Goal: Task Accomplishment & Management: Manage account settings

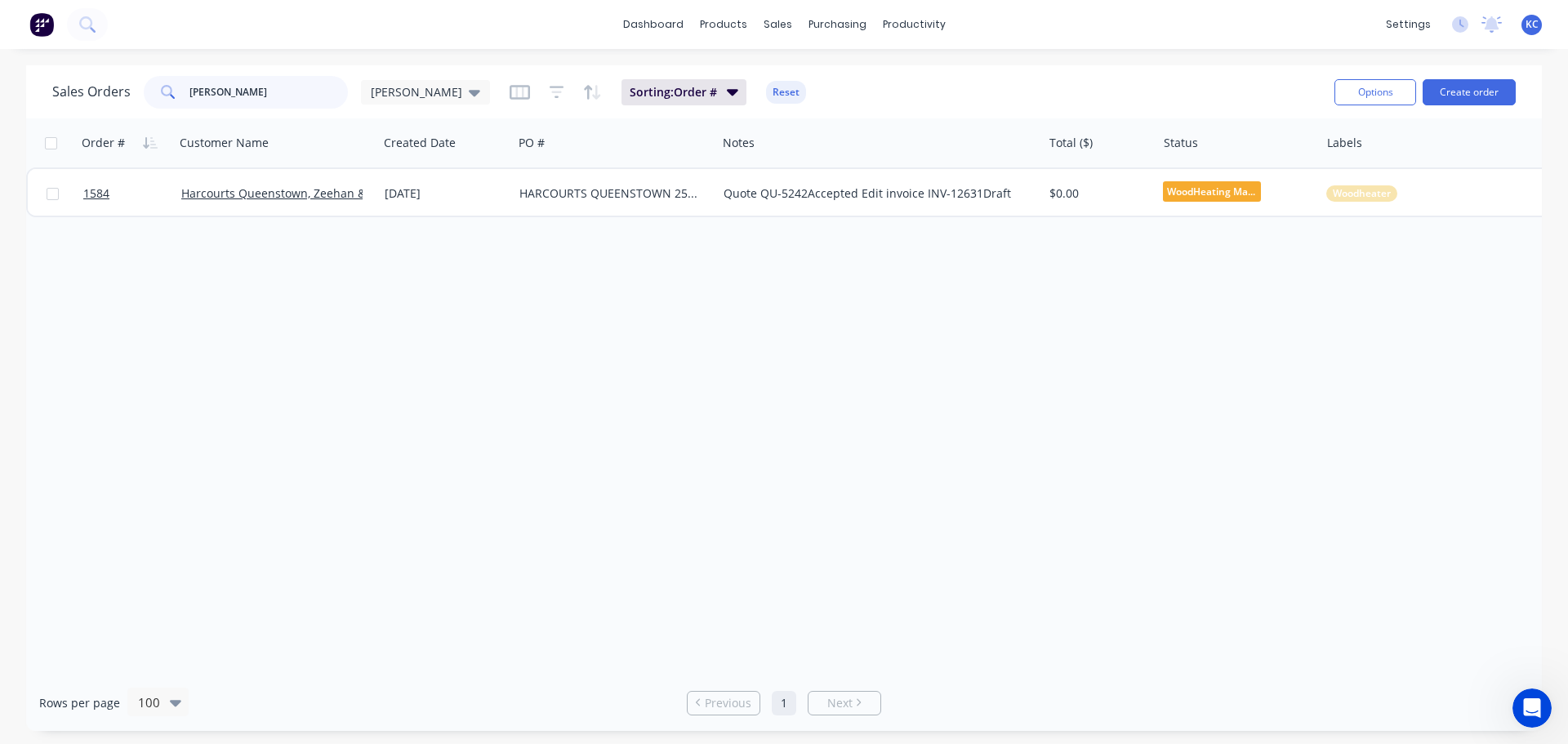
click at [224, 85] on input "[PERSON_NAME]" at bounding box center [268, 92] width 159 height 33
type input "K"
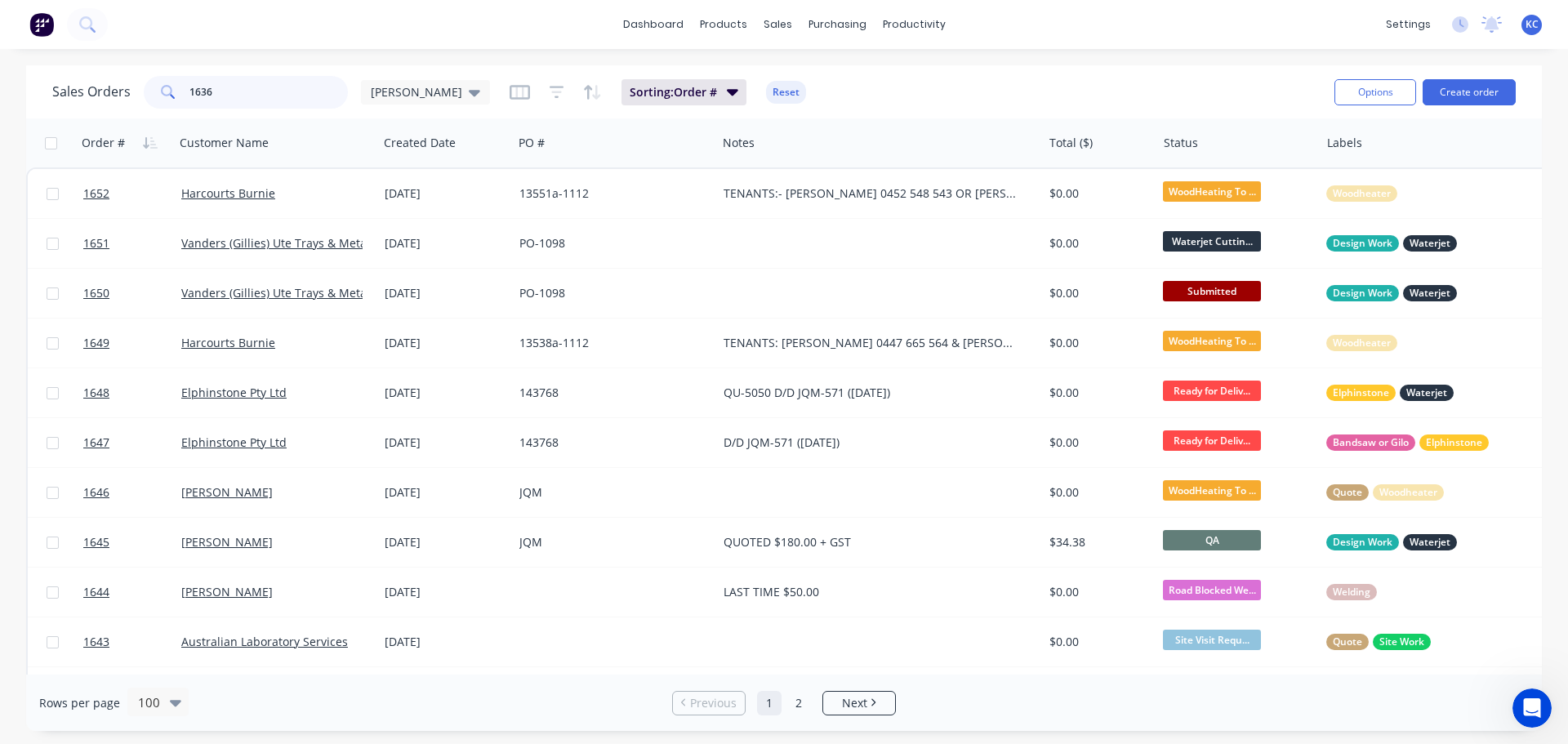
type input "1636"
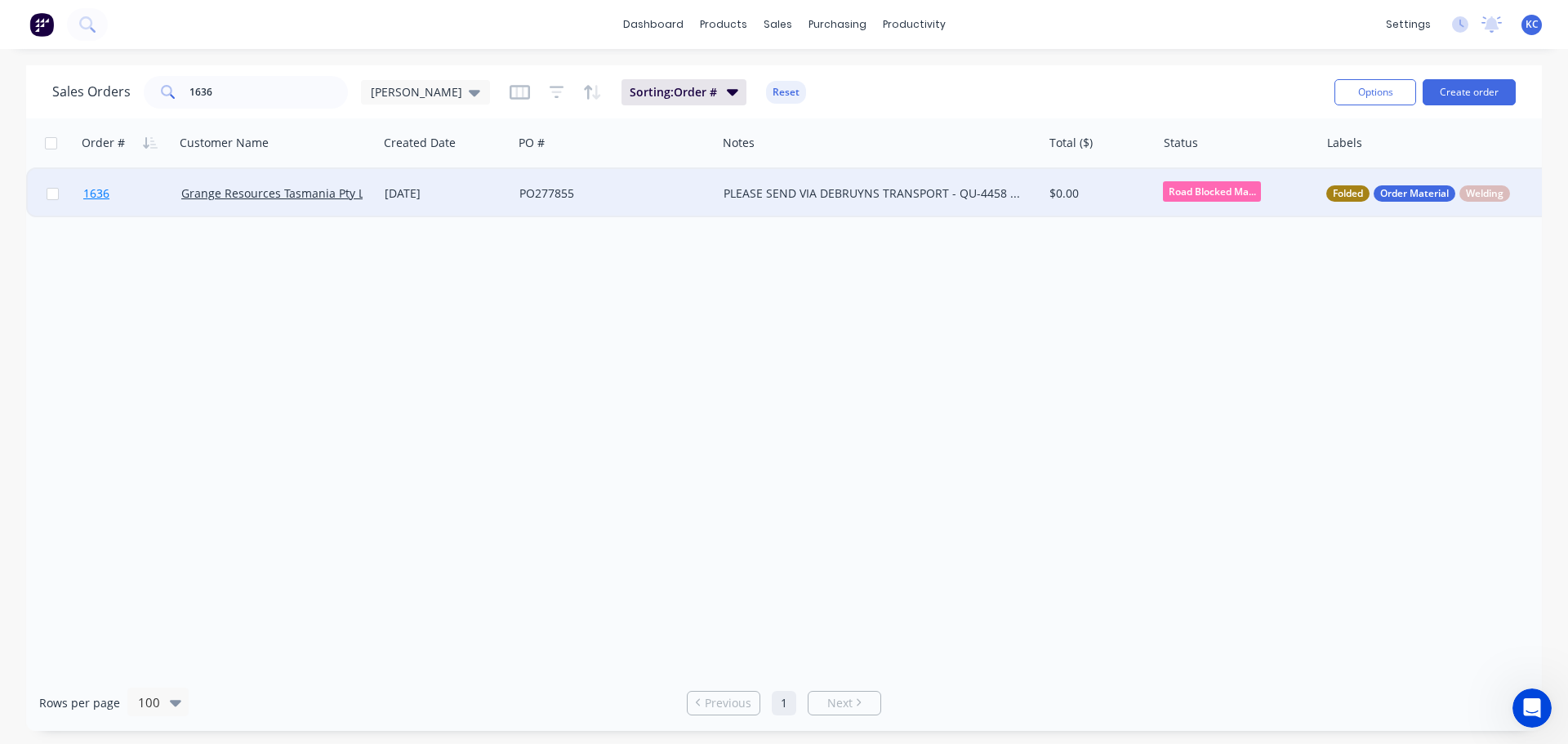
click at [99, 190] on span "1636" at bounding box center [96, 194] width 26 height 17
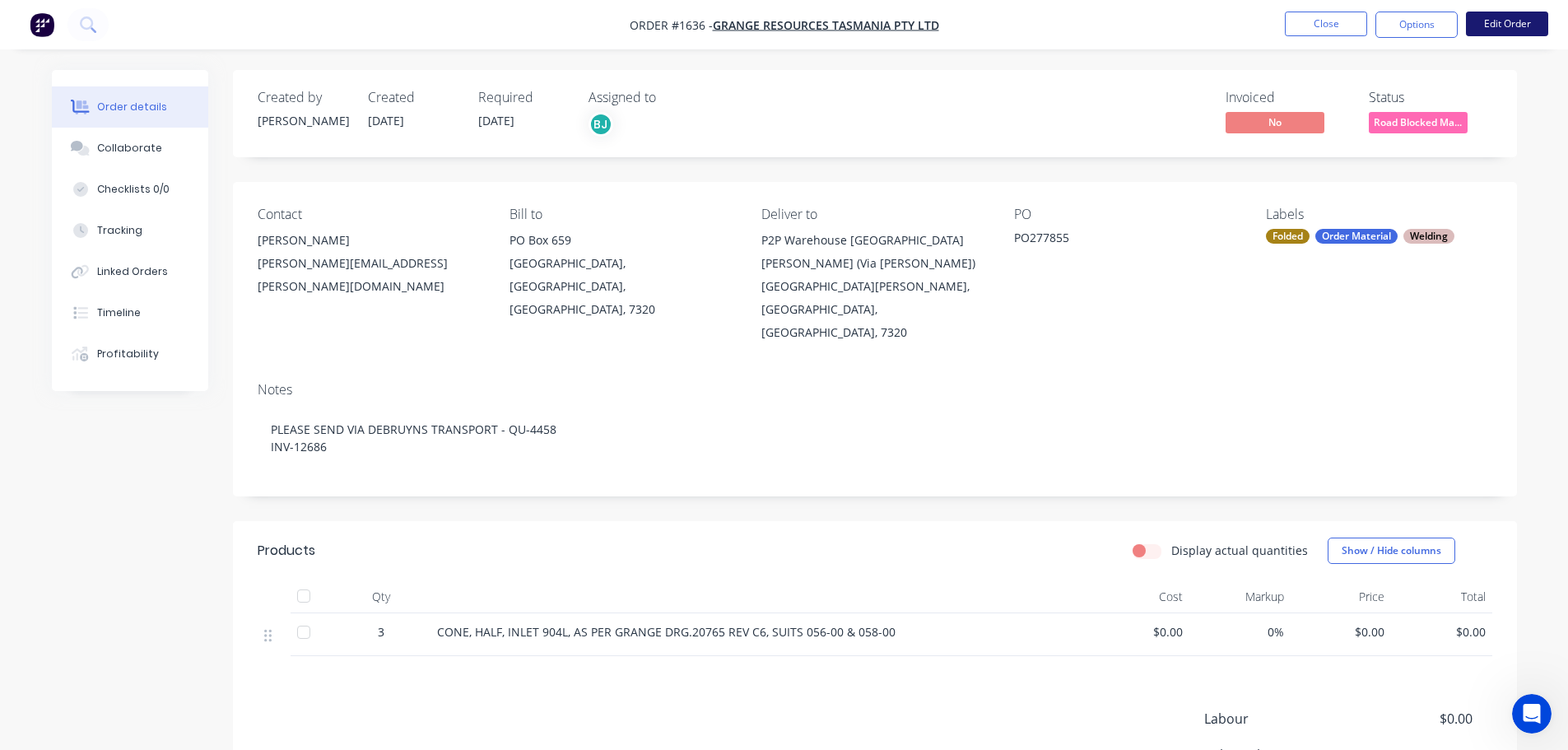
click at [1503, 19] on button "Edit Order" at bounding box center [1507, 23] width 83 height 24
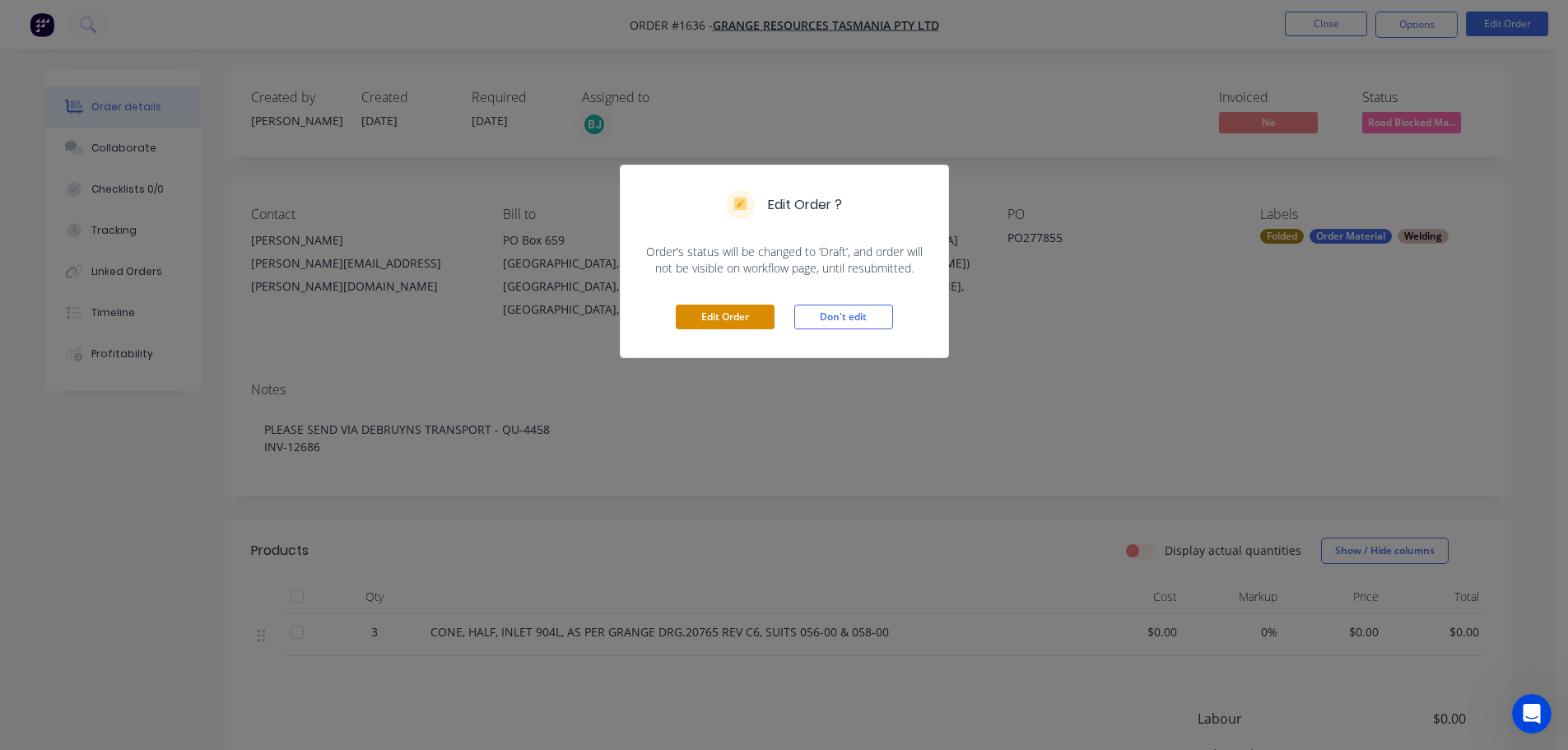
click at [737, 321] on button "Edit Order" at bounding box center [725, 316] width 99 height 24
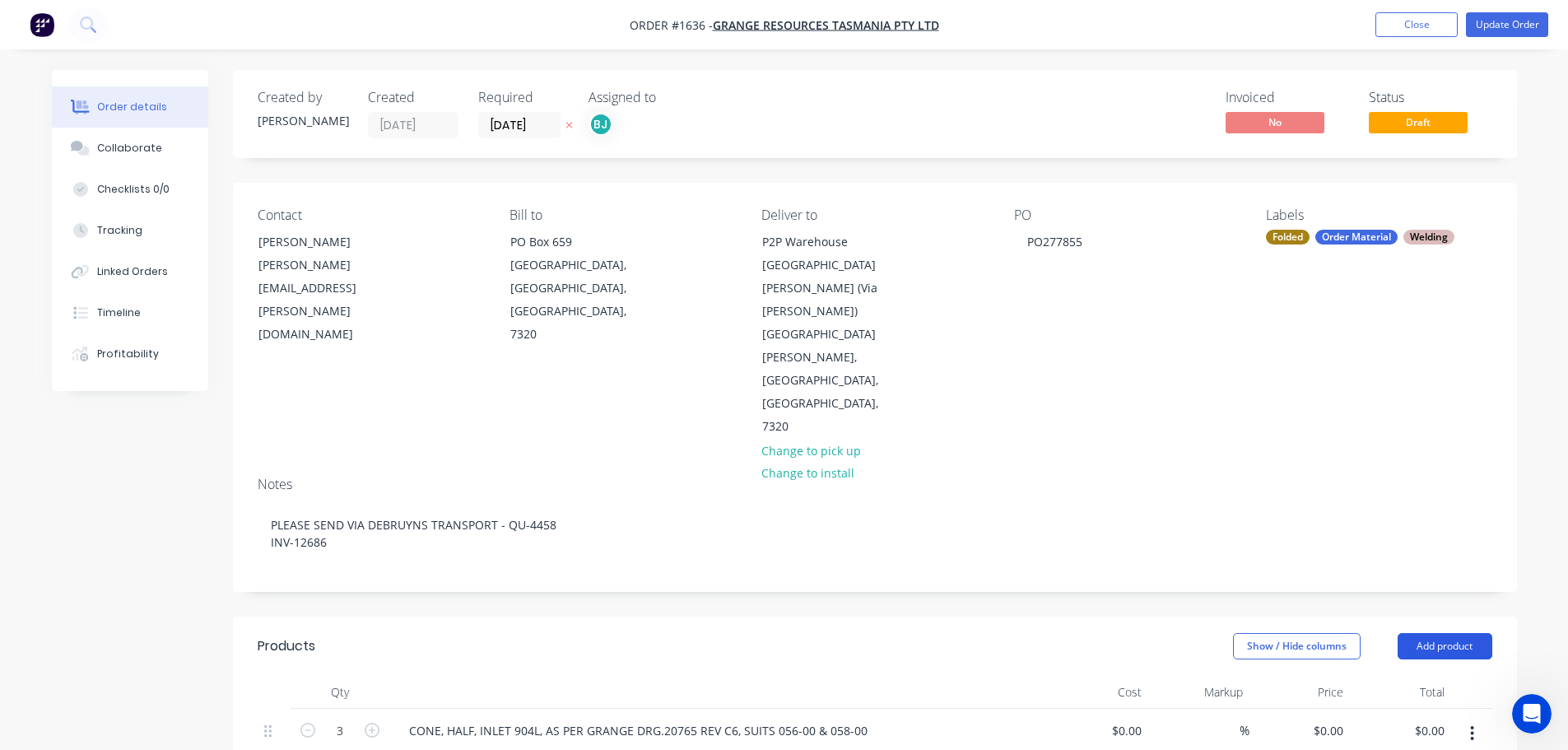
click at [1468, 633] on button "Add product" at bounding box center [1445, 646] width 95 height 26
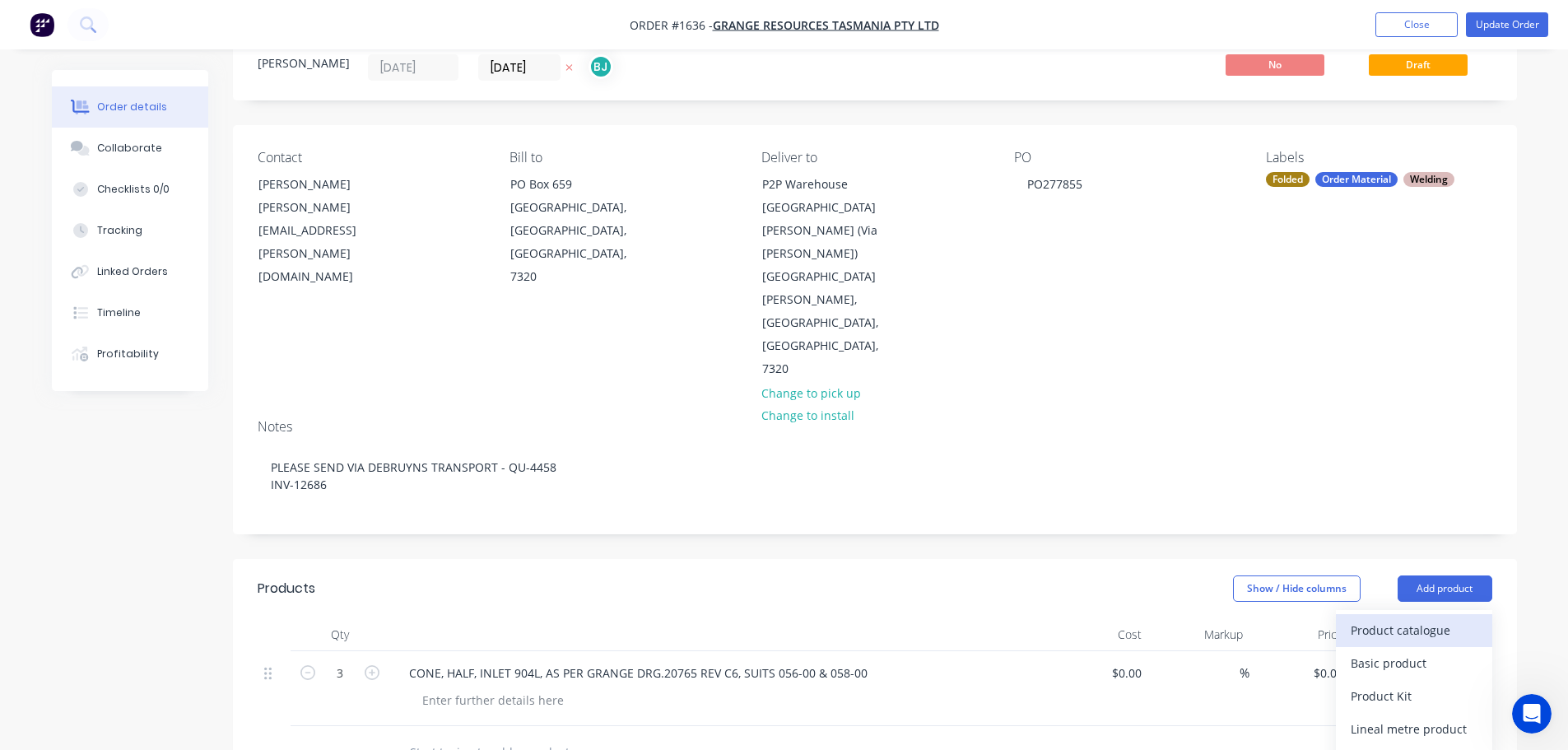
scroll to position [164, 0]
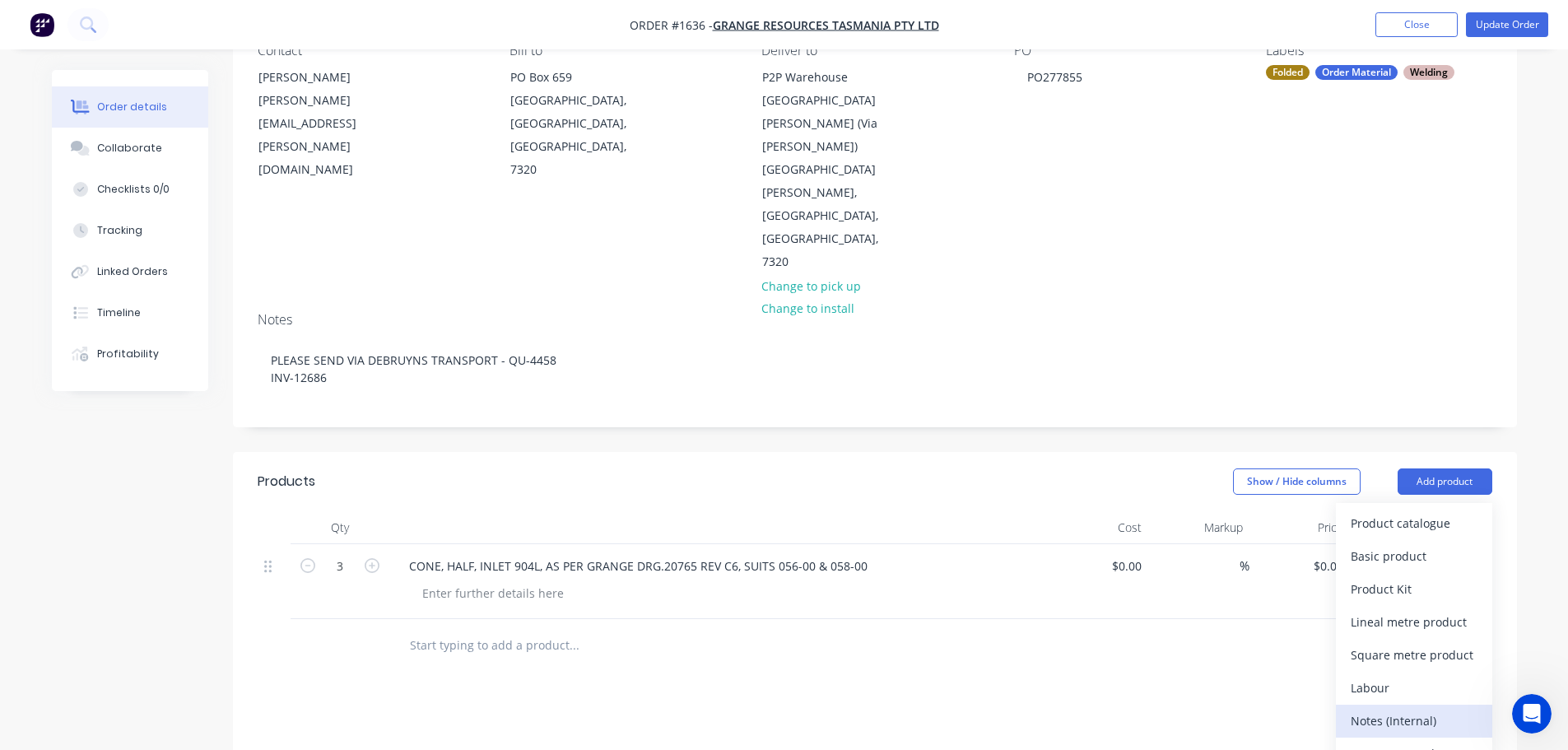
click at [1416, 709] on div "Notes (Internal)" at bounding box center [1414, 720] width 127 height 23
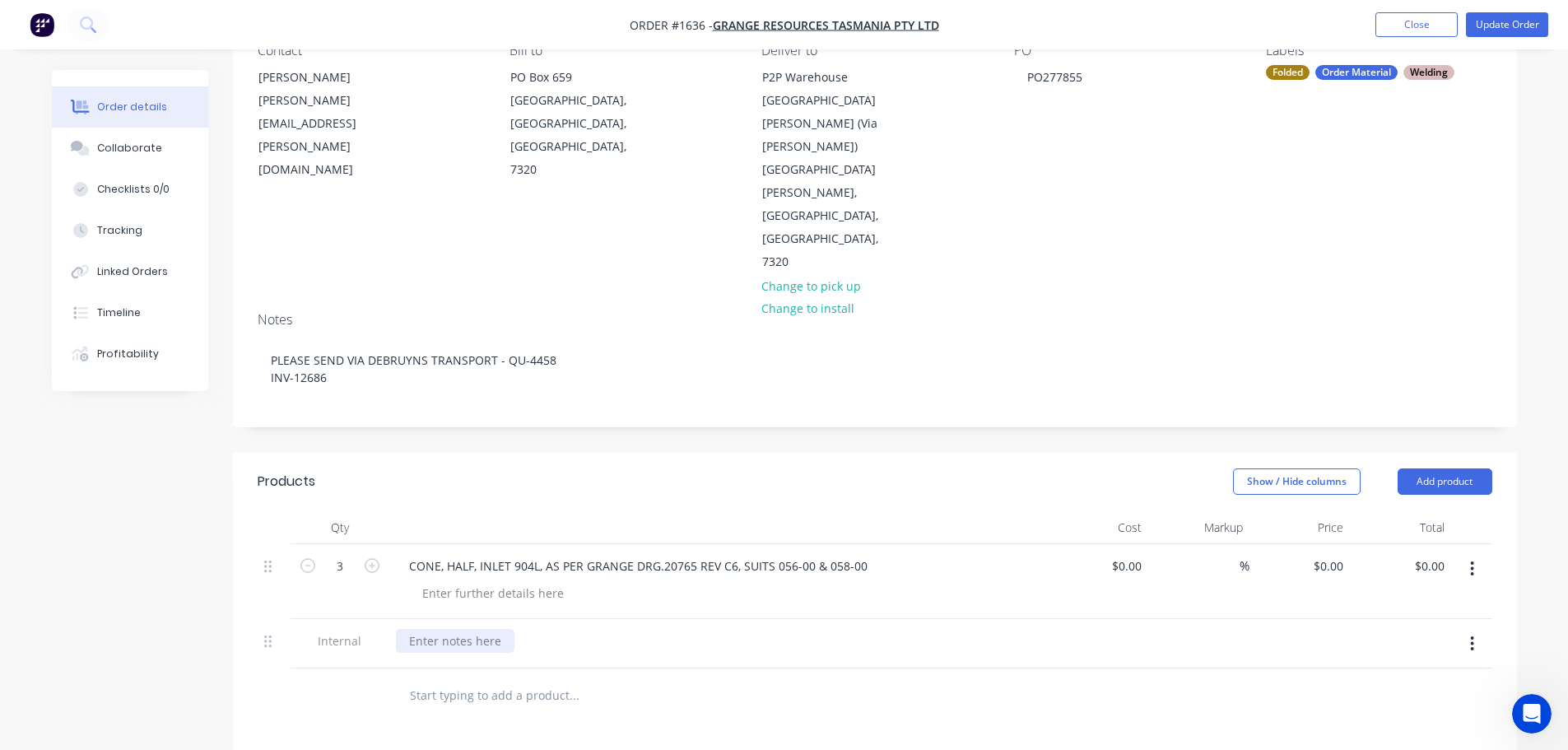
click at [451, 629] on div at bounding box center [455, 640] width 118 height 23
click at [702, 629] on div "VULCAN STAINLESS J-6528" at bounding box center [718, 640] width 645 height 23
click at [1486, 30] on button "Update Order" at bounding box center [1507, 24] width 83 height 24
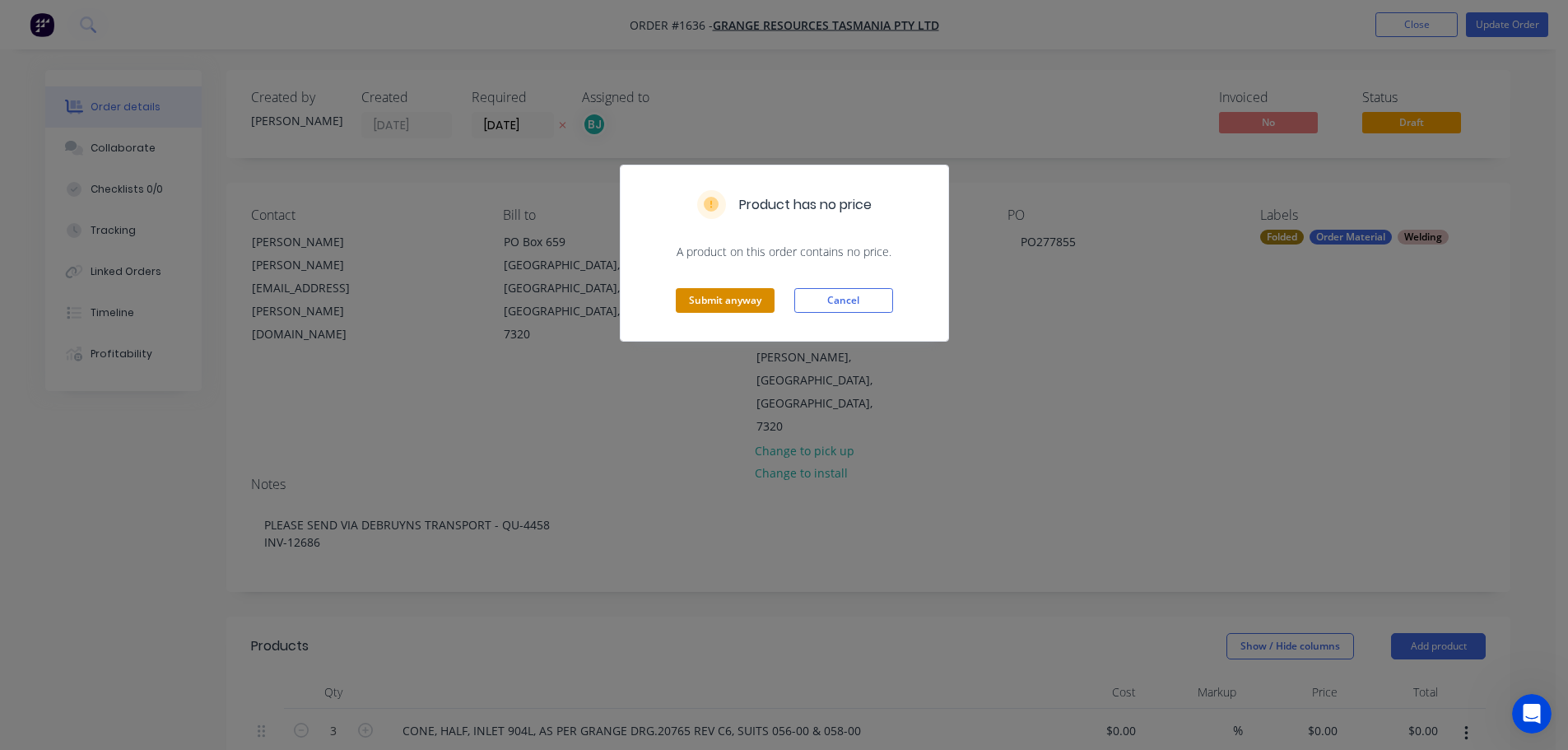
click at [762, 302] on button "Submit anyway" at bounding box center [725, 300] width 99 height 24
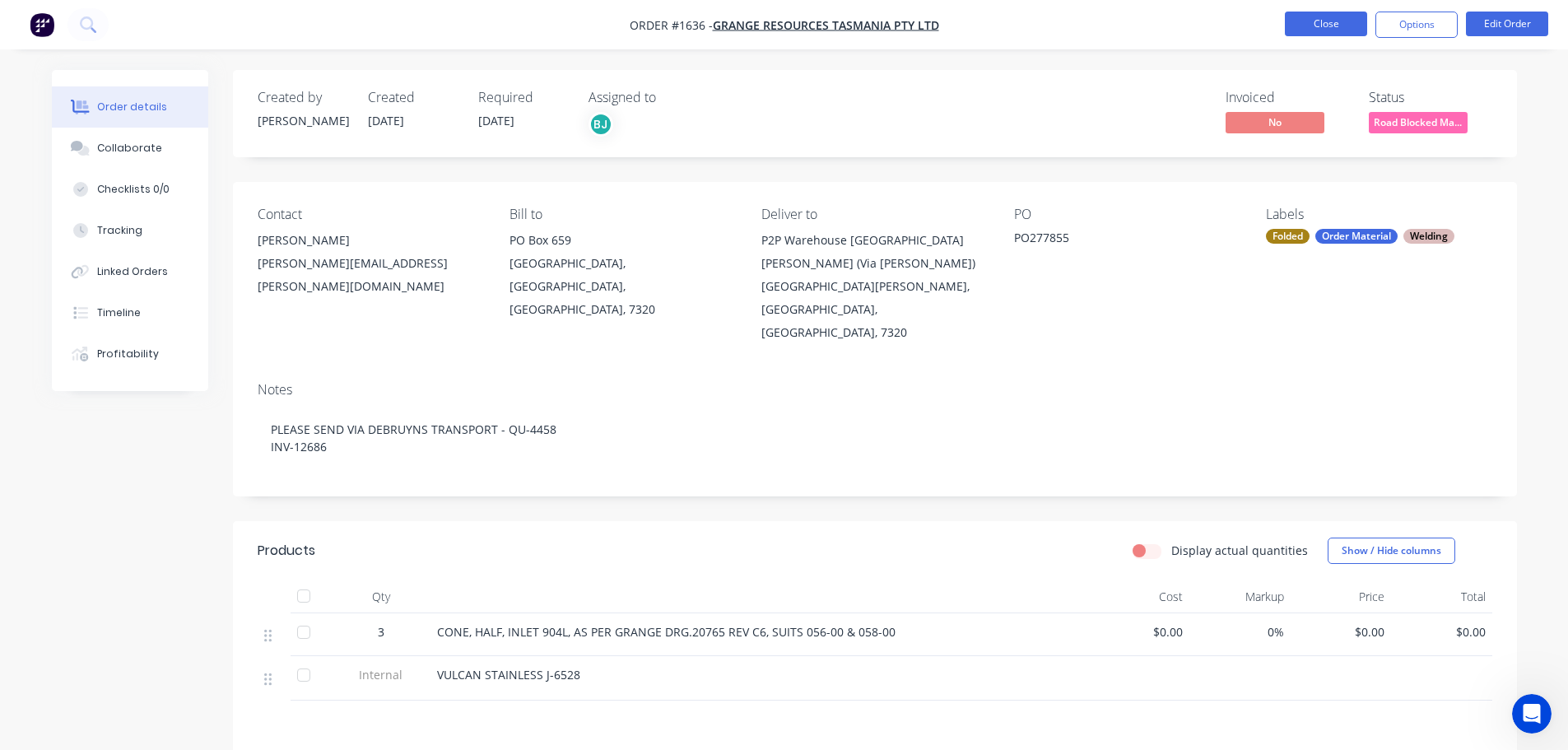
click at [1314, 15] on button "Close" at bounding box center [1327, 23] width 83 height 24
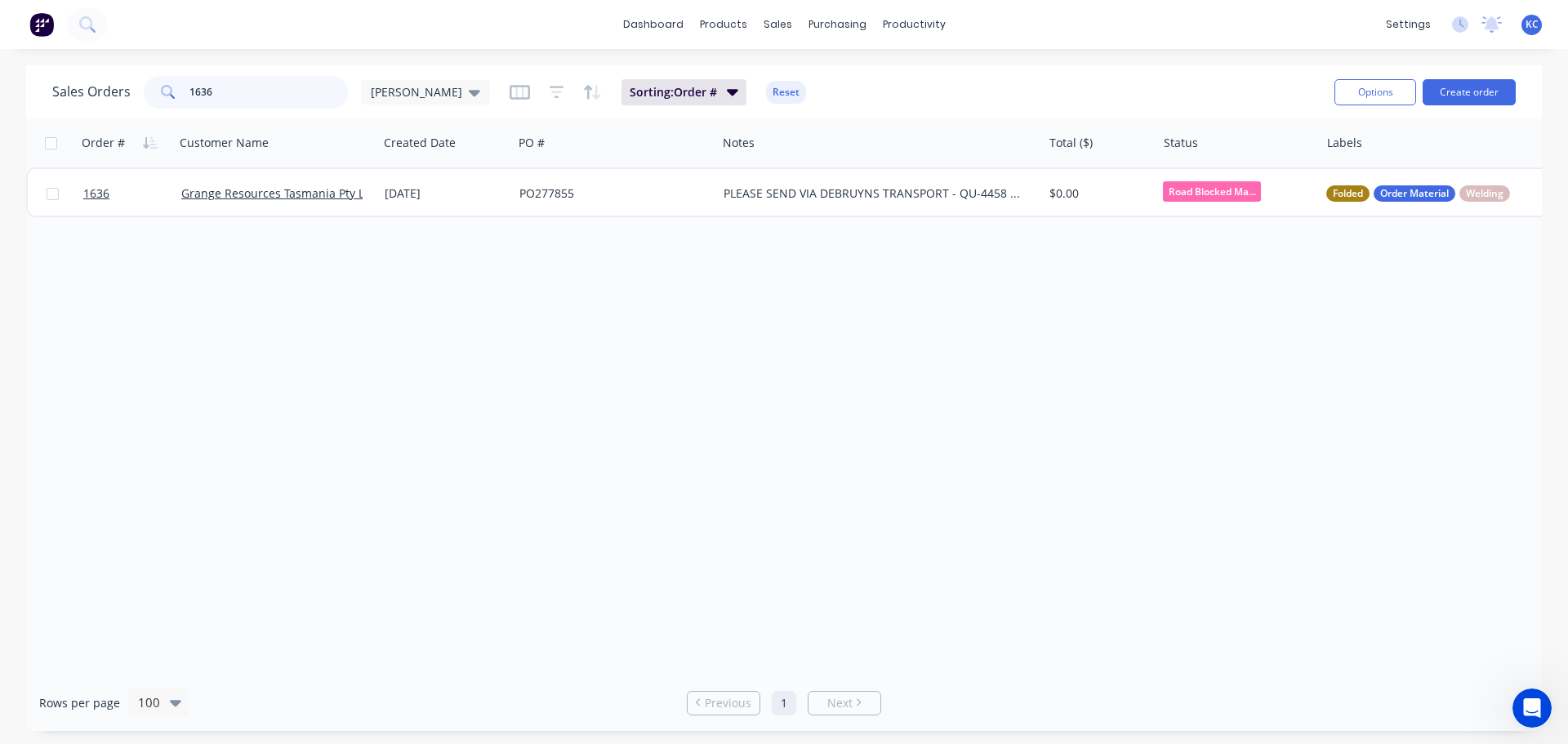
click at [229, 86] on input "1636" at bounding box center [268, 92] width 159 height 33
type input "1"
type input "1645"
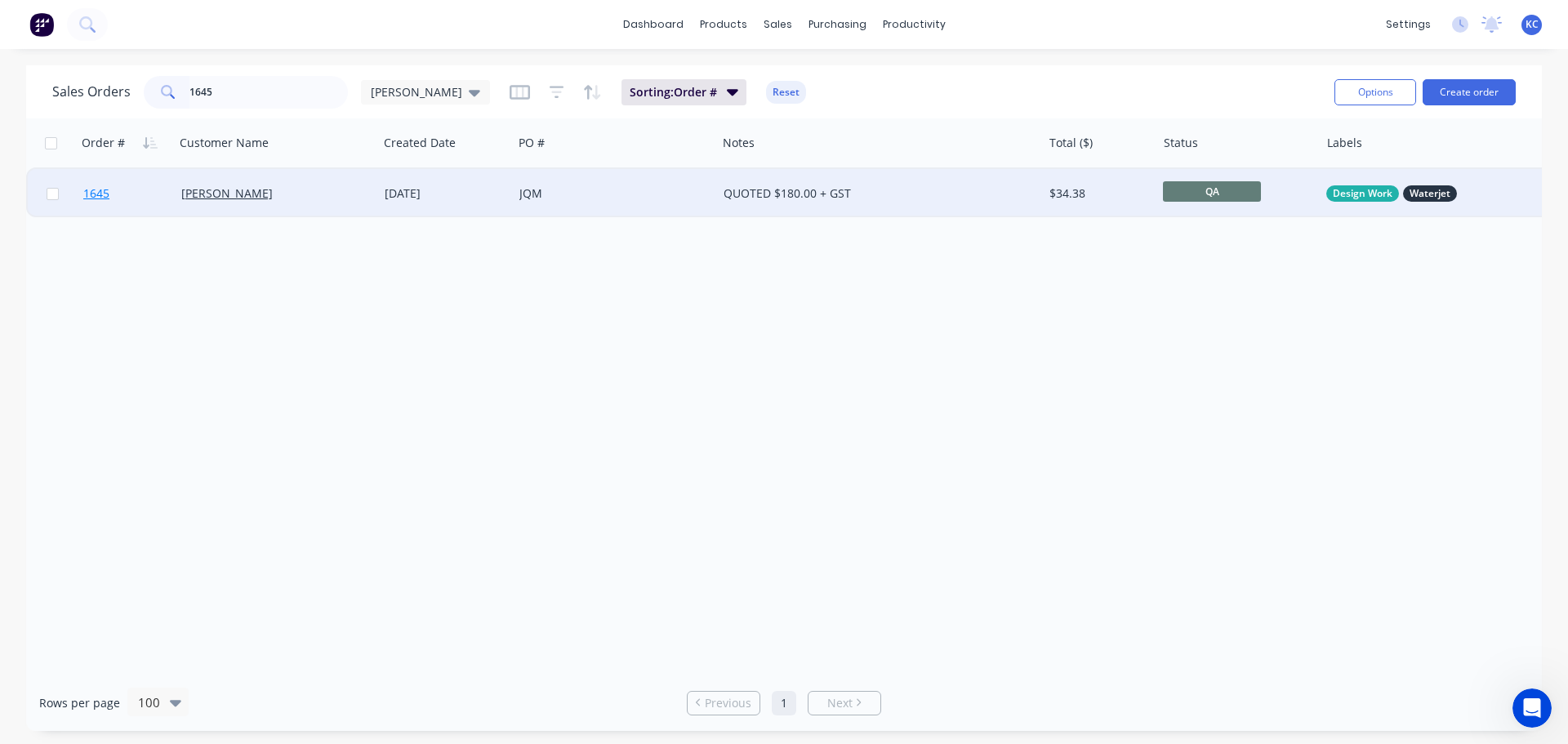
click at [105, 191] on span "1645" at bounding box center [96, 194] width 26 height 17
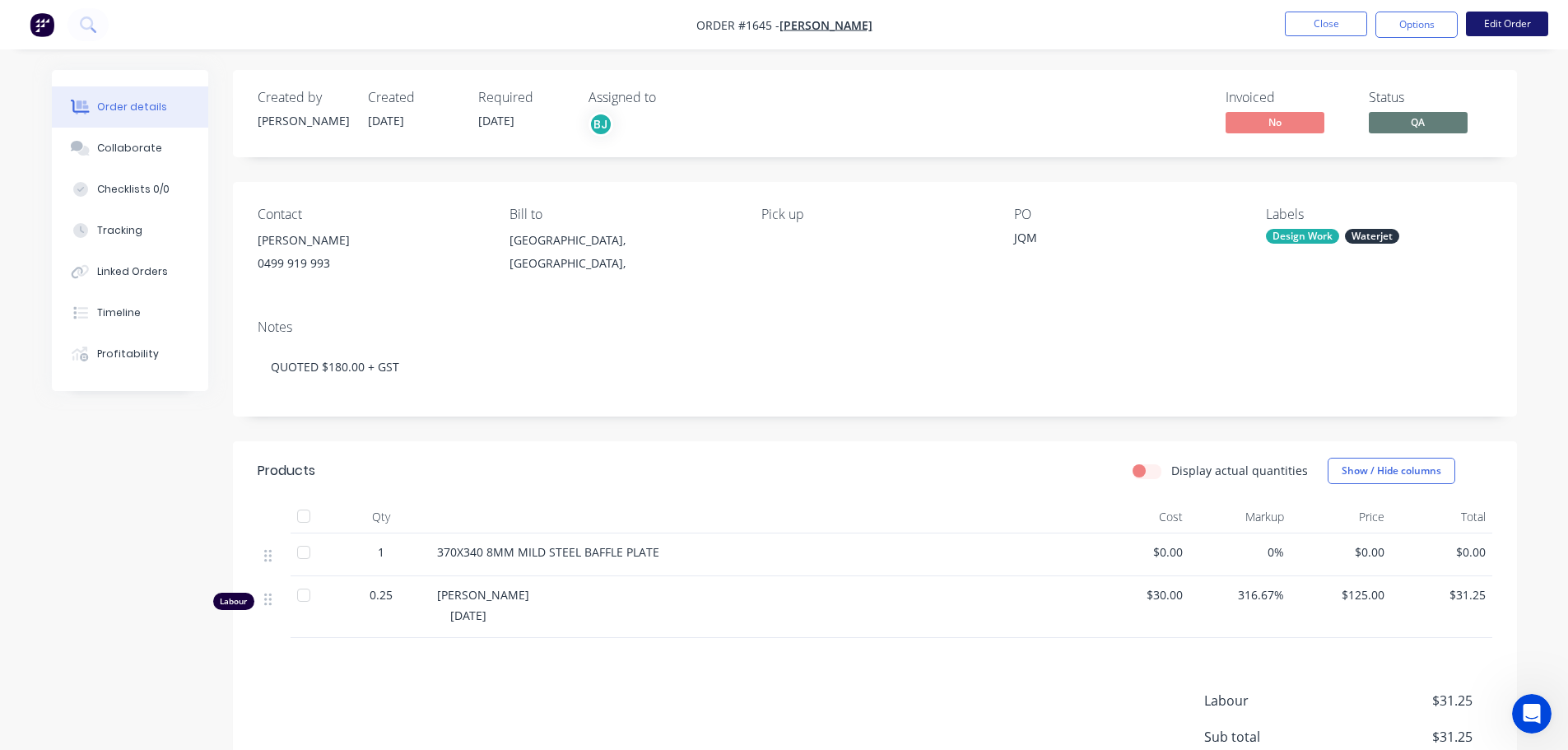
click at [1517, 20] on button "Edit Order" at bounding box center [1507, 23] width 83 height 24
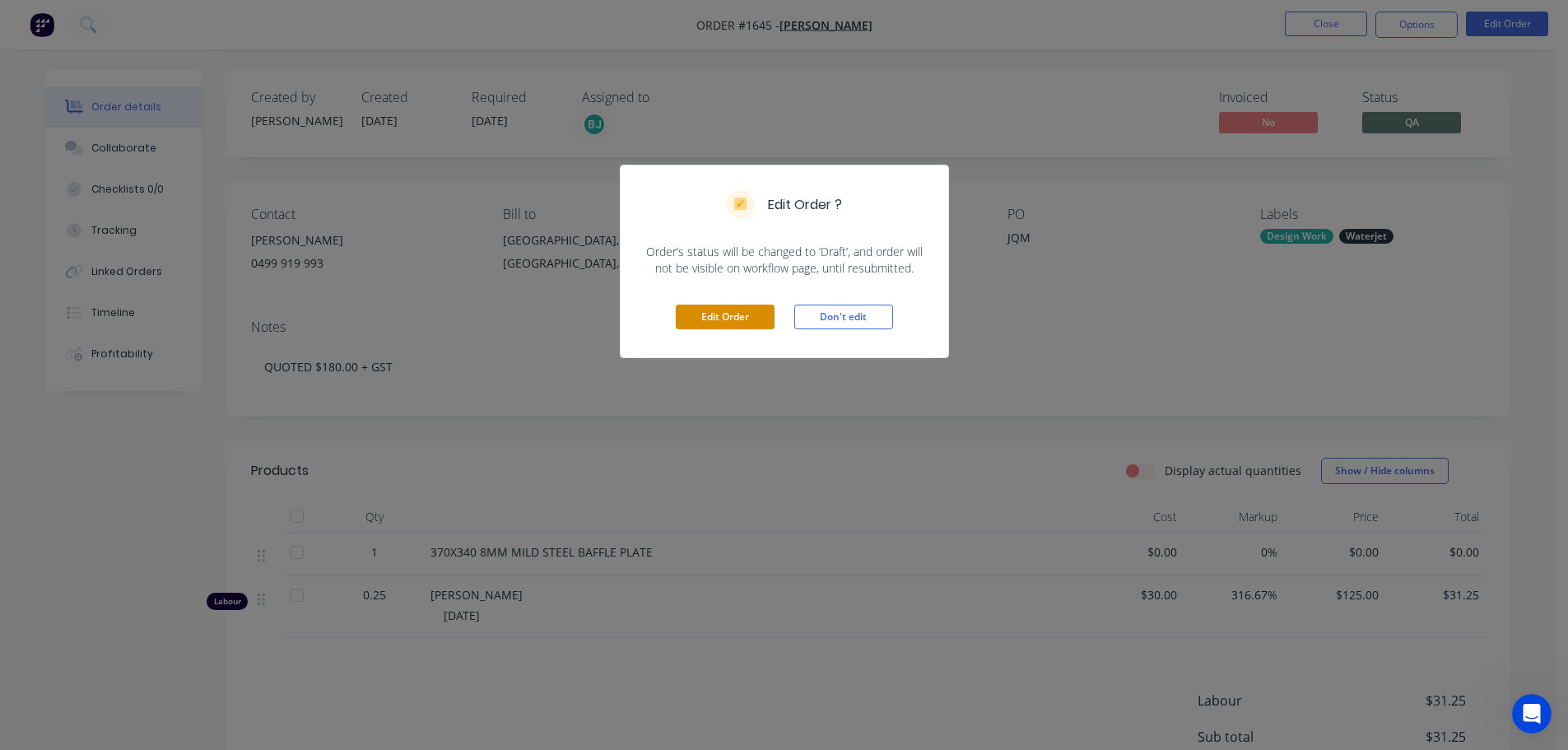
click at [771, 318] on button "Edit Order" at bounding box center [725, 316] width 99 height 24
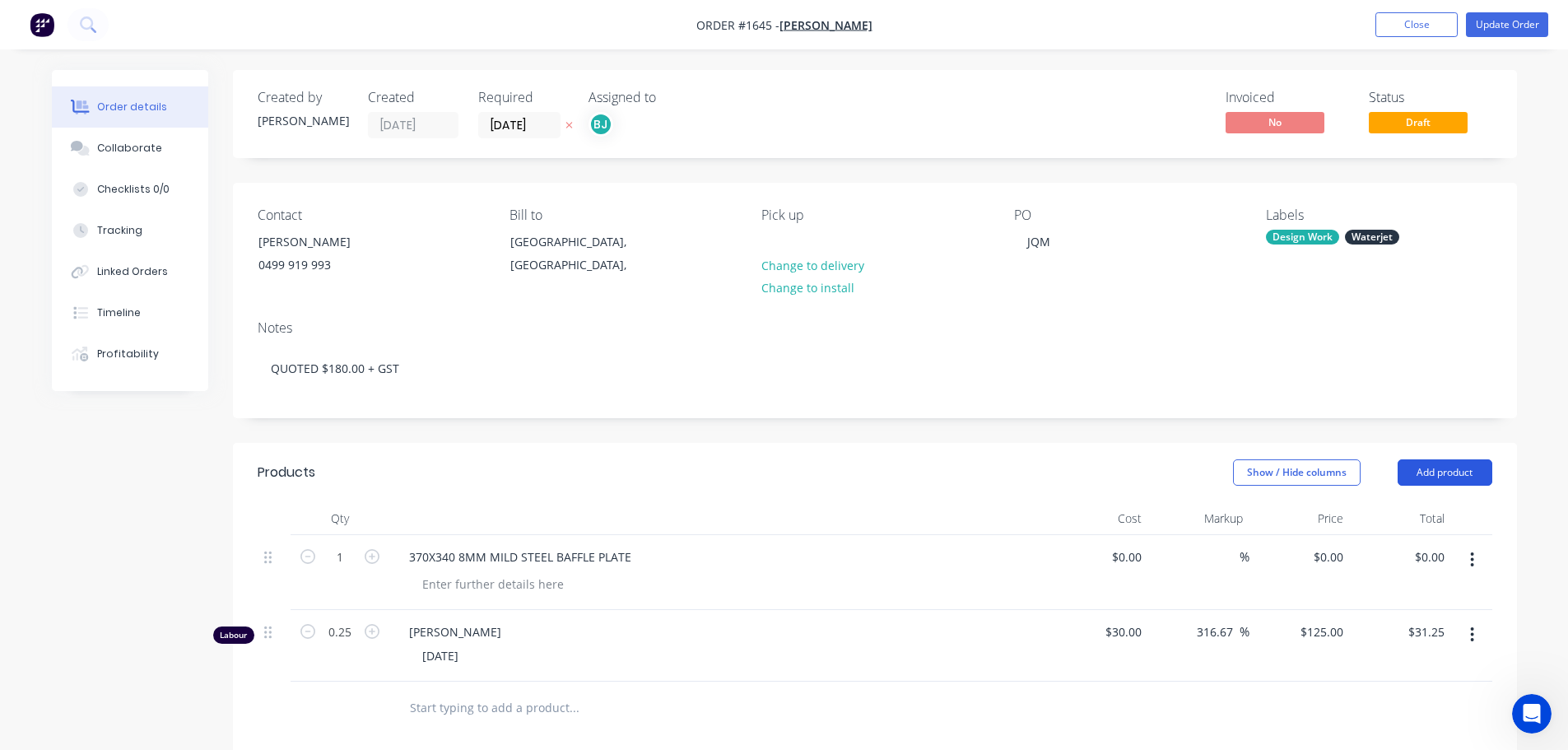
click at [1412, 480] on button "Add product" at bounding box center [1445, 472] width 95 height 26
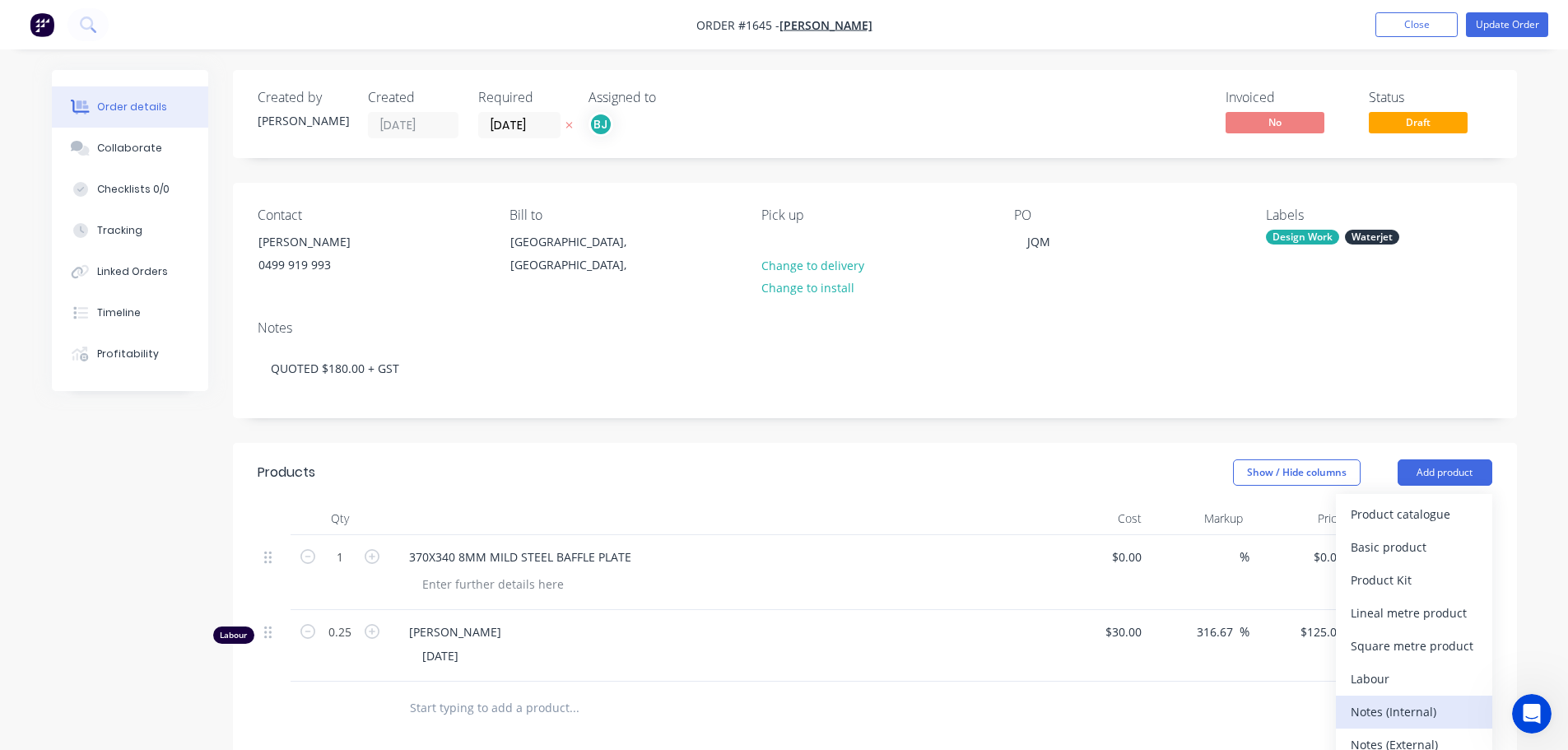
click at [1397, 701] on div "Notes (Internal)" at bounding box center [1414, 711] width 127 height 23
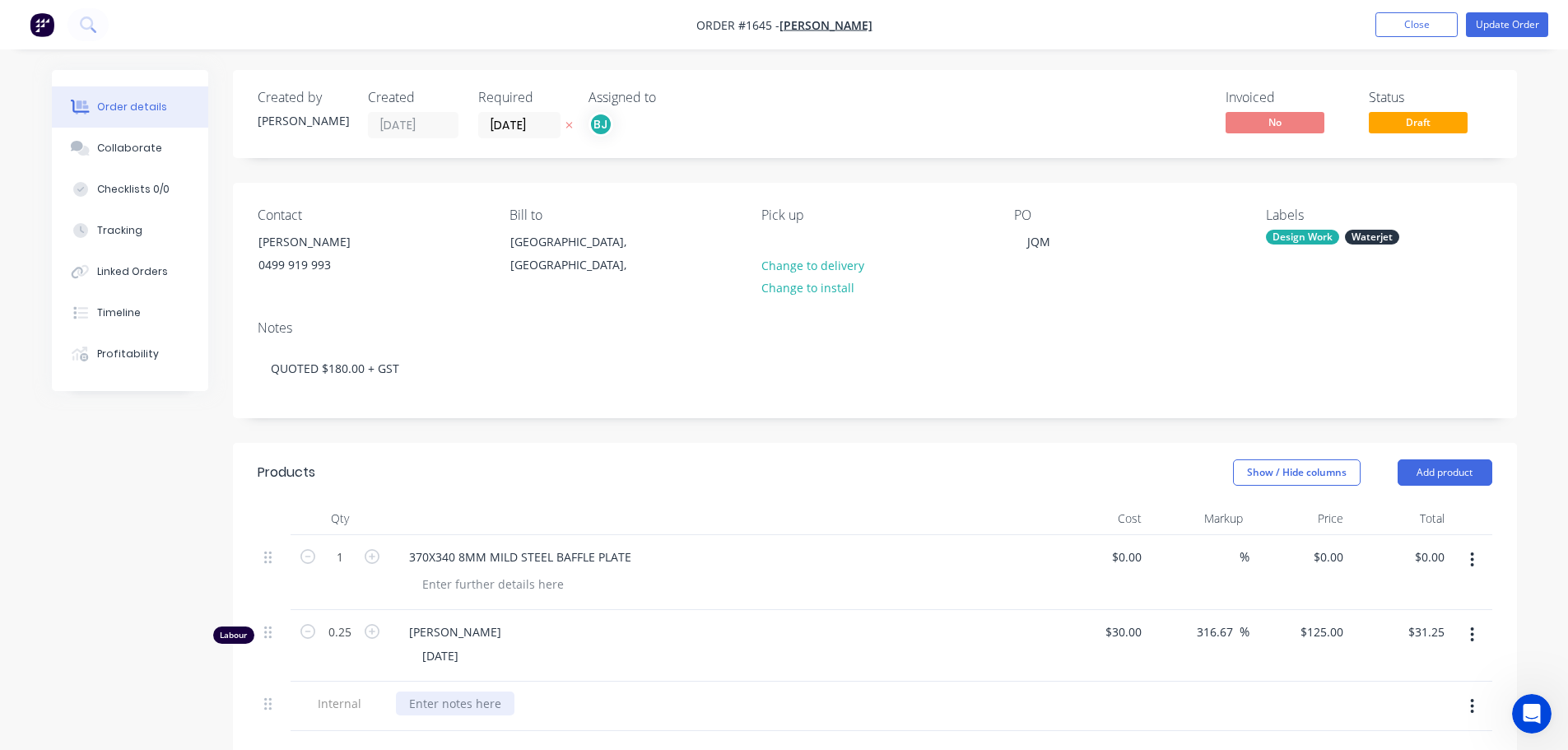
click at [476, 699] on div at bounding box center [455, 702] width 118 height 23
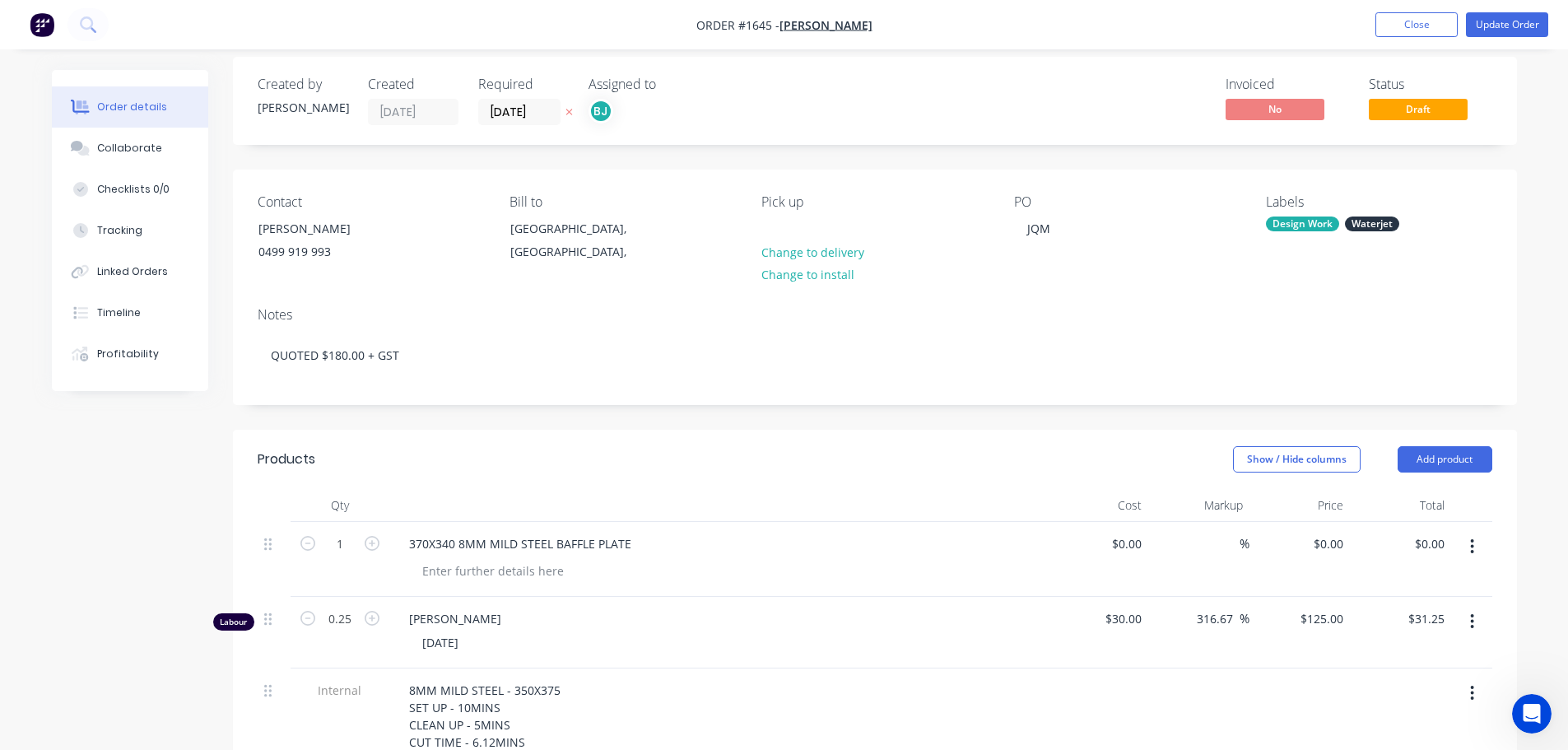
click at [678, 715] on div "8MM MILD STEEL - 350X375 SET UP - 10MINS CLEAN UP - 5MINS CUT TIME - 6.12MINS" at bounding box center [718, 715] width 645 height 76
click at [104, 157] on button "Collaborate" at bounding box center [130, 148] width 157 height 41
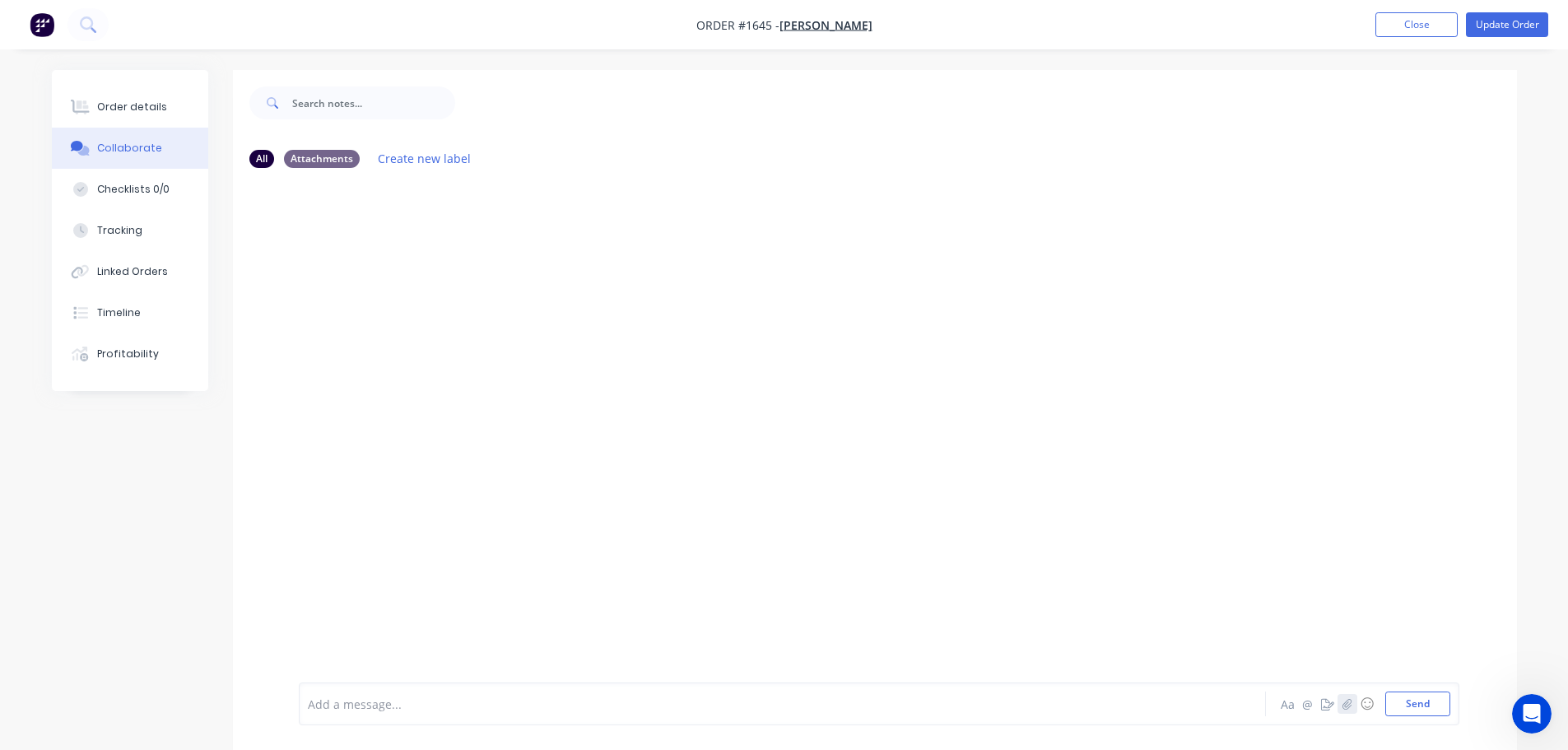
click at [1348, 708] on icon "button" at bounding box center [1347, 702] width 9 height 10
click at [1403, 707] on button "Send" at bounding box center [1418, 703] width 65 height 24
click at [145, 95] on button "Order details" at bounding box center [130, 107] width 157 height 41
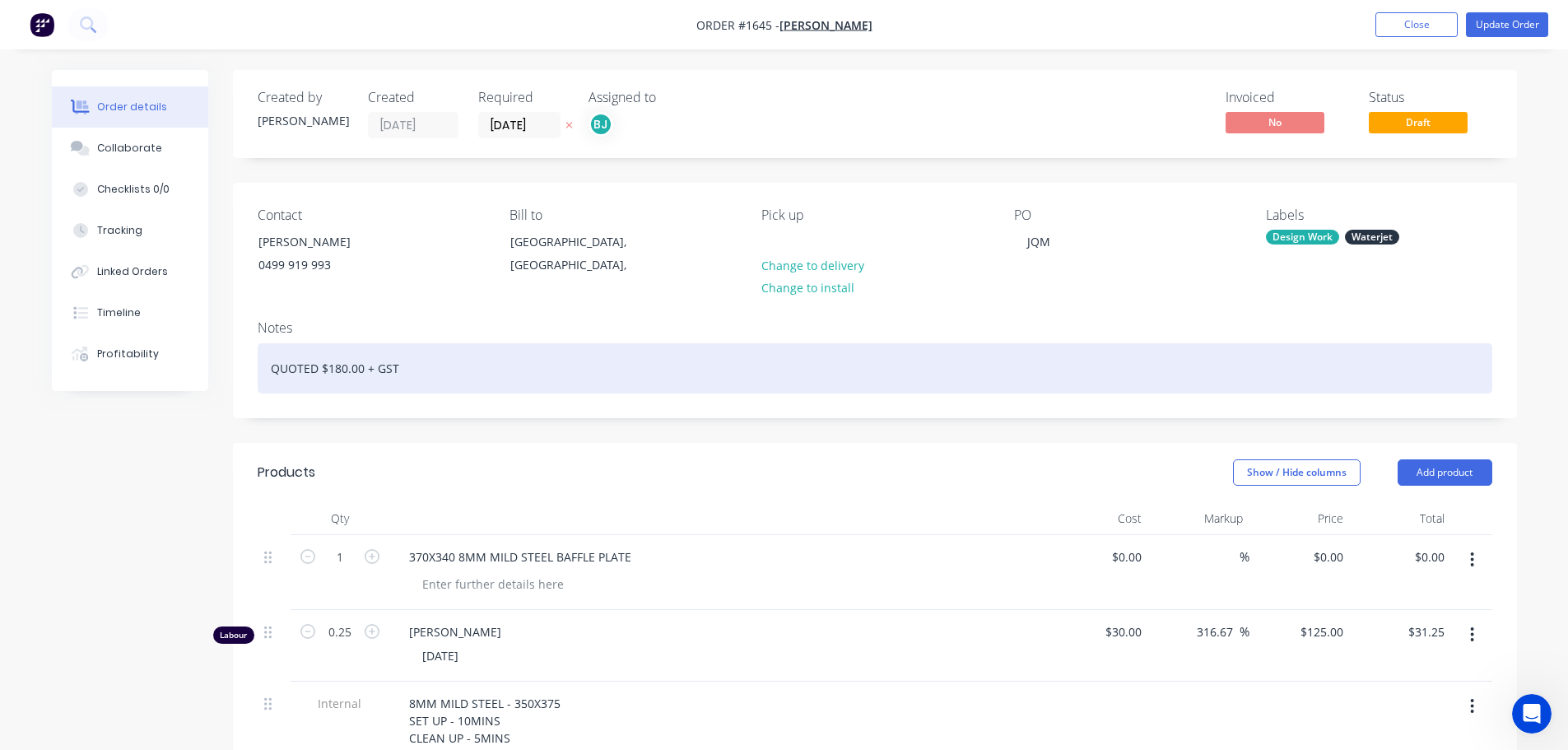
click at [413, 373] on div "QUOTED $180.00 + GST" at bounding box center [874, 368] width 1235 height 50
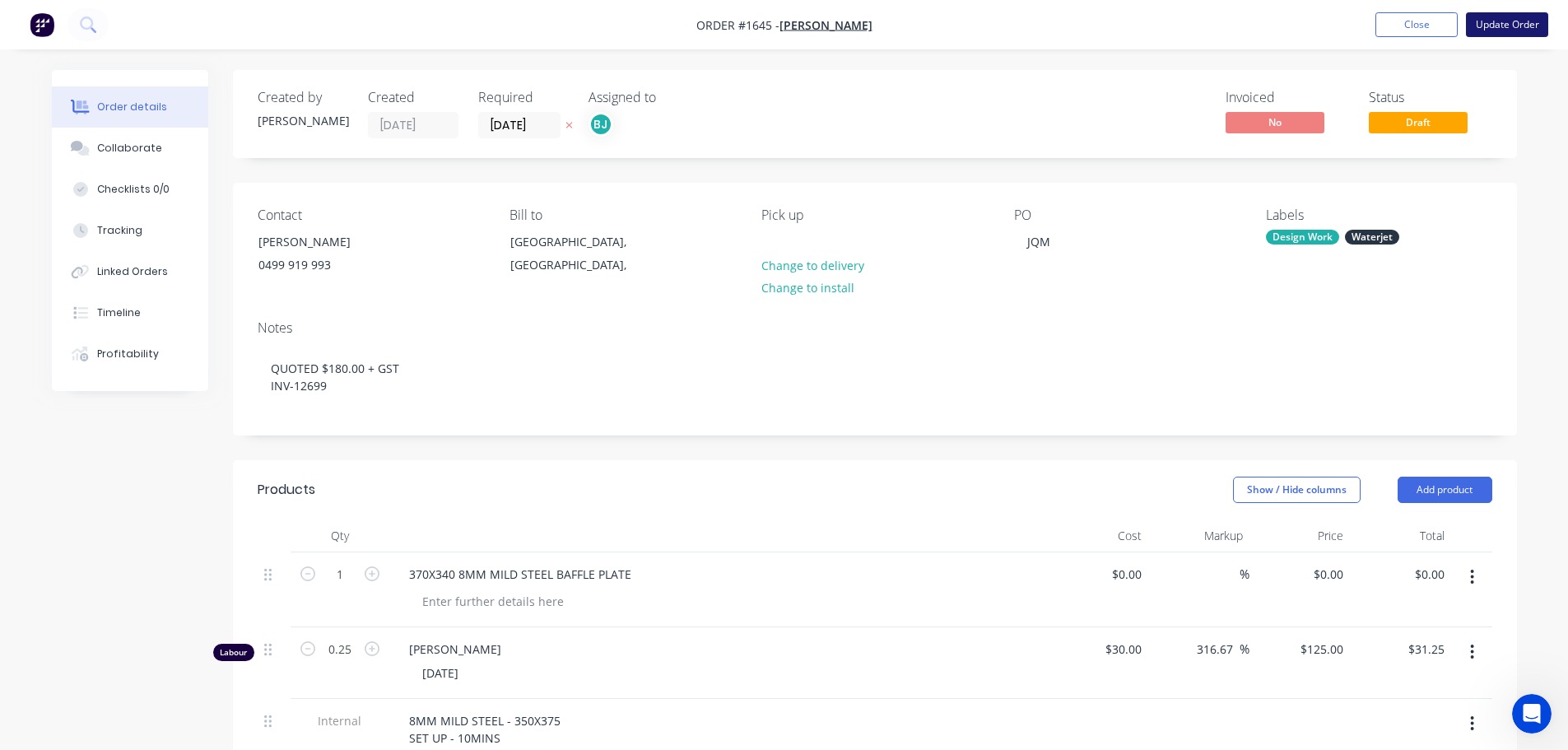
click at [1523, 24] on button "Update Order" at bounding box center [1507, 24] width 83 height 24
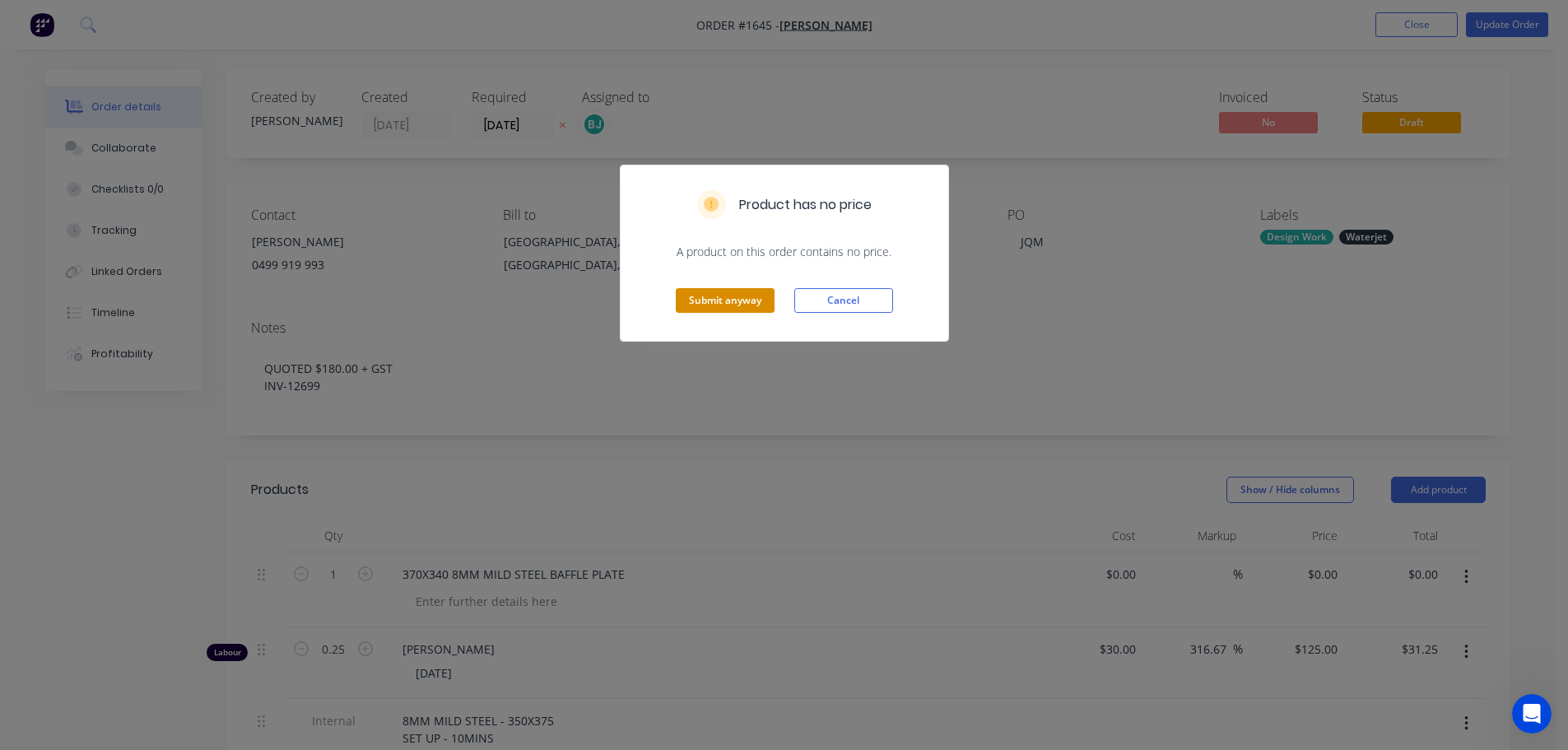
click at [711, 309] on button "Submit anyway" at bounding box center [725, 300] width 99 height 24
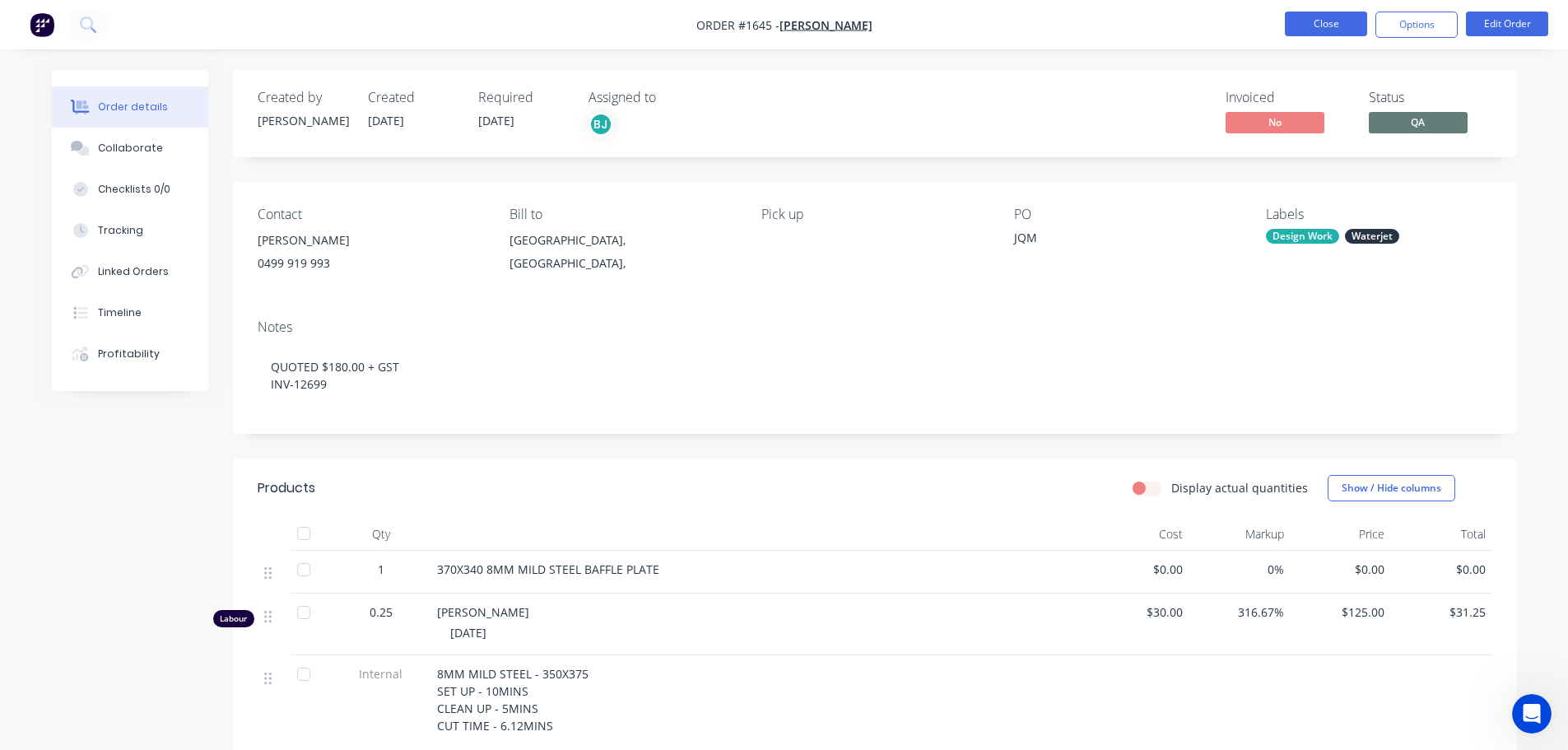
click at [1324, 12] on button "Close" at bounding box center [1327, 23] width 83 height 24
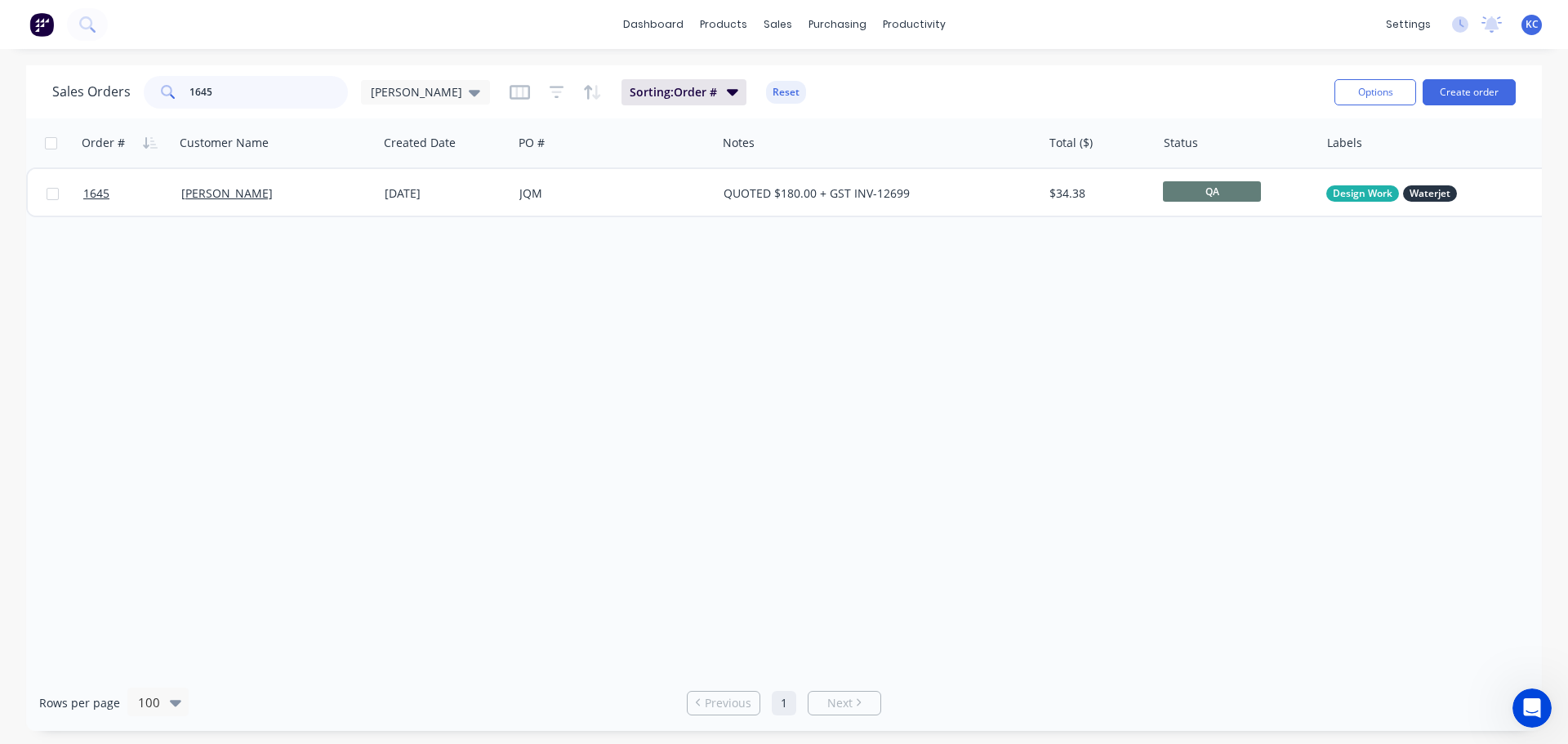
drag, startPoint x: 214, startPoint y: 93, endPoint x: 0, endPoint y: 77, distance: 214.6
click at [0, 82] on div "Sales Orders 1645 [PERSON_NAME] Sorting: Order # Reset Options Create order Ord…" at bounding box center [784, 398] width 1568 height 666
type input "1637"
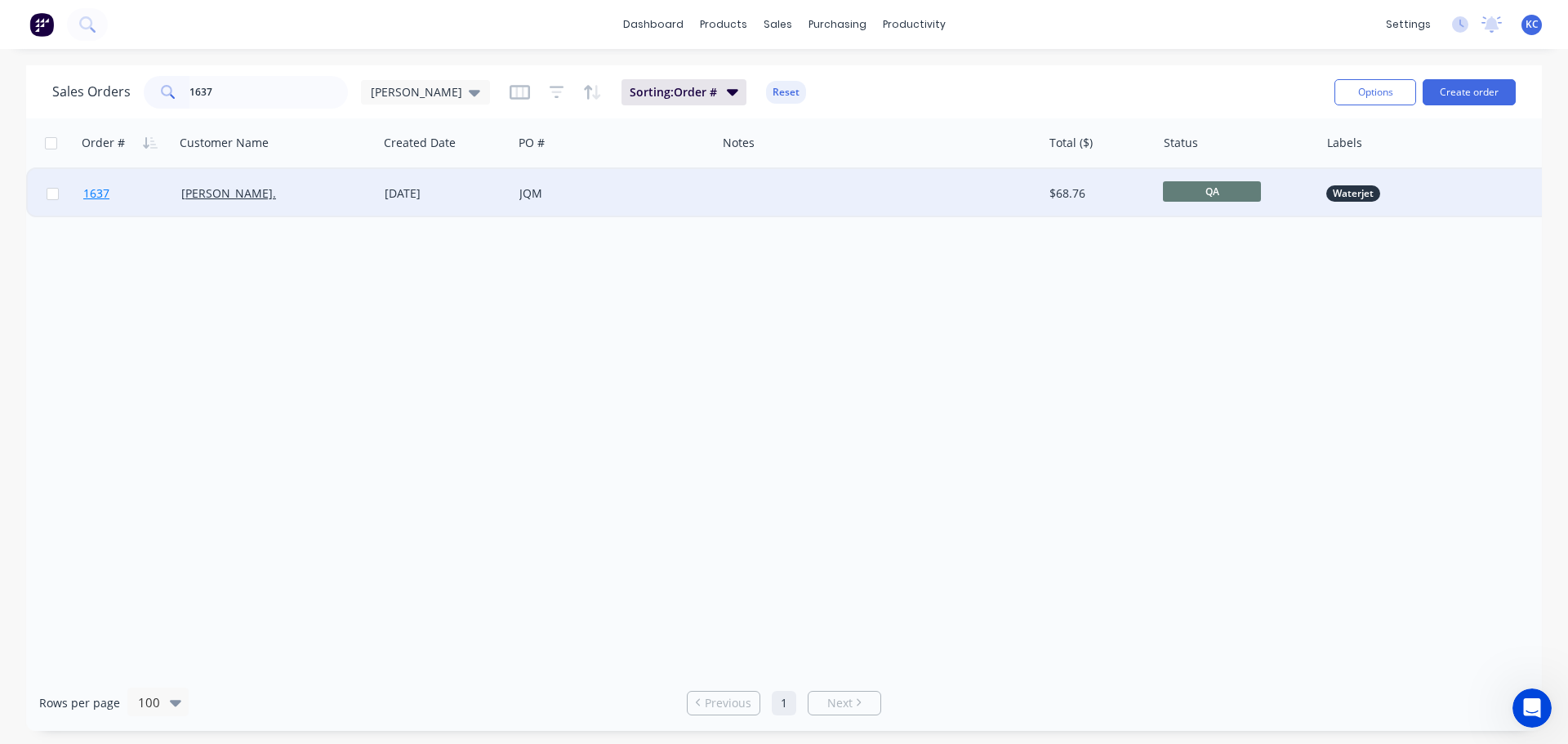
click at [95, 192] on span "1637" at bounding box center [96, 194] width 26 height 17
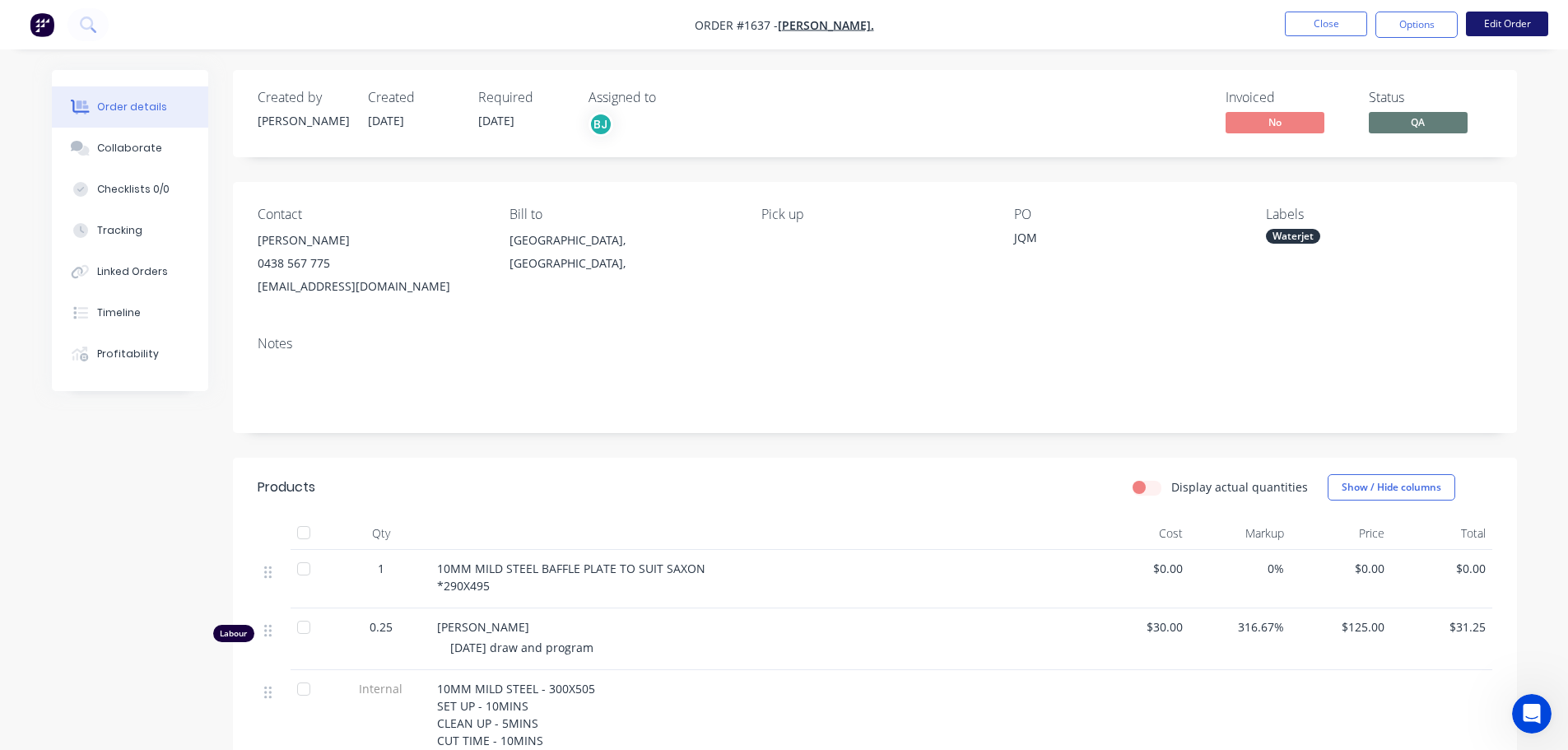
click at [1506, 18] on button "Edit Order" at bounding box center [1507, 23] width 83 height 24
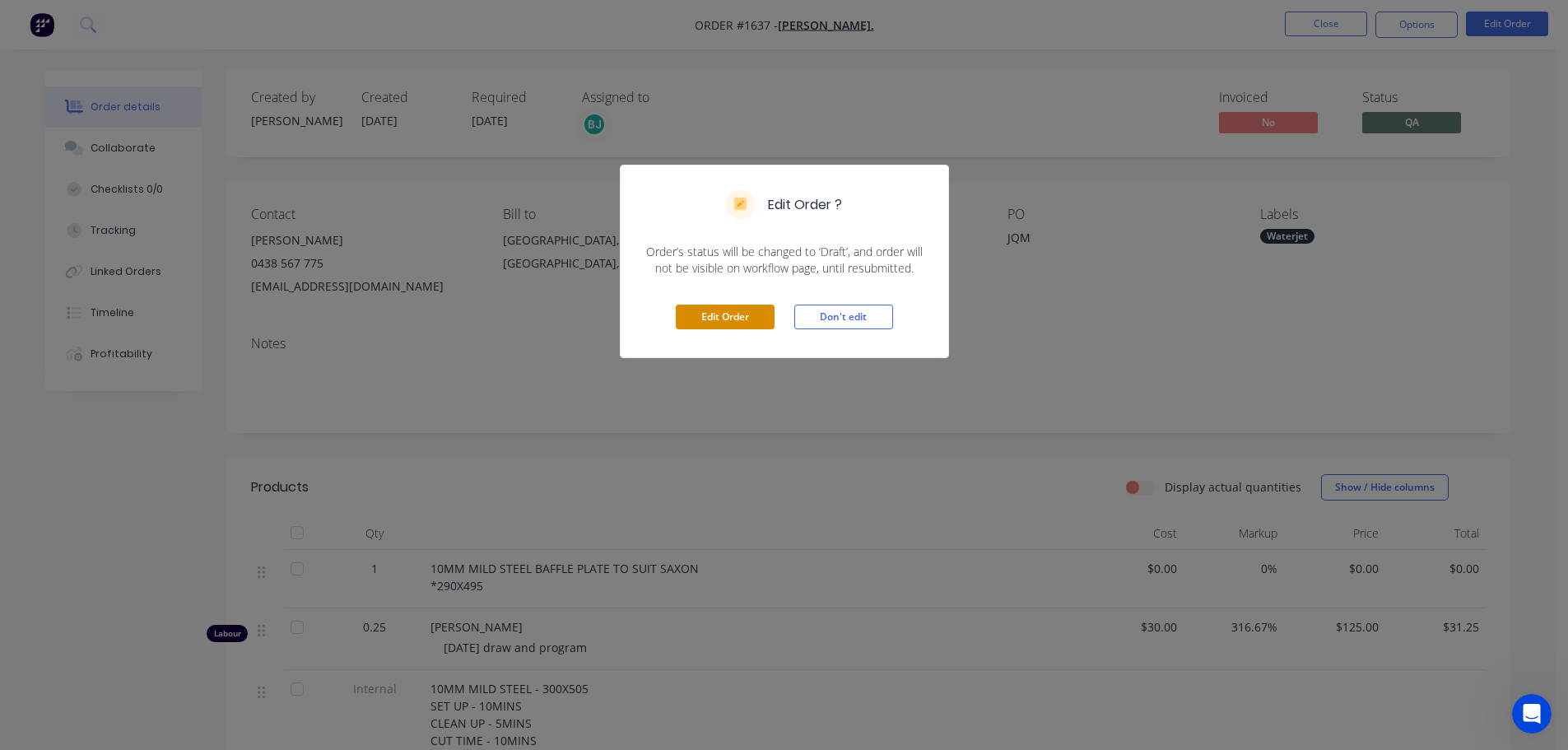
click at [701, 321] on button "Edit Order" at bounding box center [725, 316] width 99 height 24
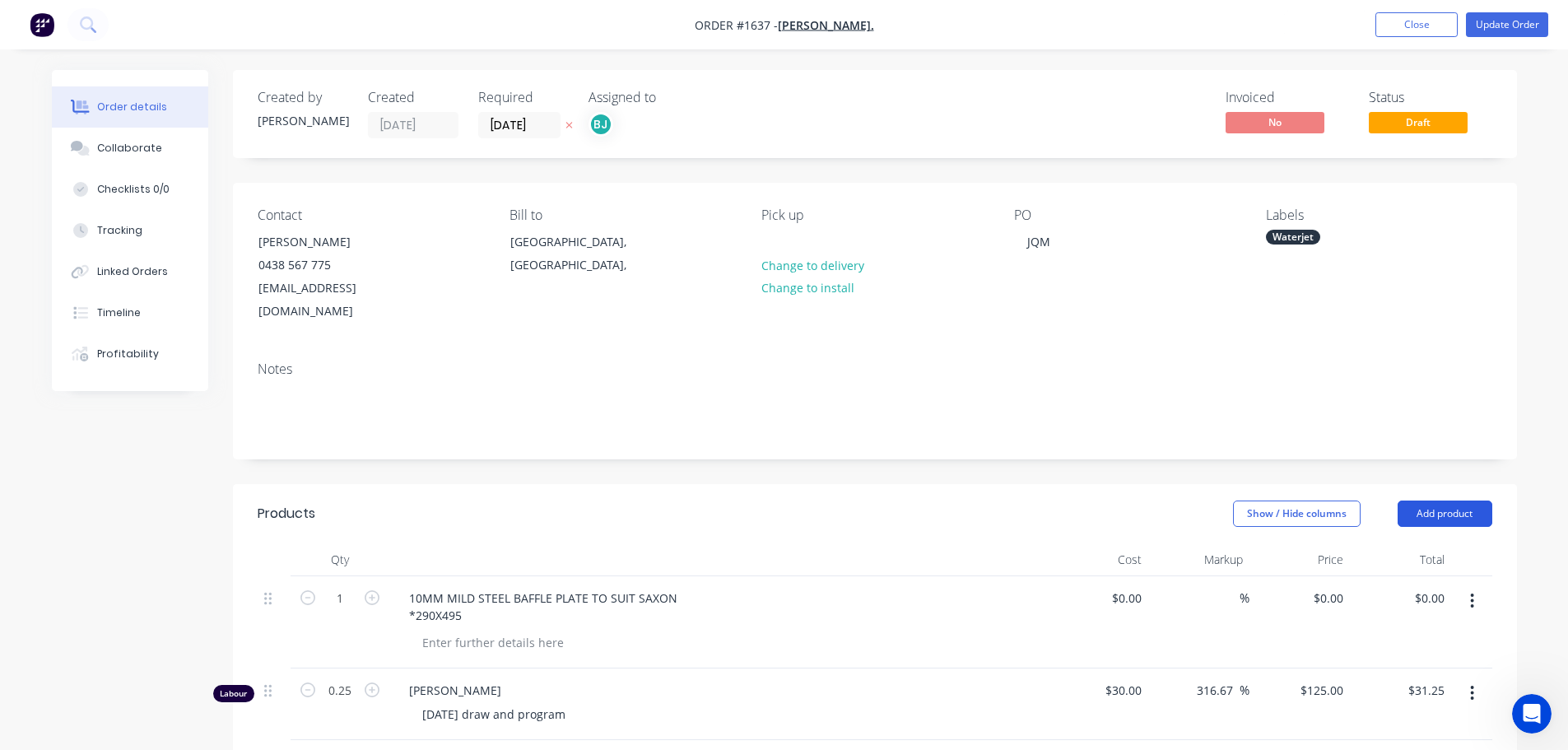
click at [1436, 500] on button "Add product" at bounding box center [1445, 513] width 95 height 26
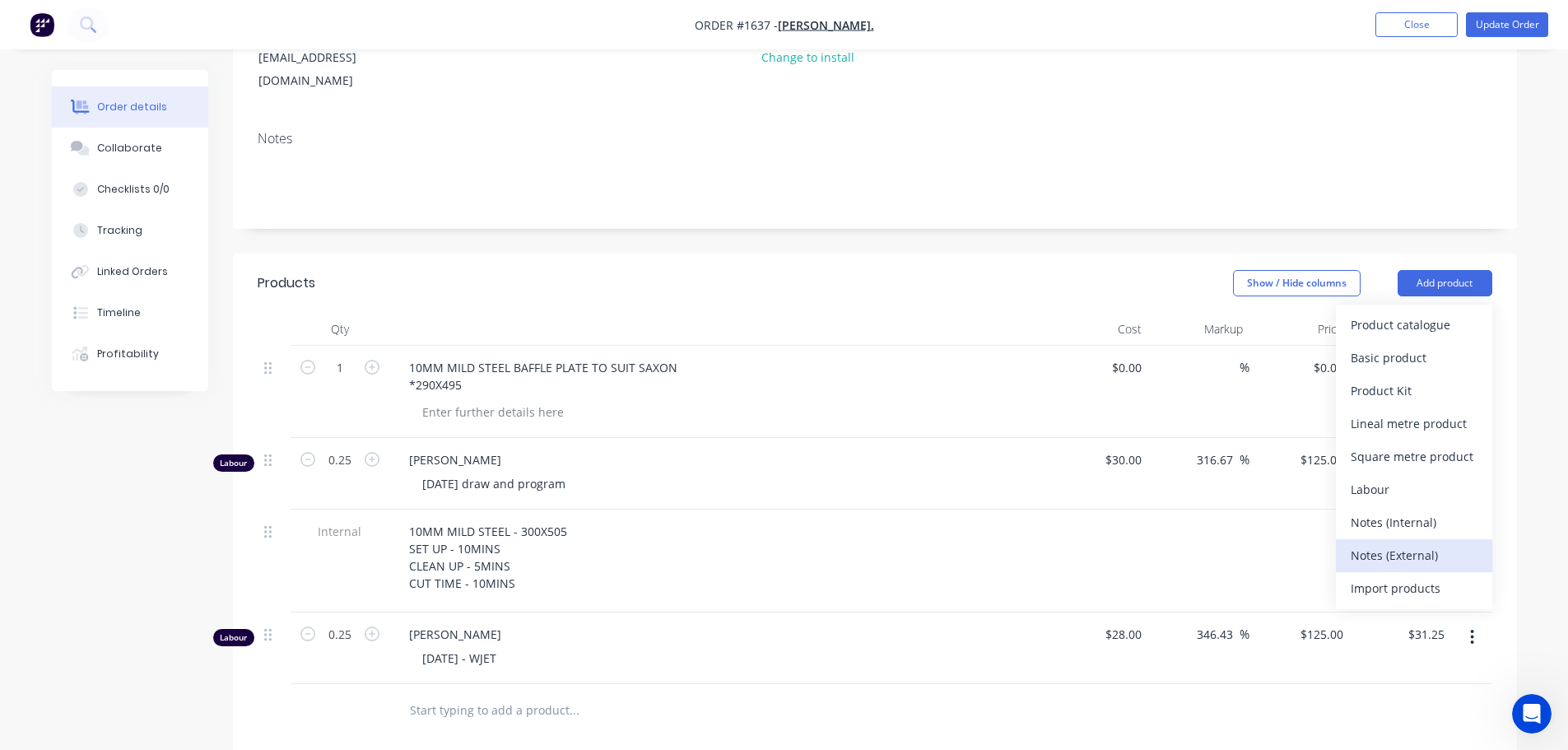
scroll to position [247, 0]
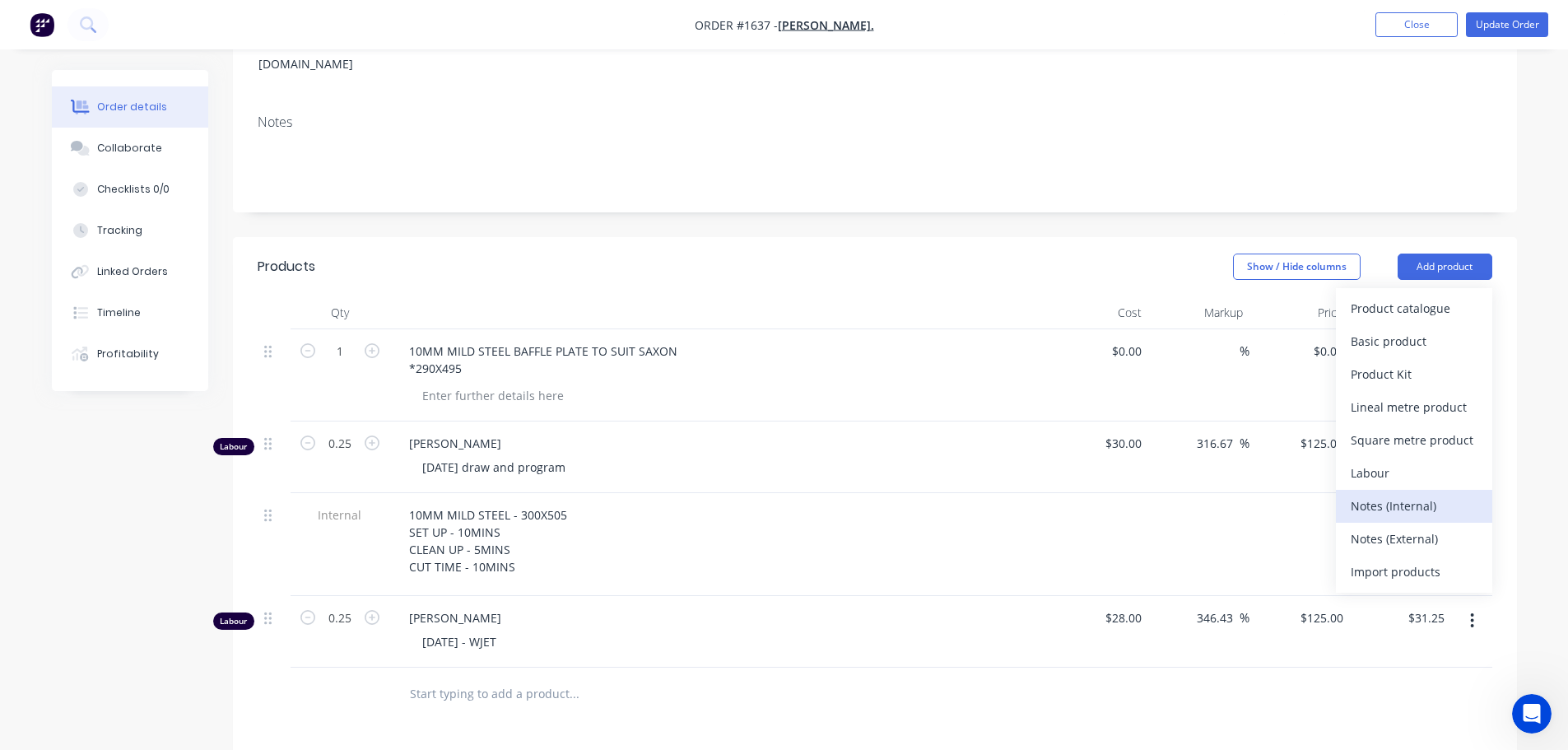
click at [1410, 494] on div "Notes (Internal)" at bounding box center [1414, 505] width 127 height 23
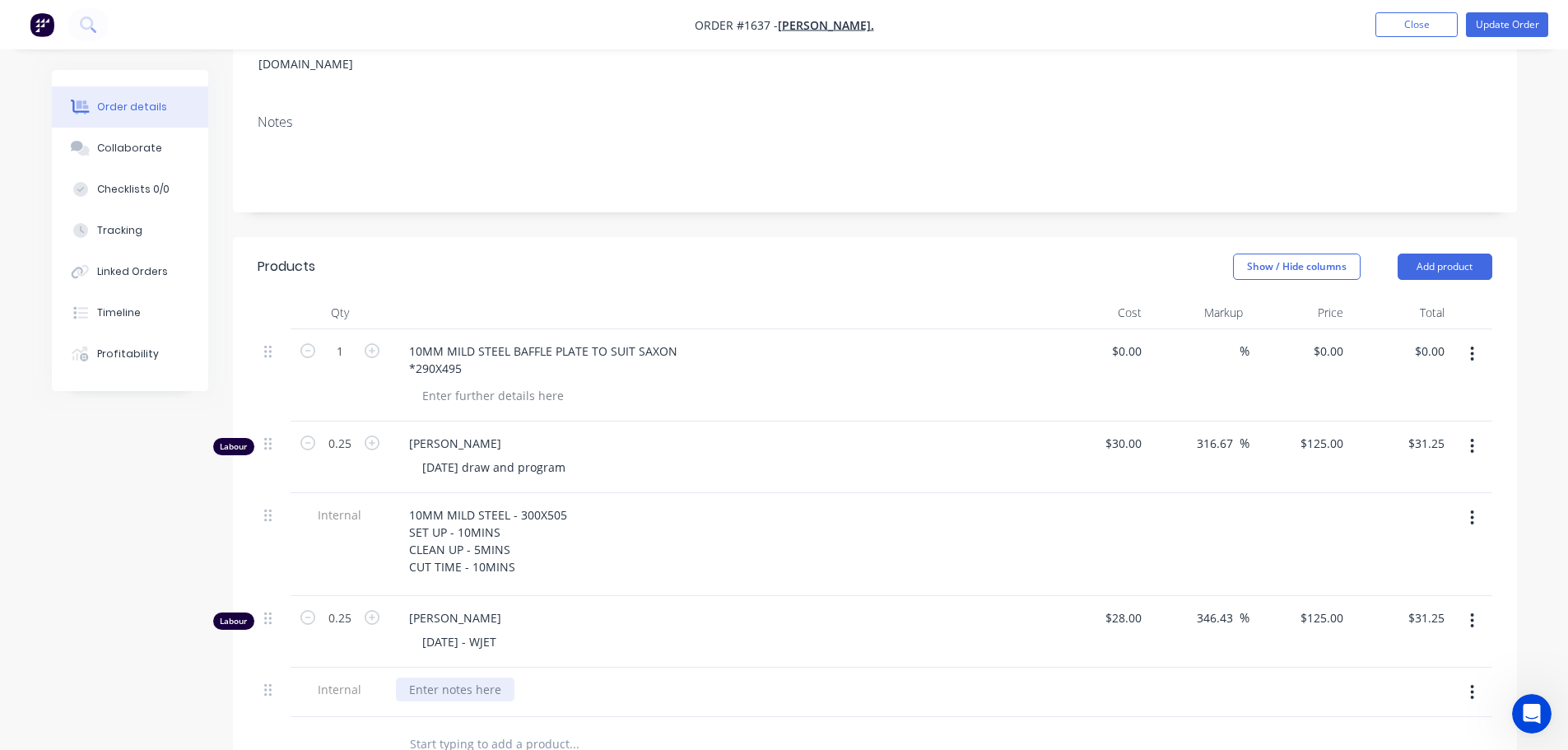
click at [418, 678] on div at bounding box center [455, 689] width 118 height 23
click at [645, 681] on div "10MM MILD STEEL - 300X505 SET UP - 10MINS CLEAN UP - 5MINS CUT TIME - 10MINS" at bounding box center [718, 715] width 645 height 76
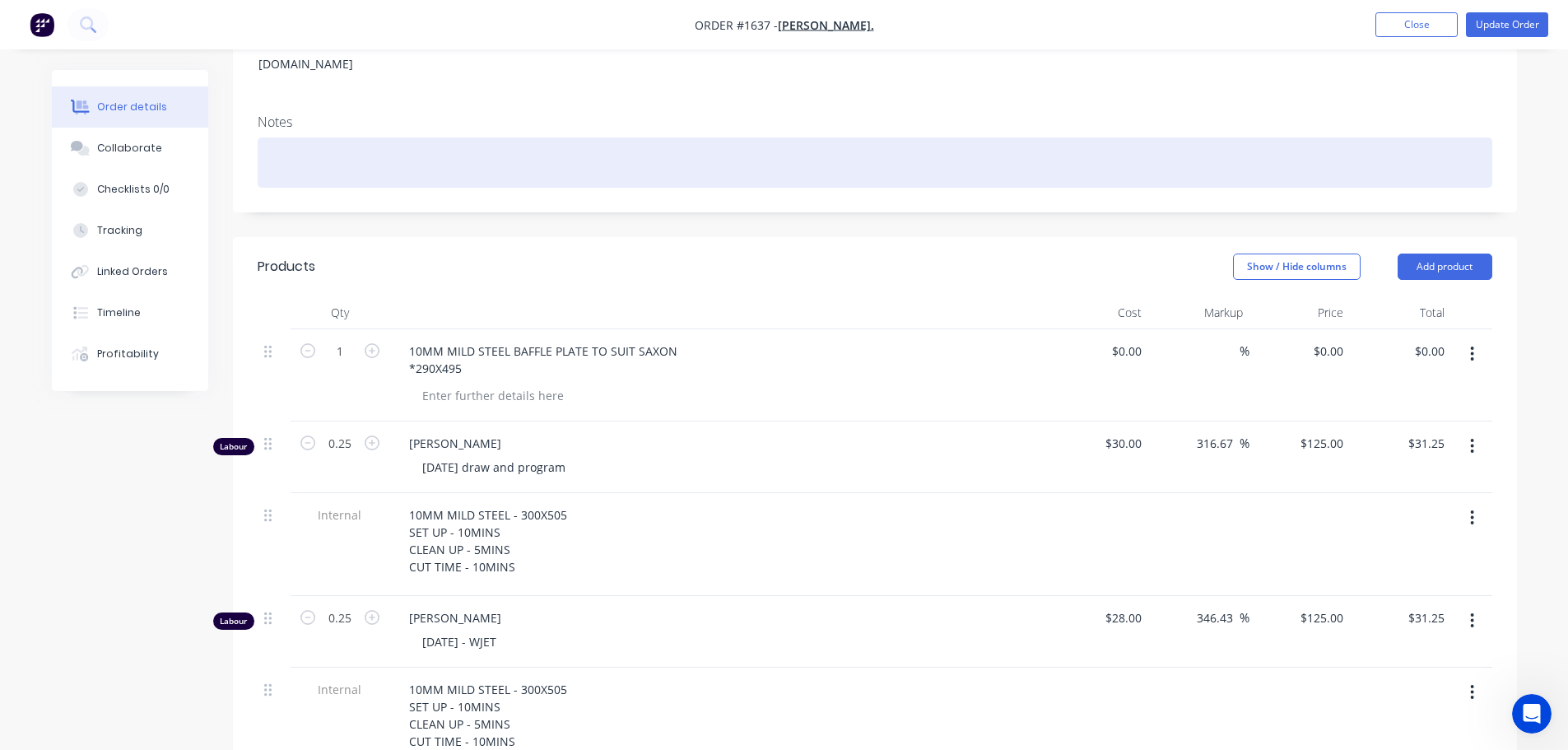
click at [314, 151] on div at bounding box center [874, 161] width 1235 height 50
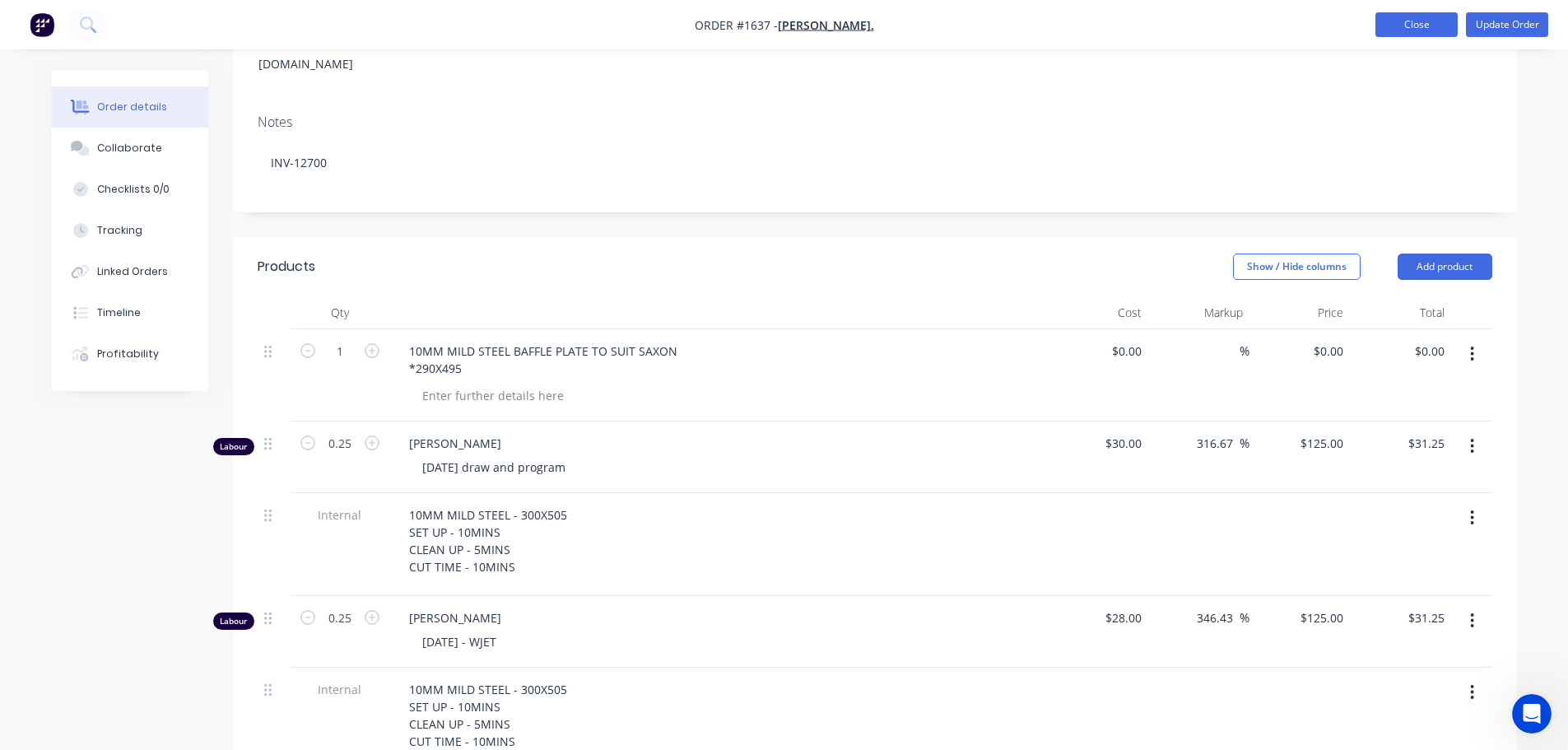
click at [1427, 18] on button "Close" at bounding box center [1417, 24] width 83 height 24
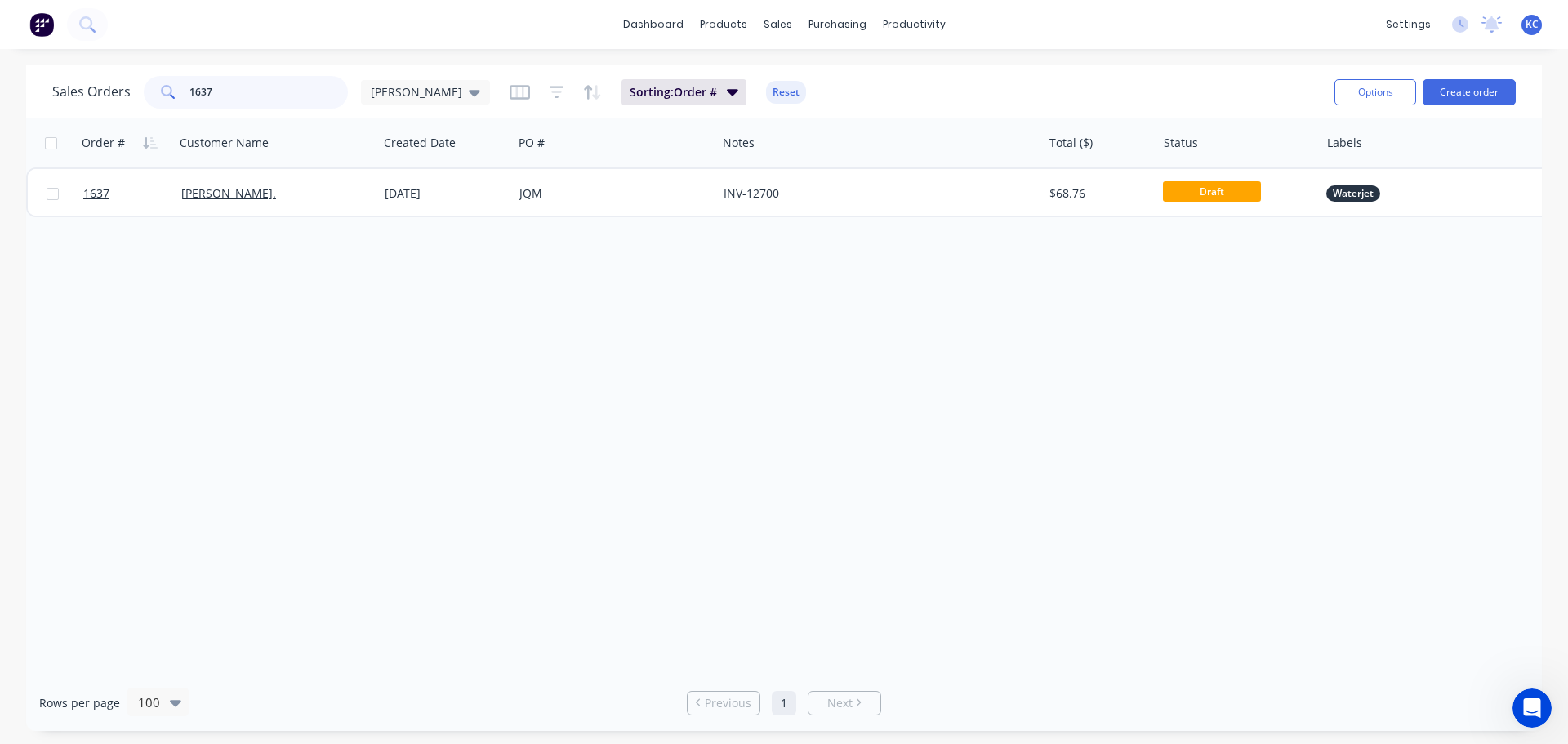
drag, startPoint x: 250, startPoint y: 89, endPoint x: 14, endPoint y: 89, distance: 236.0
click at [14, 89] on div "Sales Orders 1637 [PERSON_NAME] Sorting: Order # Reset Options Create order Ord…" at bounding box center [784, 398] width 1568 height 666
type input "1645"
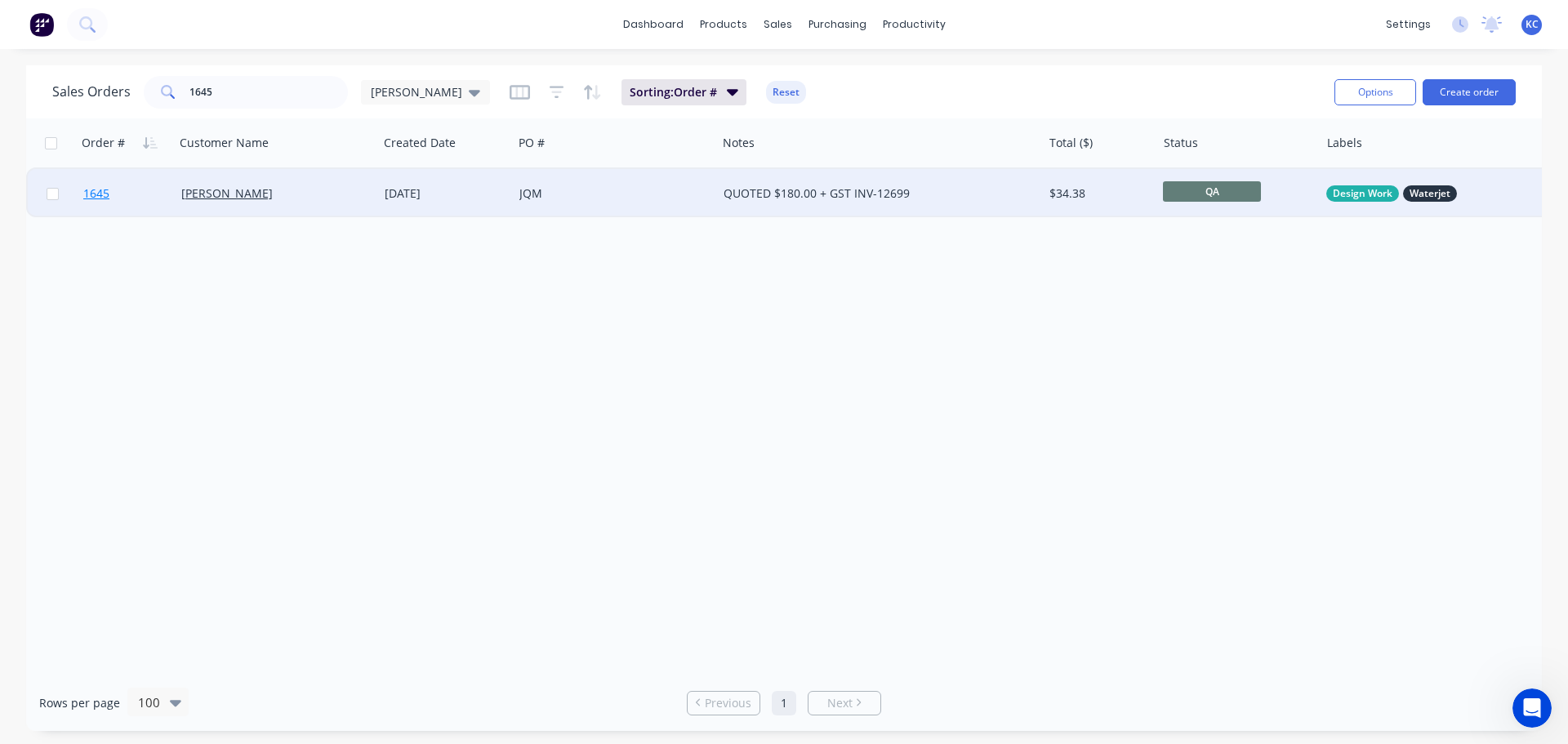
click at [107, 199] on span "1645" at bounding box center [96, 194] width 26 height 17
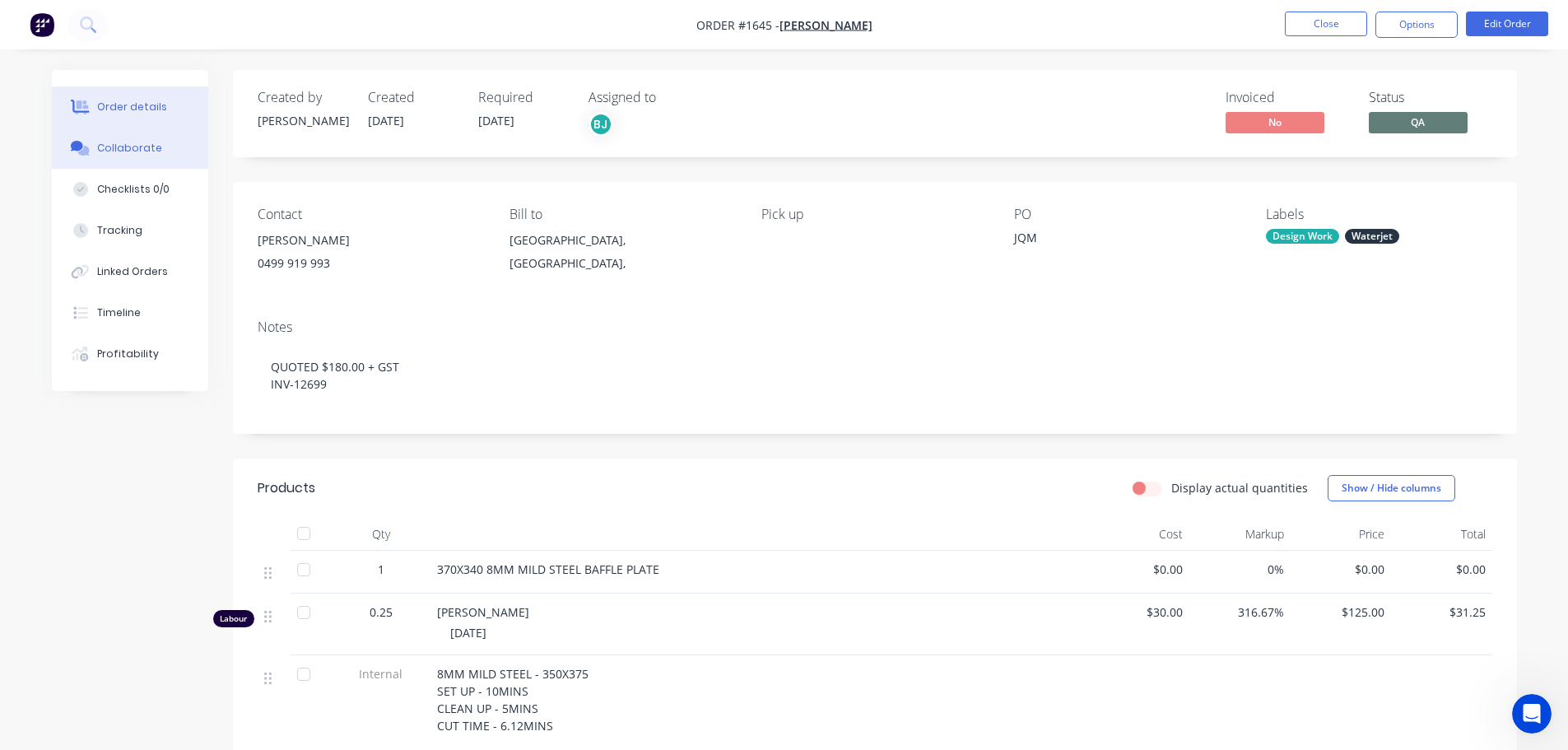
click at [113, 139] on button "Collaborate" at bounding box center [130, 148] width 157 height 41
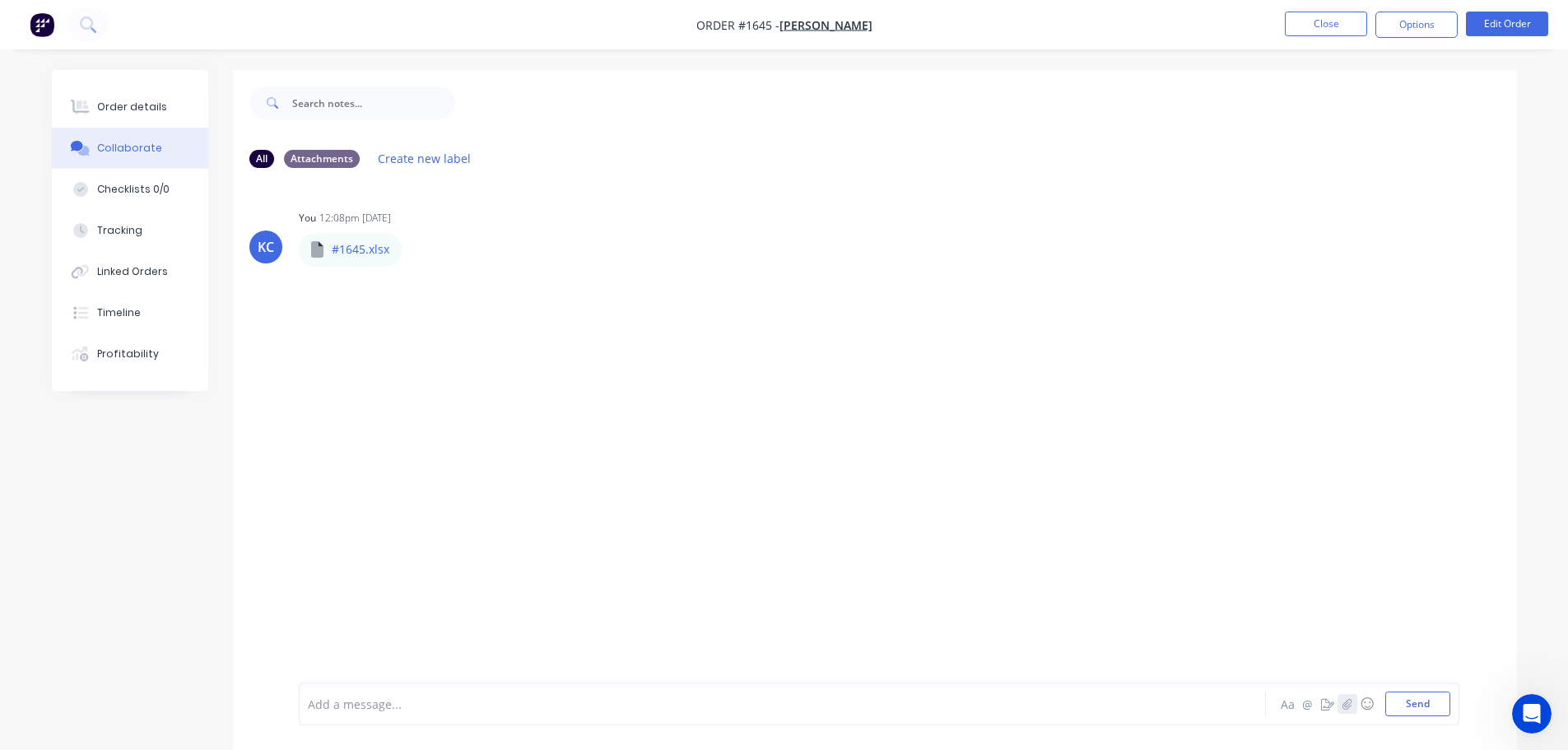
click at [1347, 703] on icon "button" at bounding box center [1346, 703] width 10 height 11
click at [1407, 699] on button "Send" at bounding box center [1418, 703] width 65 height 24
click at [1333, 23] on button "Close" at bounding box center [1327, 23] width 83 height 24
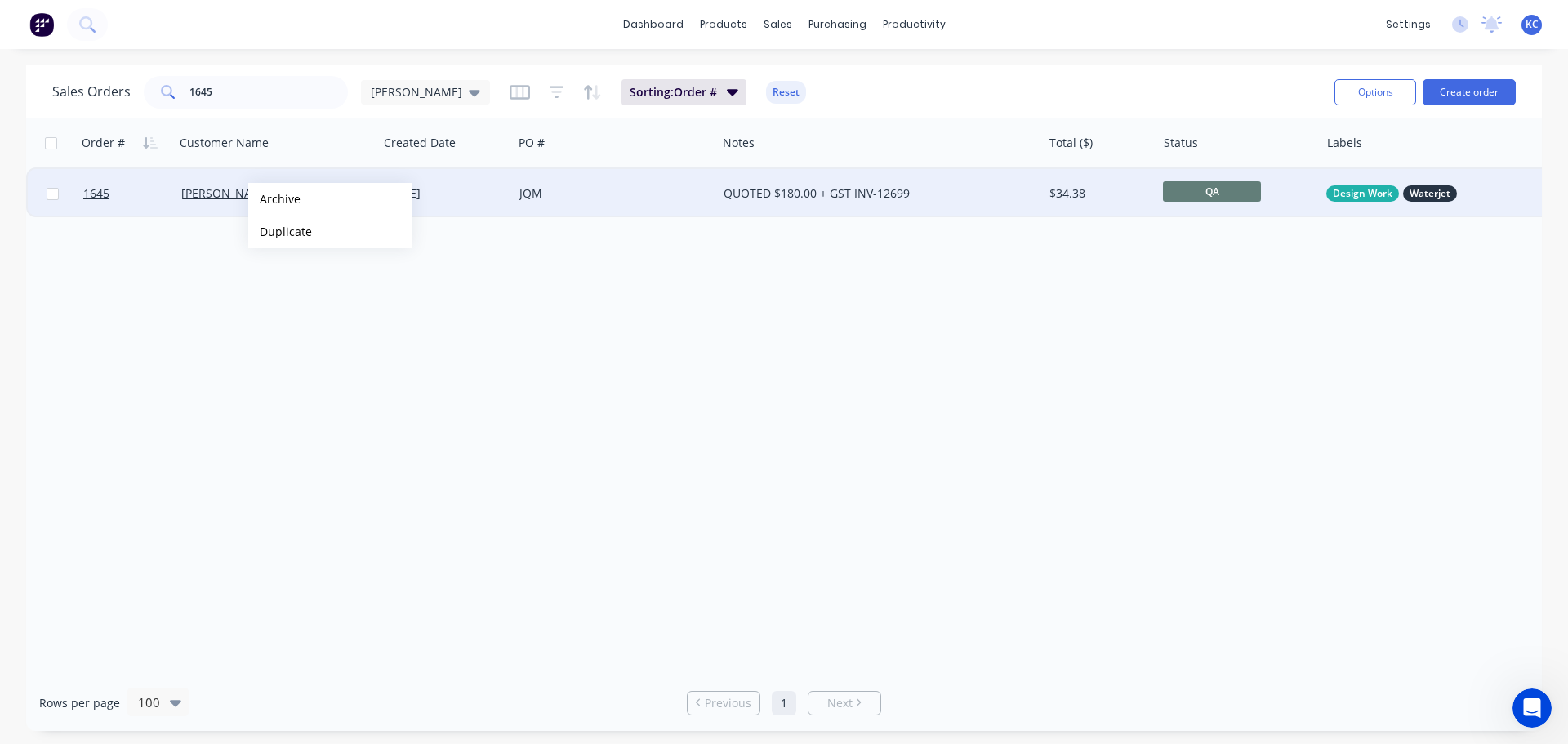
click at [275, 199] on button "Archive" at bounding box center [330, 198] width 163 height 33
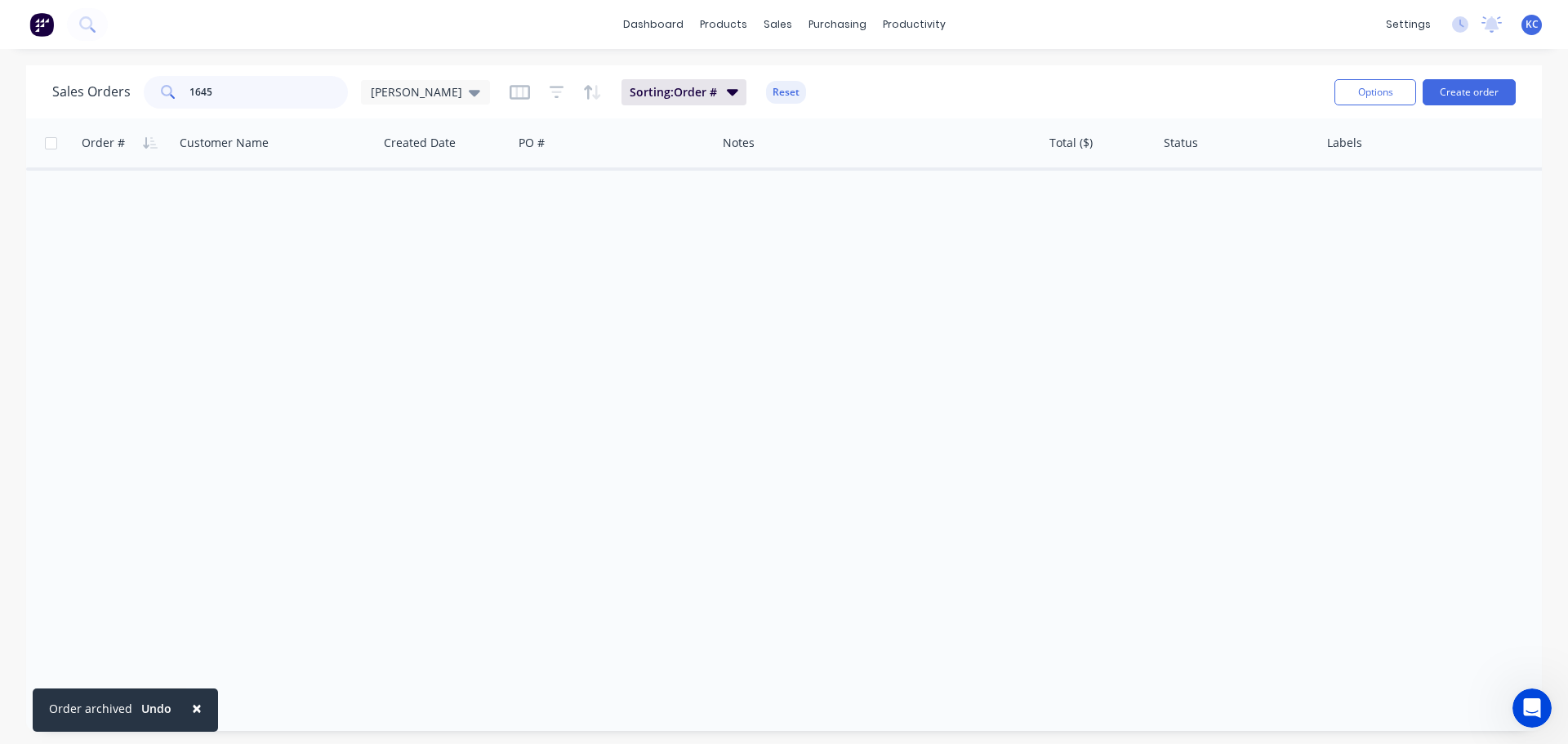
drag, startPoint x: 222, startPoint y: 80, endPoint x: 0, endPoint y: 119, distance: 225.4
click at [0, 128] on div "Sales Orders 1645 [PERSON_NAME] Sorting: Order # Reset Options Create order Ord…" at bounding box center [784, 398] width 1568 height 666
type input "1637"
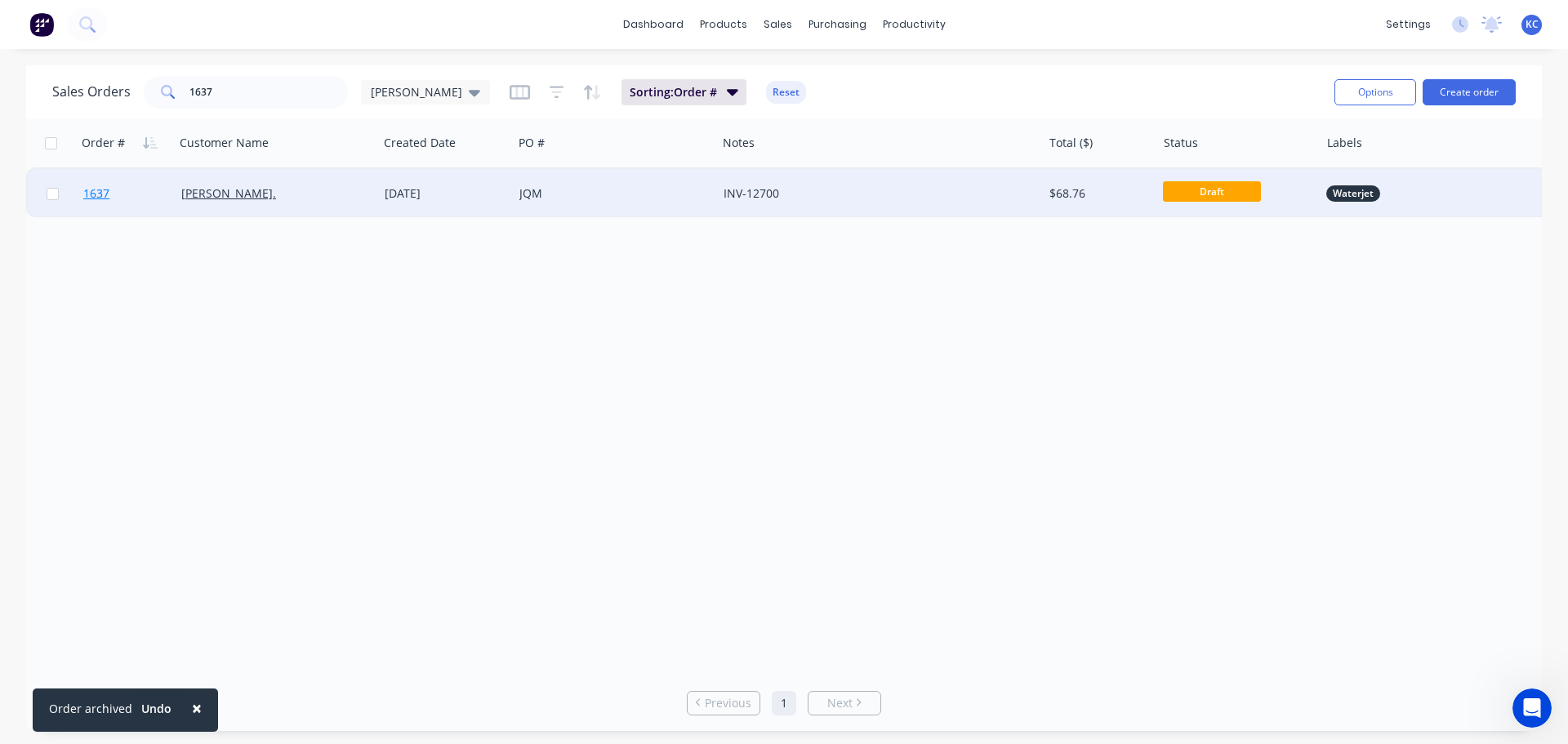
click at [100, 192] on span "1637" at bounding box center [96, 194] width 26 height 17
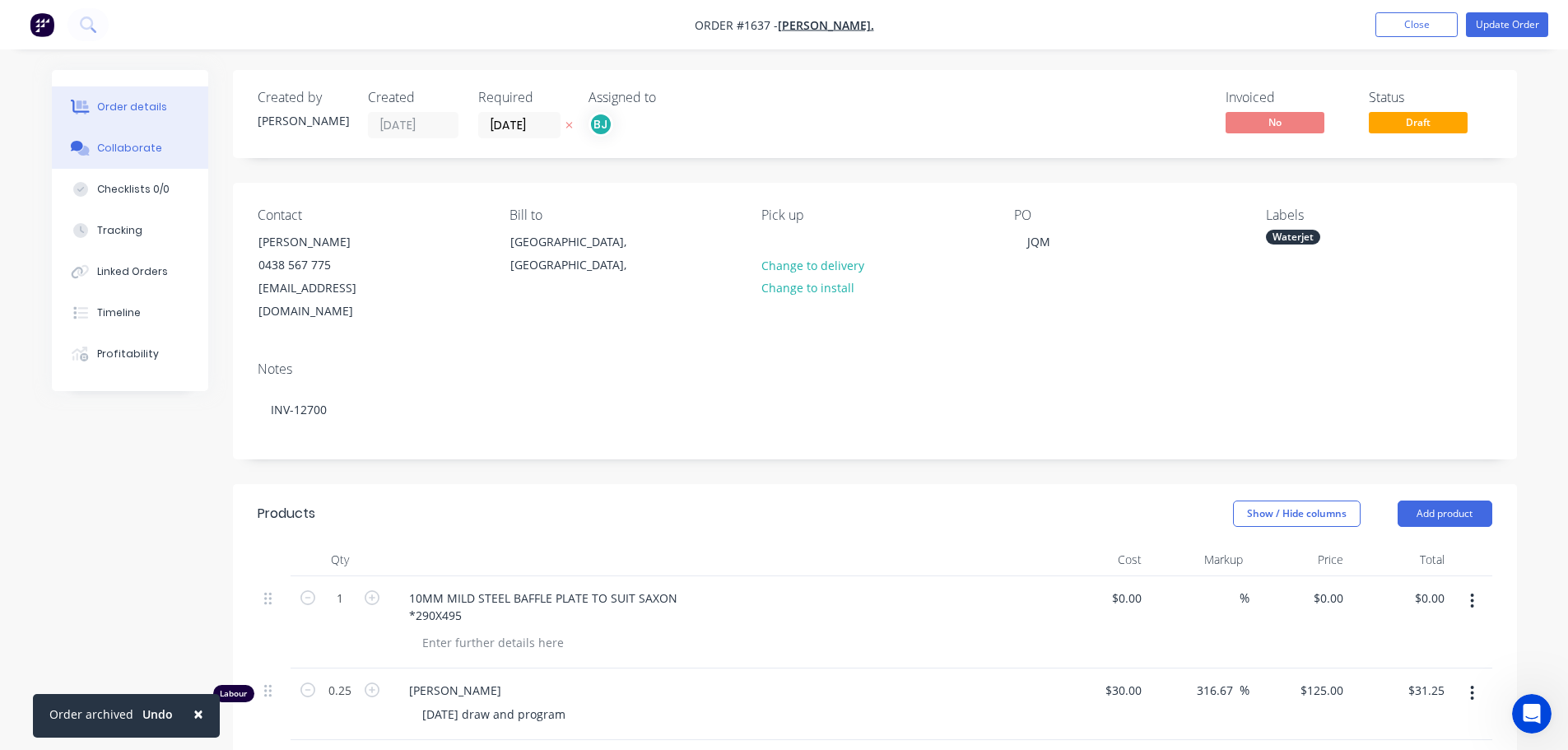
click at [146, 144] on div "Collaborate" at bounding box center [129, 148] width 65 height 15
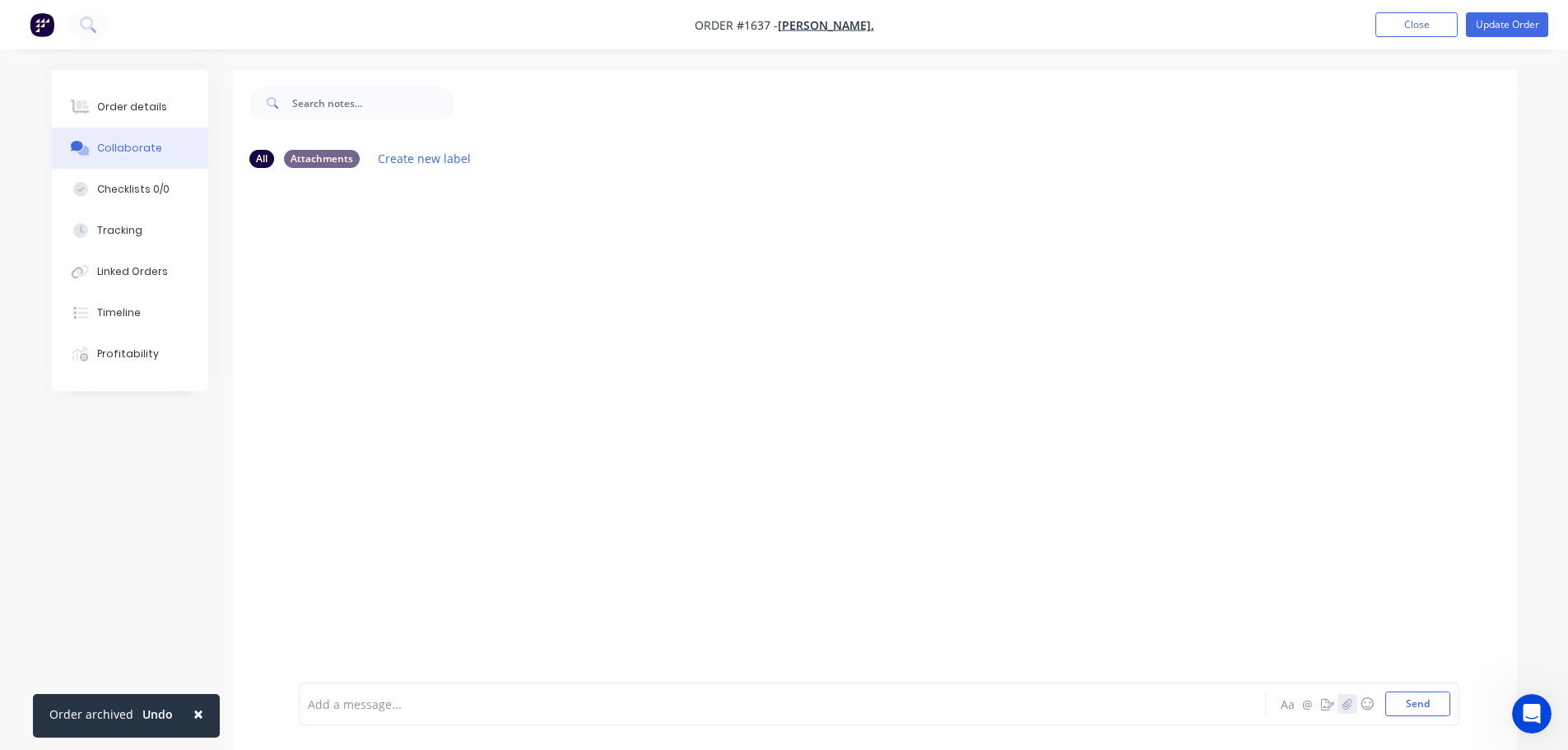
click at [1345, 703] on icon "button" at bounding box center [1346, 703] width 10 height 11
click at [1411, 697] on button "Send" at bounding box center [1418, 703] width 65 height 24
click at [153, 102] on div "Order details" at bounding box center [131, 107] width 70 height 15
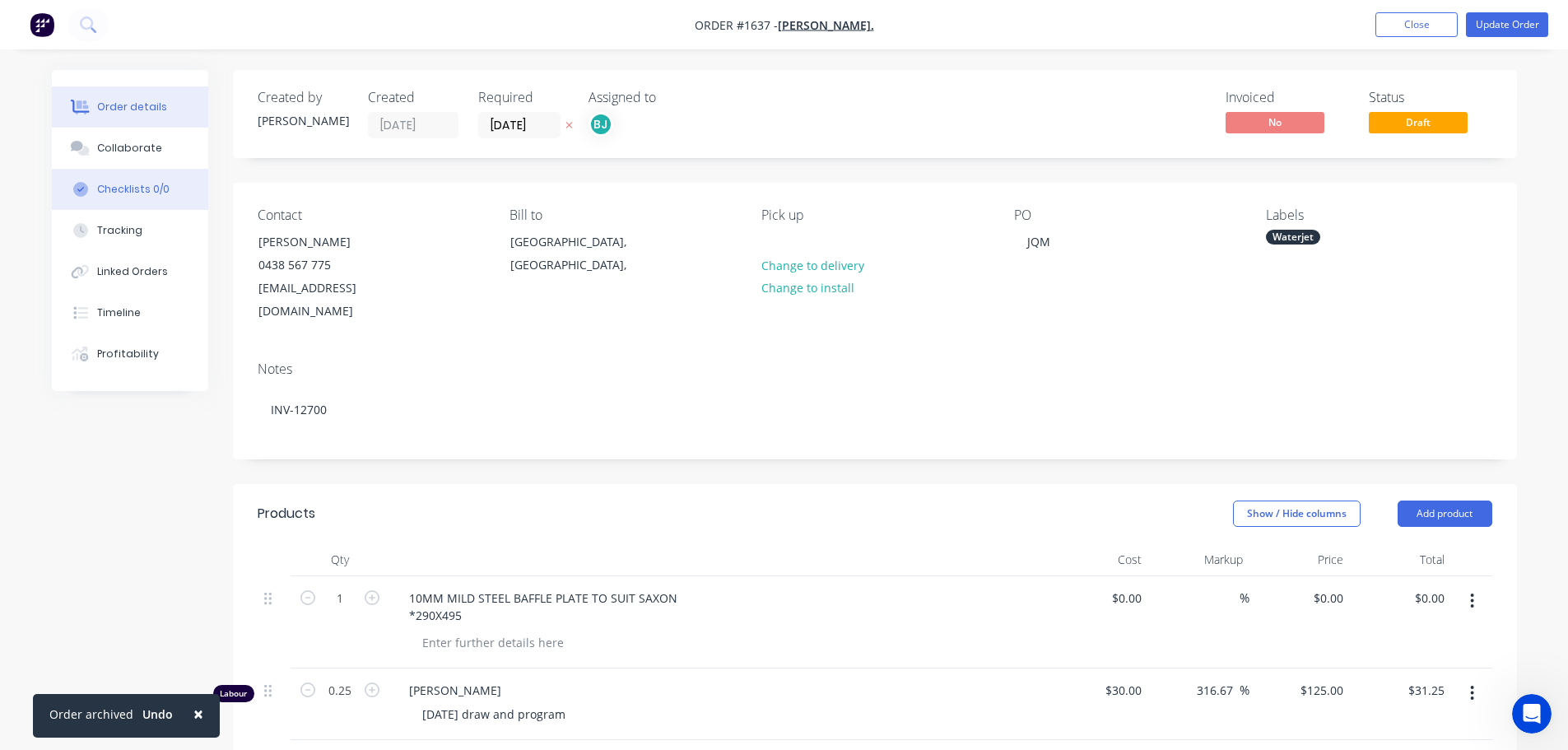
drag, startPoint x: 131, startPoint y: 142, endPoint x: 146, endPoint y: 172, distance: 33.5
click at [131, 141] on div "Collaborate" at bounding box center [129, 148] width 65 height 15
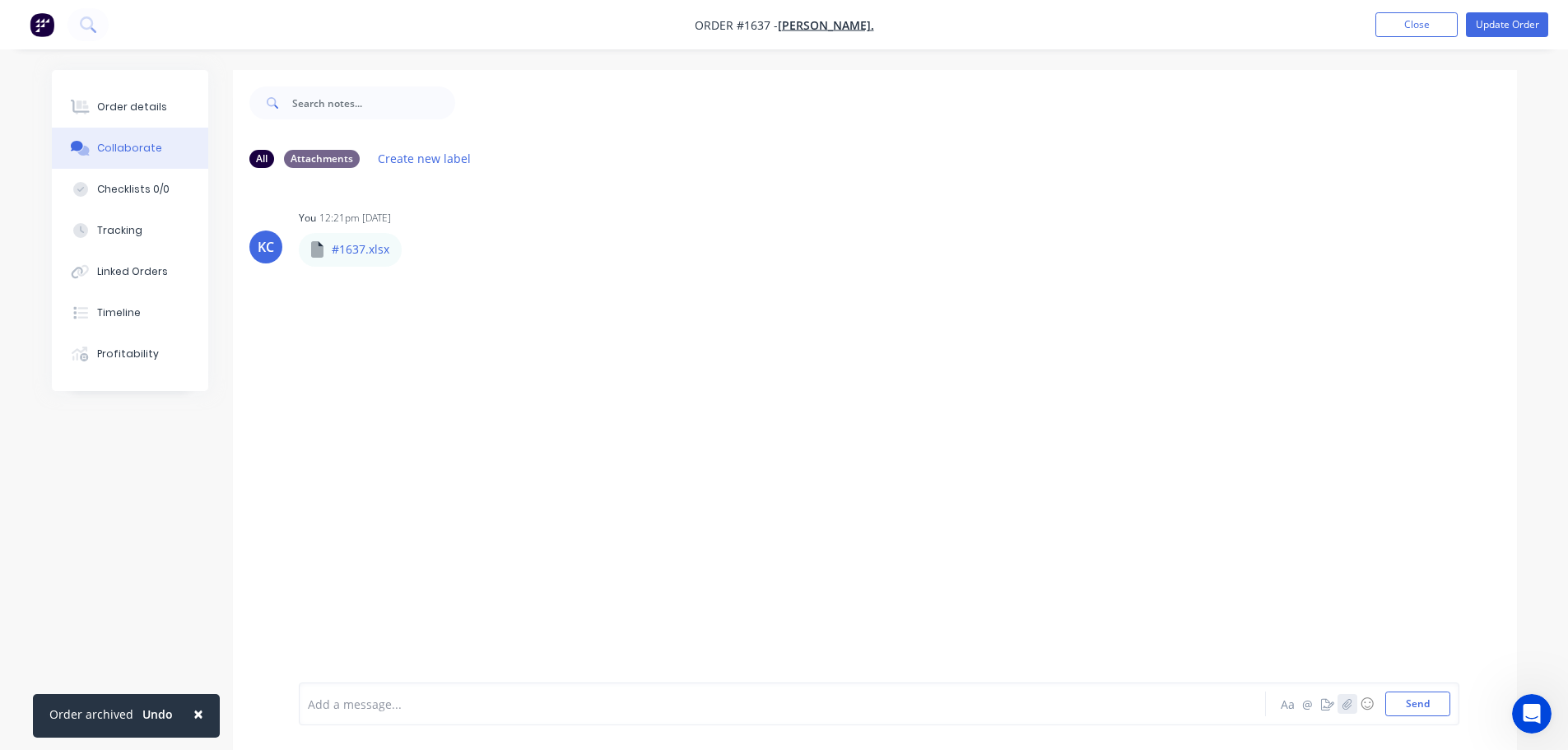
click at [1345, 704] on icon "button" at bounding box center [1347, 702] width 9 height 10
click at [1416, 712] on button "Send" at bounding box center [1418, 703] width 65 height 24
click at [1507, 24] on button "Update Order" at bounding box center [1507, 24] width 83 height 24
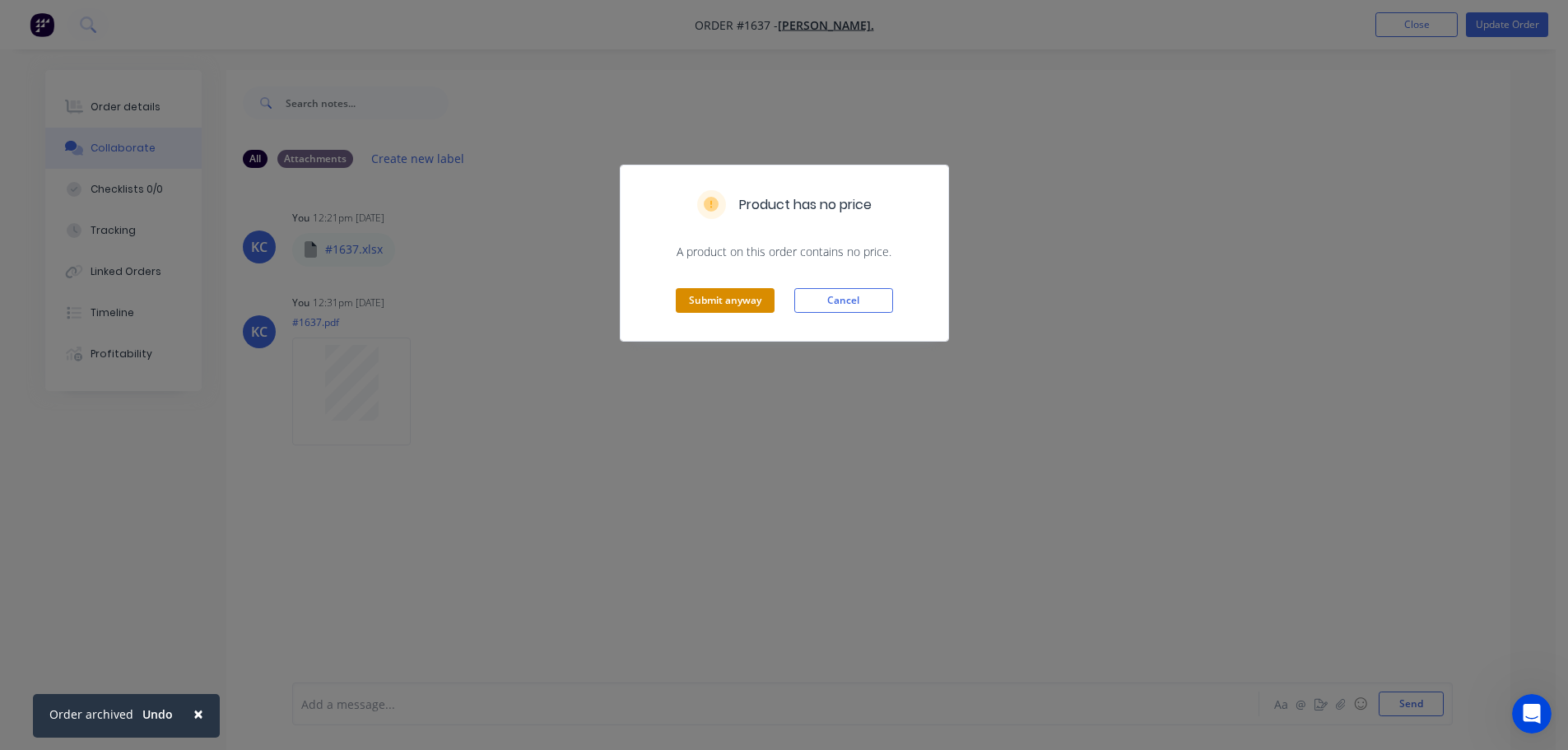
click at [678, 296] on button "Submit anyway" at bounding box center [725, 300] width 99 height 24
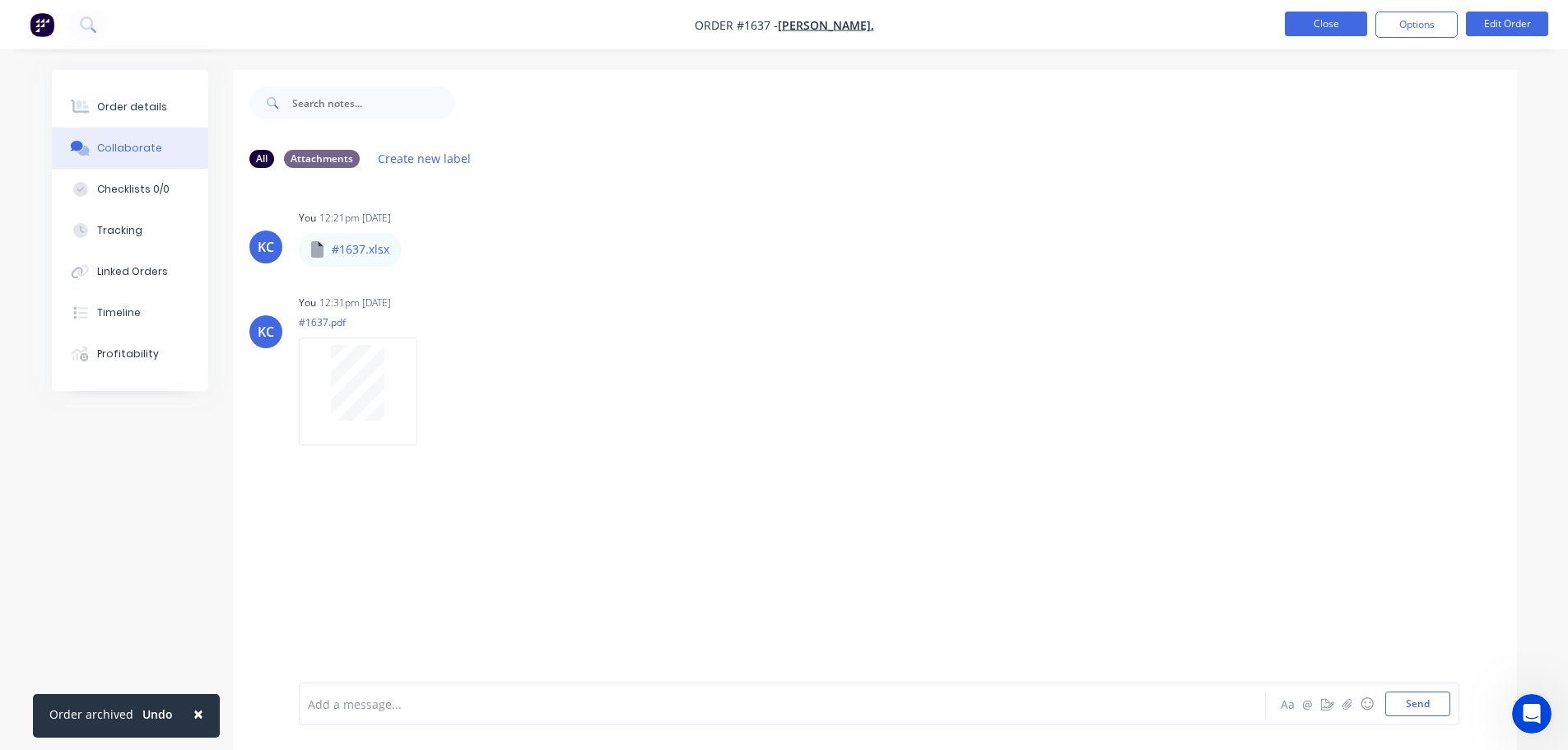
click at [1344, 23] on button "Close" at bounding box center [1327, 23] width 83 height 24
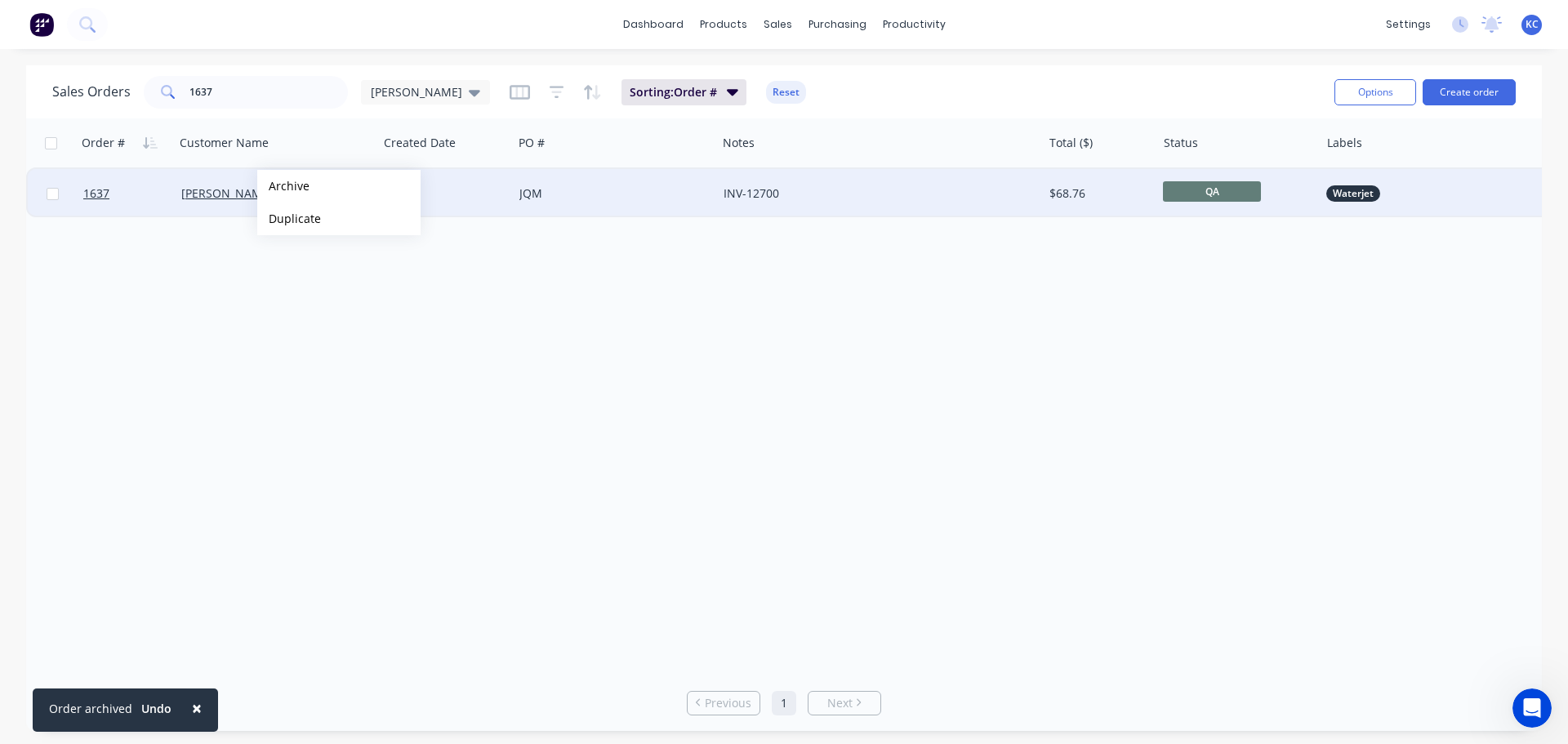
click at [283, 185] on button "Archive" at bounding box center [338, 185] width 163 height 33
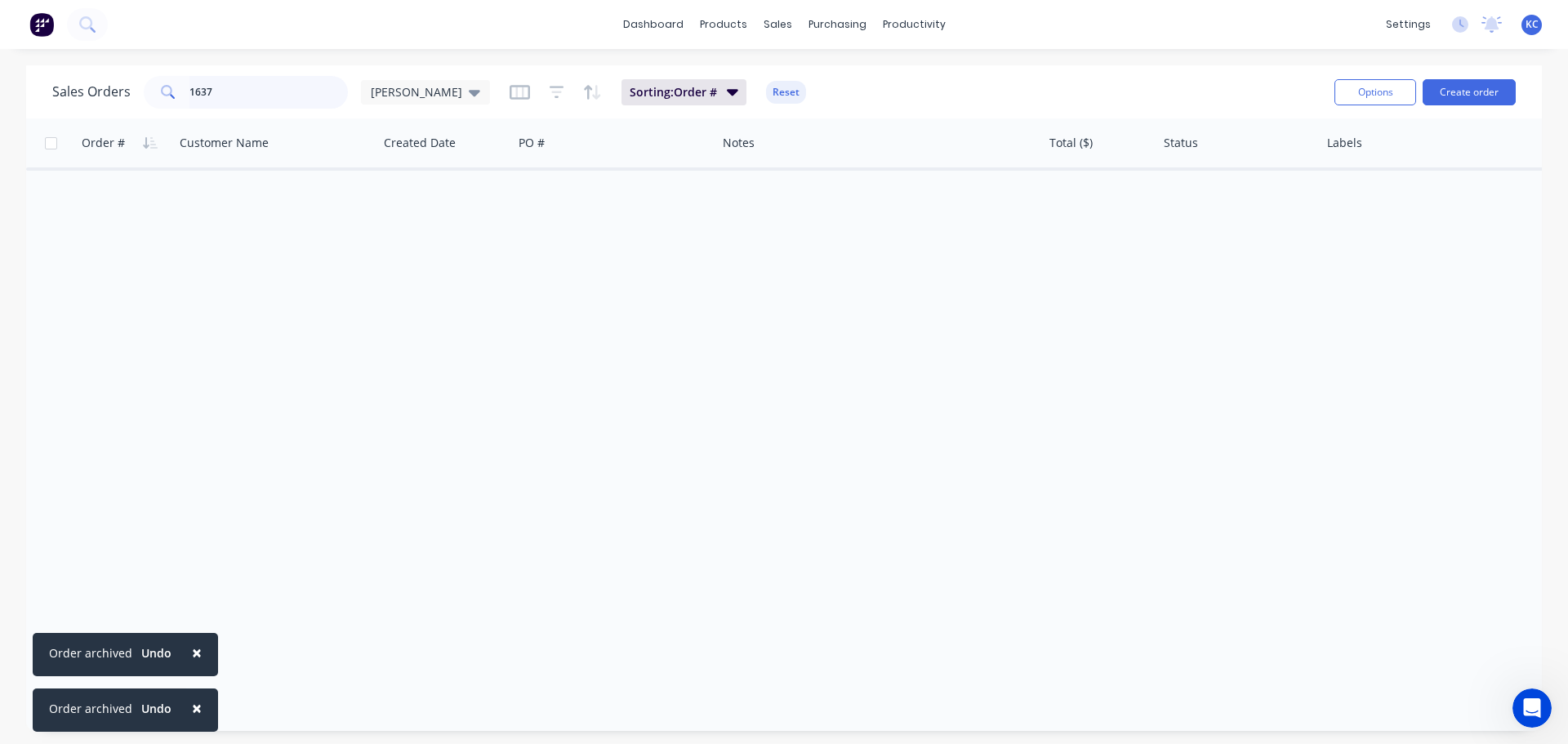
click at [262, 99] on input "1637" at bounding box center [268, 92] width 159 height 33
type input "1641"
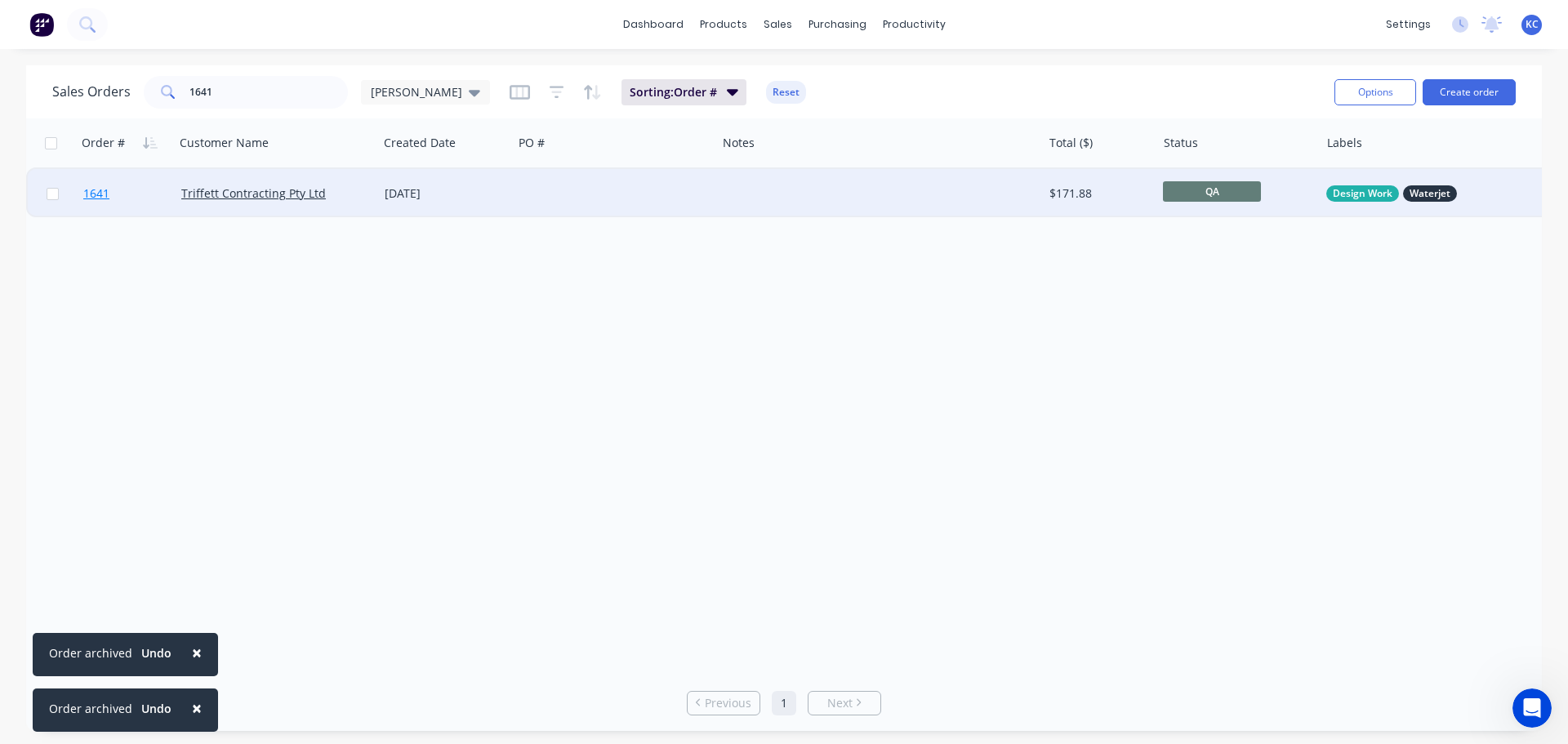
click at [107, 191] on span "1641" at bounding box center [96, 194] width 26 height 17
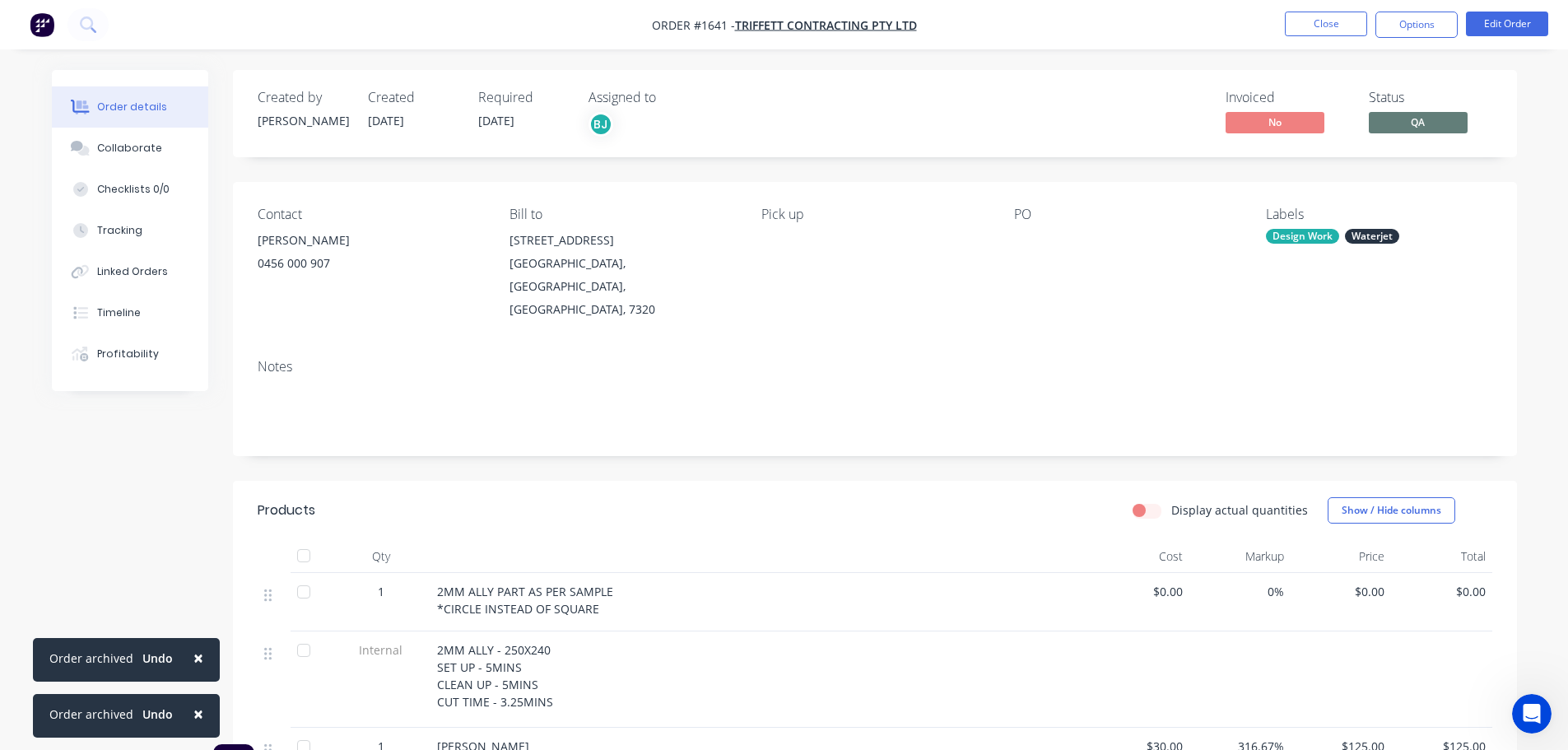
click at [193, 658] on span "×" at bounding box center [198, 657] width 10 height 23
click at [197, 711] on span "×" at bounding box center [198, 713] width 10 height 23
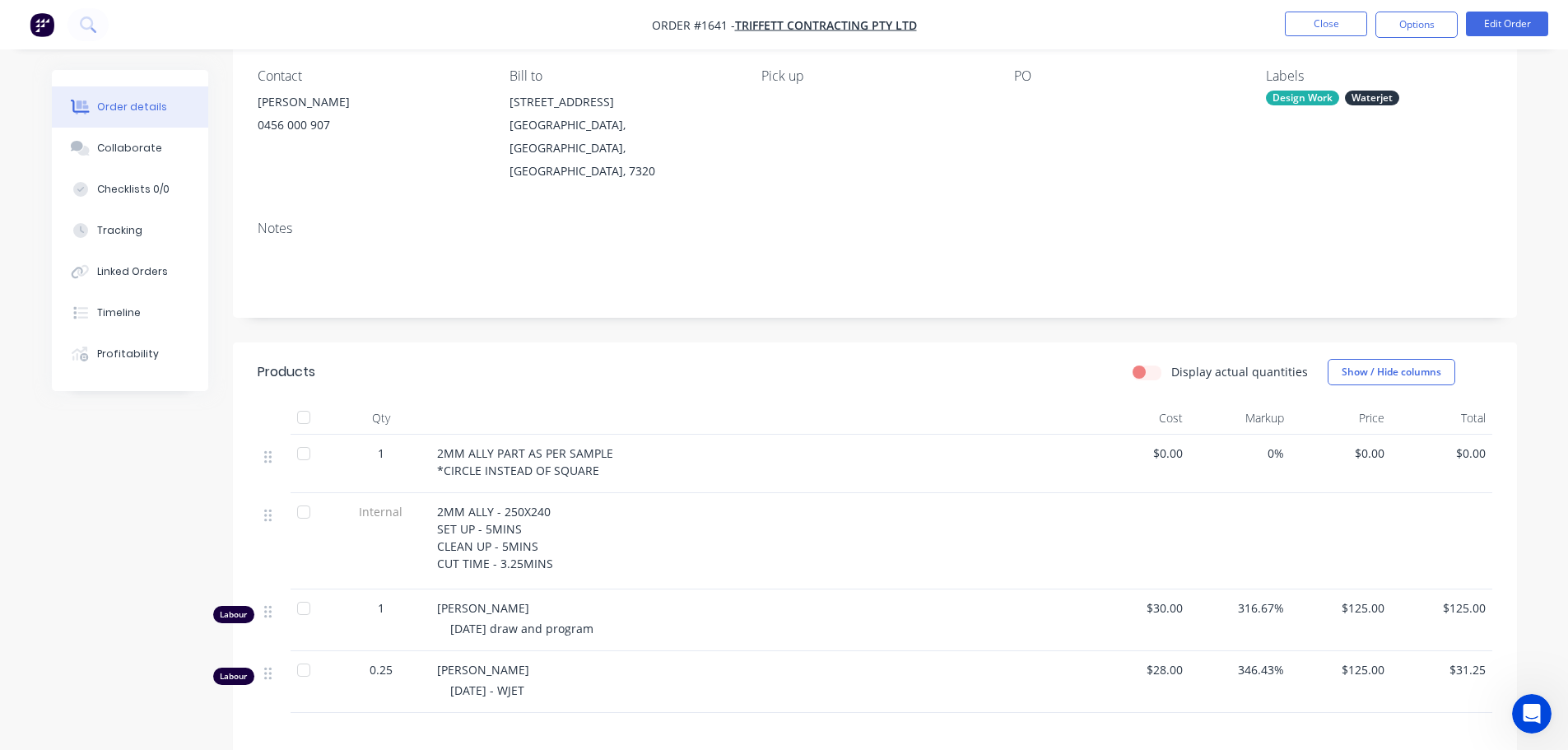
scroll to position [164, 0]
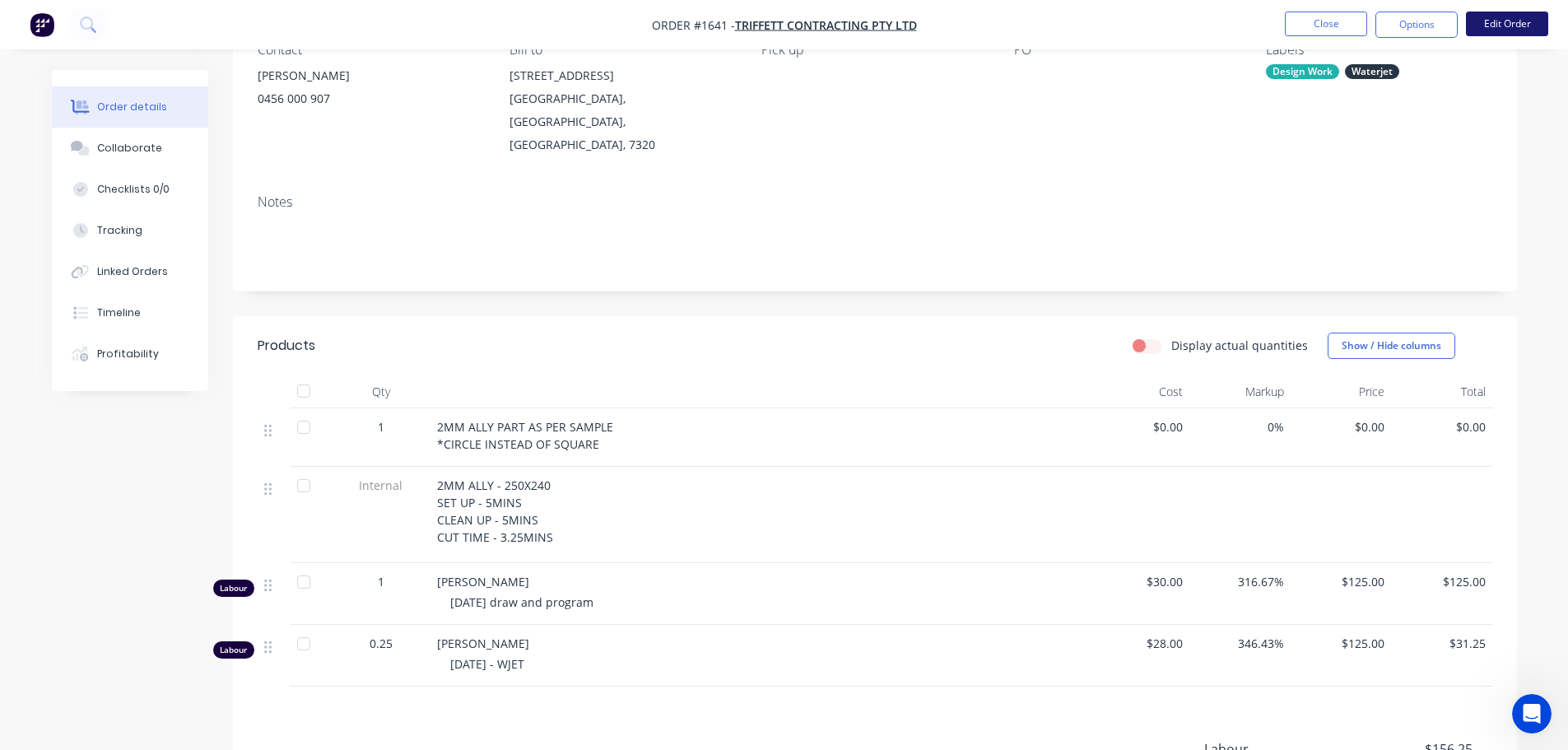
click at [1483, 30] on button "Edit Order" at bounding box center [1507, 23] width 83 height 24
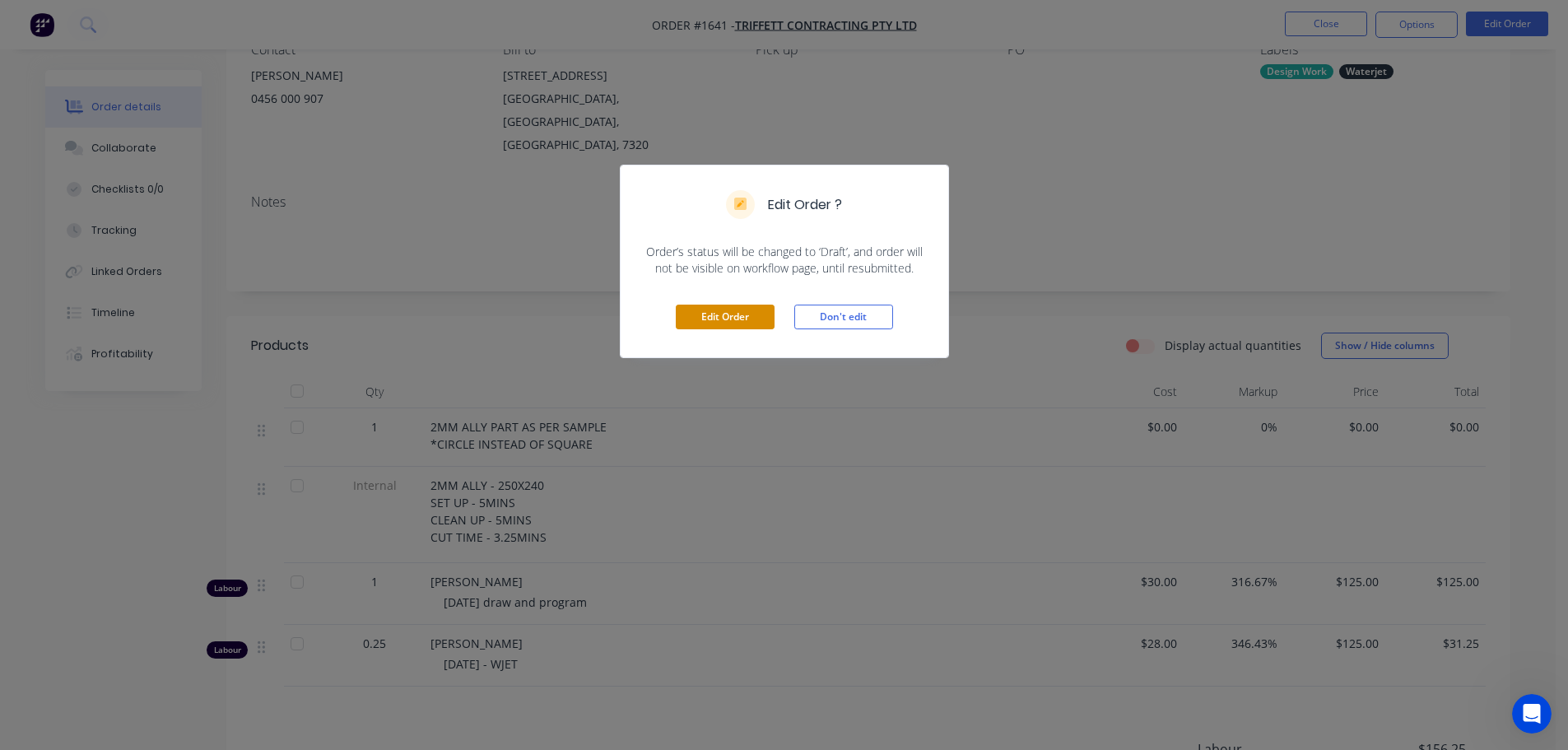
click at [705, 318] on button "Edit Order" at bounding box center [725, 316] width 99 height 24
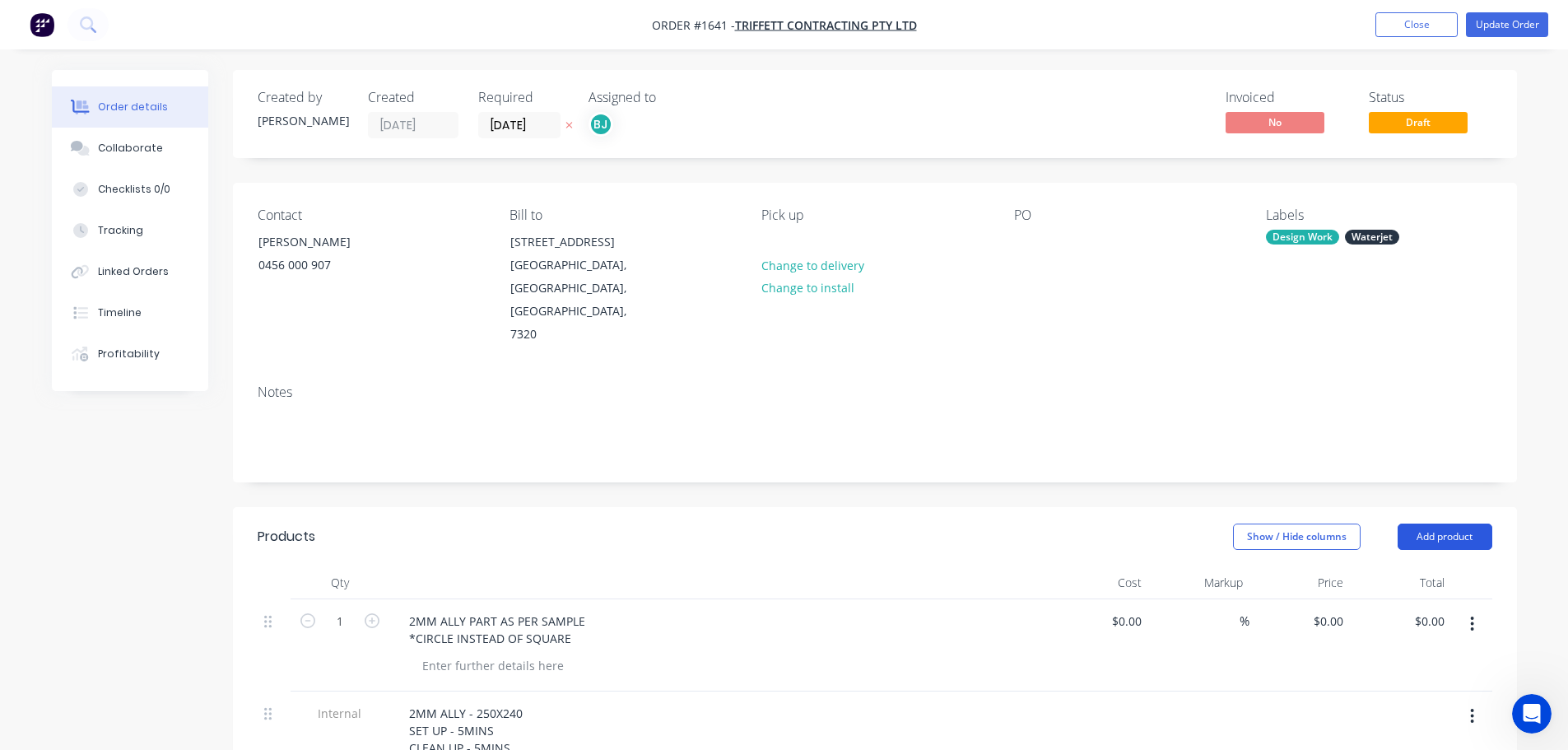
click at [1475, 524] on button "Add product" at bounding box center [1445, 537] width 95 height 26
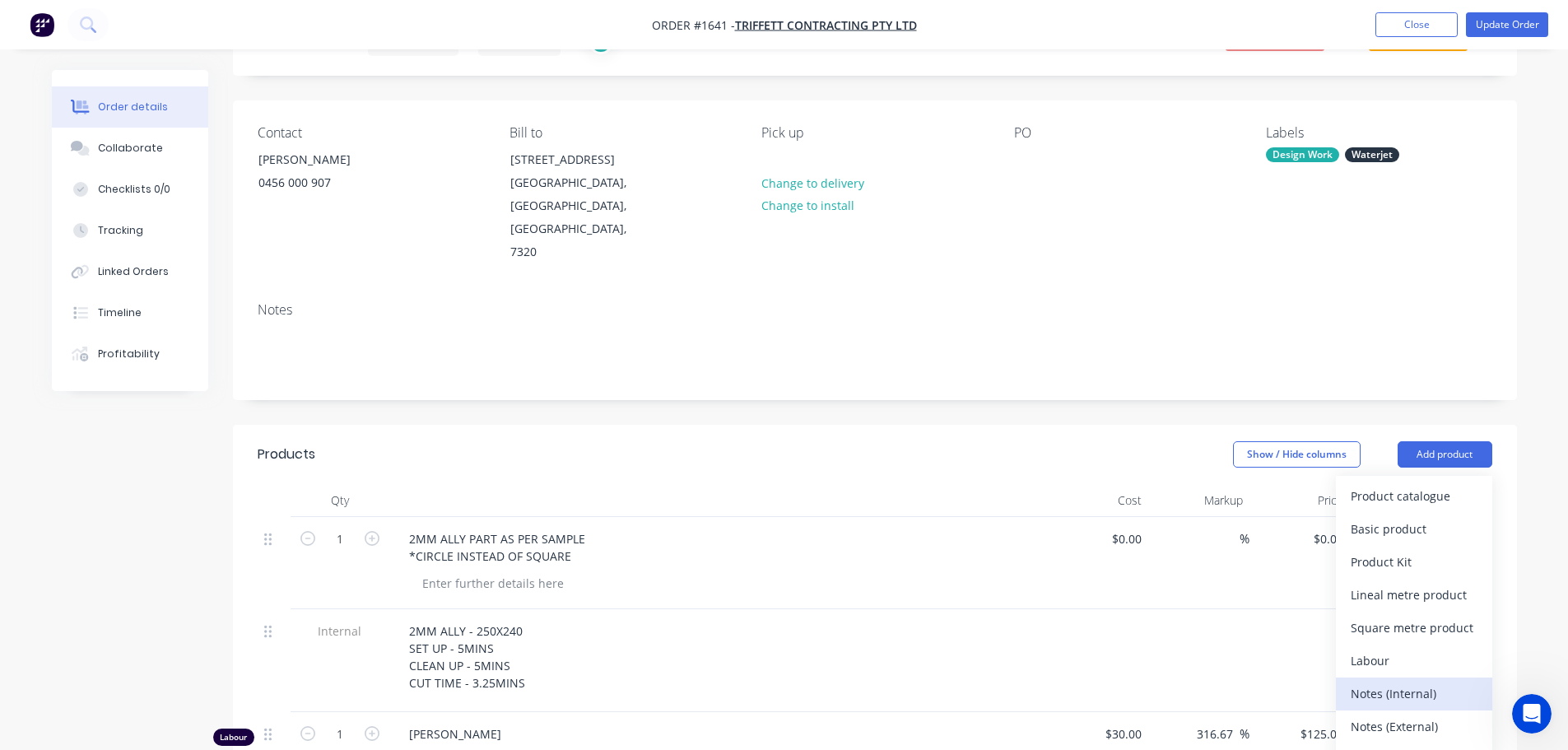
click at [1381, 681] on div "Notes (Internal)" at bounding box center [1414, 693] width 127 height 23
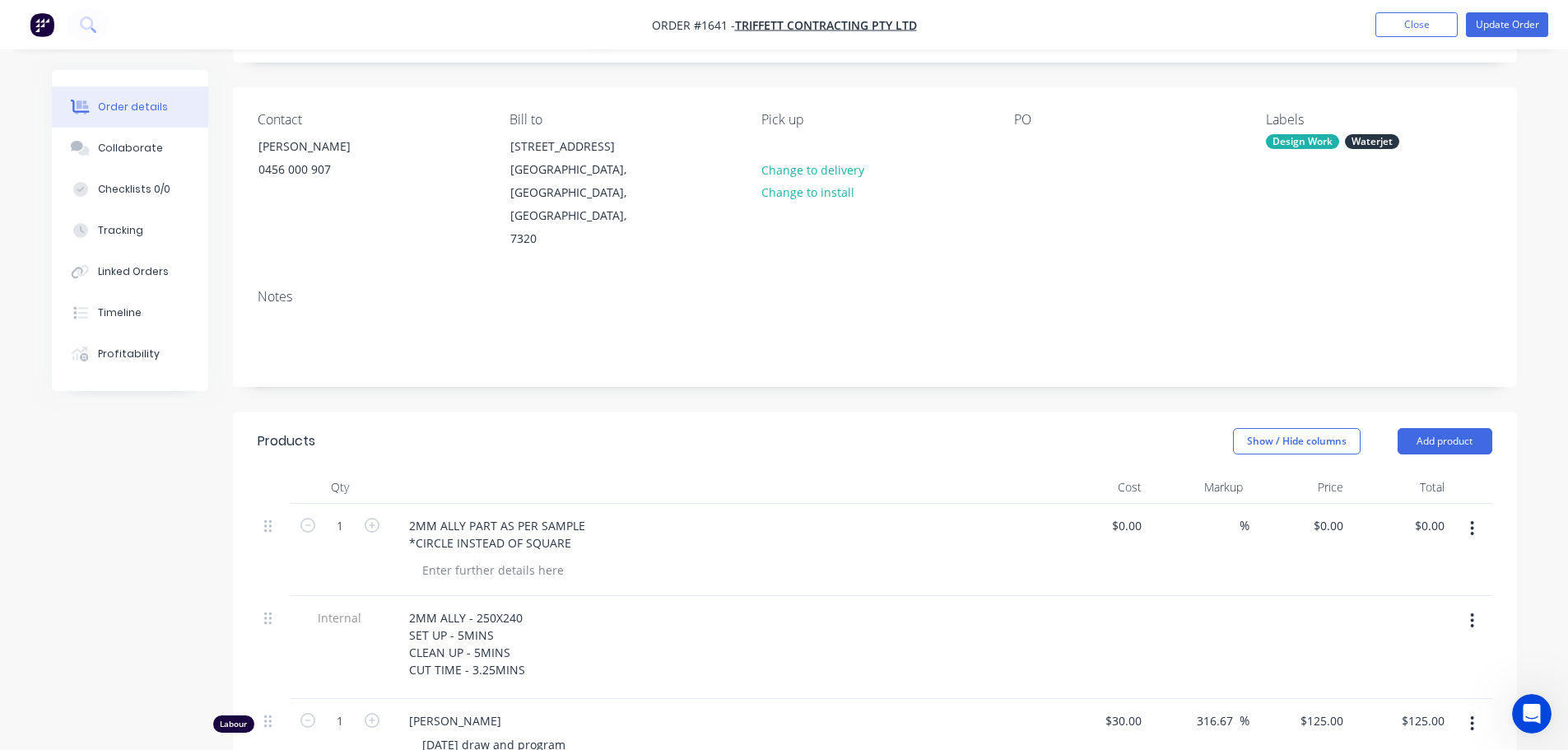
scroll to position [329, 0]
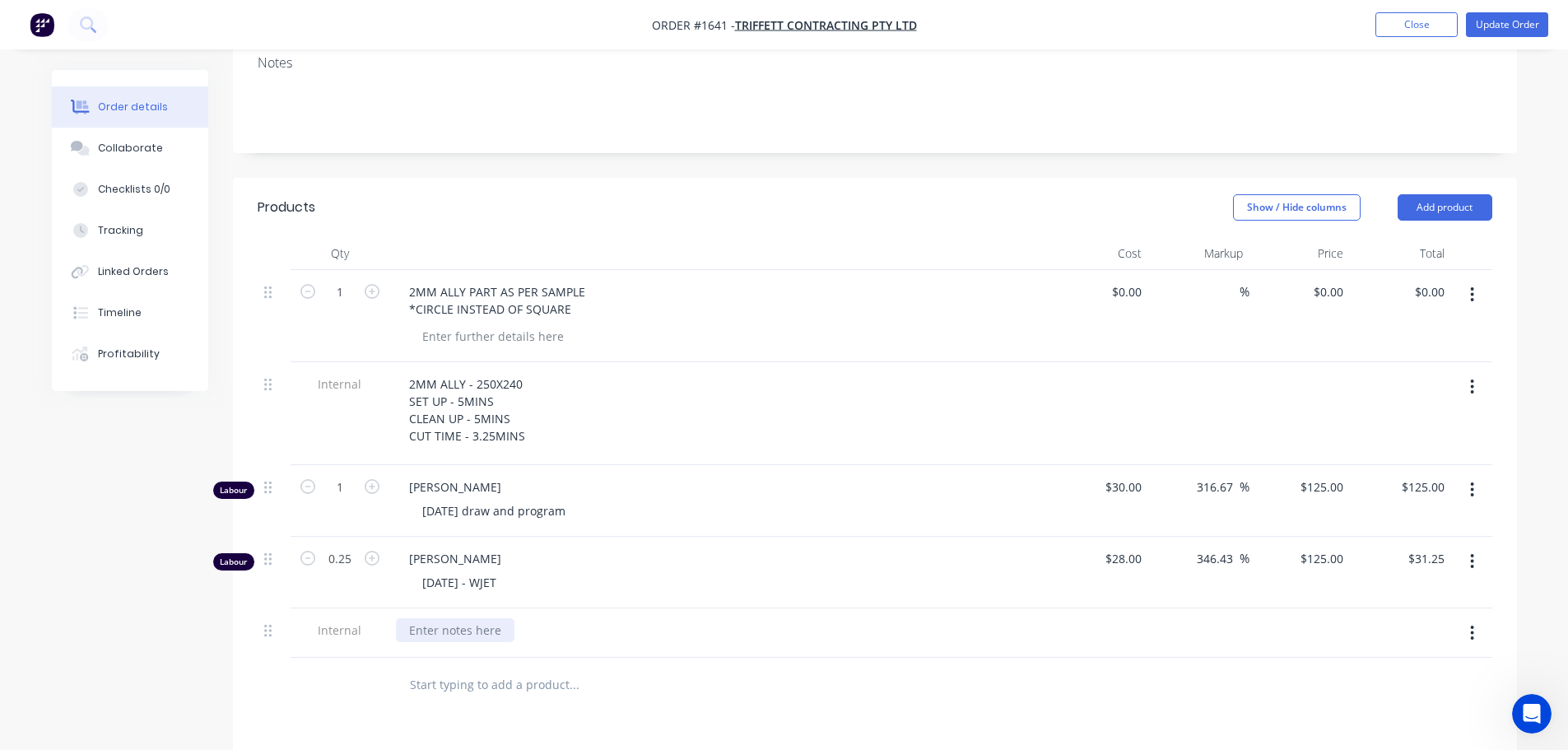
click at [423, 618] on div at bounding box center [455, 629] width 118 height 23
click at [646, 644] on div "2mm ALLY - 250X240 SET UP - 5MINS CLEAN UP - 5MINS CUT TIME - 3.25MINS" at bounding box center [718, 655] width 645 height 76
click at [111, 151] on div "Collaborate" at bounding box center [129, 148] width 65 height 15
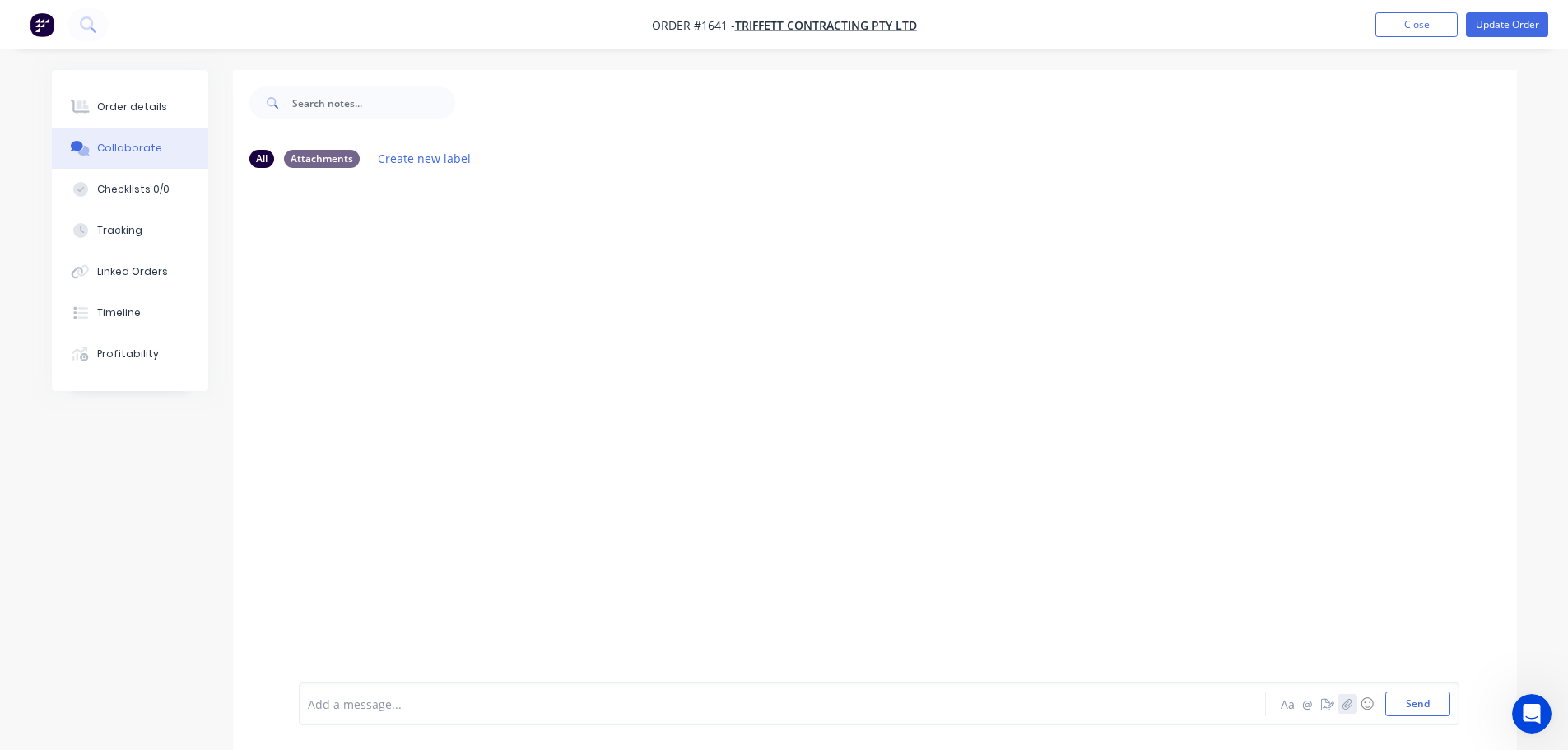
click at [1345, 703] on icon "button" at bounding box center [1346, 703] width 10 height 11
click at [1416, 706] on button "Send" at bounding box center [1418, 703] width 65 height 24
click at [110, 110] on div "Order details" at bounding box center [131, 107] width 70 height 15
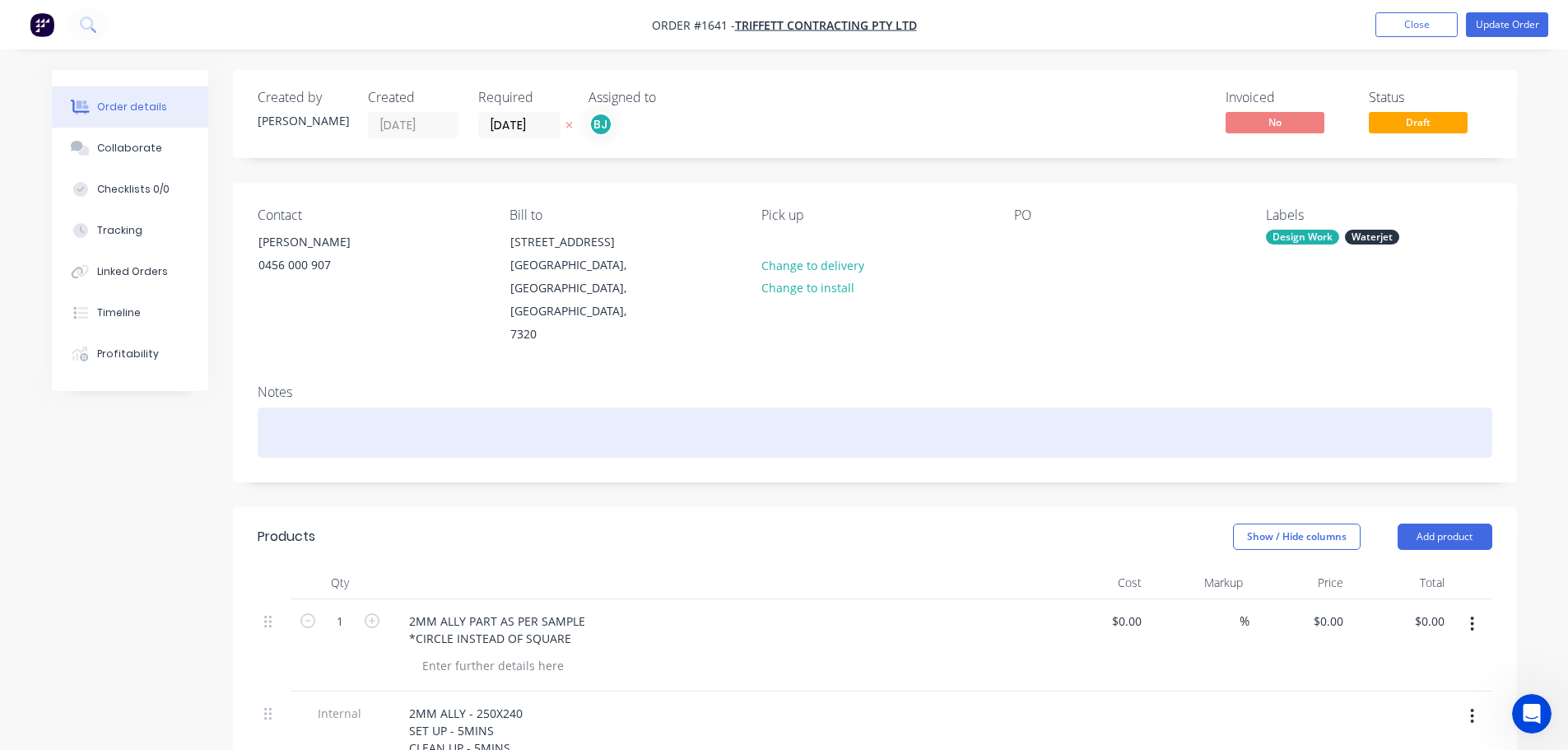
click at [263, 407] on div at bounding box center [874, 432] width 1235 height 50
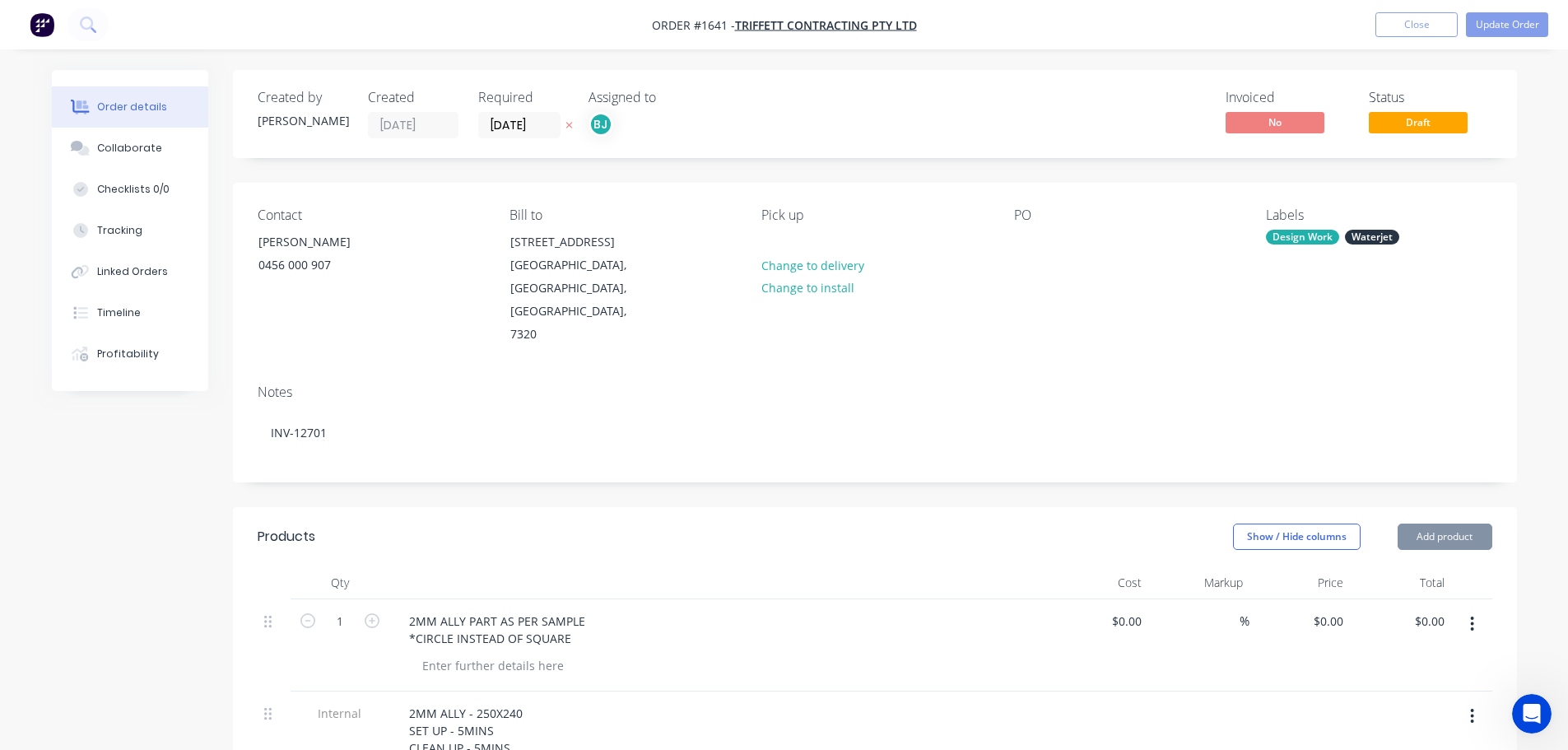
click at [503, 514] on header "Products Show / Hide columns Add product" at bounding box center [875, 536] width 1284 height 59
click at [149, 157] on button "Collaborate" at bounding box center [130, 148] width 157 height 41
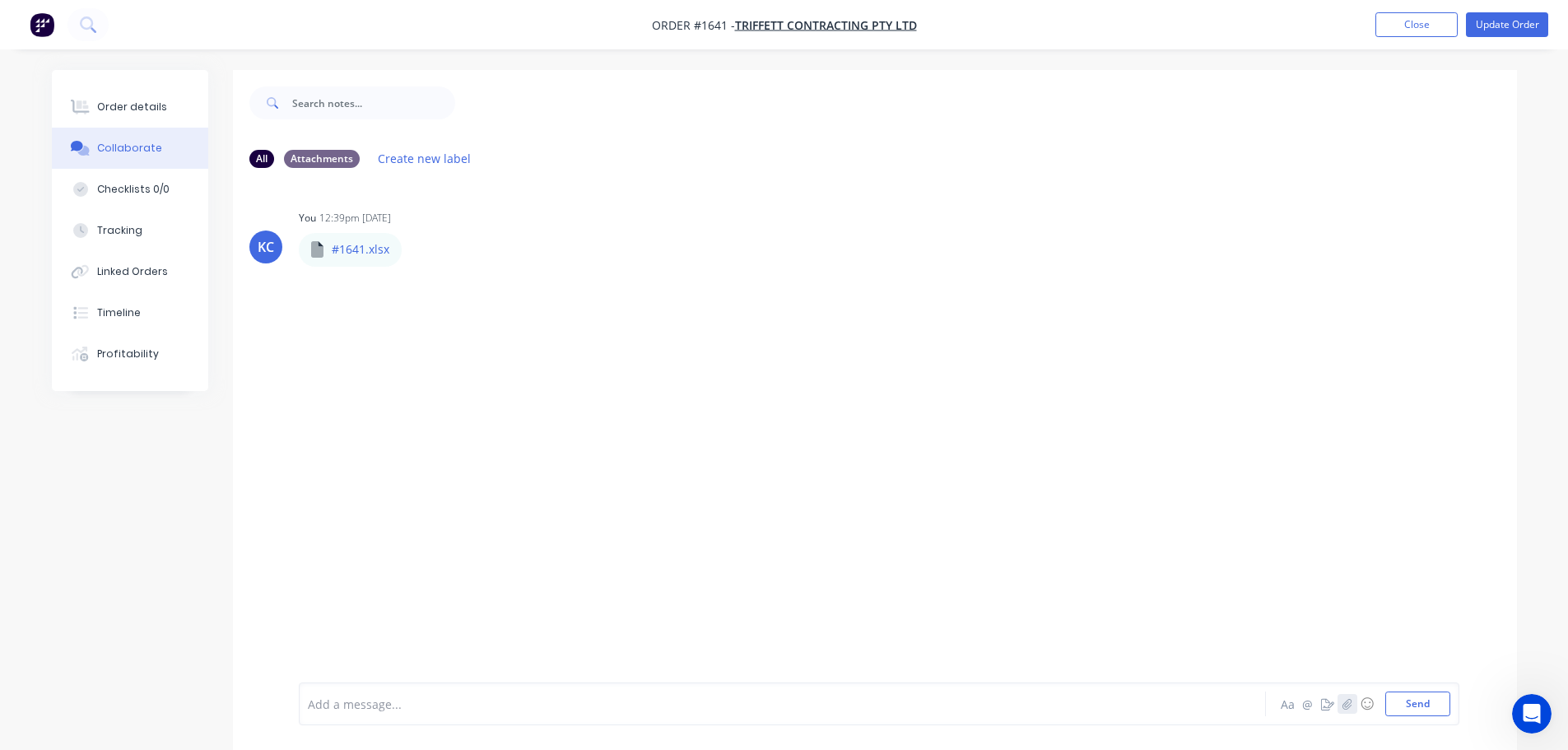
click at [1351, 709] on icon "button" at bounding box center [1346, 703] width 10 height 11
click at [1423, 701] on button "Send" at bounding box center [1418, 703] width 65 height 24
click at [1514, 25] on button "Update Order" at bounding box center [1507, 24] width 83 height 24
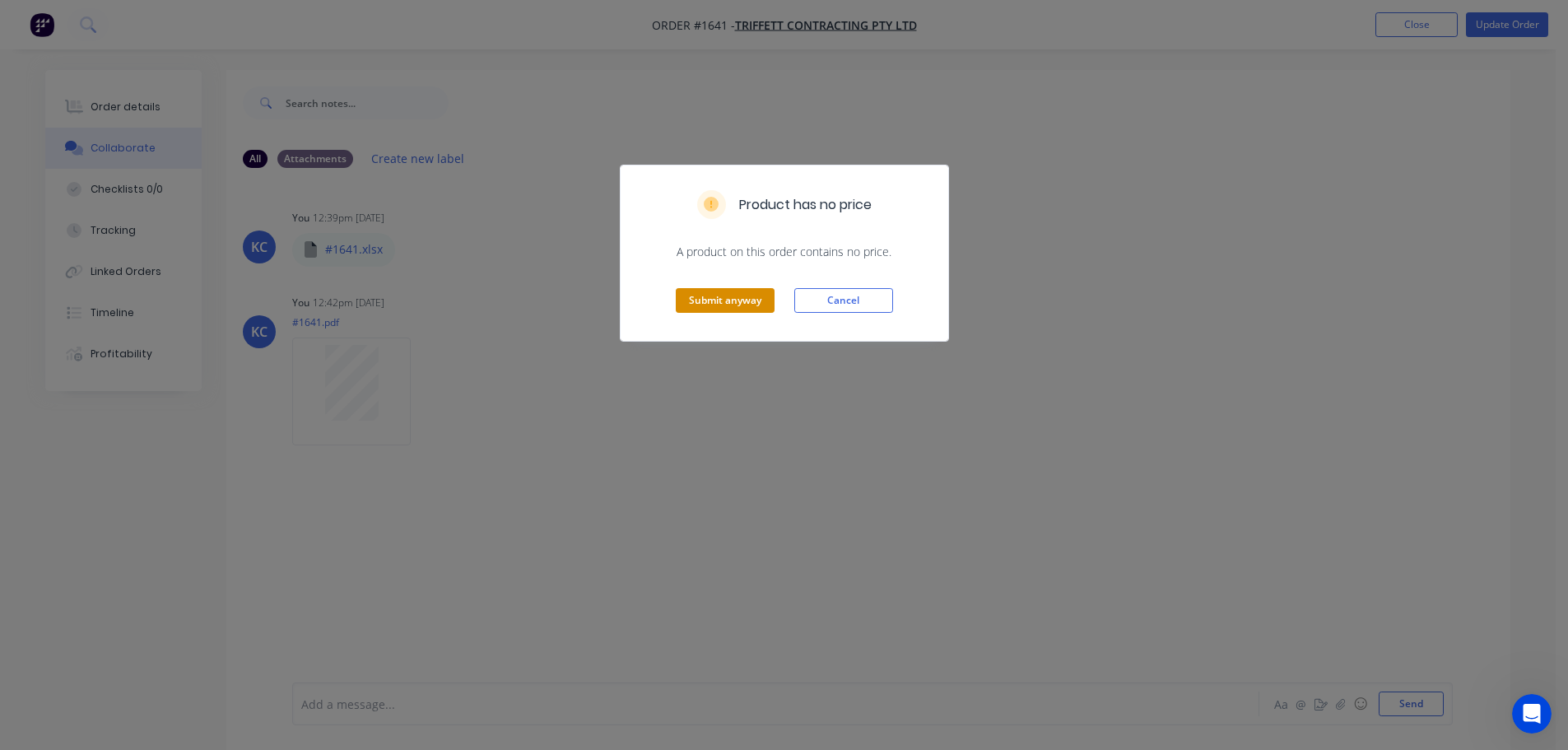
click at [730, 306] on button "Submit anyway" at bounding box center [725, 300] width 99 height 24
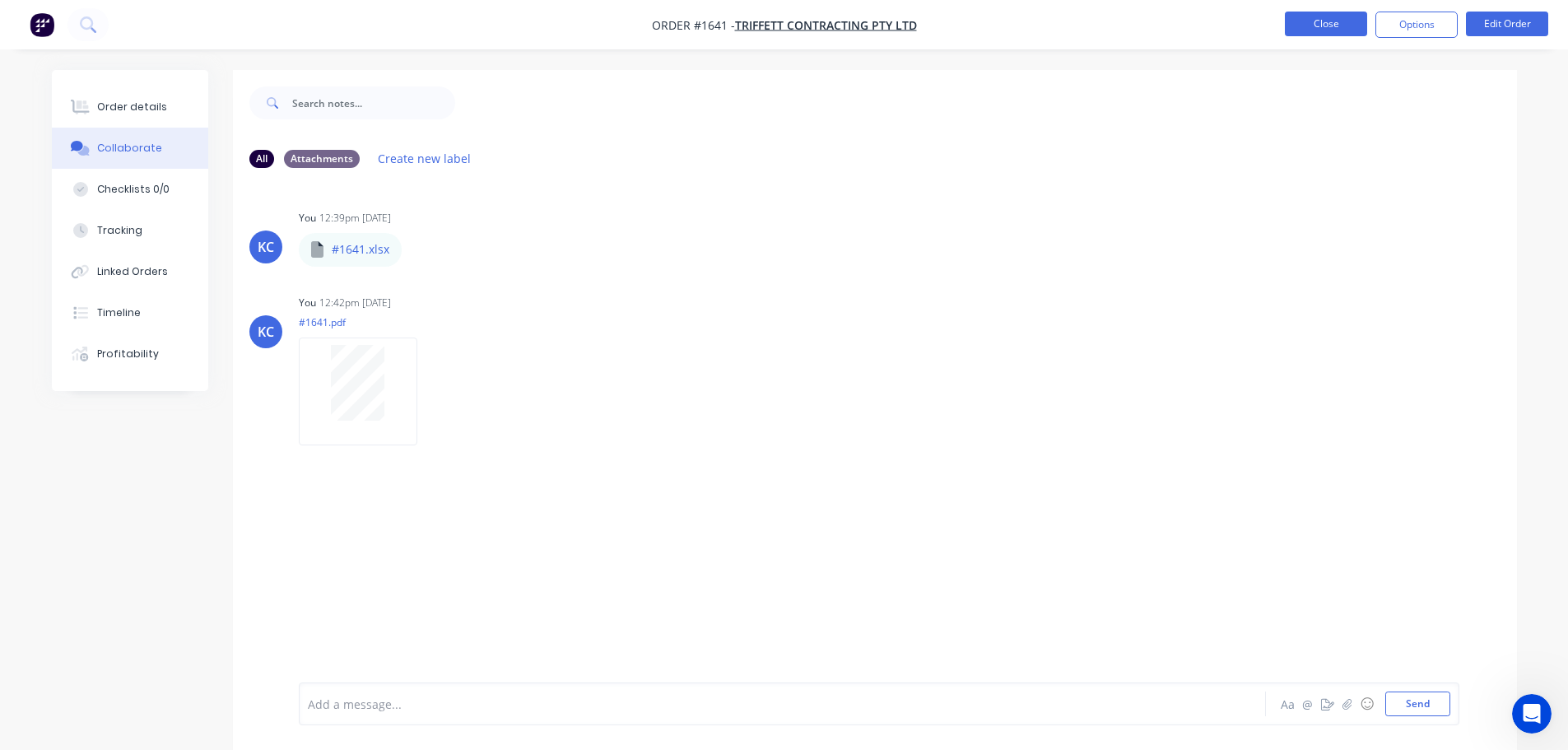
click at [1344, 13] on button "Close" at bounding box center [1327, 23] width 83 height 24
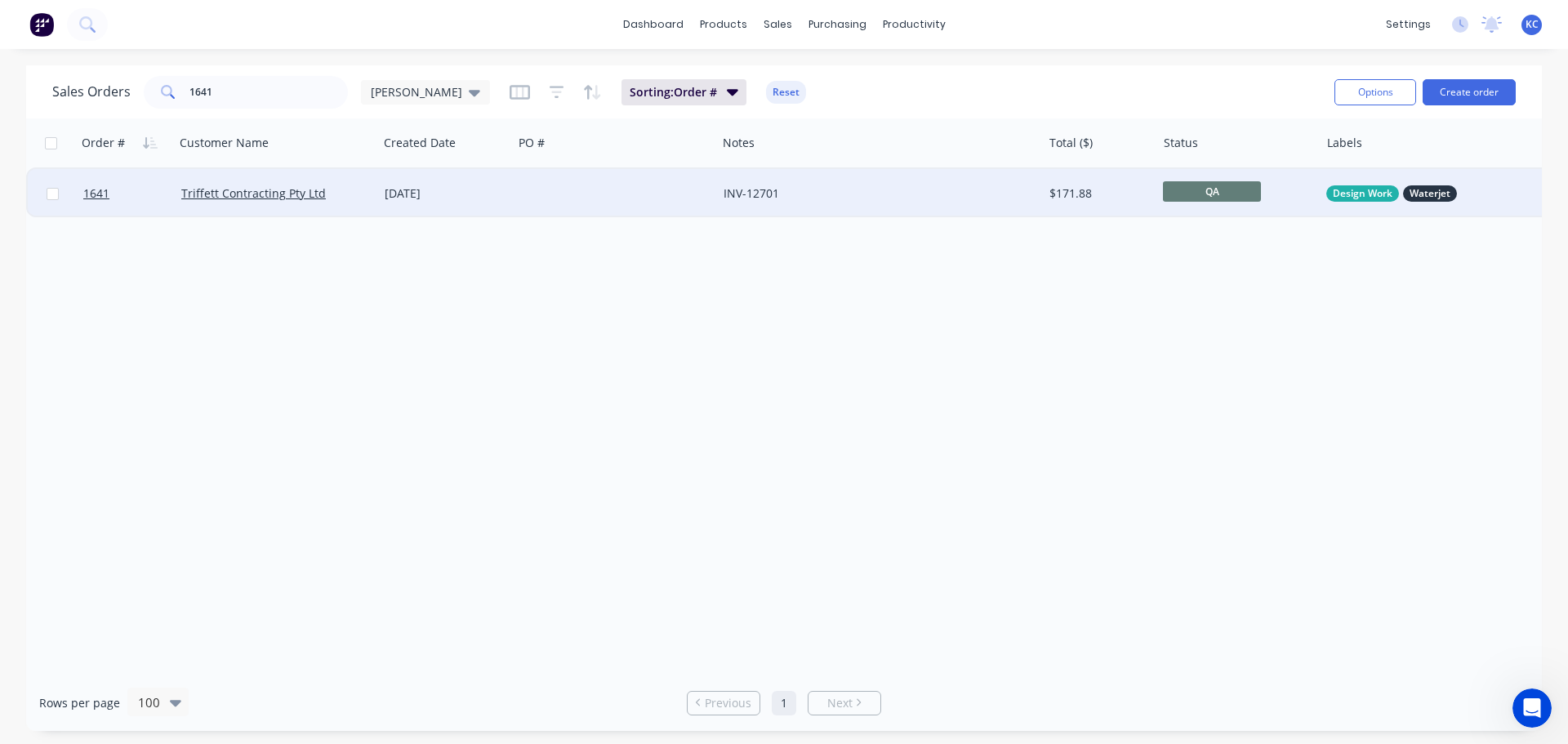
drag, startPoint x: 320, startPoint y: 193, endPoint x: 352, endPoint y: 189, distance: 32.2
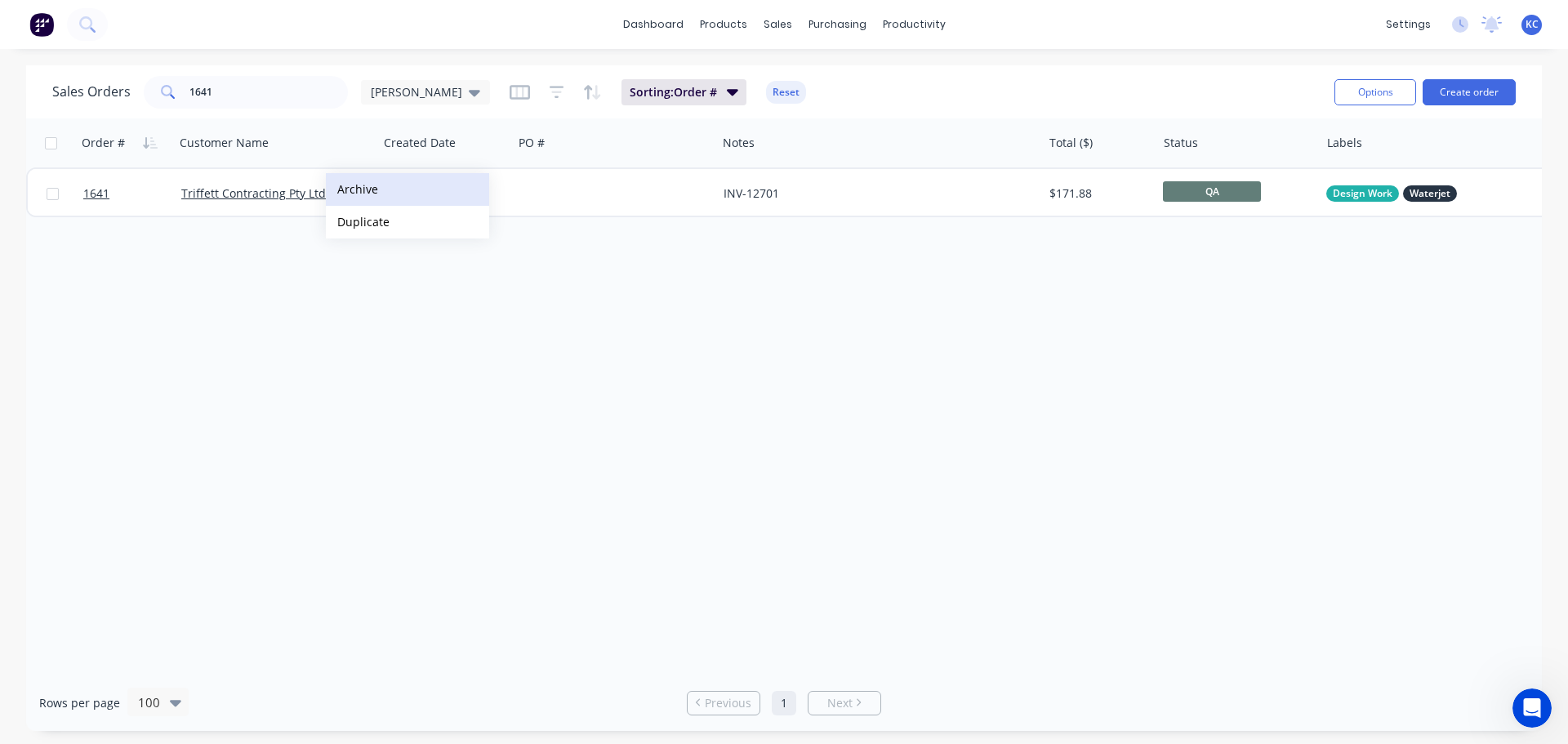
click at [352, 189] on button "Archive" at bounding box center [407, 189] width 163 height 33
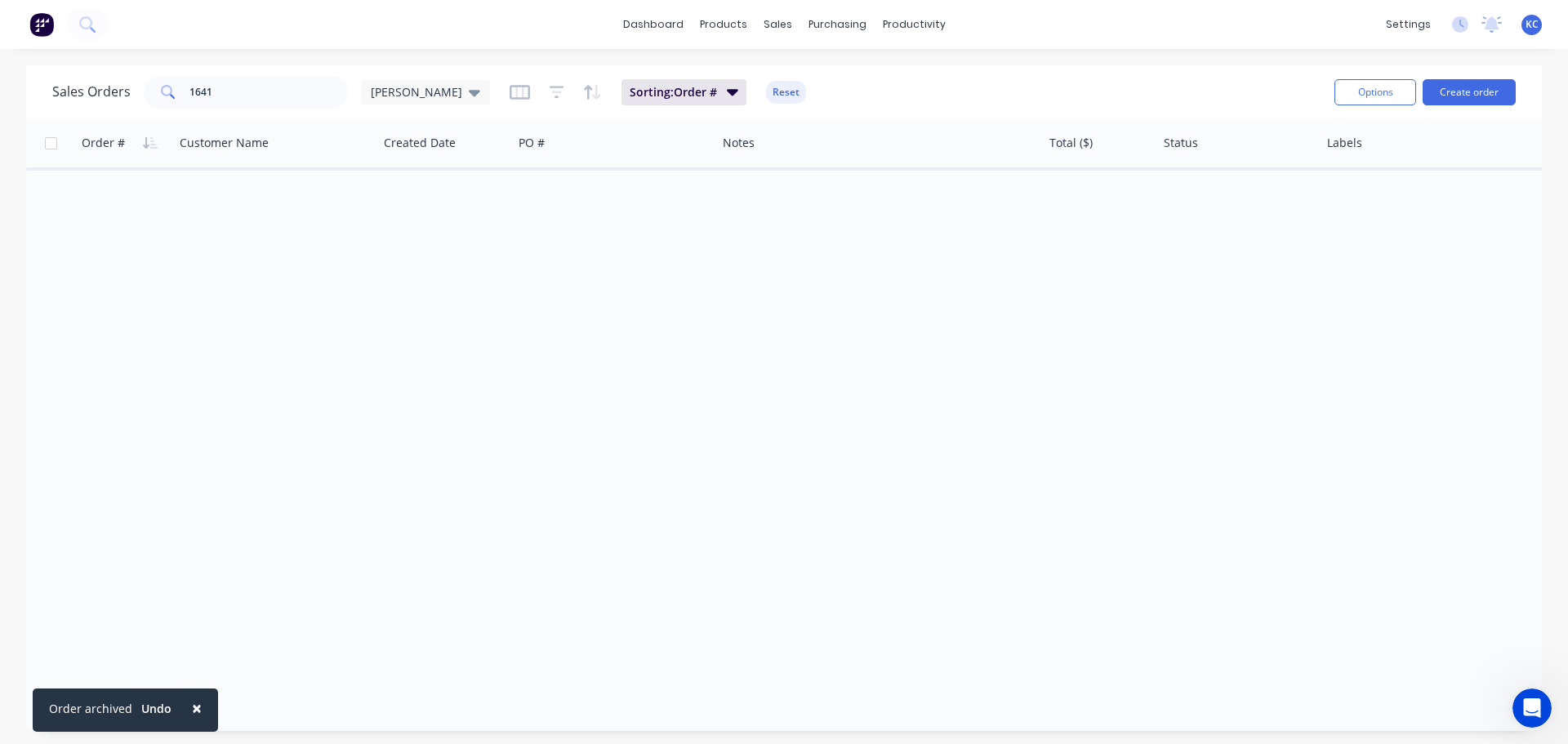
click at [192, 708] on span "×" at bounding box center [197, 708] width 10 height 23
click at [242, 100] on input "1641" at bounding box center [268, 92] width 159 height 33
type input "1628"
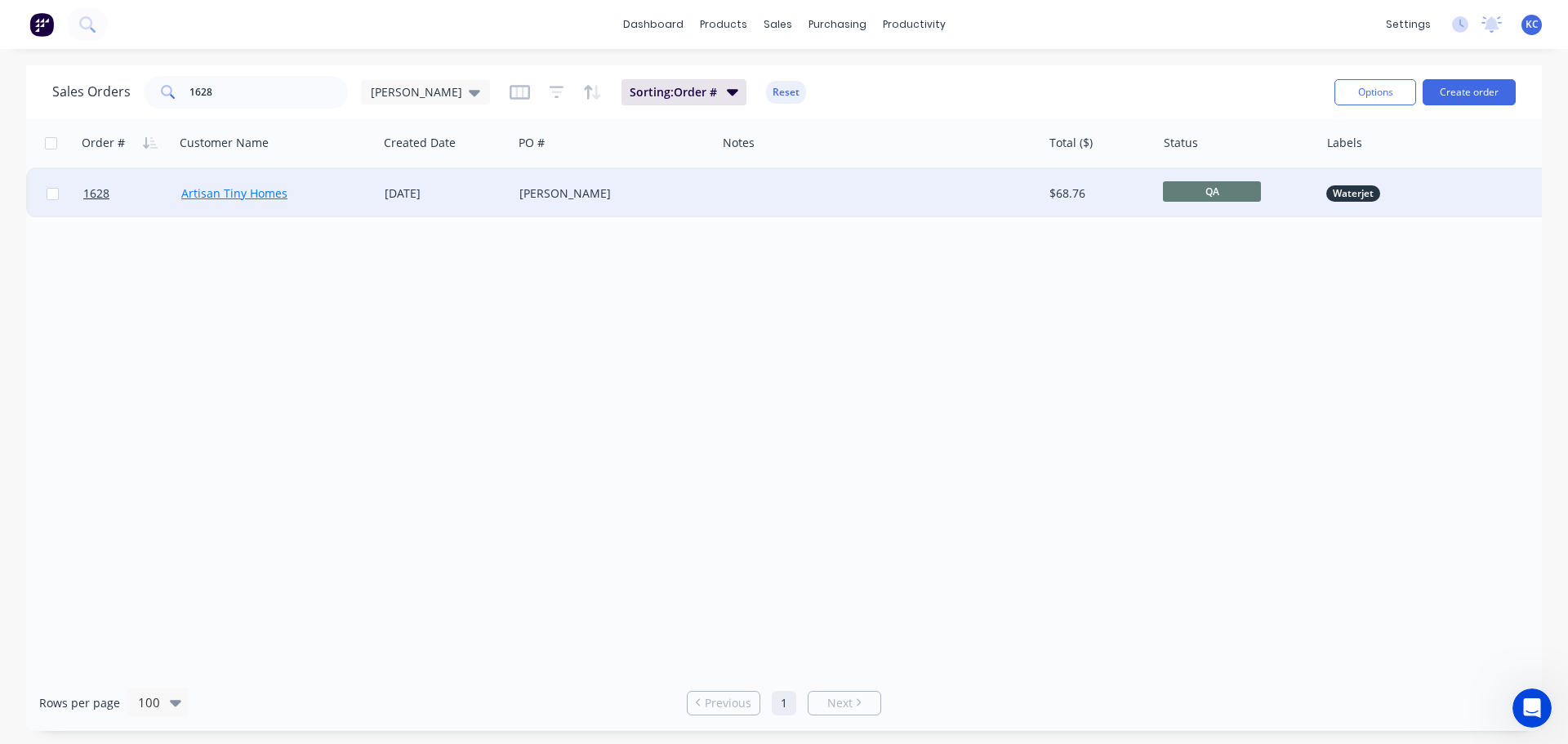
click at [190, 194] on link "Artisan Tiny Homes" at bounding box center [235, 193] width 106 height 16
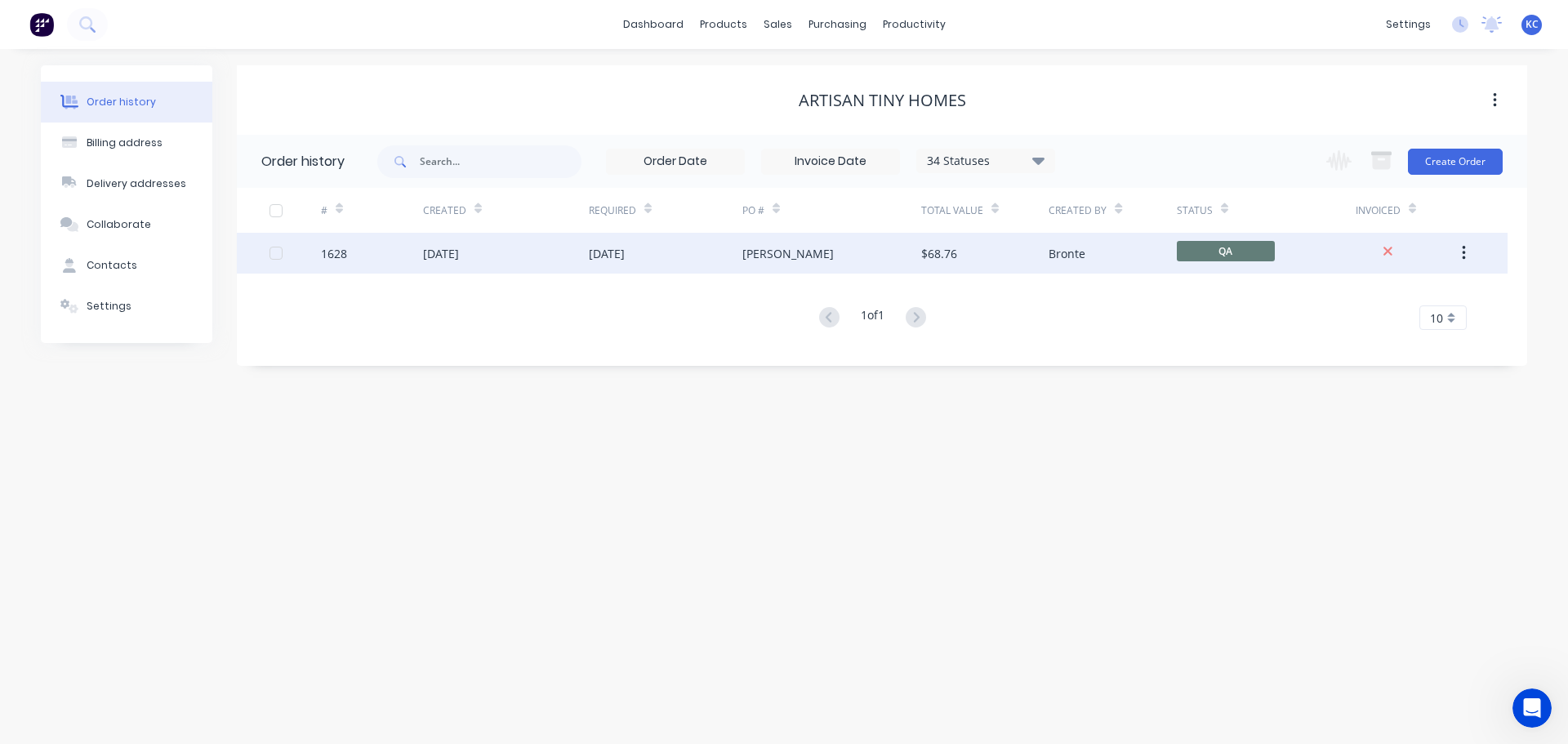
click at [448, 254] on div "[DATE]" at bounding box center [441, 253] width 36 height 17
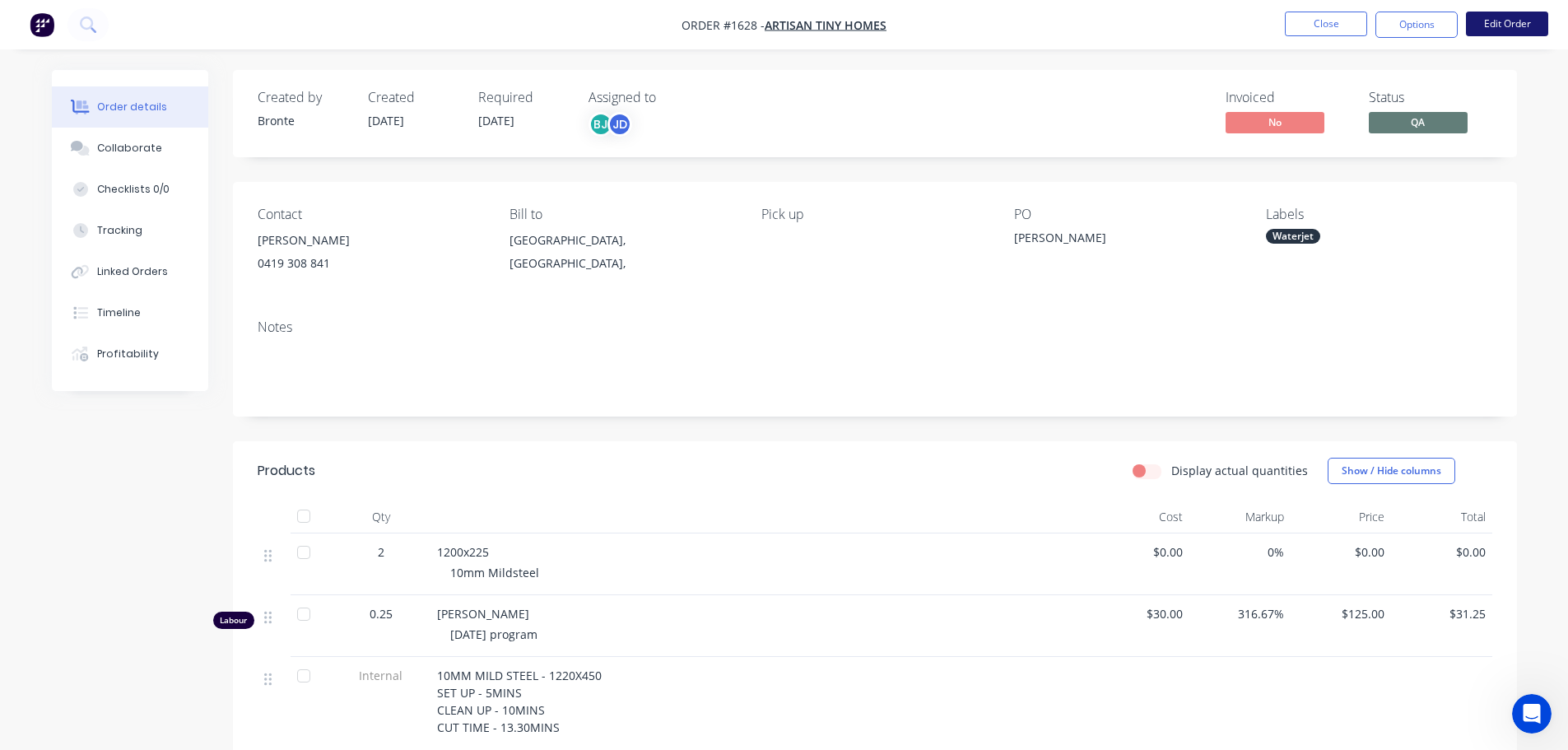
click at [1526, 23] on button "Edit Order" at bounding box center [1507, 23] width 83 height 24
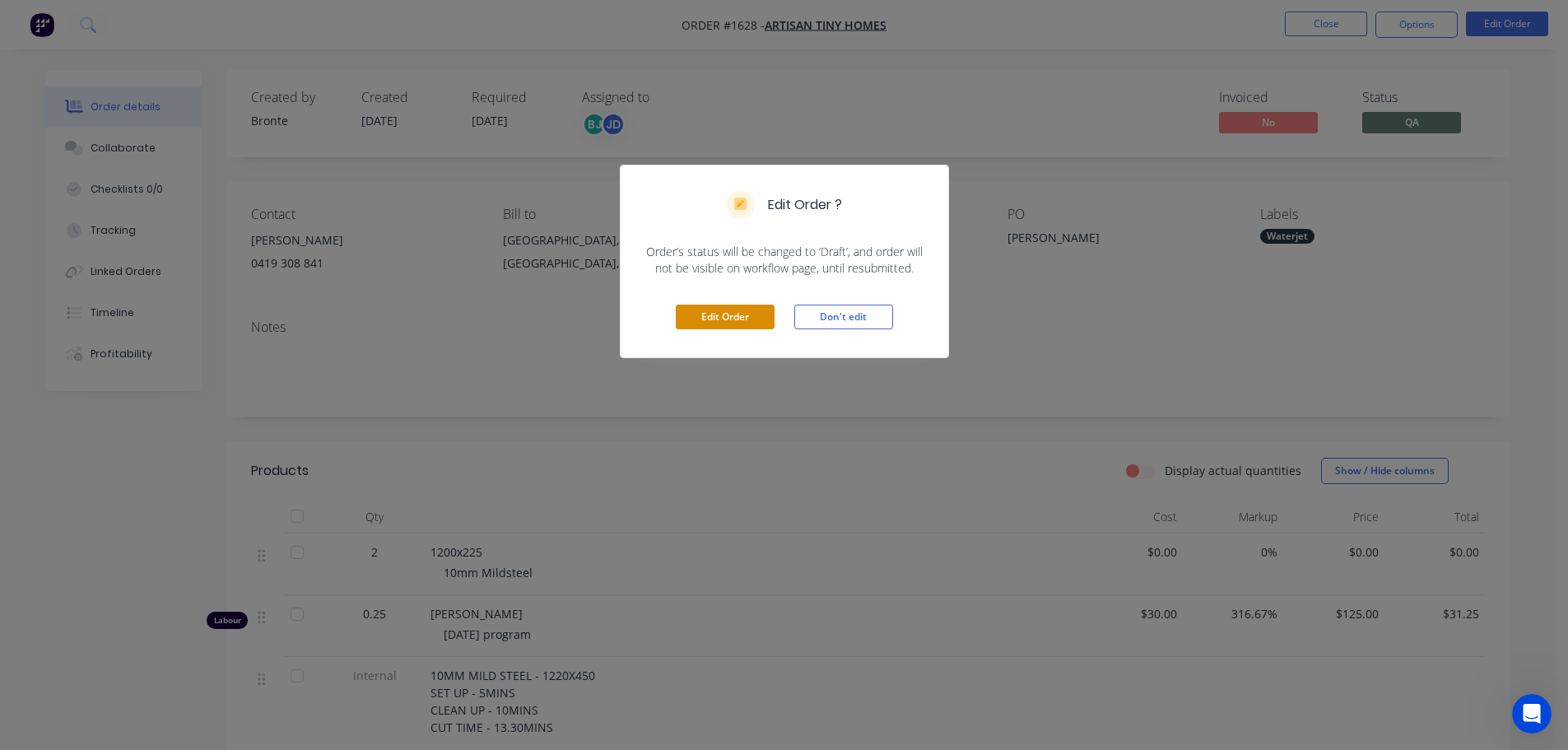
click at [729, 317] on button "Edit Order" at bounding box center [725, 316] width 99 height 24
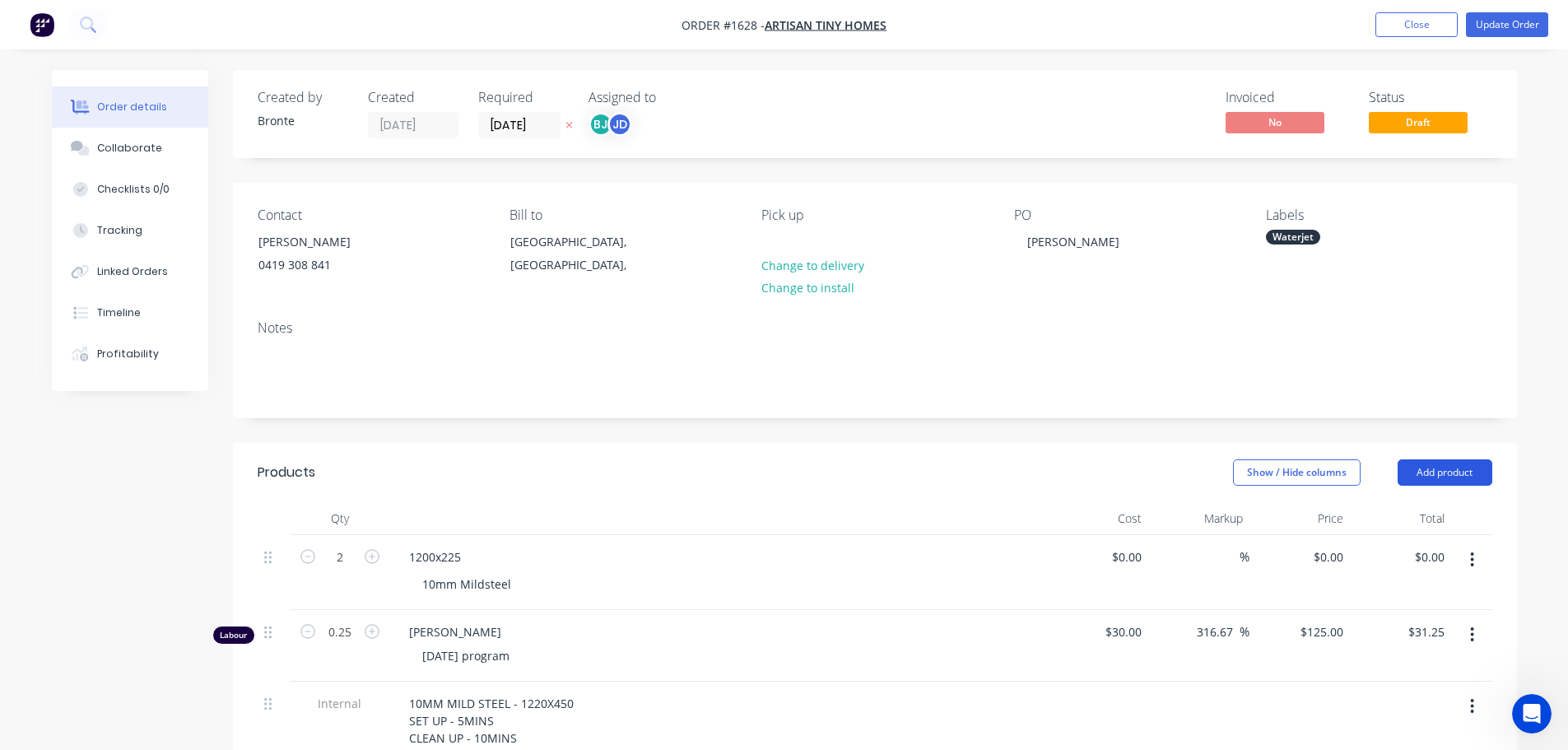
click at [1458, 482] on button "Add product" at bounding box center [1445, 472] width 95 height 26
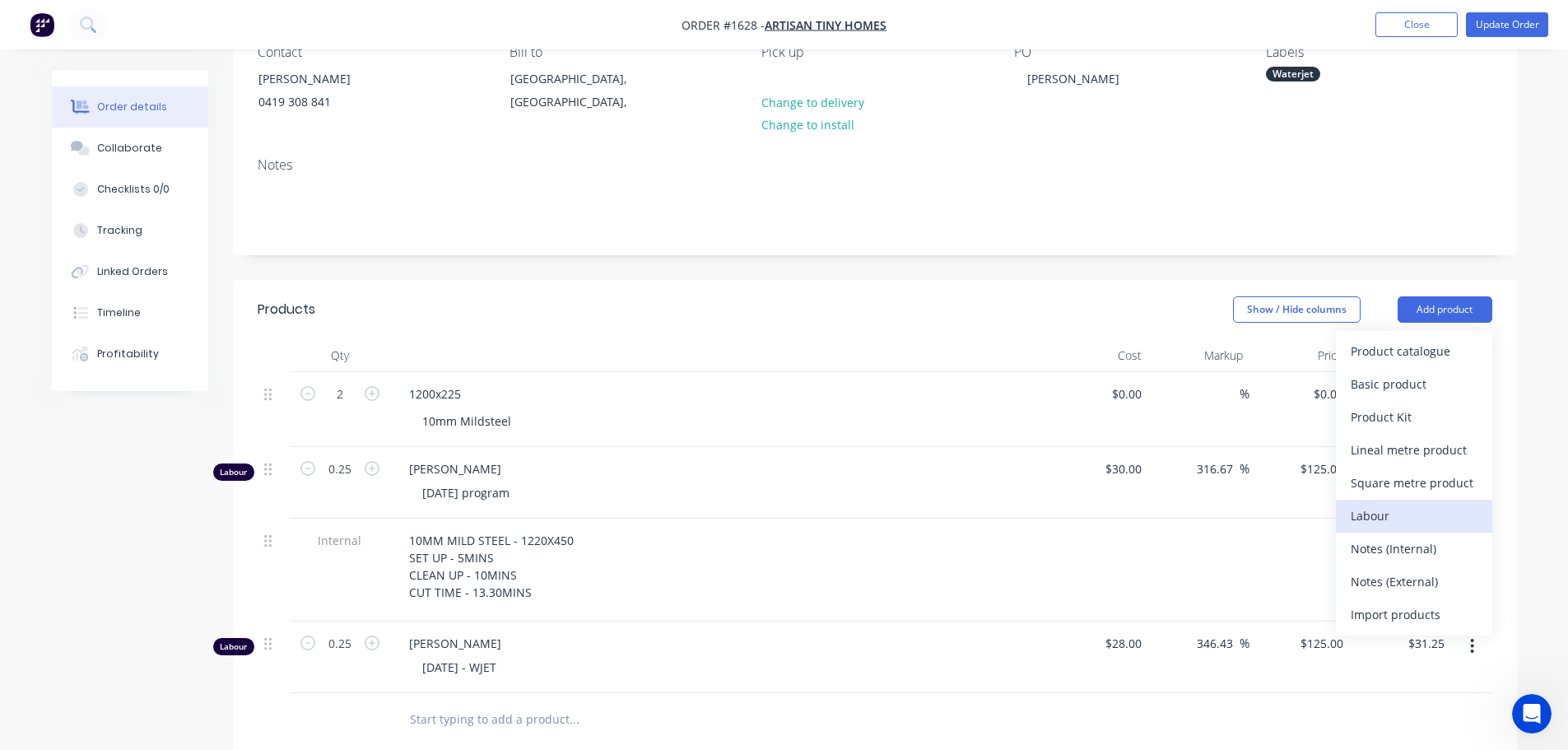
scroll to position [164, 0]
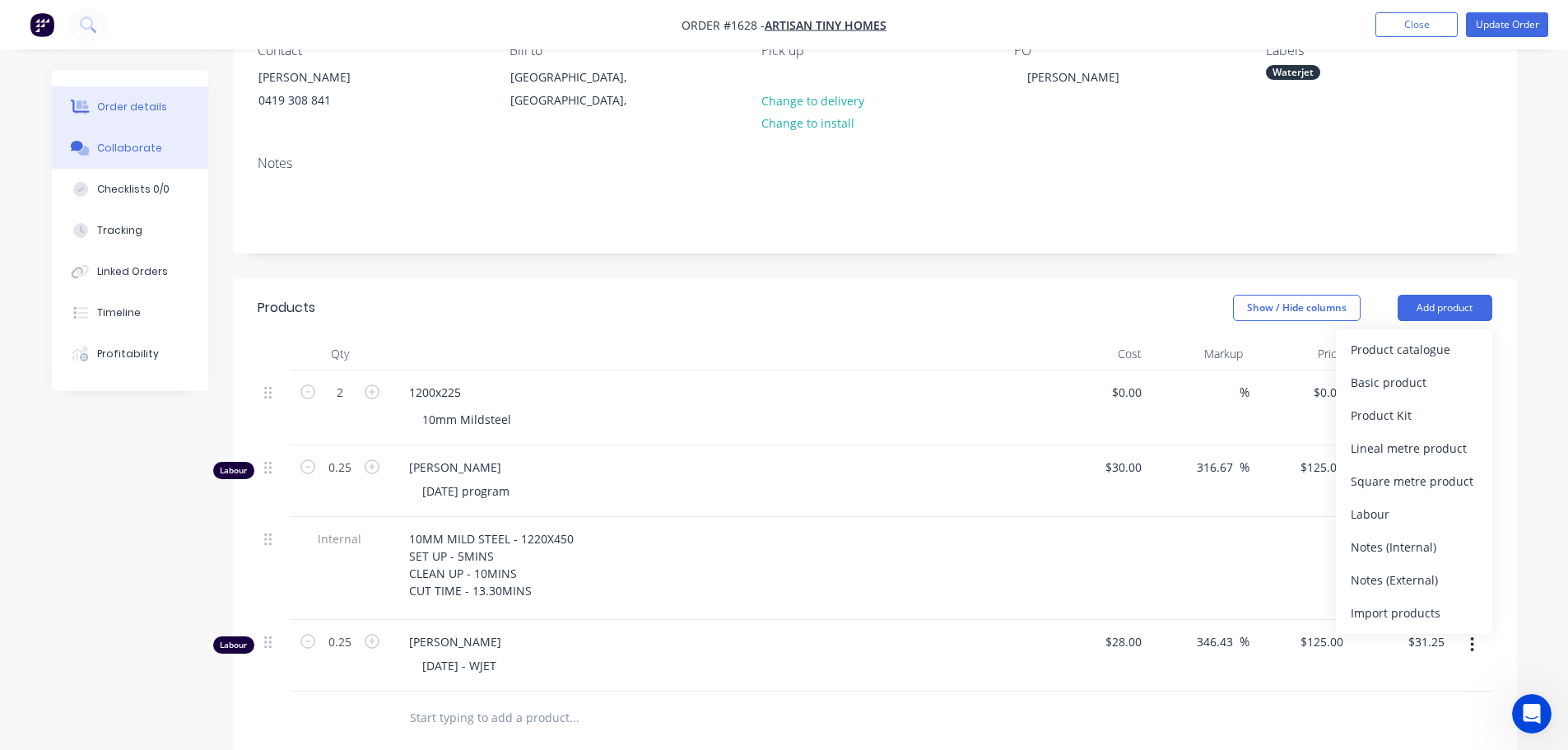
click at [144, 141] on div "Collaborate" at bounding box center [129, 148] width 65 height 15
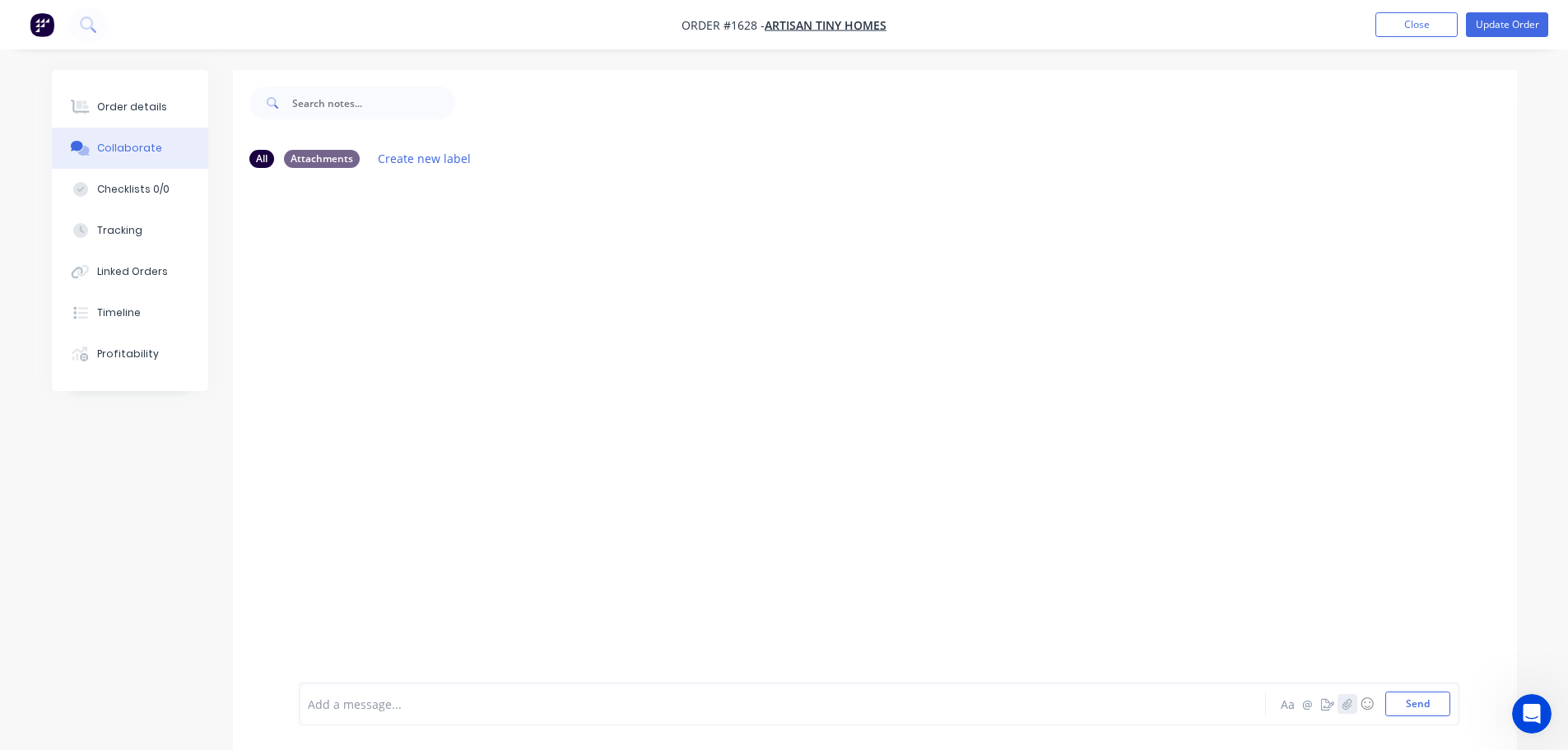
click at [1353, 706] on button "button" at bounding box center [1347, 703] width 20 height 20
click at [1448, 700] on button "Send" at bounding box center [1418, 703] width 65 height 24
click at [145, 102] on div "Order details" at bounding box center [131, 107] width 70 height 15
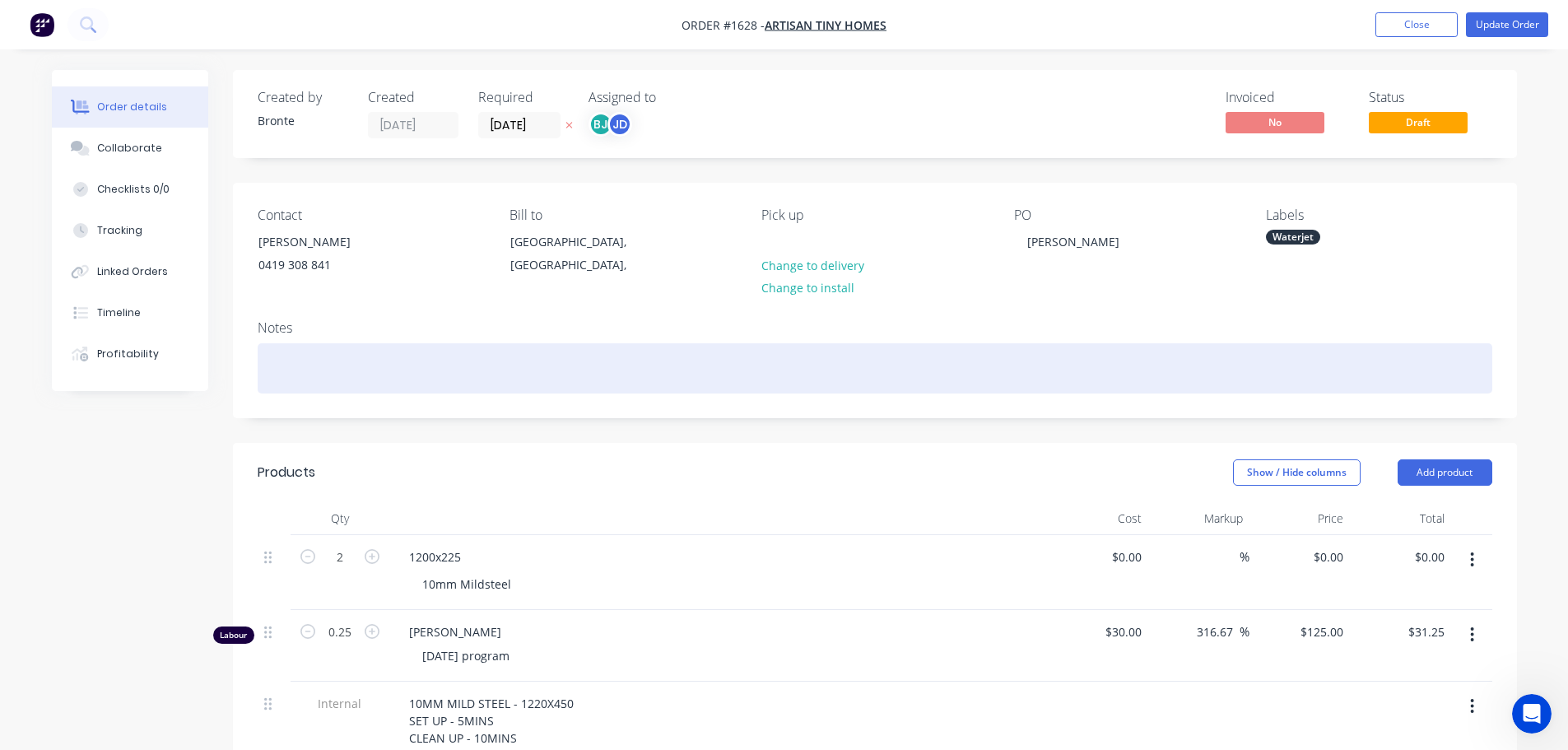
click at [276, 389] on div at bounding box center [874, 368] width 1235 height 50
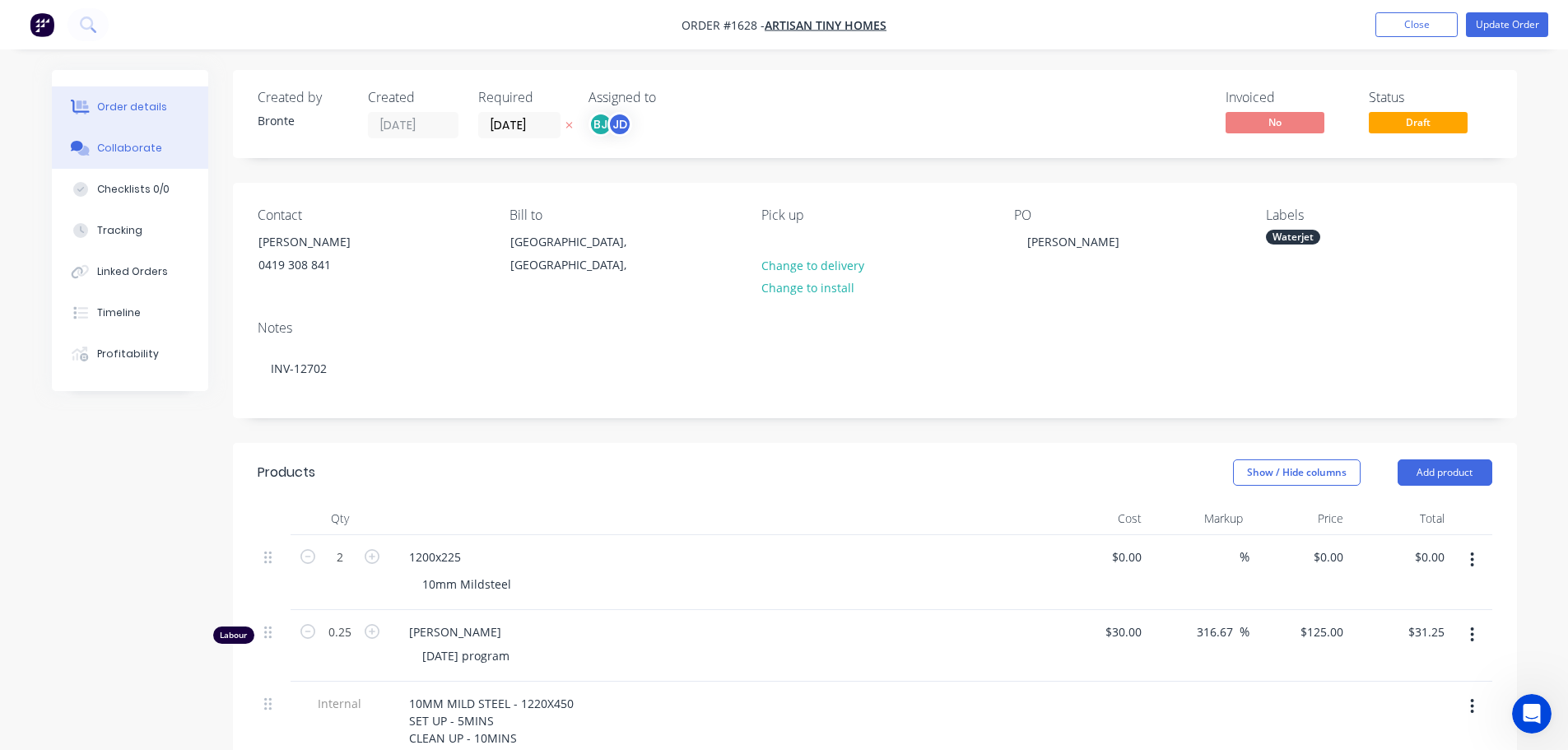
click at [141, 157] on button "Collaborate" at bounding box center [130, 148] width 157 height 41
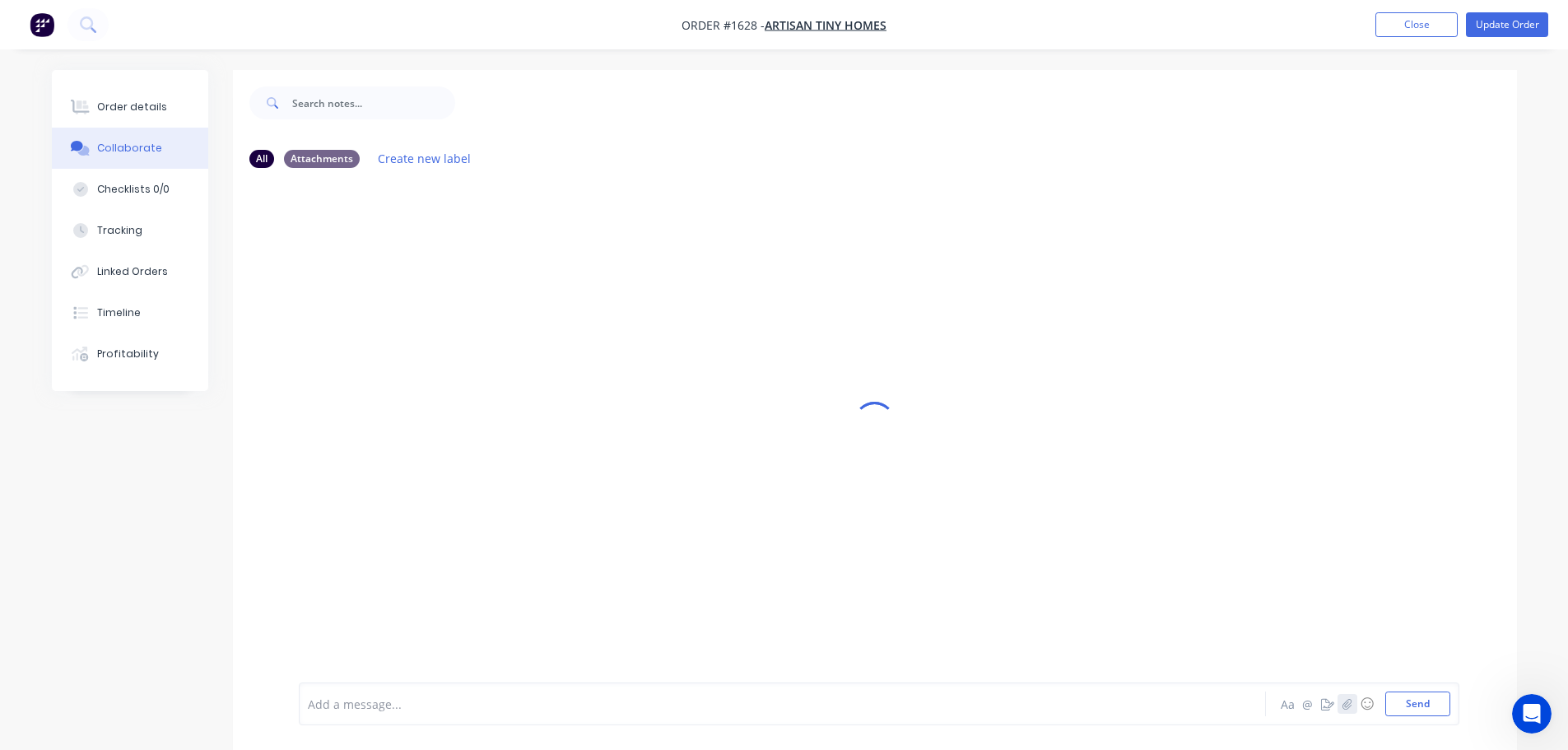
click at [1348, 703] on icon "button" at bounding box center [1346, 703] width 10 height 11
click at [1389, 696] on button "Send" at bounding box center [1418, 703] width 65 height 24
click at [1348, 704] on icon "button" at bounding box center [1346, 703] width 10 height 11
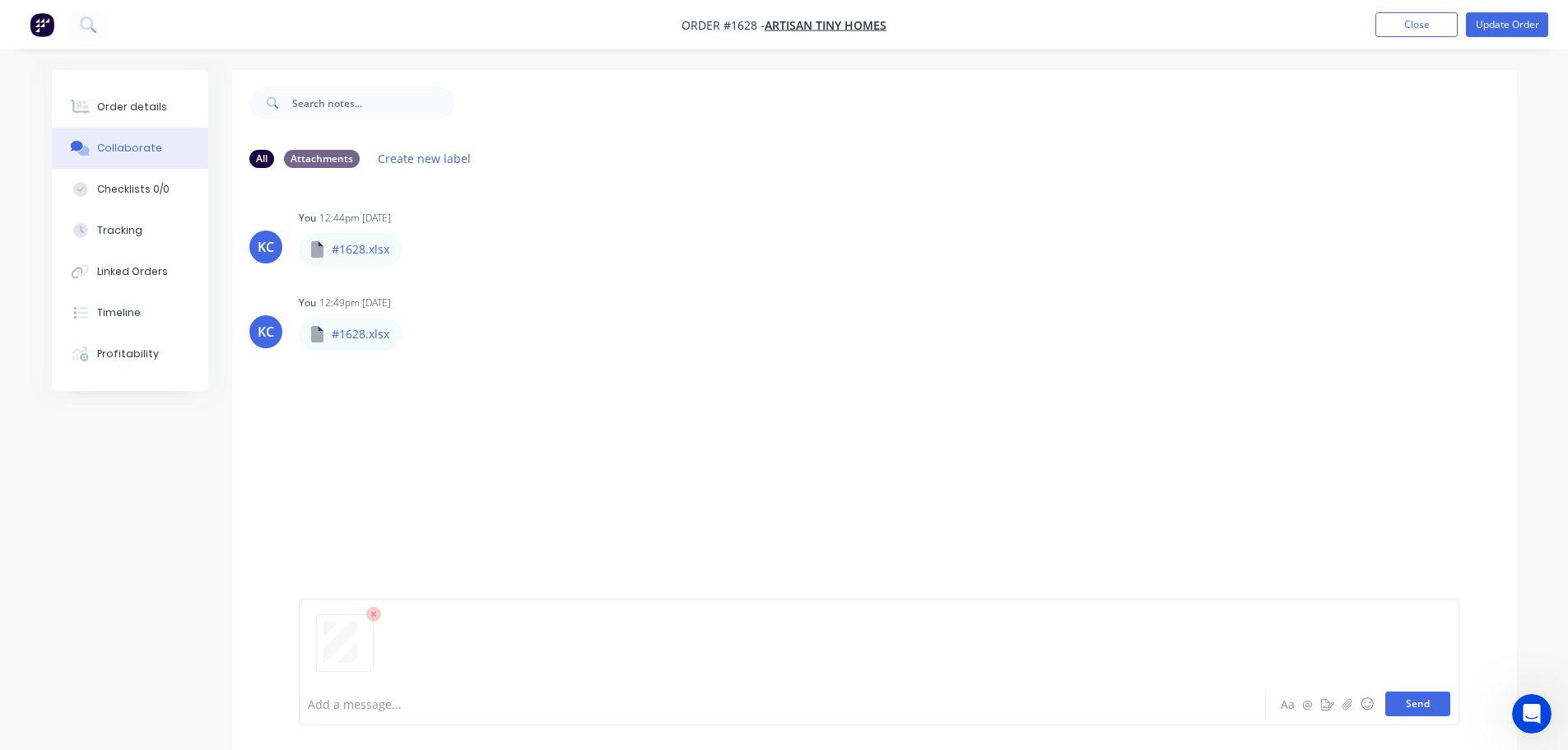
click at [1396, 712] on button "Send" at bounding box center [1418, 703] width 65 height 24
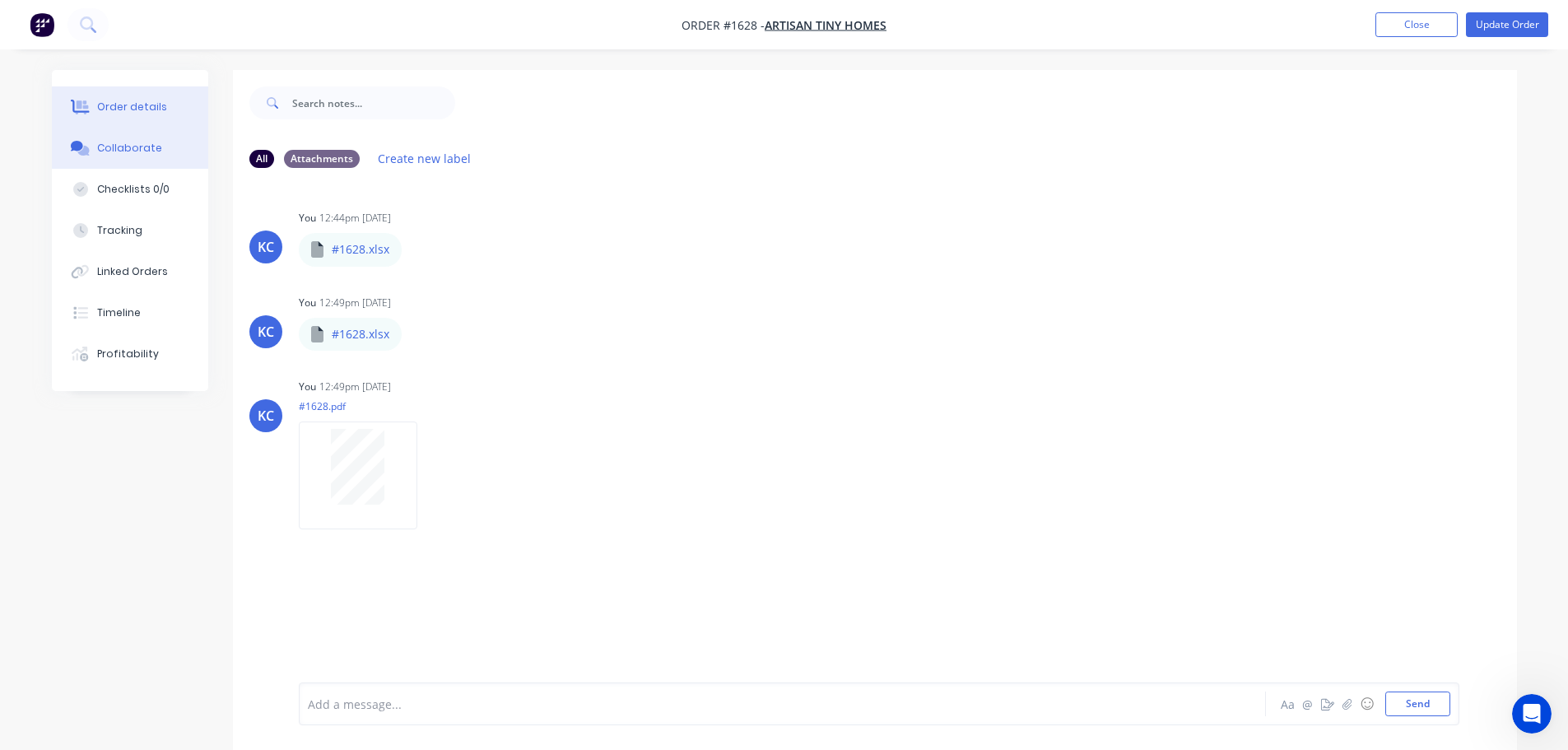
click at [151, 103] on div "Order details" at bounding box center [131, 107] width 70 height 15
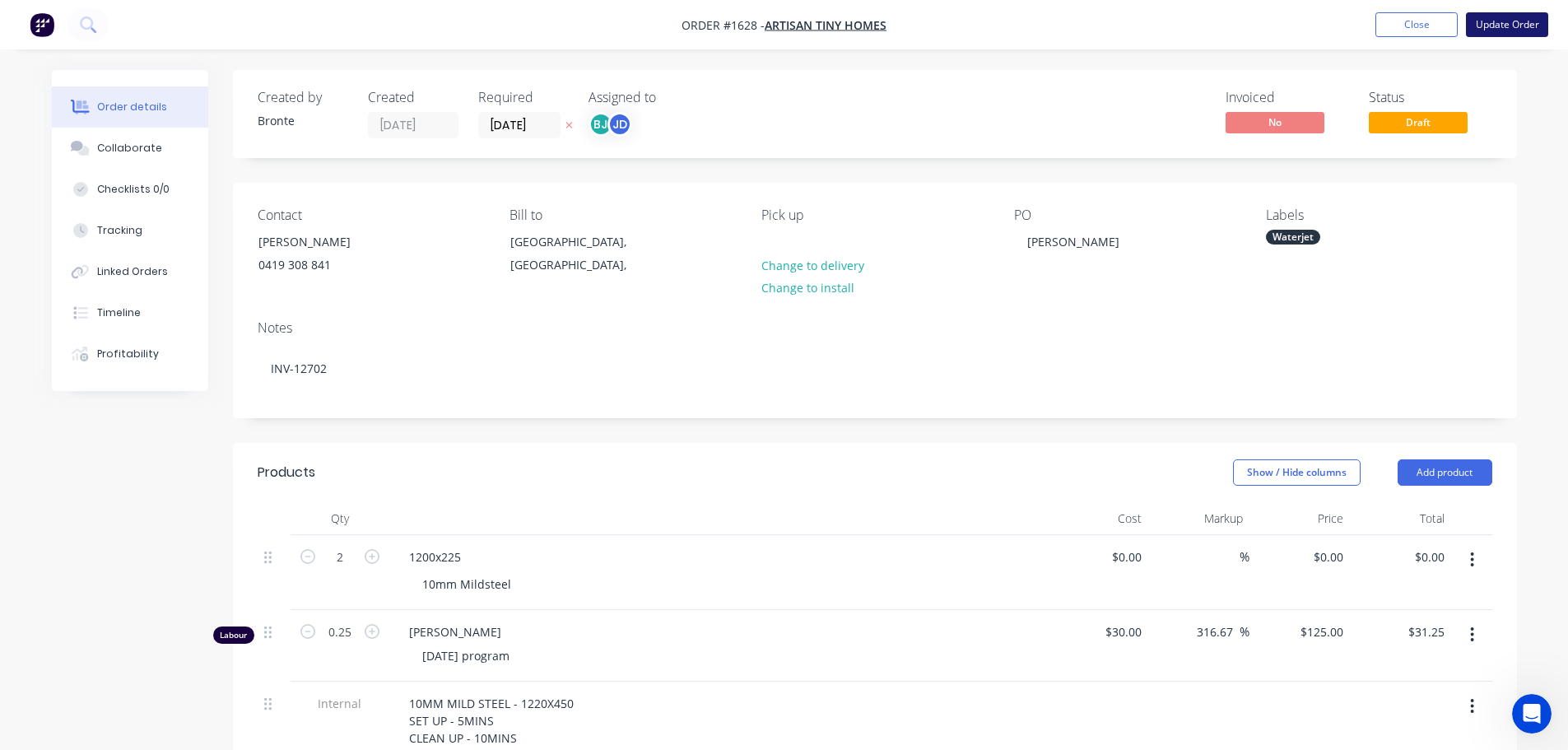
click at [1507, 16] on button "Update Order" at bounding box center [1507, 24] width 83 height 24
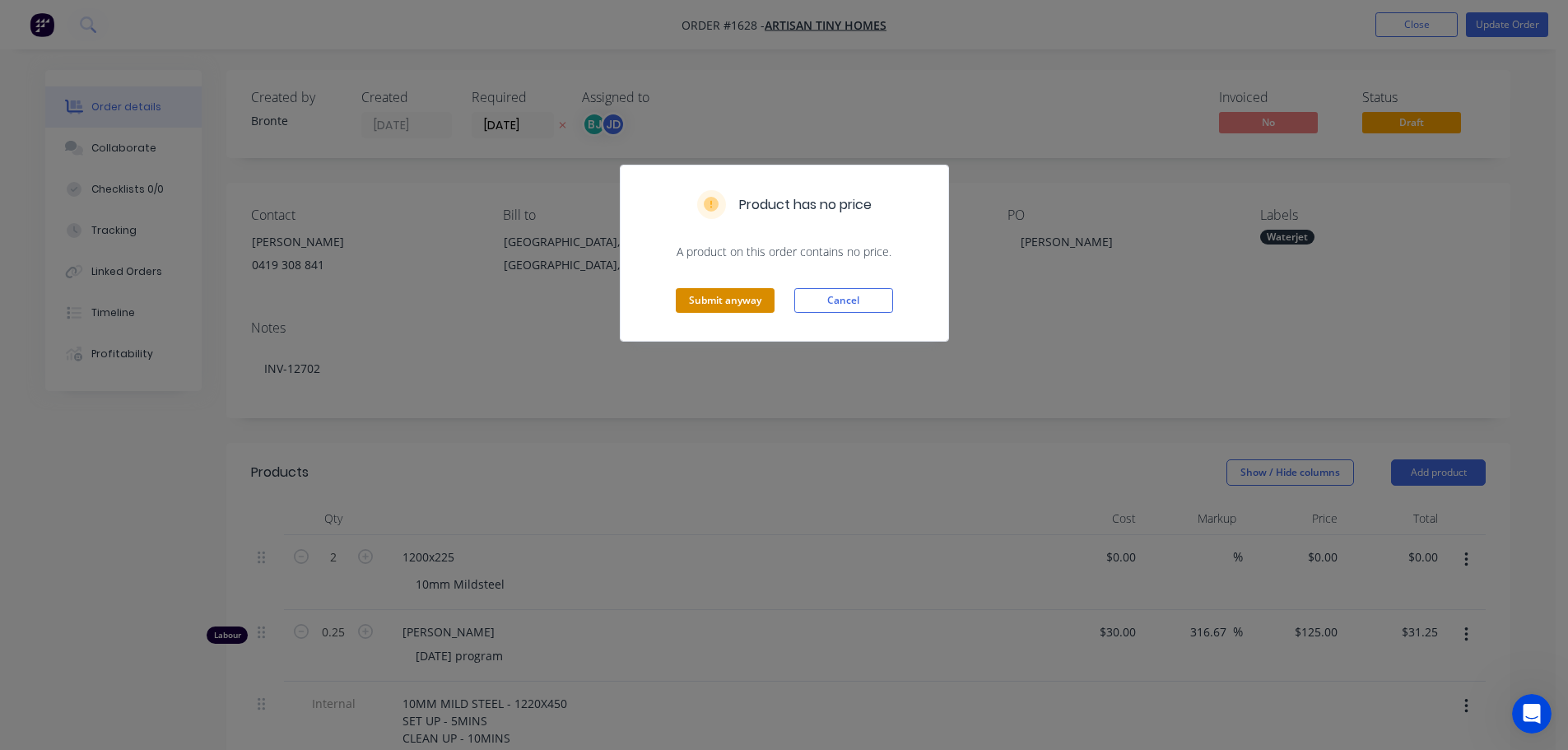
click at [745, 298] on button "Submit anyway" at bounding box center [725, 300] width 99 height 24
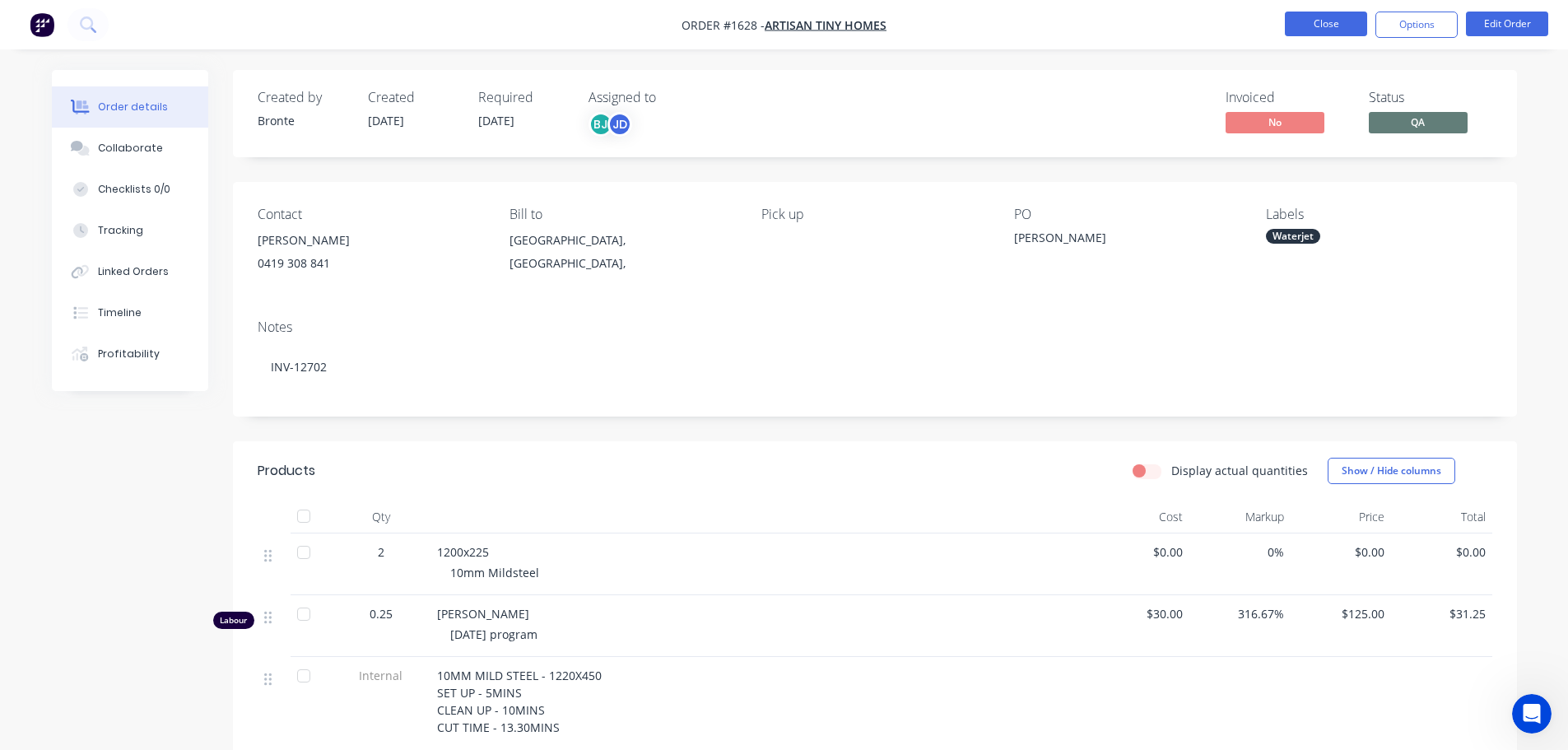
click at [1356, 17] on button "Close" at bounding box center [1327, 23] width 83 height 24
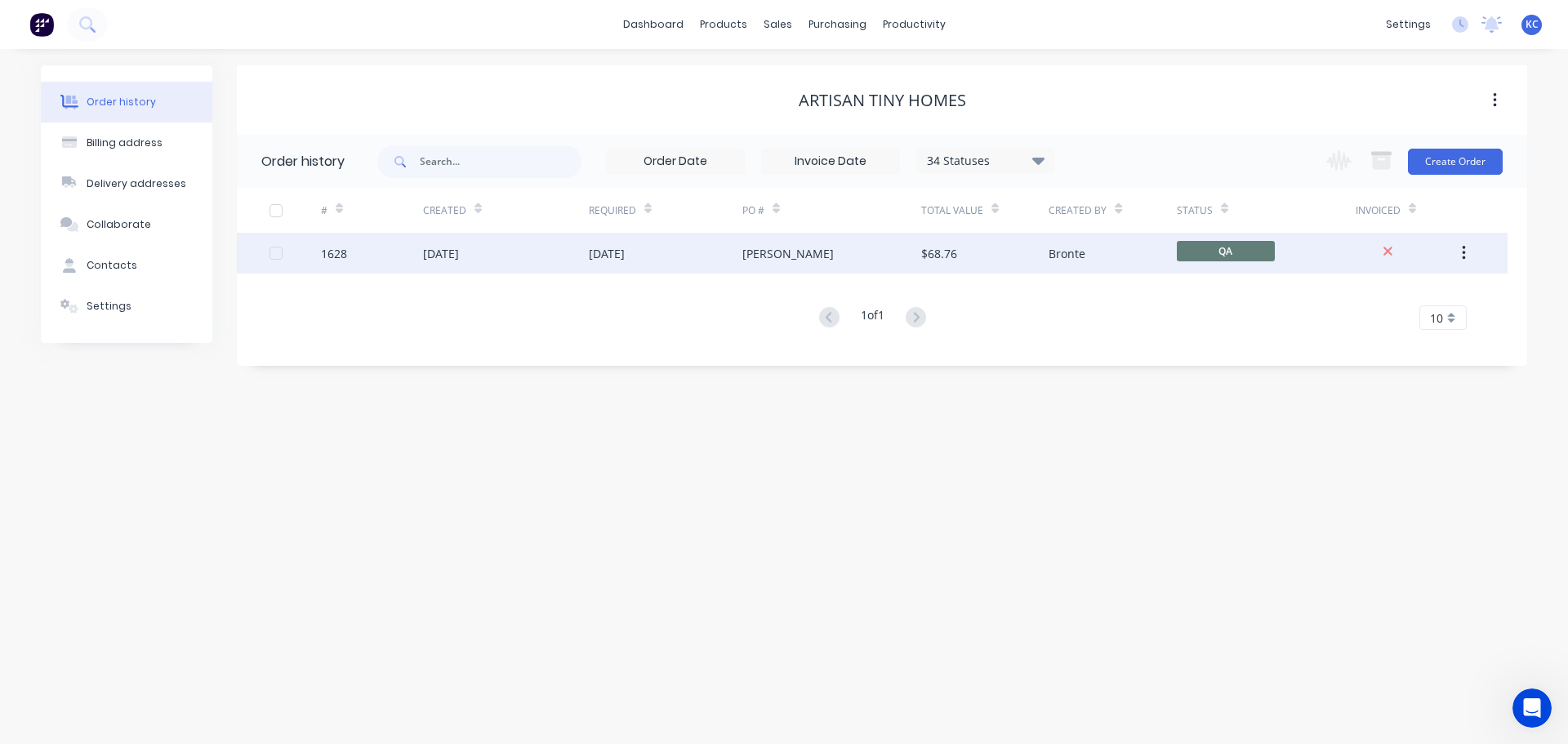
drag, startPoint x: 502, startPoint y: 262, endPoint x: 334, endPoint y: 255, distance: 168.1
click at [334, 255] on div "1628" at bounding box center [334, 253] width 26 height 17
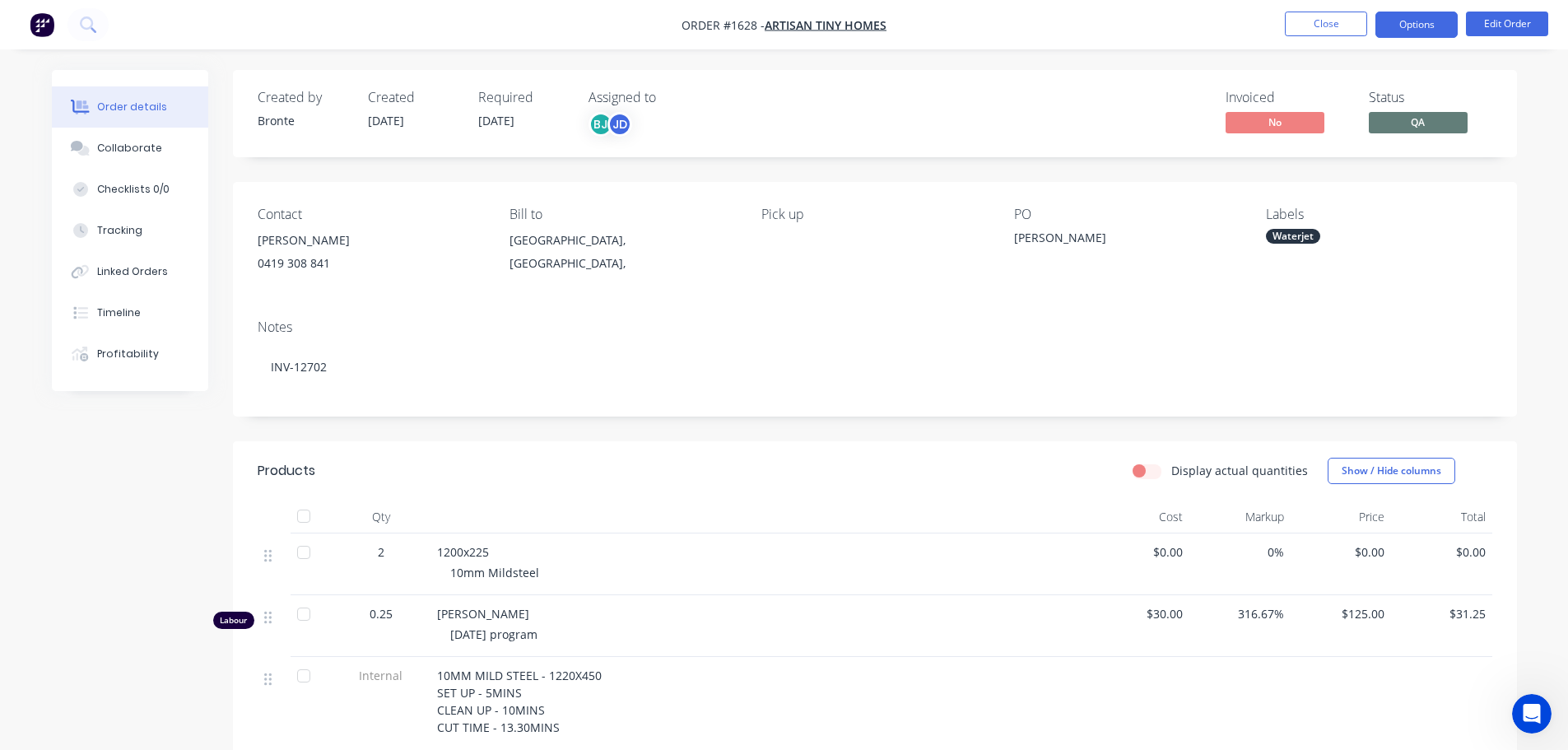
click at [1412, 20] on button "Options" at bounding box center [1417, 24] width 83 height 26
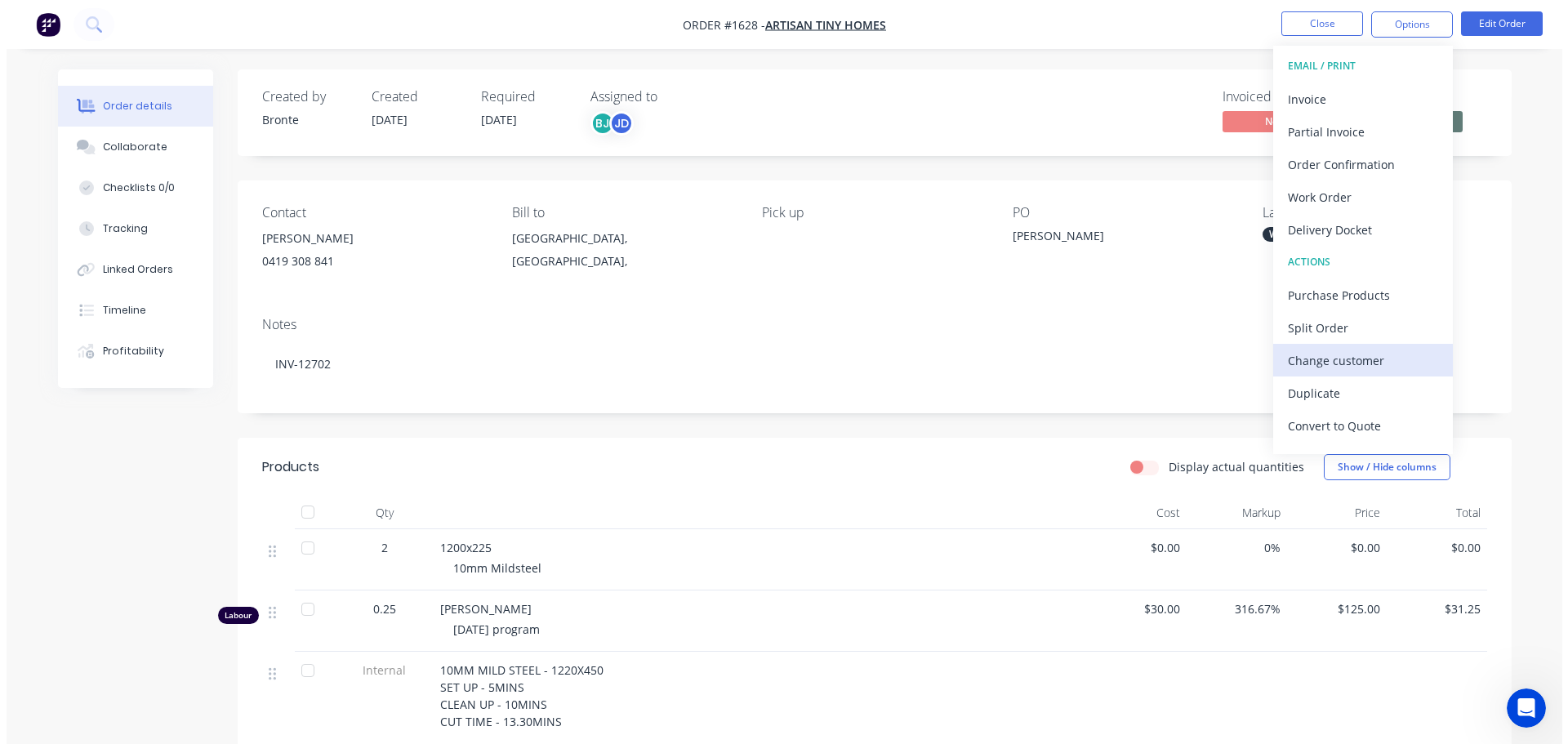
scroll to position [24, 0]
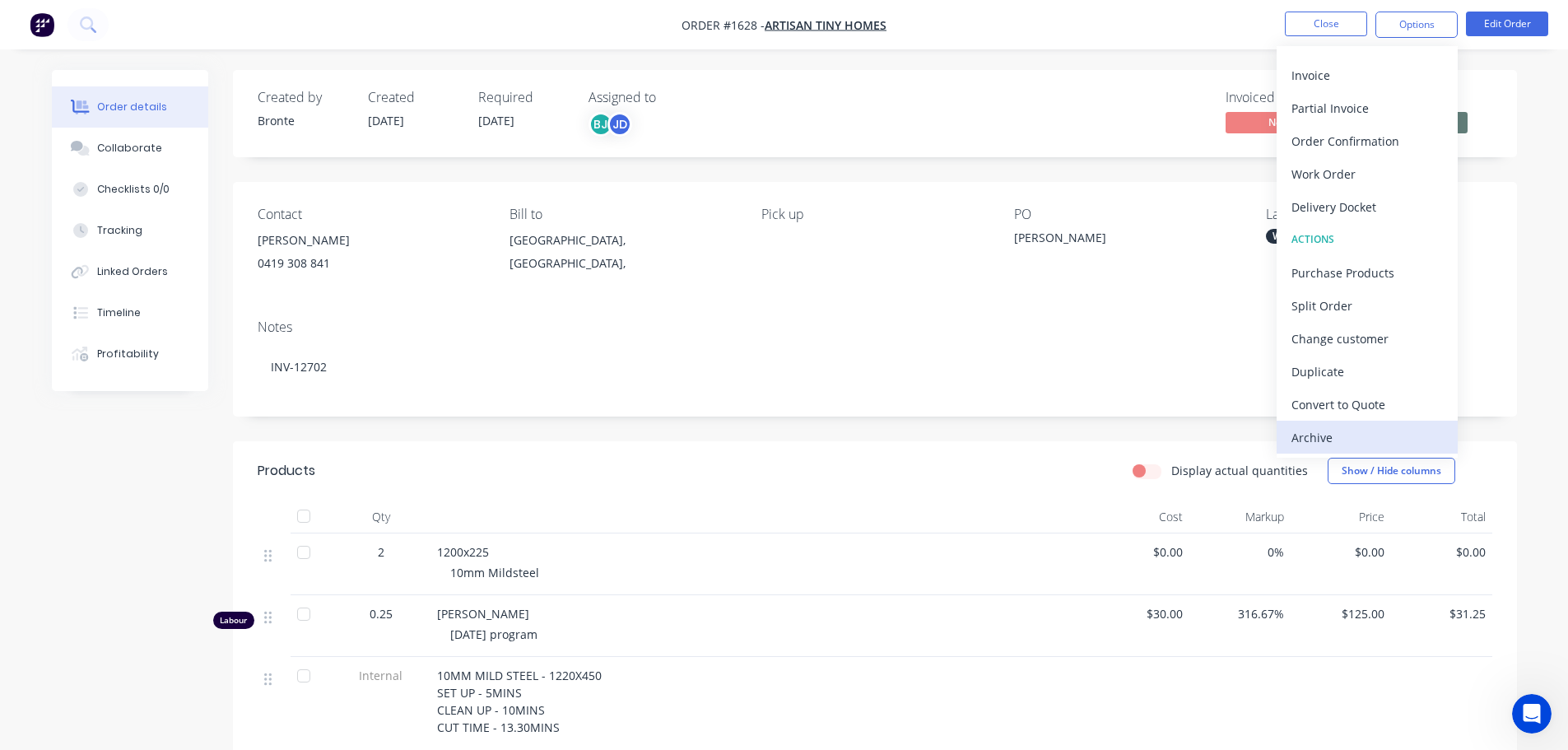
click at [1348, 451] on button "Archive" at bounding box center [1367, 436] width 181 height 33
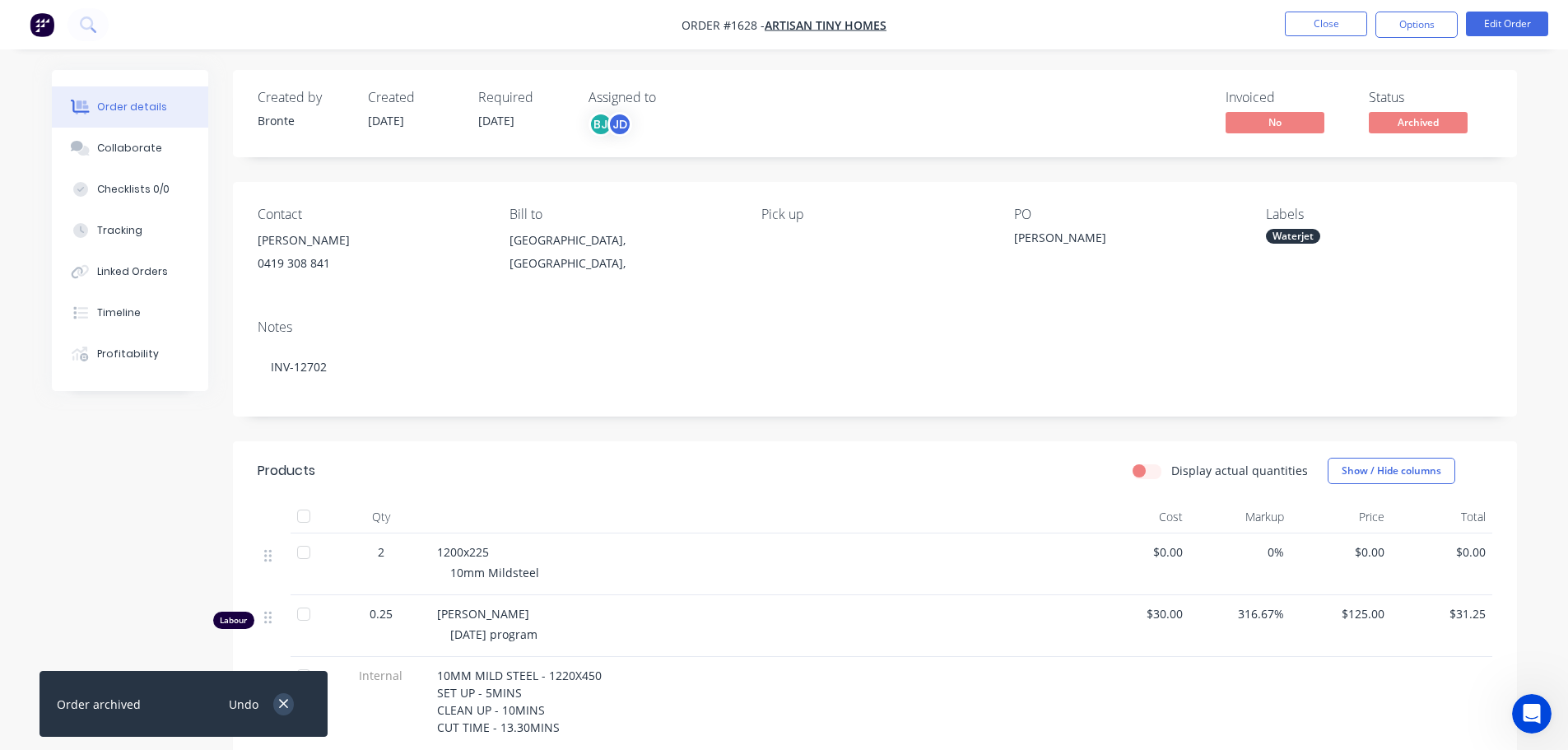
click at [281, 702] on icon "button" at bounding box center [283, 704] width 10 height 15
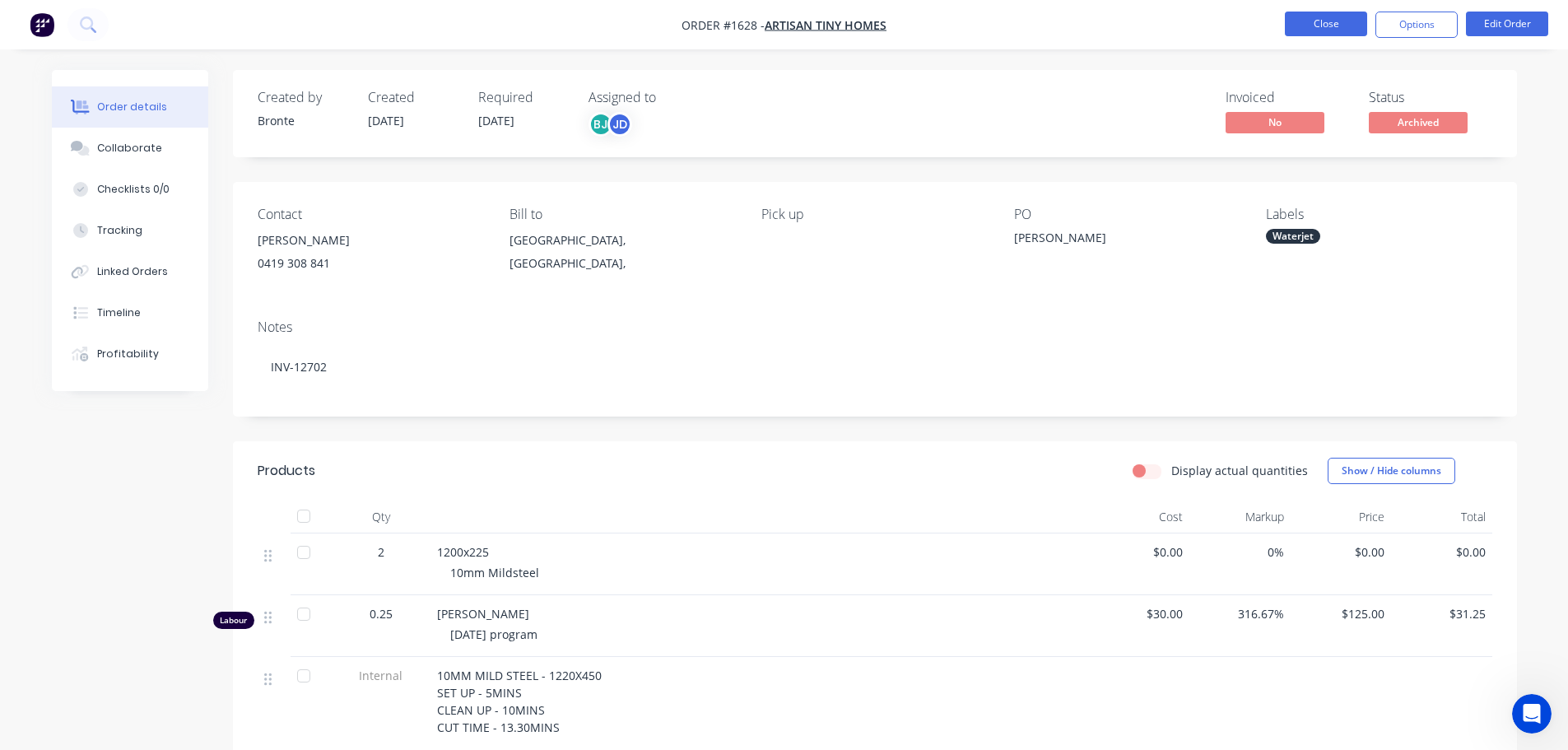
click at [1333, 19] on button "Close" at bounding box center [1327, 23] width 83 height 24
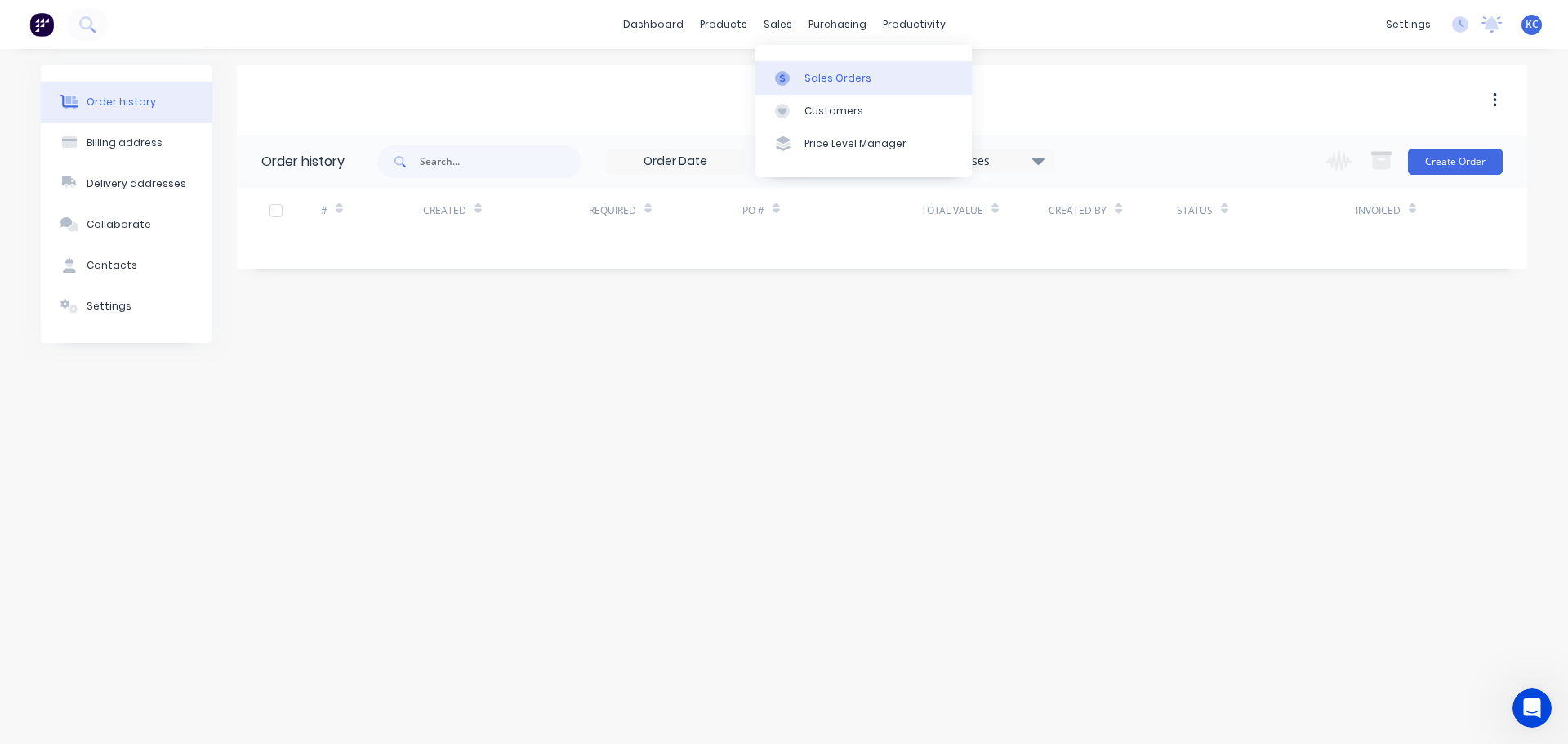
click at [828, 84] on div "Sales Orders" at bounding box center [839, 78] width 67 height 15
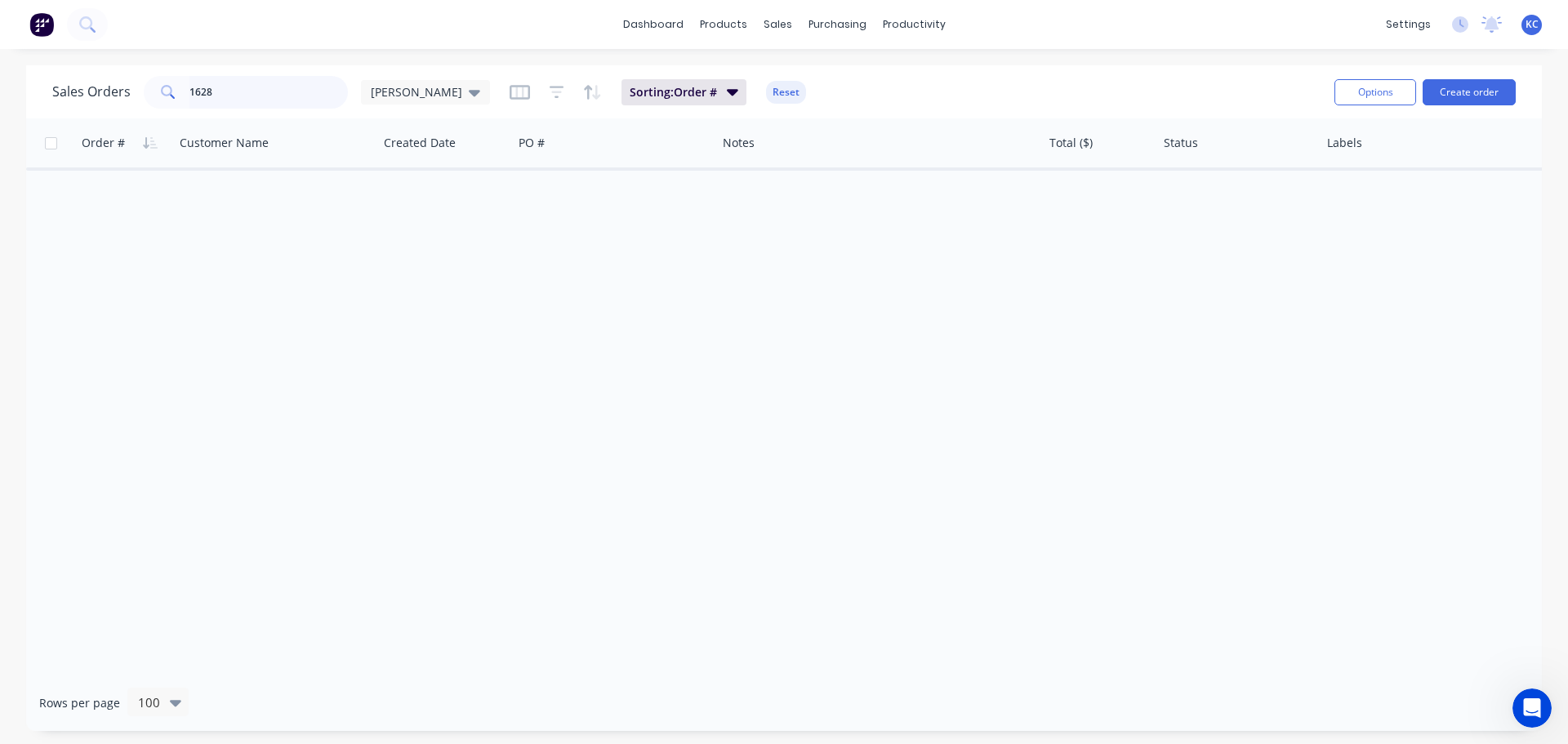
click at [248, 101] on input "1628" at bounding box center [268, 92] width 159 height 33
type input "1"
type input "1537"
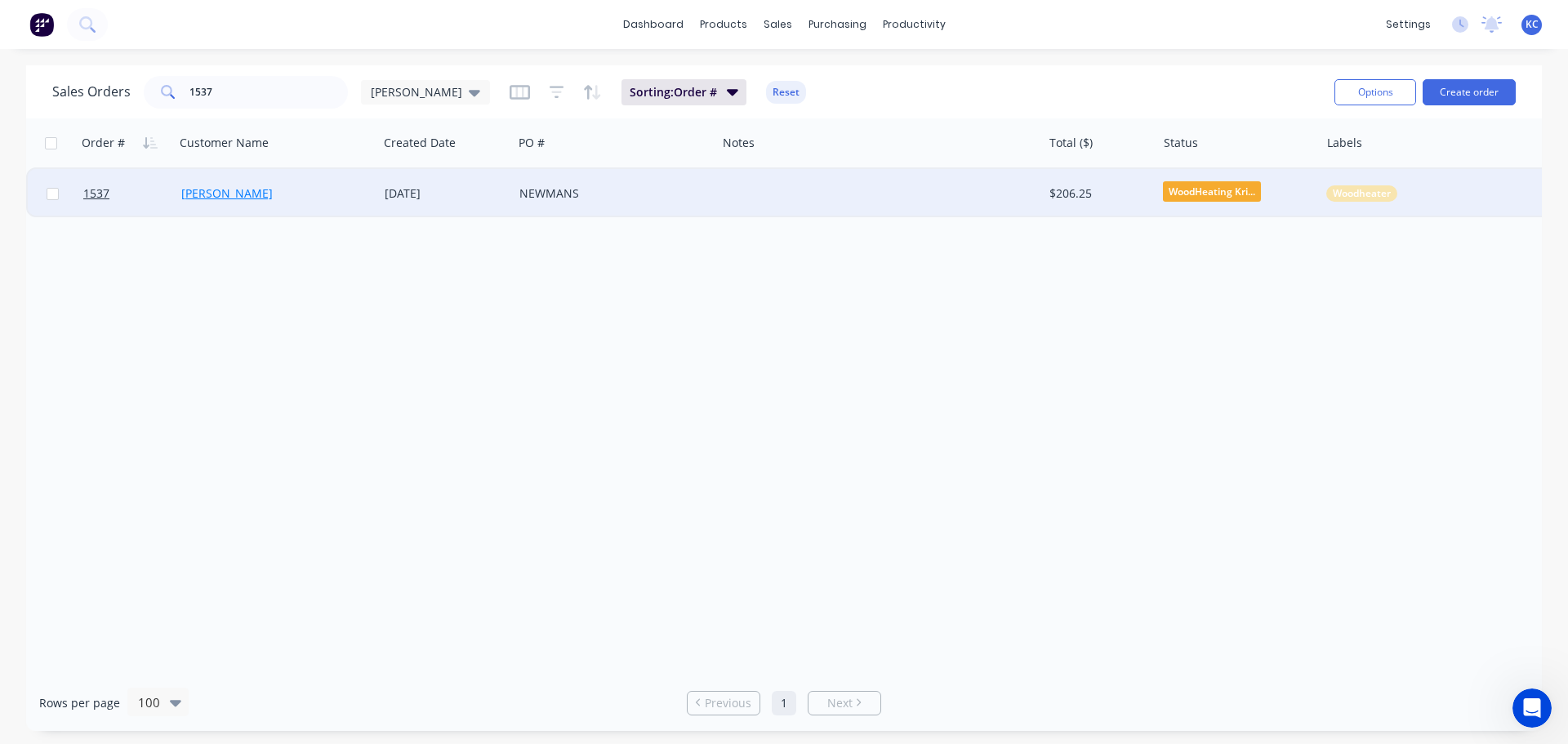
click at [229, 195] on link "[PERSON_NAME]" at bounding box center [227, 193] width 91 height 16
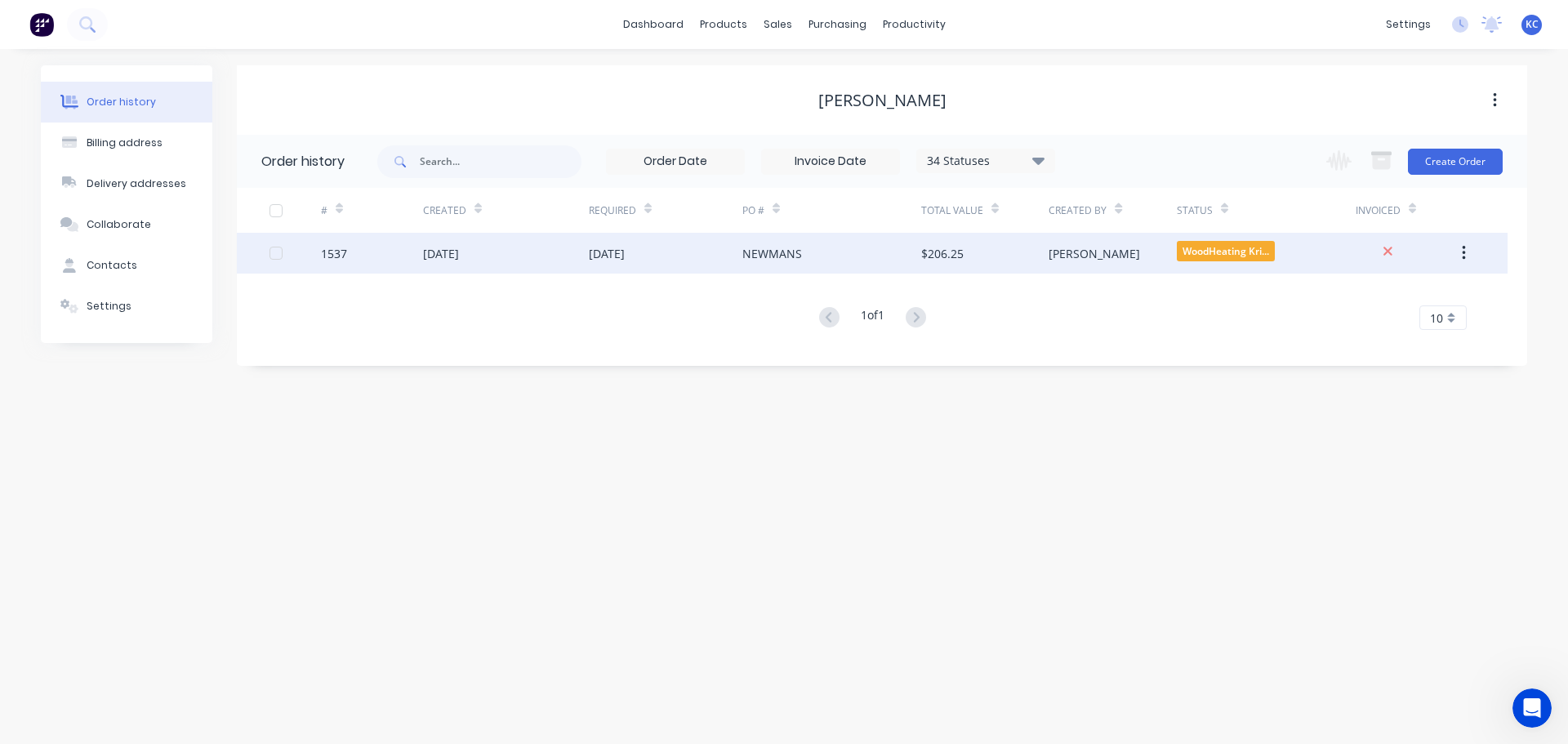
click at [459, 243] on div "[DATE]" at bounding box center [506, 253] width 166 height 41
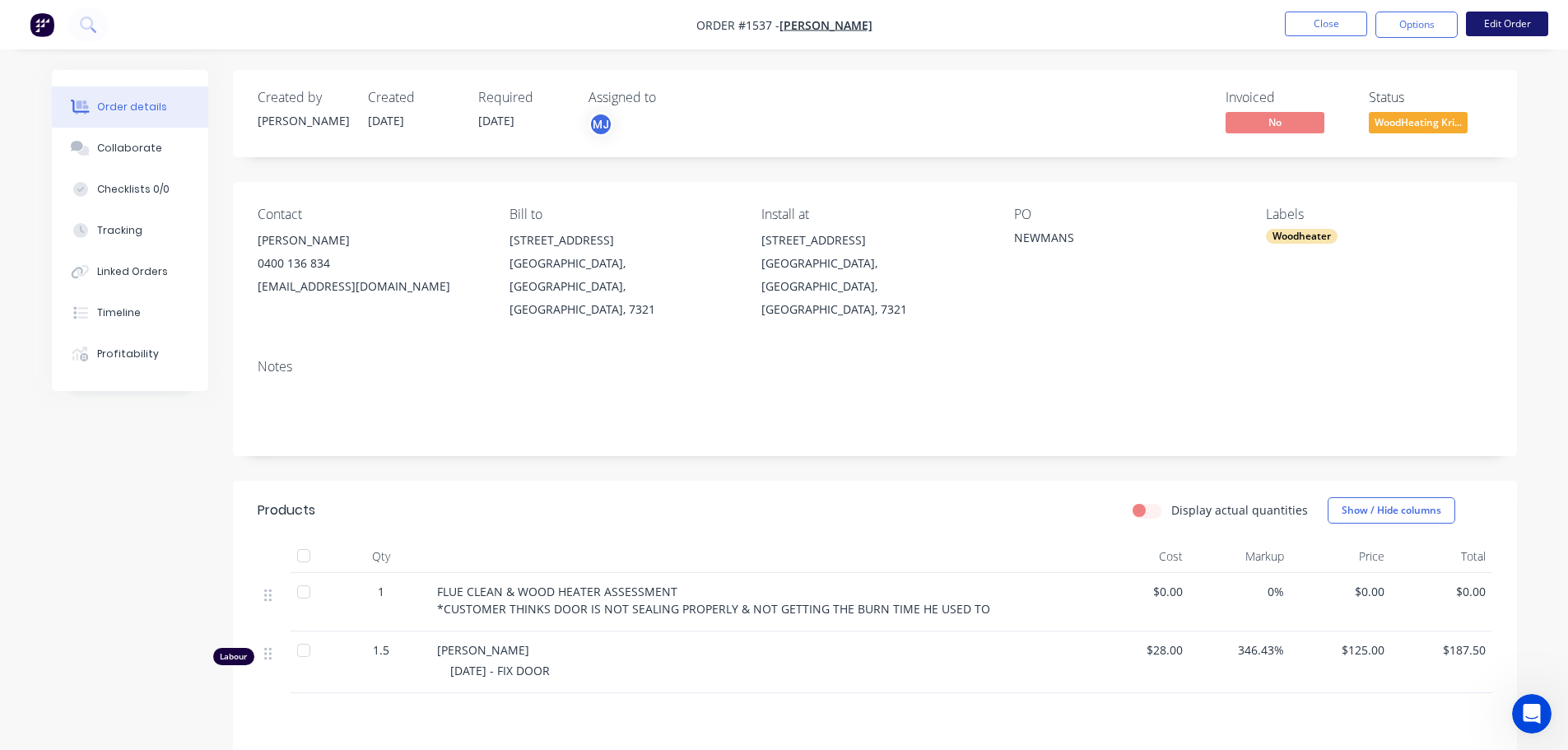
click at [1499, 25] on button "Edit Order" at bounding box center [1507, 23] width 83 height 24
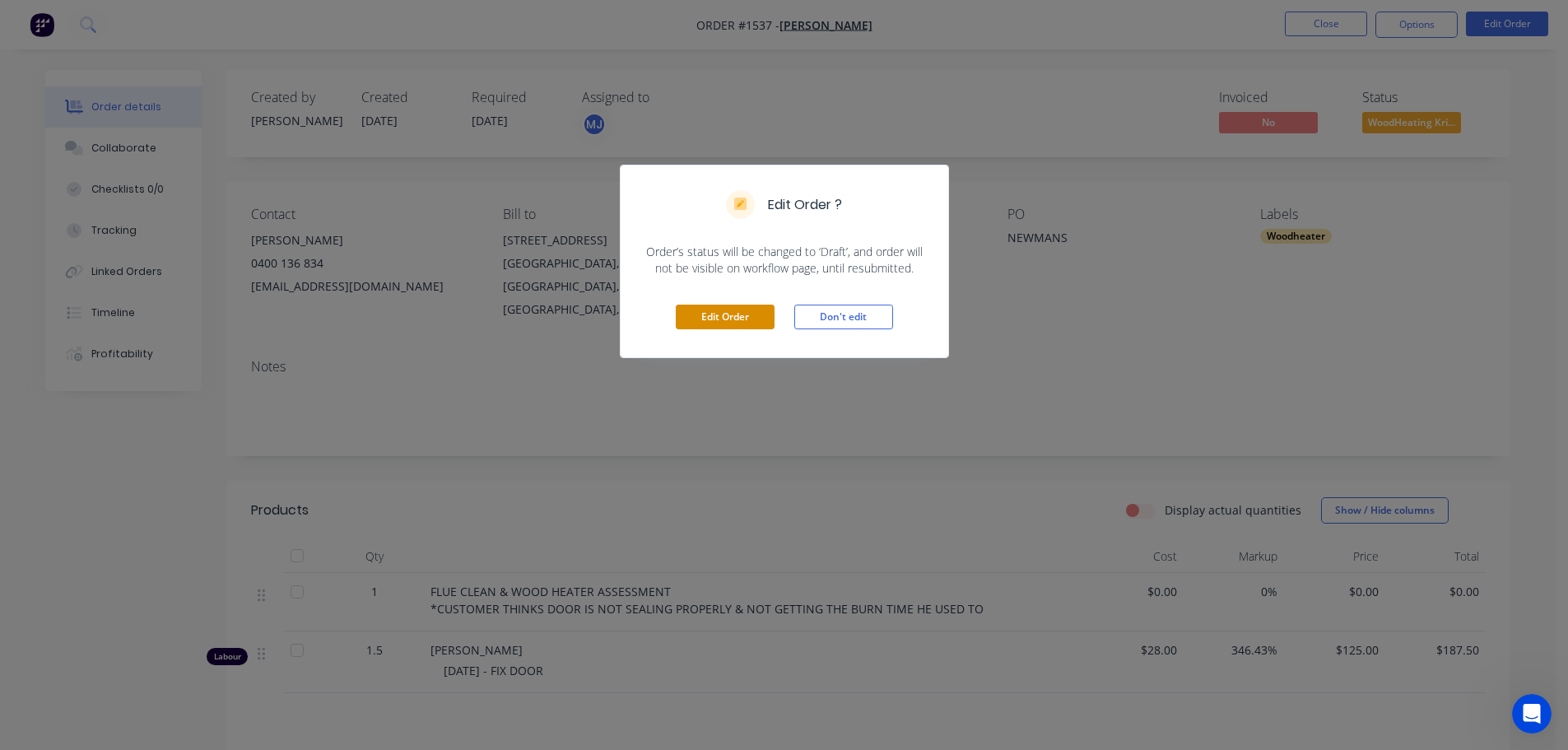
click at [740, 310] on button "Edit Order" at bounding box center [725, 316] width 99 height 24
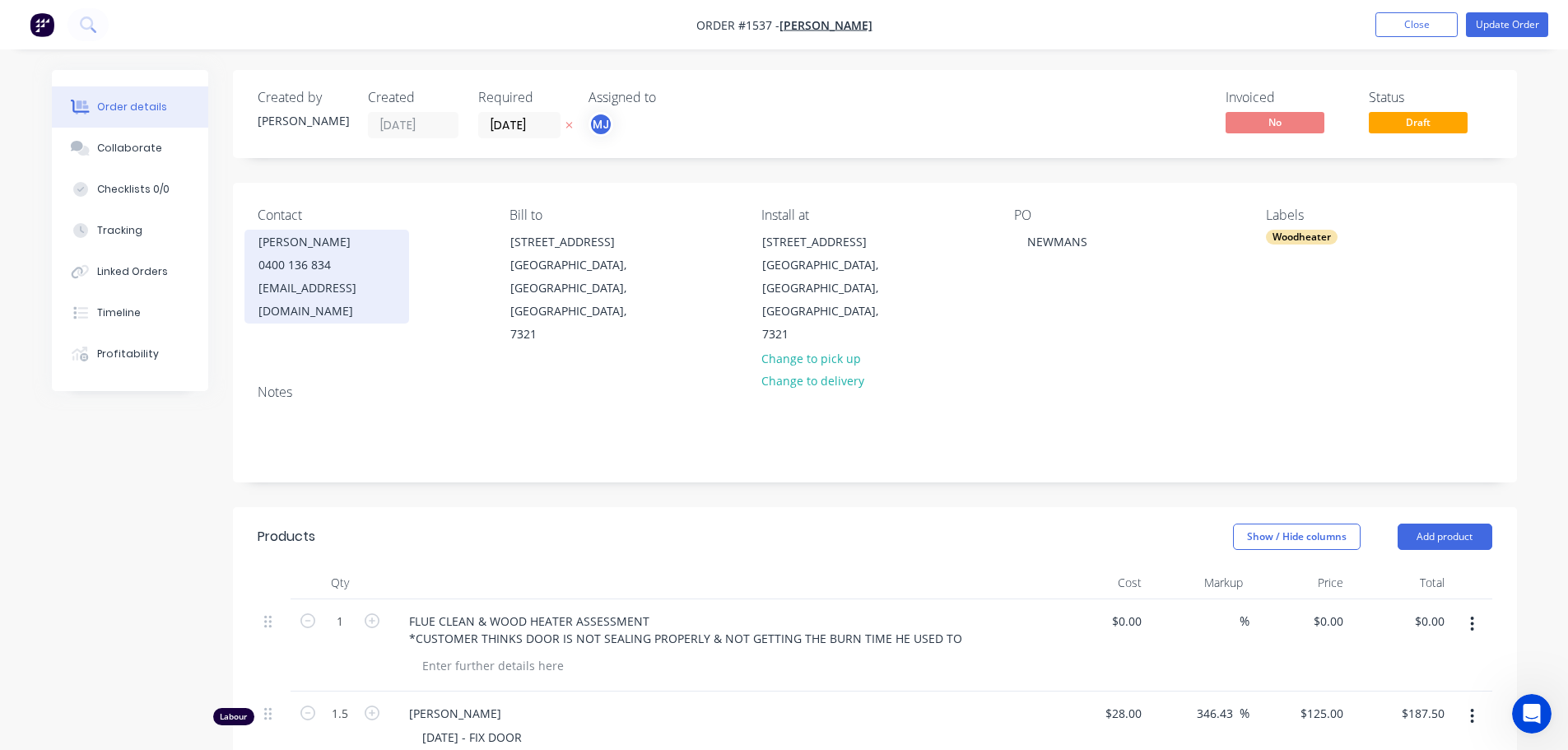
click at [329, 262] on div "0400 136 834" at bounding box center [327, 265] width 137 height 23
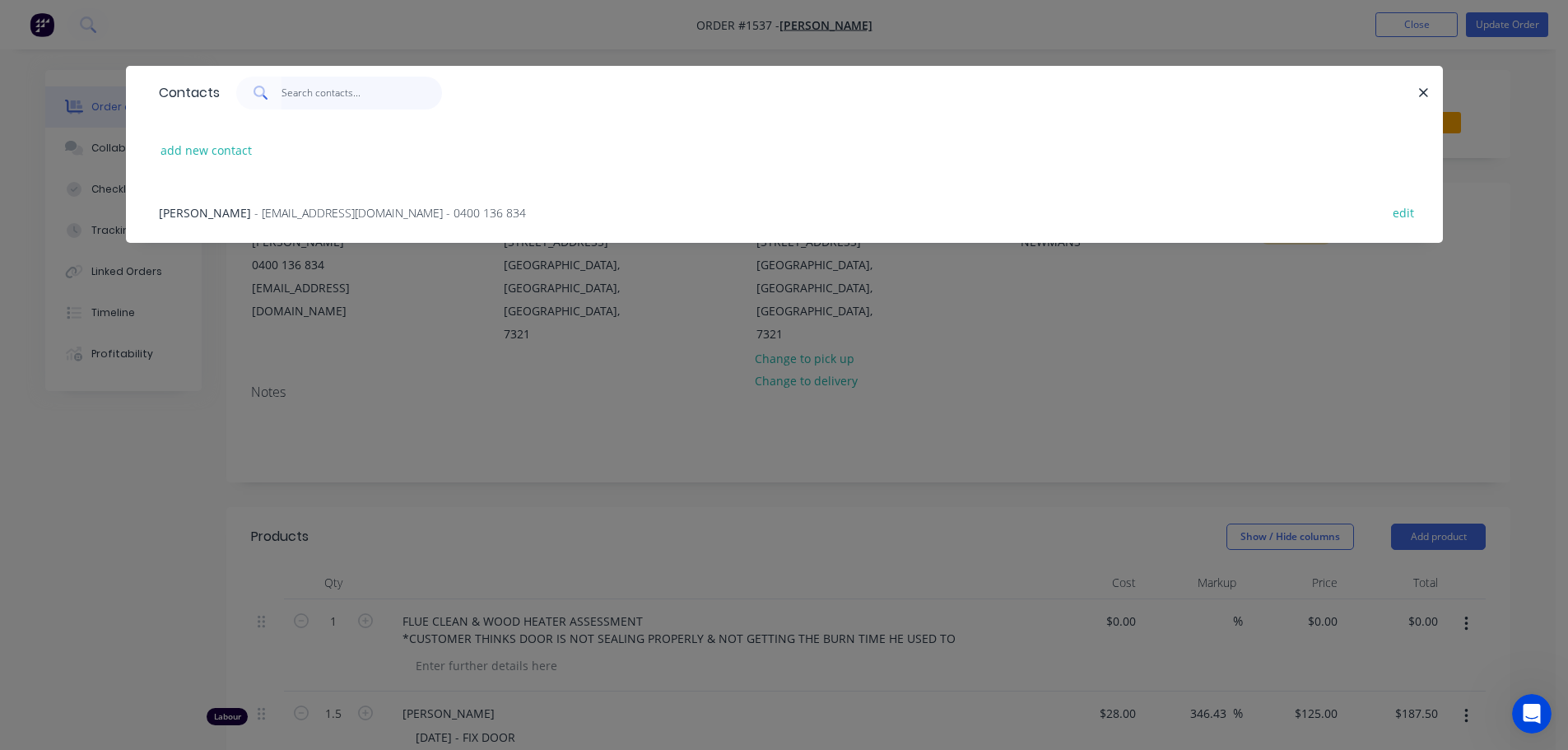
click at [324, 90] on input "text" at bounding box center [361, 93] width 161 height 33
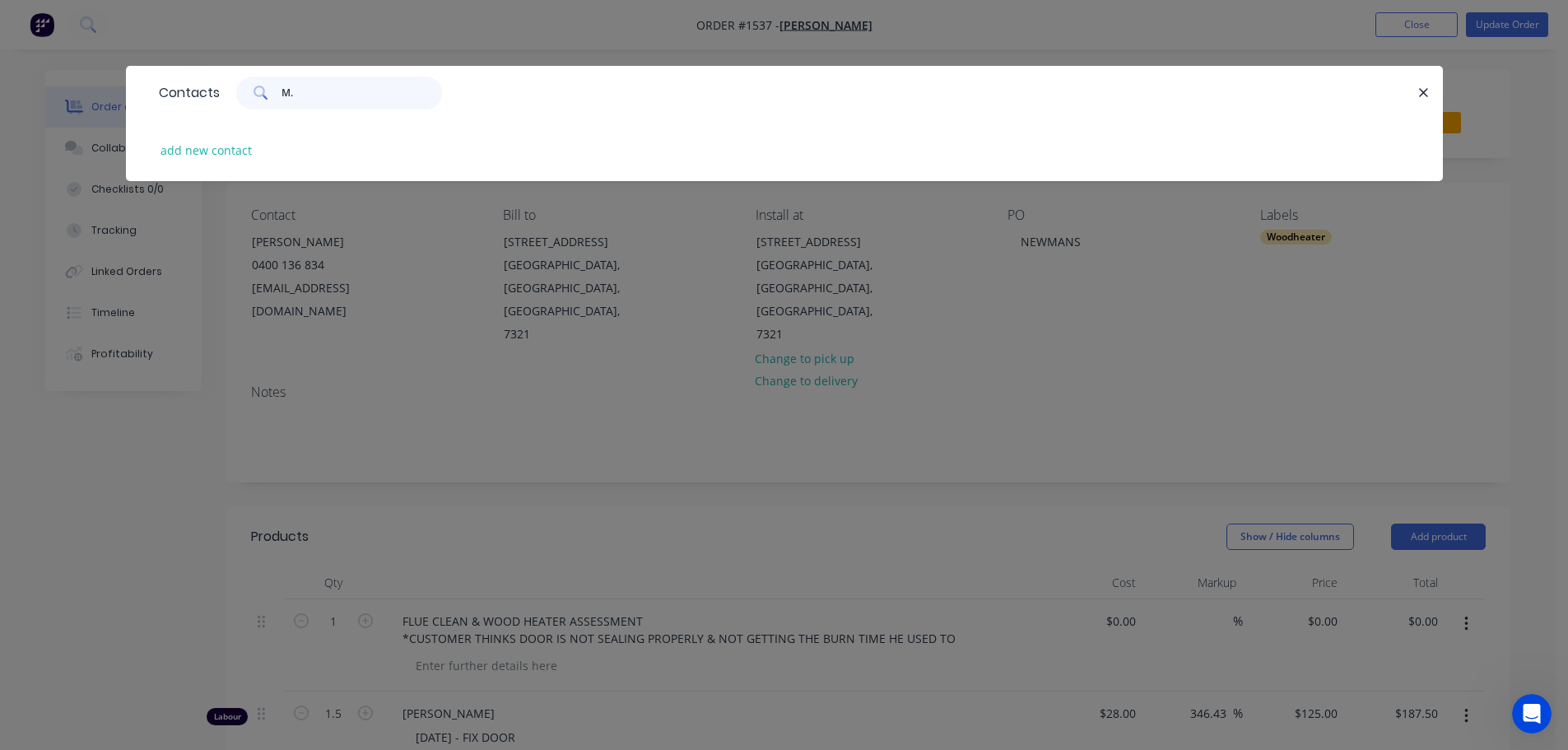
type input "M"
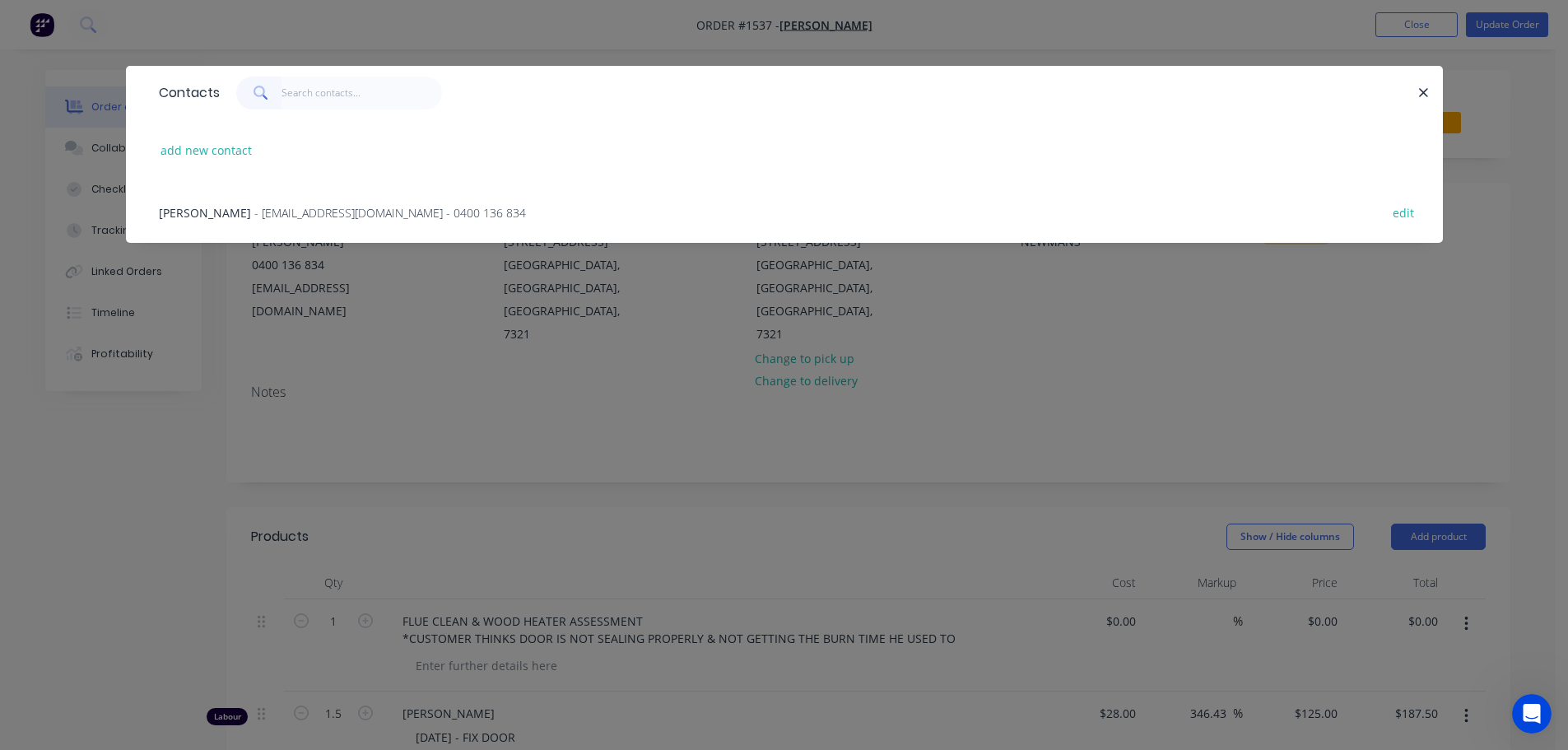
click at [688, 338] on div "Contacts add new contact Hayden Saunders - [EMAIL_ADDRESS][DOMAIN_NAME] - 0400 …" at bounding box center [784, 375] width 1568 height 750
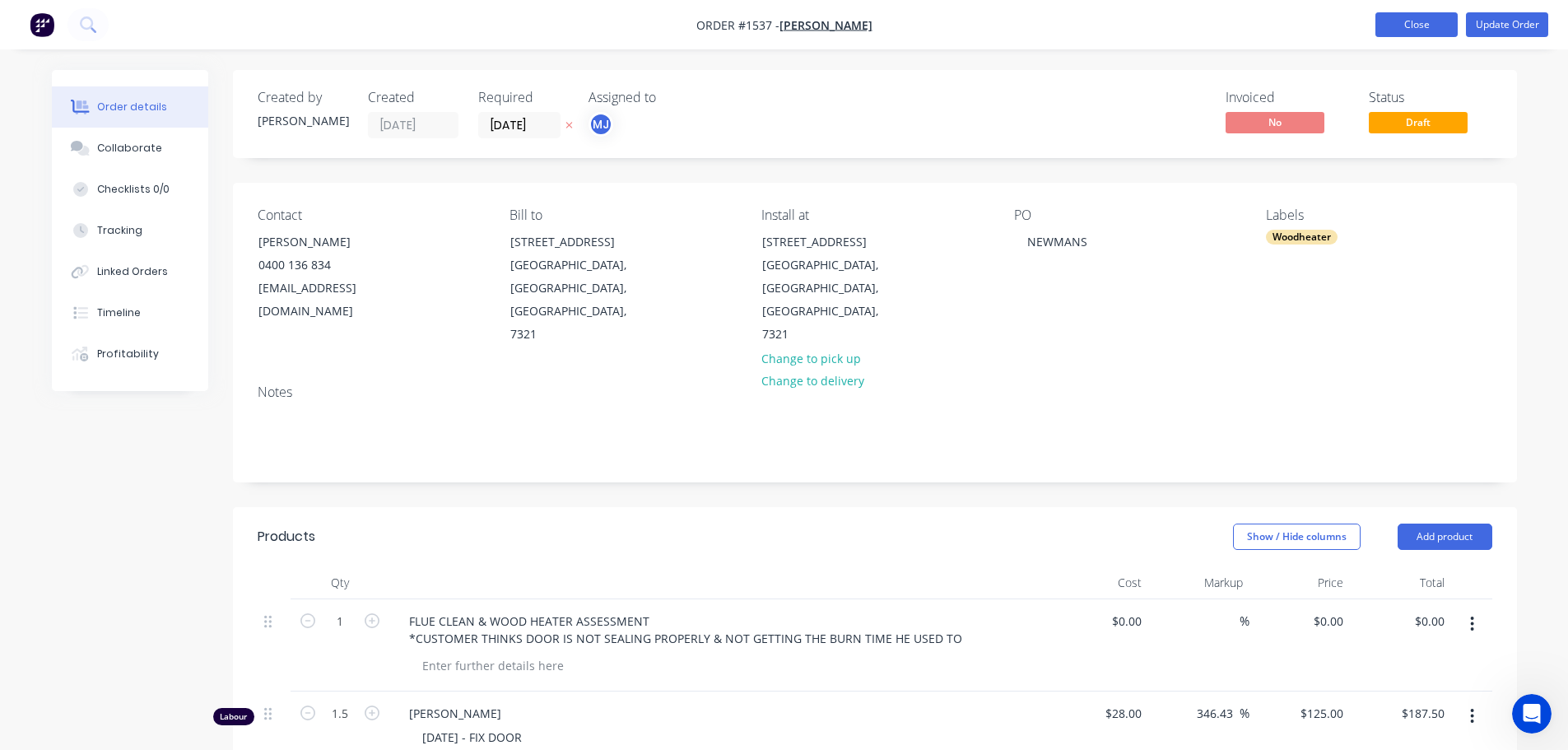
click at [1411, 28] on button "Close" at bounding box center [1417, 24] width 83 height 24
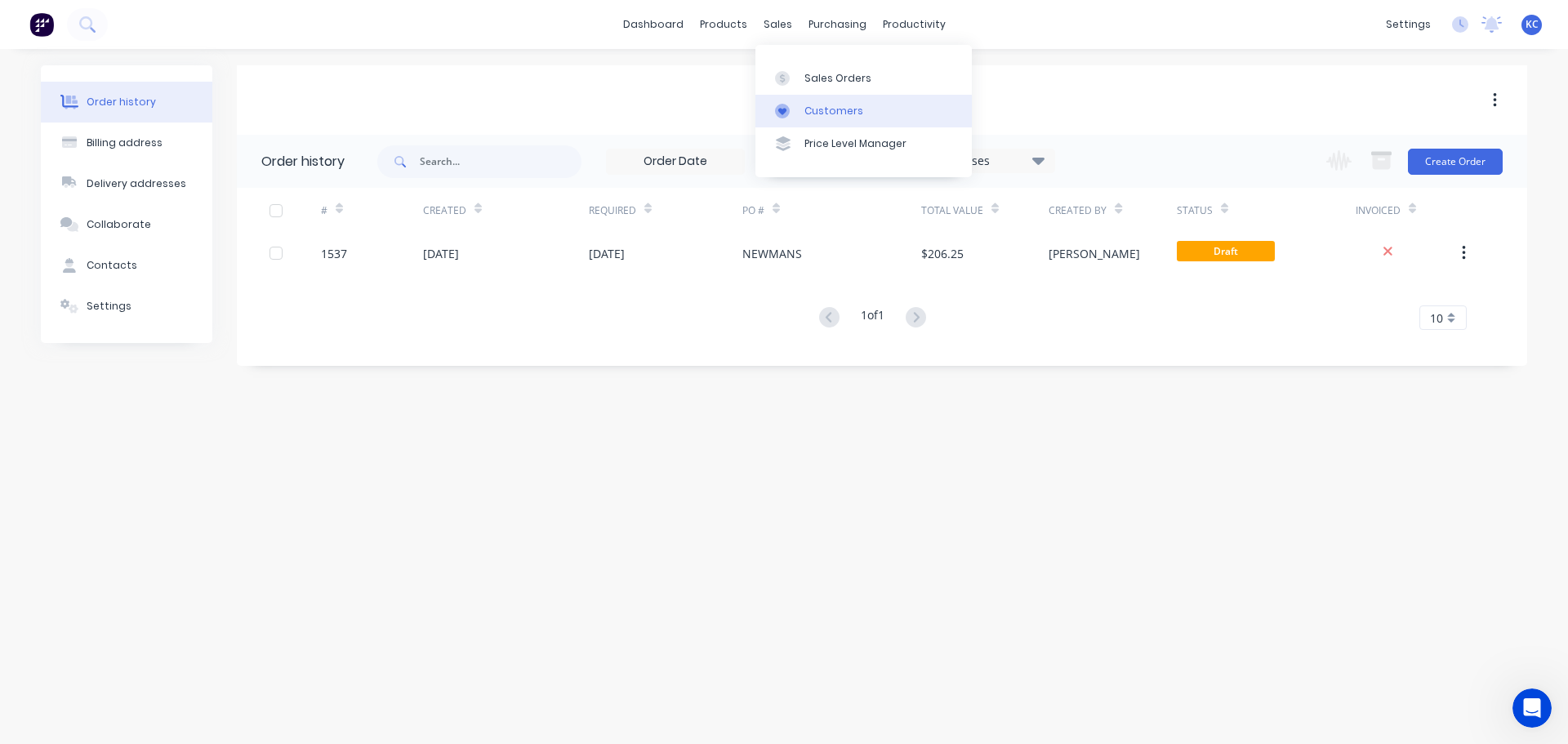
click at [826, 105] on div "Customers" at bounding box center [834, 111] width 59 height 15
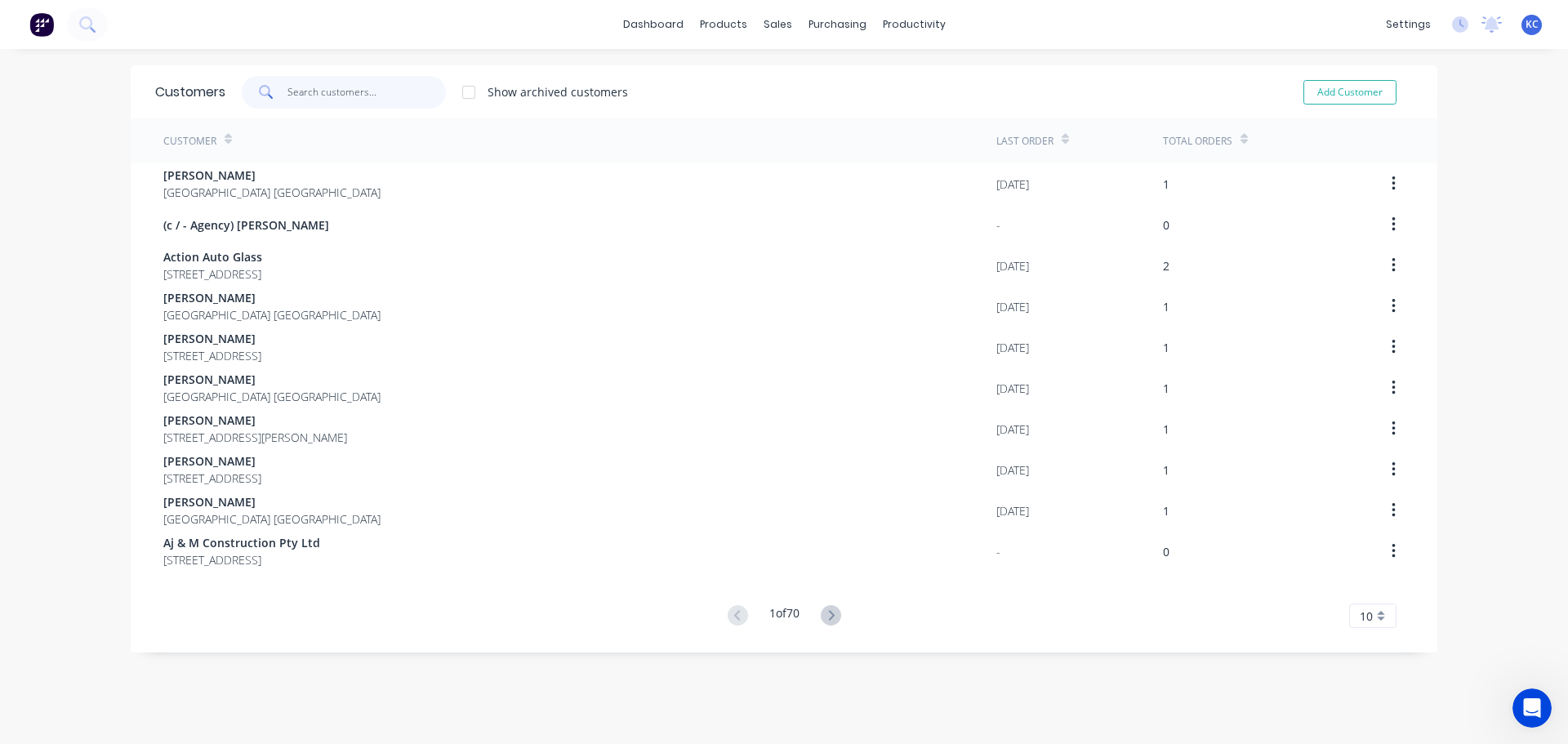
click at [302, 90] on input "text" at bounding box center [367, 92] width 159 height 33
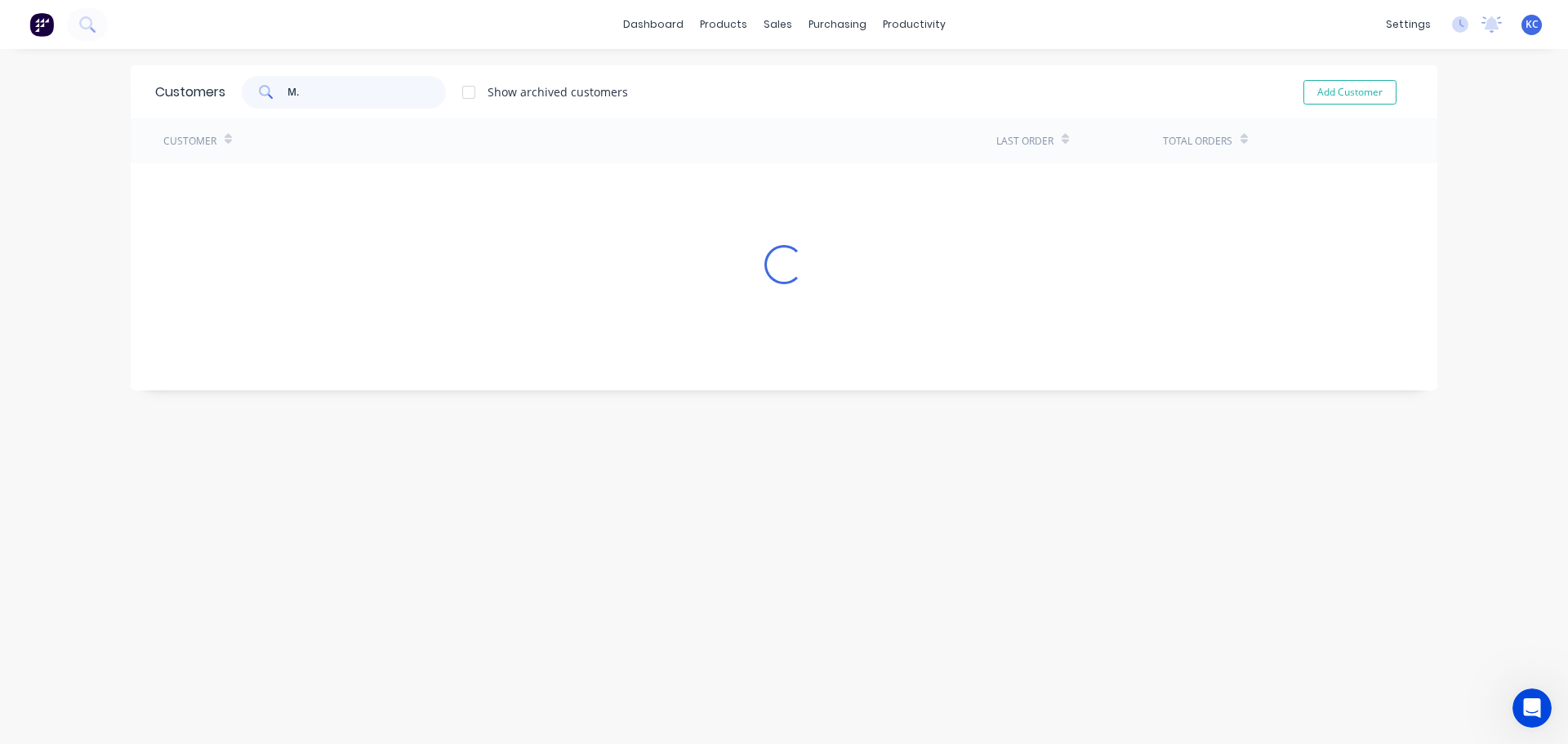
type input "M"
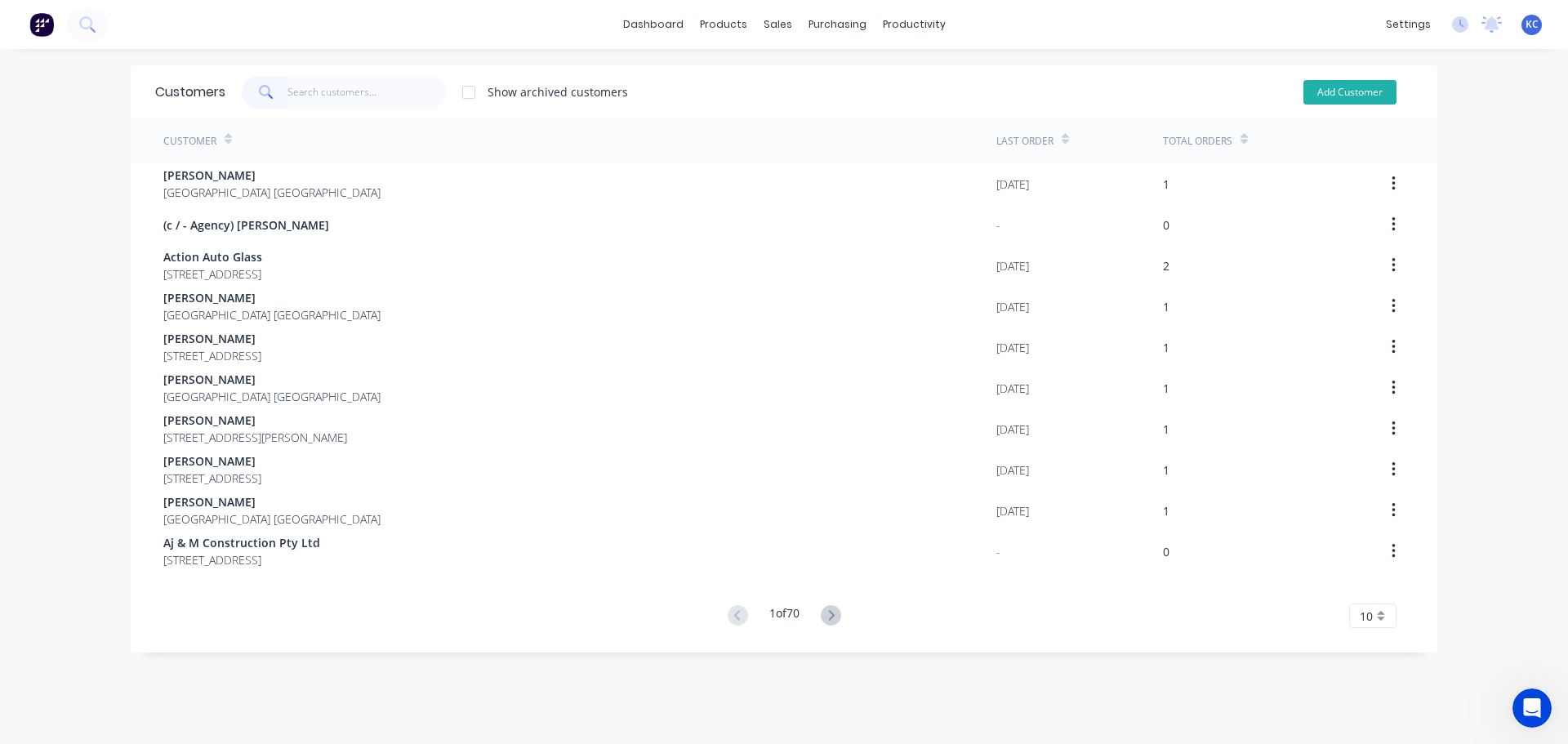
click at [1339, 96] on button "Add Customer" at bounding box center [1350, 92] width 93 height 24
select select "AU"
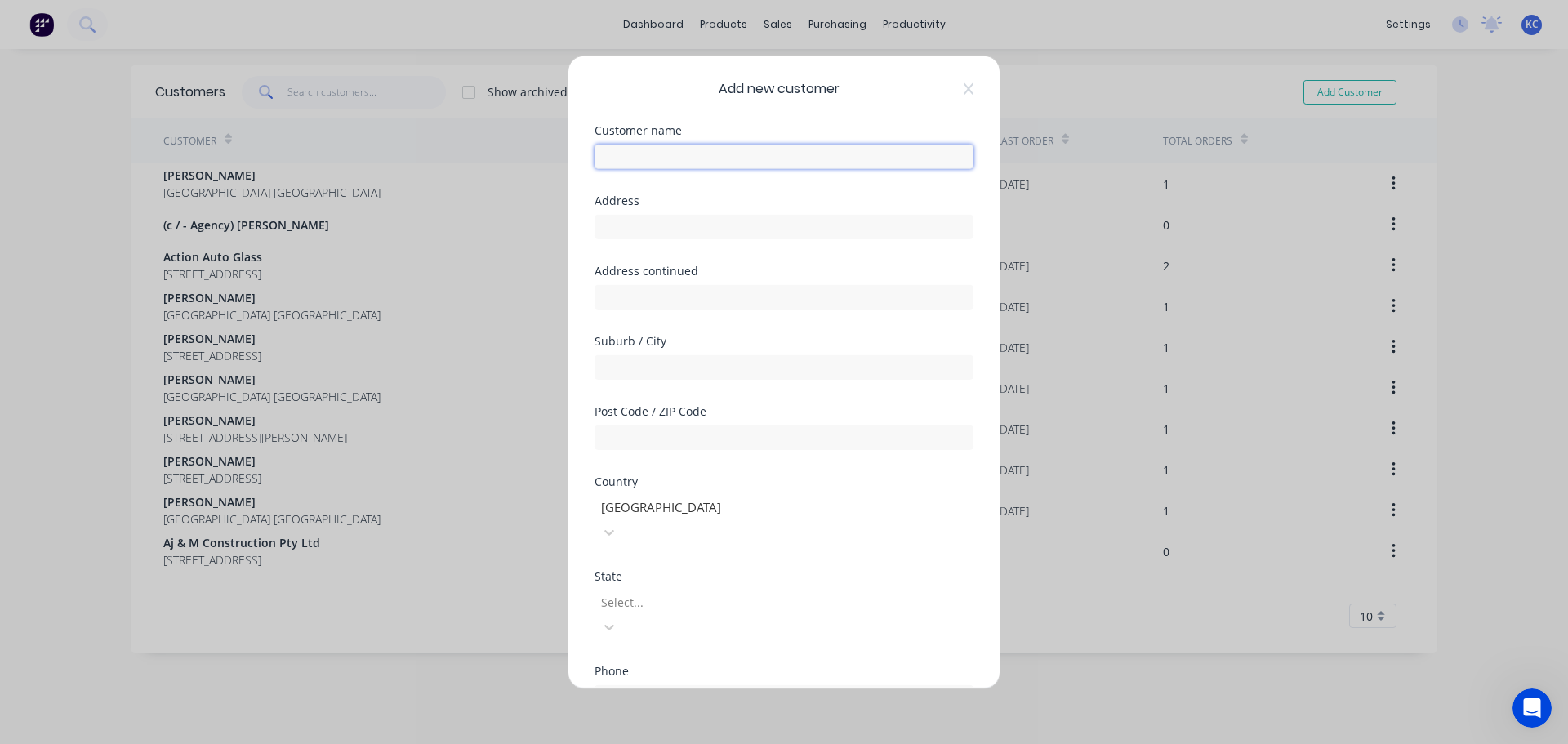
click at [712, 147] on input "text" at bounding box center [784, 156] width 379 height 24
type input "m"
type input "[PERSON_NAME]"
type input "[STREET_ADDRESS]"
click at [684, 365] on input "text" at bounding box center [784, 366] width 379 height 24
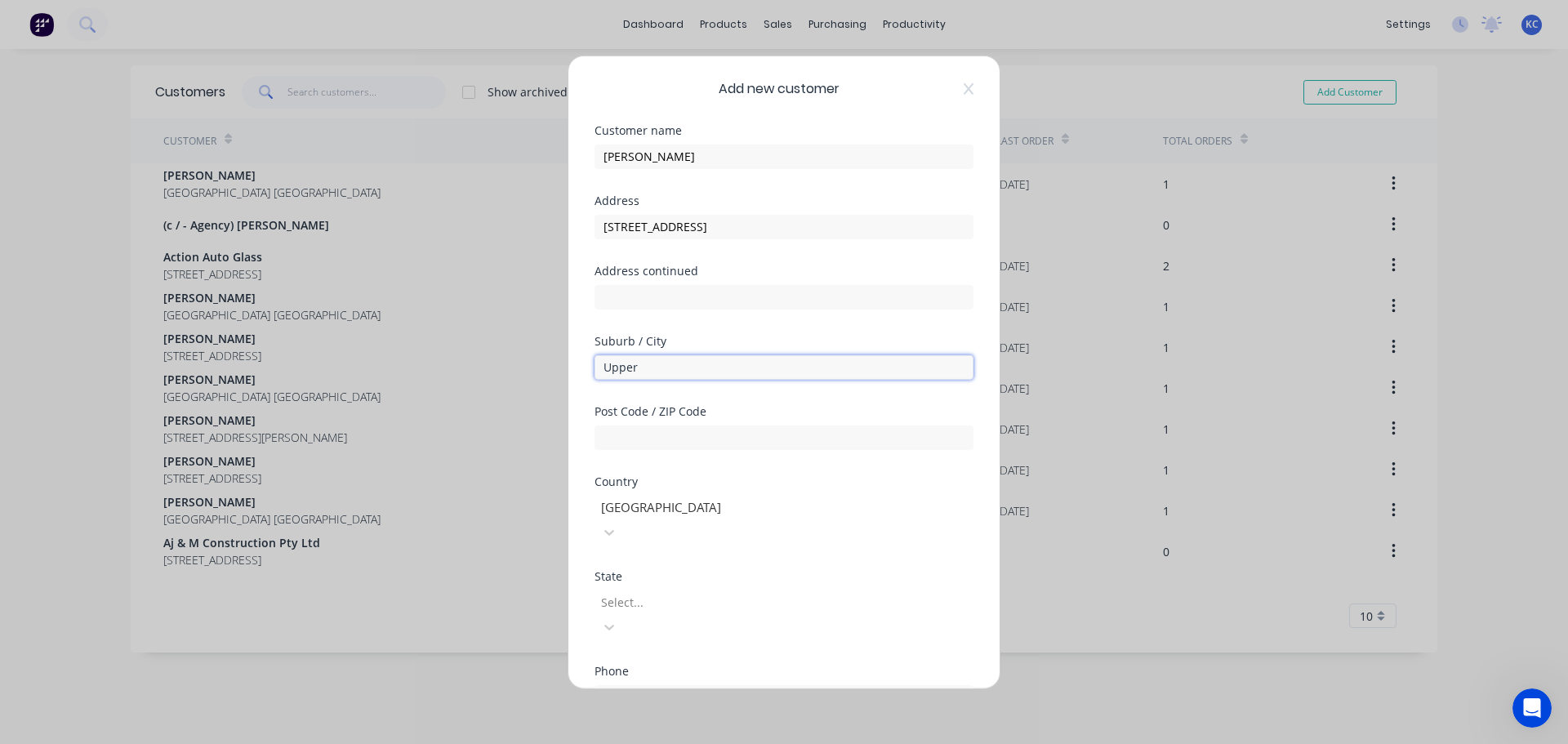
type input "[GEOGRAPHIC_DATA]"
click at [666, 445] on input "text" at bounding box center [784, 437] width 379 height 24
type input "7321"
type input "t"
type input "0428 937 244"
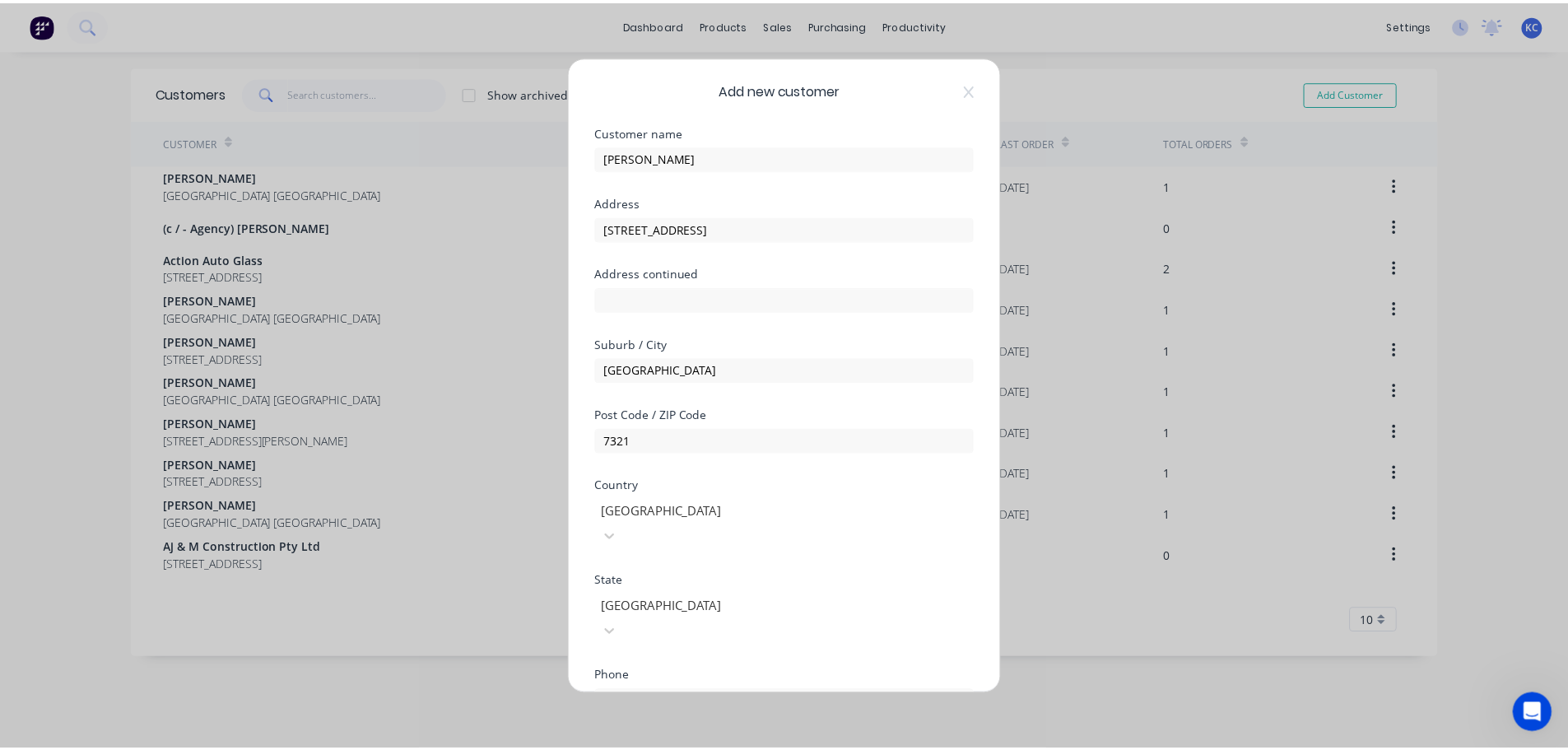
scroll to position [166, 0]
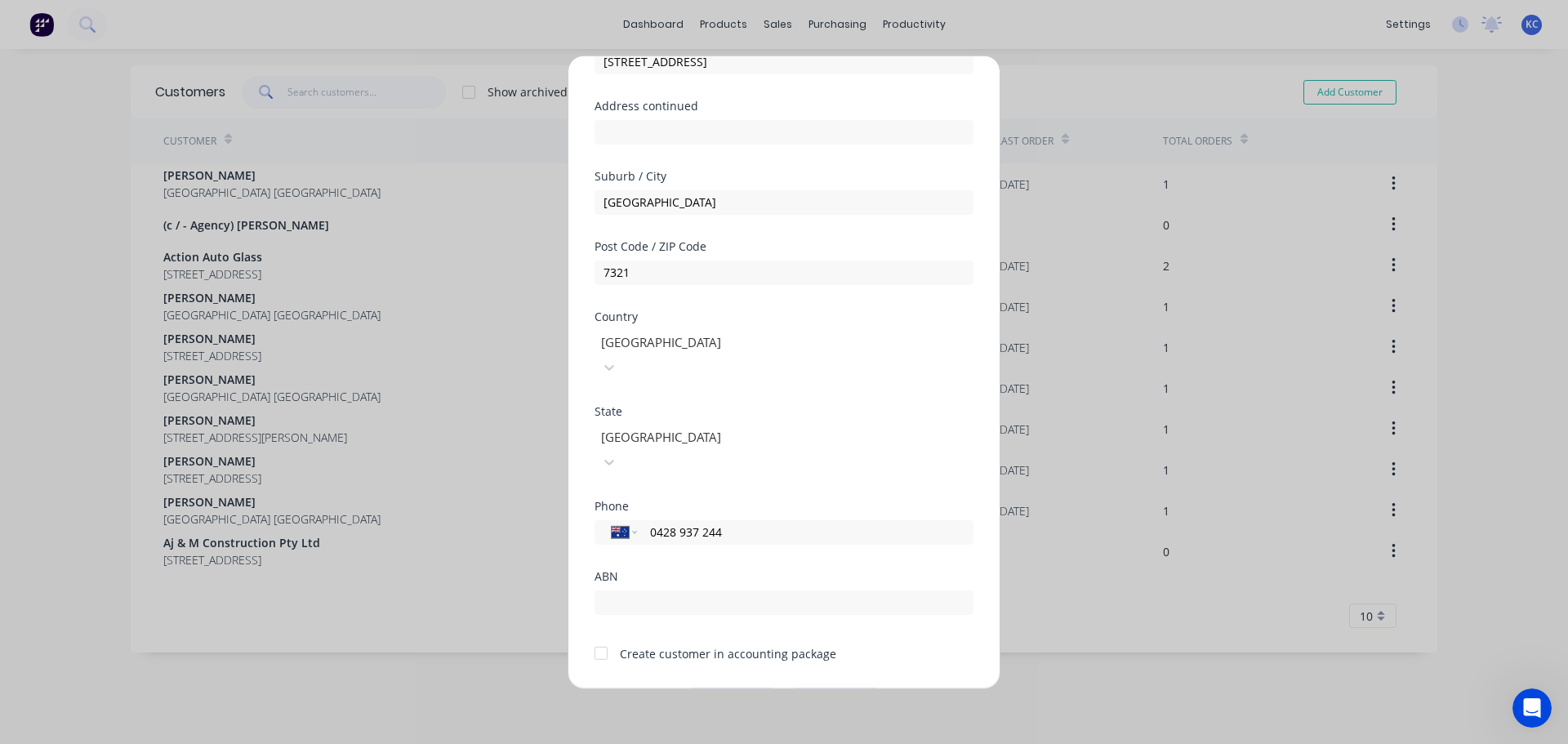
click at [713, 687] on button "Save" at bounding box center [732, 700] width 89 height 26
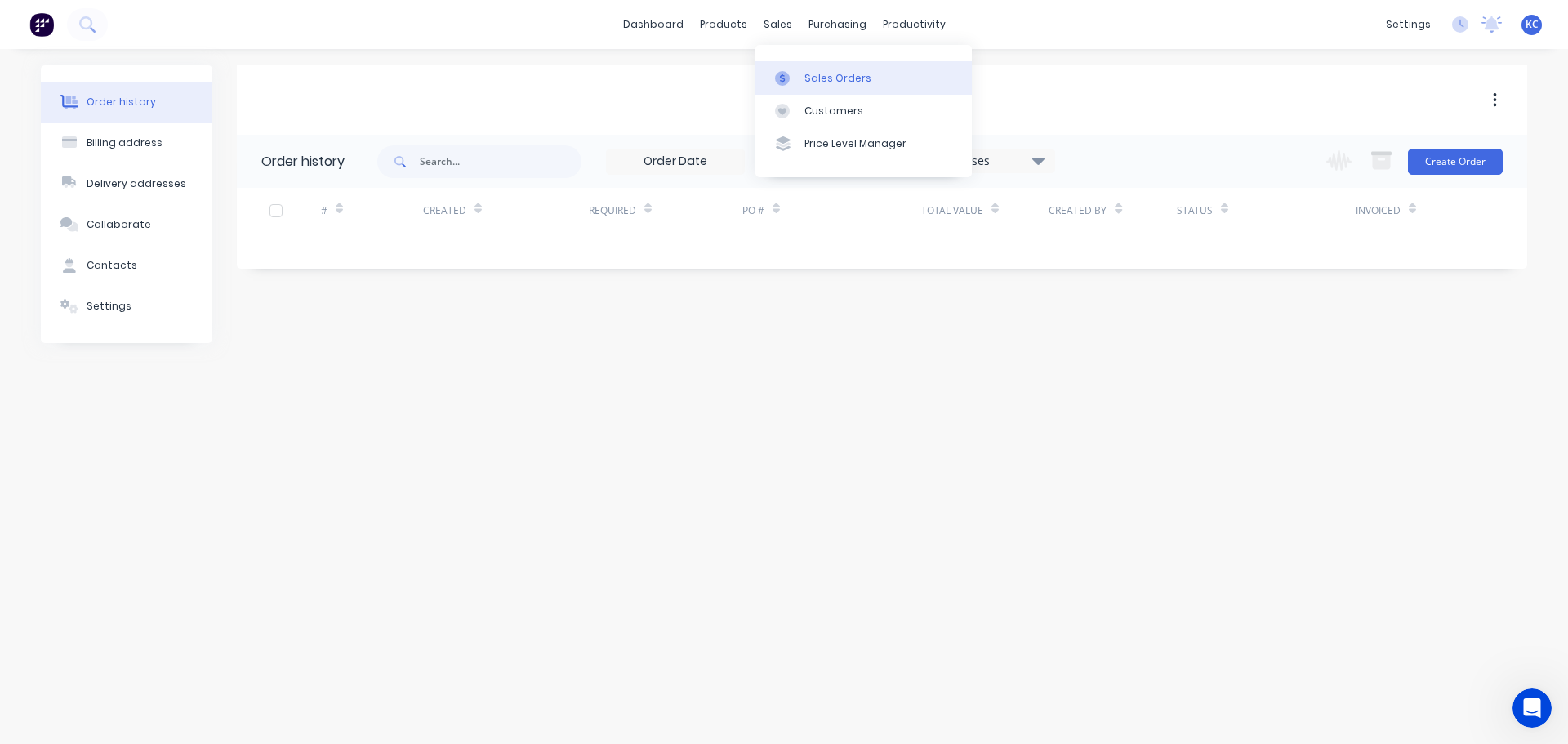
click at [816, 71] on div "Sales Orders" at bounding box center [839, 78] width 67 height 15
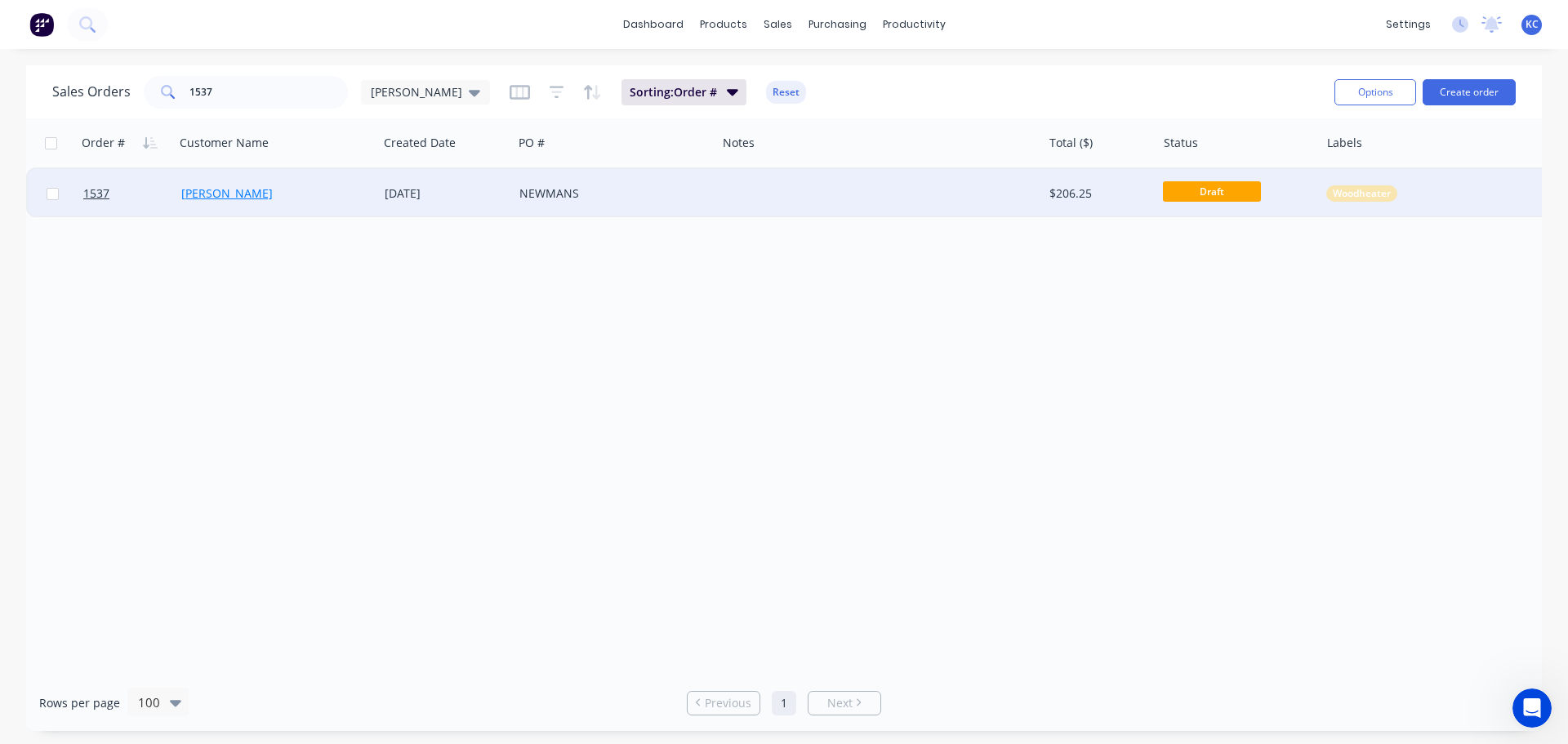
click at [222, 199] on link "[PERSON_NAME]" at bounding box center [227, 193] width 91 height 16
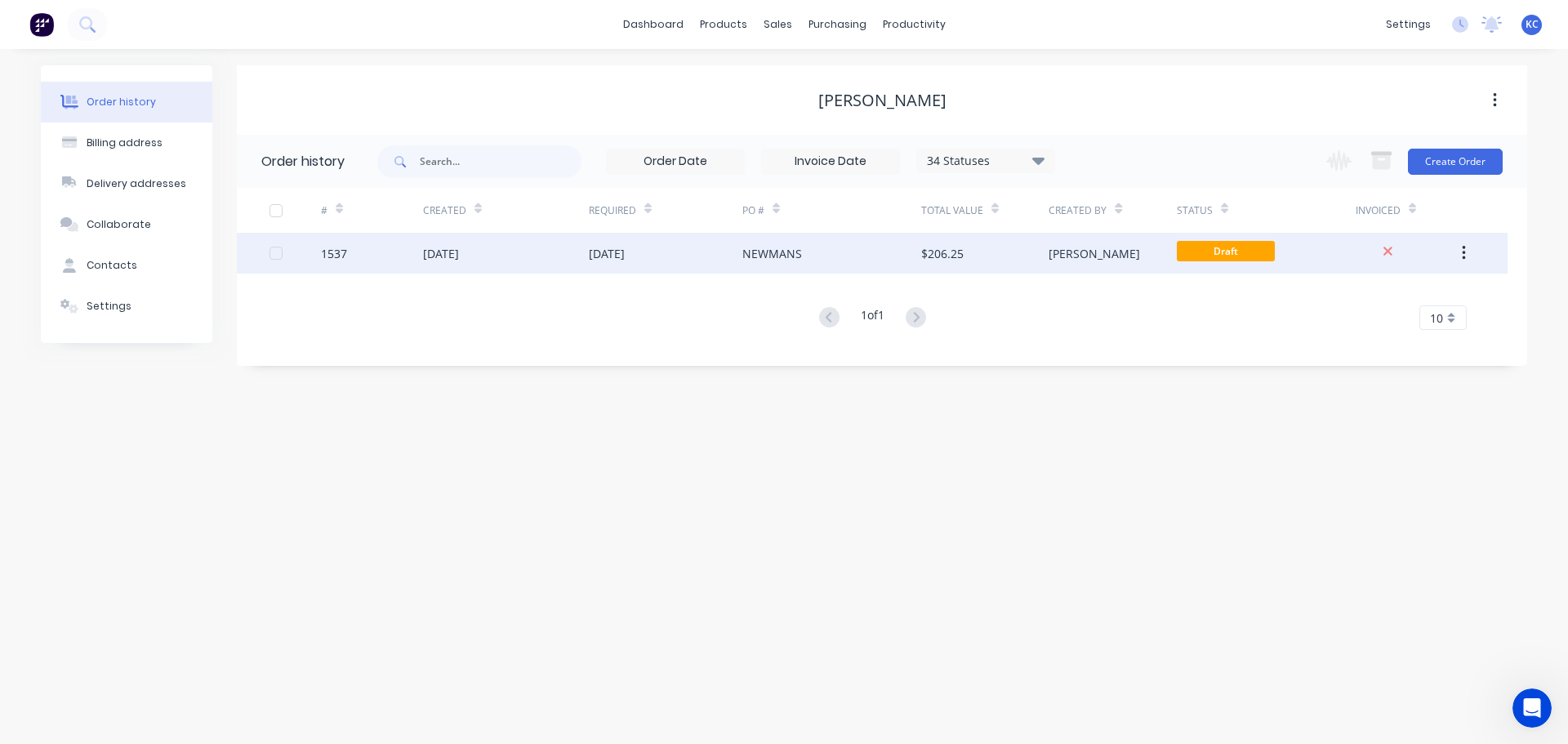
click at [351, 253] on div "1537" at bounding box center [373, 253] width 102 height 41
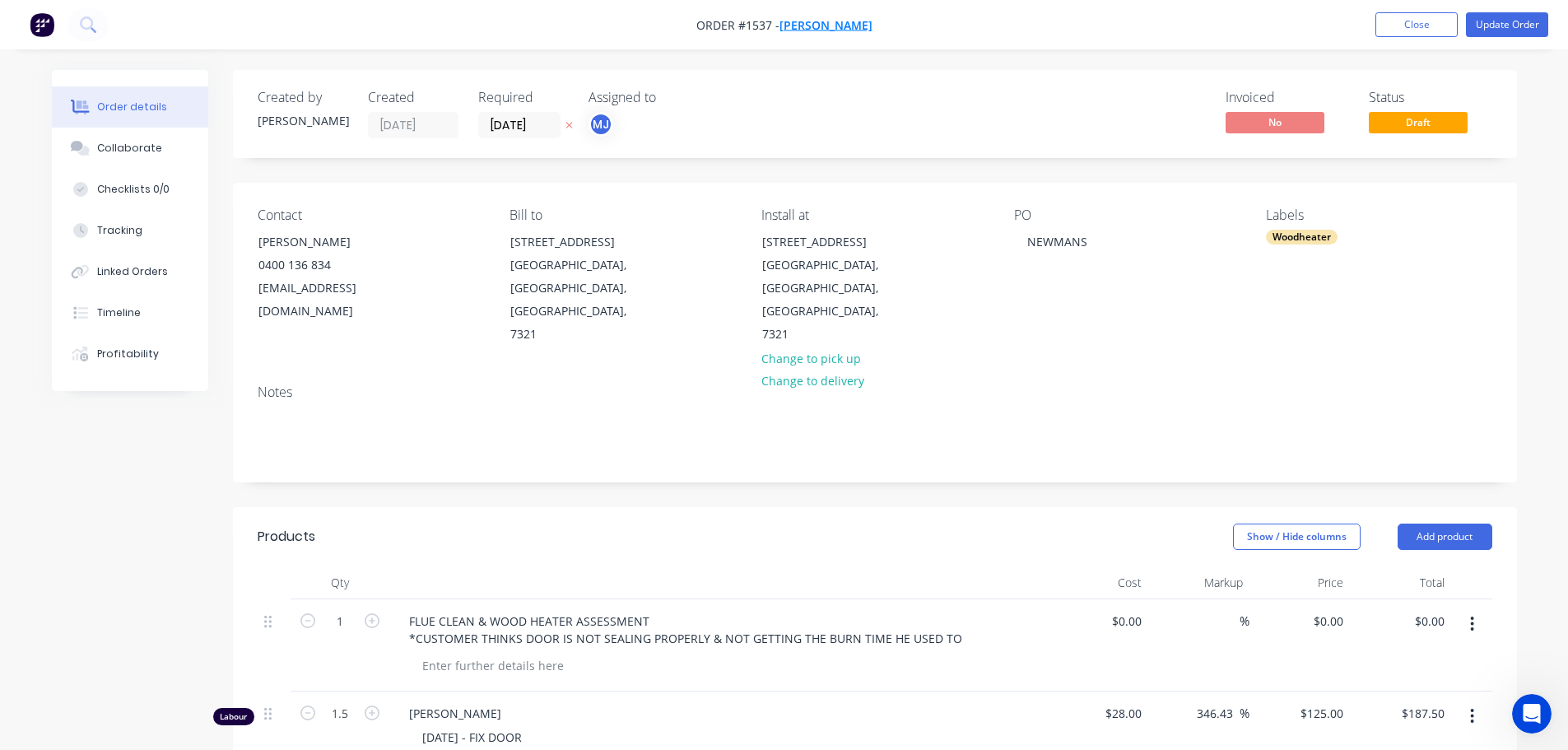
click at [849, 23] on span "[PERSON_NAME]" at bounding box center [825, 24] width 93 height 16
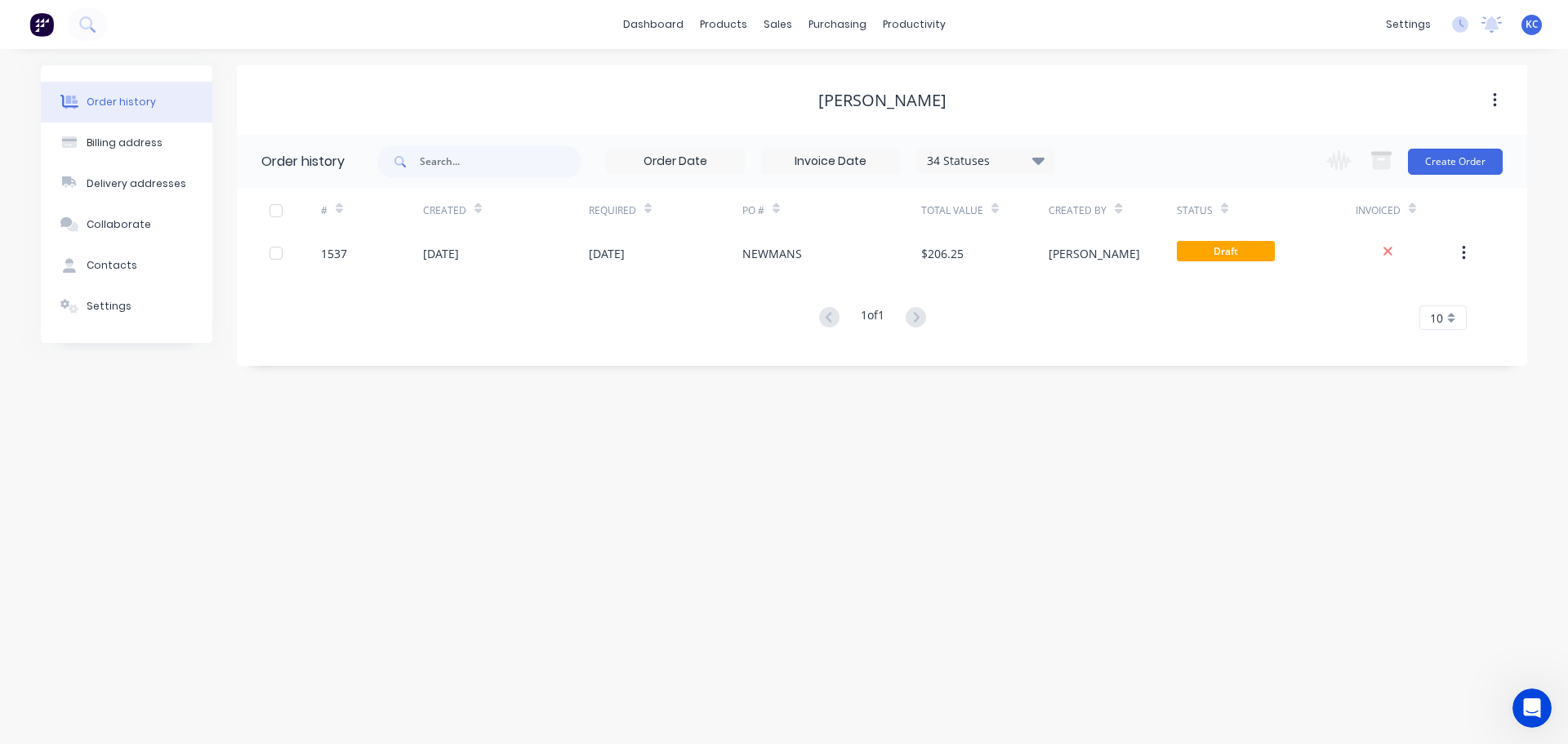
click at [1169, 110] on div "[PERSON_NAME]" at bounding box center [881, 101] width 1290 height 30
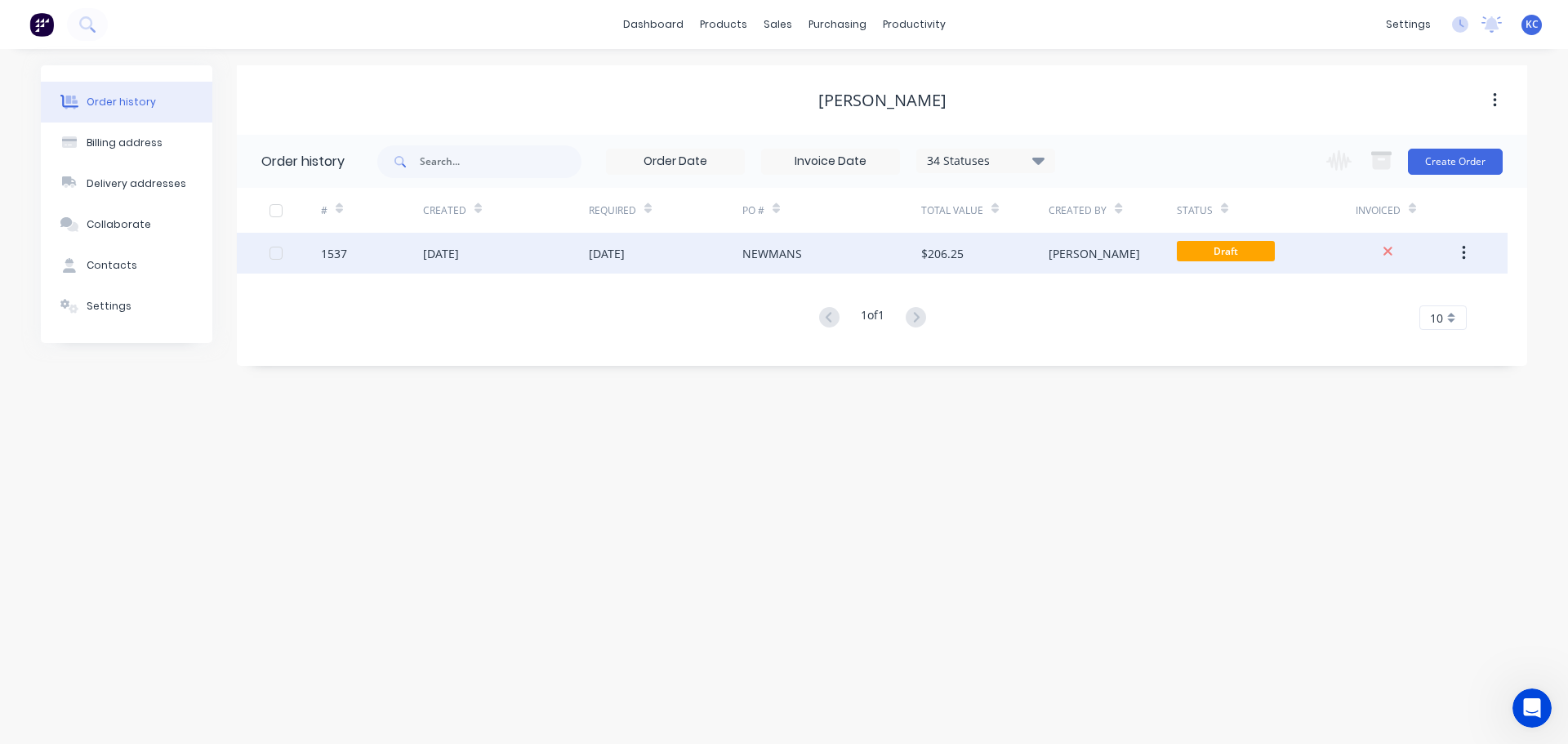
click at [348, 258] on div "1537" at bounding box center [373, 253] width 102 height 41
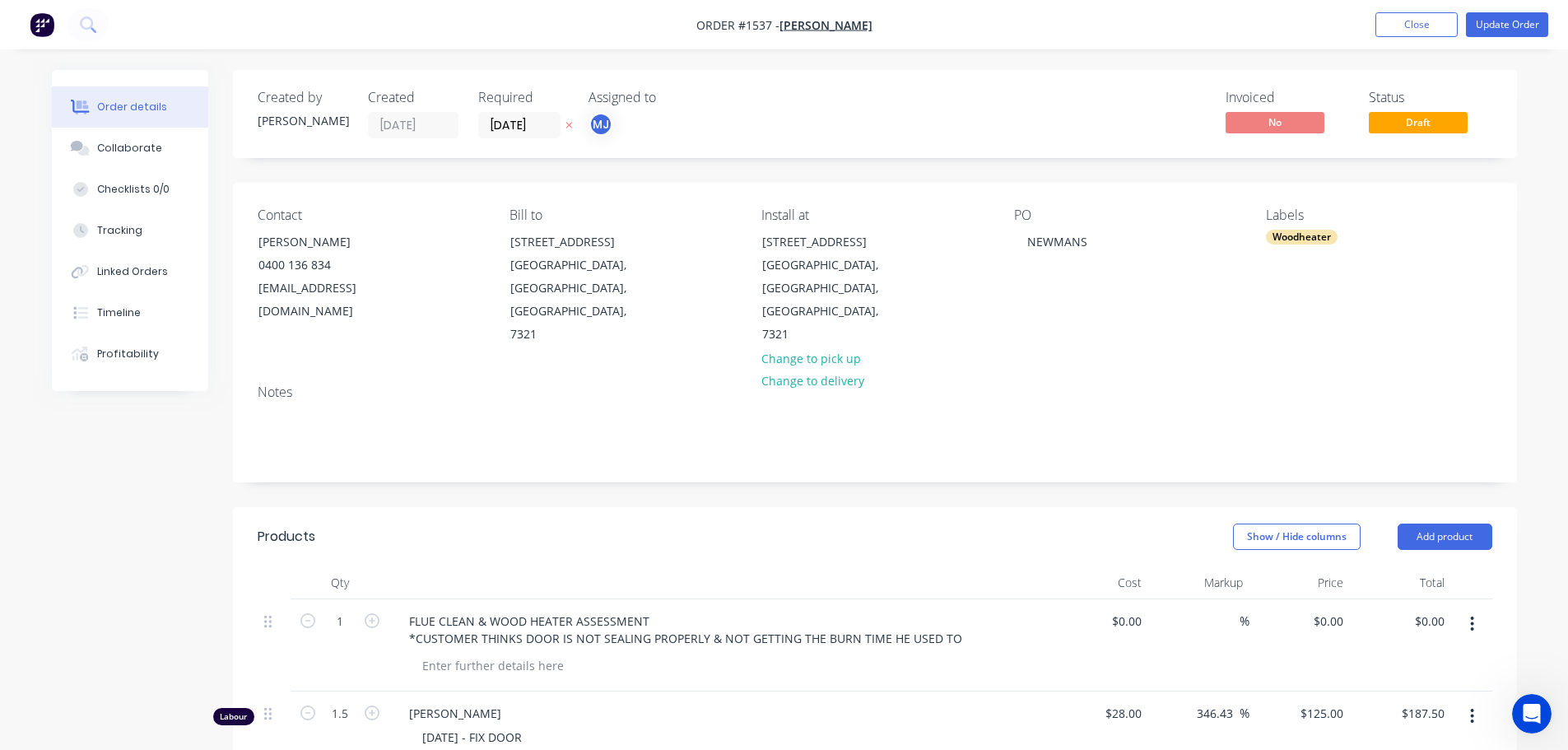
click at [1522, 37] on nav "Order #1537 - [PERSON_NAME] Add product Close Update Order" at bounding box center [784, 24] width 1568 height 50
click at [1517, 28] on button "Update Order" at bounding box center [1507, 24] width 83 height 24
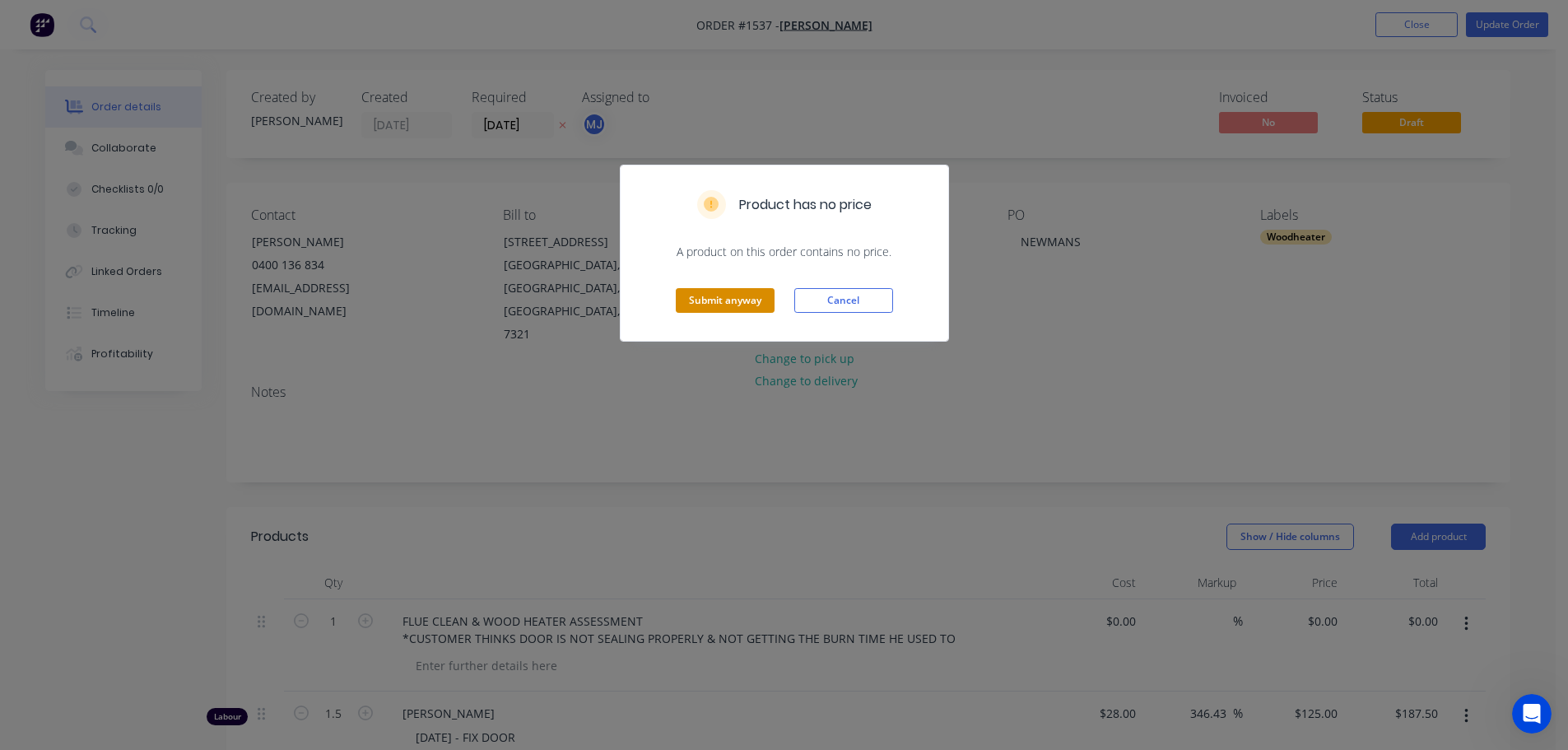
click at [739, 308] on button "Submit anyway" at bounding box center [725, 300] width 99 height 24
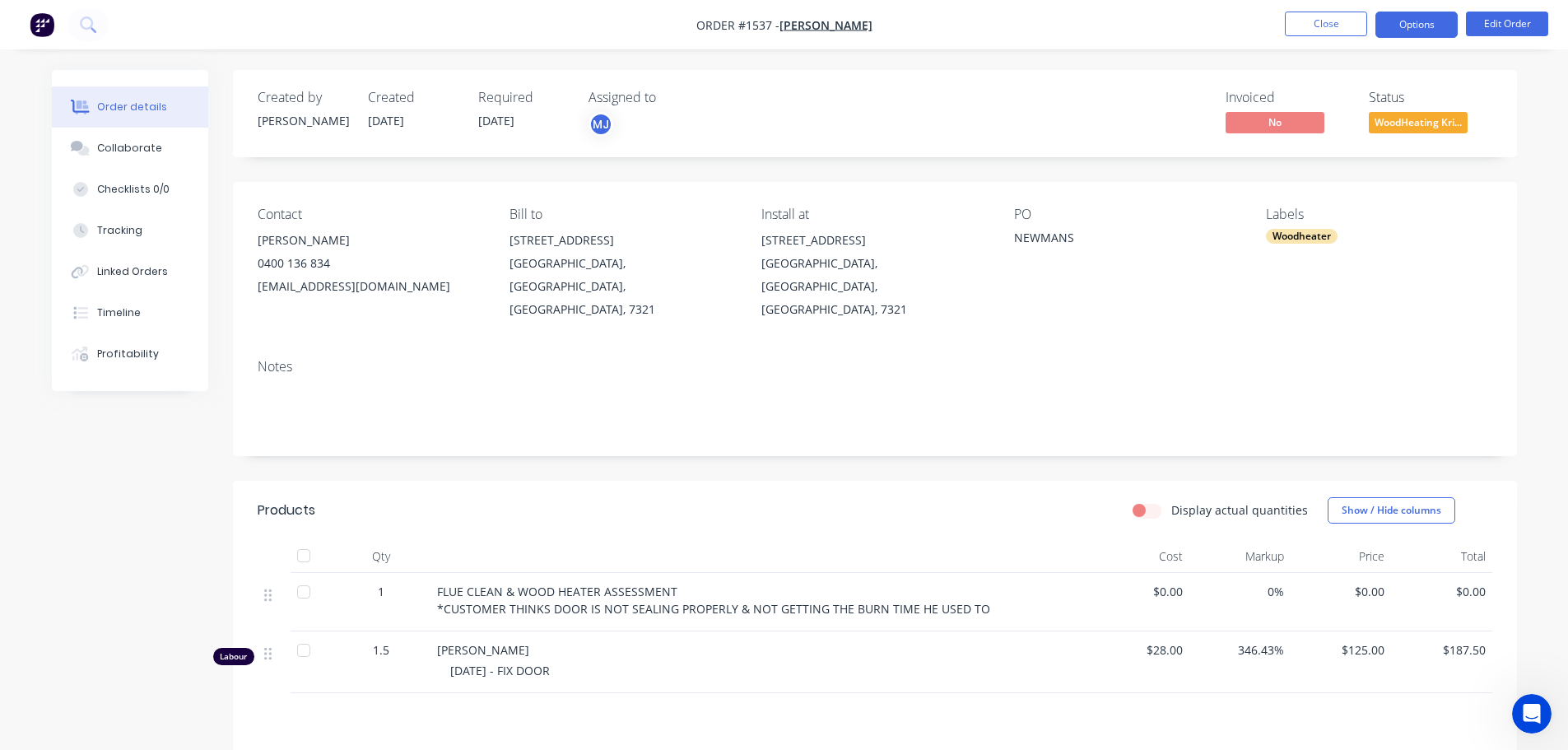
click at [1403, 29] on button "Options" at bounding box center [1417, 24] width 83 height 26
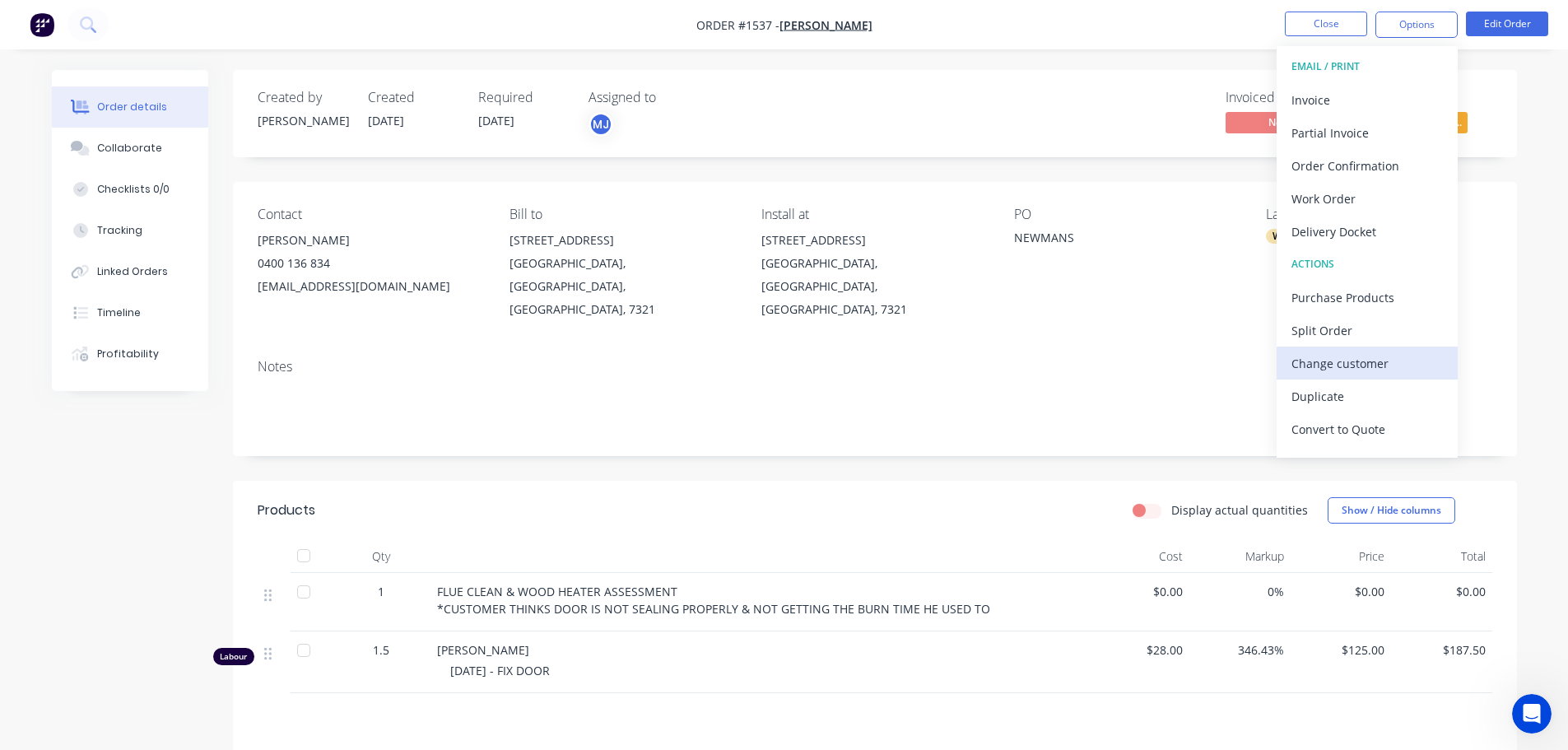
click at [1376, 351] on div "Change customer" at bounding box center [1367, 362] width 151 height 23
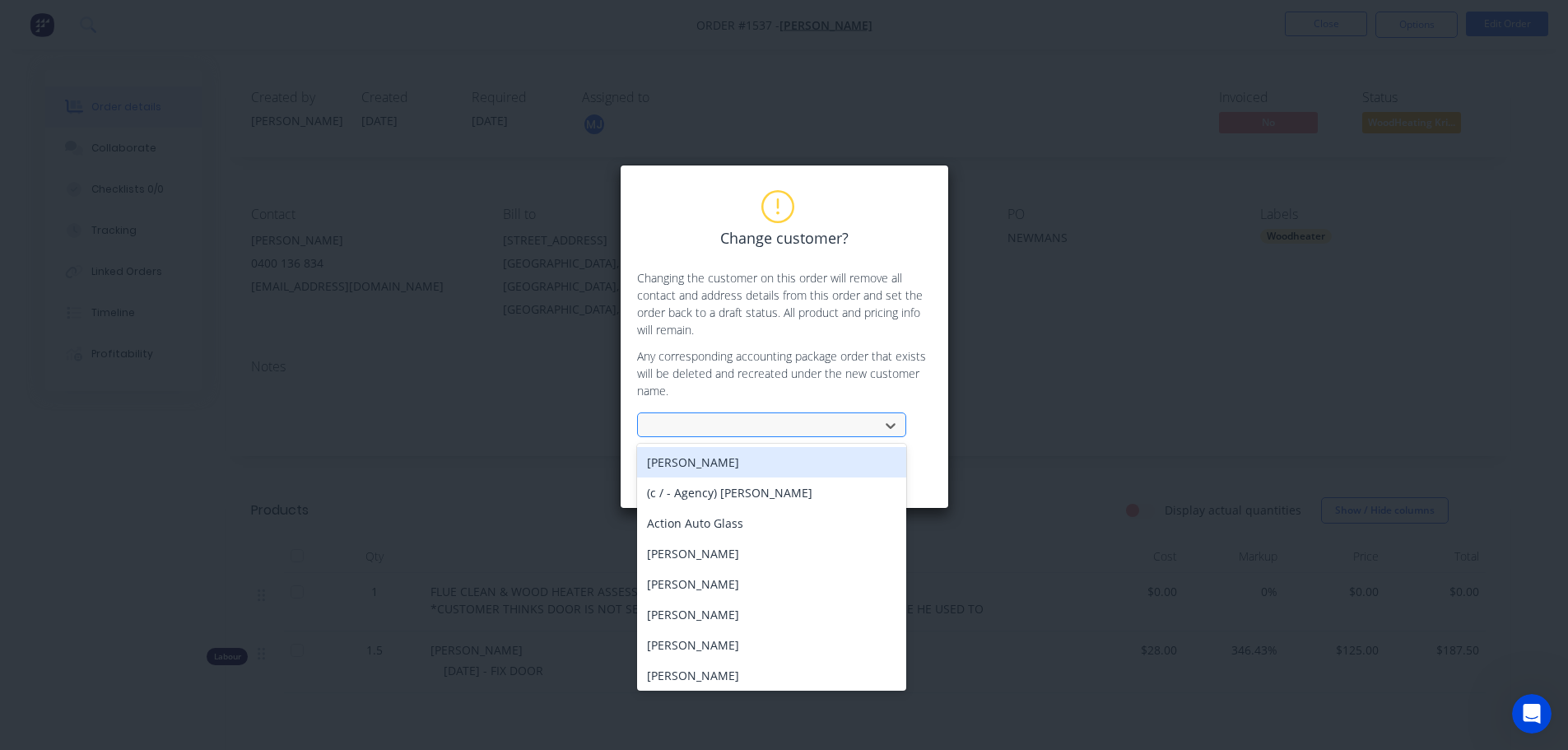
click at [678, 430] on div at bounding box center [761, 426] width 220 height 21
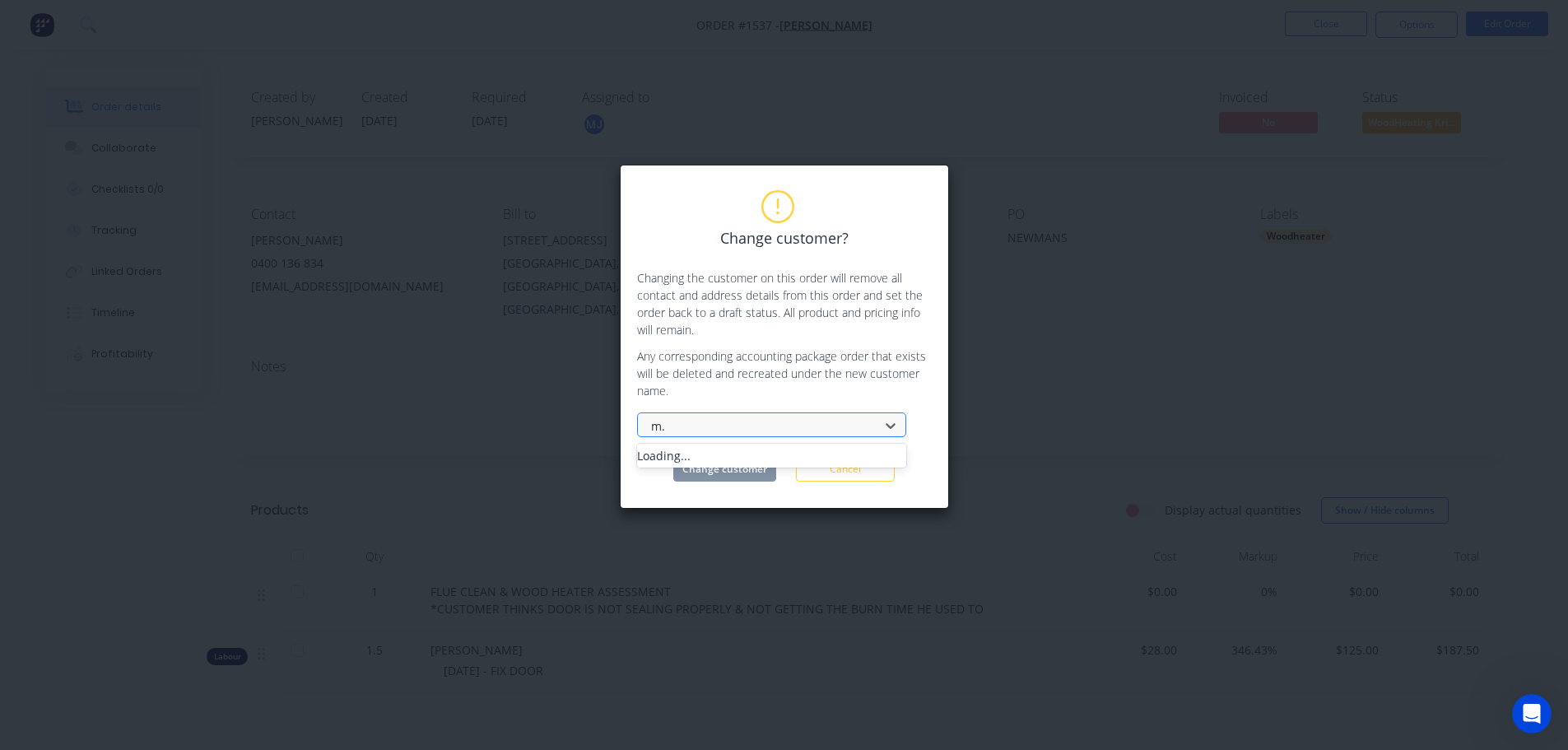
type input "m.g"
click at [686, 457] on div "[PERSON_NAME]" at bounding box center [772, 462] width 269 height 30
click at [728, 470] on button "Change customer" at bounding box center [725, 469] width 103 height 24
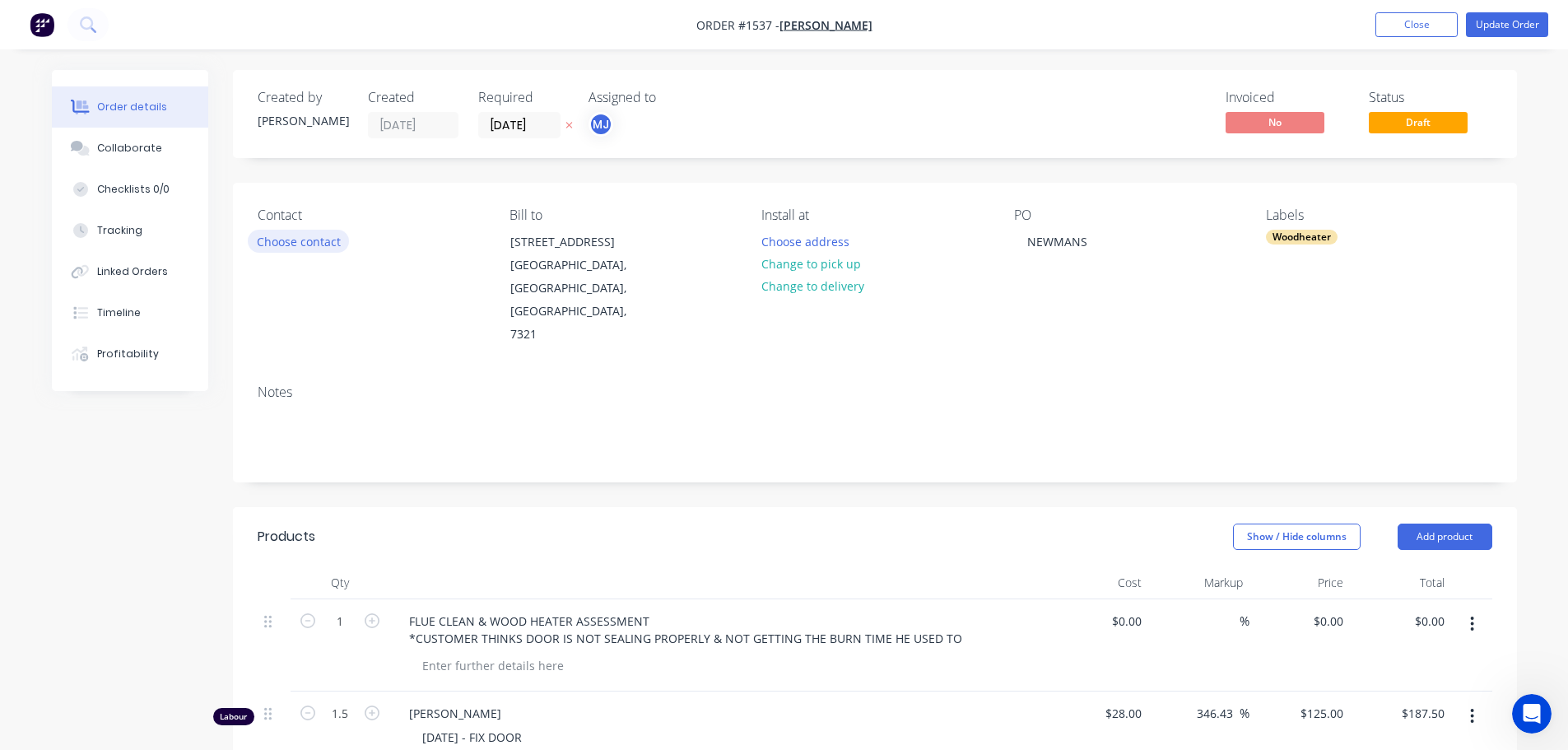
click at [313, 237] on button "Choose contact" at bounding box center [299, 241] width 101 height 23
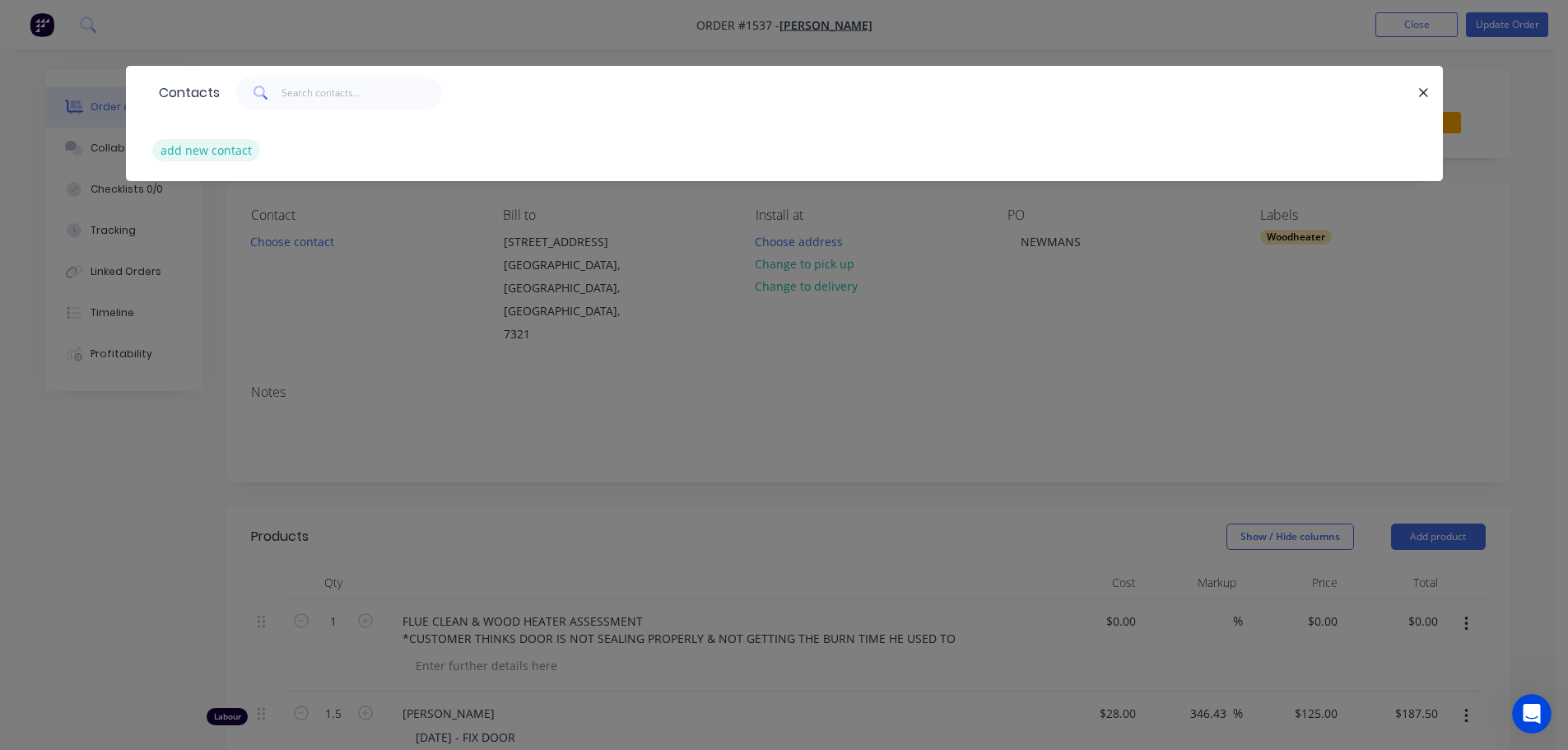
click at [244, 148] on button "add new contact" at bounding box center [207, 150] width 109 height 23
select select "AU"
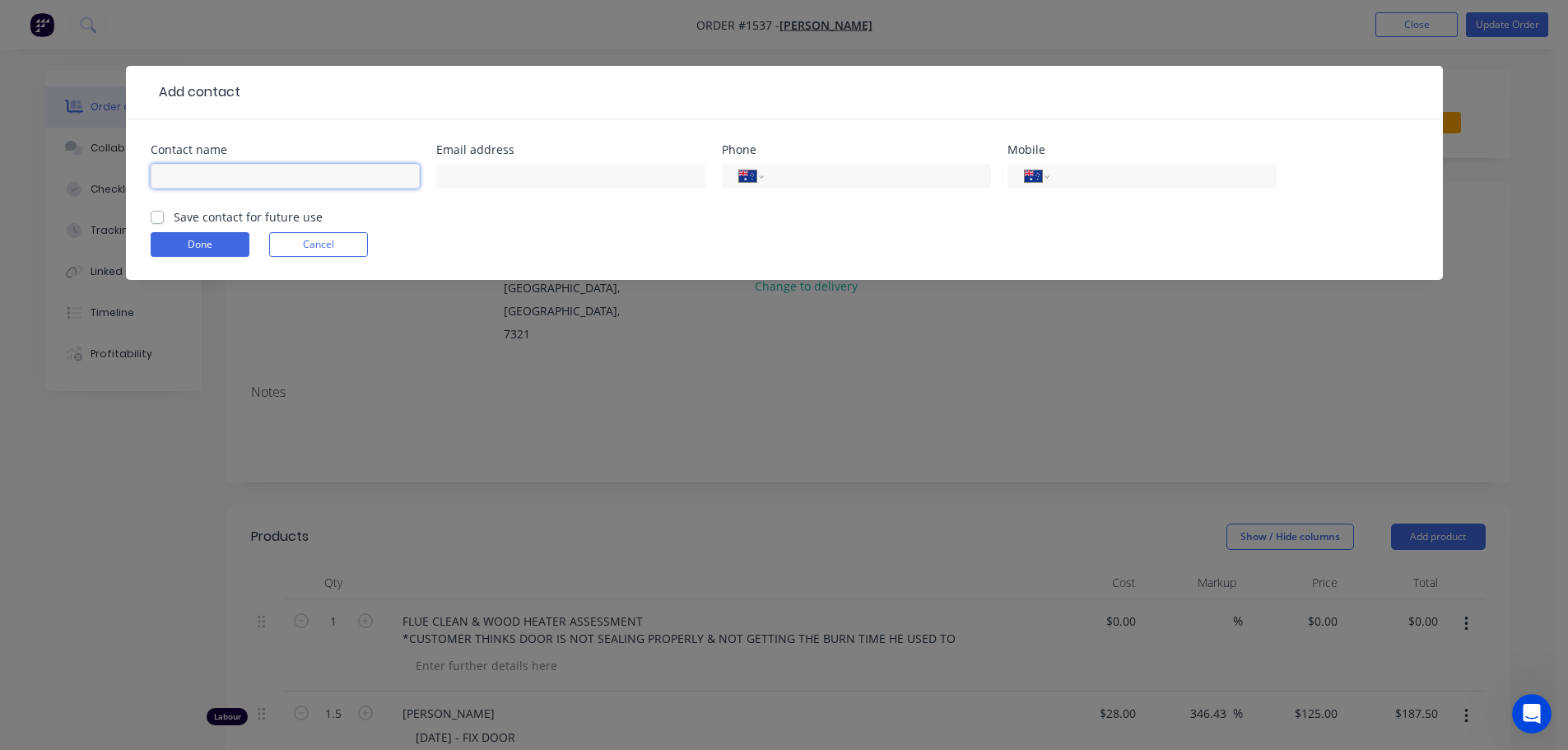
click at [240, 174] on input "text" at bounding box center [284, 176] width 269 height 24
type input "[PERSON_NAME]"
type input "[EMAIL_ADDRESS][DOMAIN_NAME]"
type input "0428 937 244"
click at [174, 220] on label "Save contact for future use" at bounding box center [248, 217] width 149 height 17
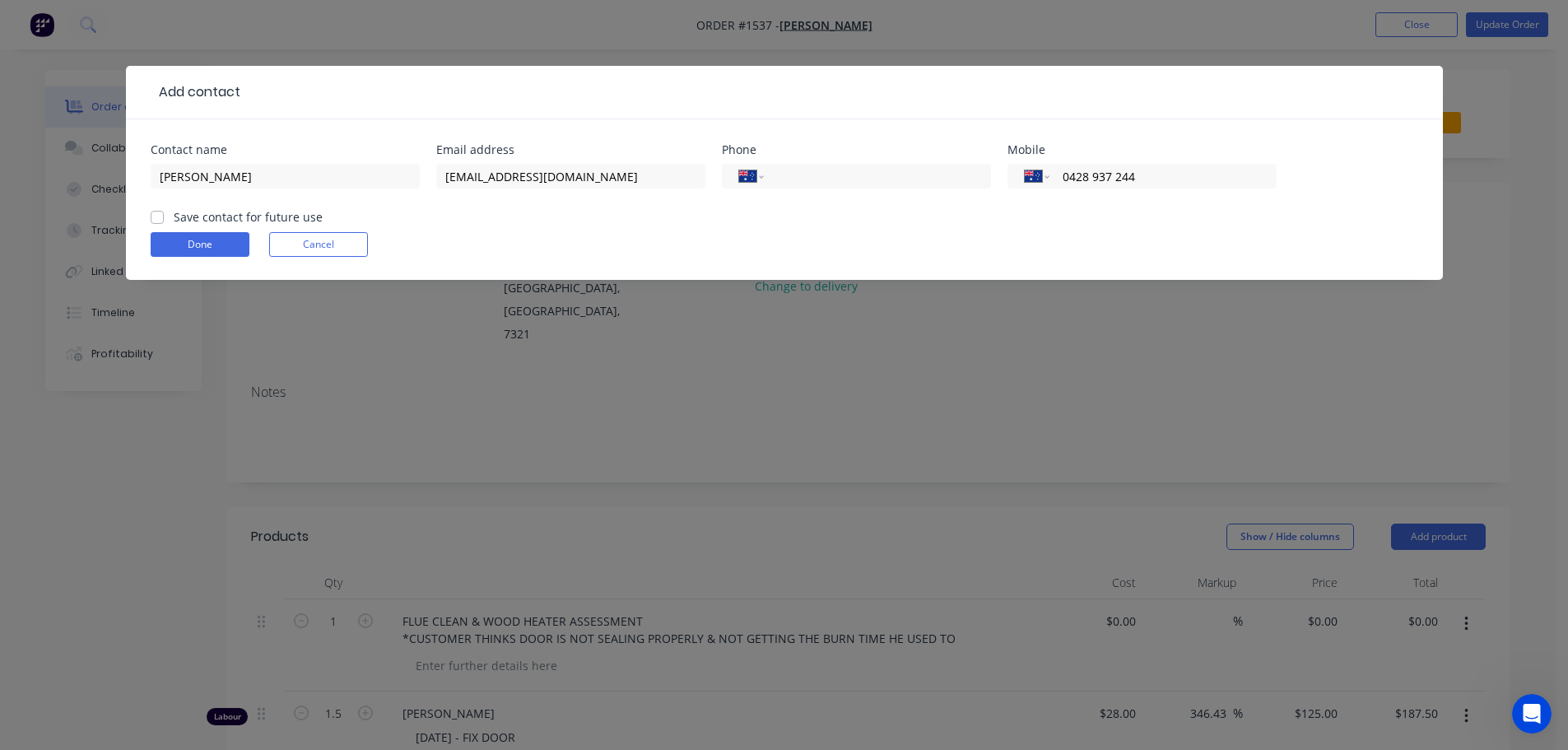
click at [154, 220] on input "Save contact for future use" at bounding box center [157, 216] width 13 height 16
checkbox input "true"
click at [177, 251] on button "Done" at bounding box center [199, 244] width 99 height 24
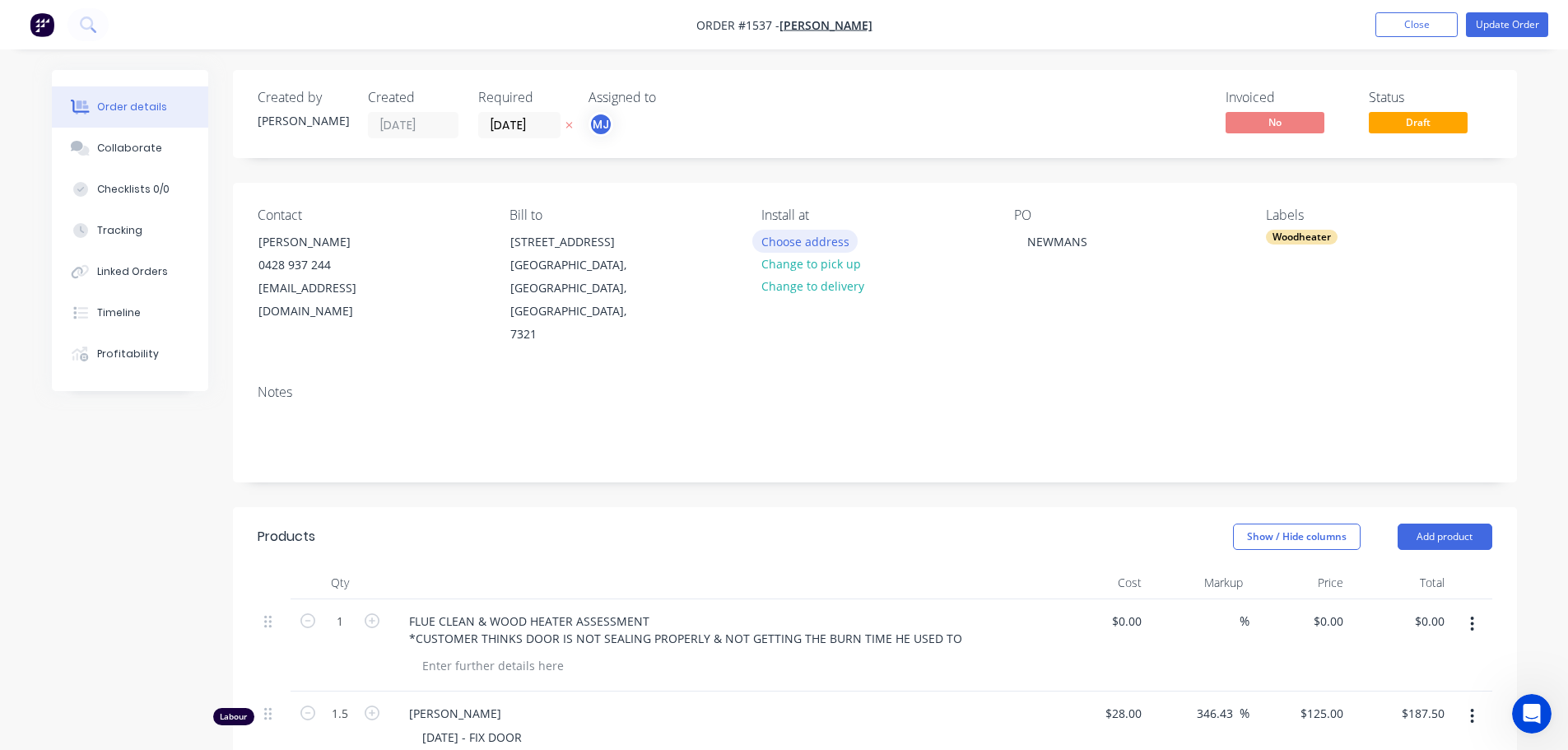
click at [799, 243] on button "Choose address" at bounding box center [805, 241] width 105 height 23
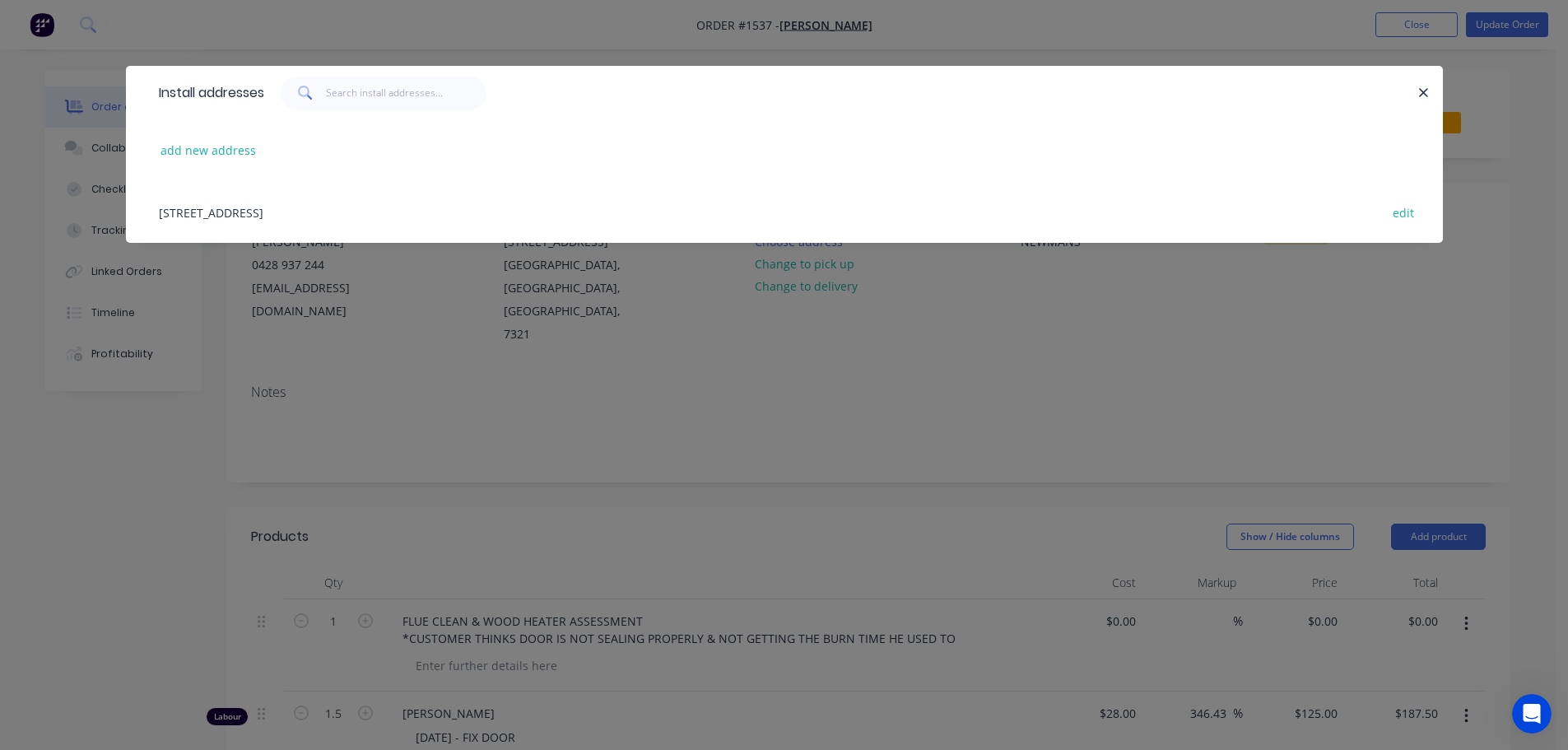
click at [365, 220] on div "[STREET_ADDRESS] edit" at bounding box center [784, 212] width 1268 height 62
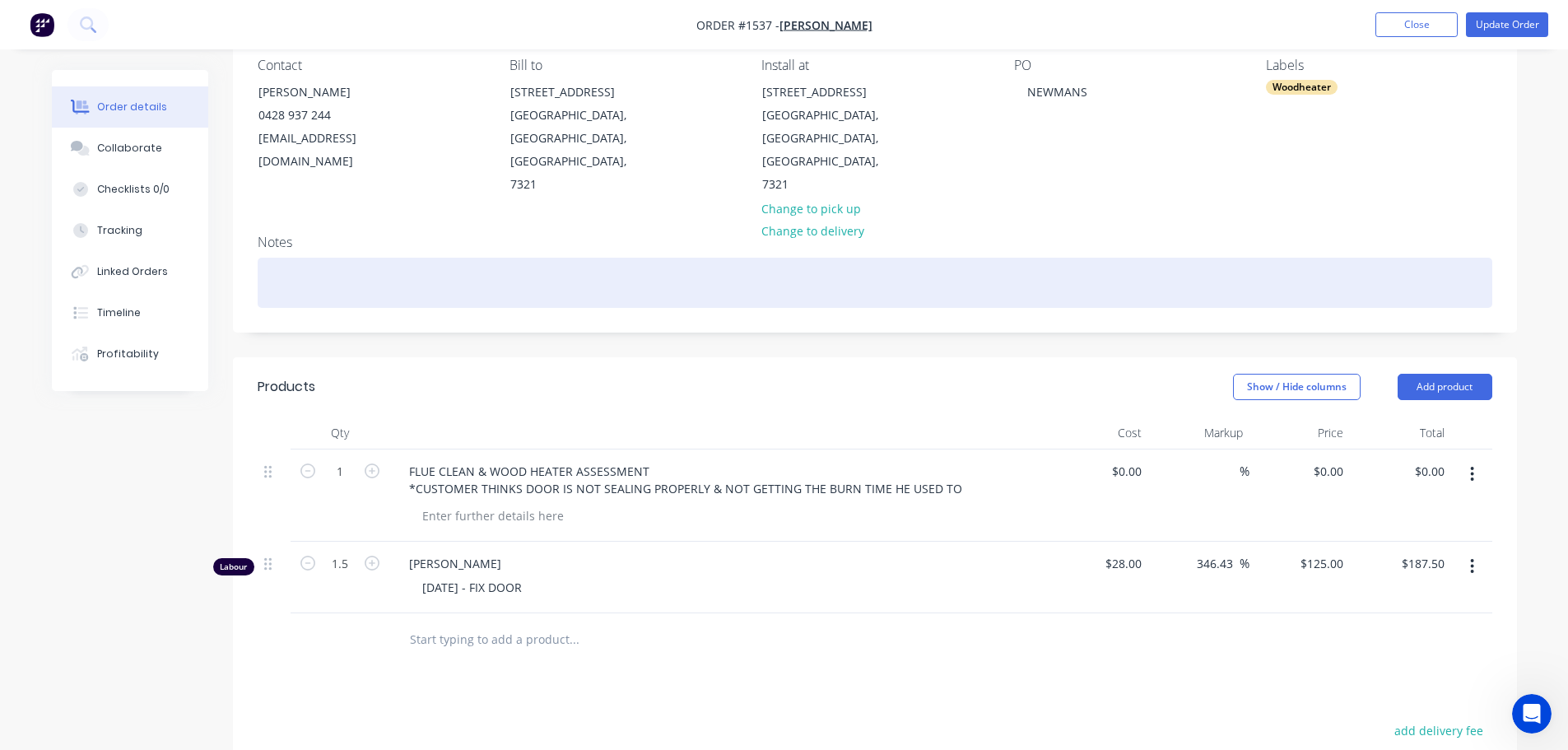
scroll to position [164, 0]
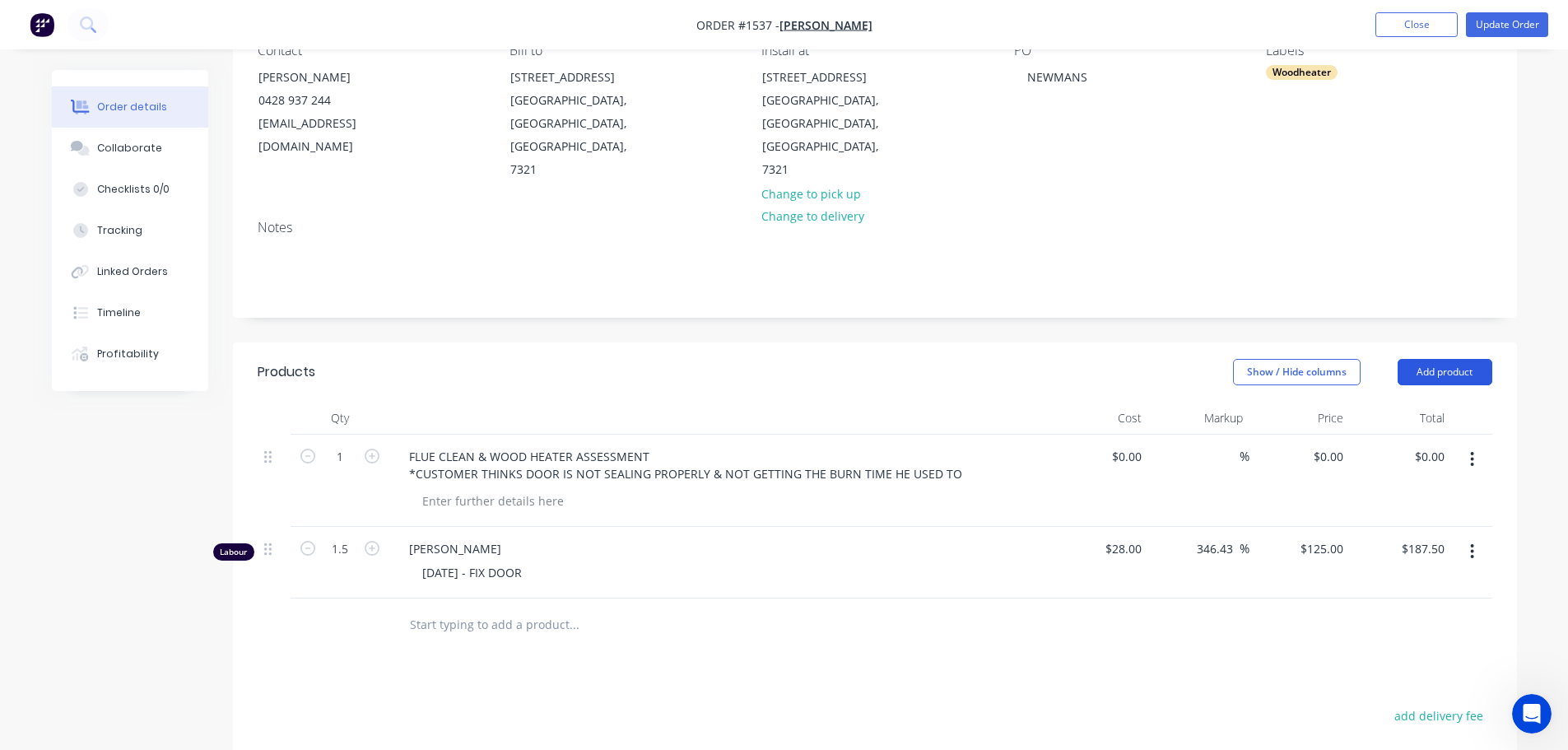
click at [1449, 359] on button "Add product" at bounding box center [1445, 372] width 95 height 26
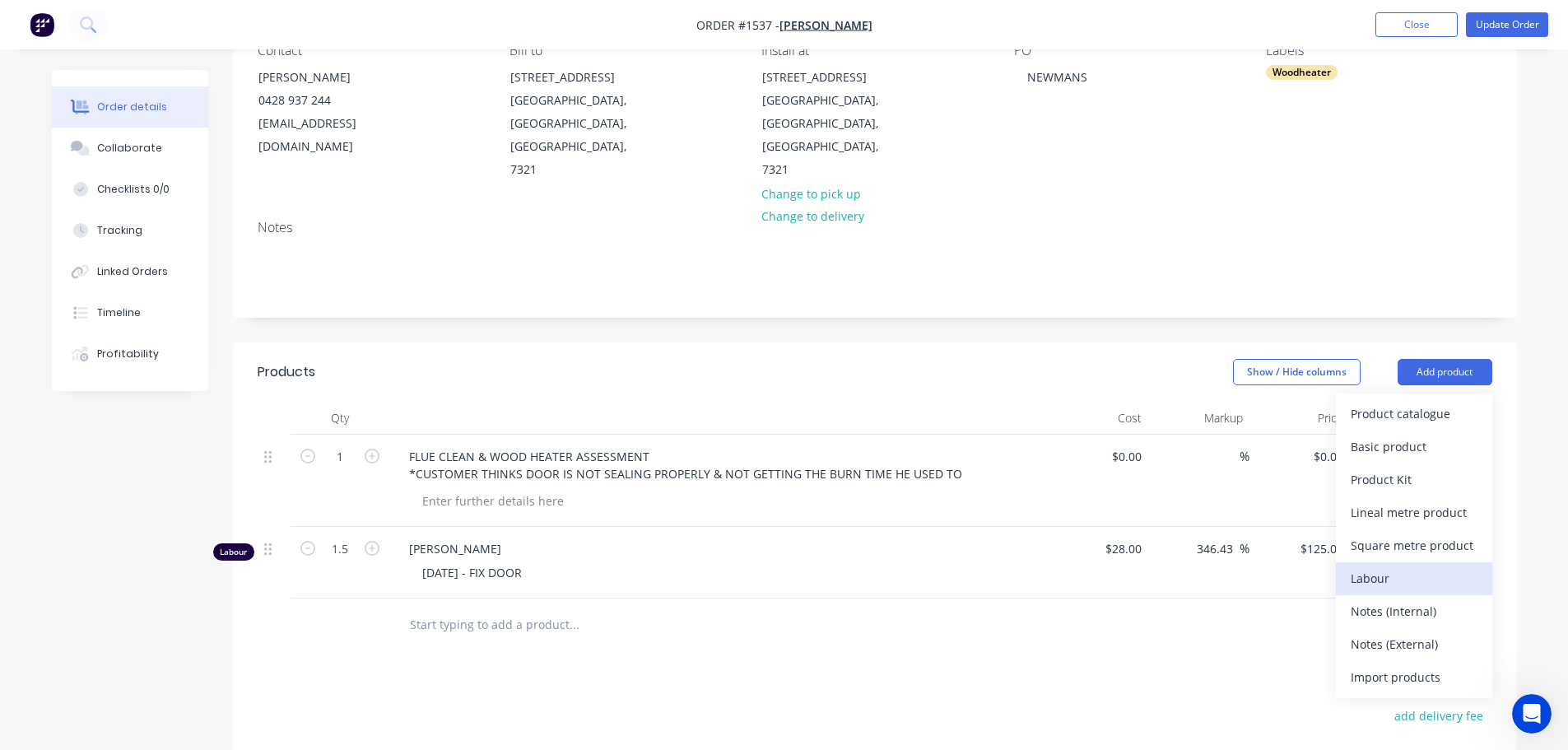
click at [1400, 566] on div "Labour" at bounding box center [1414, 577] width 127 height 23
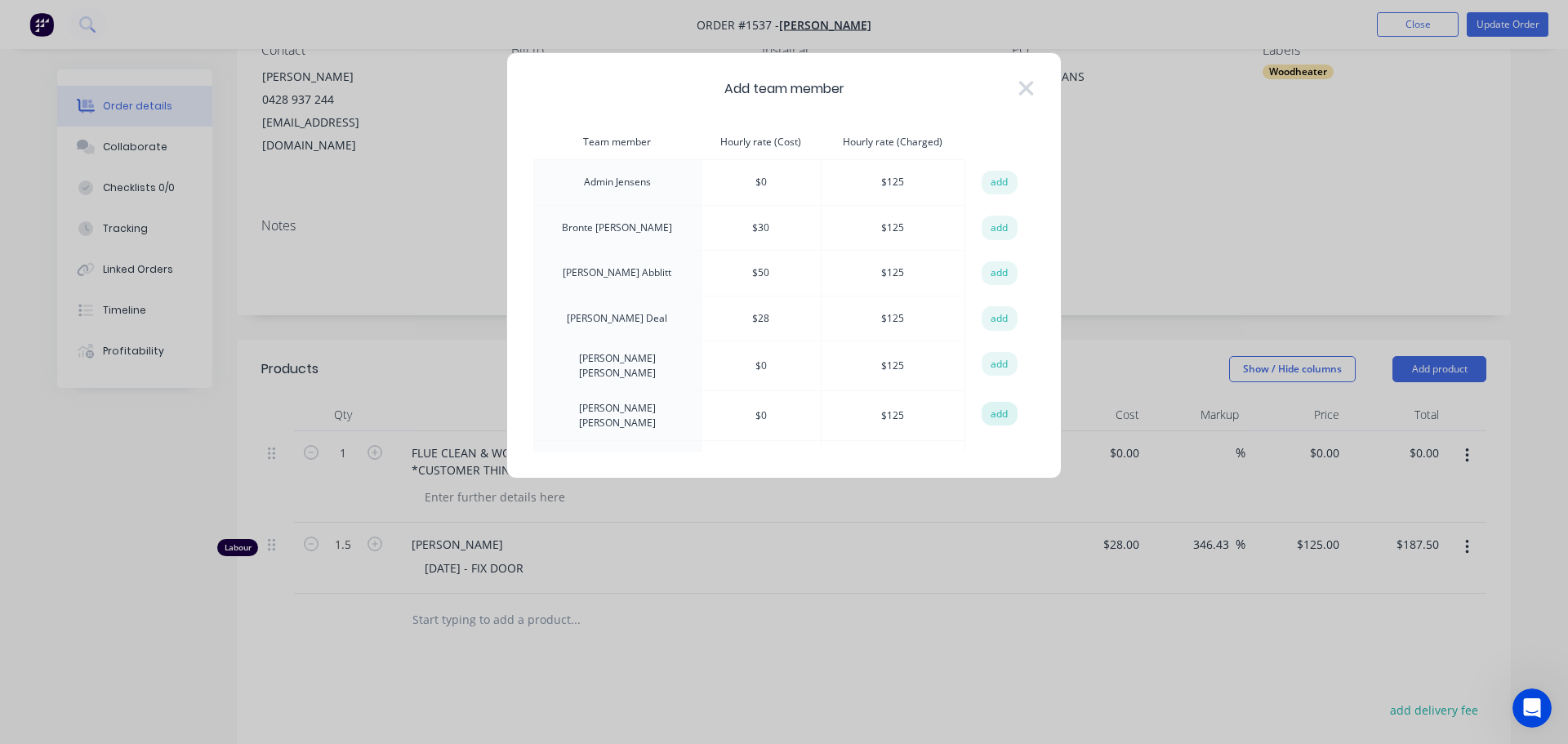
click at [982, 409] on button "add" at bounding box center [1000, 413] width 36 height 24
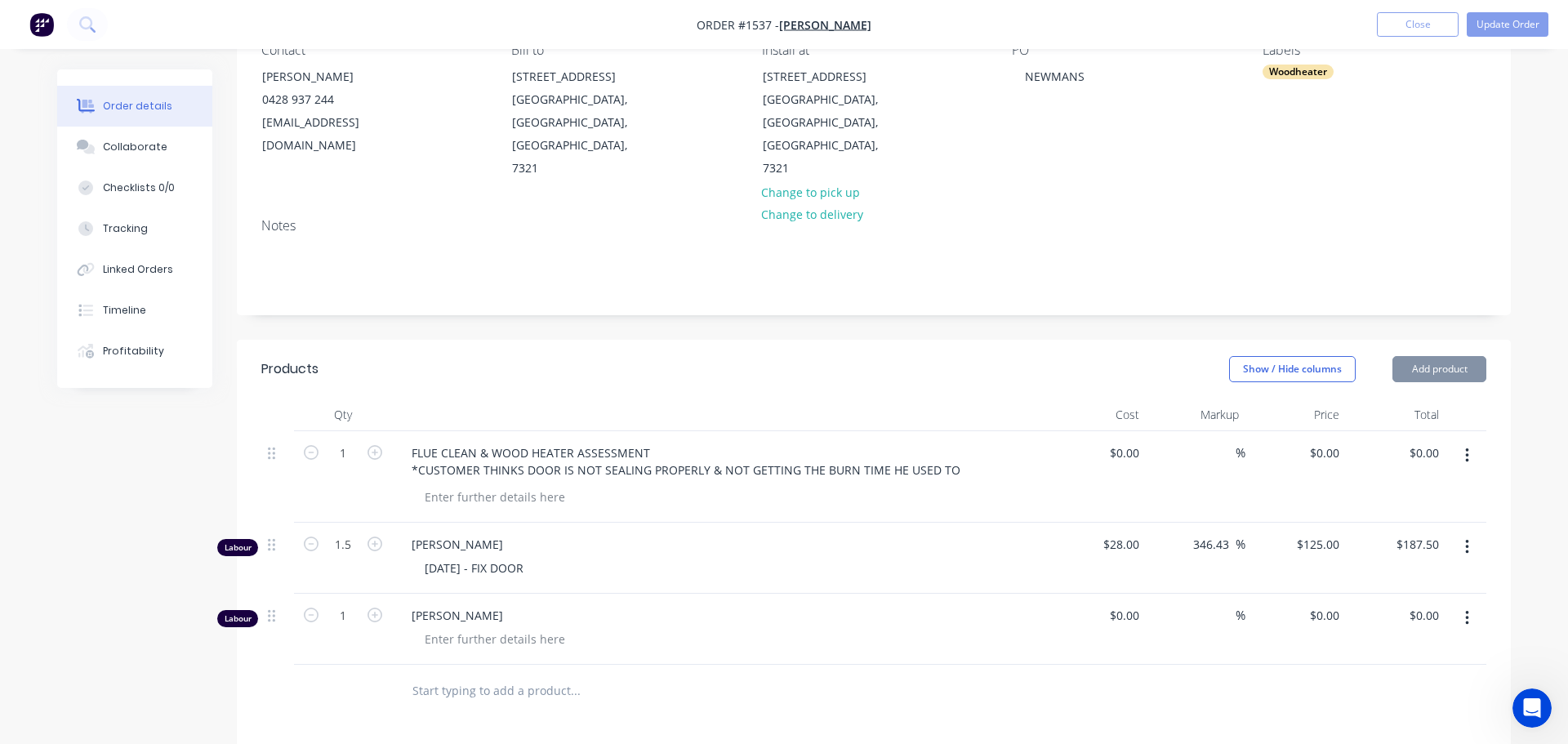
type input "$125.00"
click at [686, 629] on div "[PERSON_NAME]" at bounding box center [713, 629] width 653 height 71
click at [1424, 356] on button "Add product" at bounding box center [1434, 369] width 94 height 26
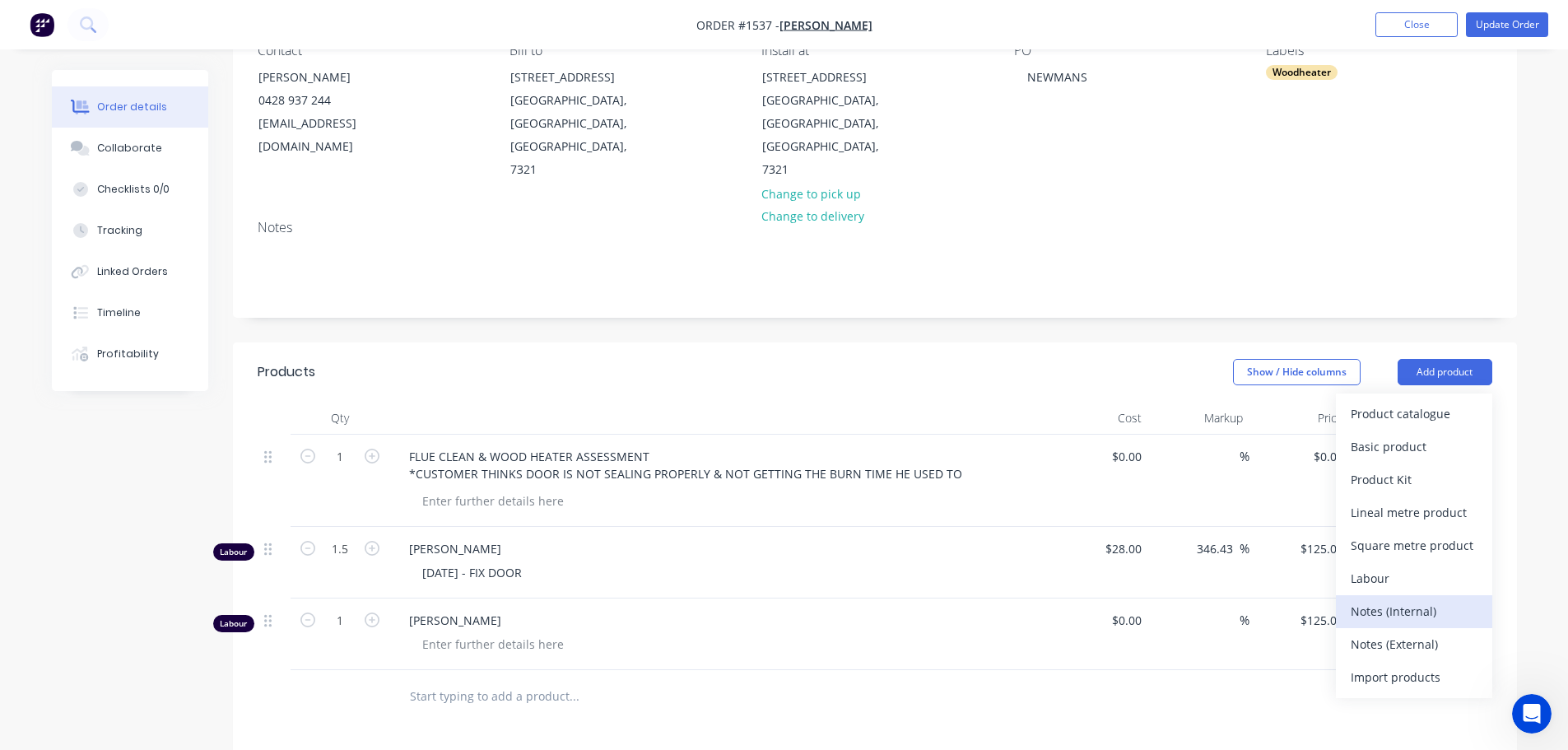
click at [1415, 599] on div "Notes (Internal)" at bounding box center [1414, 610] width 127 height 23
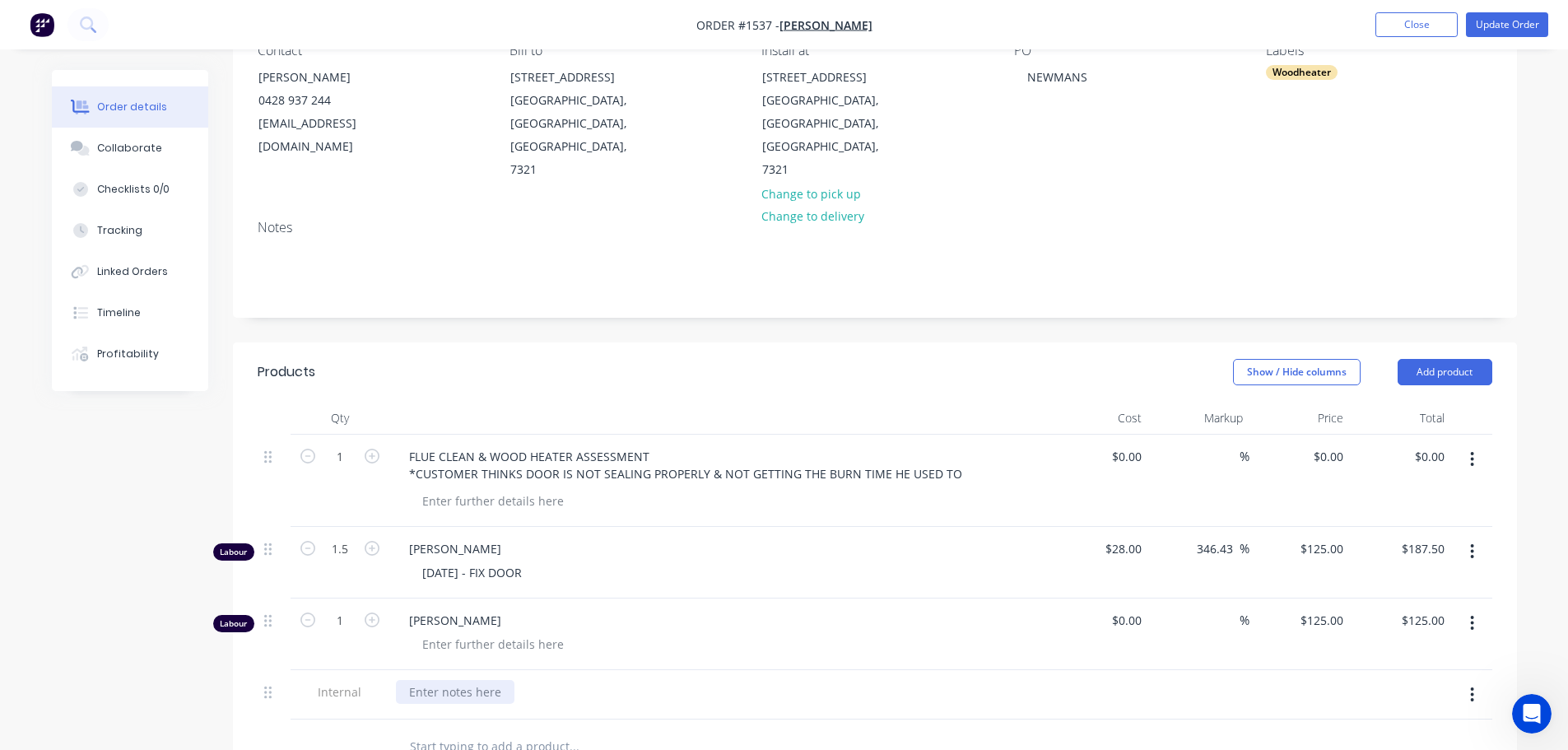
click at [455, 680] on div at bounding box center [455, 691] width 118 height 23
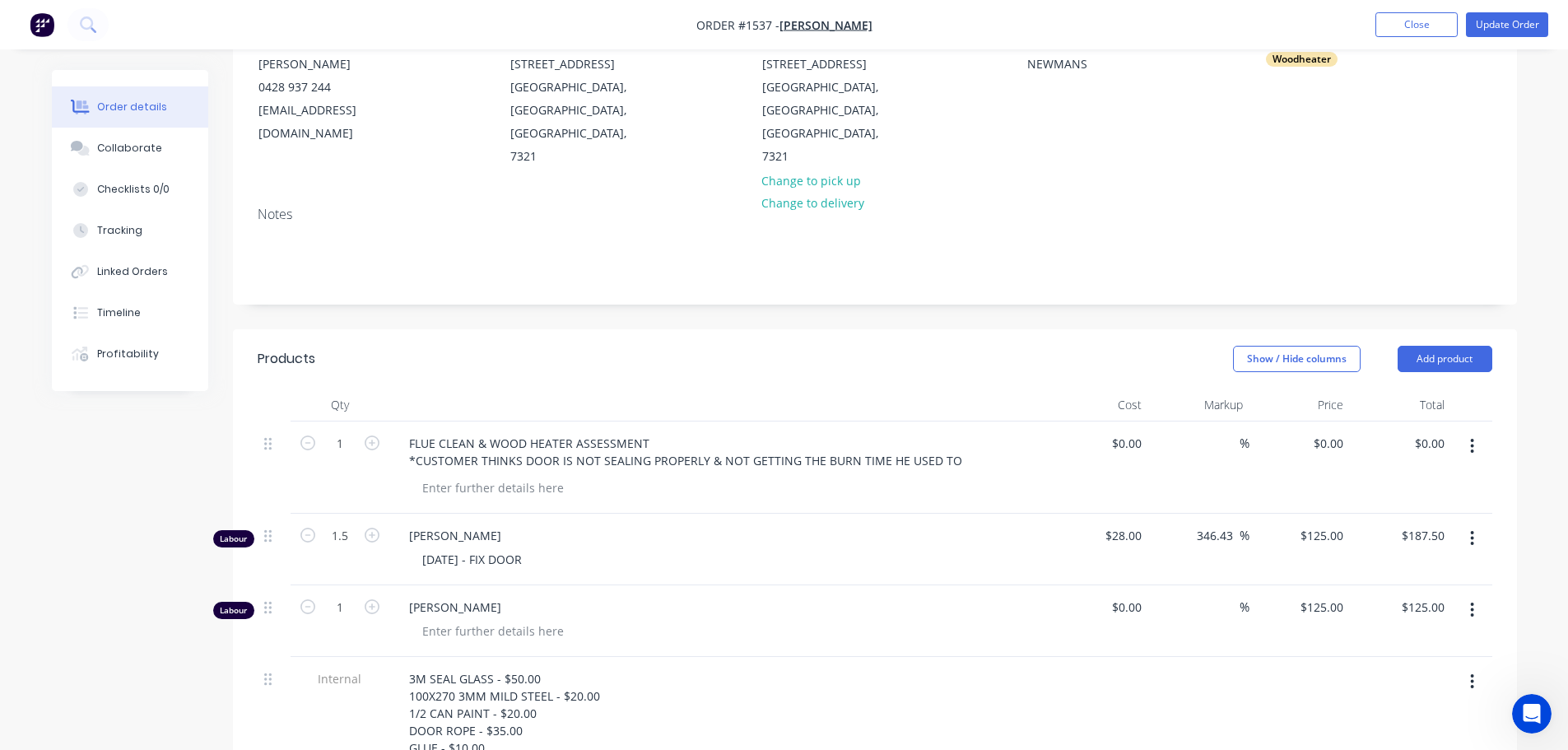
click at [684, 730] on div "3M SEAL GLASS - $50.00 100X270 3MM MILD STEEL - $20.00 1/2 CAN PAINT - $20.00 D…" at bounding box center [718, 721] width 645 height 110
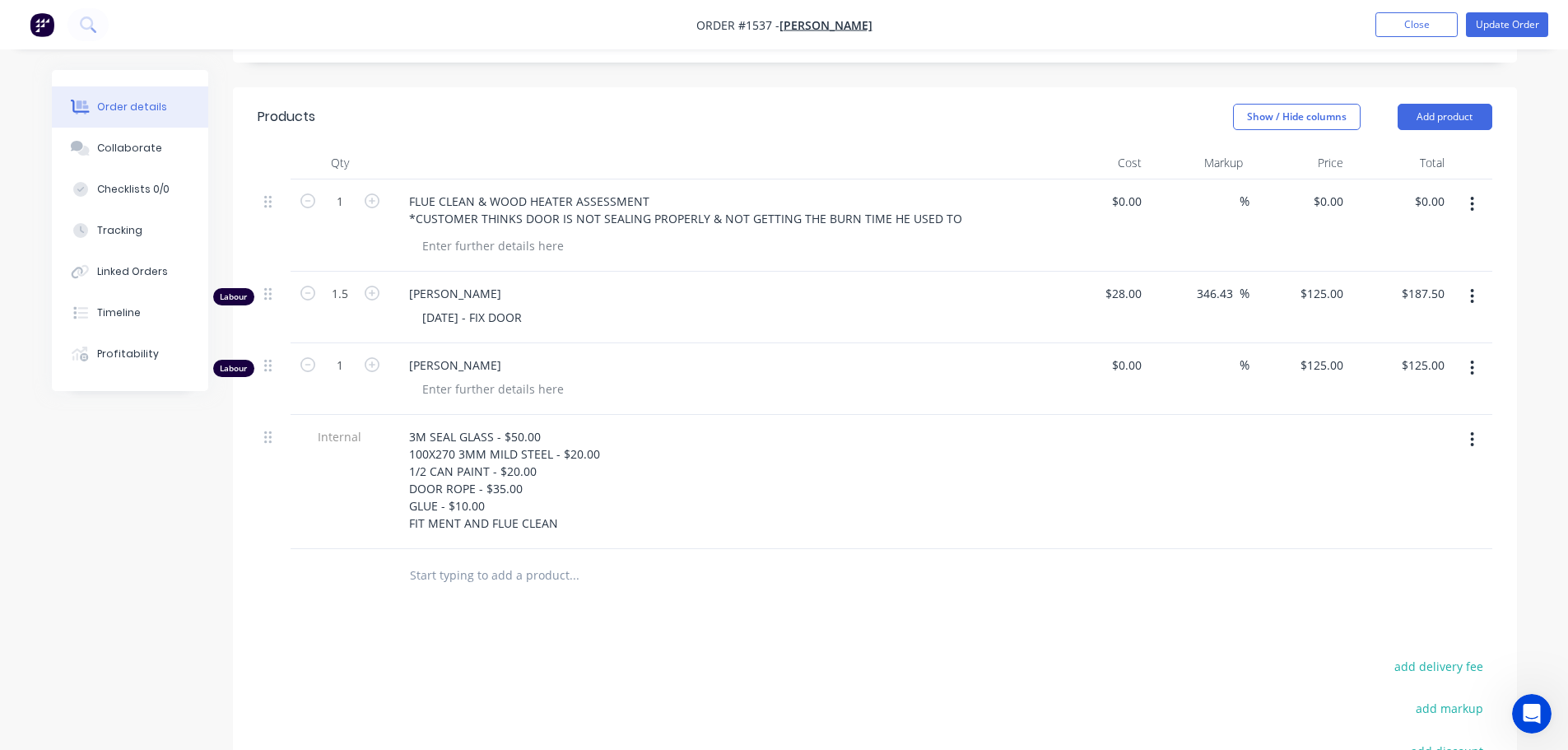
scroll to position [424, 0]
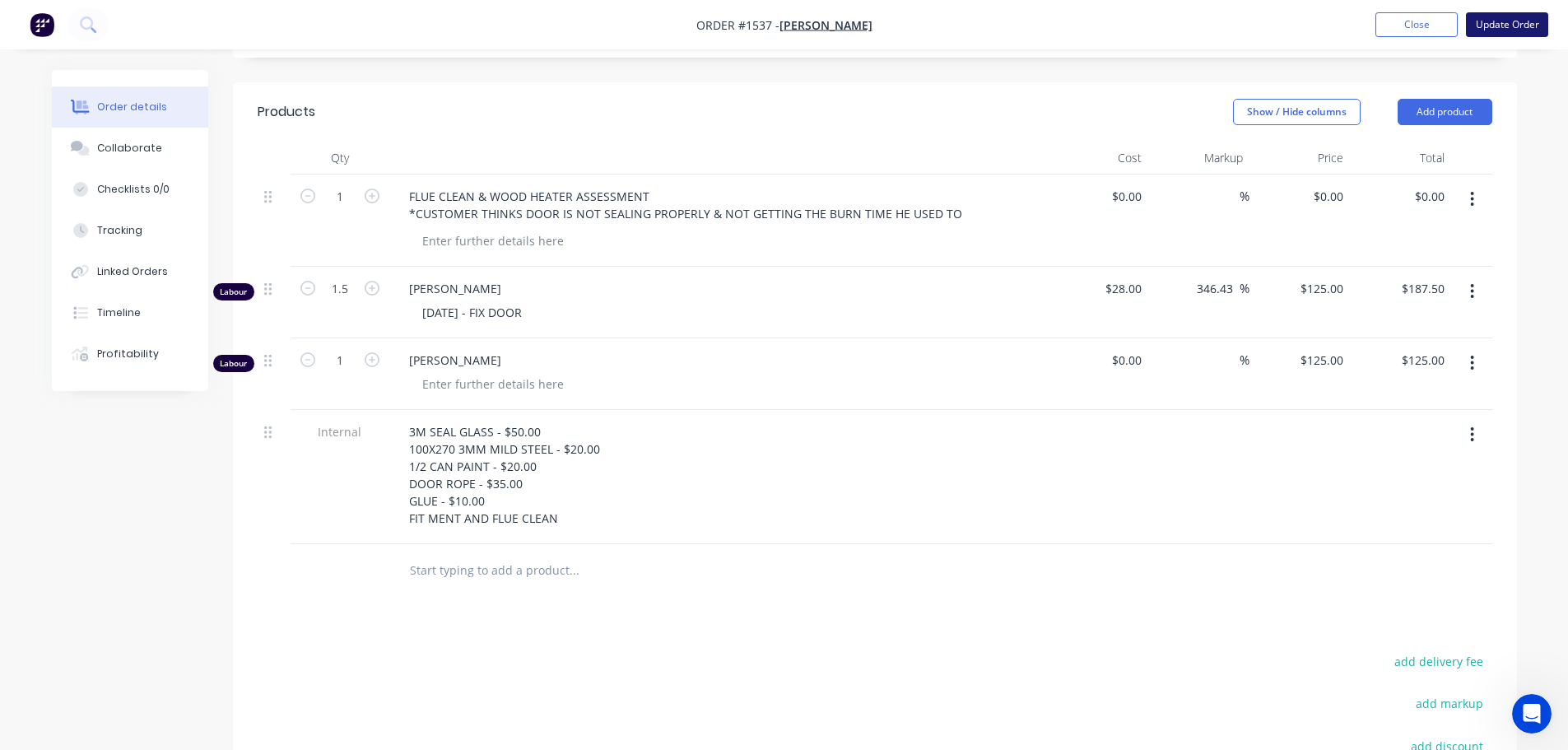
click at [1506, 31] on button "Update Order" at bounding box center [1507, 24] width 83 height 24
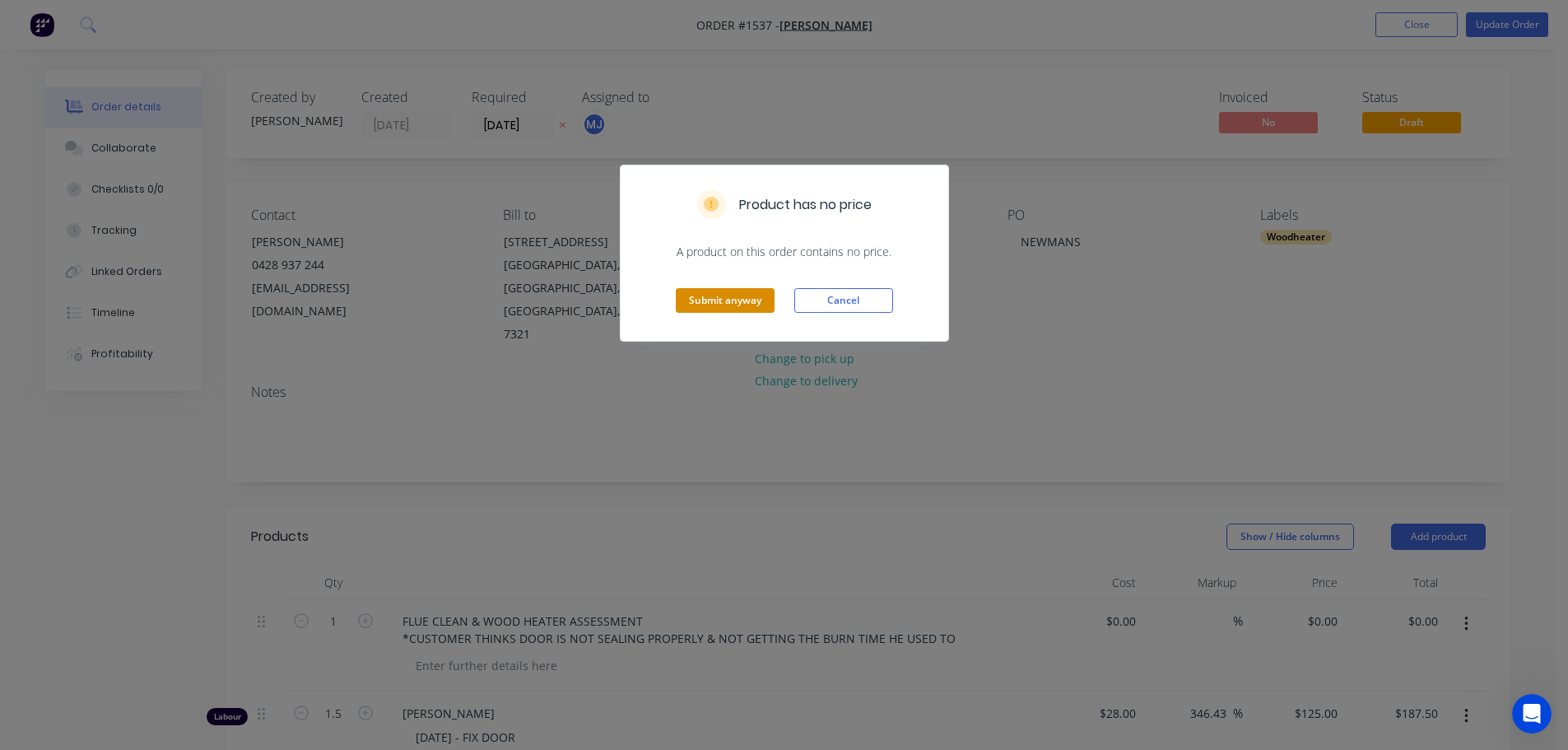
click at [743, 295] on button "Submit anyway" at bounding box center [725, 300] width 99 height 24
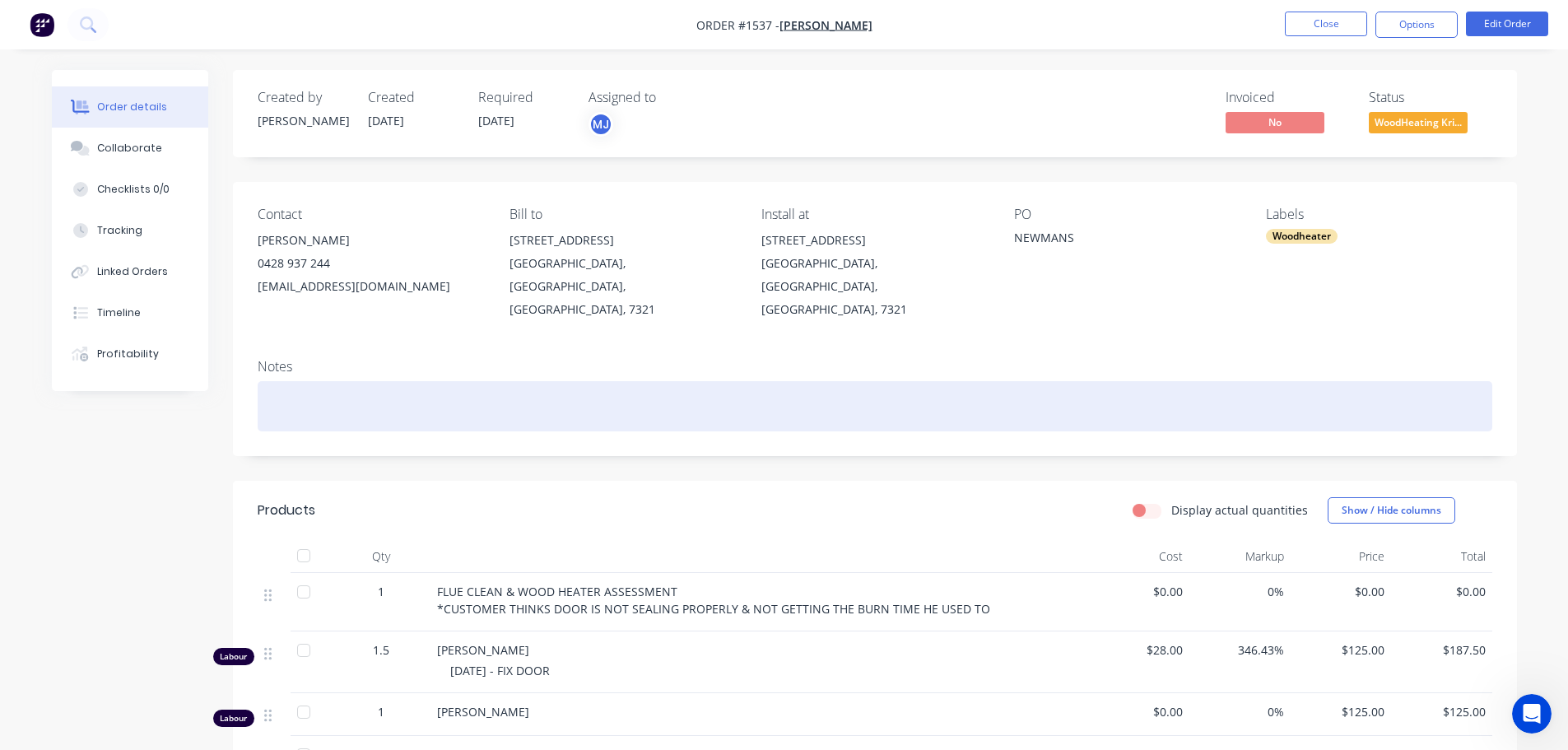
click at [312, 381] on div at bounding box center [874, 406] width 1235 height 50
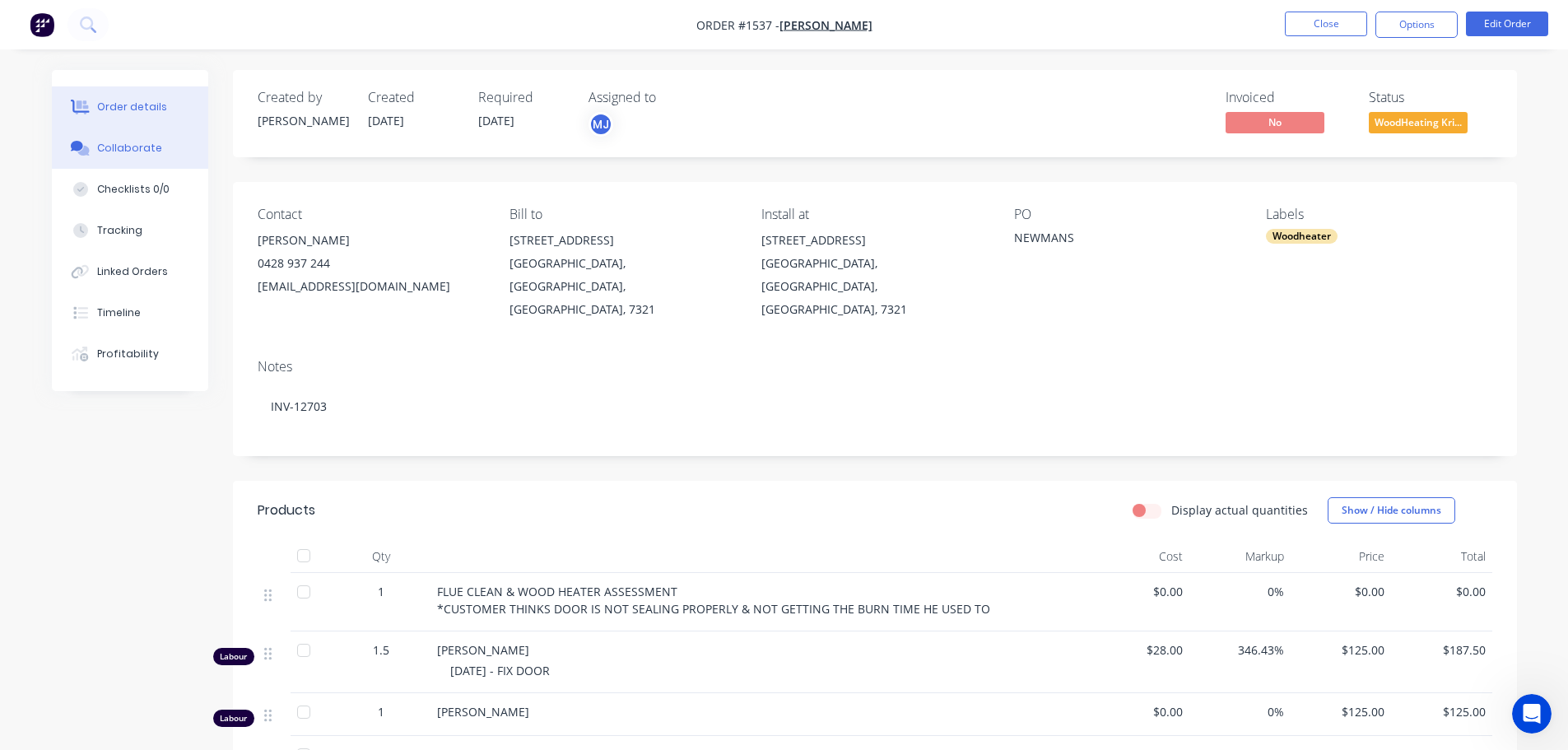
click at [163, 144] on button "Collaborate" at bounding box center [130, 148] width 157 height 41
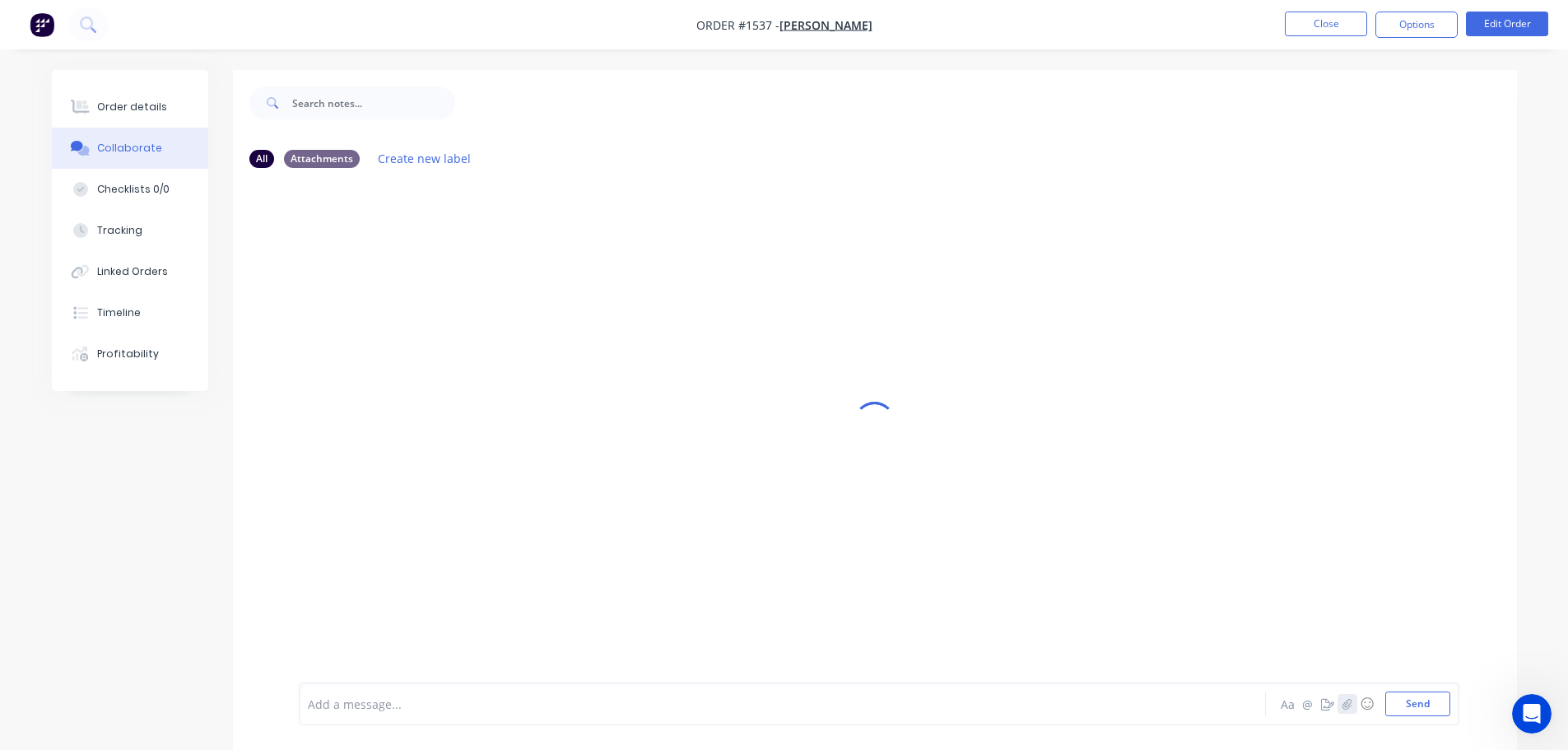
click at [1344, 704] on icon "button" at bounding box center [1347, 702] width 9 height 10
click at [1427, 705] on button "Send" at bounding box center [1418, 703] width 65 height 24
click at [1182, 451] on div "KC You 12:40pm [DATE][GEOGRAPHIC_DATA][STREET_ADDRESS]png Labels Download Delete" at bounding box center [875, 432] width 1284 height 501
click at [1316, 30] on button "Close" at bounding box center [1327, 23] width 83 height 24
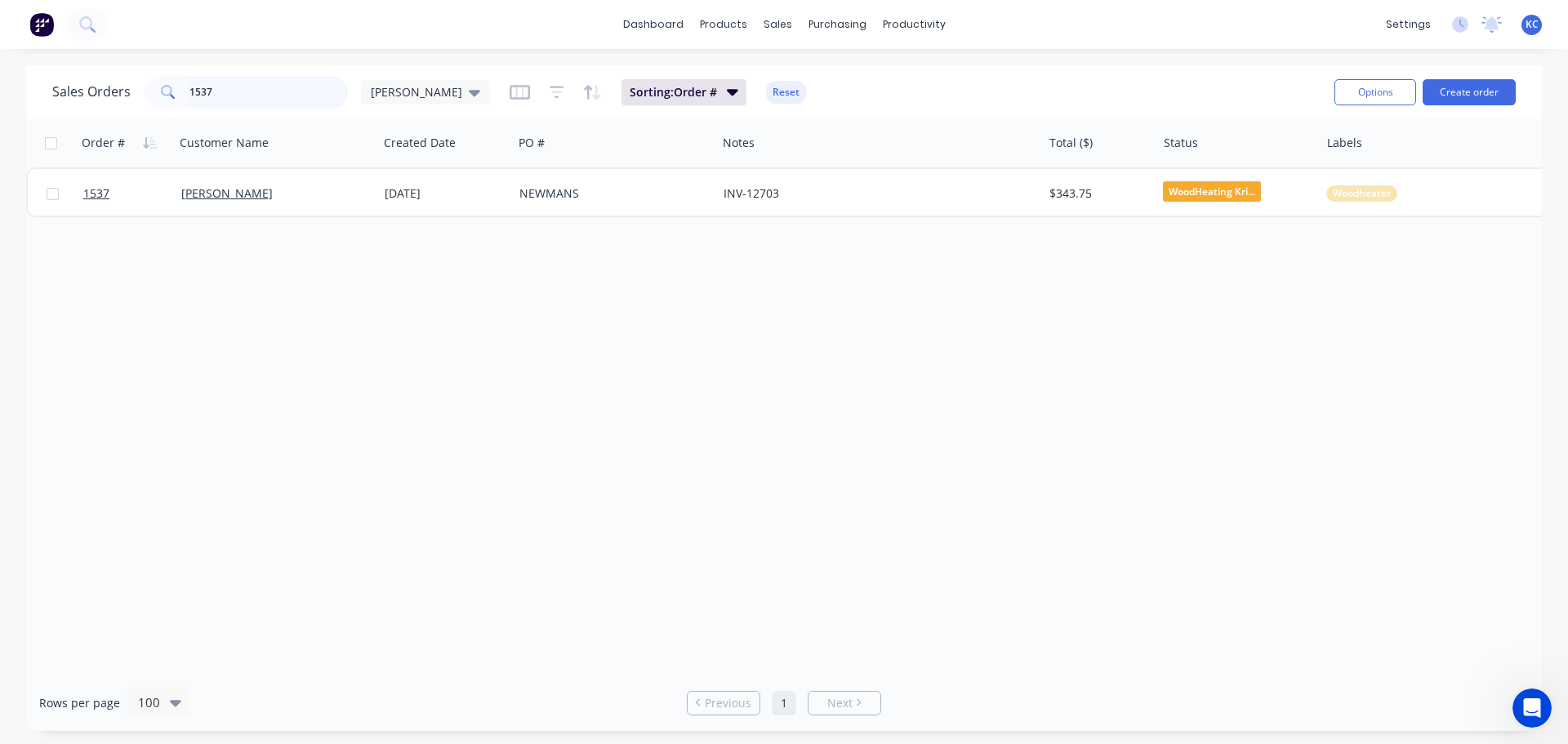
drag, startPoint x: 183, startPoint y: 90, endPoint x: 36, endPoint y: 91, distance: 147.0
click at [61, 91] on div "Sales Orders 1537 [PERSON_NAME]" at bounding box center [271, 92] width 438 height 33
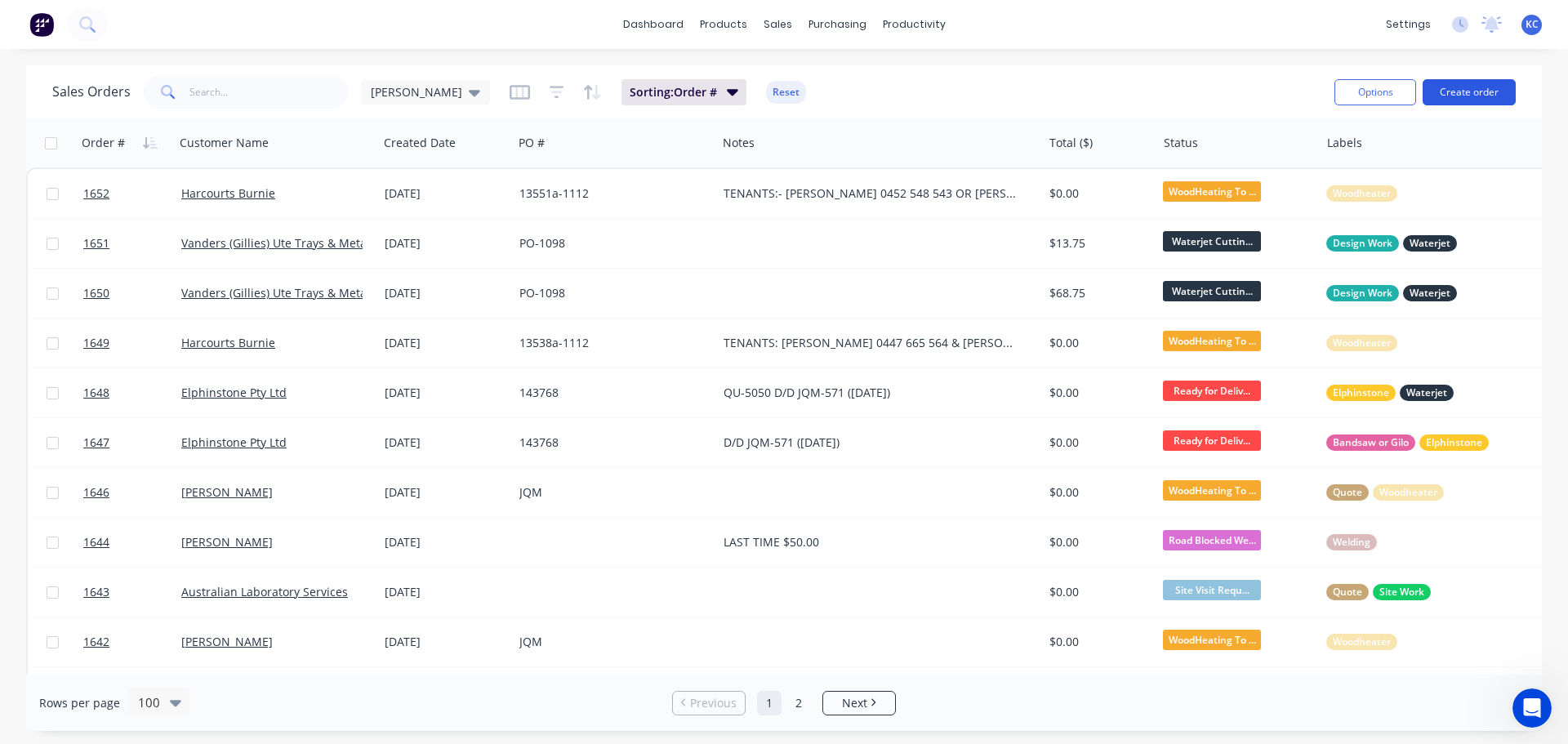
click at [1468, 89] on button "Create order" at bounding box center [1469, 92] width 93 height 26
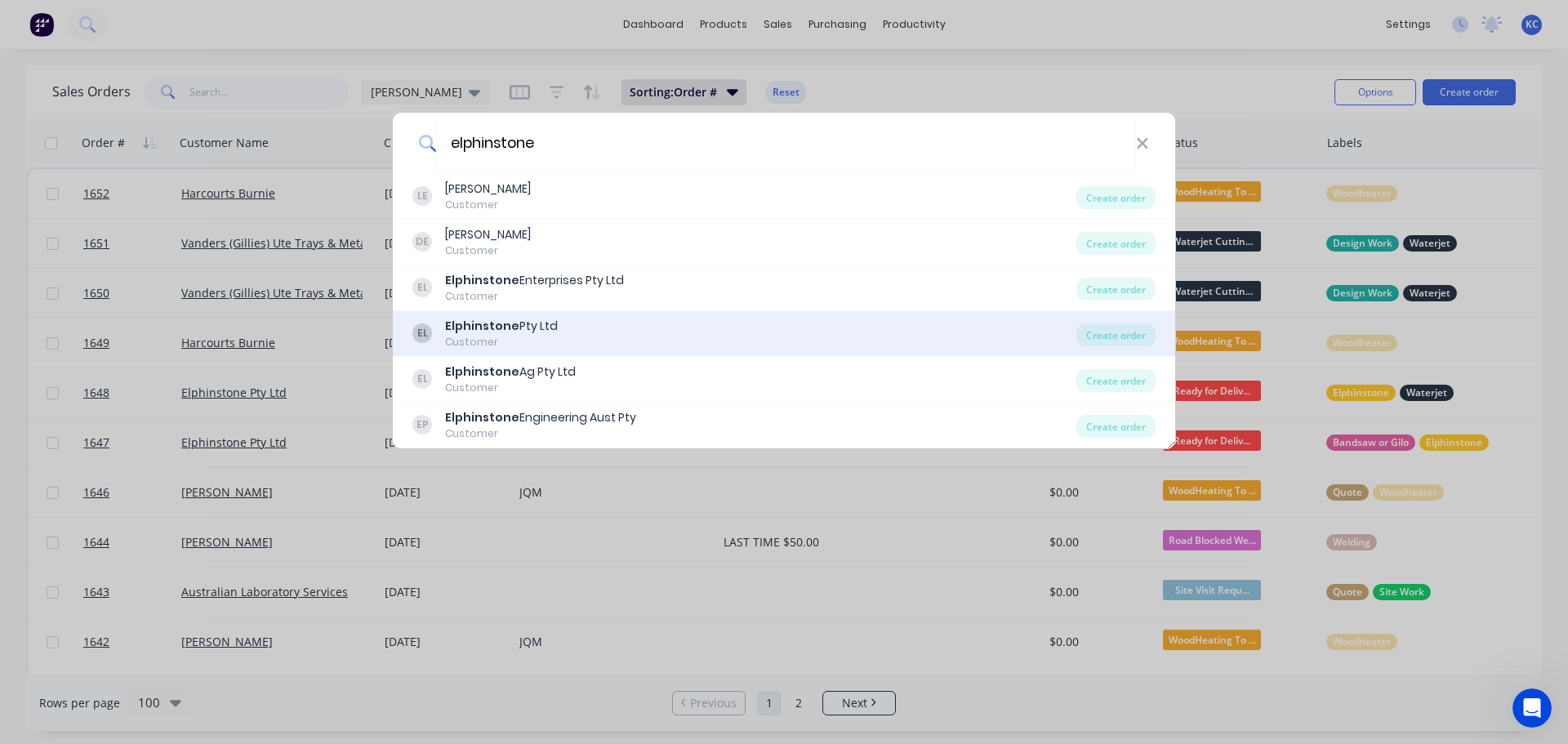
type input "elphinstone"
click at [579, 325] on div "EL Elphinstone Pty Ltd Customer" at bounding box center [744, 333] width 664 height 32
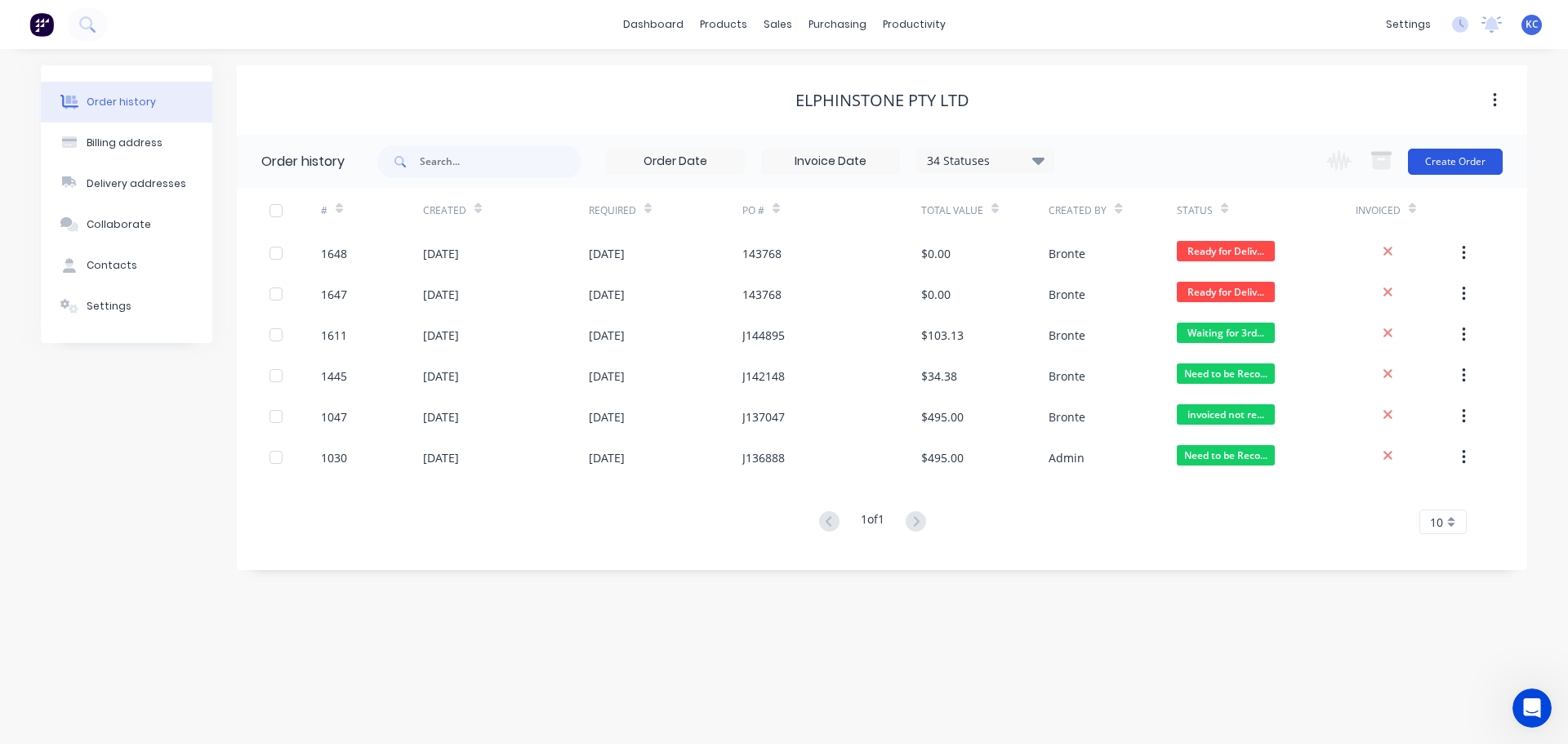
click at [1461, 163] on button "Create Order" at bounding box center [1455, 162] width 95 height 26
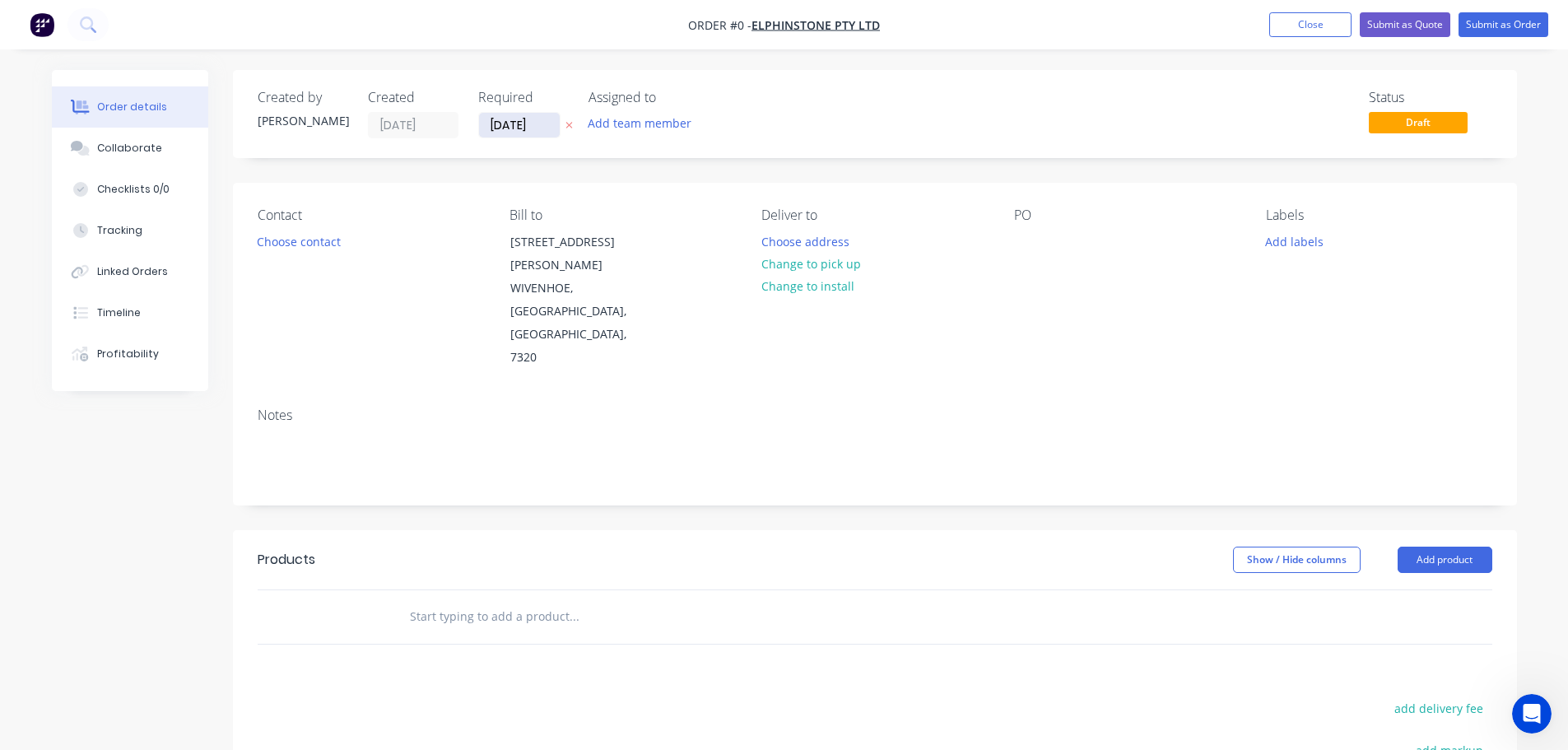
click at [548, 122] on input "[DATE]" at bounding box center [519, 125] width 81 height 24
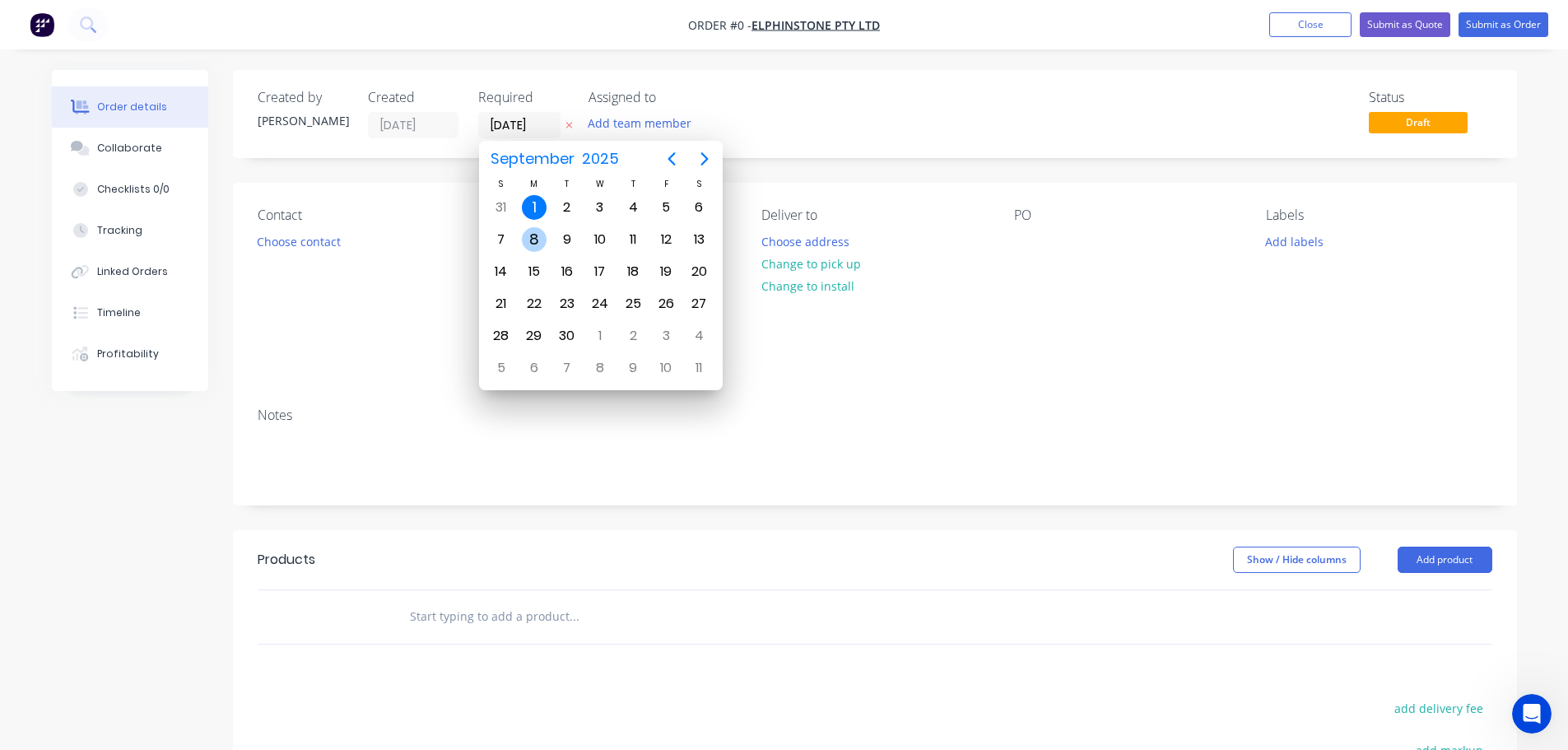
click at [542, 239] on div "8" at bounding box center [534, 239] width 24 height 24
type input "[DATE]"
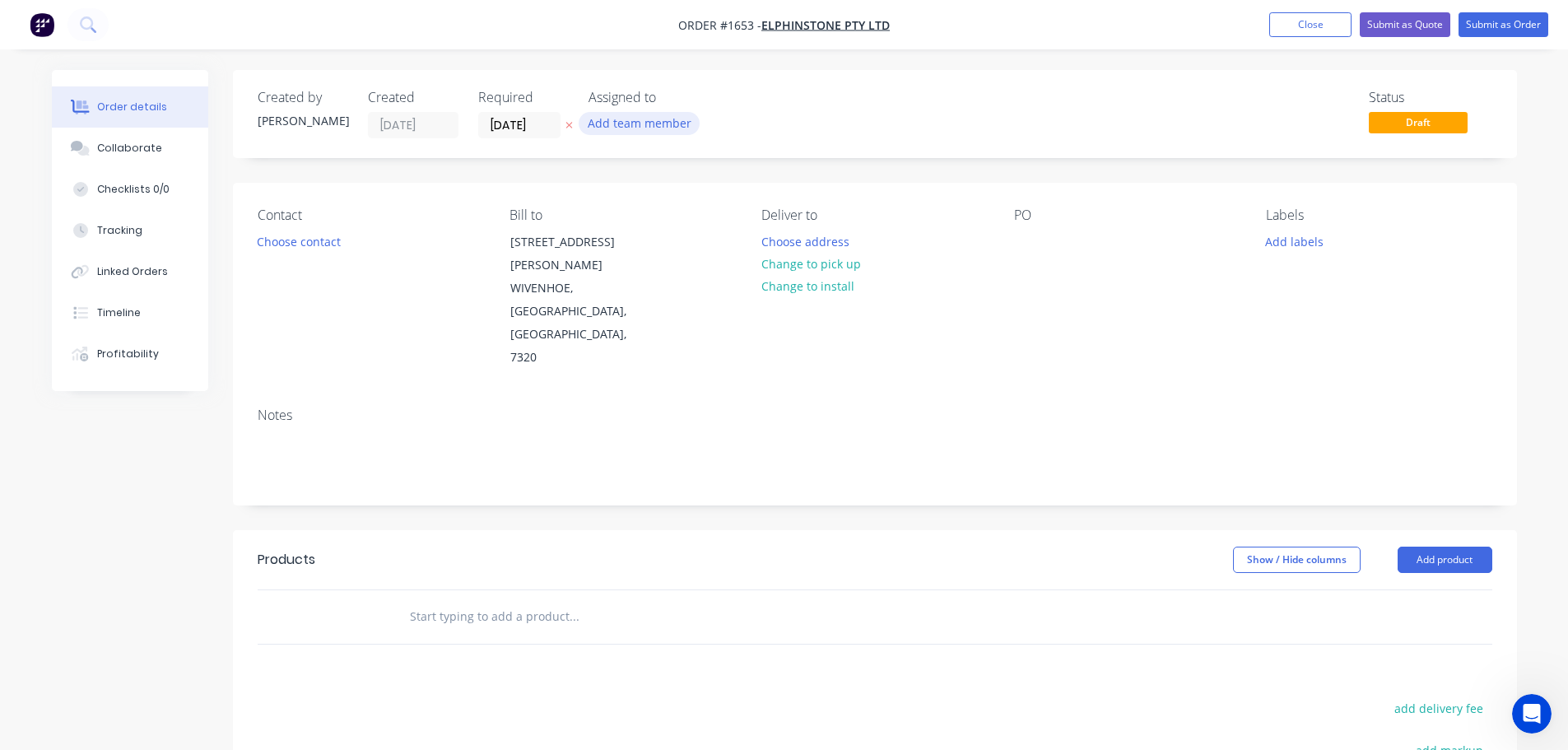
click at [650, 116] on button "Add team member" at bounding box center [638, 123] width 121 height 23
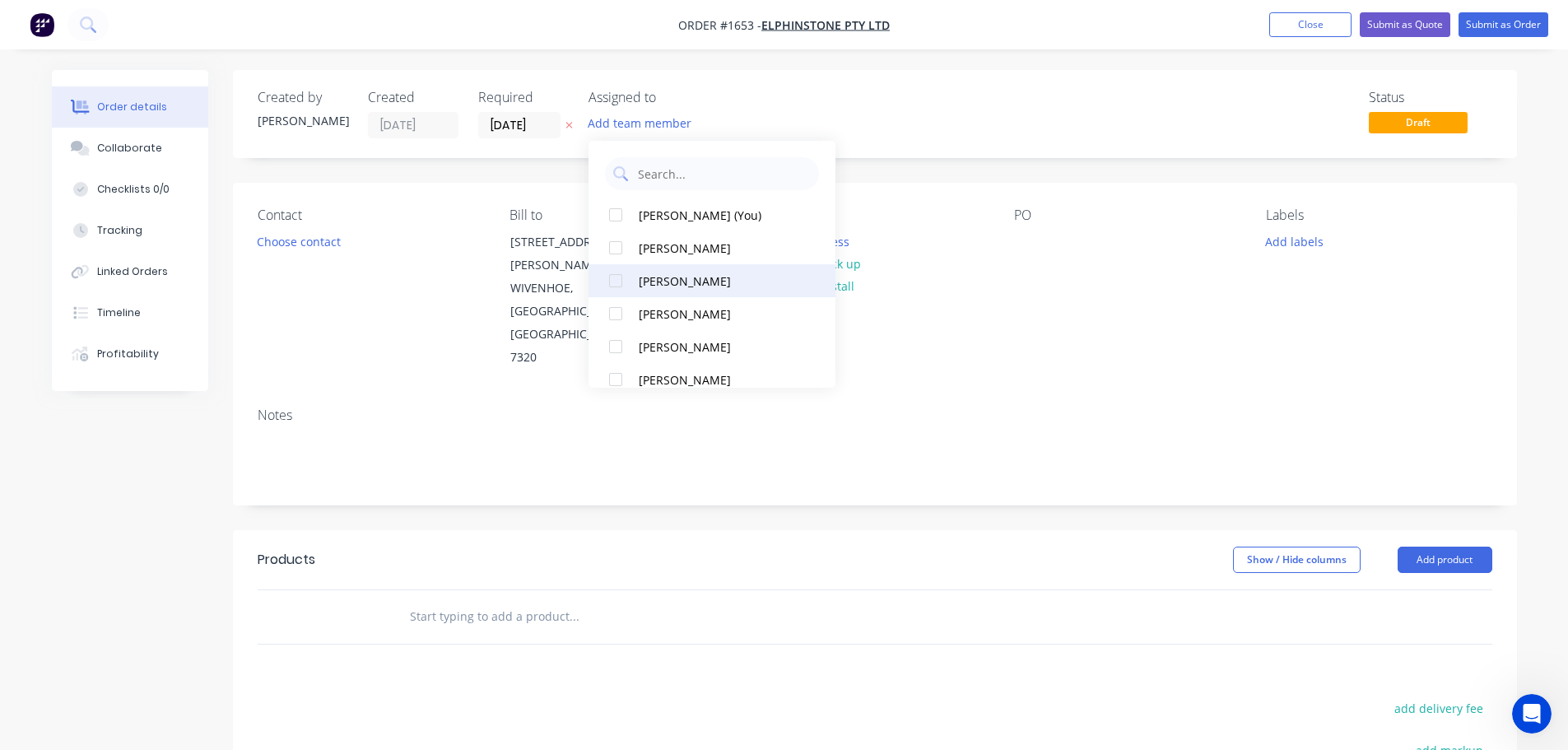
click at [618, 283] on div at bounding box center [615, 280] width 33 height 33
click at [282, 241] on button "Choose contact" at bounding box center [299, 241] width 101 height 23
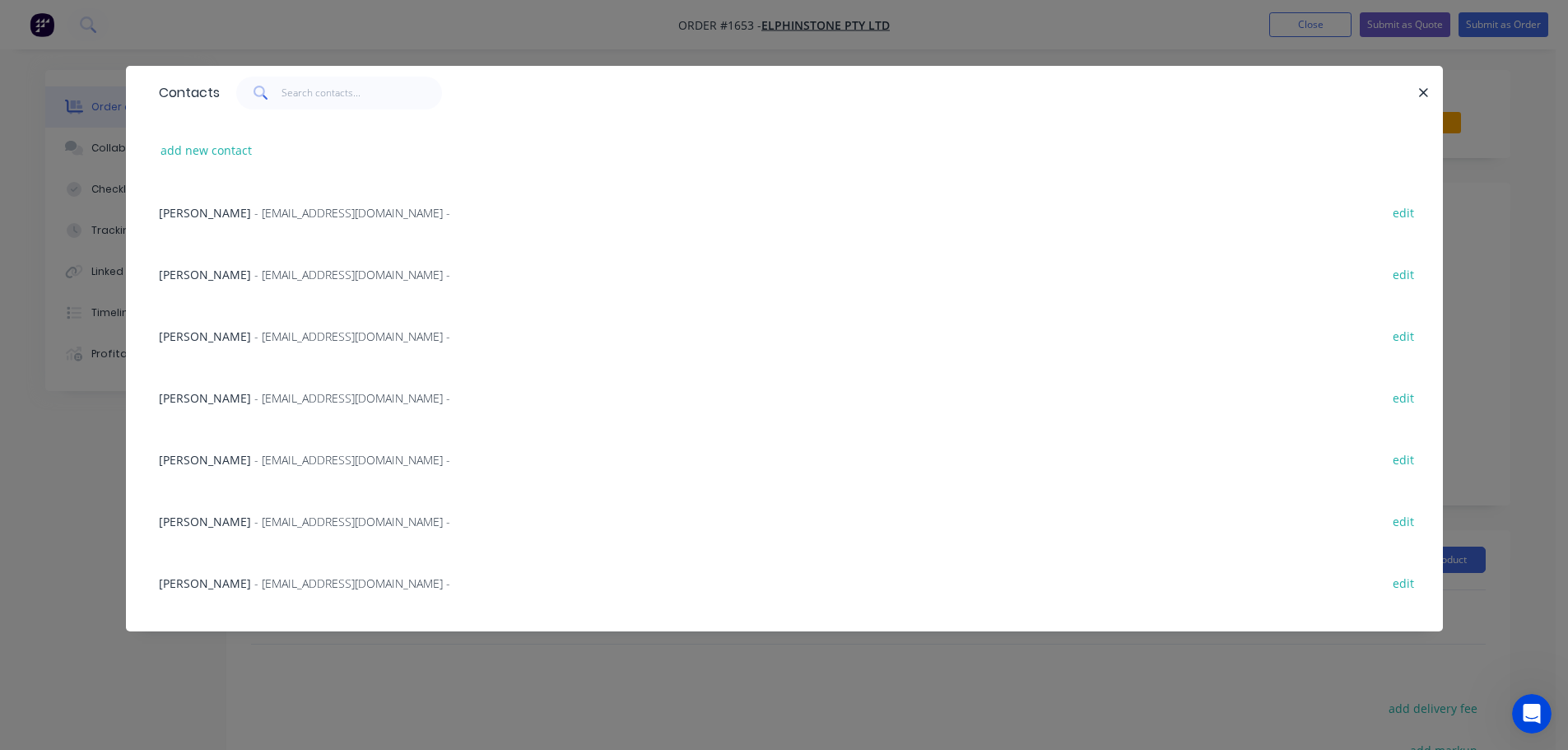
click at [286, 457] on span "- [EMAIL_ADDRESS][DOMAIN_NAME] -" at bounding box center [352, 459] width 196 height 16
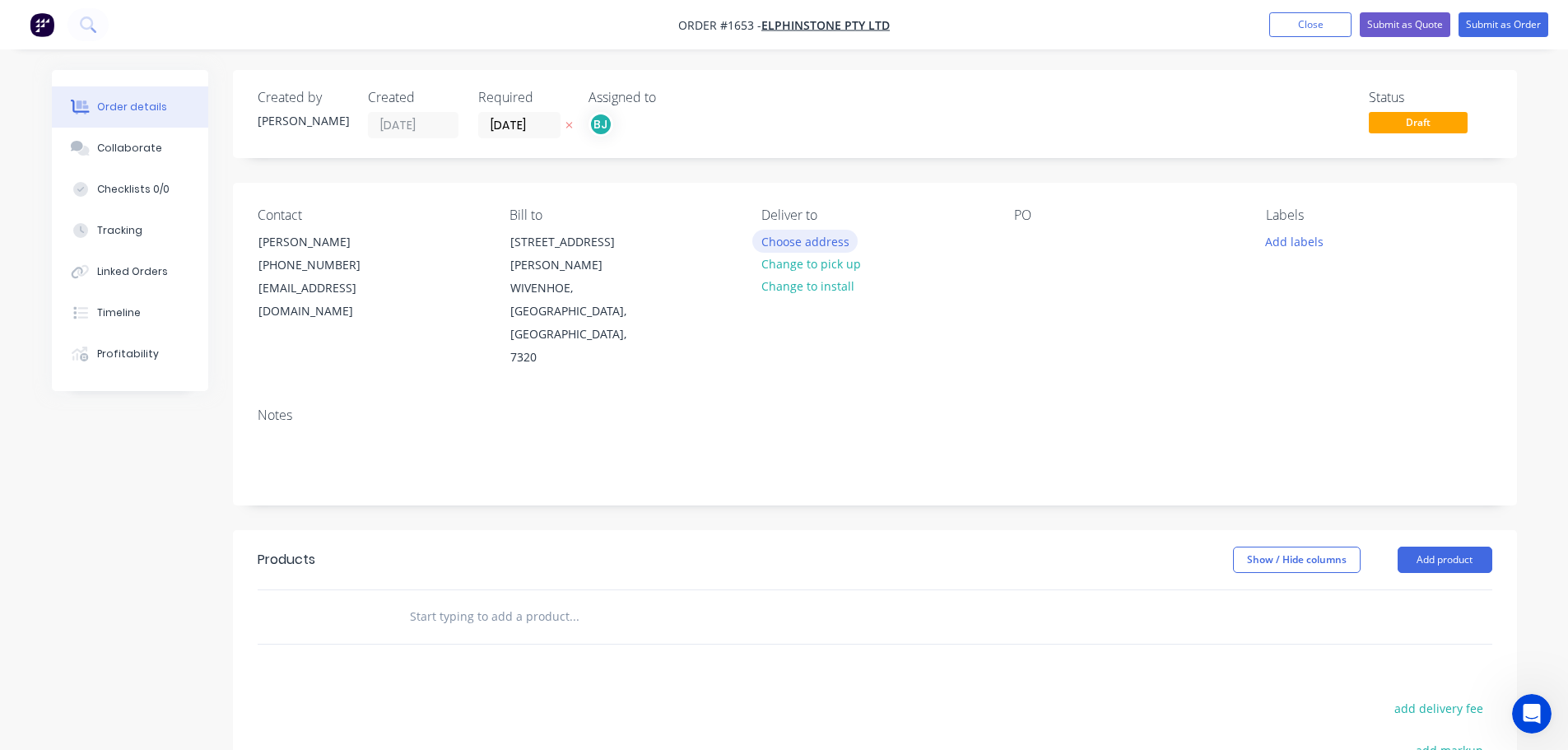
click at [801, 243] on button "Choose address" at bounding box center [805, 241] width 105 height 23
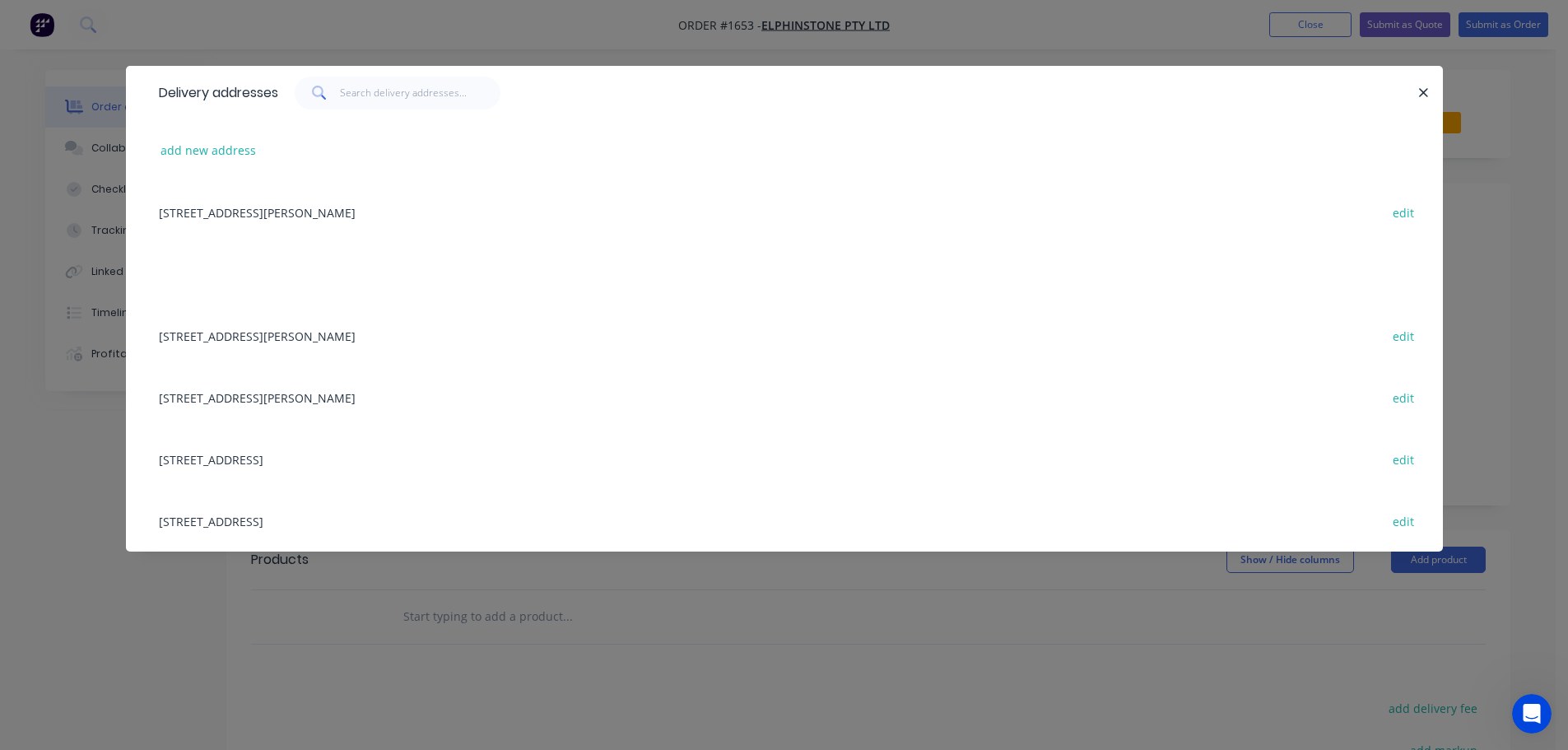
click at [352, 344] on div "[STREET_ADDRESS][PERSON_NAME] edit" at bounding box center [784, 335] width 1268 height 62
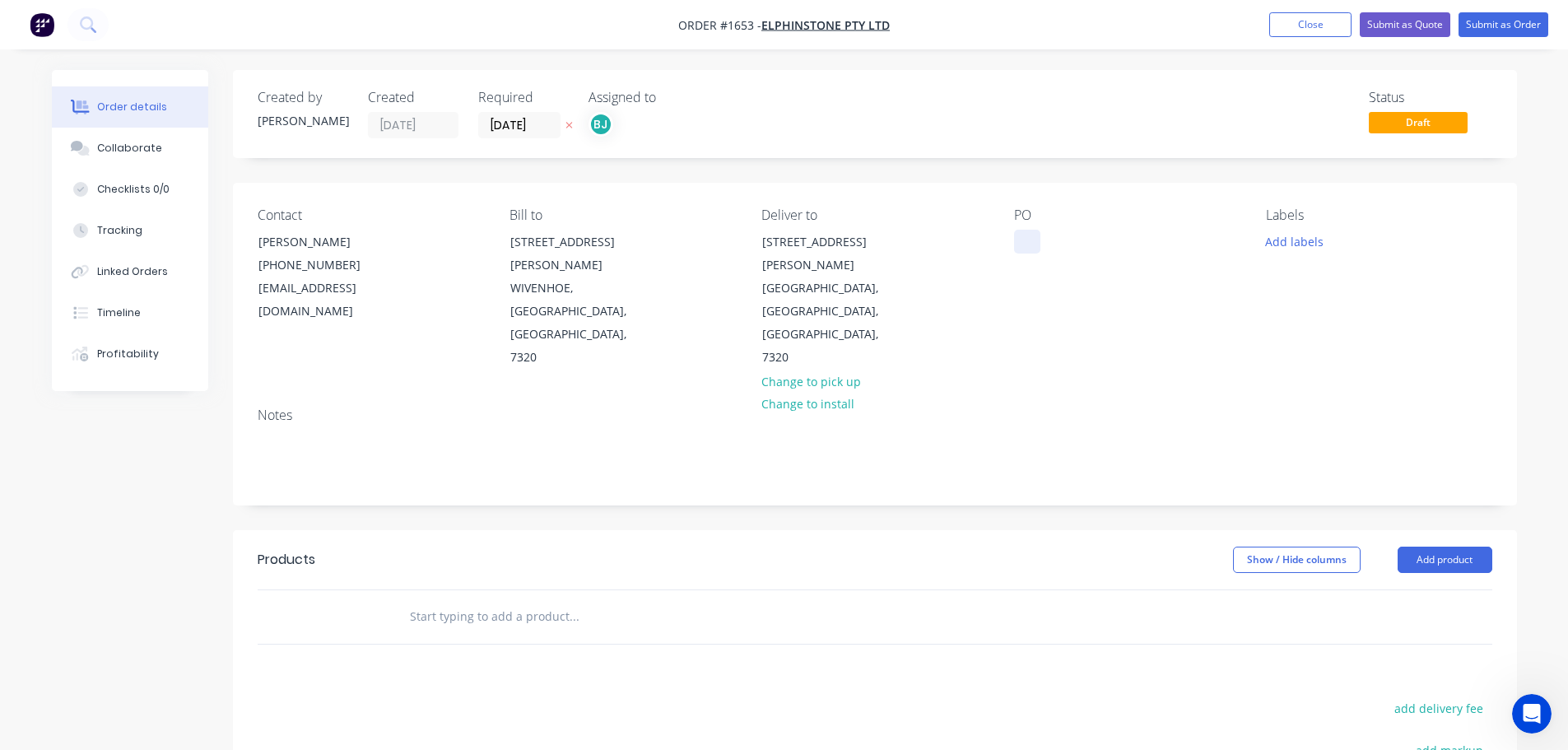
click at [1025, 249] on div at bounding box center [1027, 241] width 26 height 23
click at [1295, 234] on button "Add labels" at bounding box center [1295, 241] width 76 height 23
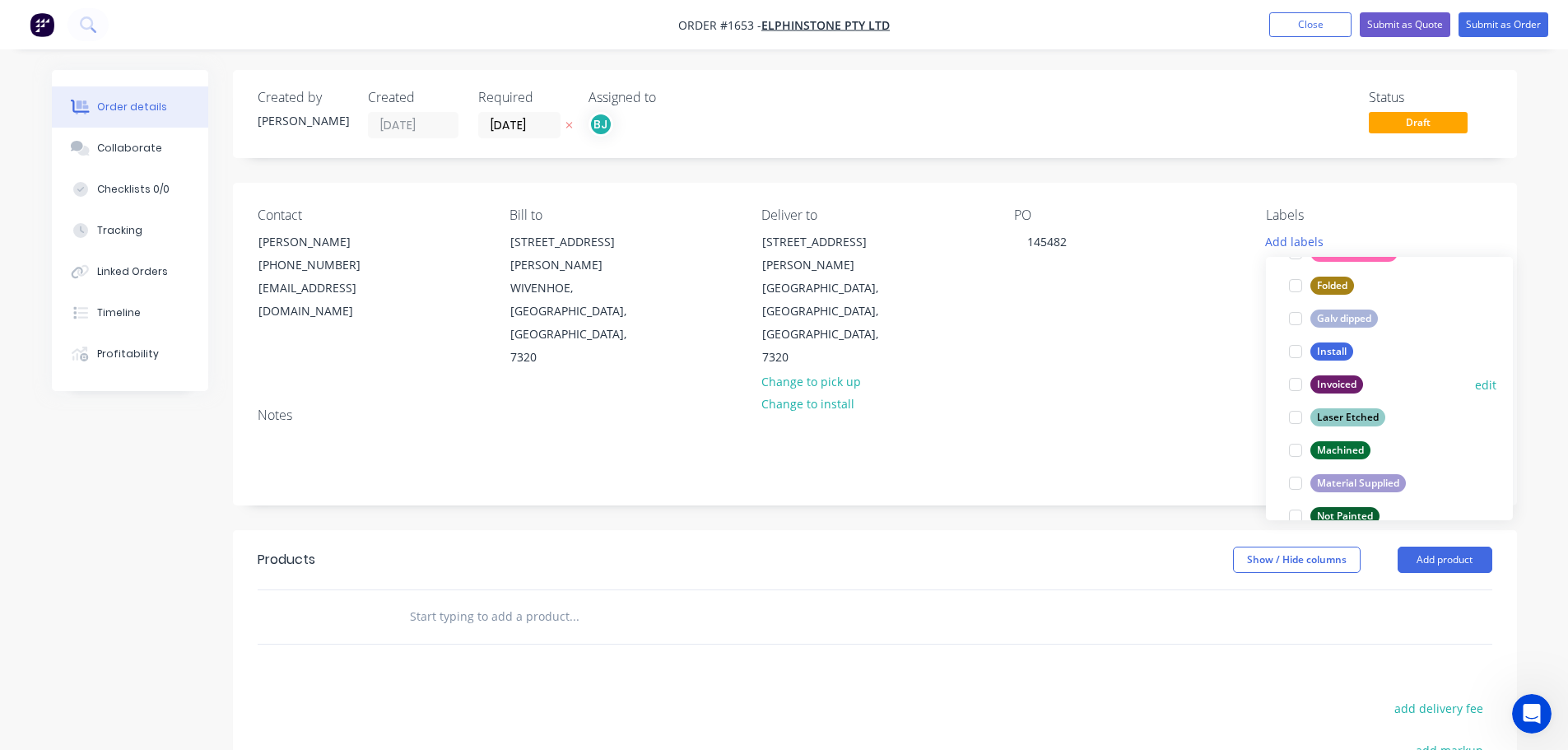
scroll to position [214, 0]
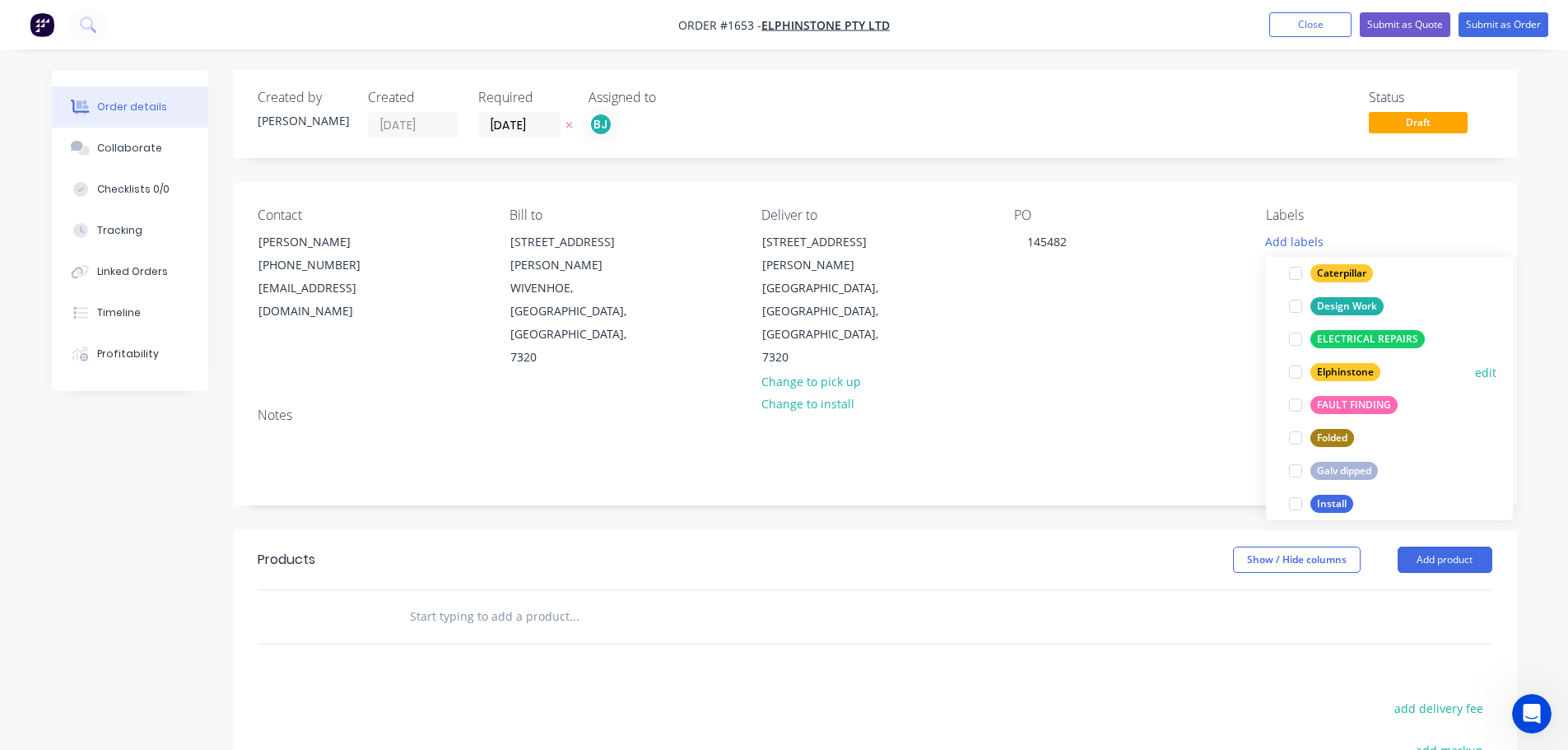
click at [1299, 372] on div at bounding box center [1295, 372] width 33 height 33
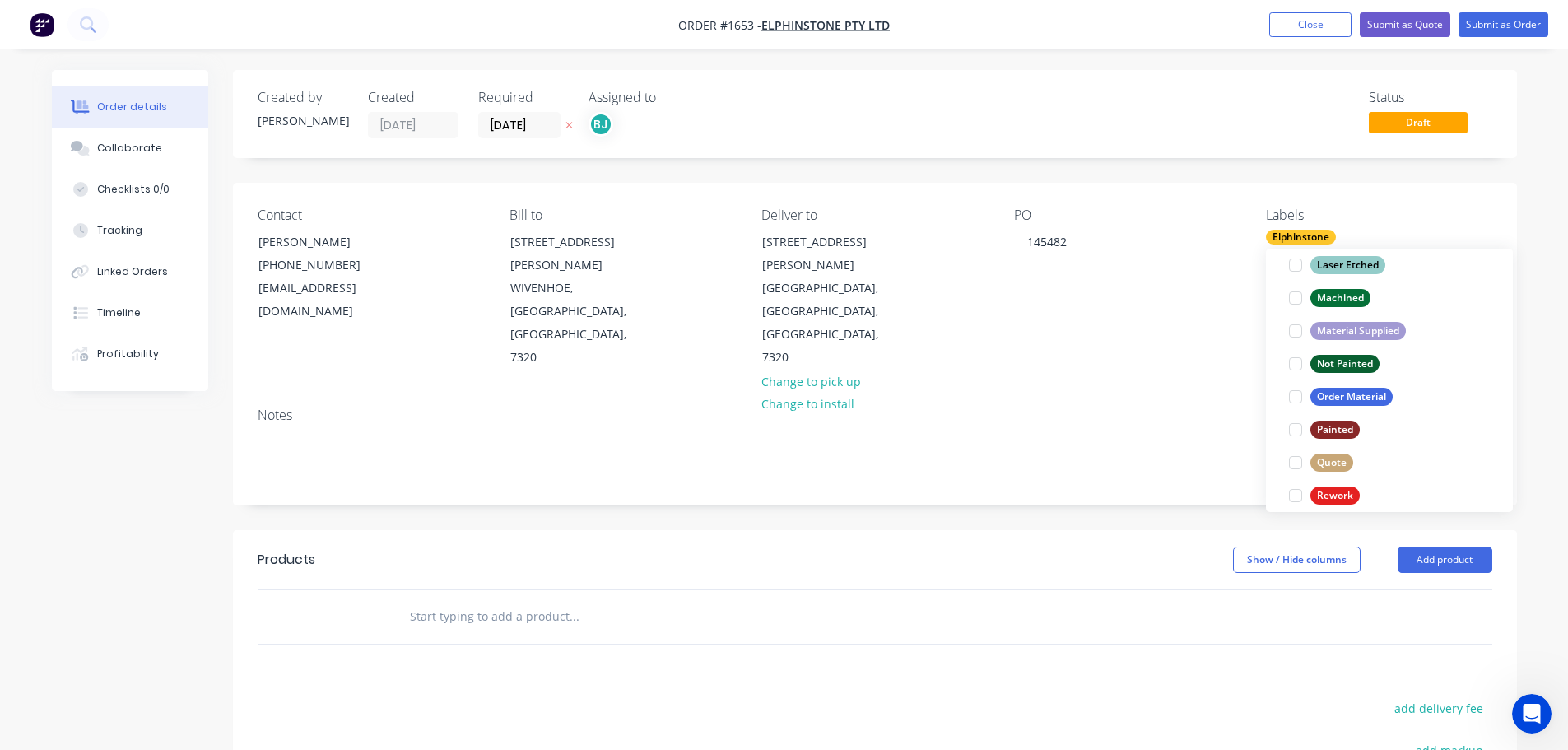
scroll to position [790, 0]
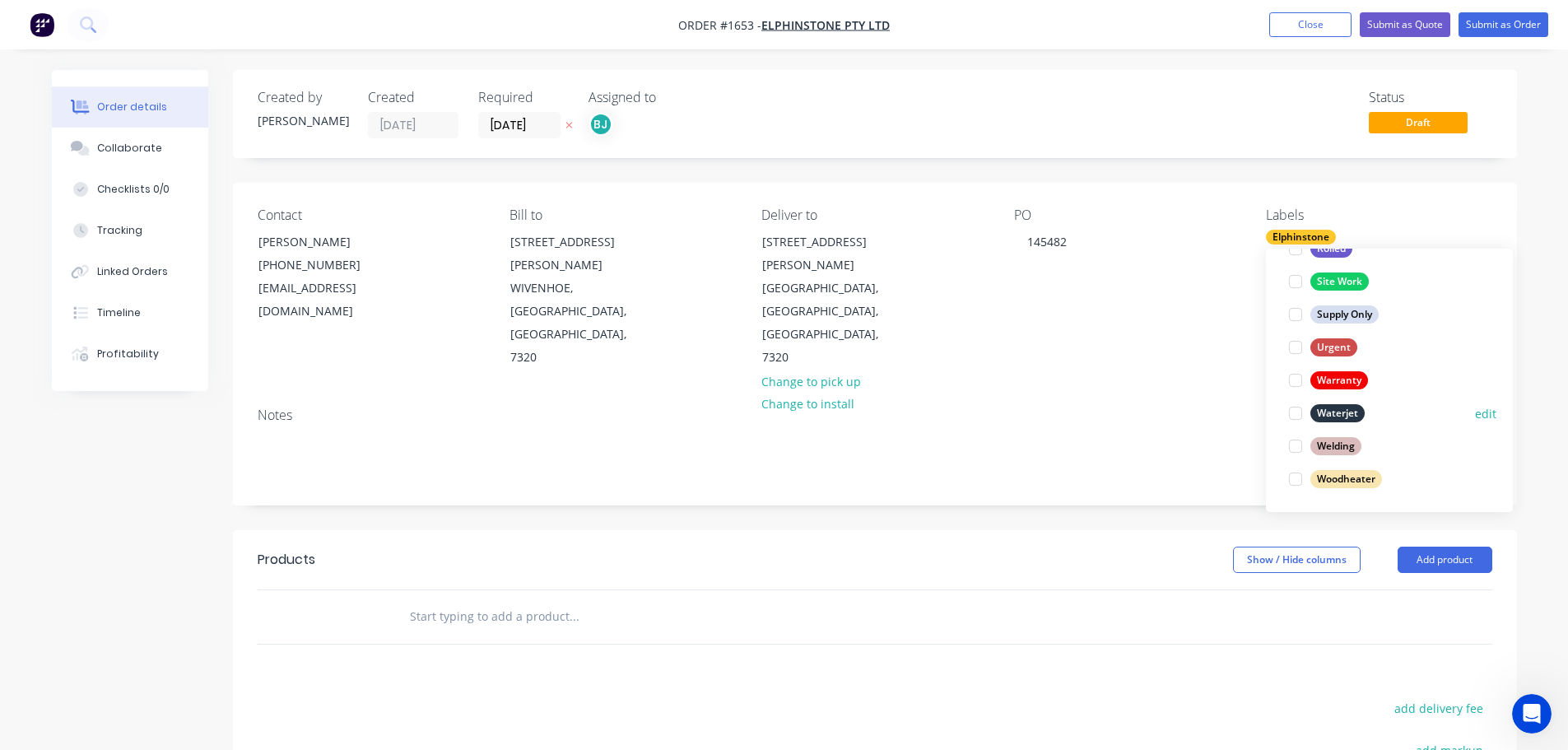
click at [1292, 414] on div at bounding box center [1295, 413] width 33 height 33
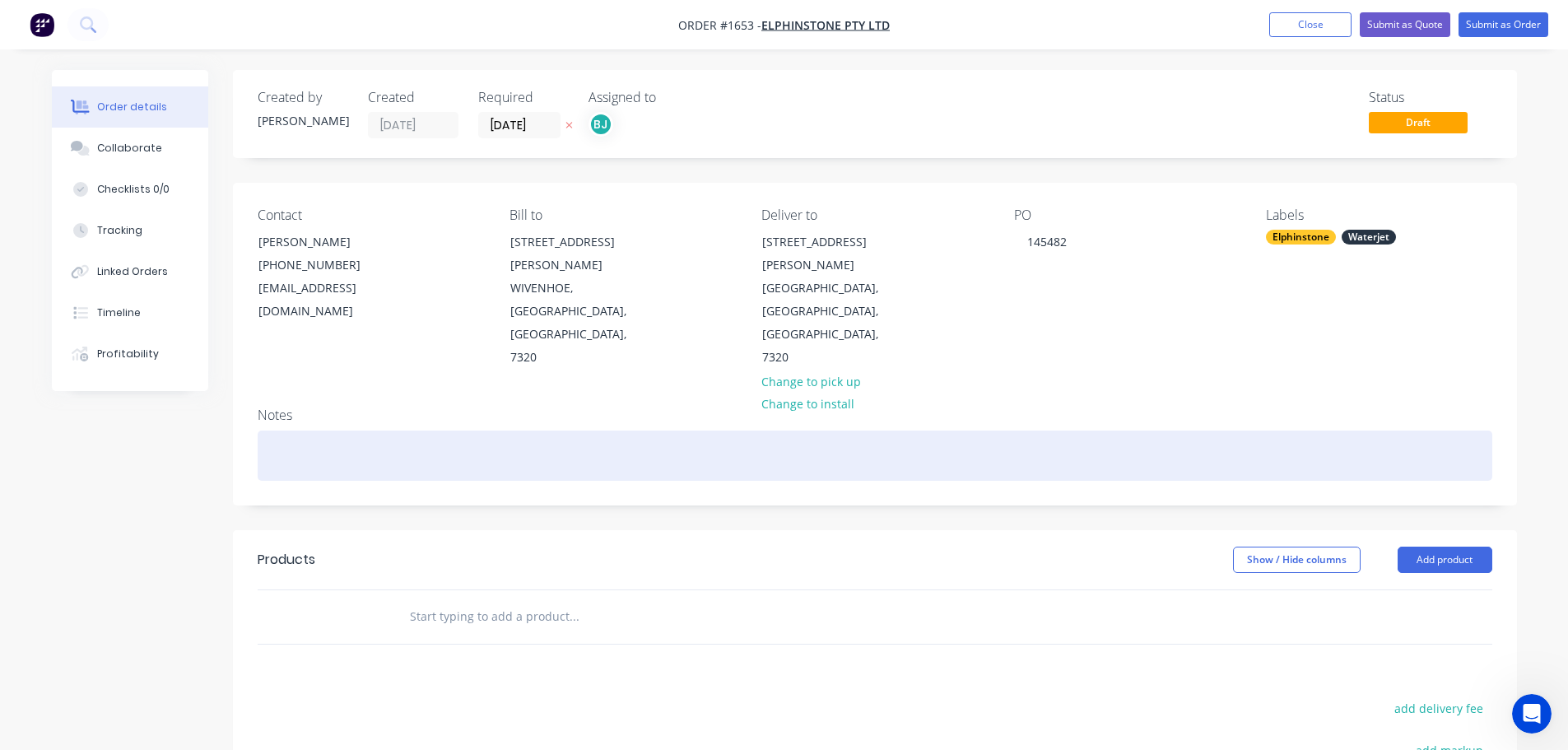
click at [327, 431] on div at bounding box center [874, 455] width 1235 height 50
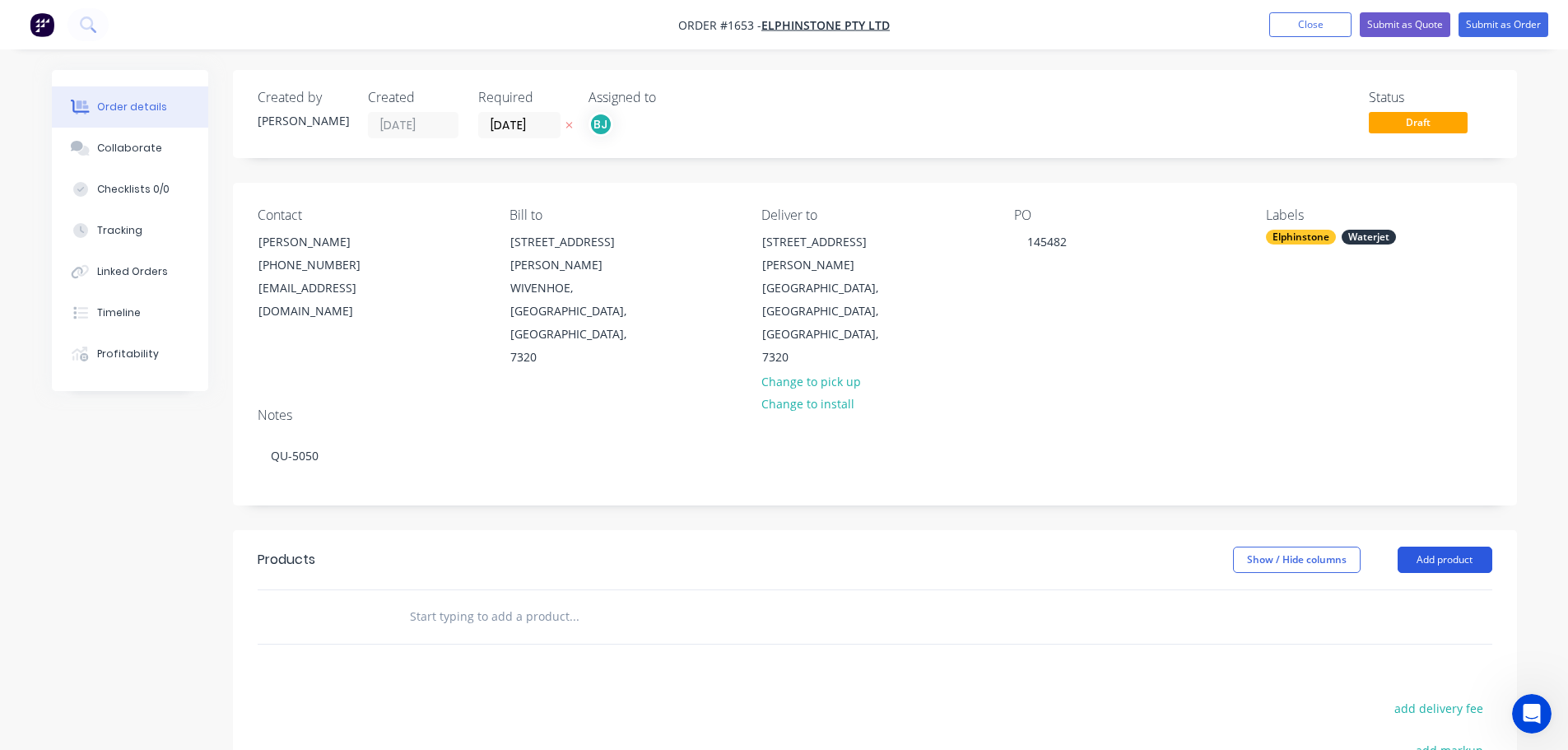
click at [1439, 546] on button "Add product" at bounding box center [1445, 559] width 95 height 26
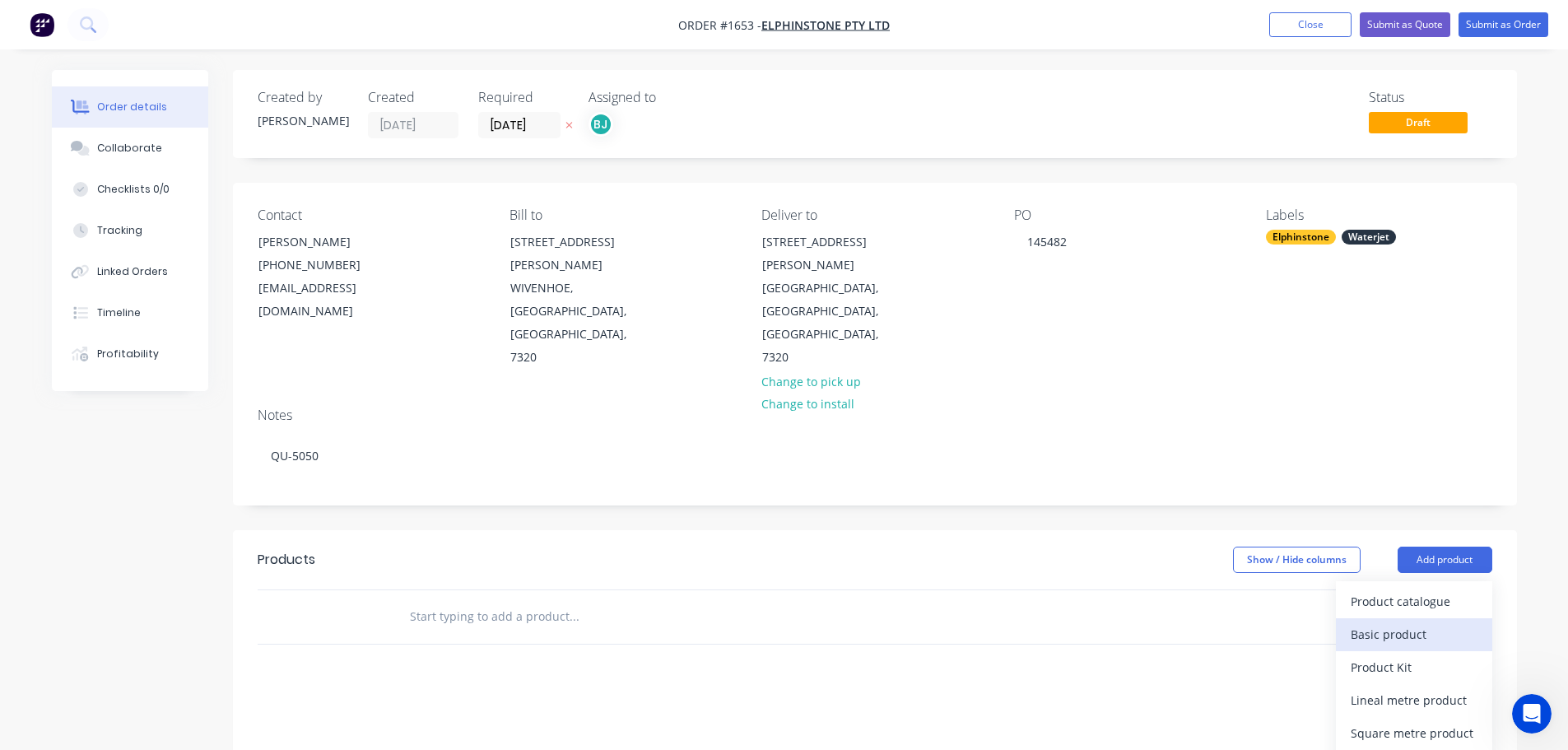
click at [1394, 622] on div "Basic product" at bounding box center [1414, 634] width 127 height 23
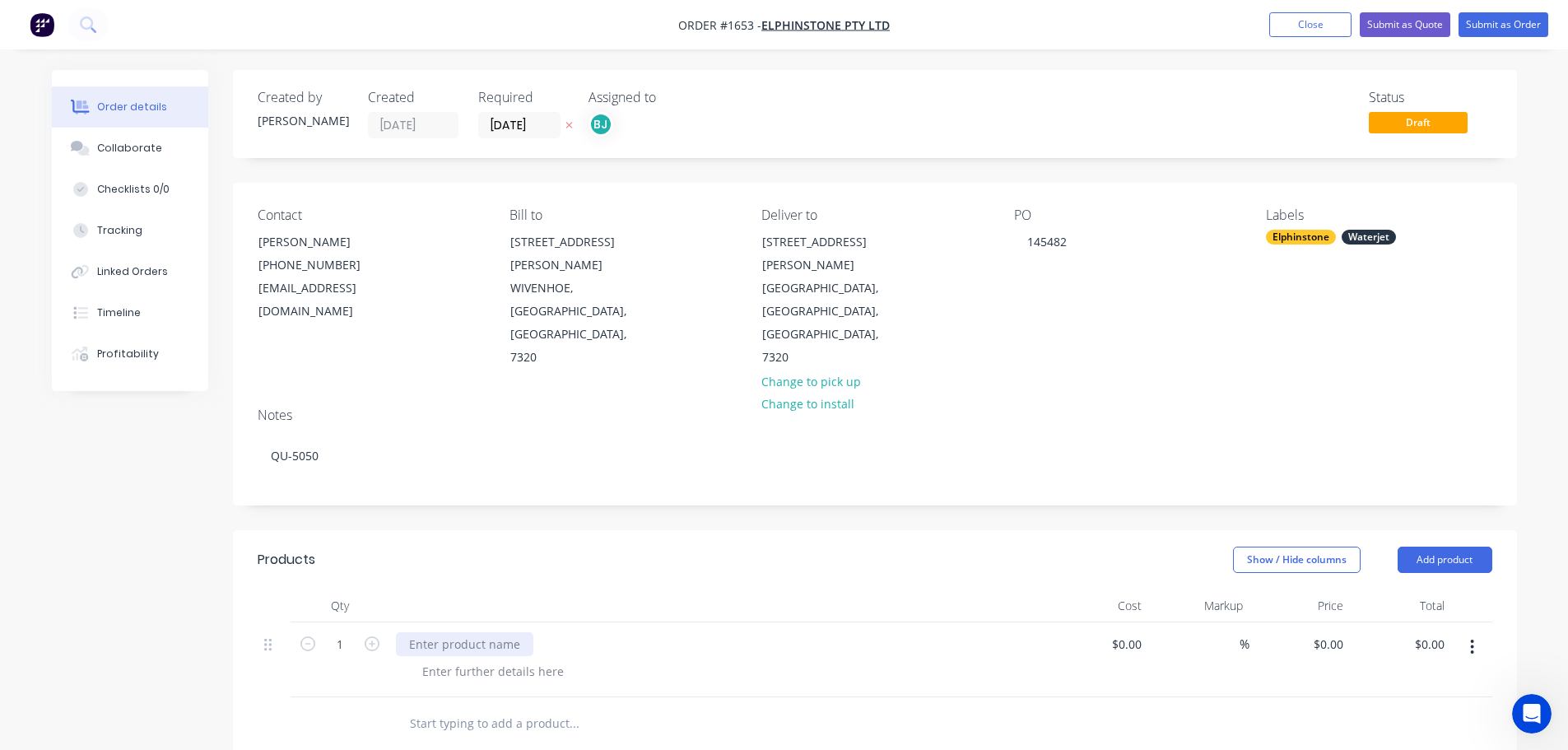
click at [451, 632] on div at bounding box center [465, 643] width 137 height 23
click at [558, 659] on div at bounding box center [493, 670] width 168 height 23
click at [118, 154] on div "Collaborate" at bounding box center [129, 148] width 65 height 15
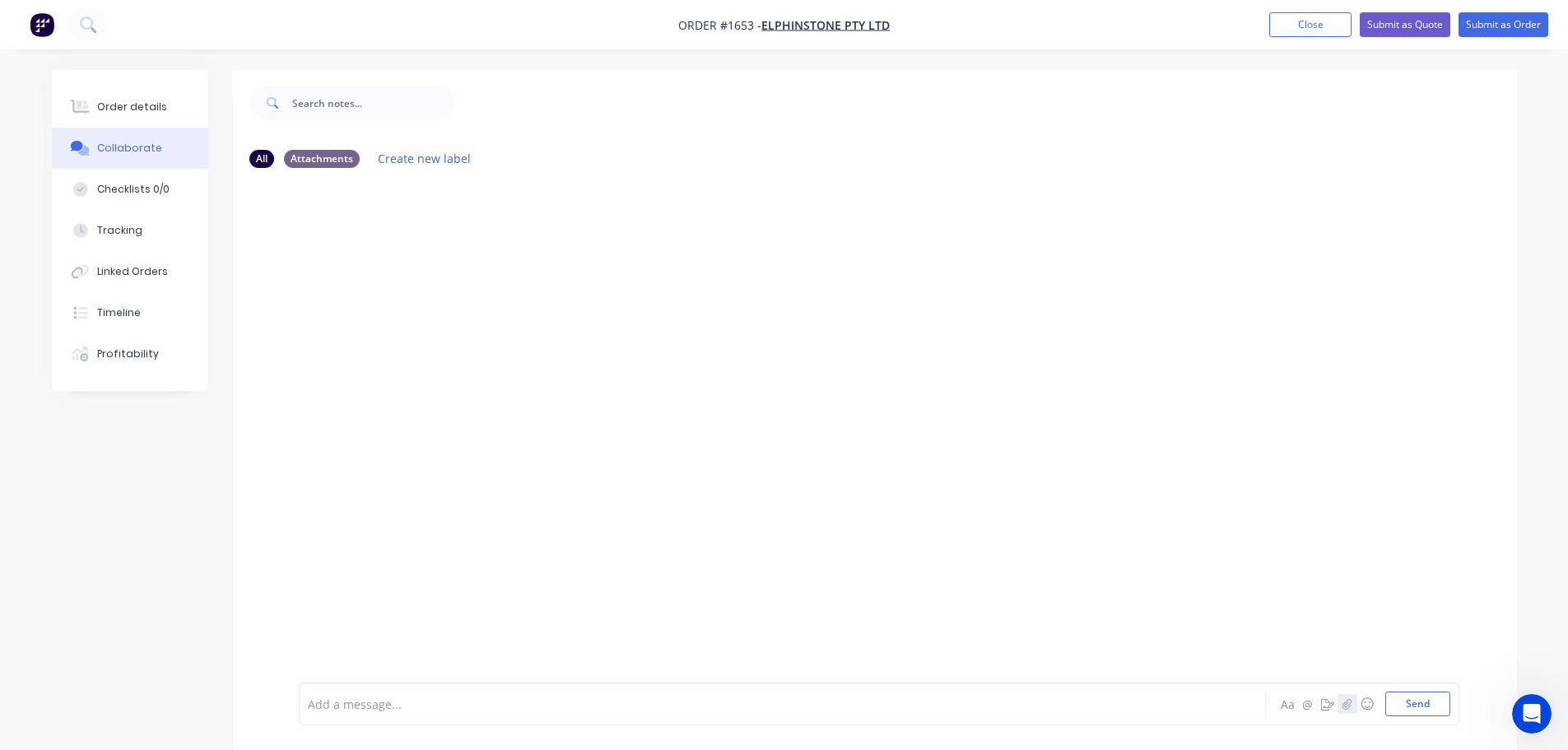
click at [1348, 704] on icon "button" at bounding box center [1347, 702] width 9 height 10
click at [1436, 702] on button "Send" at bounding box center [1418, 703] width 65 height 24
click at [1343, 707] on icon "button" at bounding box center [1346, 703] width 10 height 11
click at [1436, 701] on button "Send" at bounding box center [1418, 703] width 65 height 24
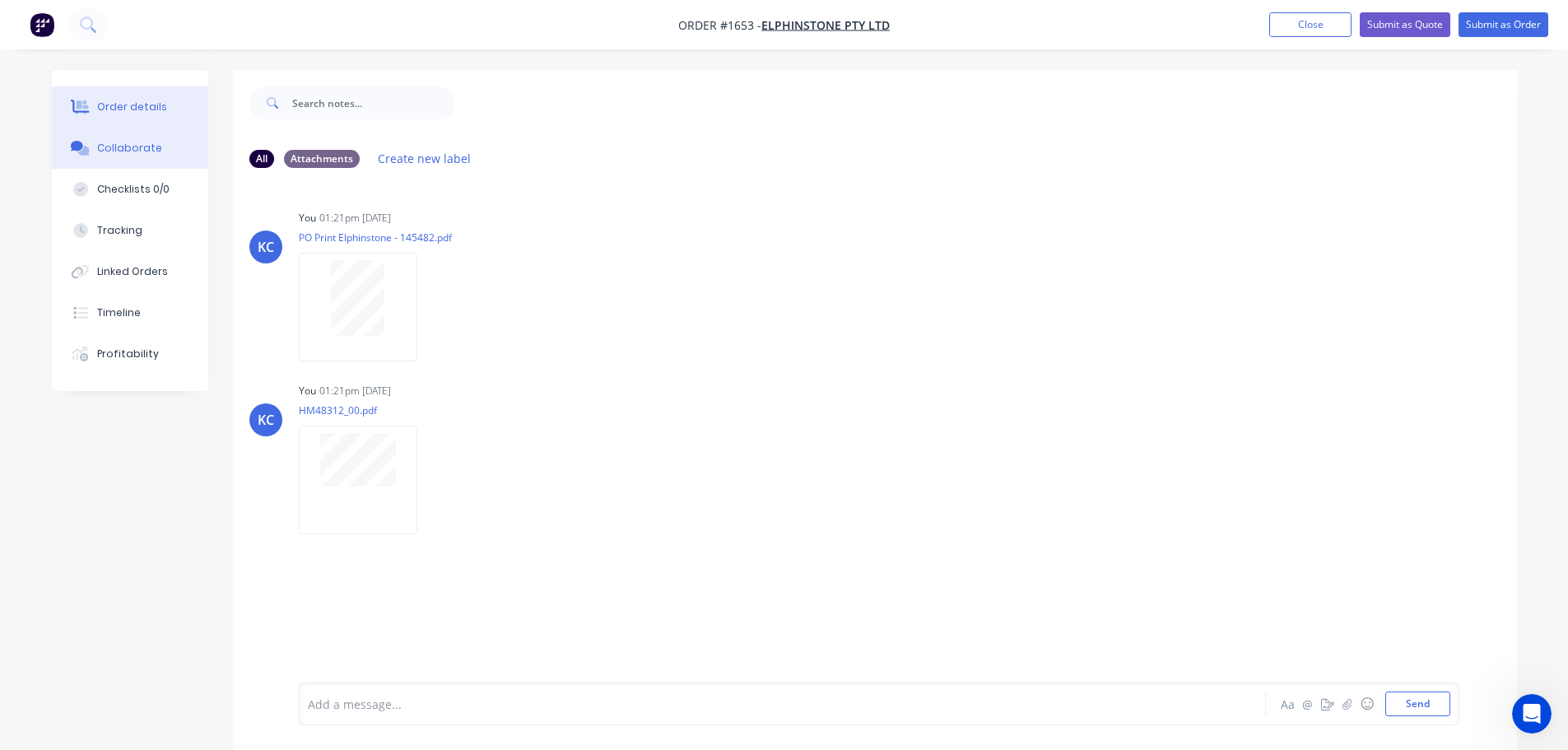
click at [131, 111] on div "Order details" at bounding box center [131, 107] width 70 height 15
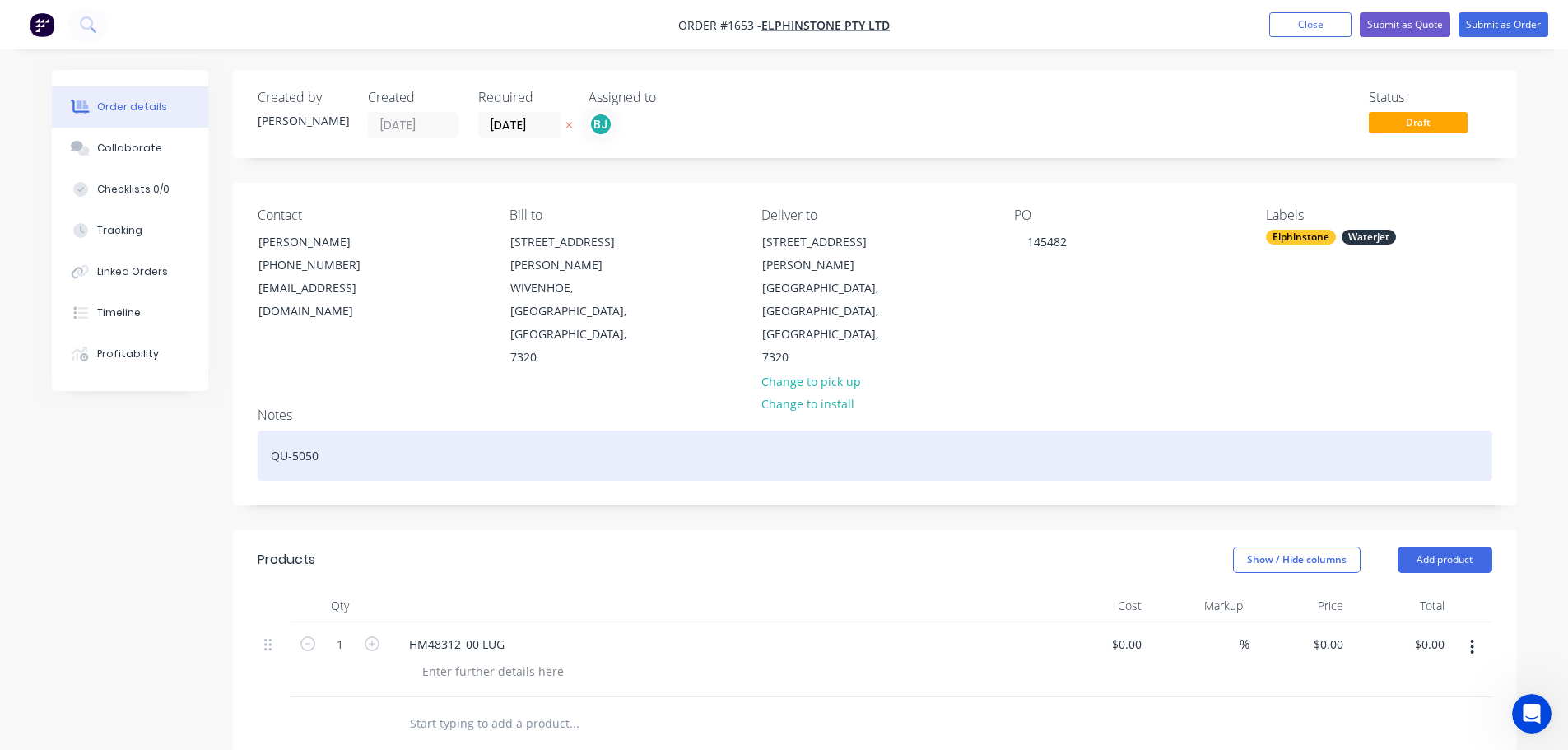
click at [333, 431] on div "QU-5050" at bounding box center [874, 455] width 1235 height 50
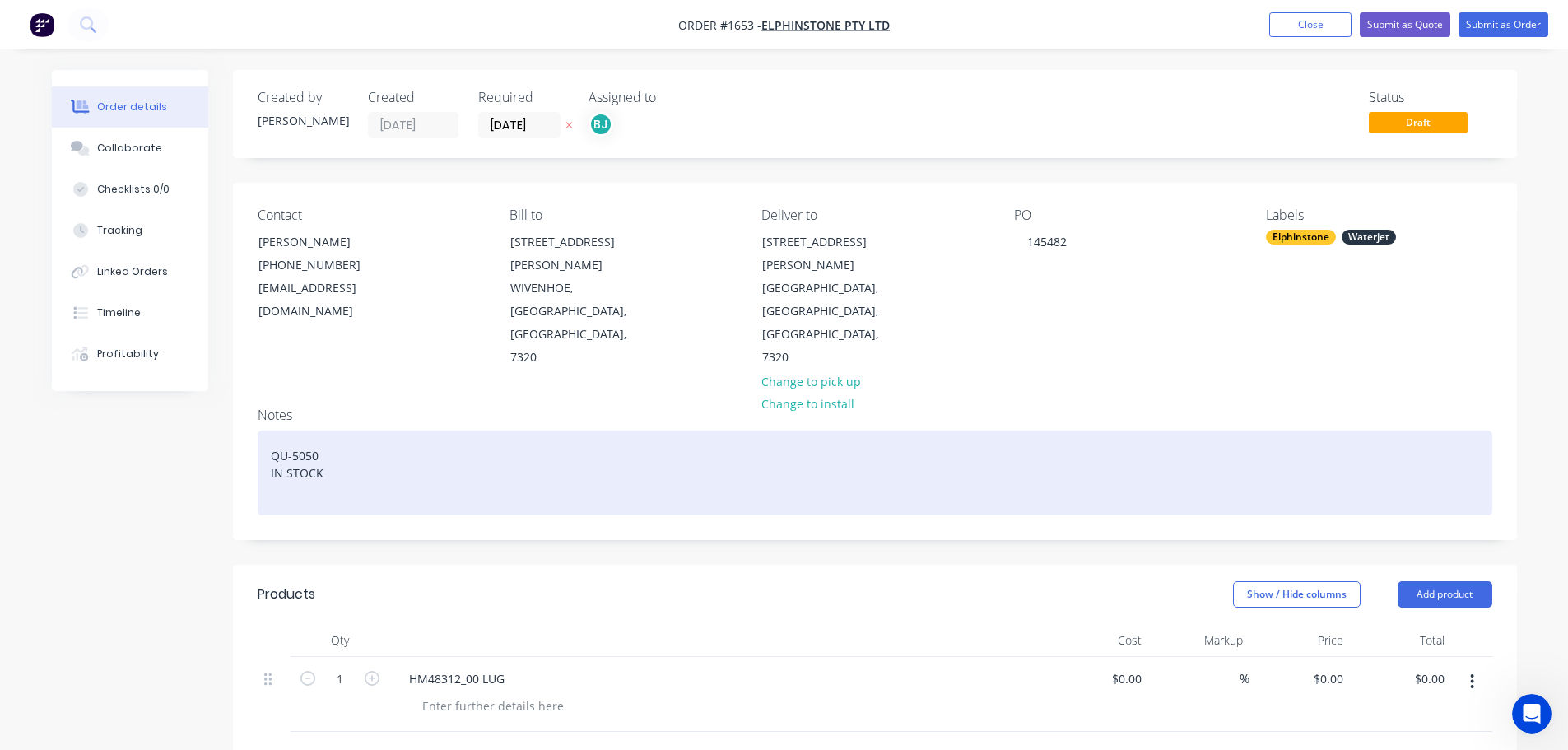
click at [353, 431] on div "QU-5050 IN STOCK" at bounding box center [874, 473] width 1235 height 84
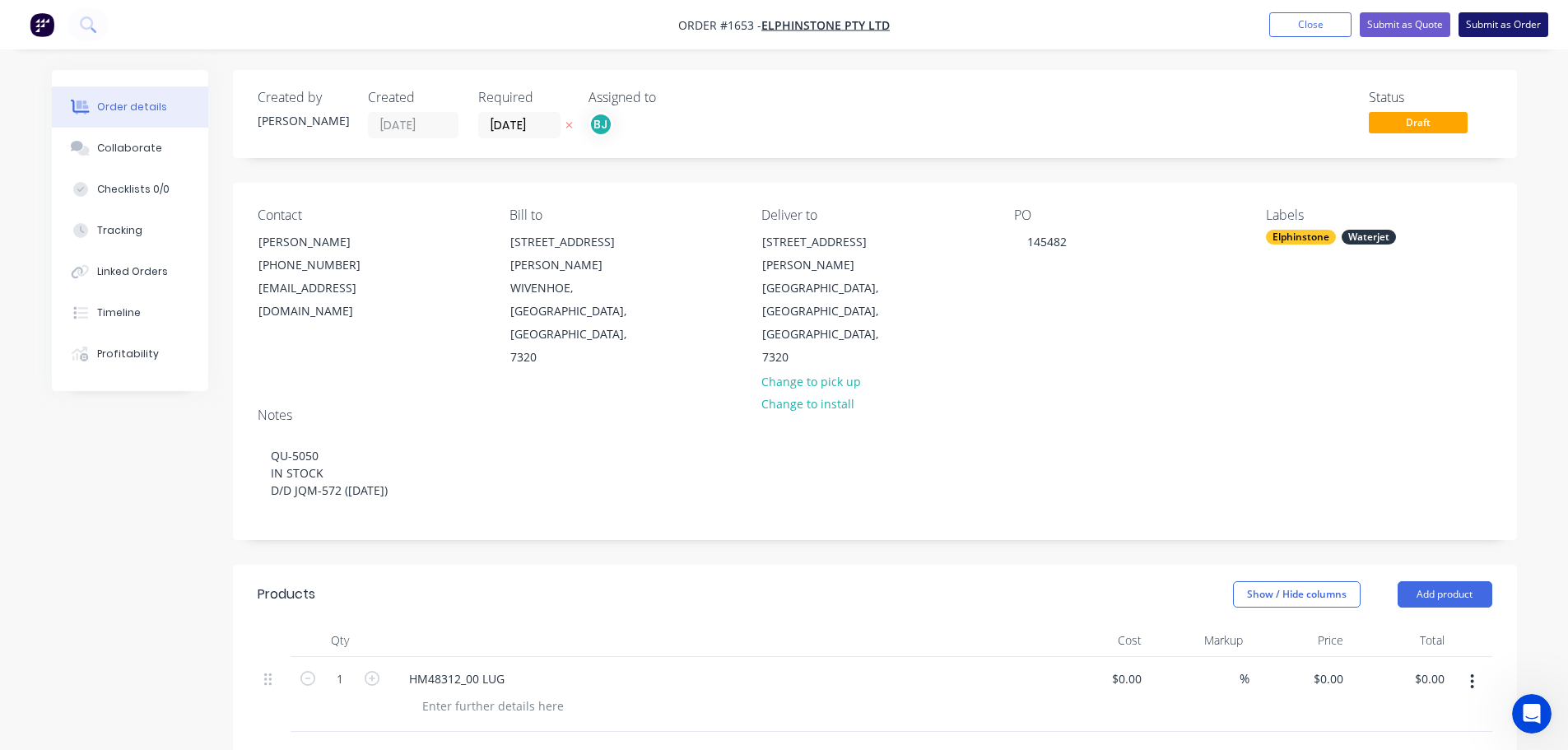
click at [1522, 28] on button "Submit as Order" at bounding box center [1504, 24] width 90 height 24
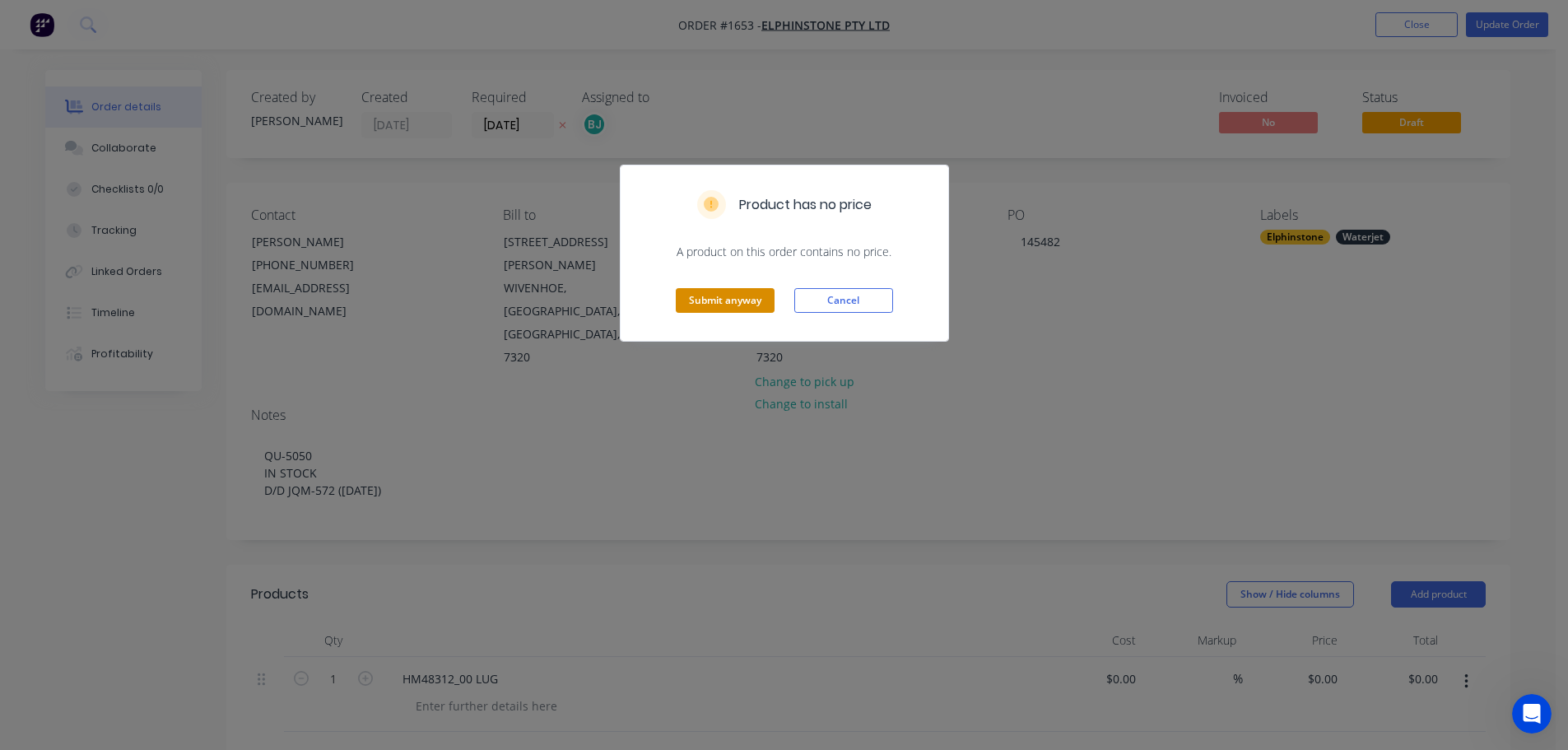
click at [744, 295] on button "Submit anyway" at bounding box center [725, 300] width 99 height 24
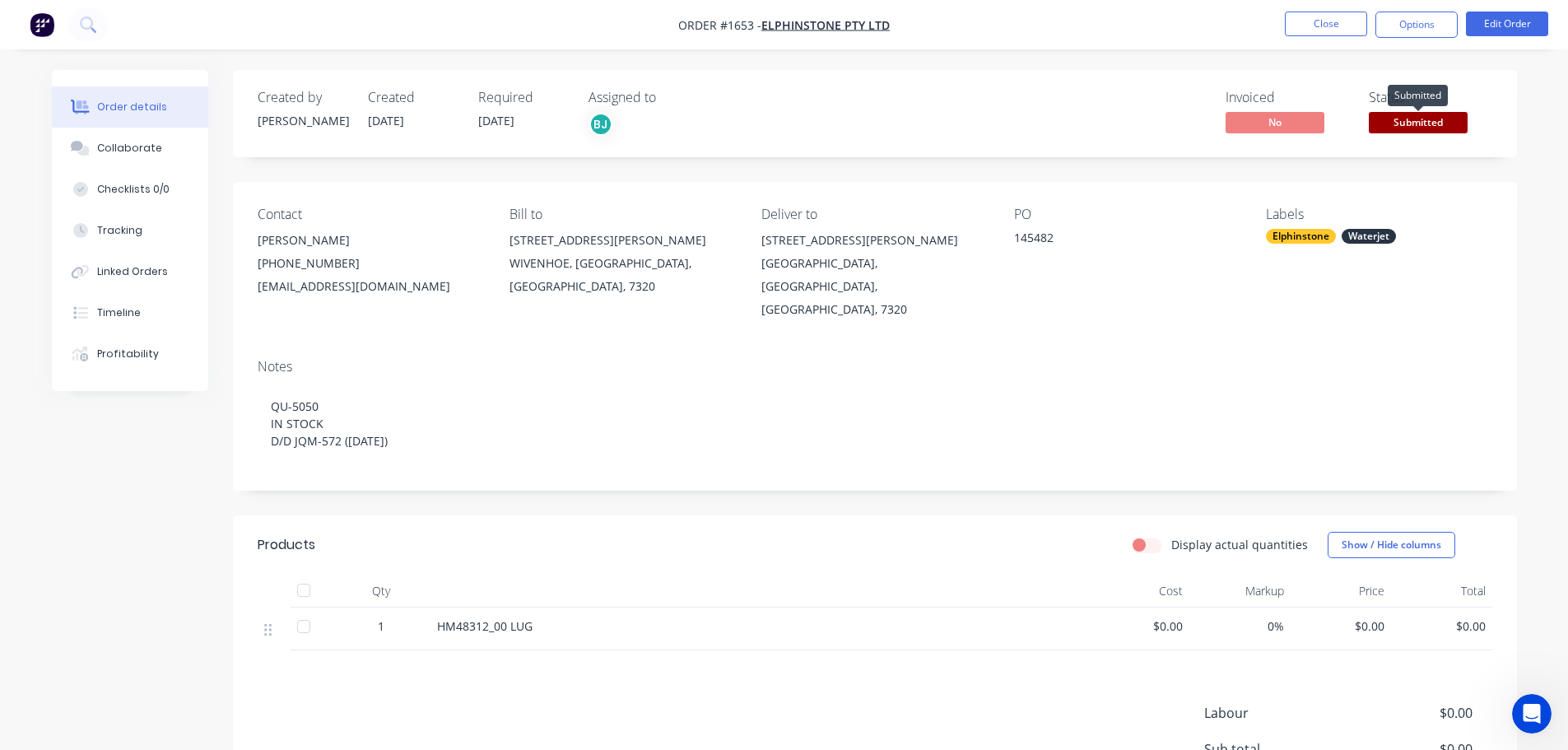
click at [1393, 124] on span "Submitted" at bounding box center [1418, 122] width 99 height 21
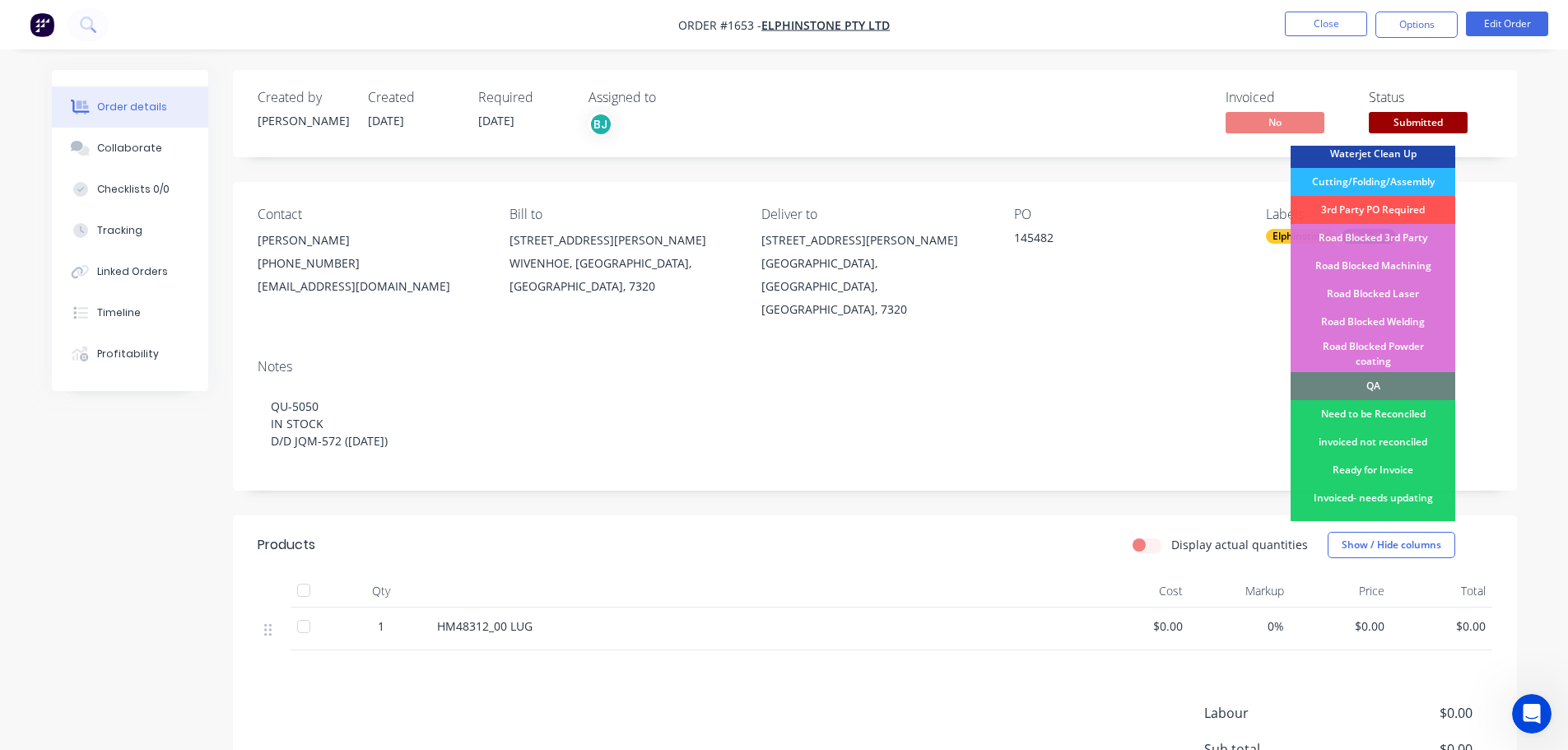
scroll to position [329, 0]
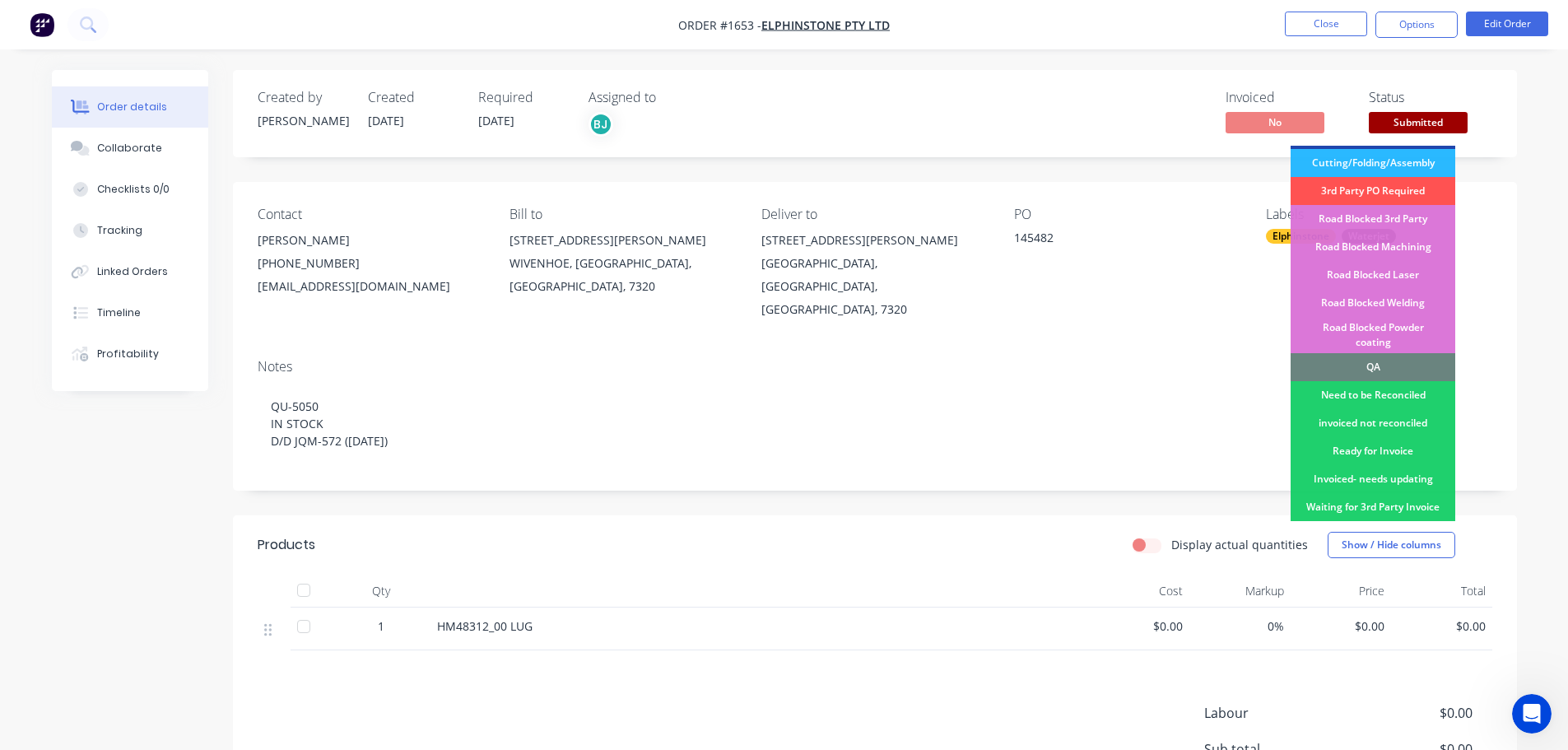
click at [1402, 521] on div "Ready for Delivery Docket" at bounding box center [1373, 535] width 164 height 28
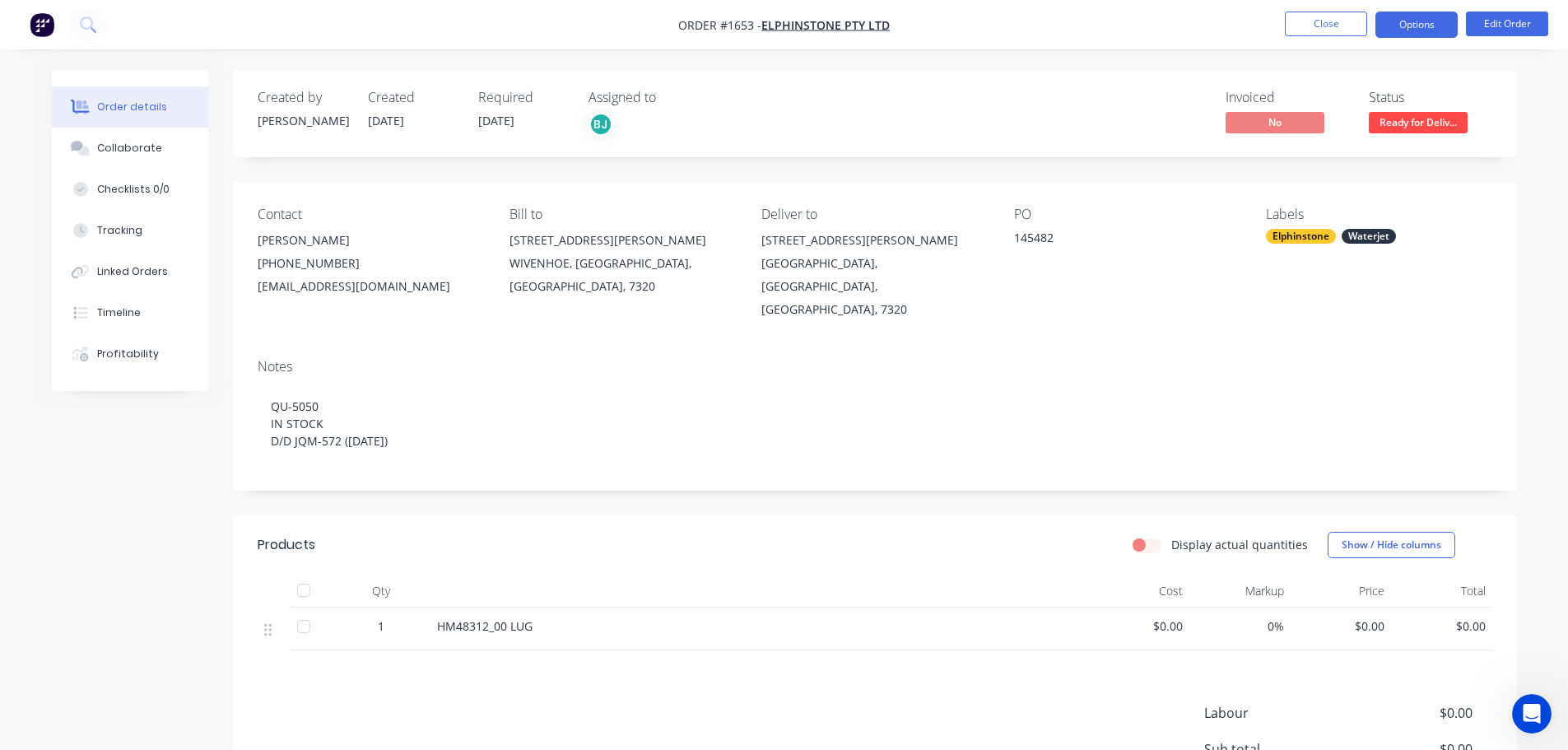
click at [1422, 23] on button "Options" at bounding box center [1417, 24] width 83 height 26
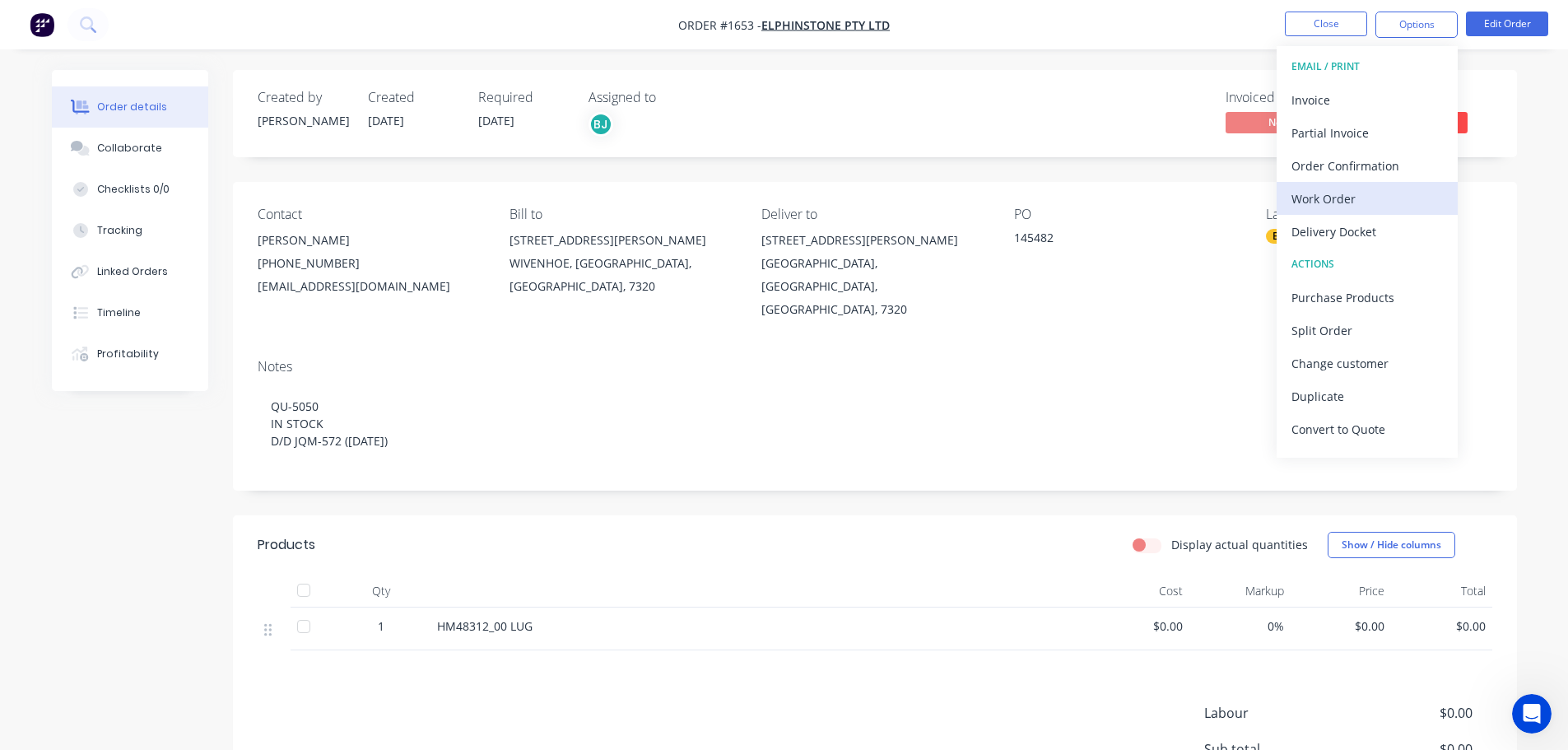
click at [1347, 204] on div "Work Order" at bounding box center [1367, 198] width 151 height 23
click at [1329, 201] on div "Custom" at bounding box center [1367, 198] width 151 height 23
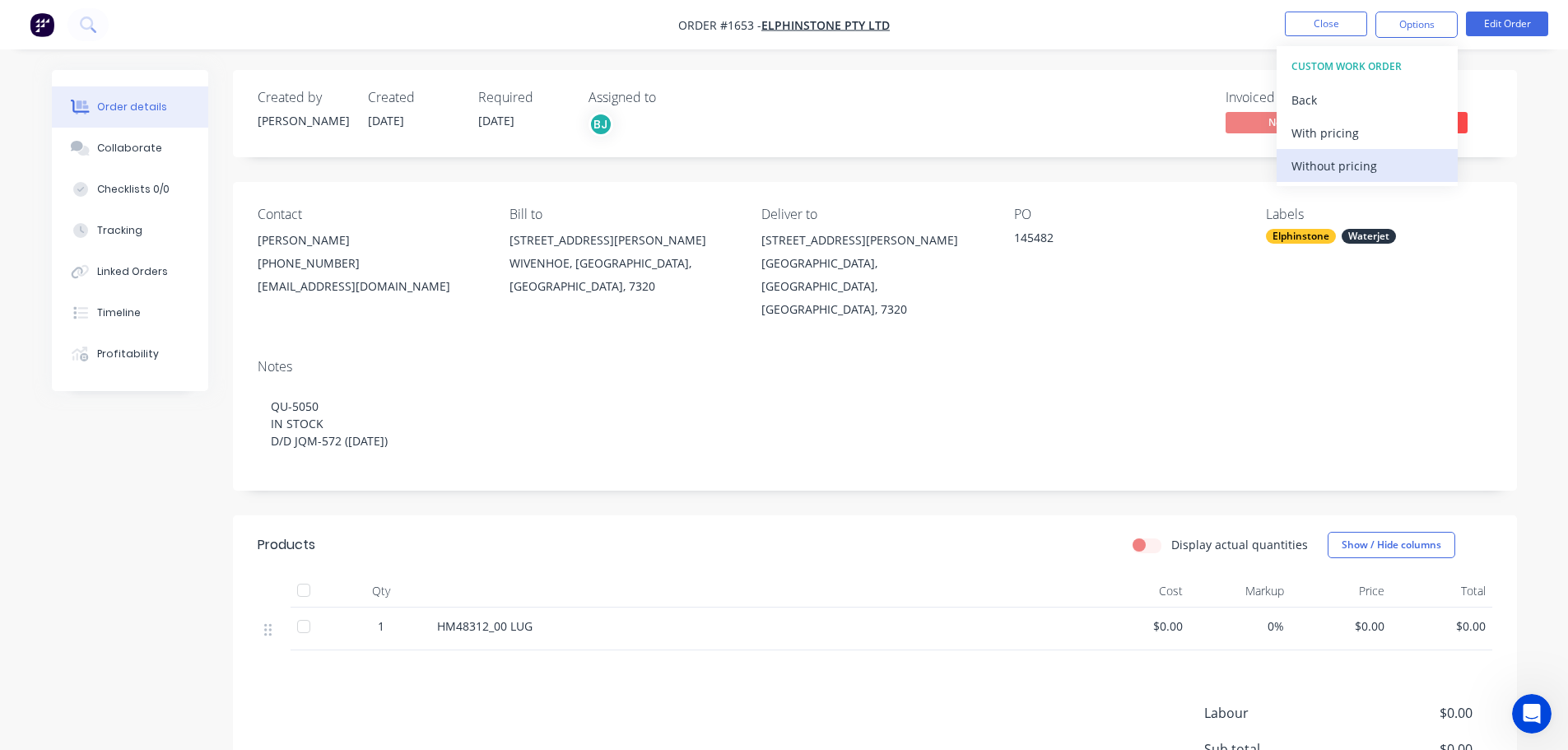
click at [1330, 161] on div "Without pricing" at bounding box center [1367, 165] width 151 height 23
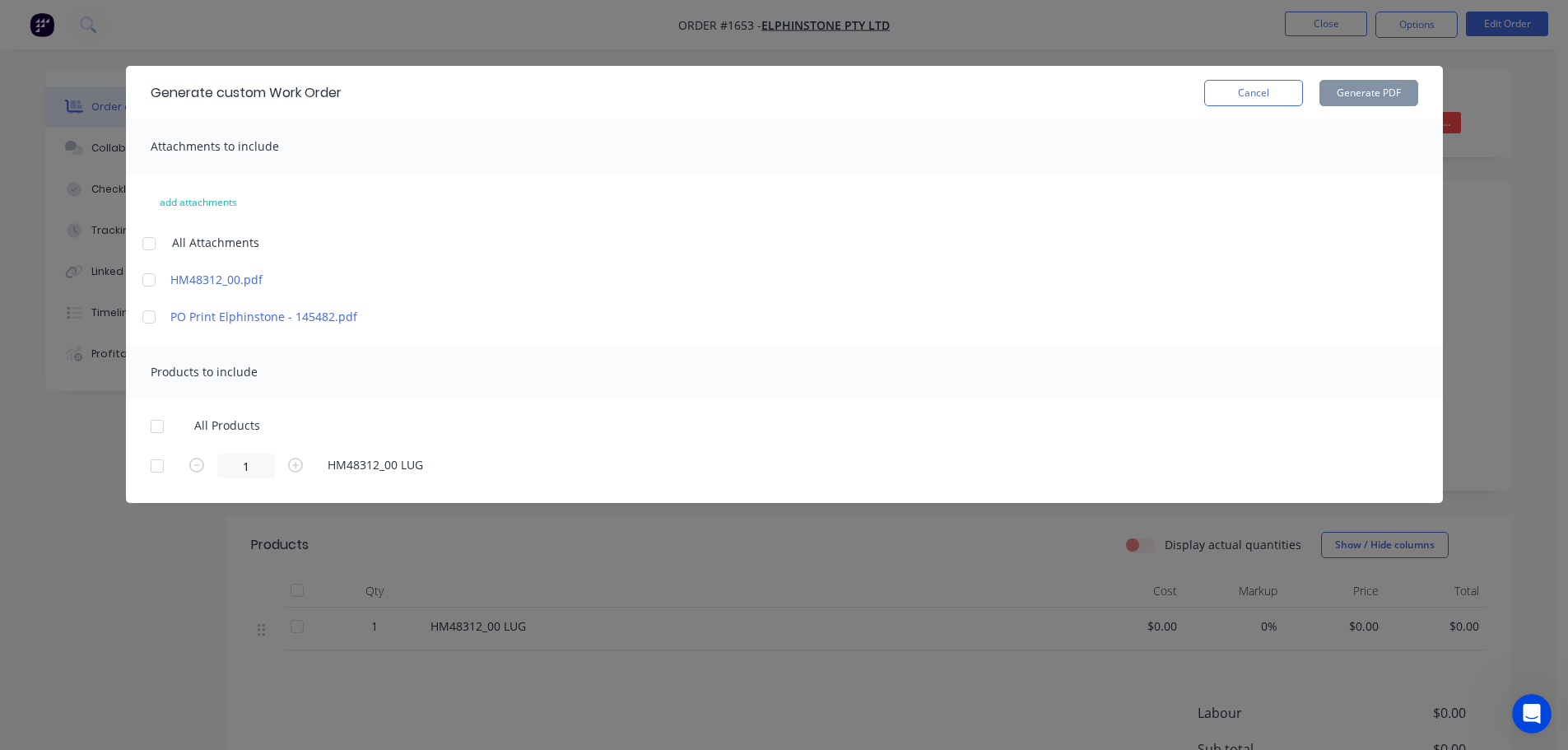
click at [150, 234] on div at bounding box center [148, 243] width 33 height 33
click at [169, 421] on div at bounding box center [157, 426] width 33 height 33
click at [1361, 86] on button "Generate PDF" at bounding box center [1368, 93] width 99 height 26
click at [1234, 92] on button "Cancel" at bounding box center [1253, 93] width 99 height 26
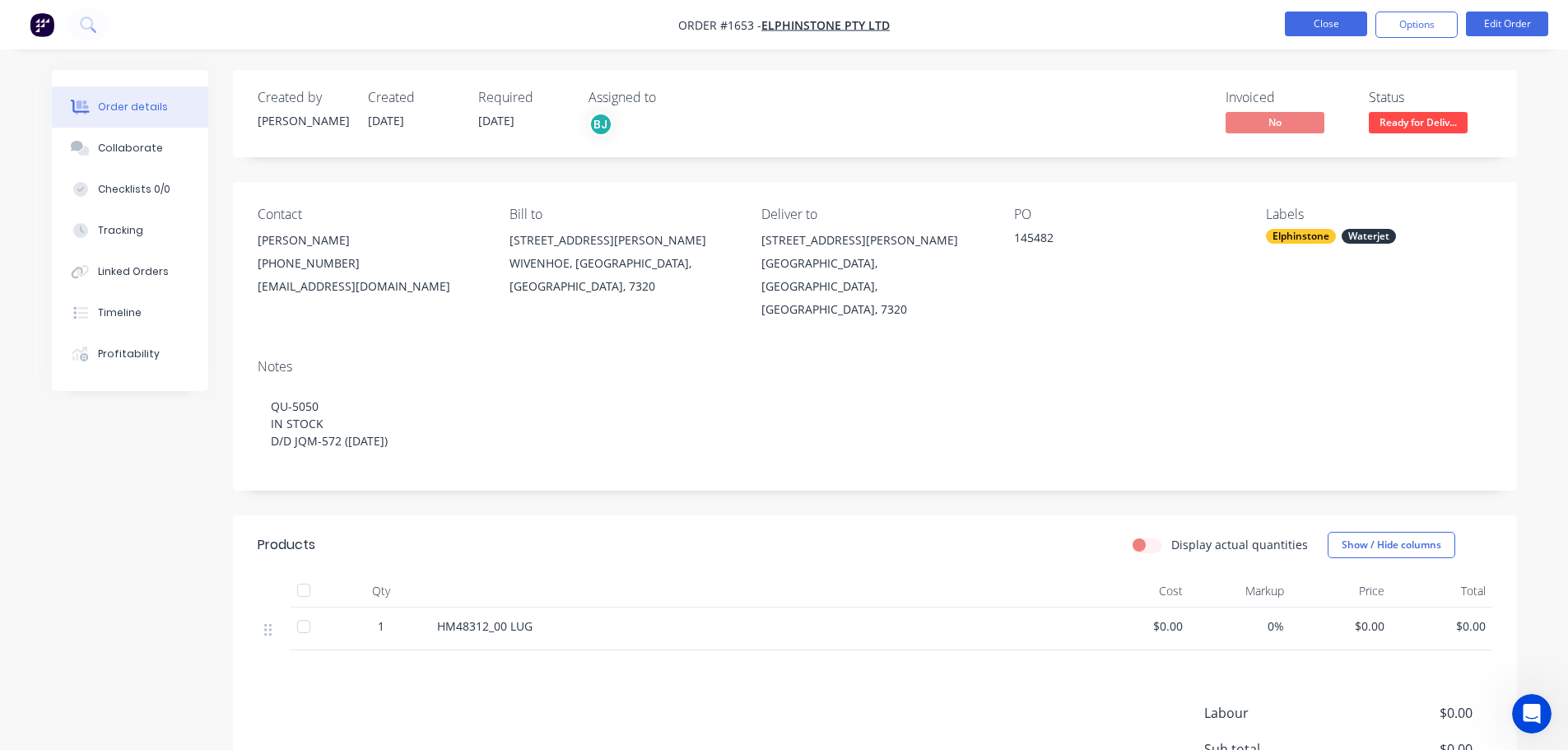
click at [1339, 28] on button "Close" at bounding box center [1327, 23] width 83 height 24
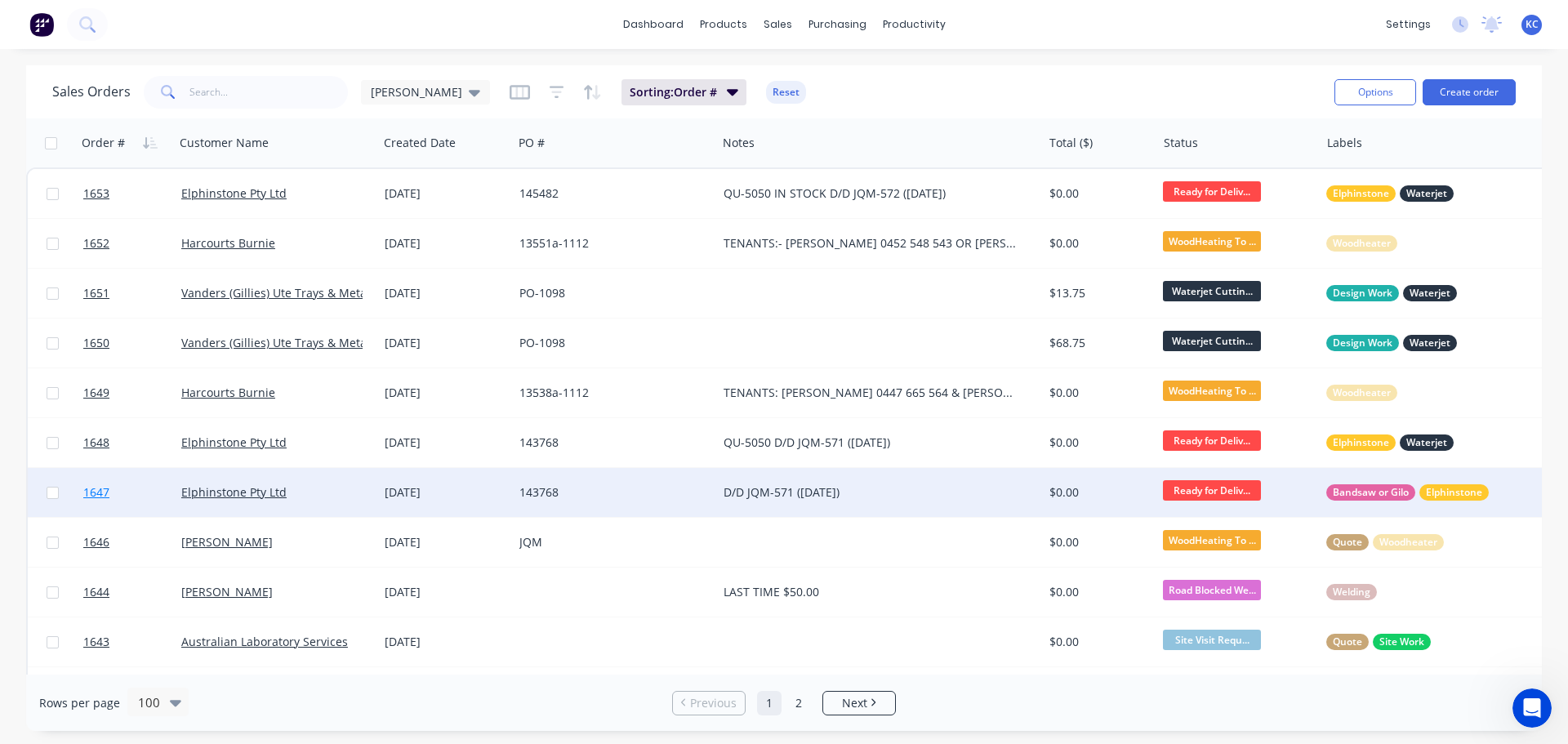
click at [96, 493] on span "1647" at bounding box center [96, 493] width 26 height 17
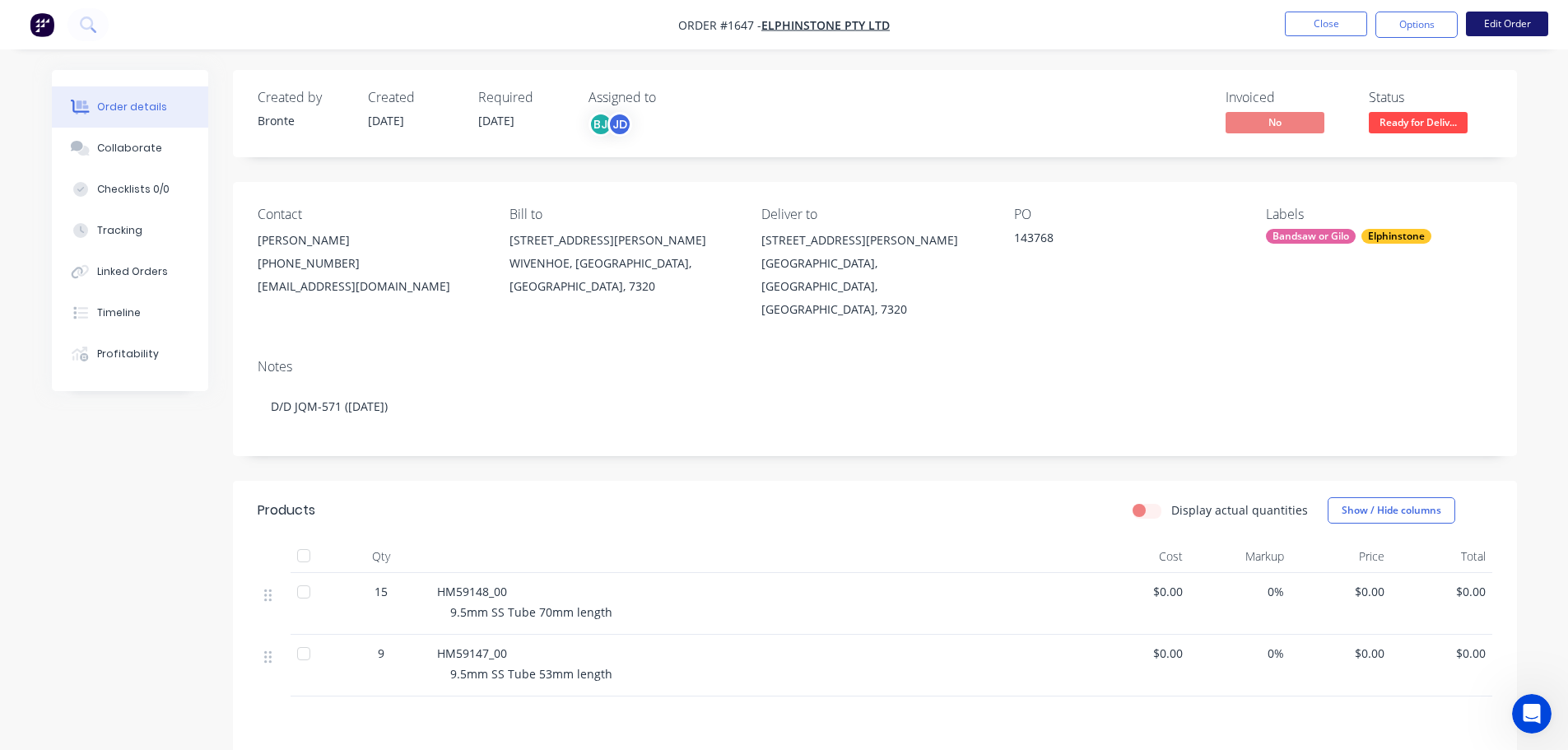
click at [1496, 22] on button "Edit Order" at bounding box center [1507, 23] width 83 height 24
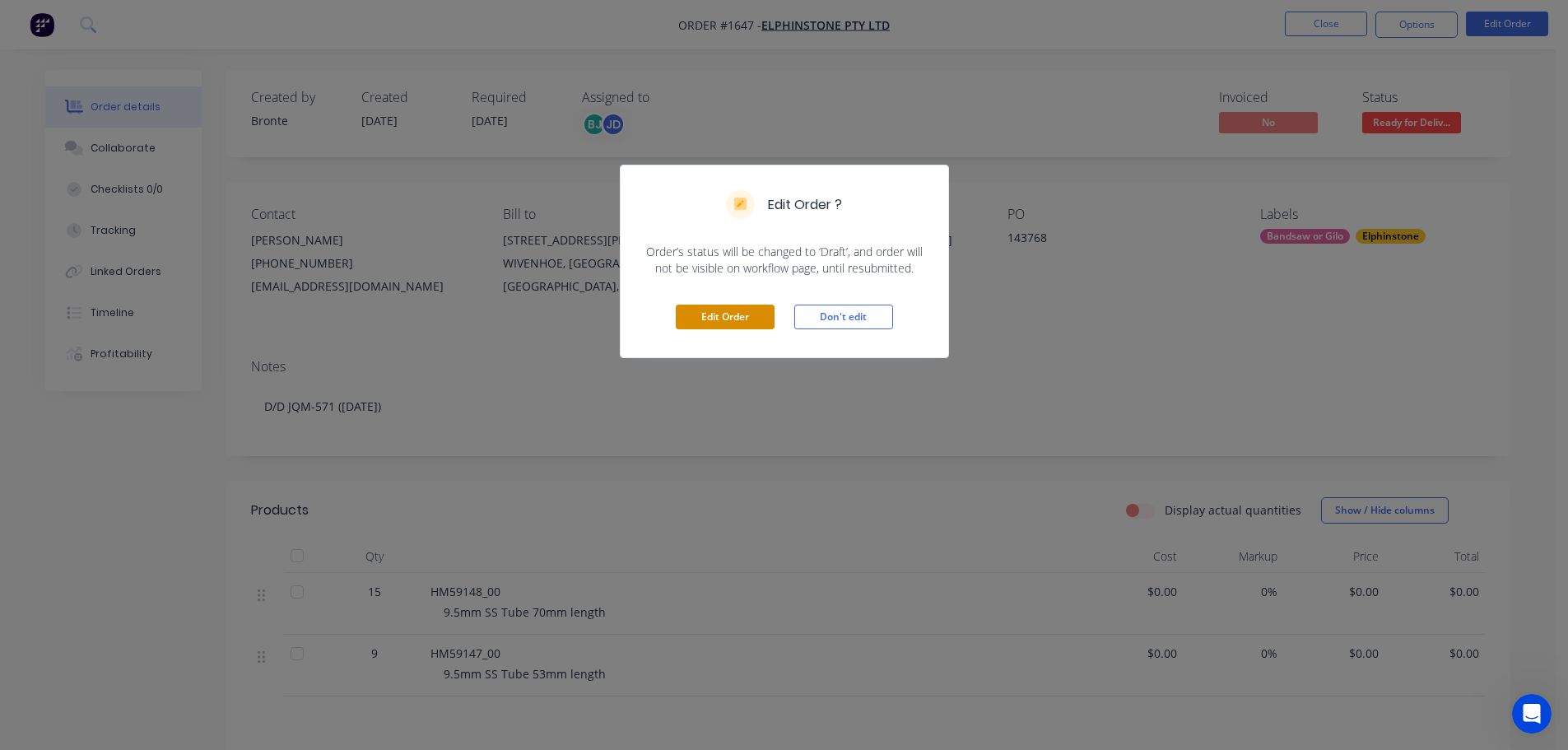
click at [705, 317] on button "Edit Order" at bounding box center [725, 316] width 99 height 24
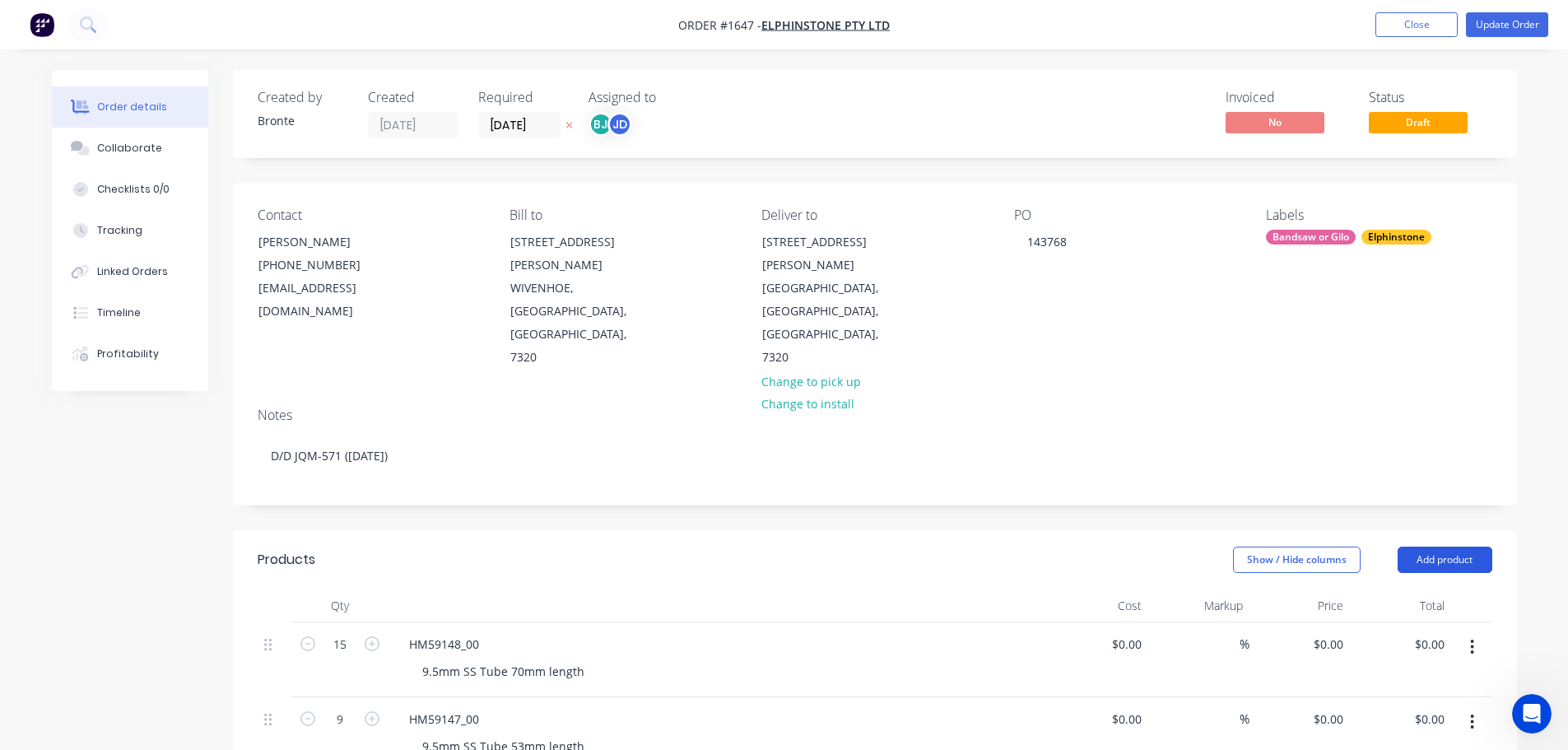
click at [1442, 546] on button "Add product" at bounding box center [1445, 559] width 95 height 26
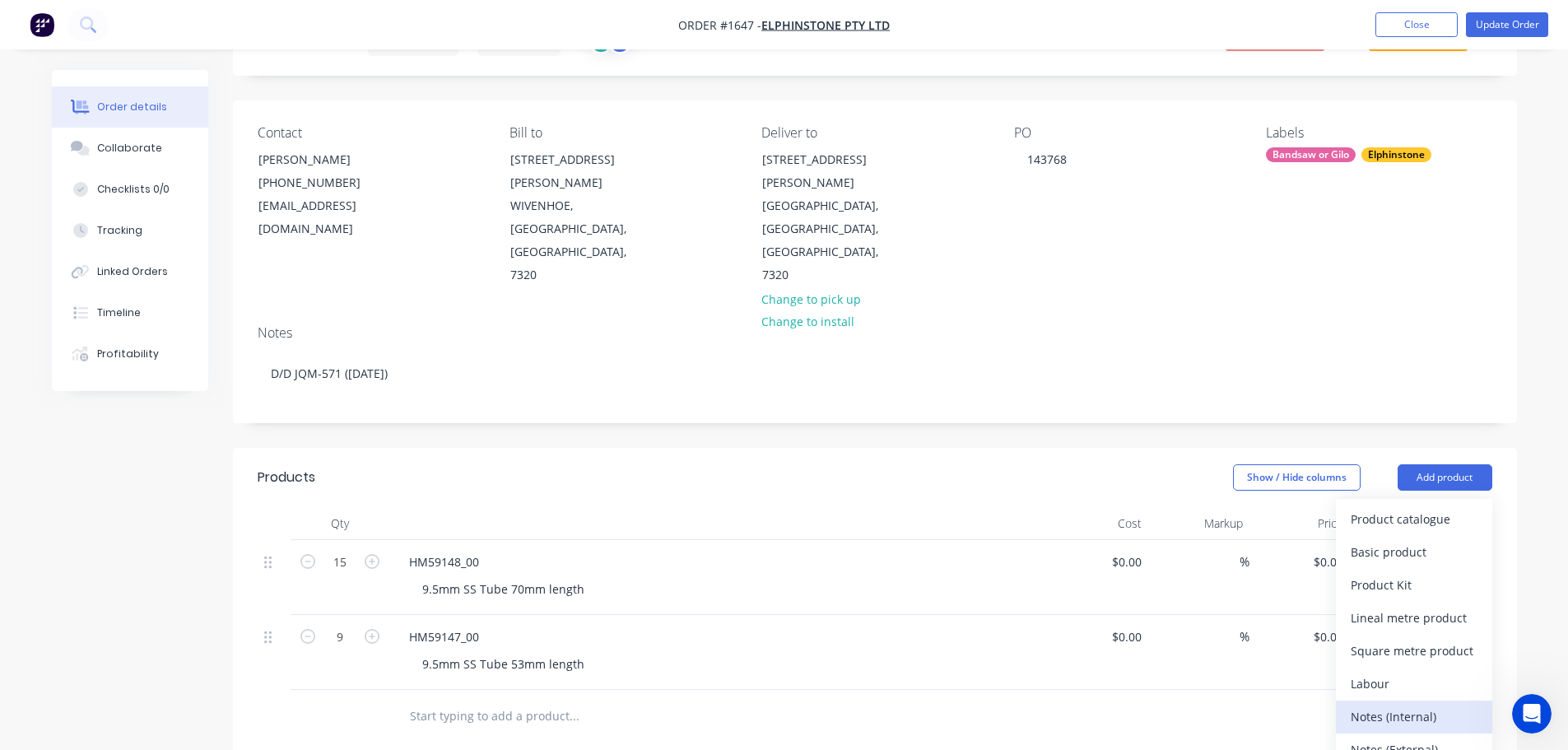
click at [1409, 704] on div "Notes (Internal)" at bounding box center [1414, 715] width 127 height 23
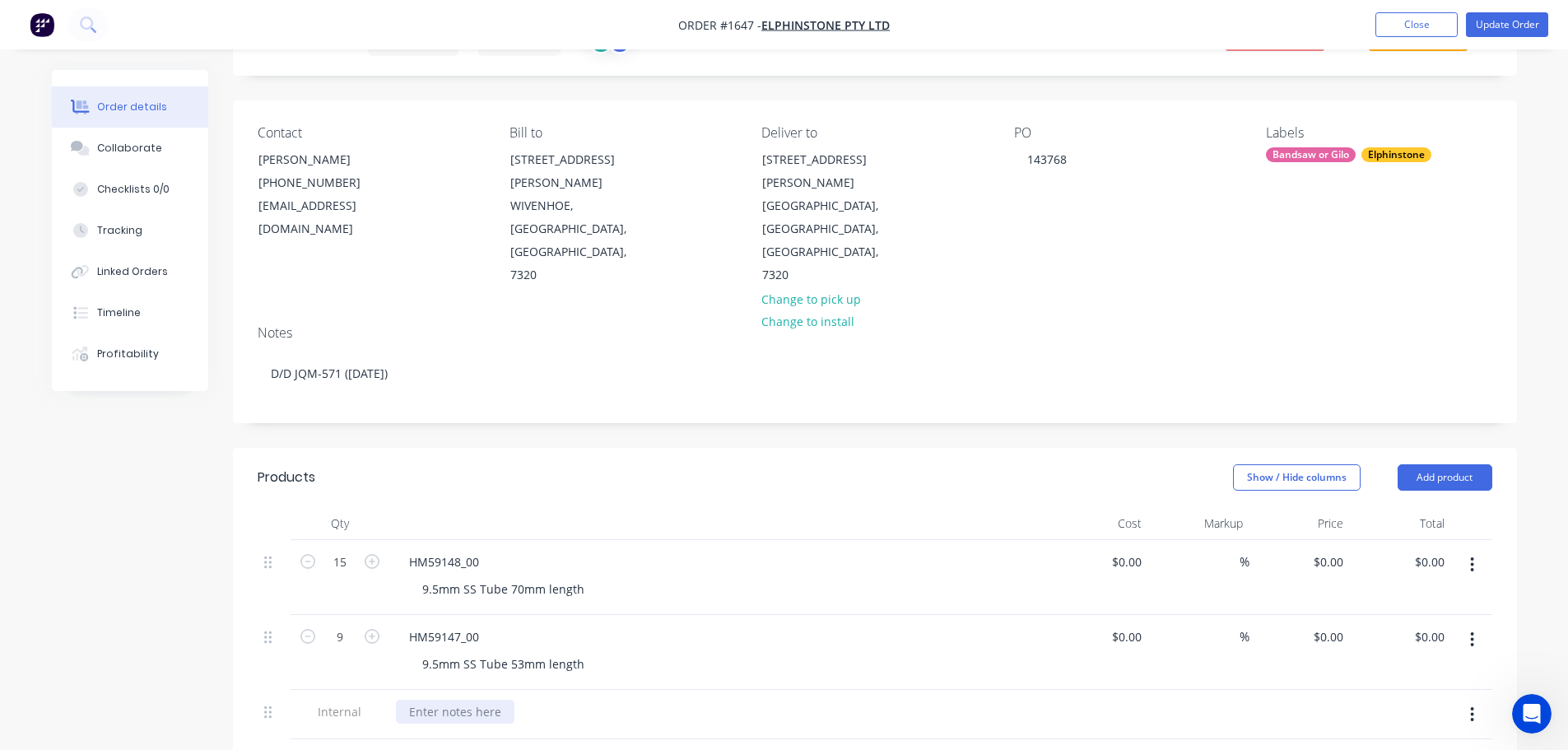
click at [421, 699] on div at bounding box center [455, 711] width 118 height 23
click at [768, 699] on div "9 X 9.53 X 1.6 SS 316 RTUBE X 53 15 X 9.53 X 1.6 SS 316 RTUBE X 70" at bounding box center [718, 720] width 645 height 41
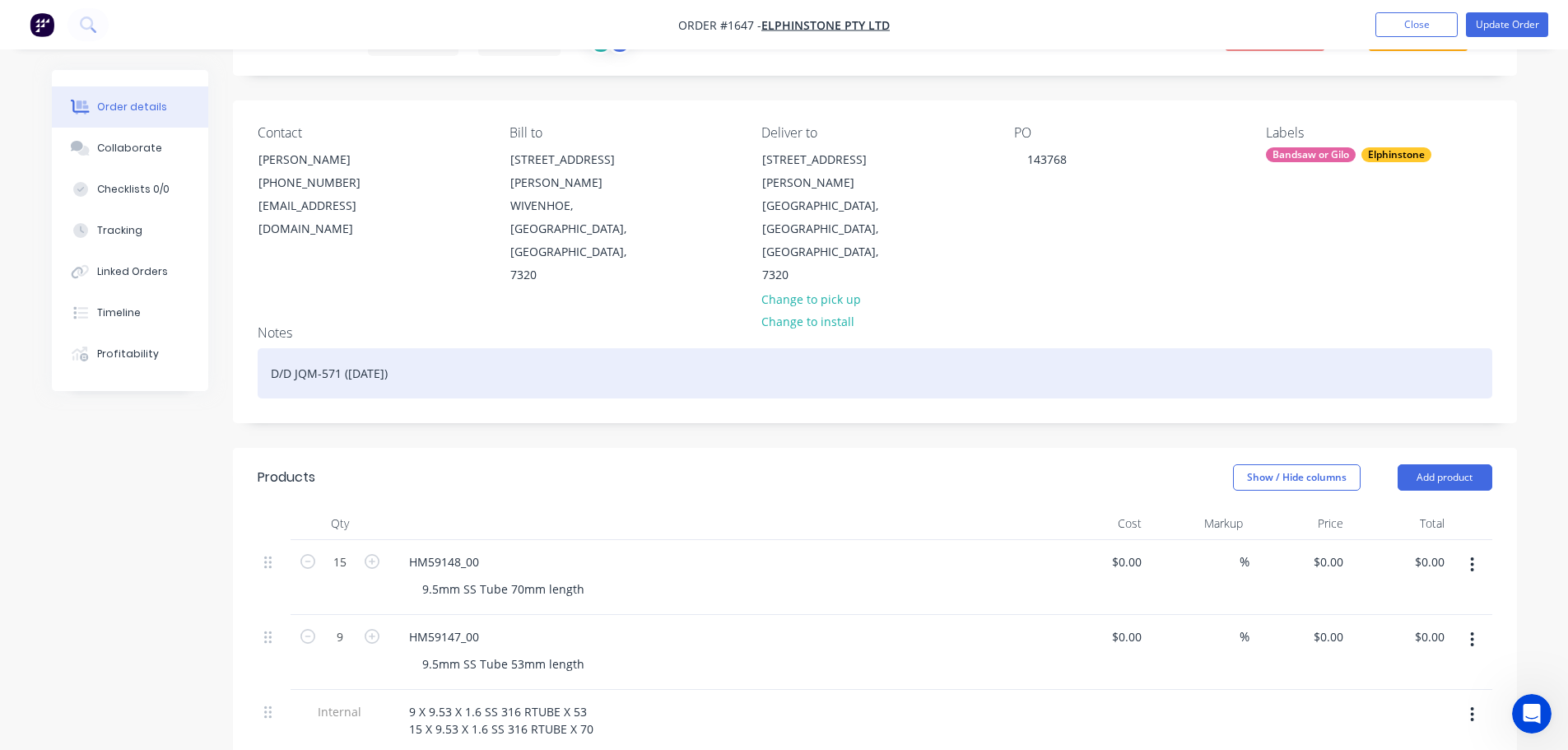
click at [424, 348] on div "D/D JQM-571 ([DATE])" at bounding box center [874, 373] width 1235 height 50
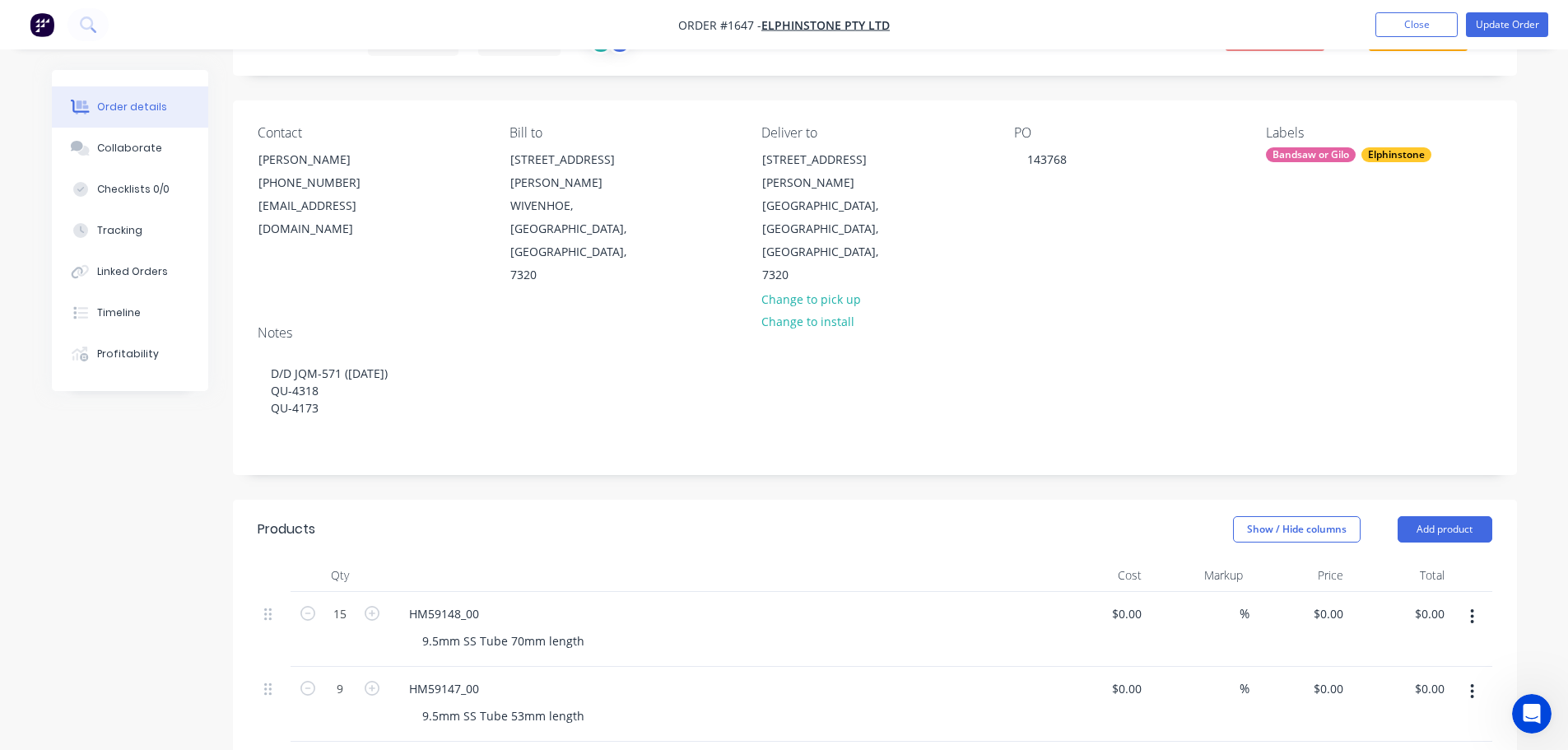
click at [1105, 516] on div "Show / Hide columns Add product" at bounding box center [1005, 529] width 972 height 26
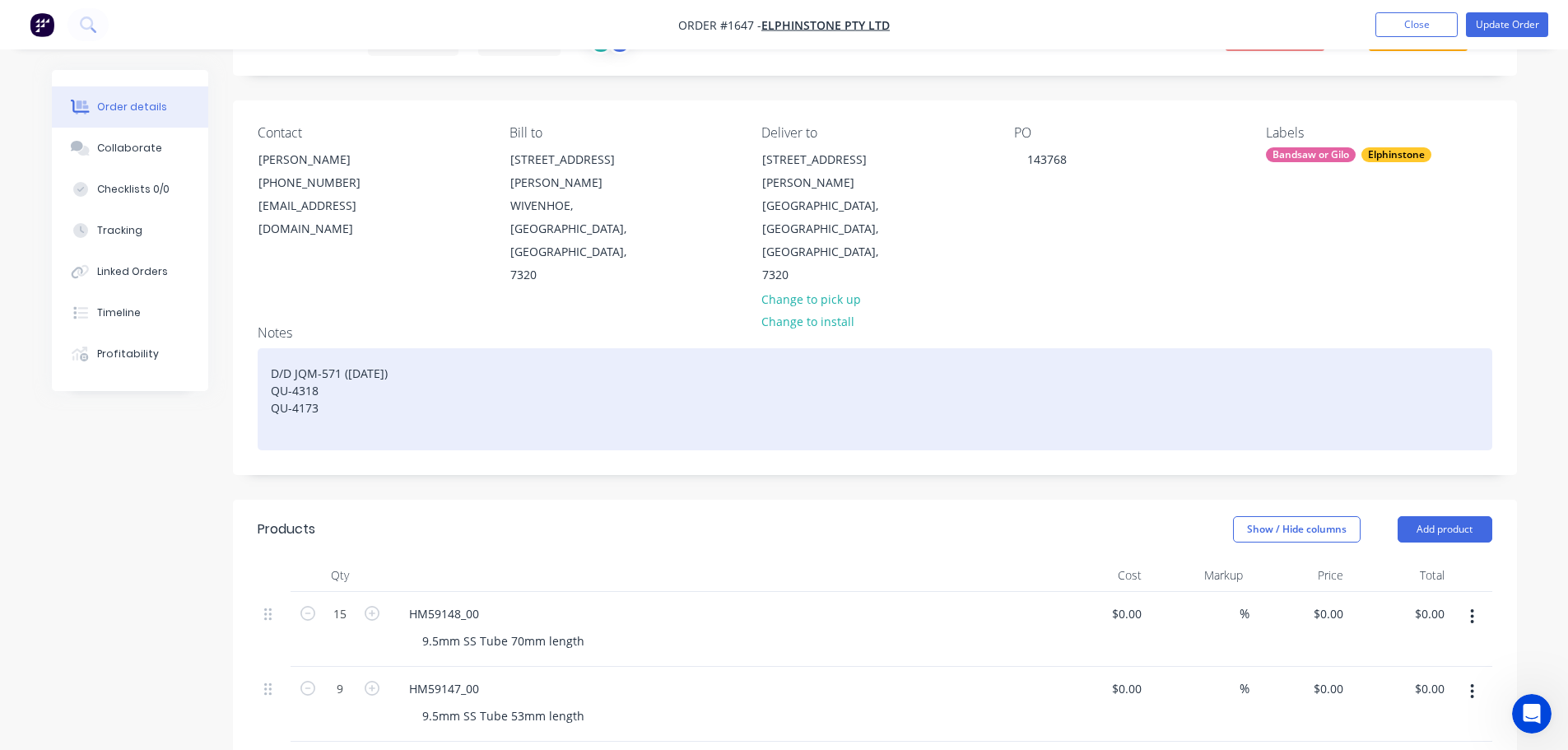
click at [321, 348] on div "D/D JQM-571 ([DATE]) QU-4318 QU-4173" at bounding box center [874, 399] width 1235 height 102
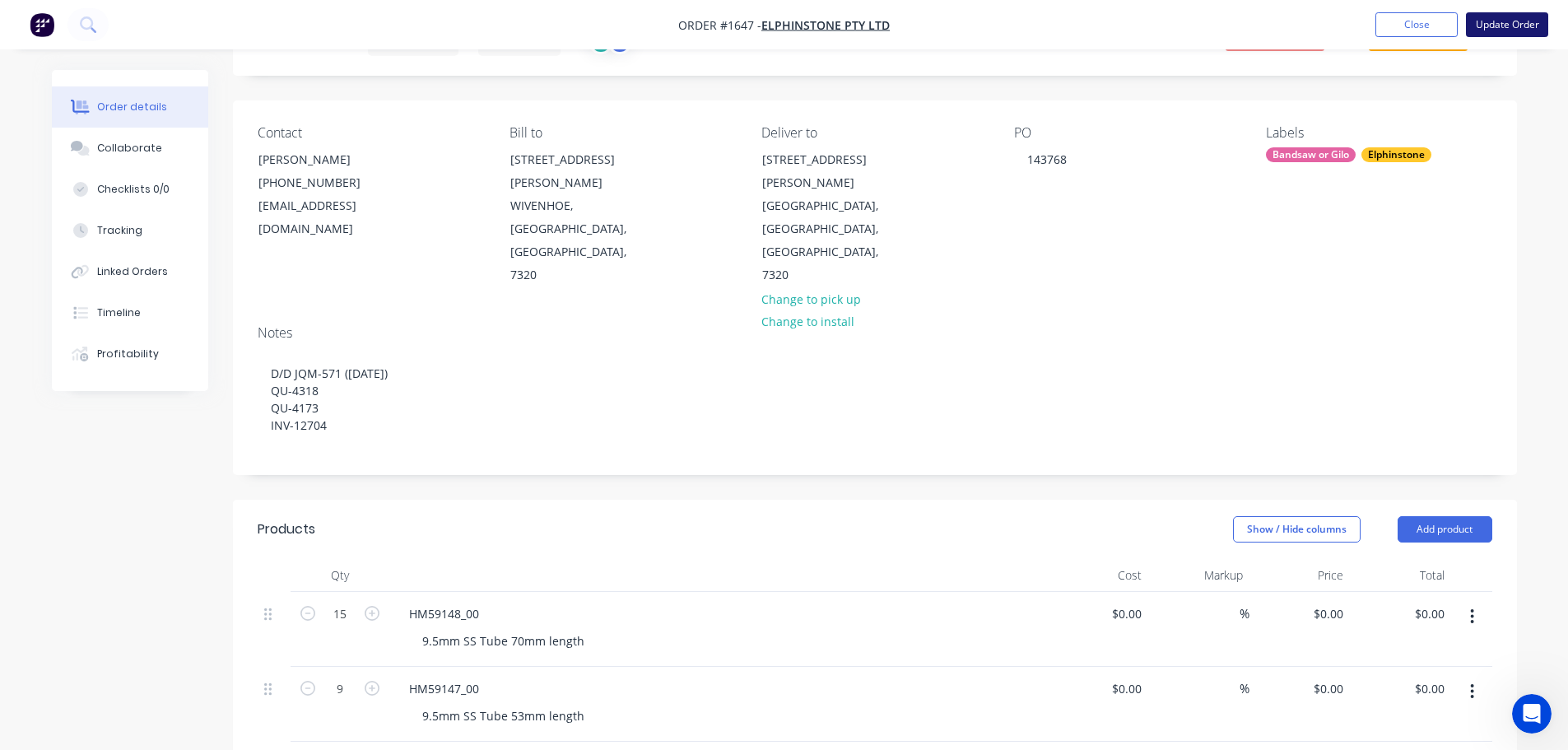
click at [1496, 32] on button "Update Order" at bounding box center [1507, 24] width 83 height 24
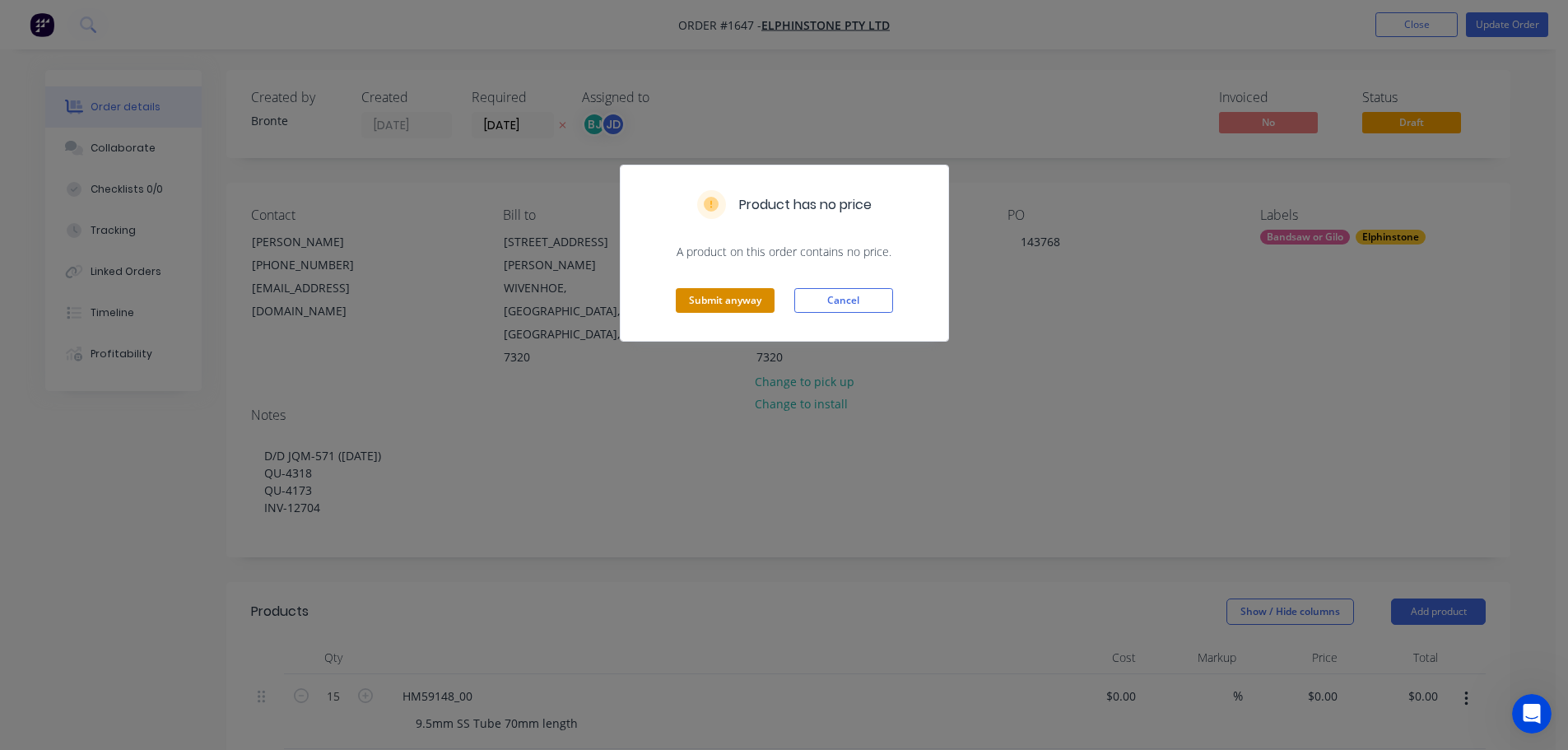
click at [738, 301] on button "Submit anyway" at bounding box center [725, 300] width 99 height 24
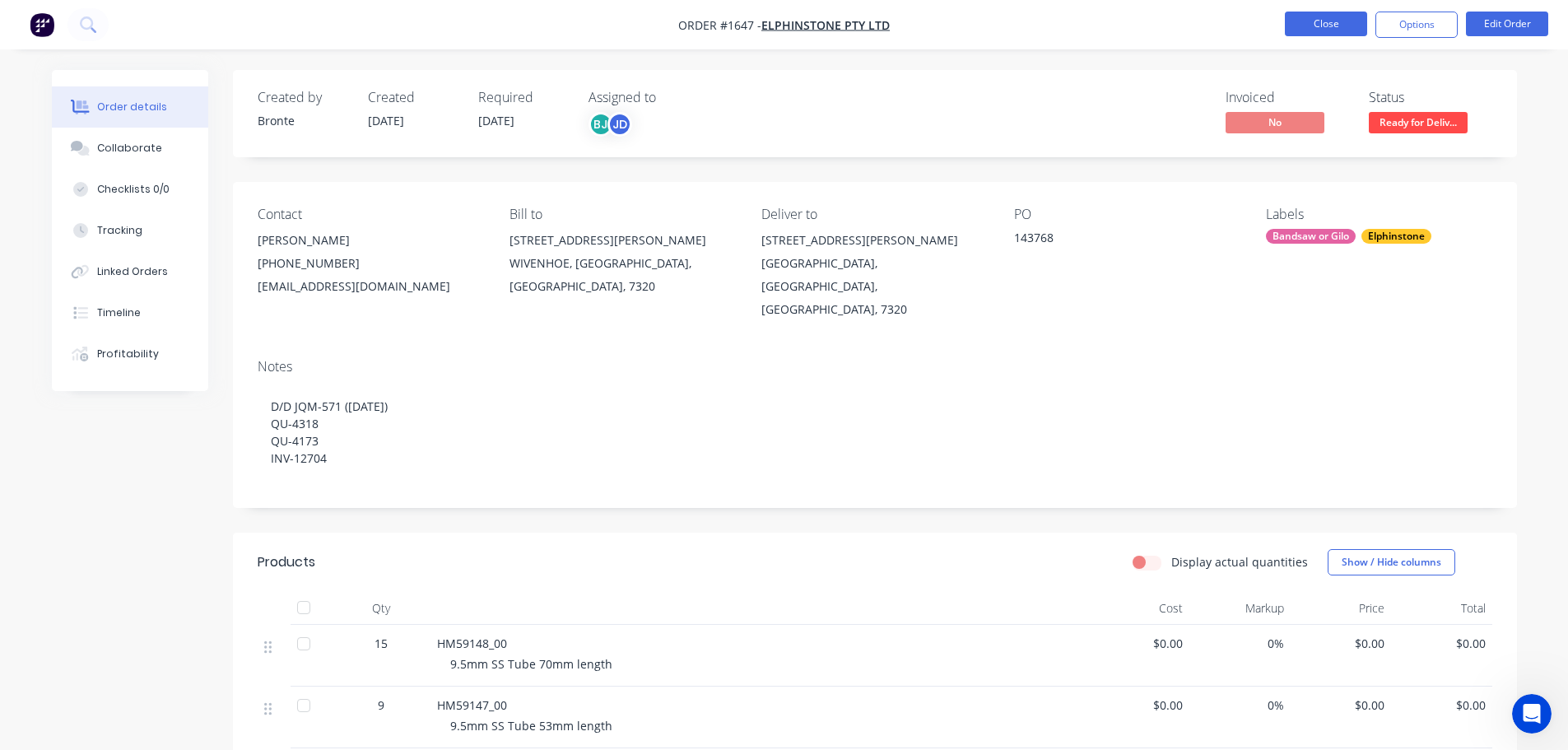
click at [1331, 28] on button "Close" at bounding box center [1327, 23] width 83 height 24
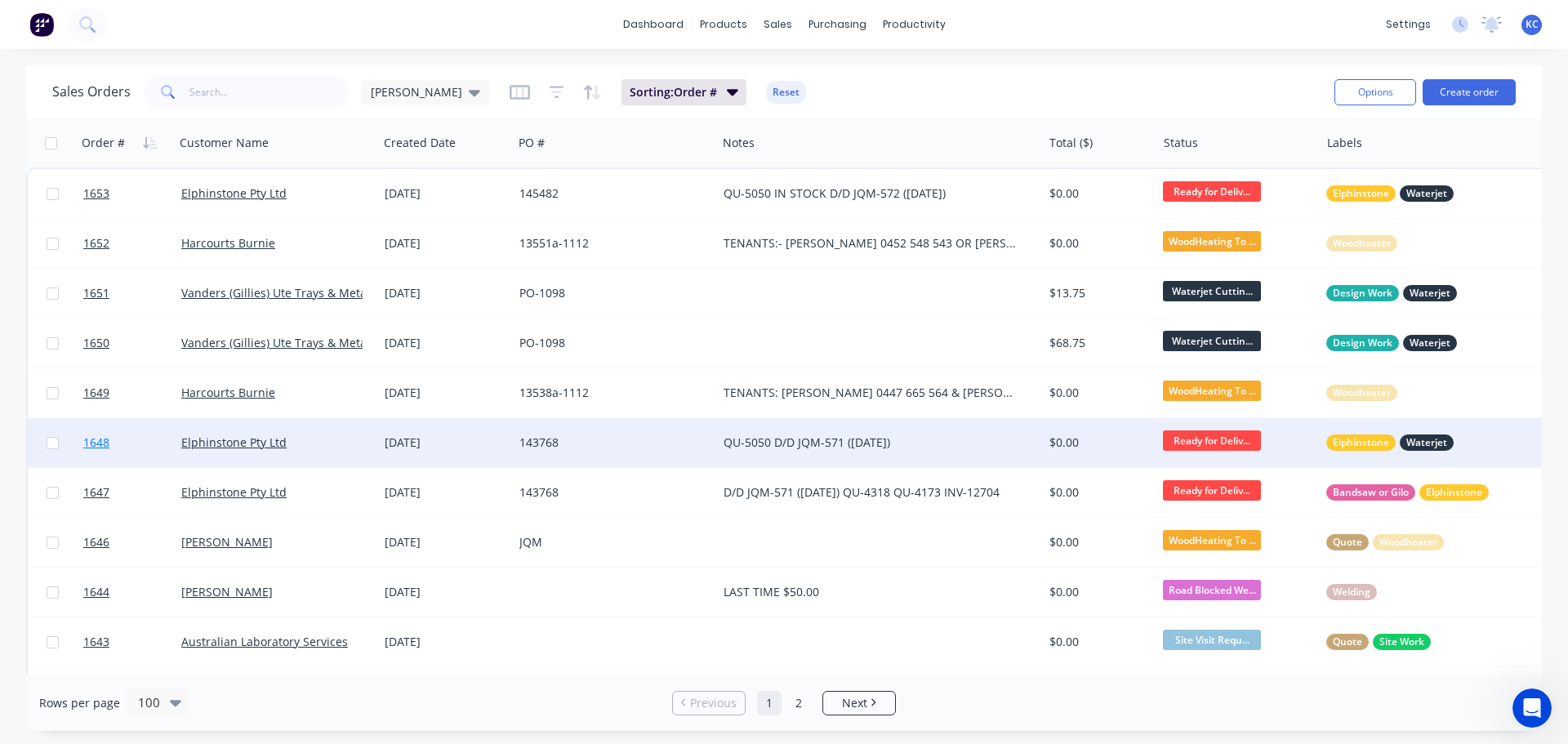
click at [102, 446] on span "1648" at bounding box center [96, 442] width 26 height 17
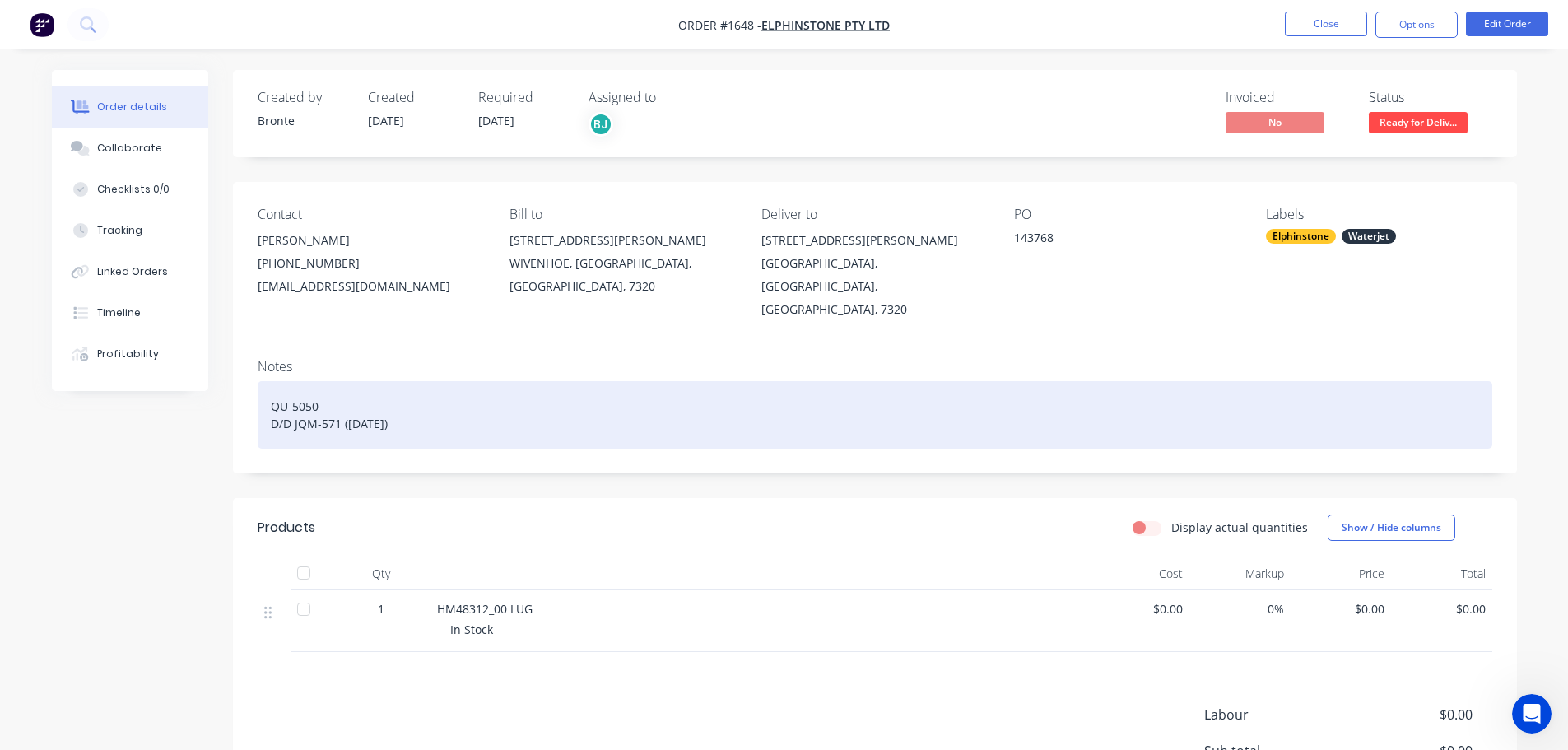
click at [412, 404] on div "QU-5050 D/D JQM-571 ([DATE])" at bounding box center [874, 415] width 1235 height 68
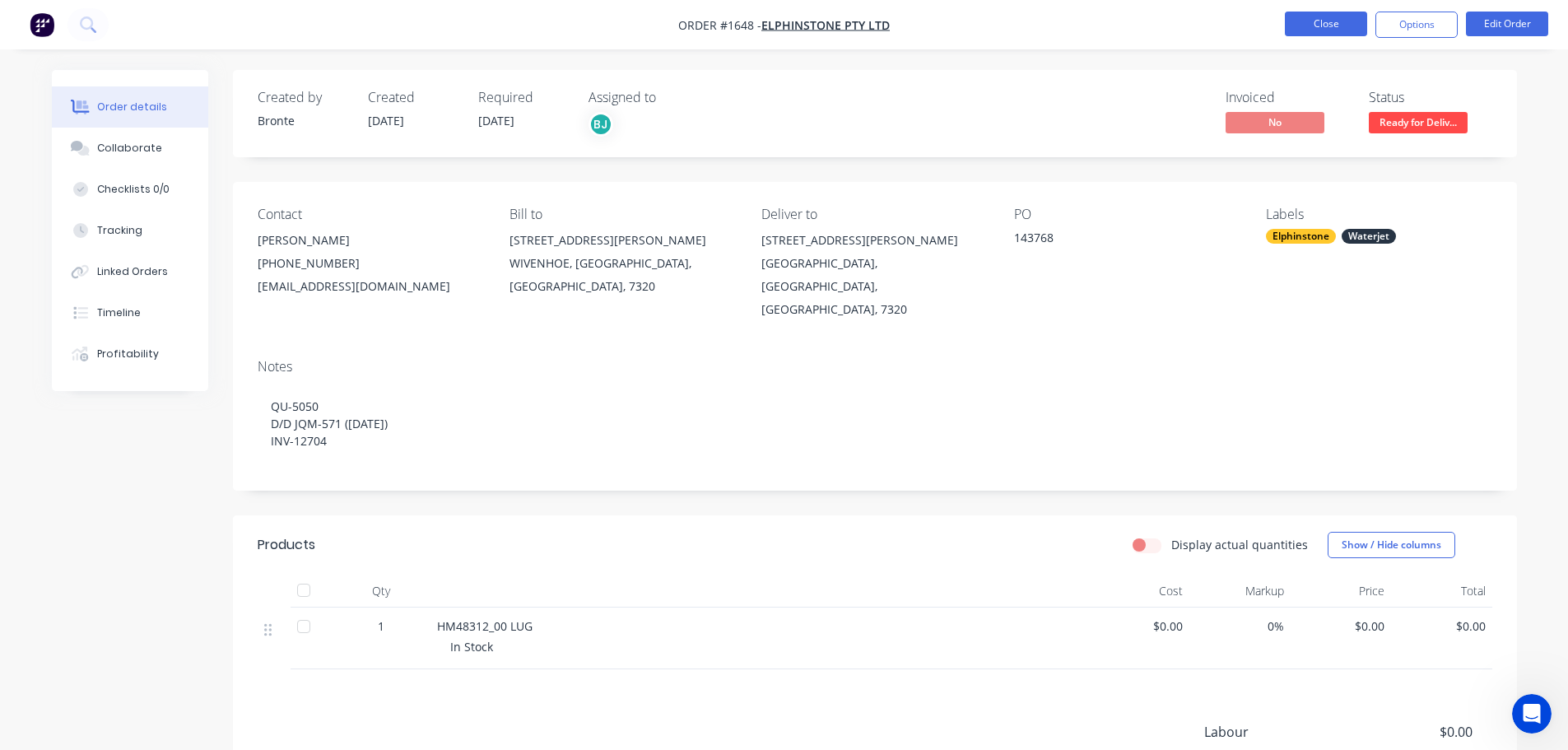
click at [1345, 26] on button "Close" at bounding box center [1327, 23] width 83 height 24
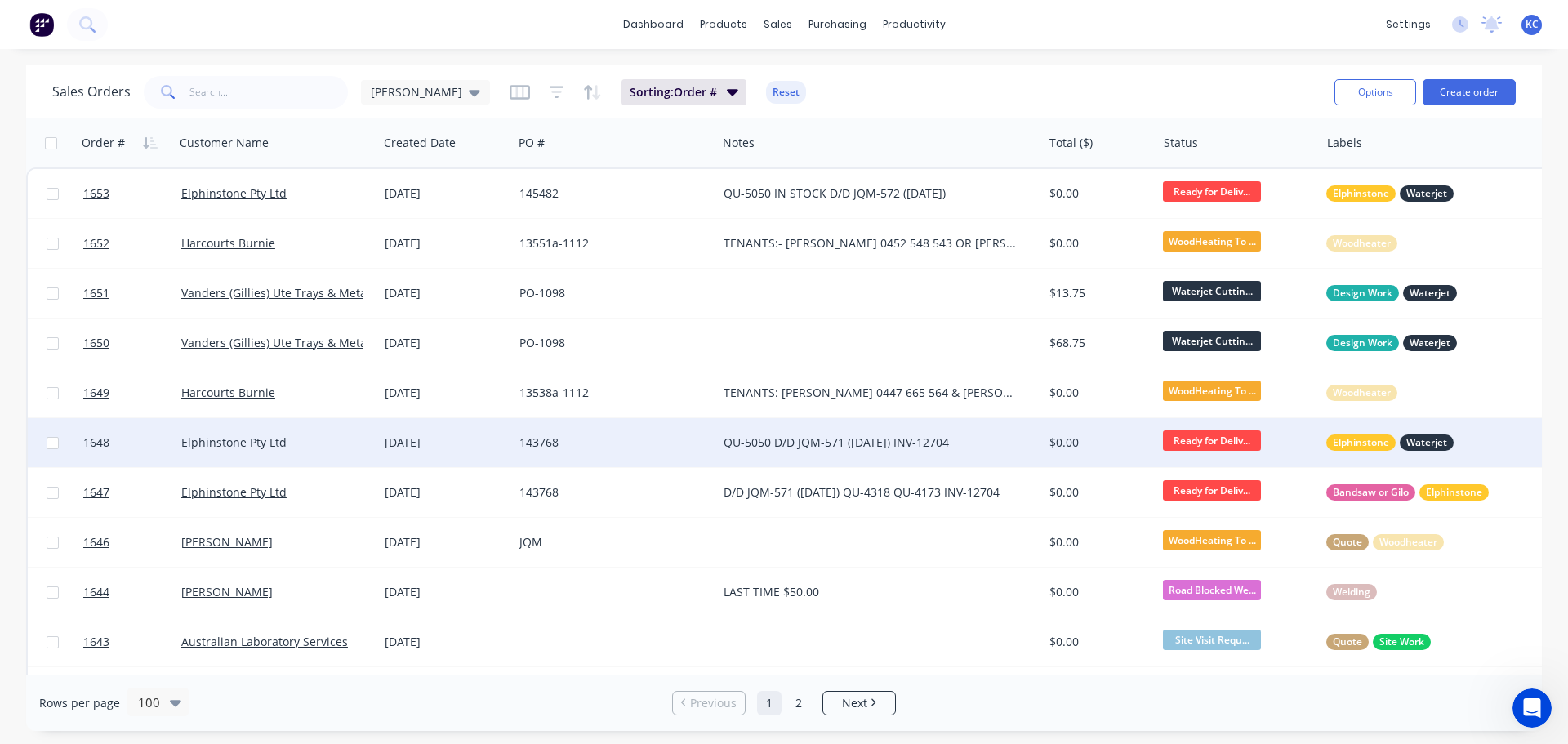
click at [1218, 449] on span "Ready for Deliv..." at bounding box center [1211, 440] width 98 height 20
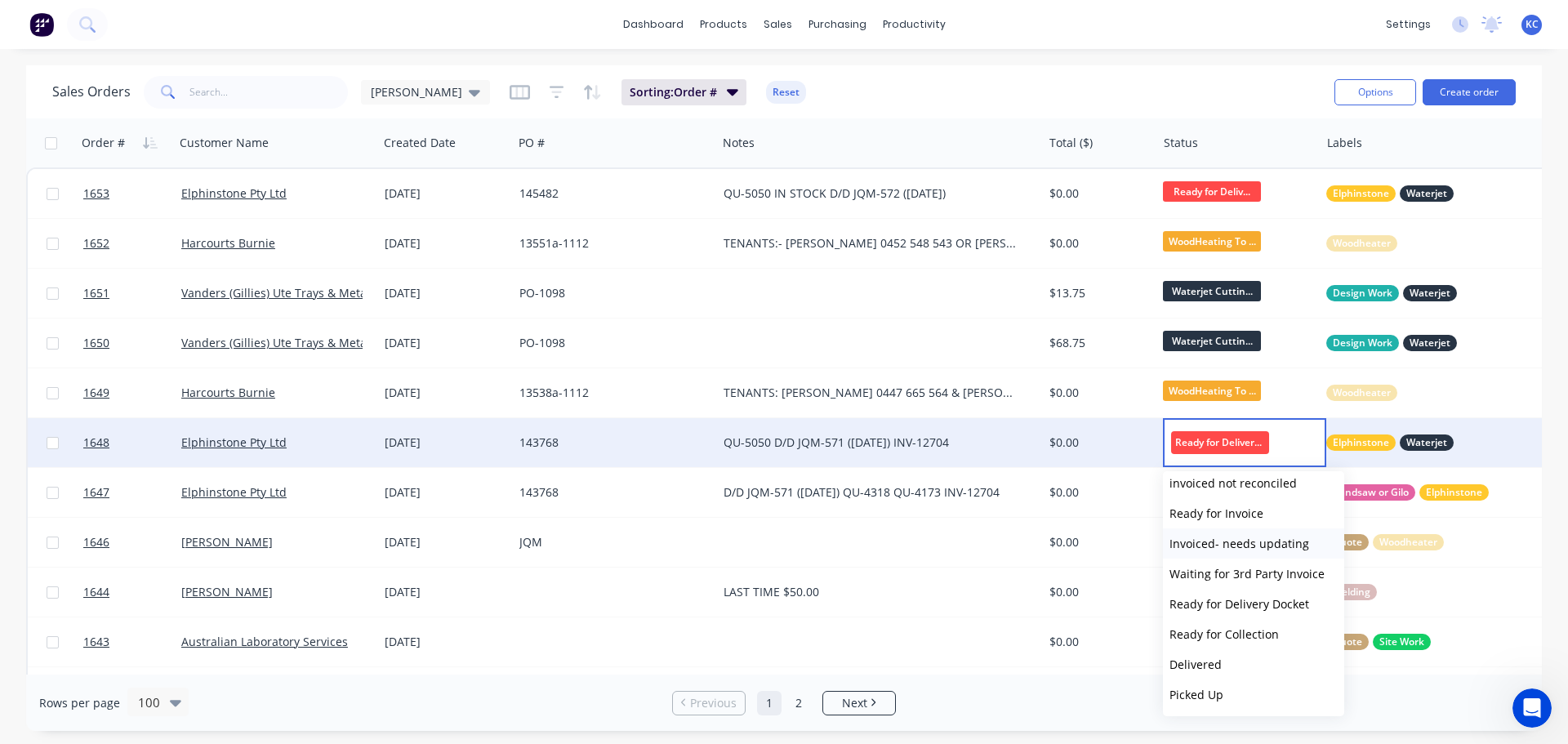
scroll to position [562, 0]
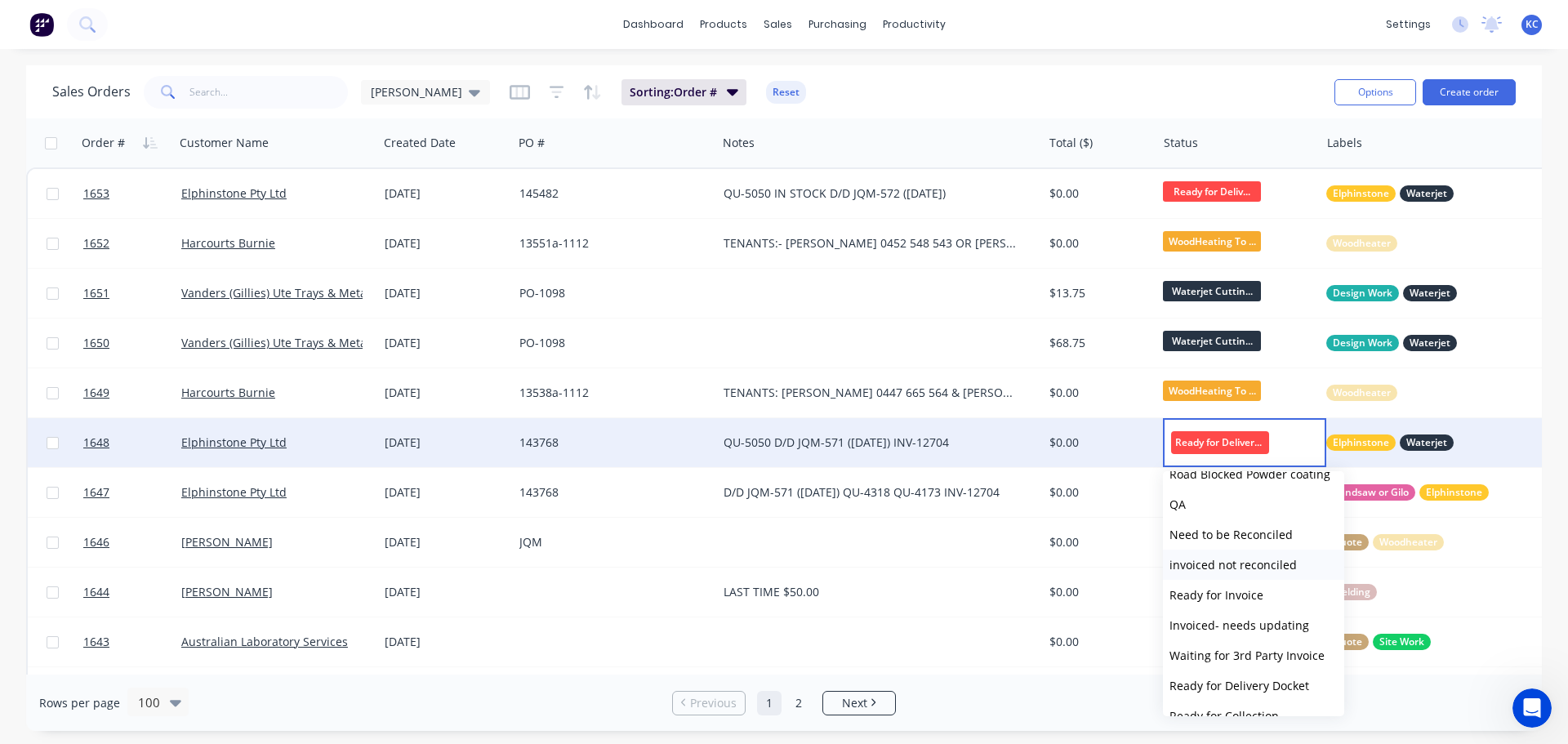
click at [1248, 573] on button "invoiced not reconciled" at bounding box center [1253, 564] width 182 height 30
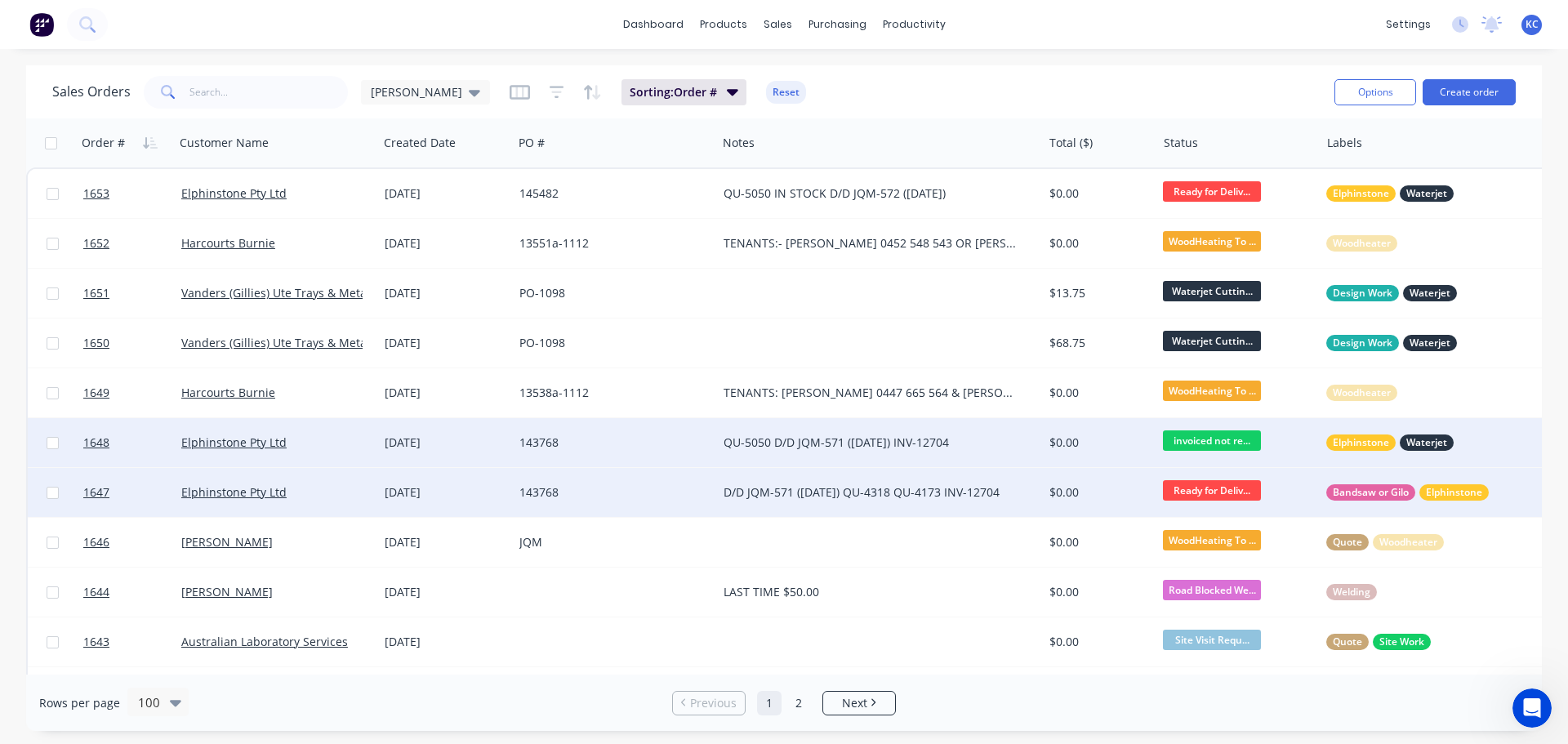
click at [1213, 490] on span "Ready for Deliv..." at bounding box center [1211, 491] width 98 height 20
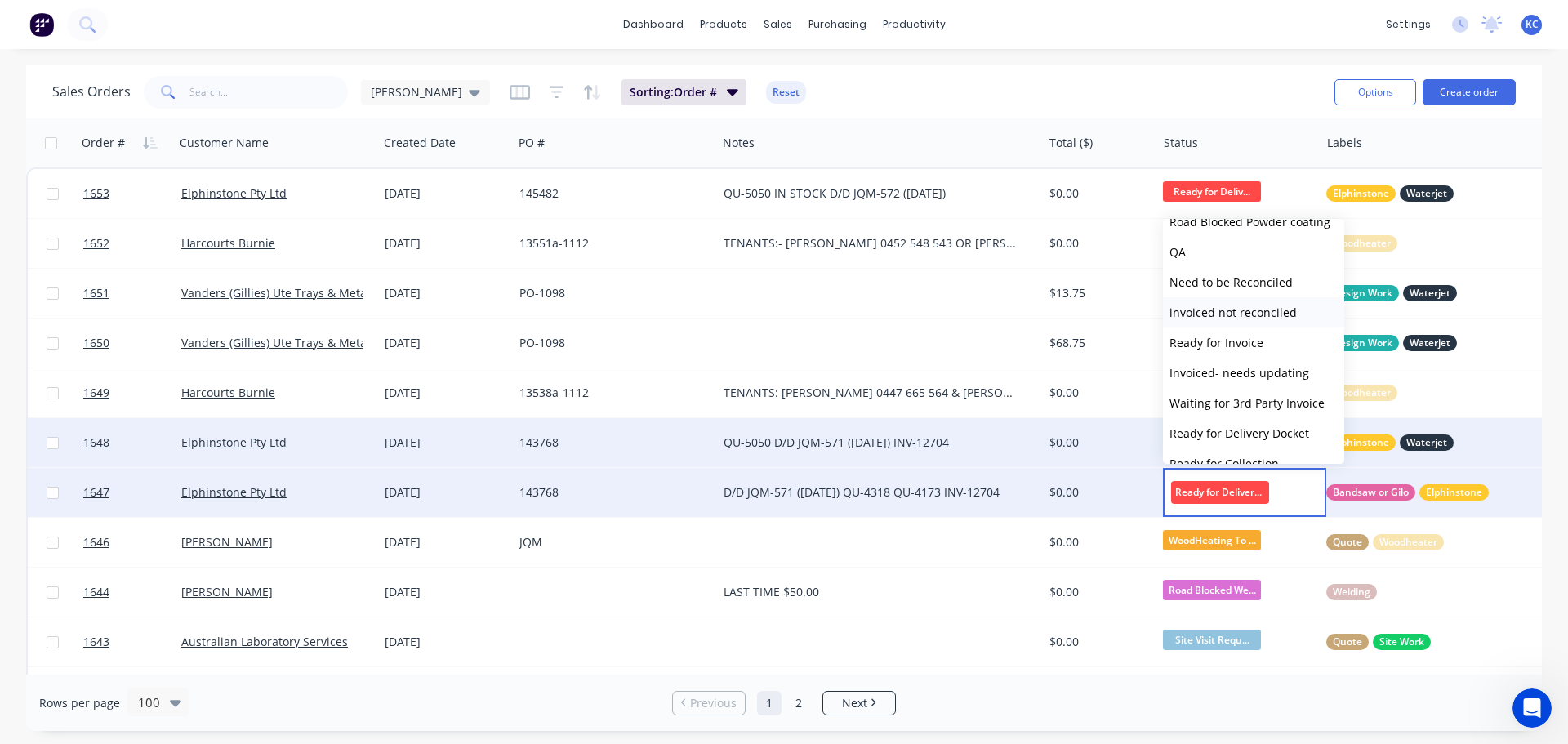
click at [1223, 314] on span "invoiced not reconciled" at bounding box center [1233, 312] width 128 height 16
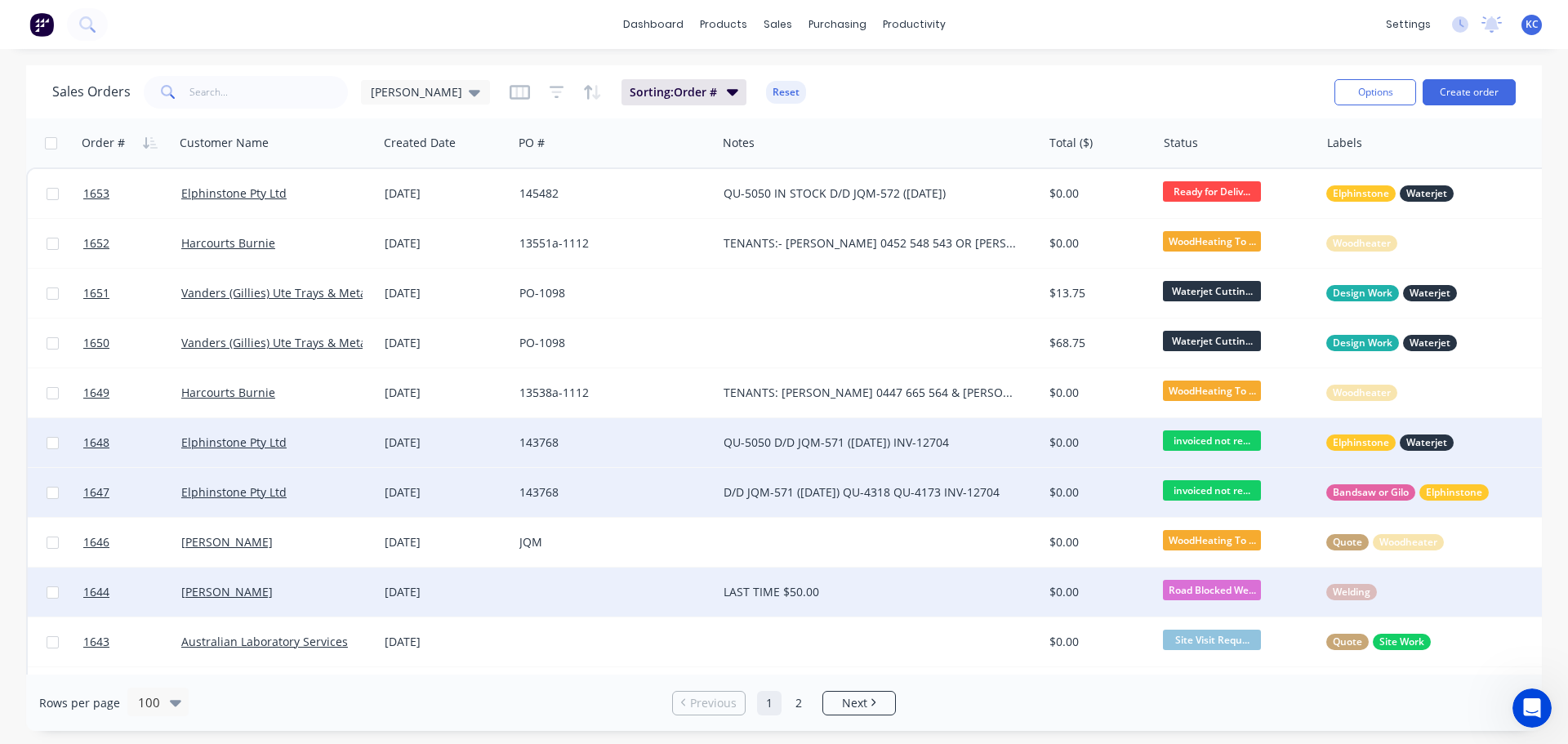
click at [906, 583] on div "LAST TIME $50.00" at bounding box center [880, 591] width 326 height 49
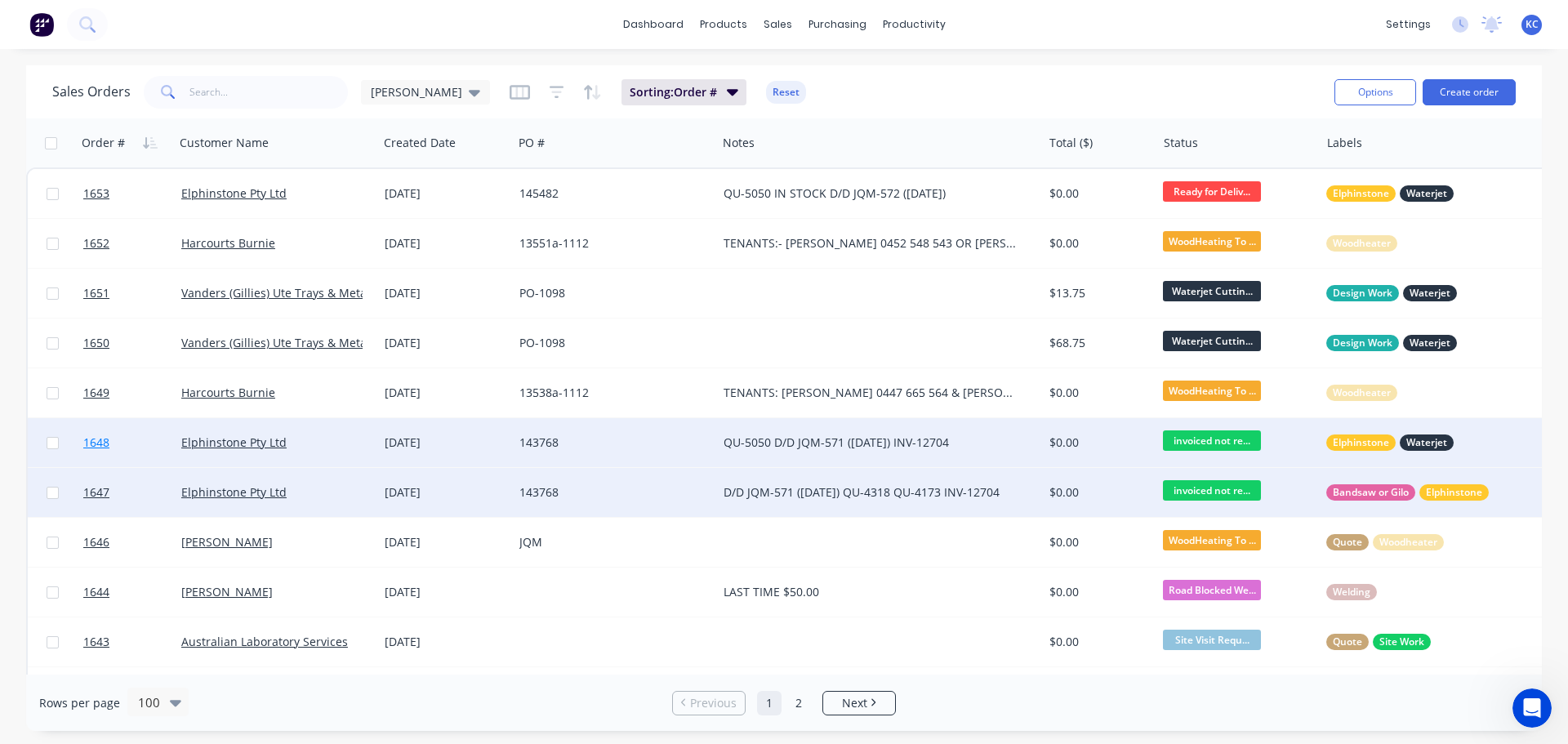
click at [86, 443] on span "1648" at bounding box center [96, 442] width 26 height 17
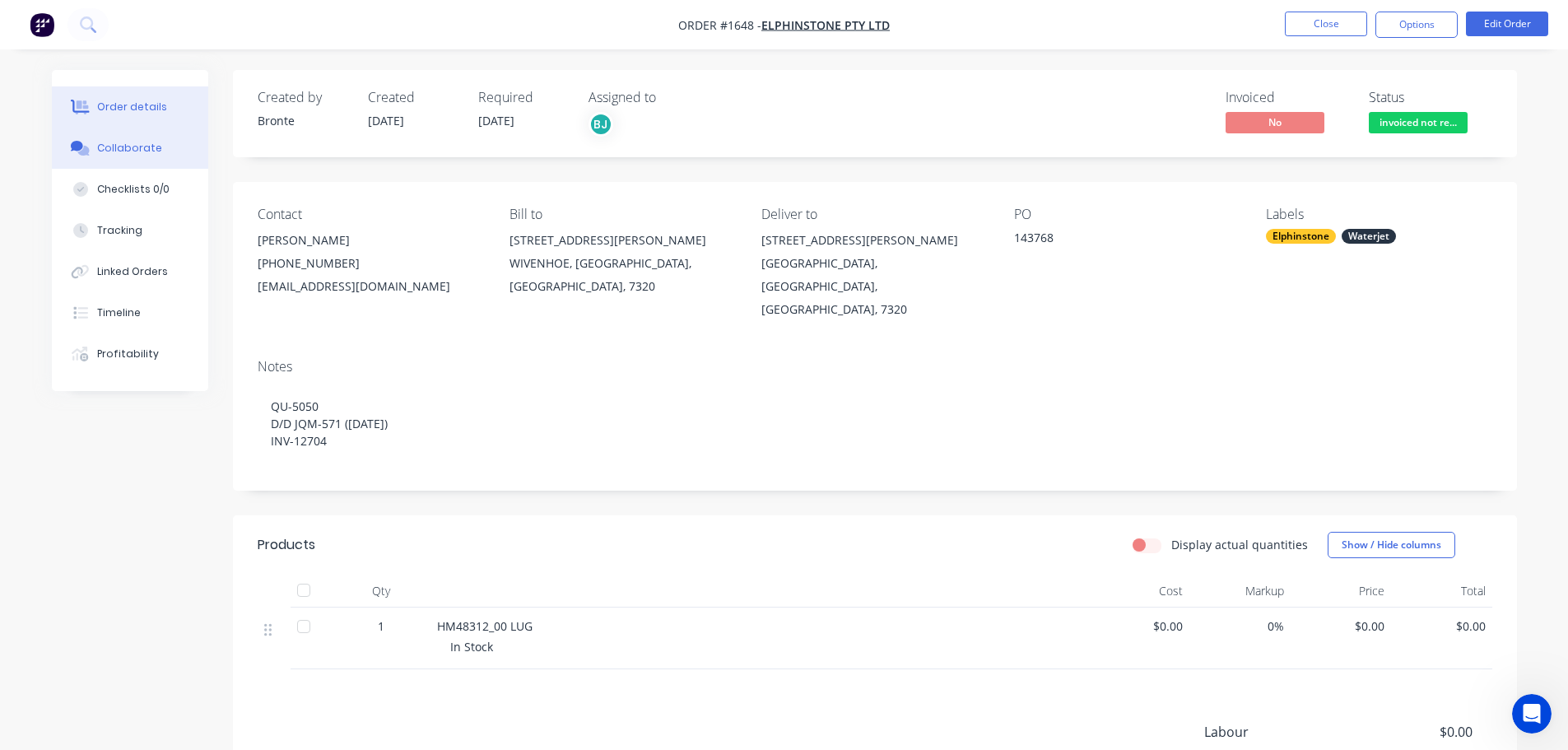
click at [120, 157] on button "Collaborate" at bounding box center [130, 148] width 157 height 41
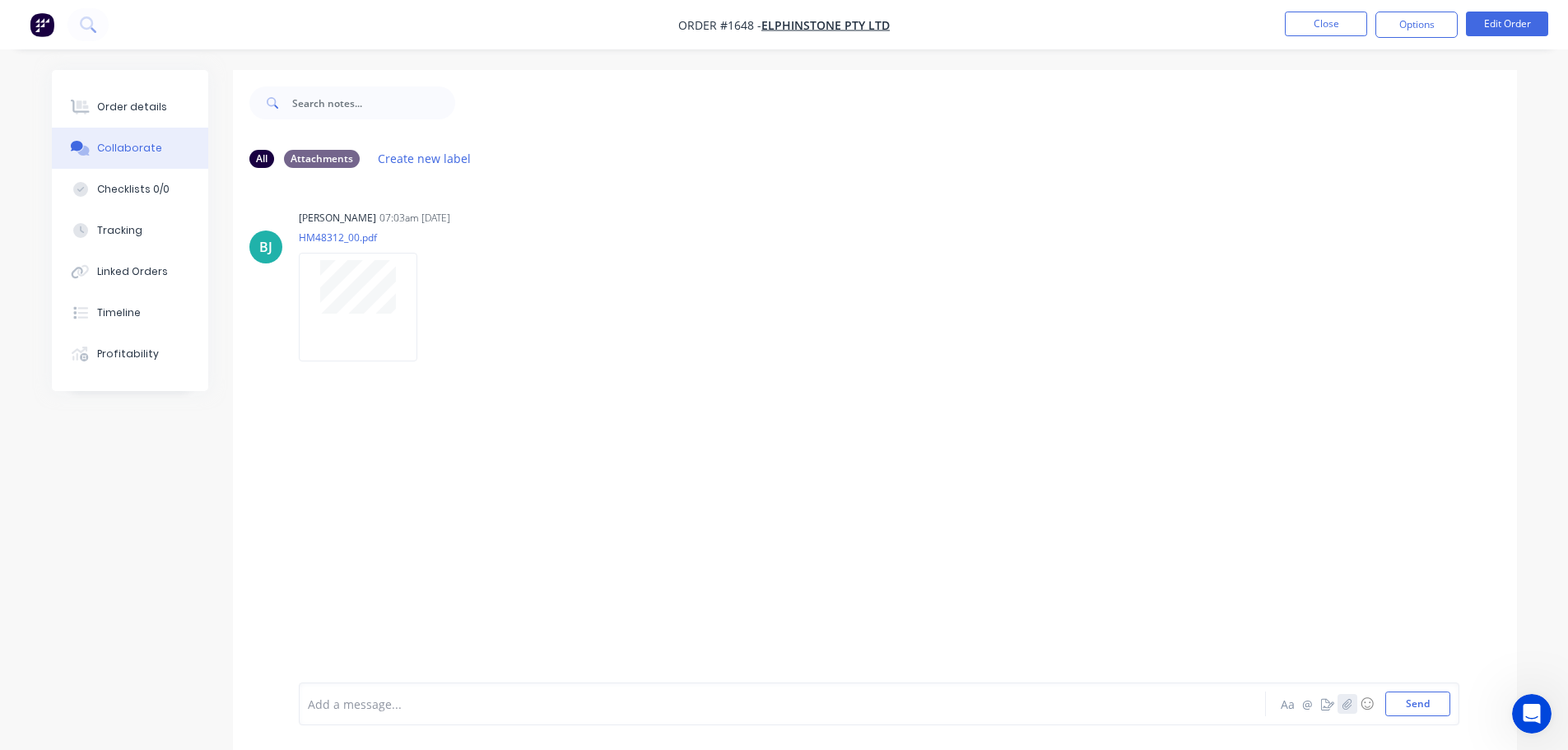
click at [1344, 706] on icon "button" at bounding box center [1346, 703] width 10 height 11
click at [1392, 711] on button "Send" at bounding box center [1418, 703] width 65 height 24
click at [127, 102] on div "Order details" at bounding box center [131, 107] width 70 height 15
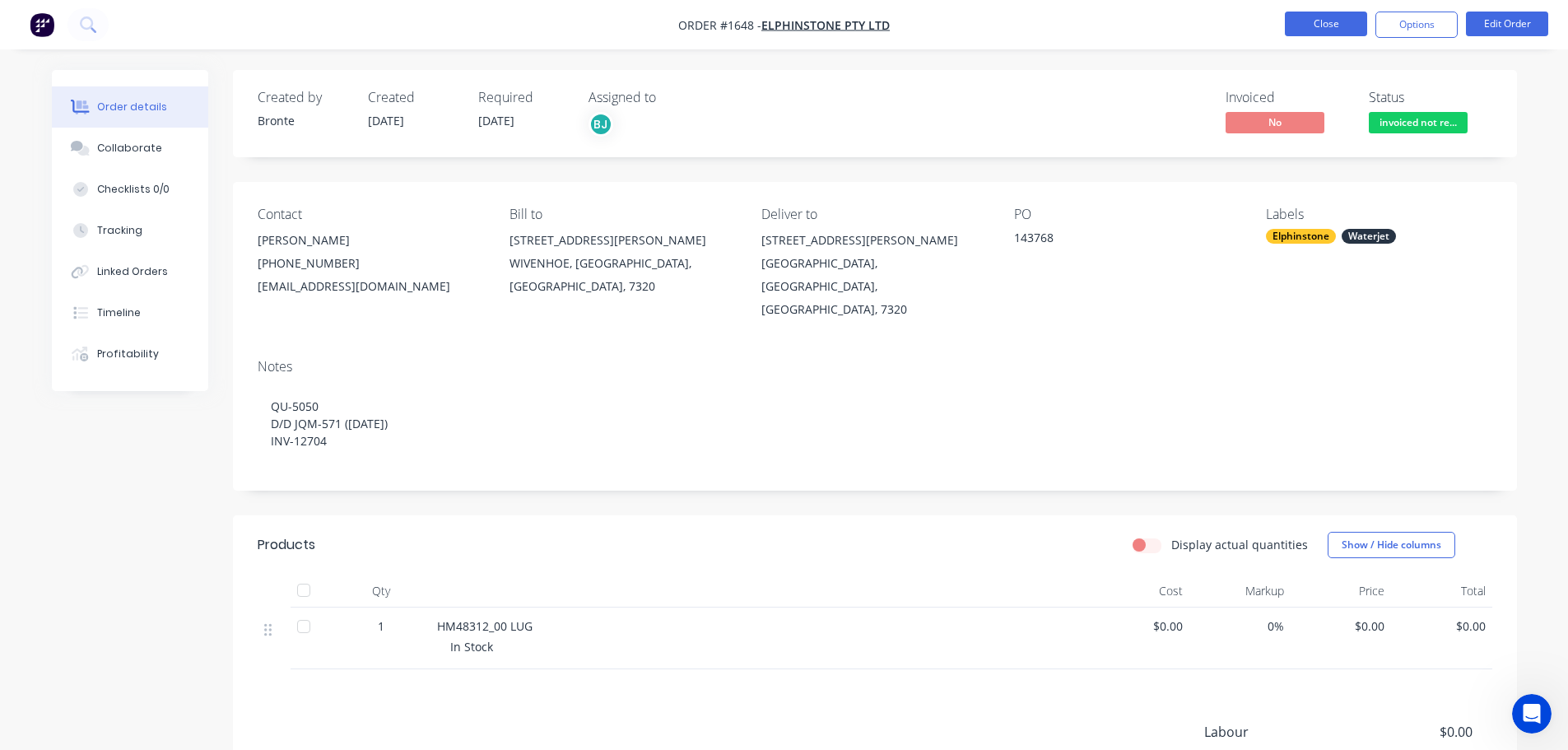
click at [1321, 23] on button "Close" at bounding box center [1327, 23] width 83 height 24
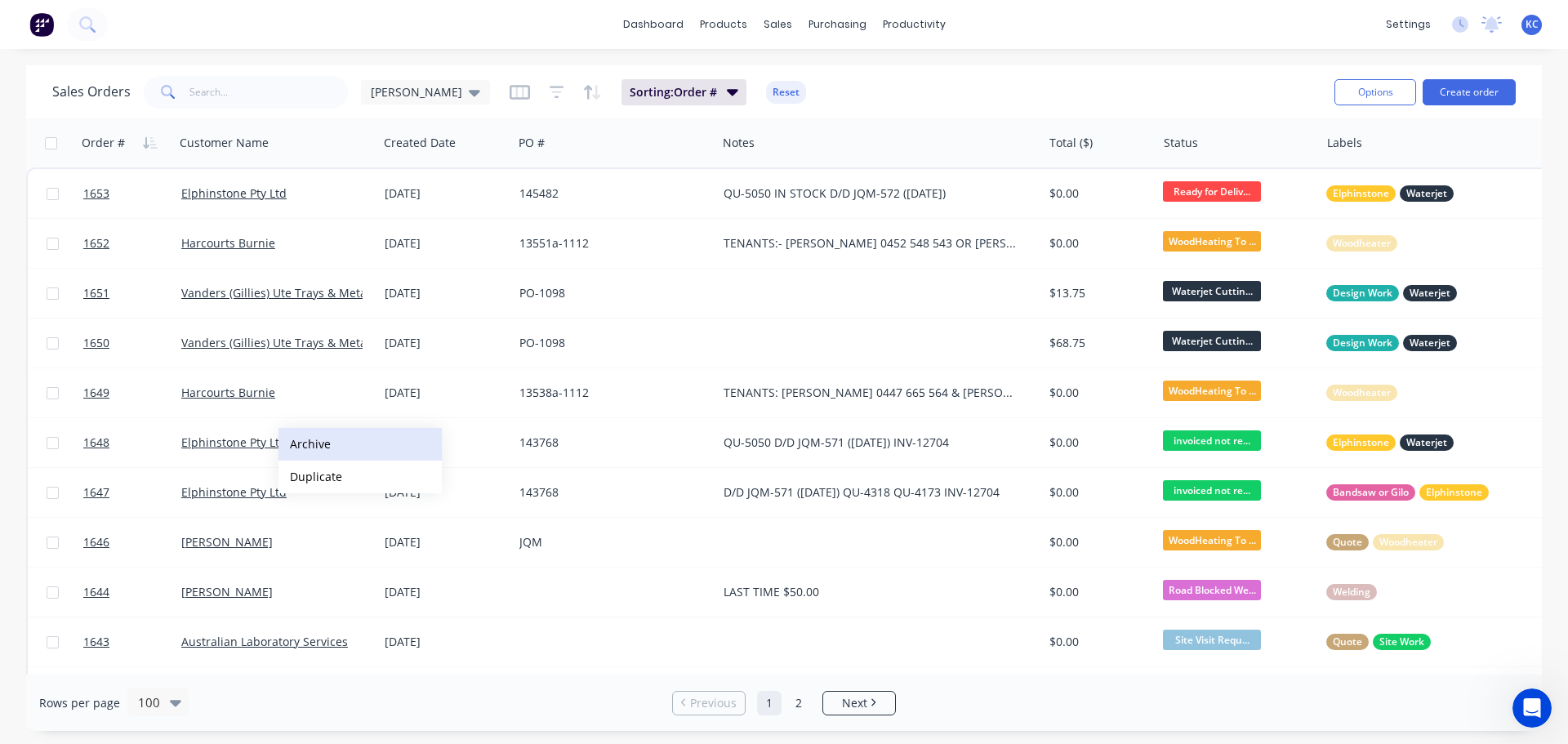
click at [321, 443] on button "Archive" at bounding box center [360, 443] width 163 height 33
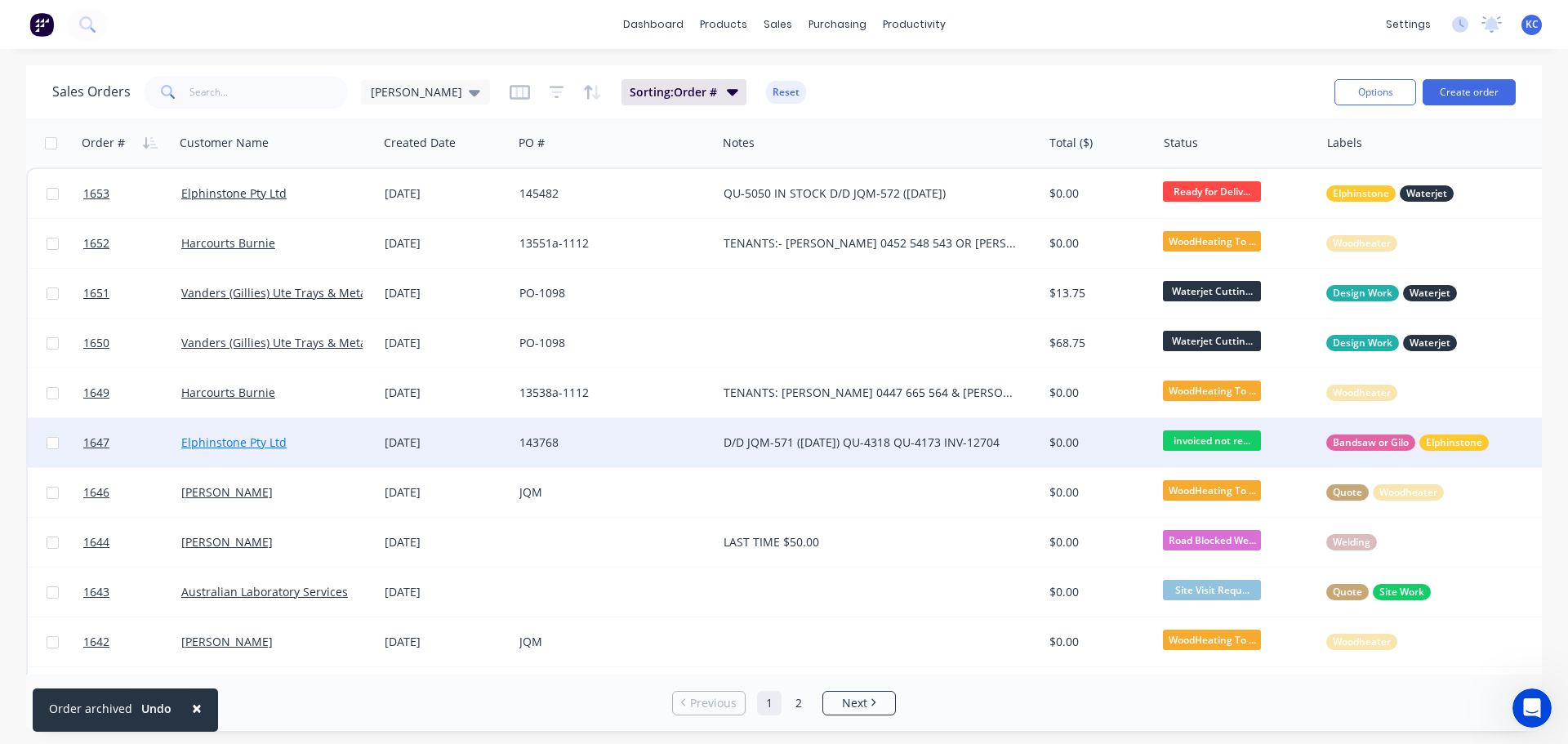
click at [196, 445] on link "Elphinstone Pty Ltd" at bounding box center [234, 441] width 105 height 16
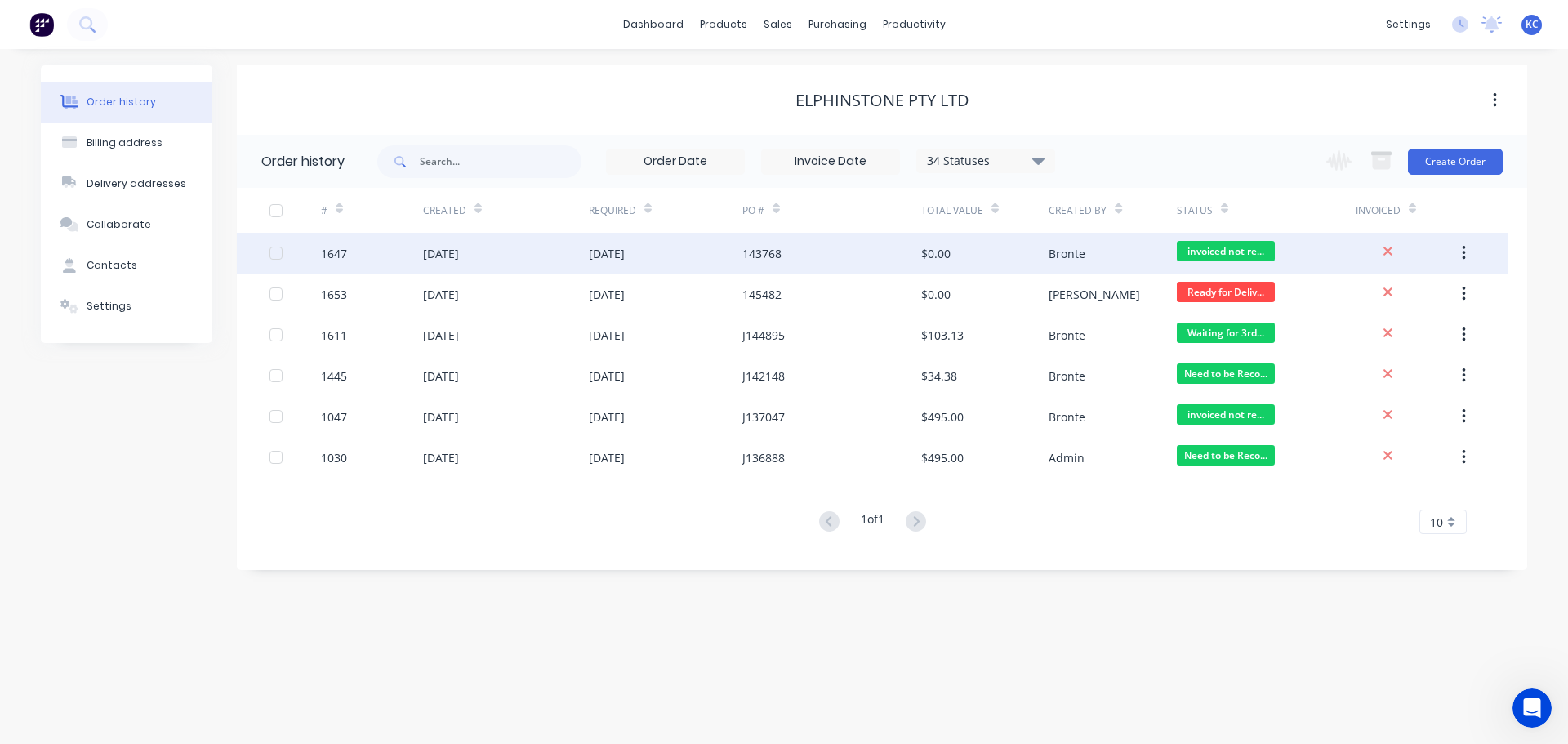
click at [321, 255] on div "1647" at bounding box center [334, 253] width 26 height 17
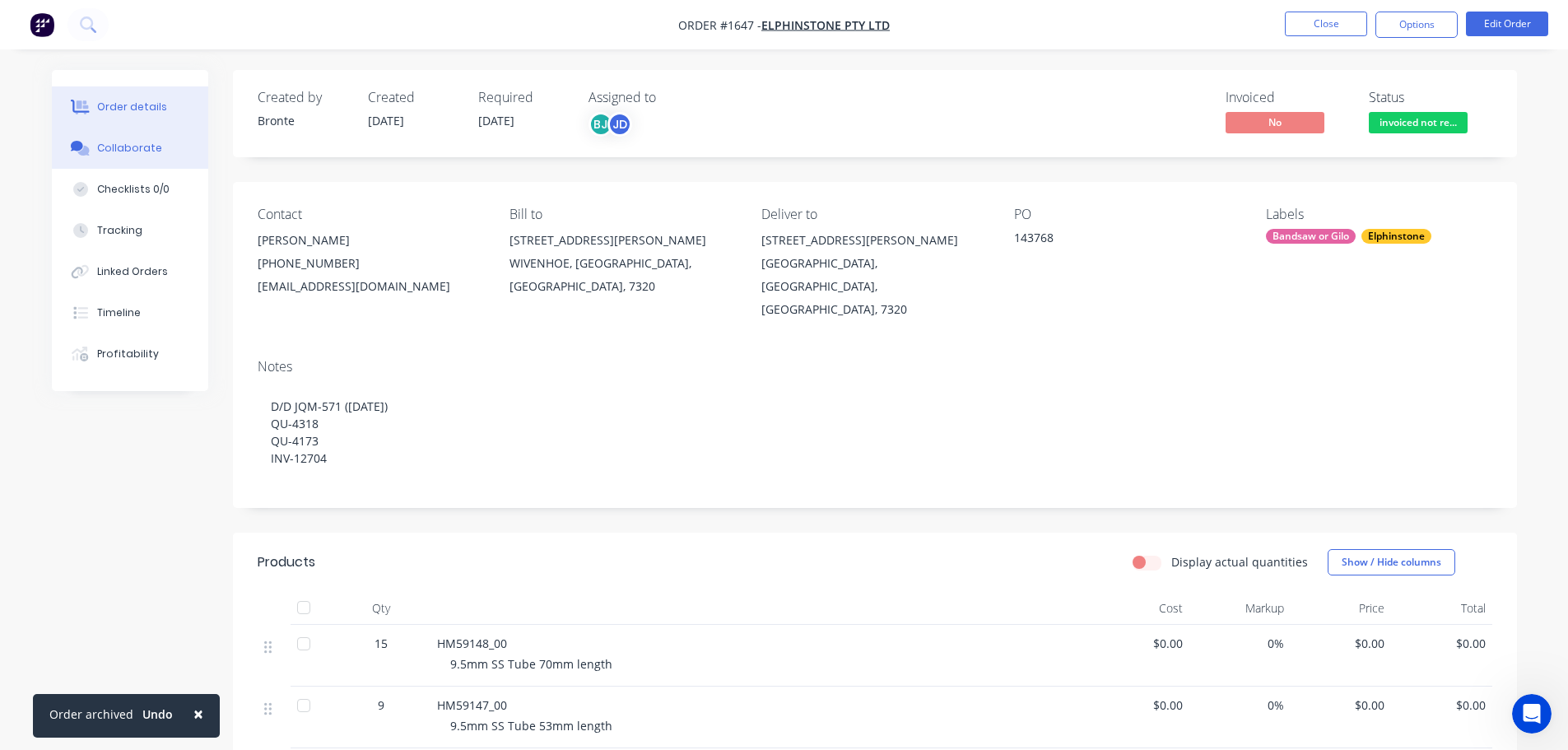
click at [152, 157] on button "Collaborate" at bounding box center [130, 148] width 157 height 41
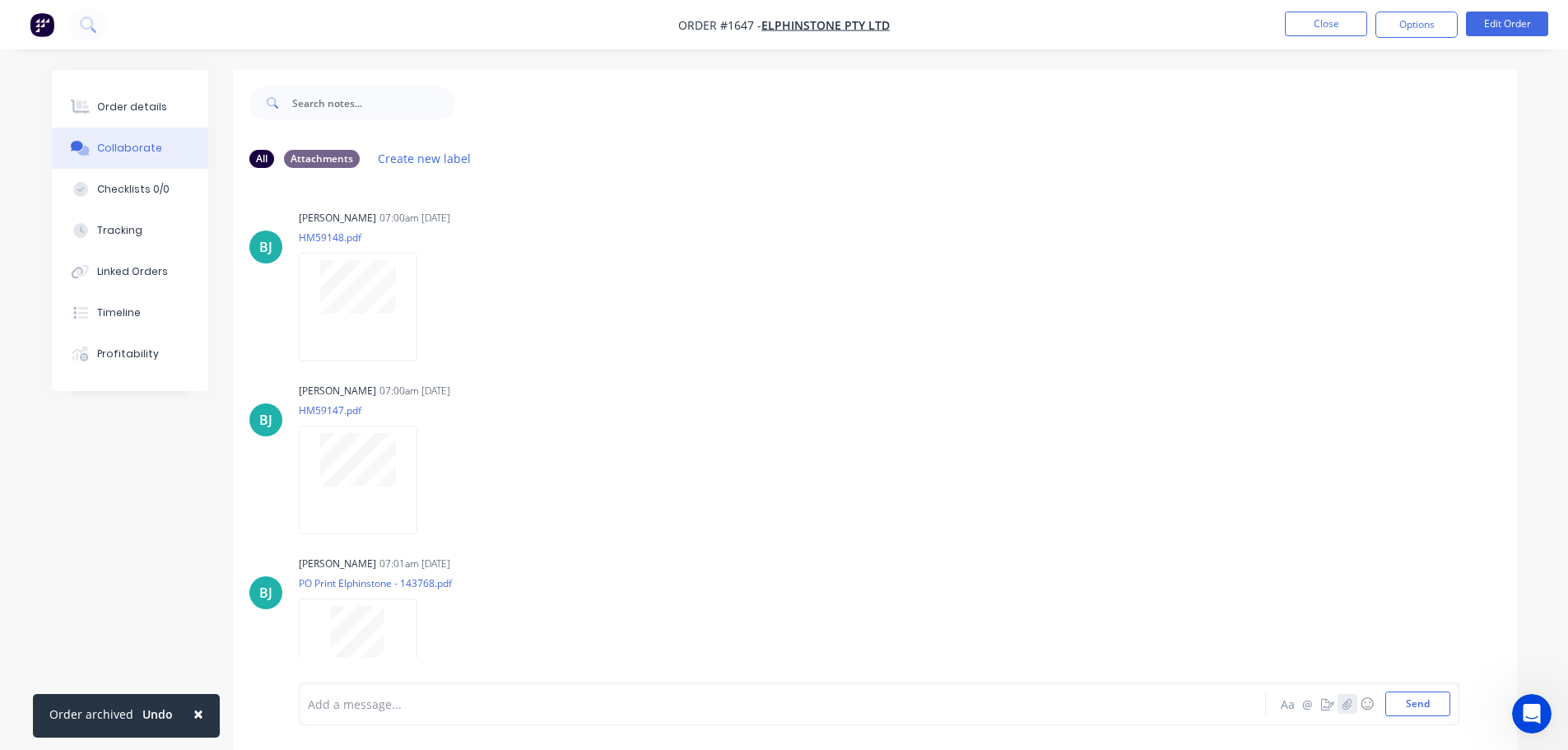
click at [1339, 697] on button "button" at bounding box center [1347, 703] width 20 height 20
click at [1412, 711] on button "Send" at bounding box center [1418, 703] width 65 height 24
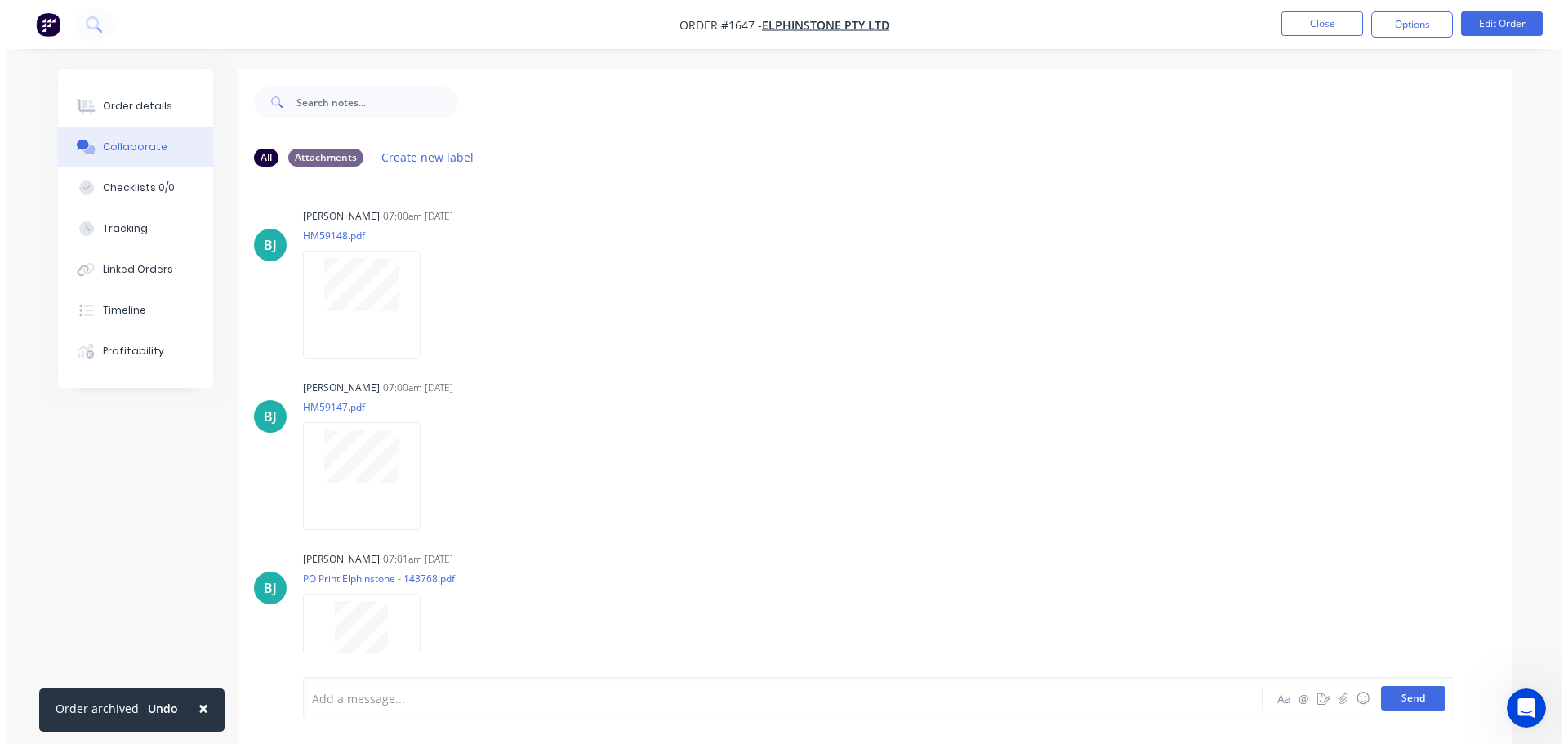
scroll to position [32, 0]
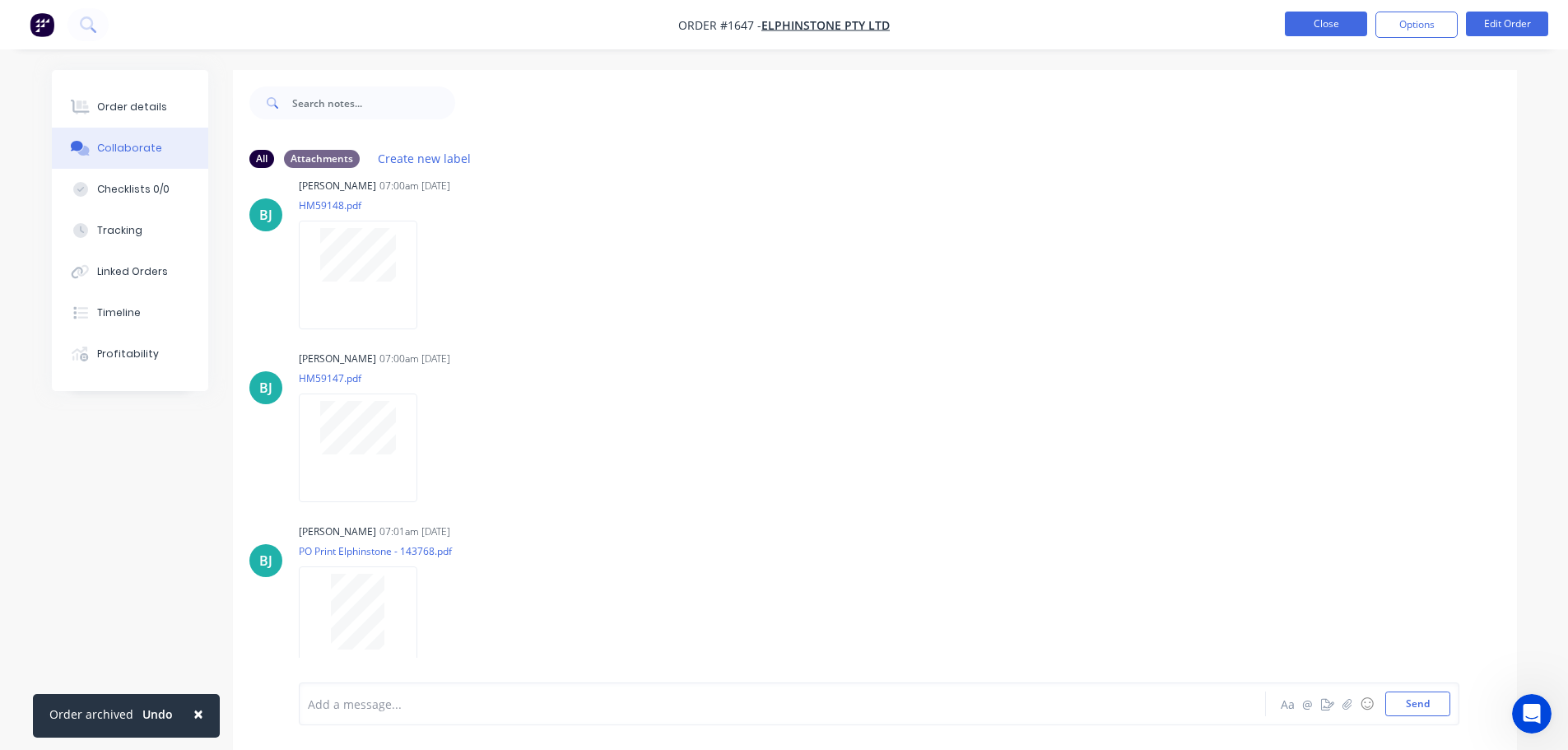
click at [1351, 24] on button "Close" at bounding box center [1327, 23] width 83 height 24
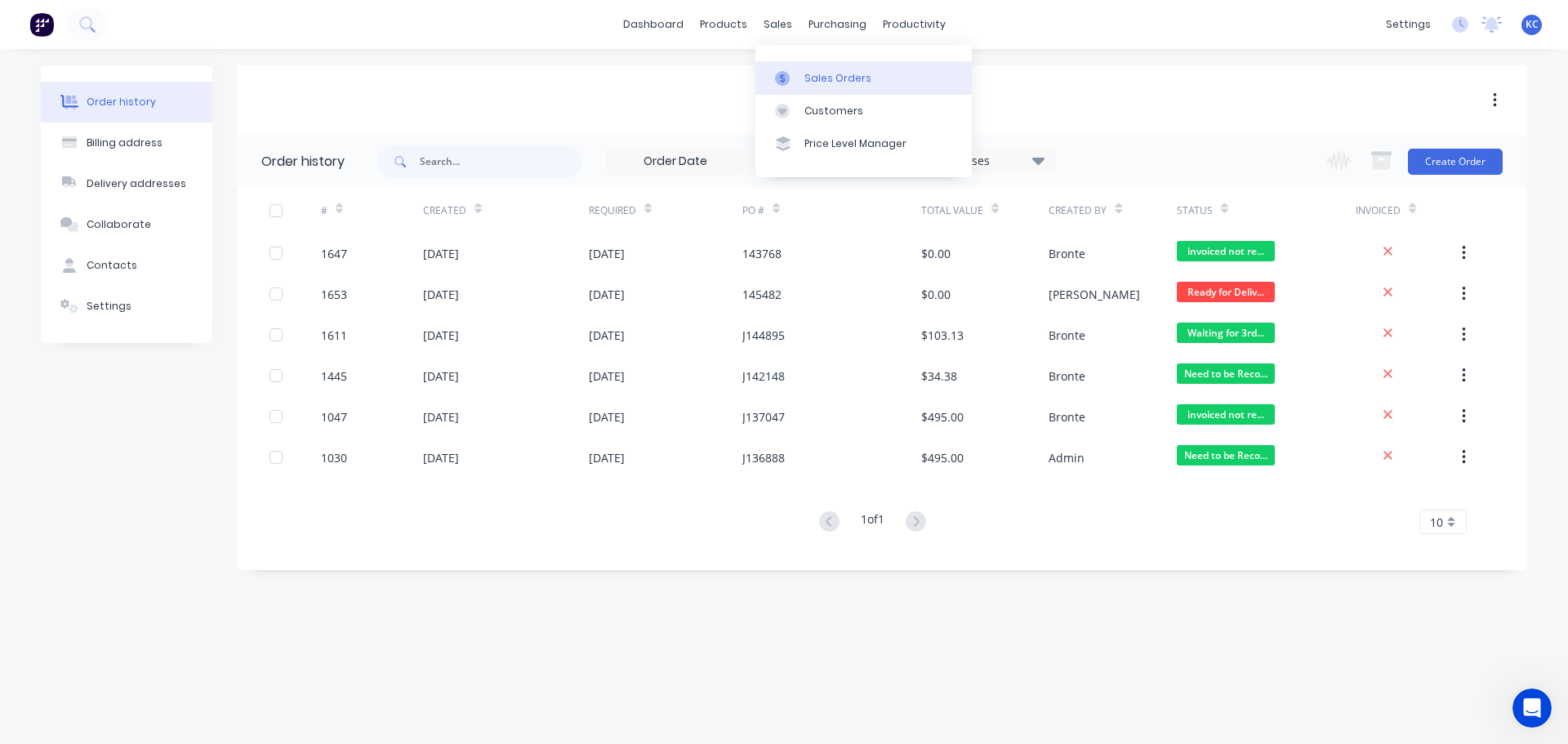
click at [836, 83] on div "Sales Orders" at bounding box center [839, 78] width 67 height 15
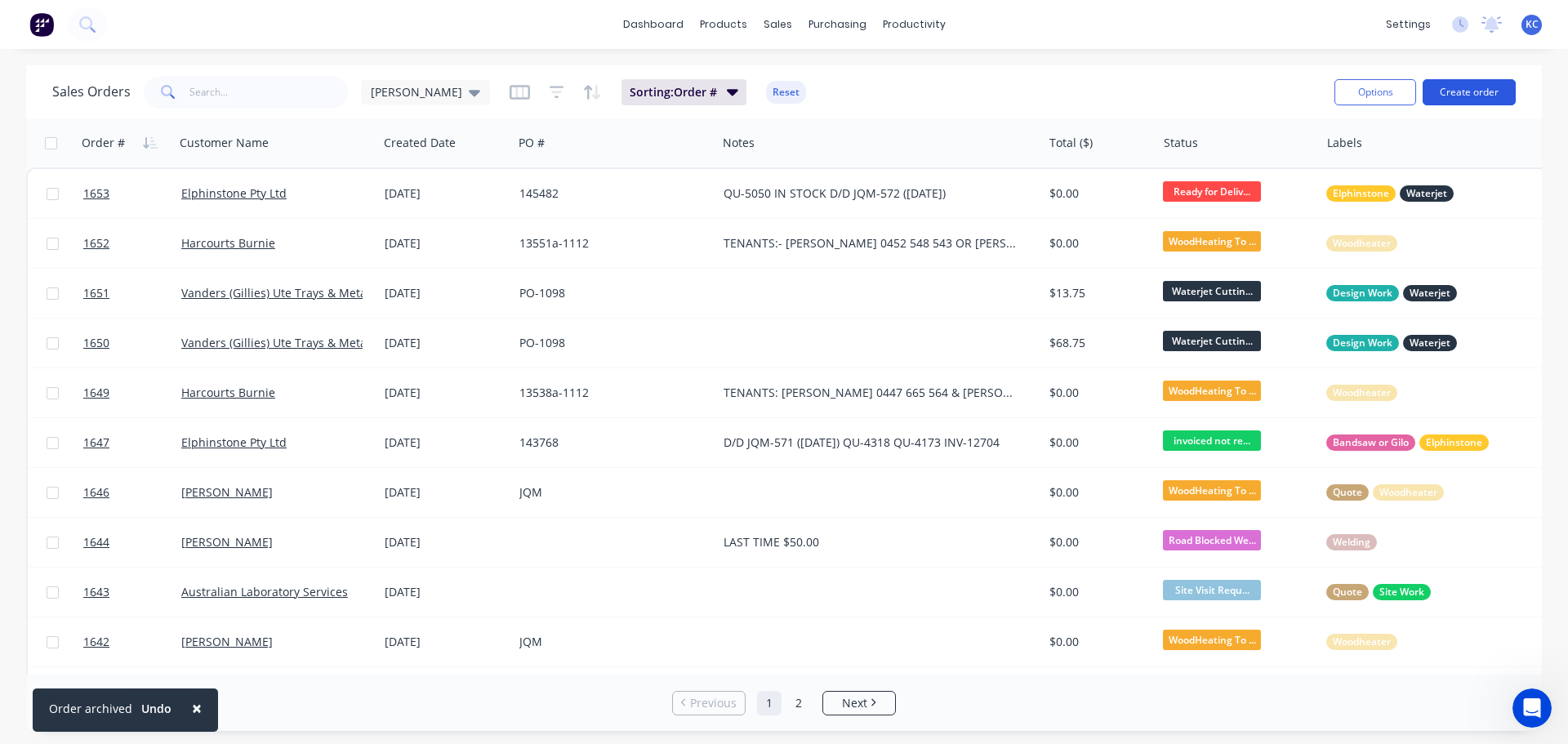
click at [1501, 88] on button "Create order" at bounding box center [1469, 92] width 93 height 26
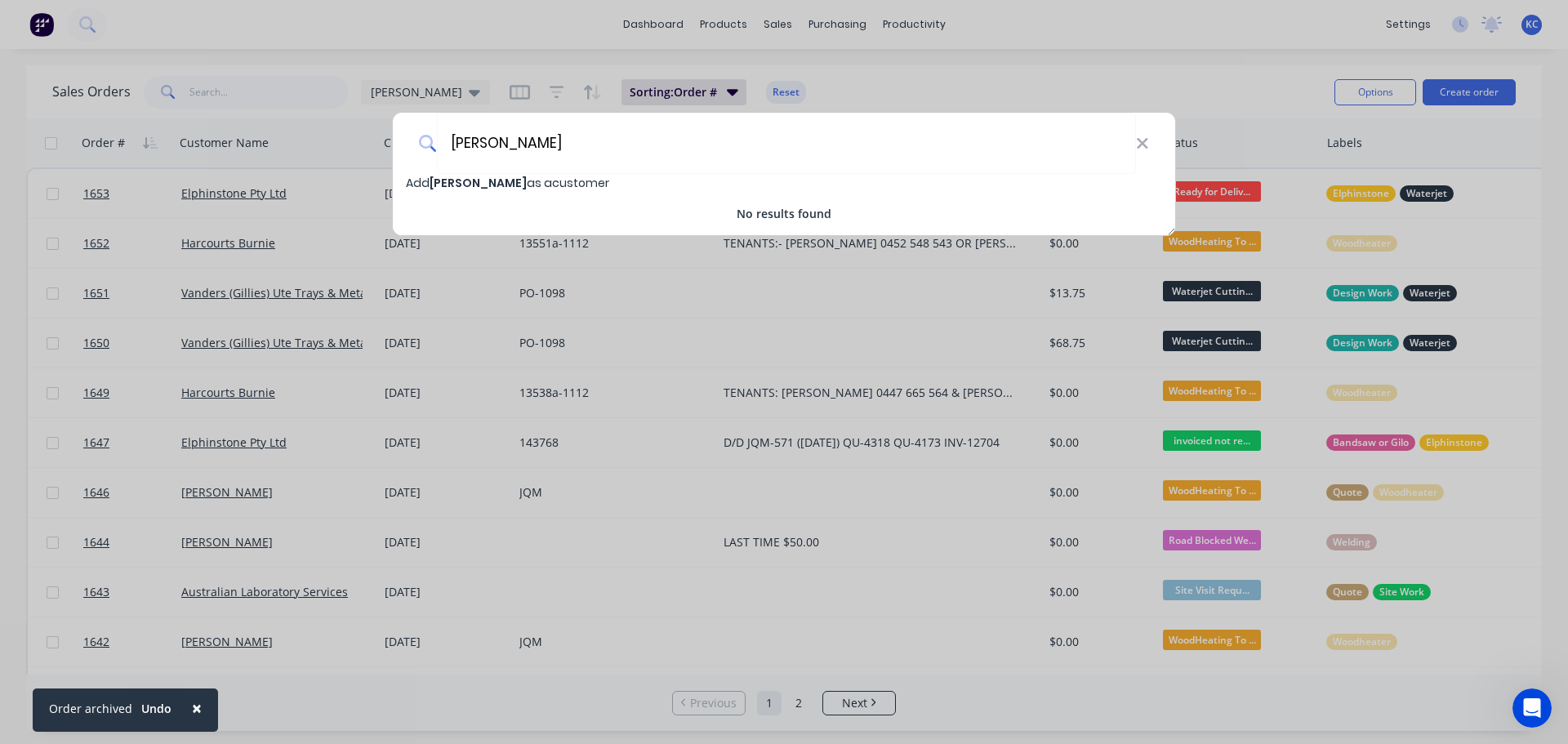
type input "[PERSON_NAME]"
click at [418, 183] on span "Add [PERSON_NAME] as a customer" at bounding box center [508, 183] width 203 height 17
select select "AU"
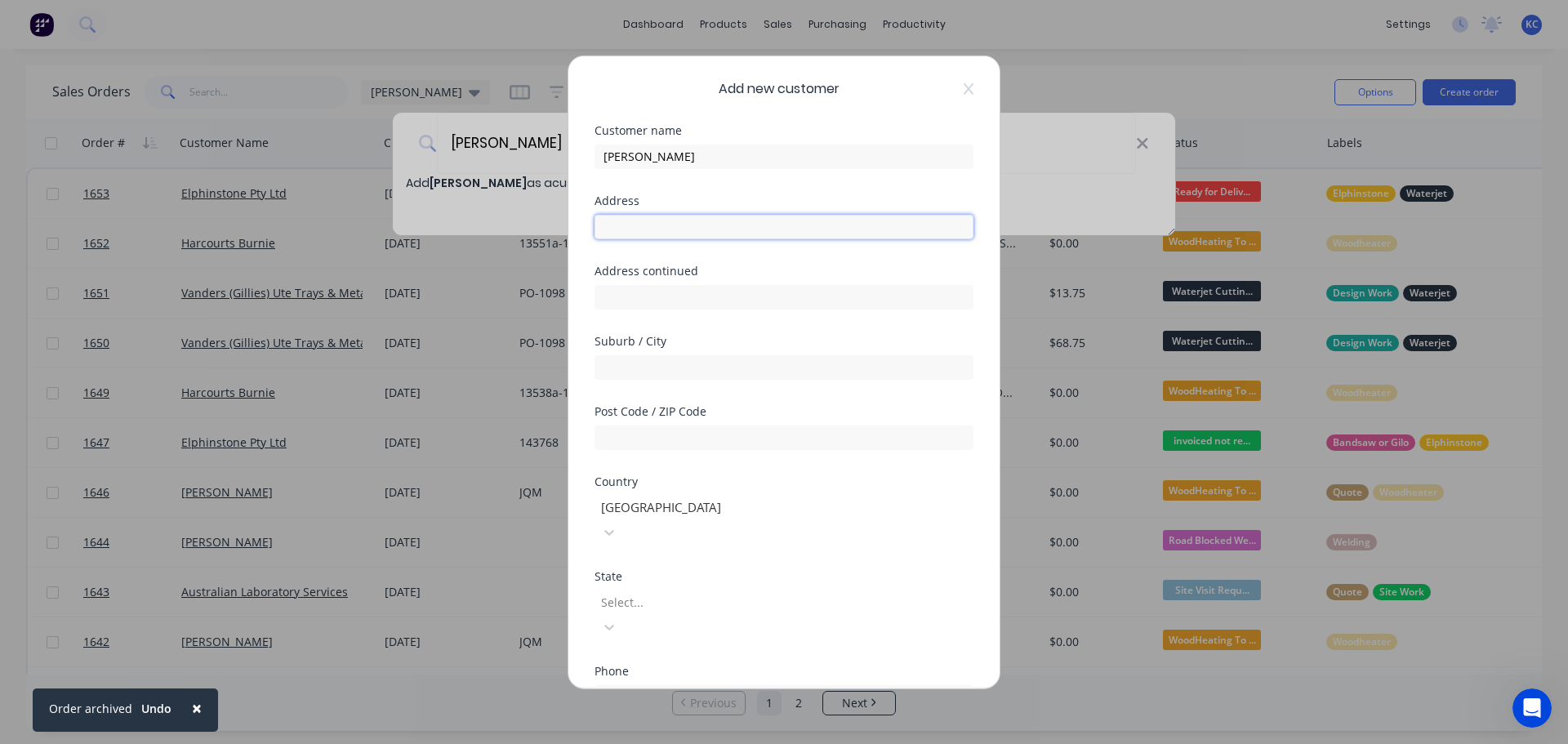
click at [636, 222] on input "text" at bounding box center [784, 226] width 379 height 24
type input "[STREET_ADDRESS]"
type input "[GEOGRAPHIC_DATA]"
type input "7322"
type input "t"
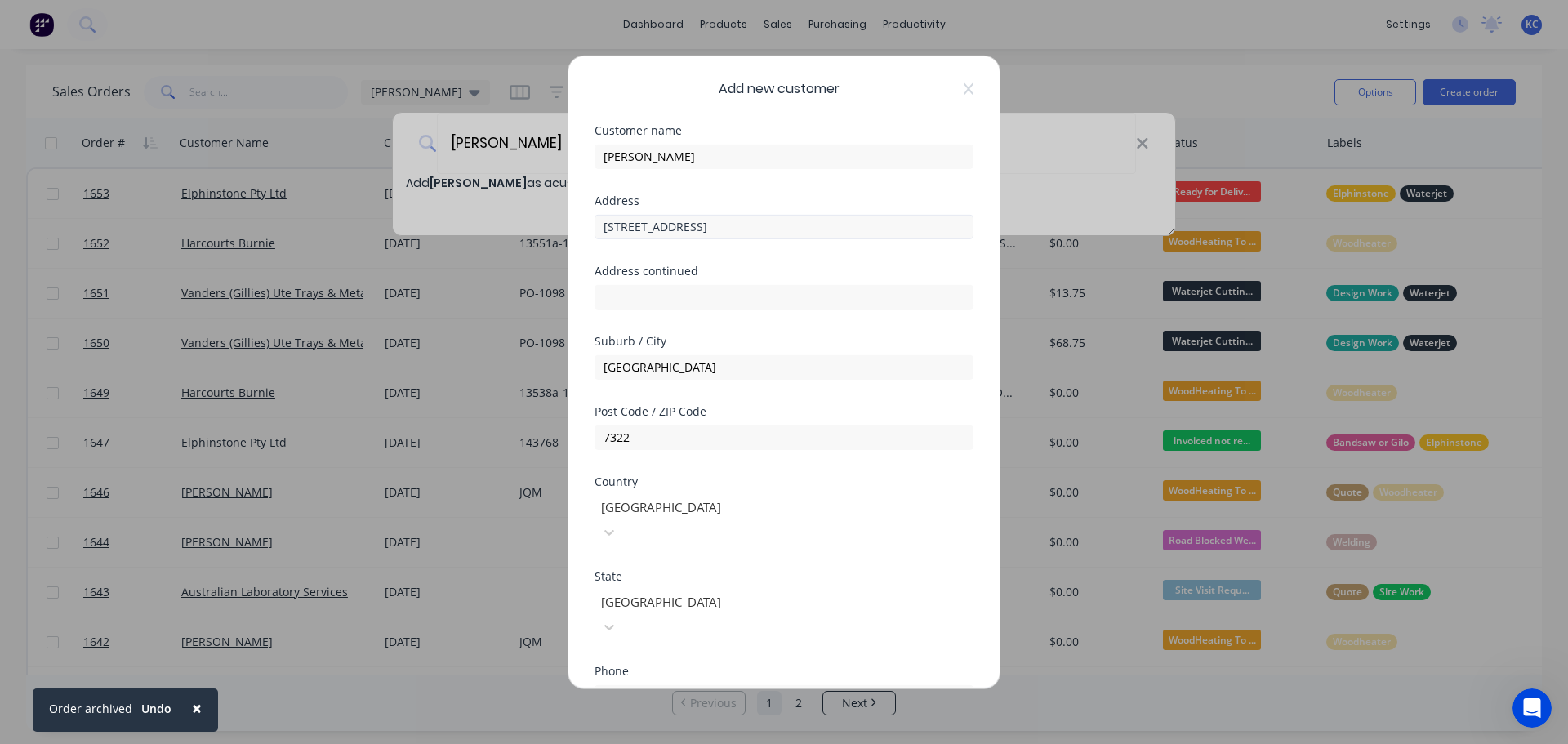
type input "0409 394 941"
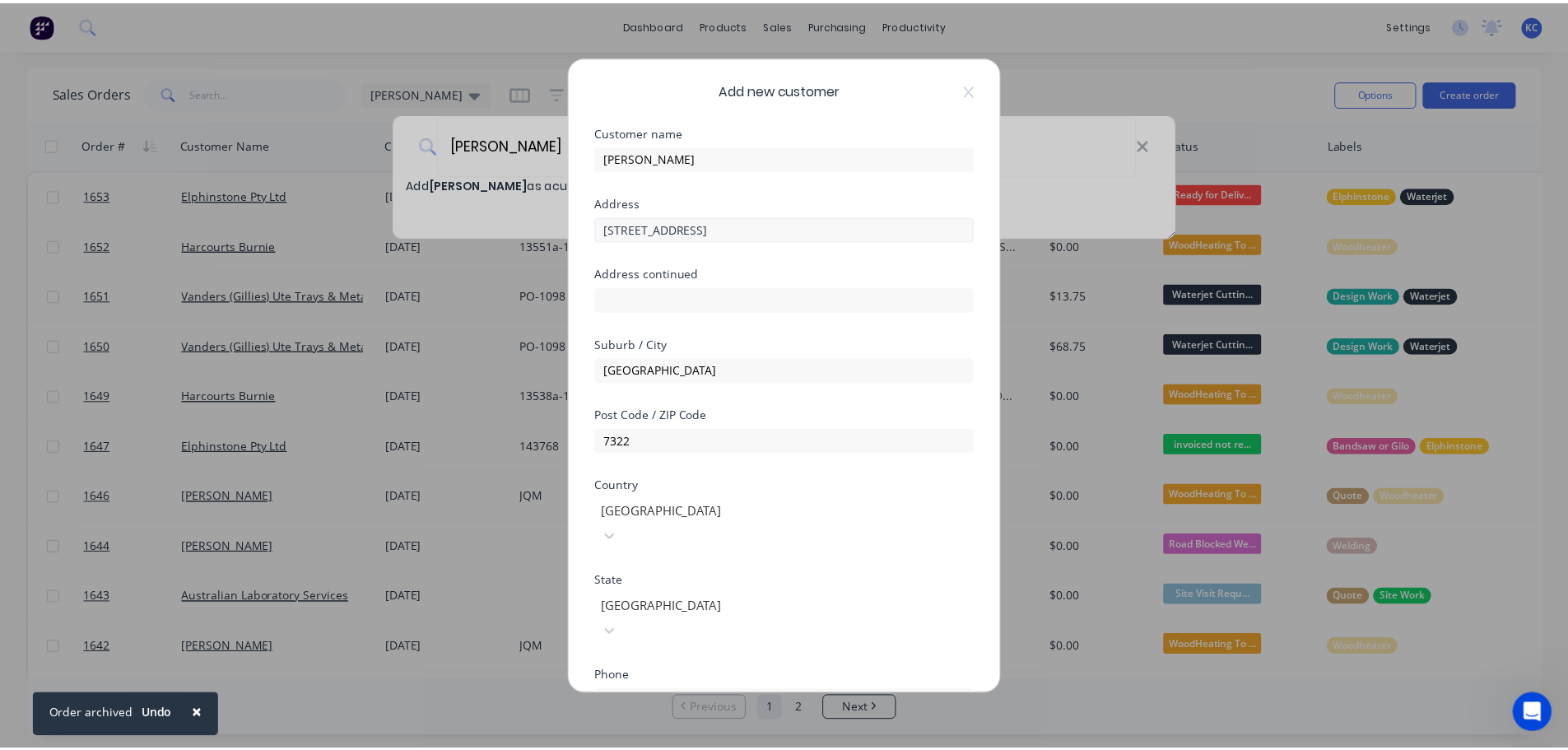
scroll to position [166, 0]
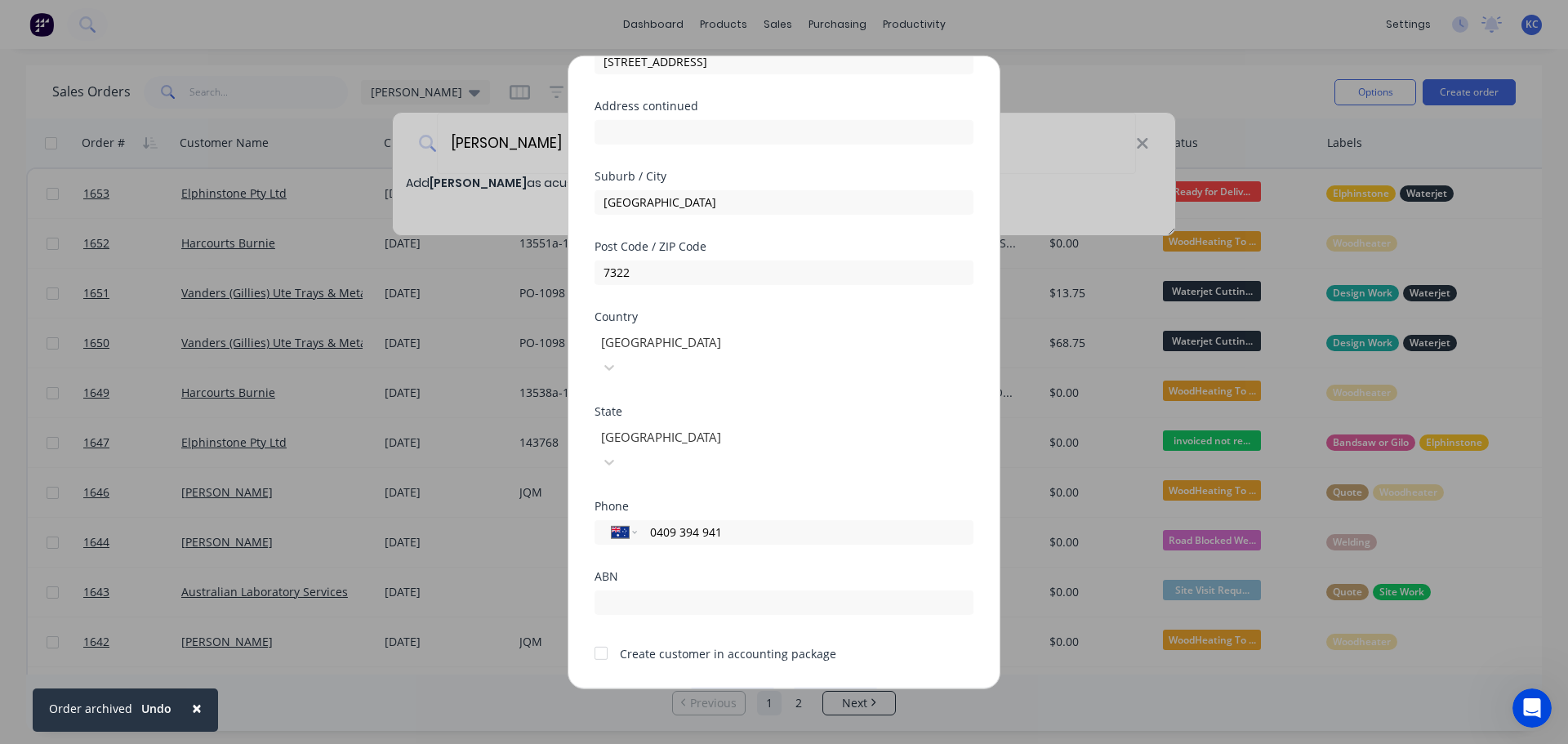
click at [717, 687] on button "Save" at bounding box center [732, 700] width 89 height 26
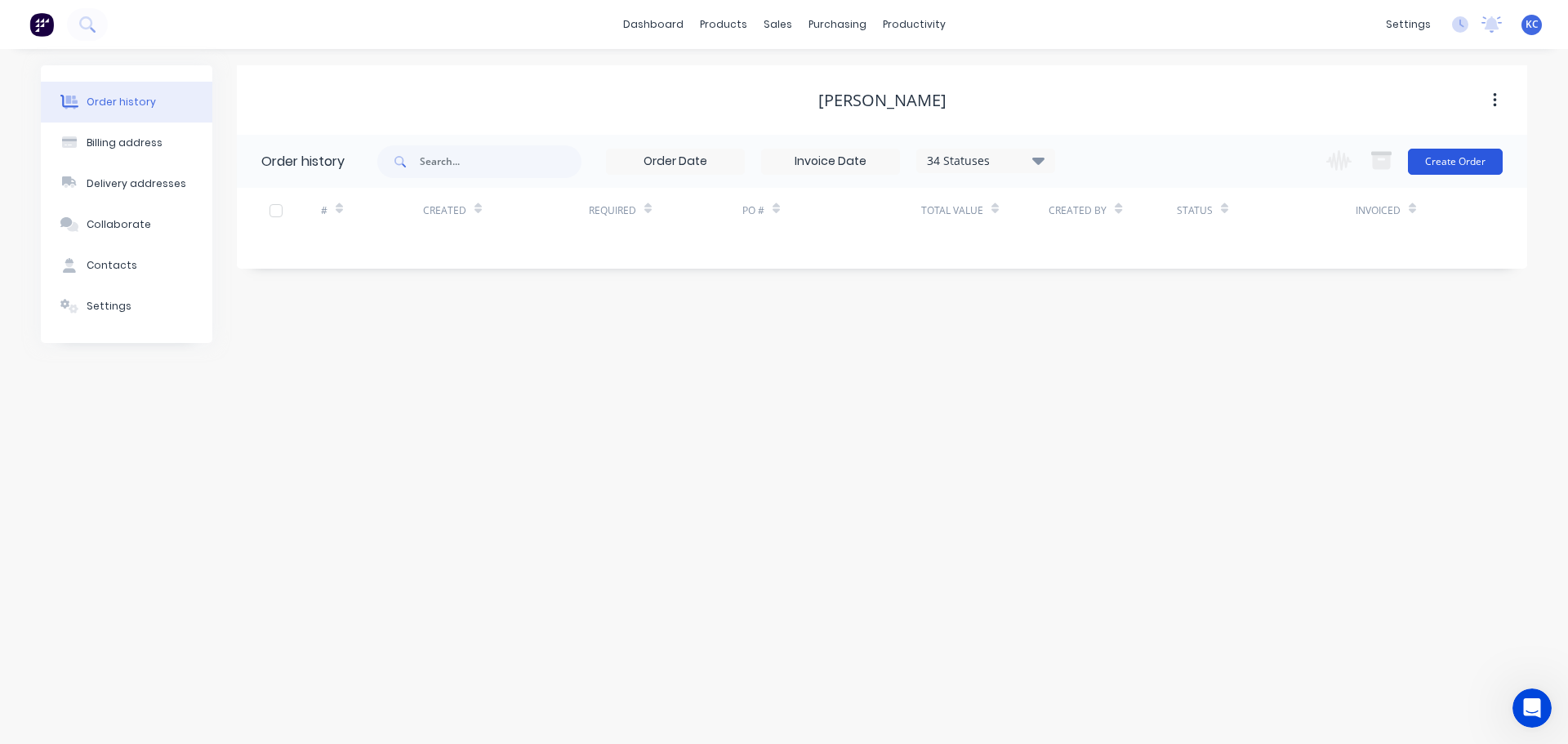
click at [1467, 156] on button "Create Order" at bounding box center [1455, 162] width 95 height 26
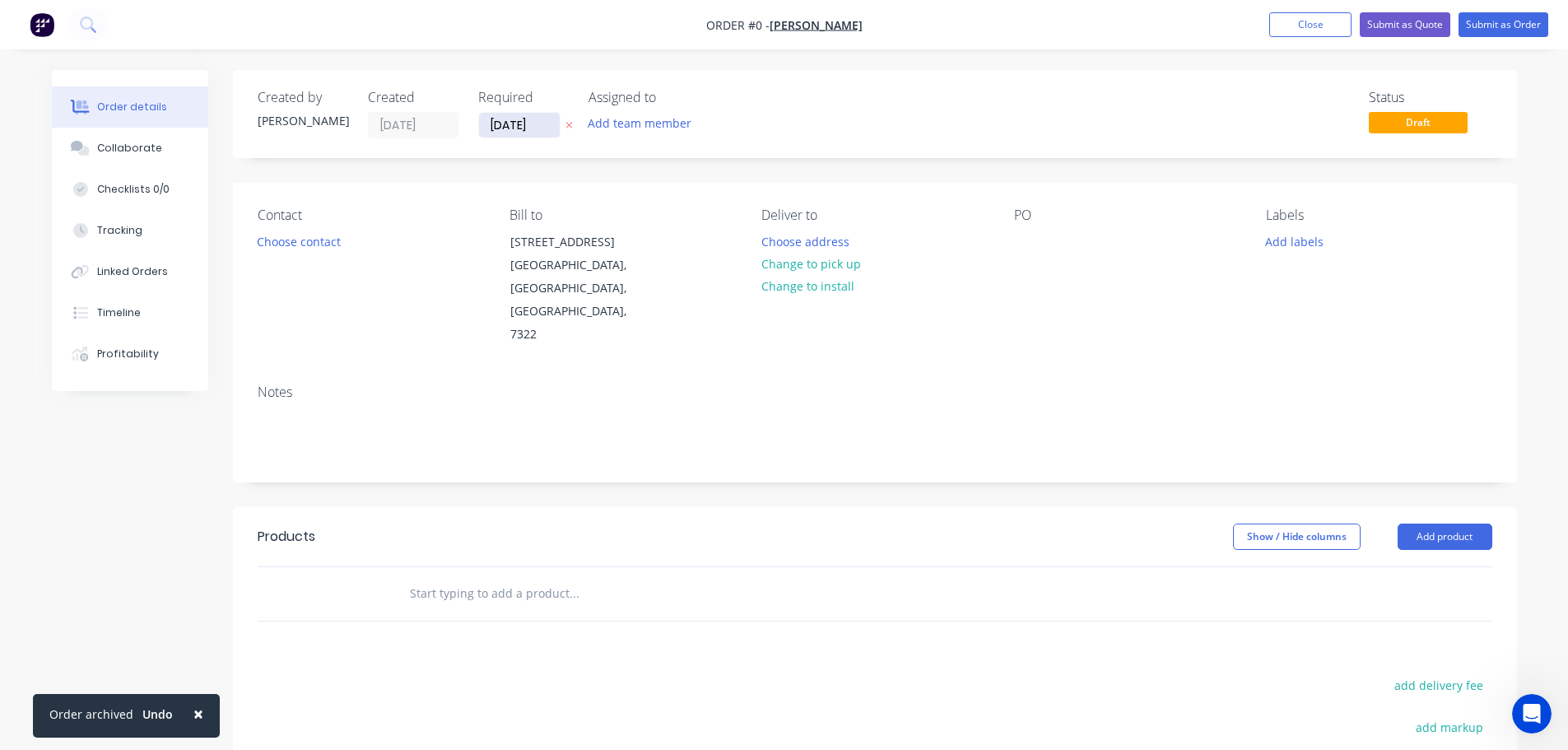
click at [532, 121] on input "[DATE]" at bounding box center [519, 125] width 81 height 24
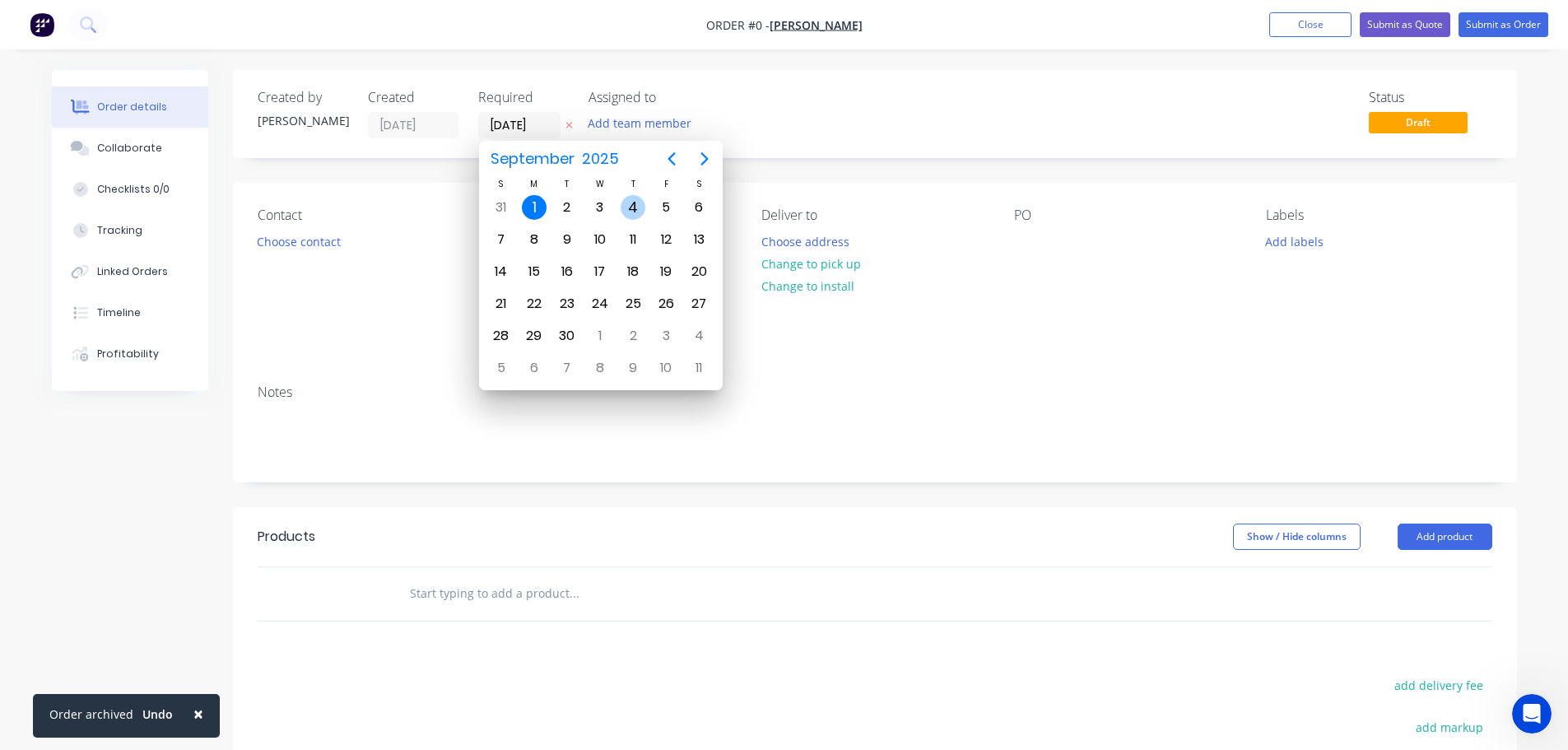
click at [638, 197] on div "4" at bounding box center [633, 207] width 24 height 24
type input "[DATE]"
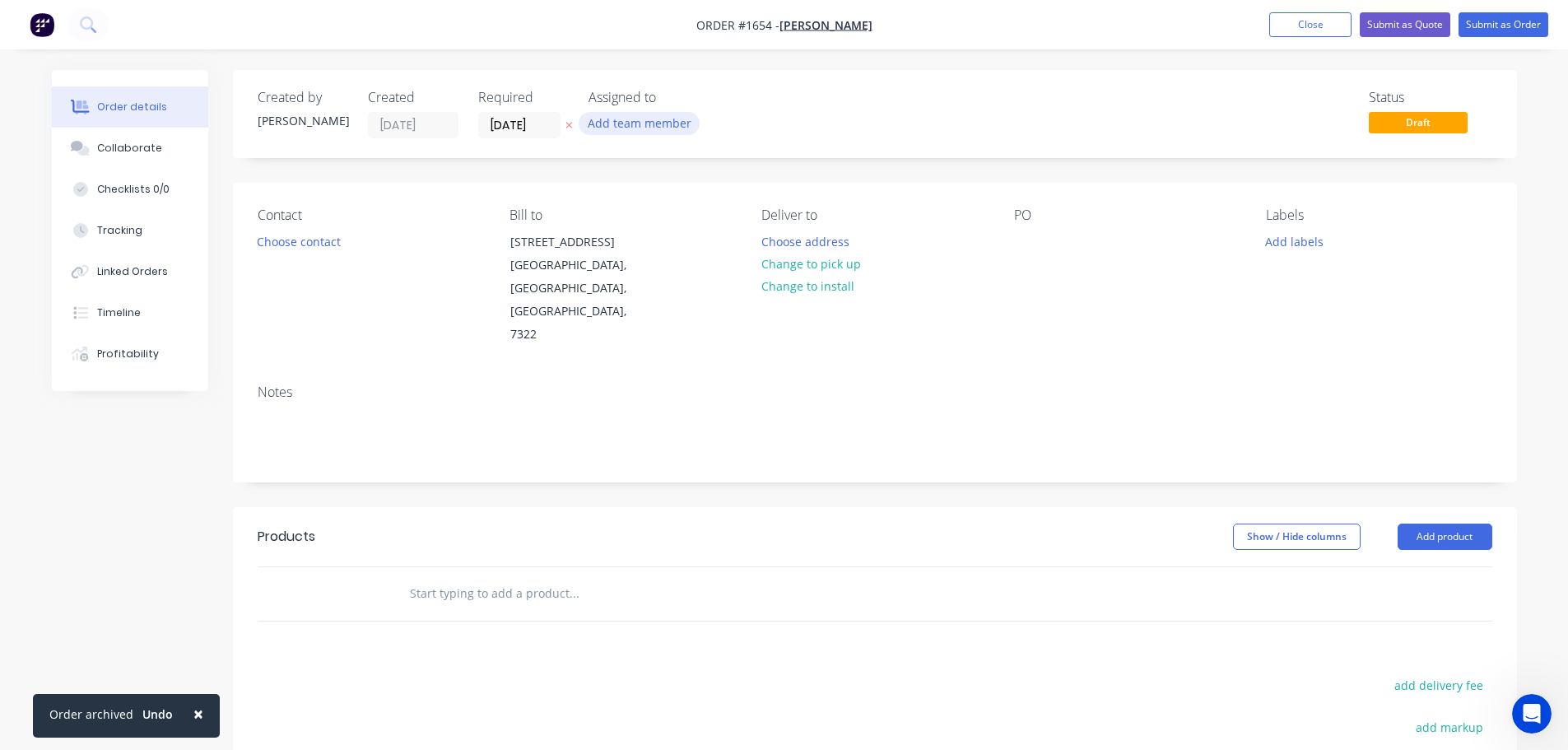
click at [619, 126] on button "Add team member" at bounding box center [638, 123] width 121 height 23
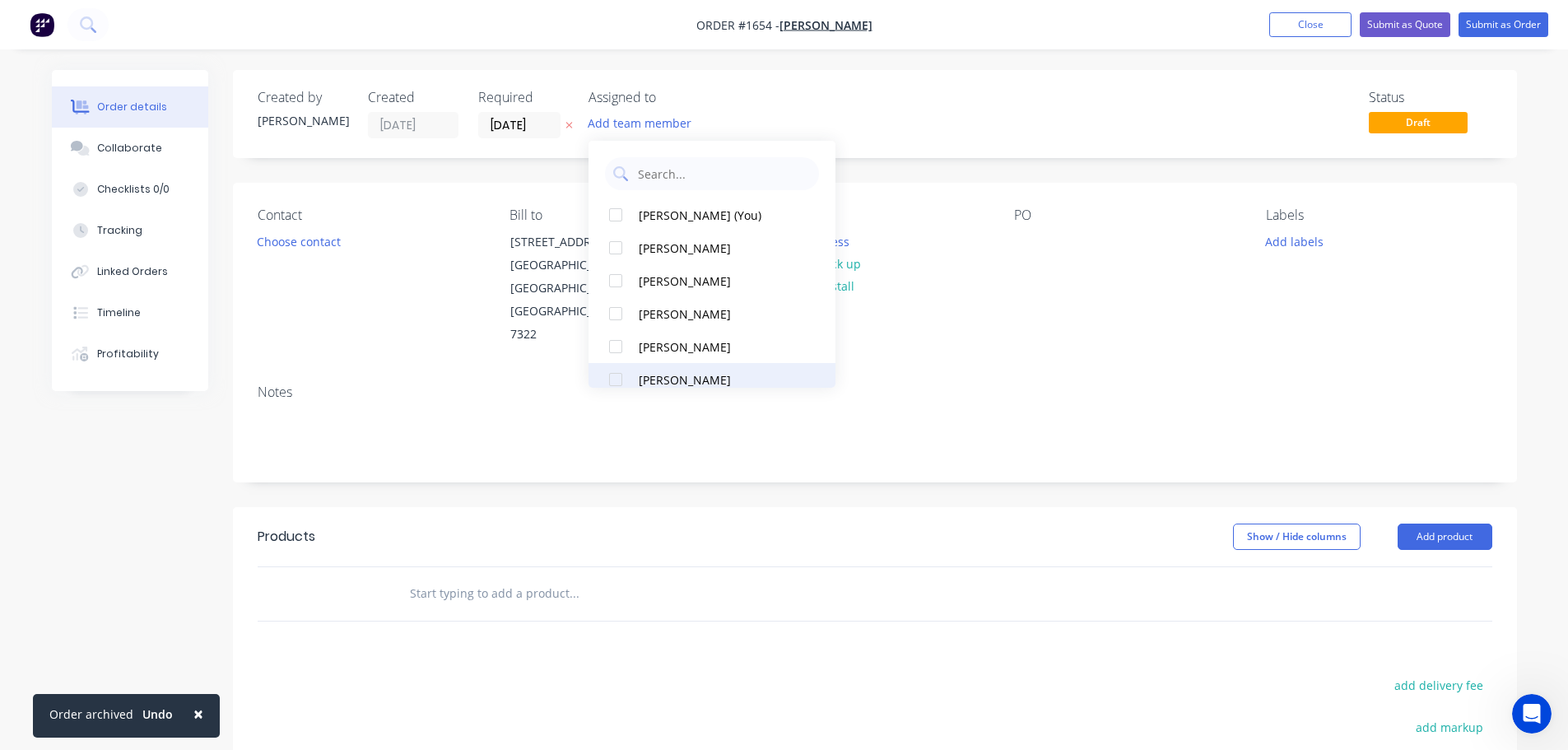
click at [618, 381] on div at bounding box center [615, 379] width 33 height 33
click at [1032, 384] on div "Notes" at bounding box center [874, 391] width 1235 height 16
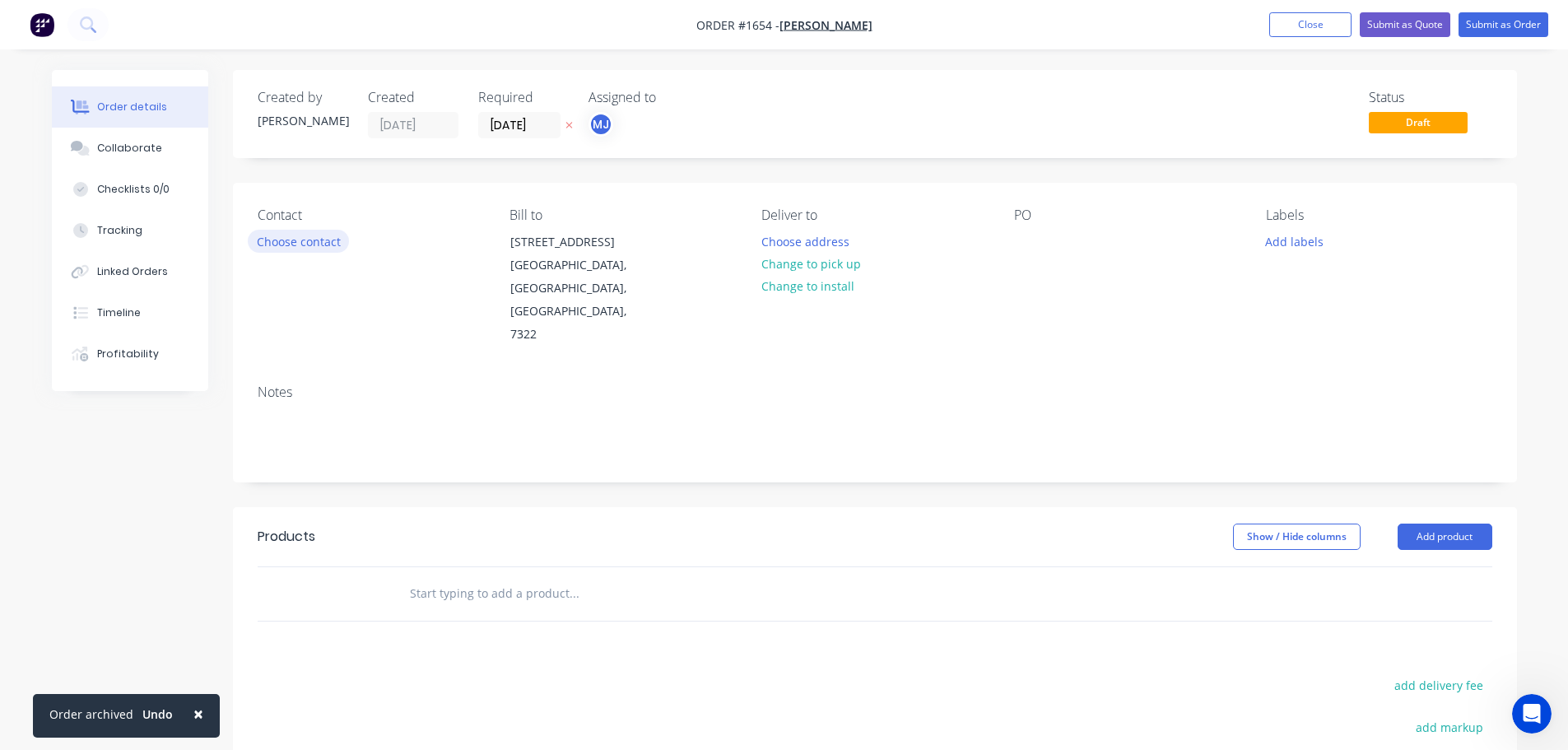
click at [285, 240] on button "Choose contact" at bounding box center [299, 241] width 101 height 23
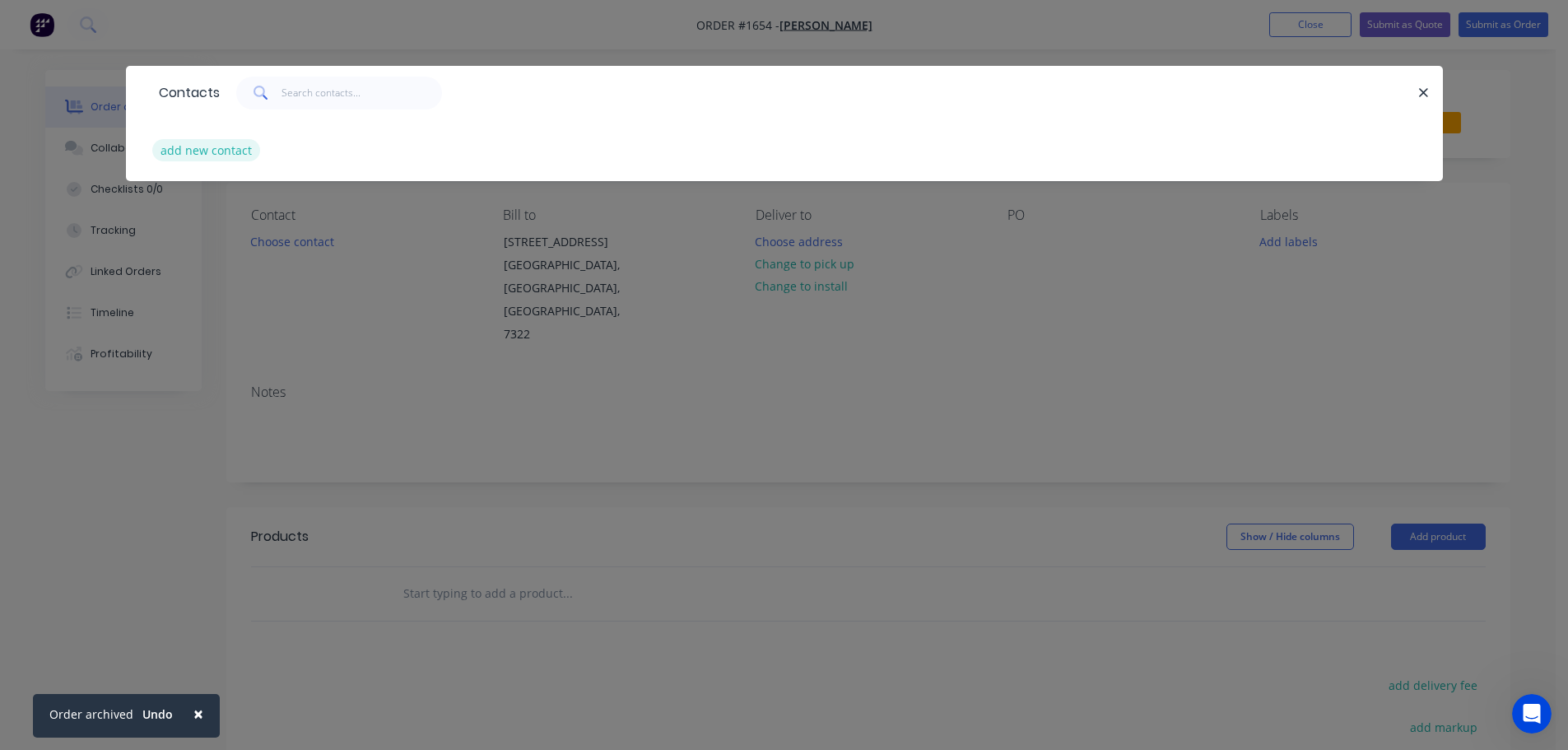
click at [220, 155] on button "add new contact" at bounding box center [207, 150] width 109 height 23
select select "AU"
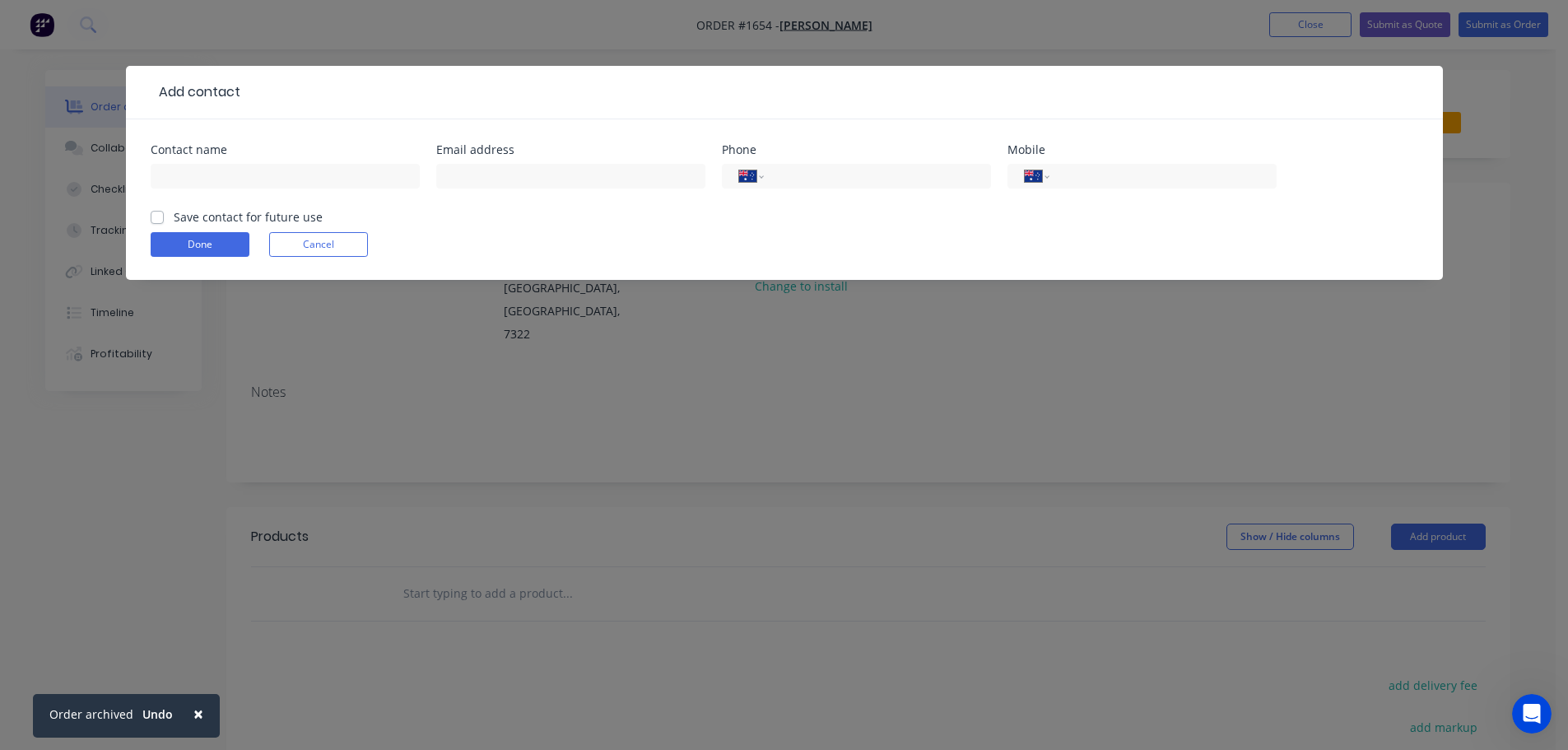
click at [250, 189] on div at bounding box center [284, 184] width 269 height 49
click at [245, 180] on input "text" at bounding box center [284, 176] width 269 height 24
type input "[PERSON_NAME]"
type input "[EMAIL_ADDRESS][DOMAIN_NAME]"
type input "0409 394 941"
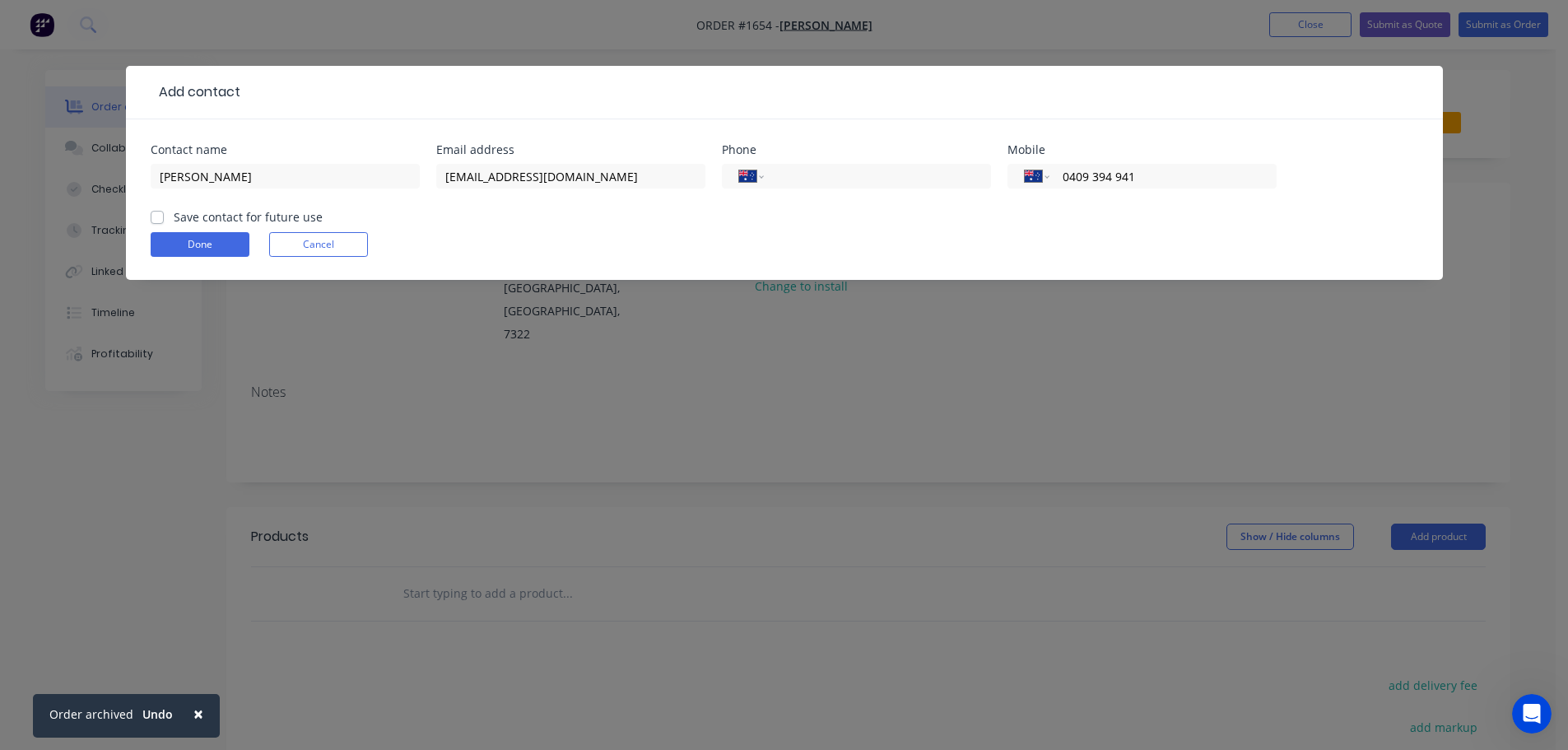
click at [149, 220] on div "Contact name [PERSON_NAME] Email address [EMAIL_ADDRESS][DOMAIN_NAME] Phone Int…" at bounding box center [784, 199] width 1317 height 161
click at [165, 217] on div "Save contact for future use" at bounding box center [236, 217] width 172 height 17
click at [174, 221] on label "Save contact for future use" at bounding box center [248, 217] width 149 height 17
click at [162, 221] on input "Save contact for future use" at bounding box center [157, 216] width 13 height 16
checkbox input "true"
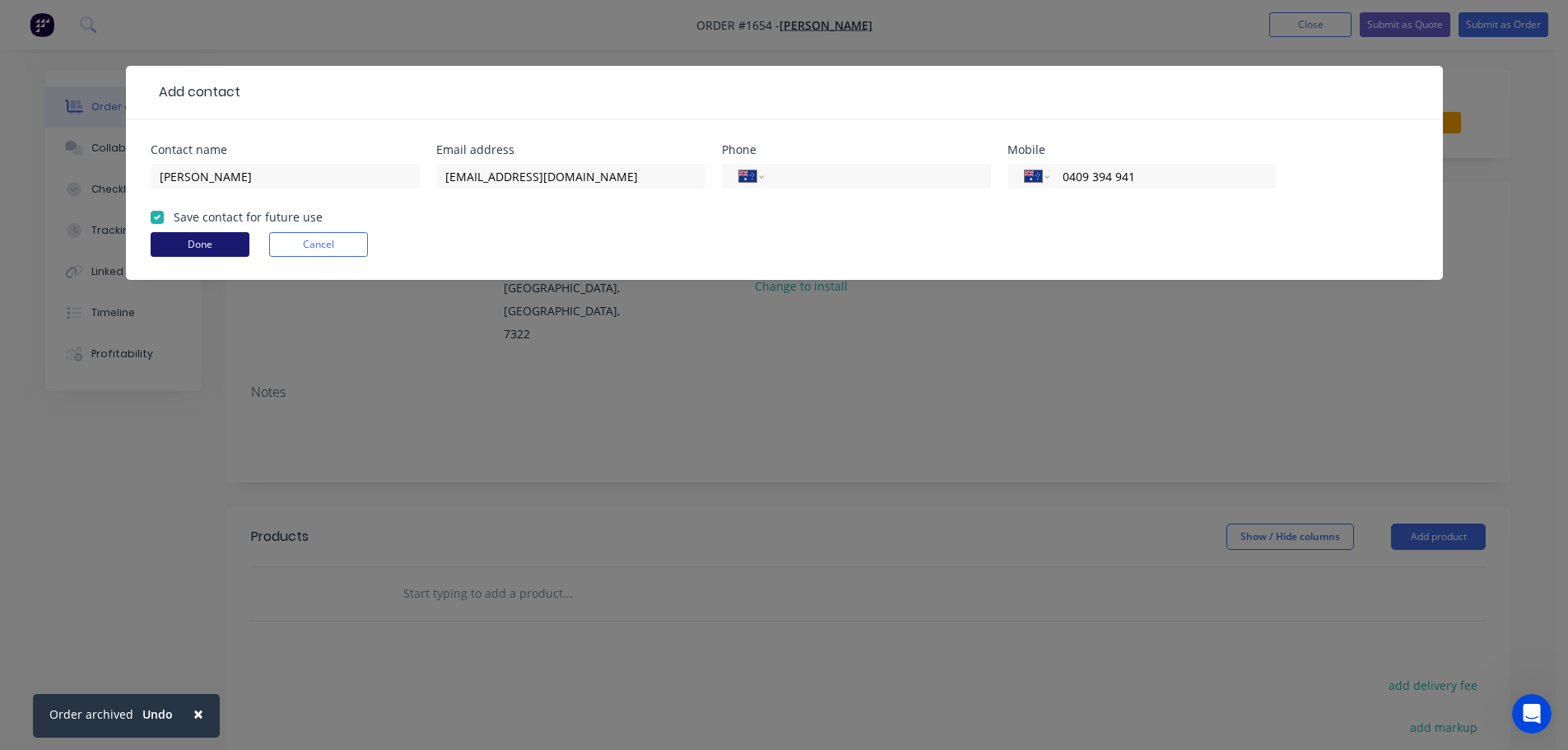
click at [180, 250] on button "Done" at bounding box center [199, 244] width 99 height 24
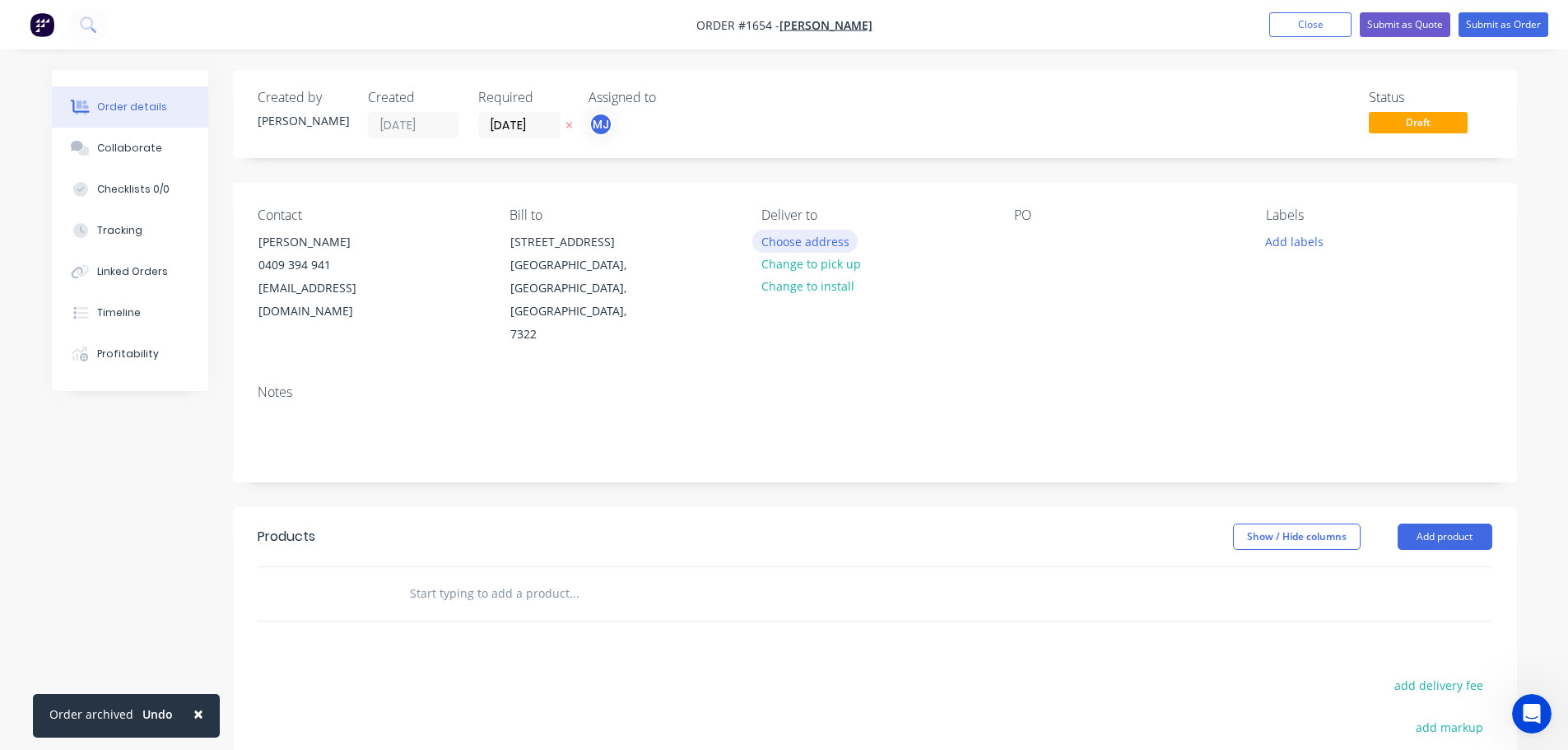
click at [800, 233] on button "Choose address" at bounding box center [805, 241] width 105 height 23
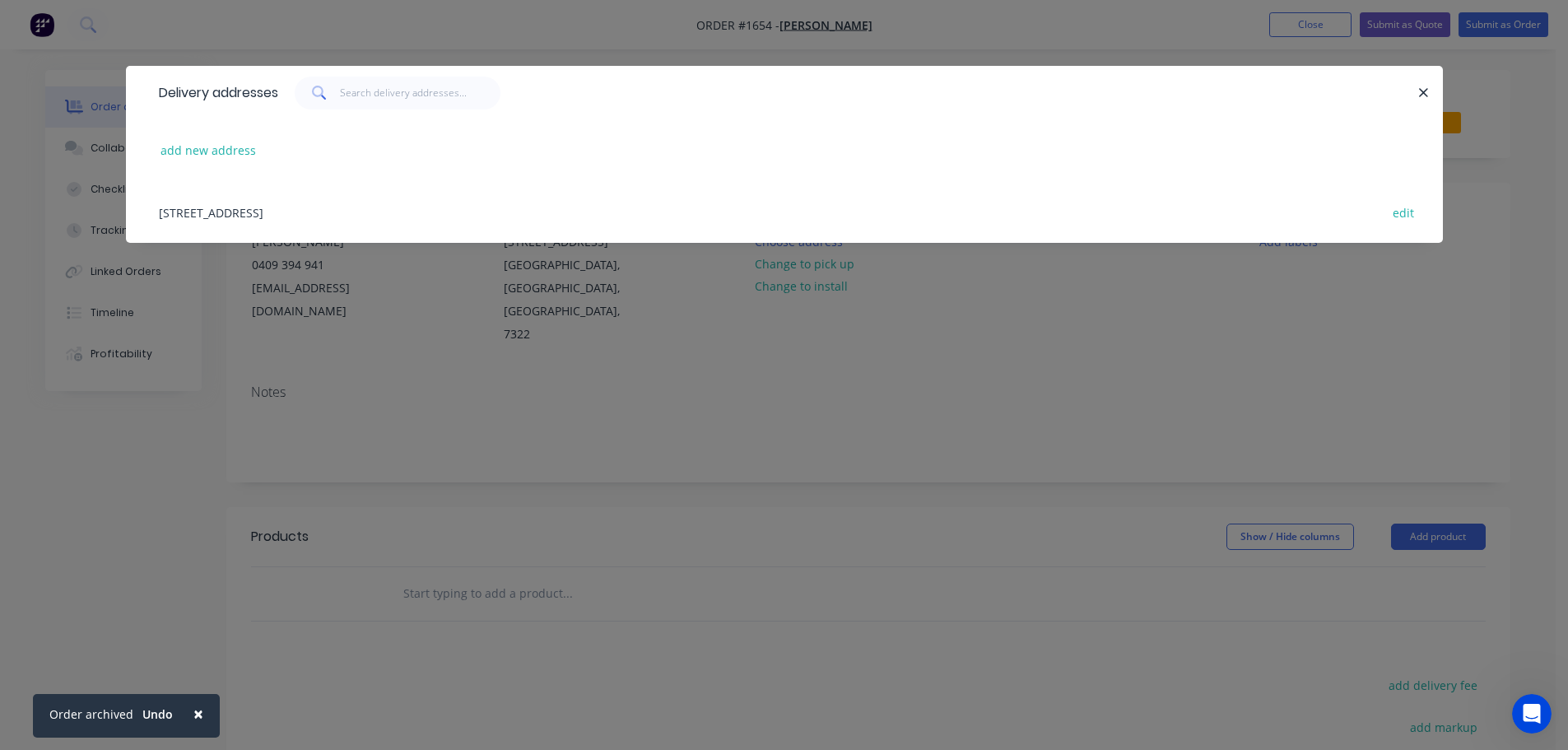
click at [425, 211] on div "[STREET_ADDRESS] edit" at bounding box center [784, 212] width 1268 height 62
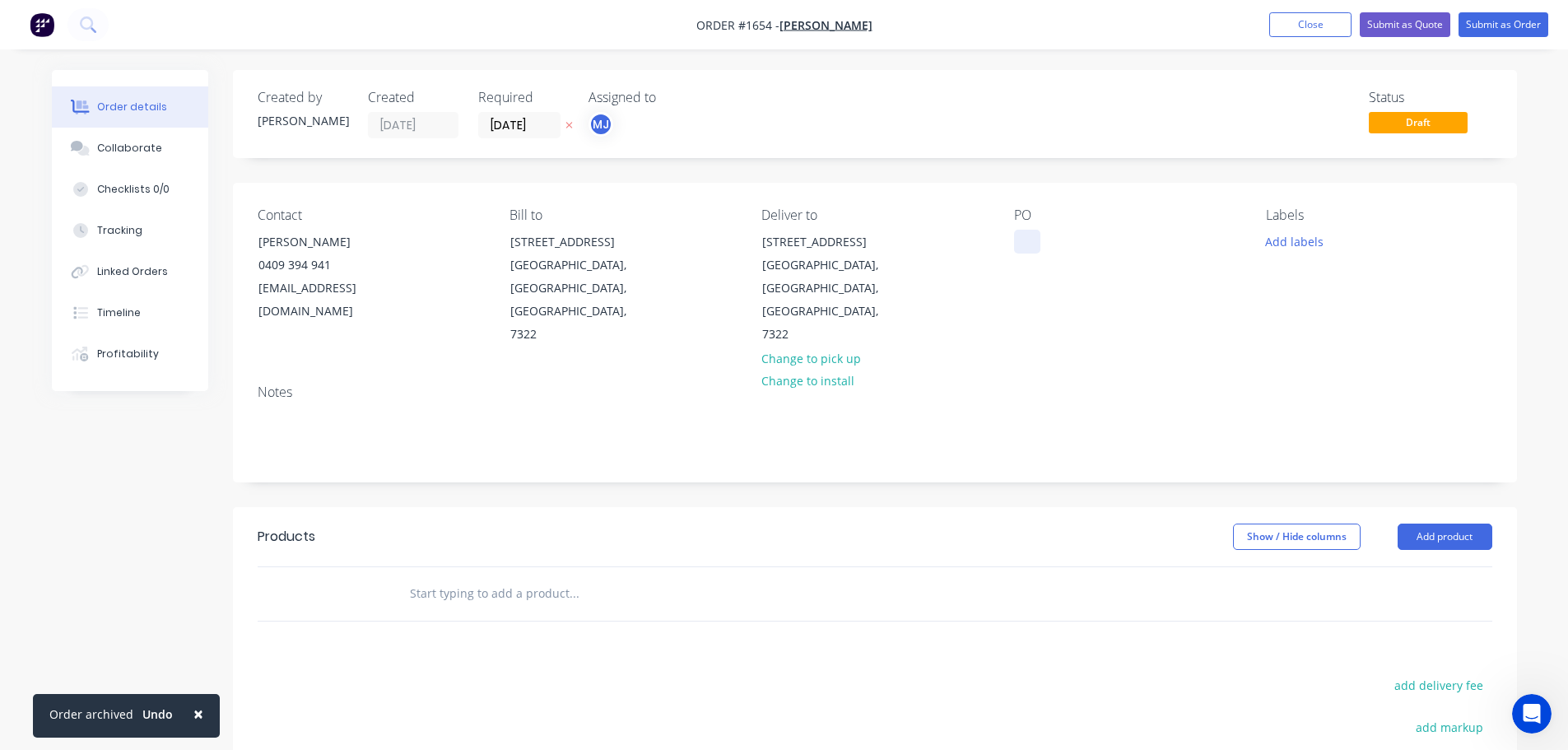
click at [1032, 246] on div at bounding box center [1027, 241] width 26 height 23
click at [1273, 245] on button "Add labels" at bounding box center [1295, 241] width 76 height 23
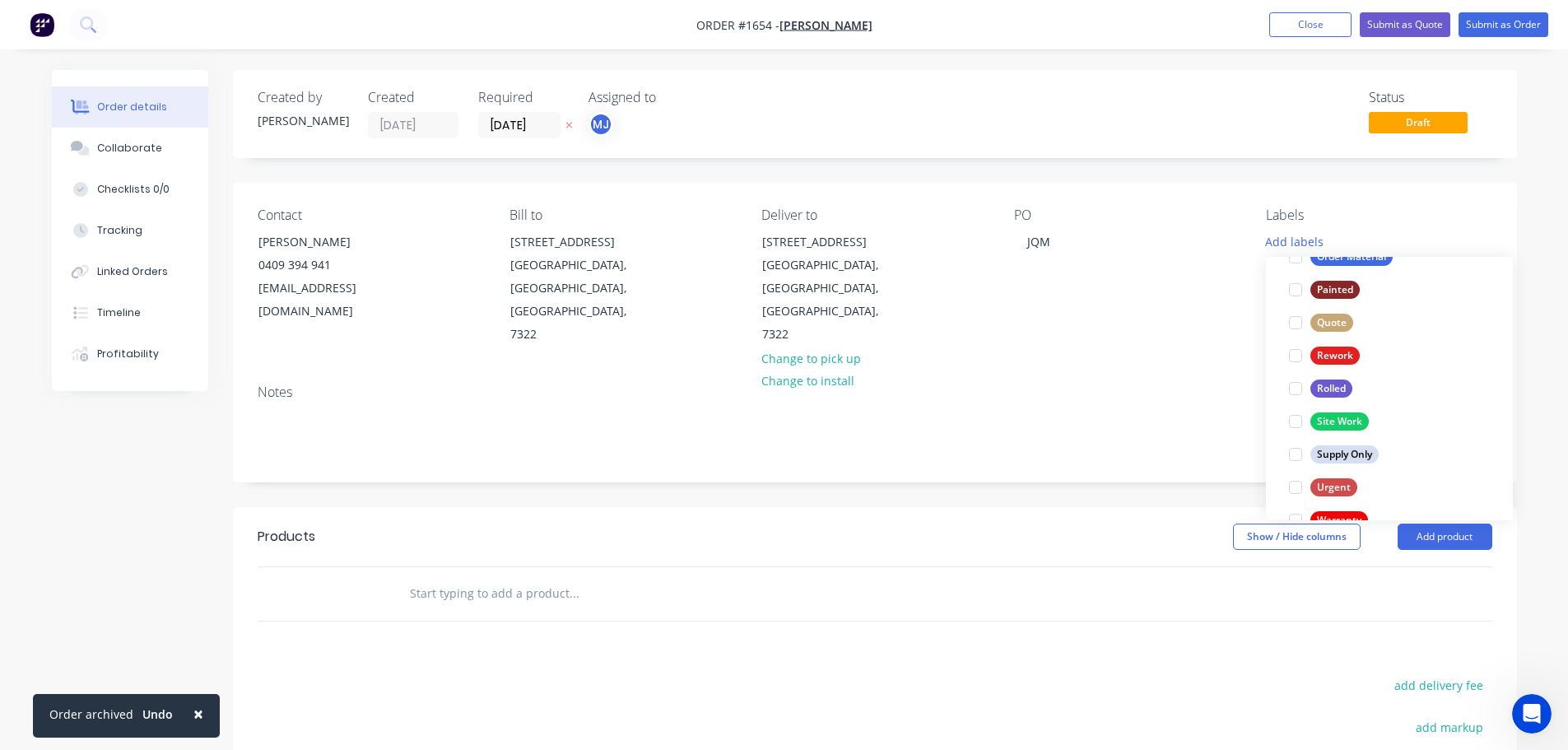
scroll to position [790, 0]
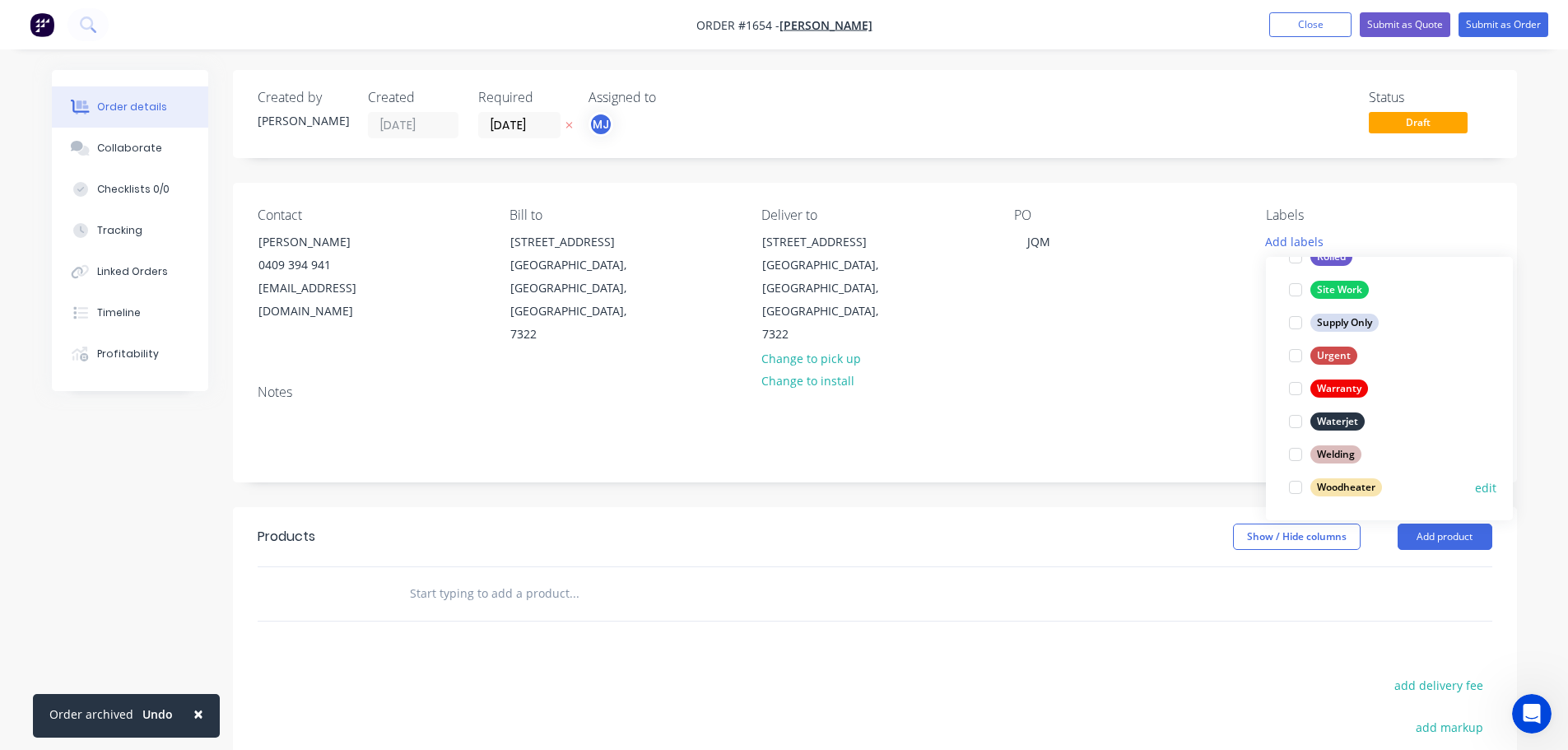
click at [1299, 485] on div at bounding box center [1295, 486] width 33 height 33
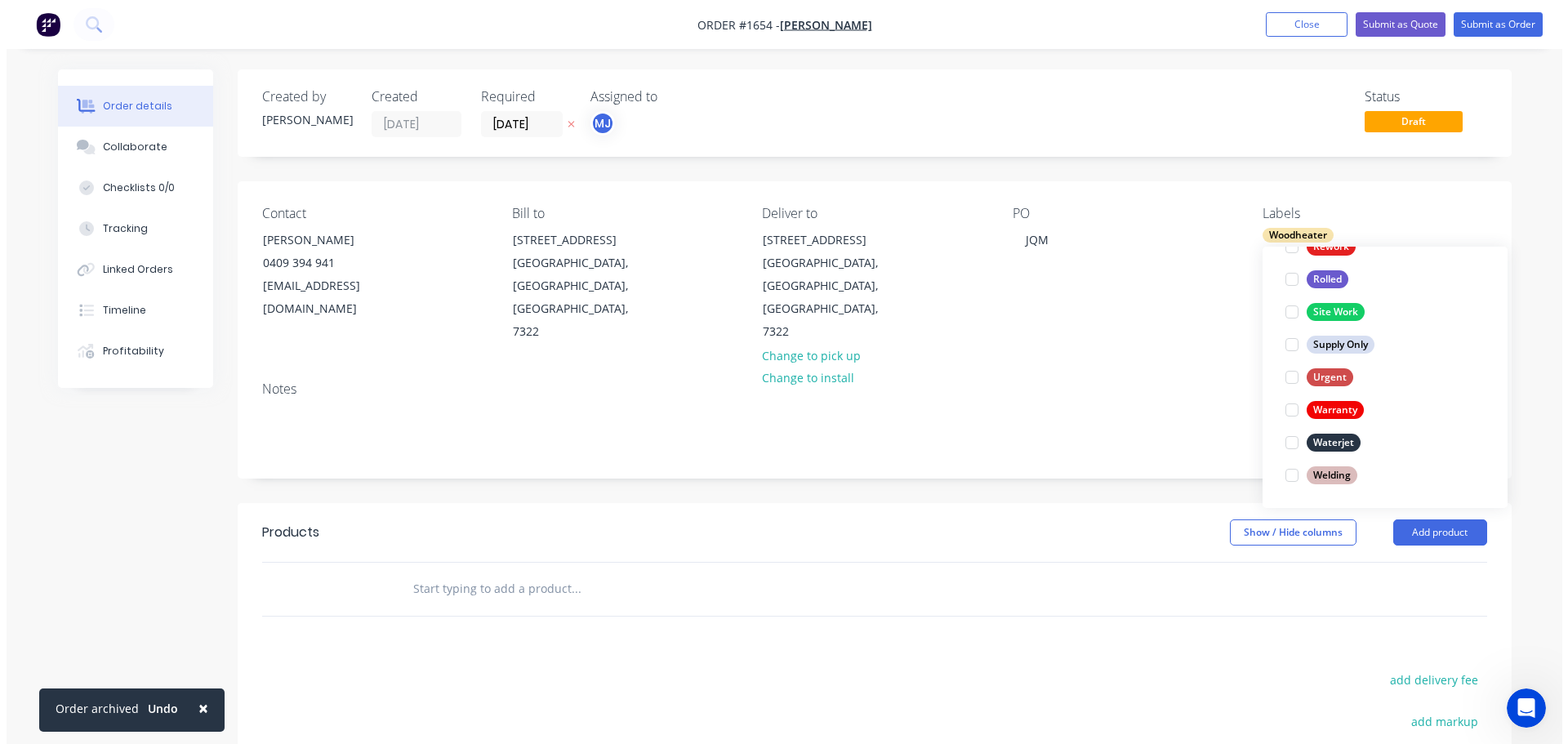
scroll to position [0, 0]
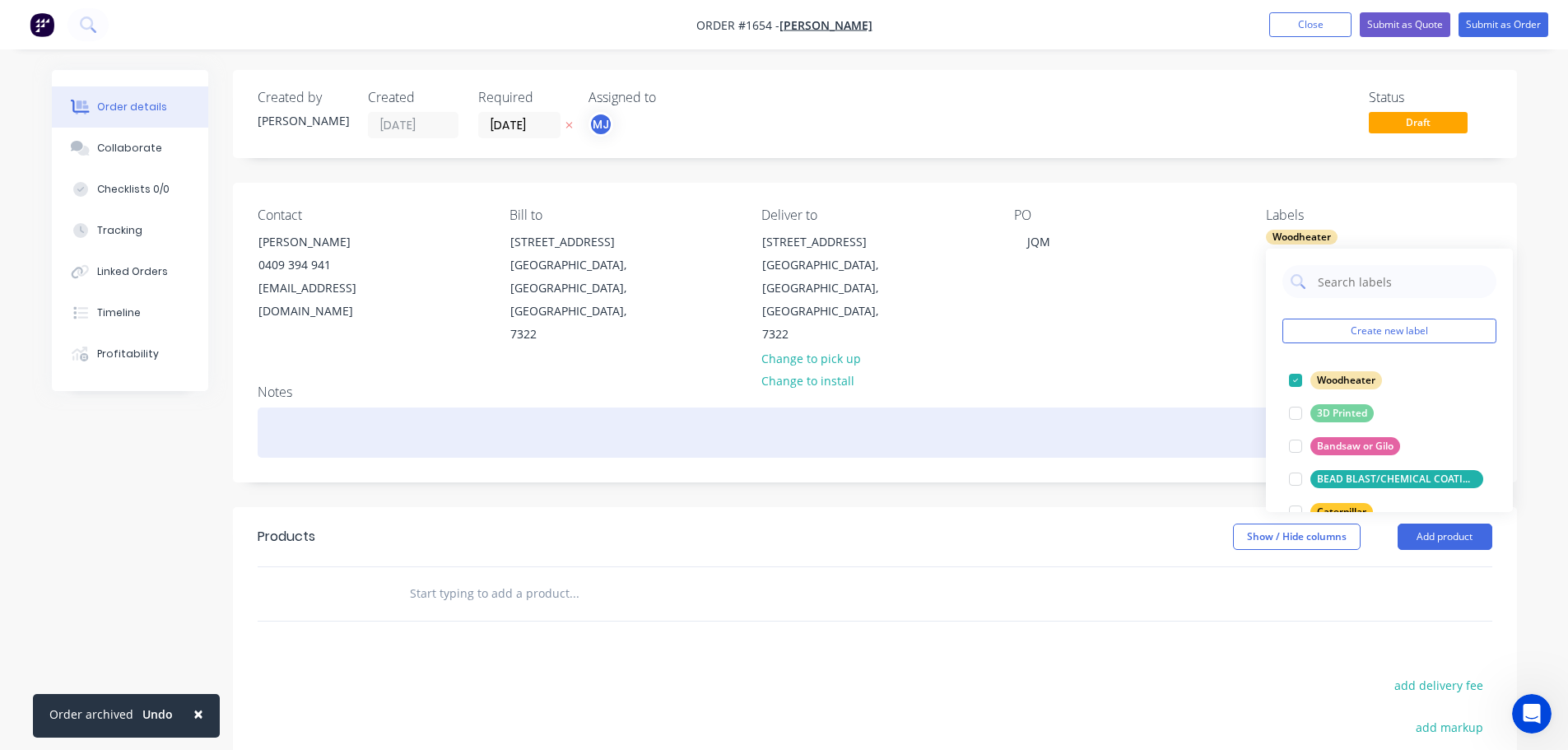
click at [437, 407] on div at bounding box center [874, 432] width 1235 height 50
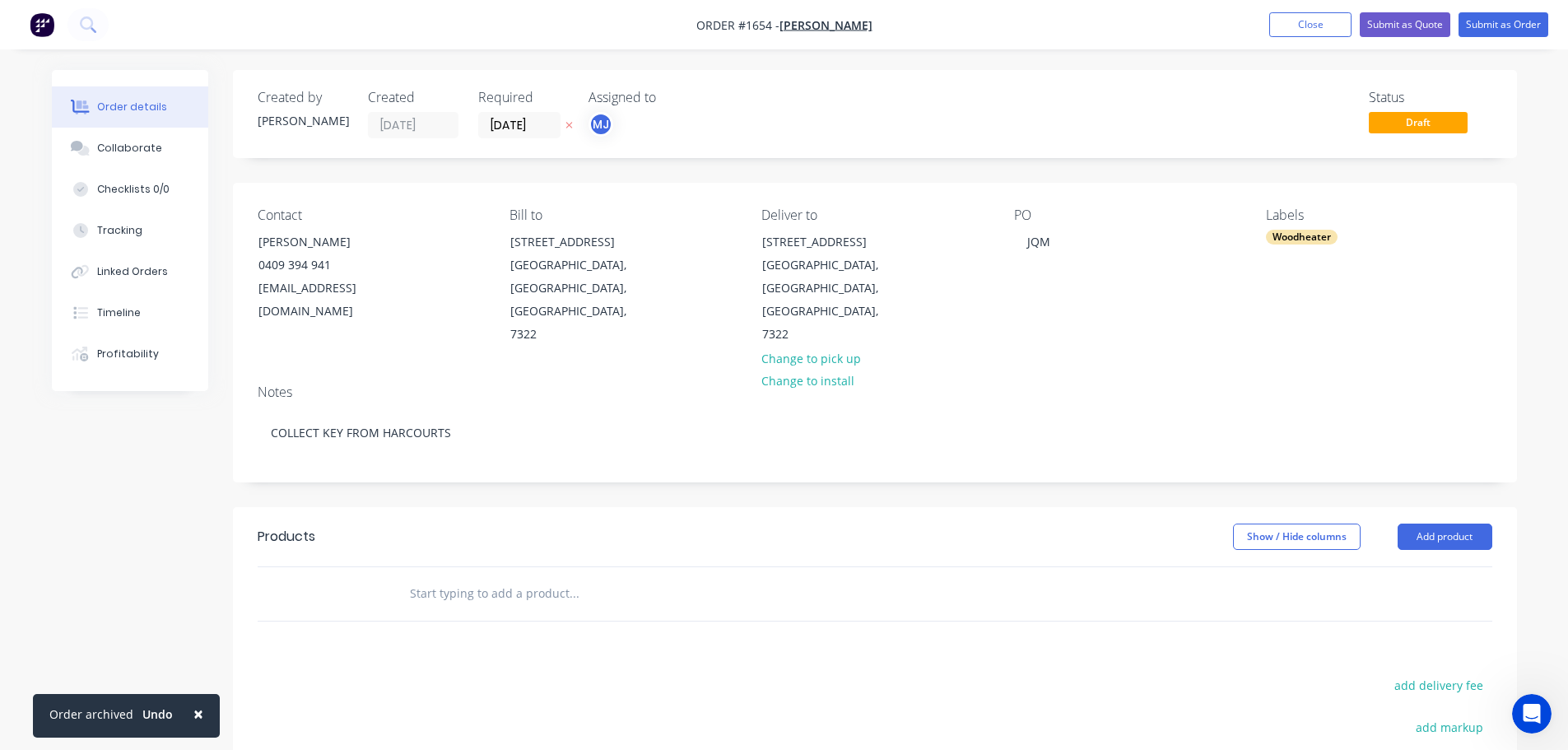
click at [1429, 507] on header "Products Show / Hide columns Add product" at bounding box center [875, 536] width 1284 height 59
click at [1434, 524] on button "Add product" at bounding box center [1445, 537] width 95 height 26
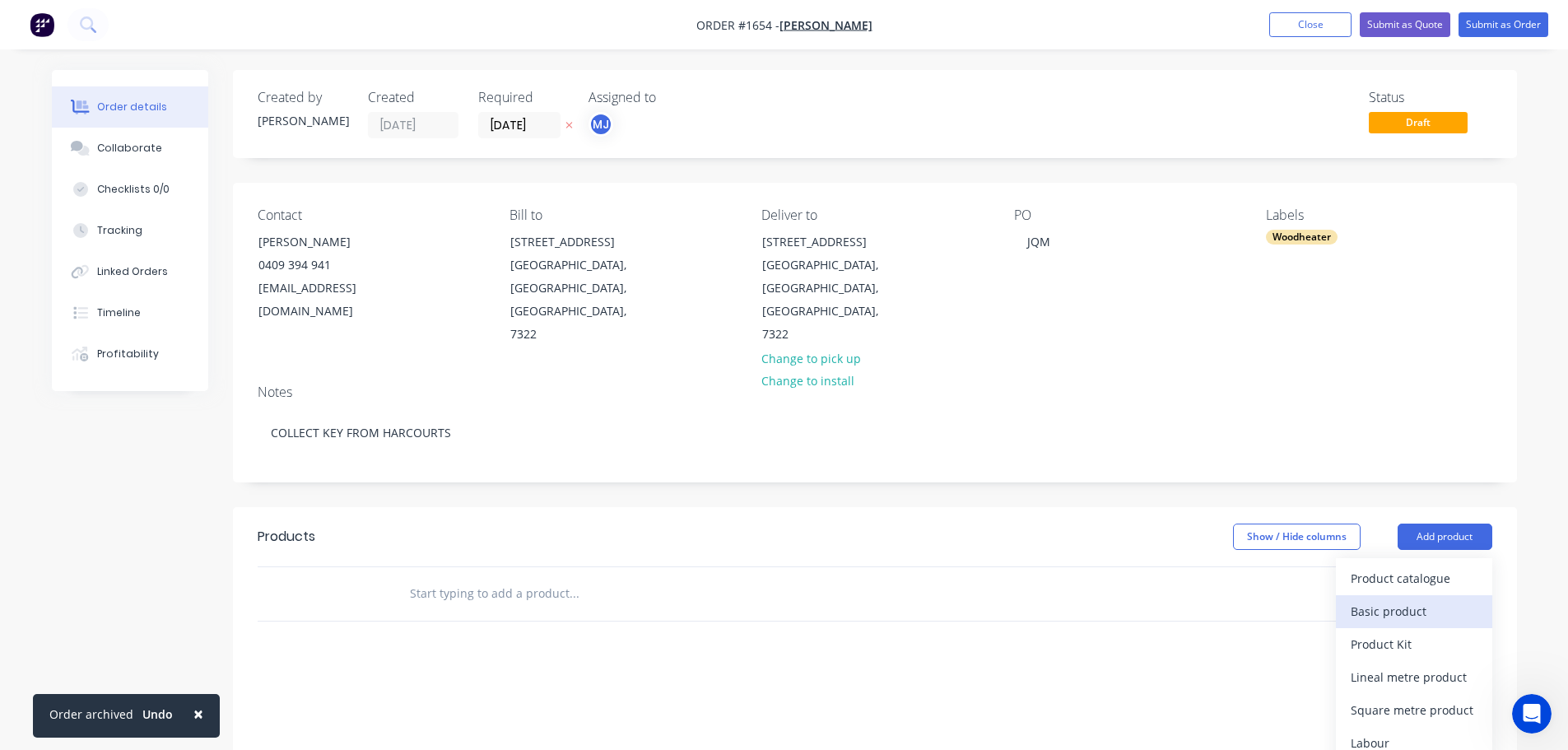
click at [1409, 599] on div "Basic product" at bounding box center [1414, 610] width 127 height 23
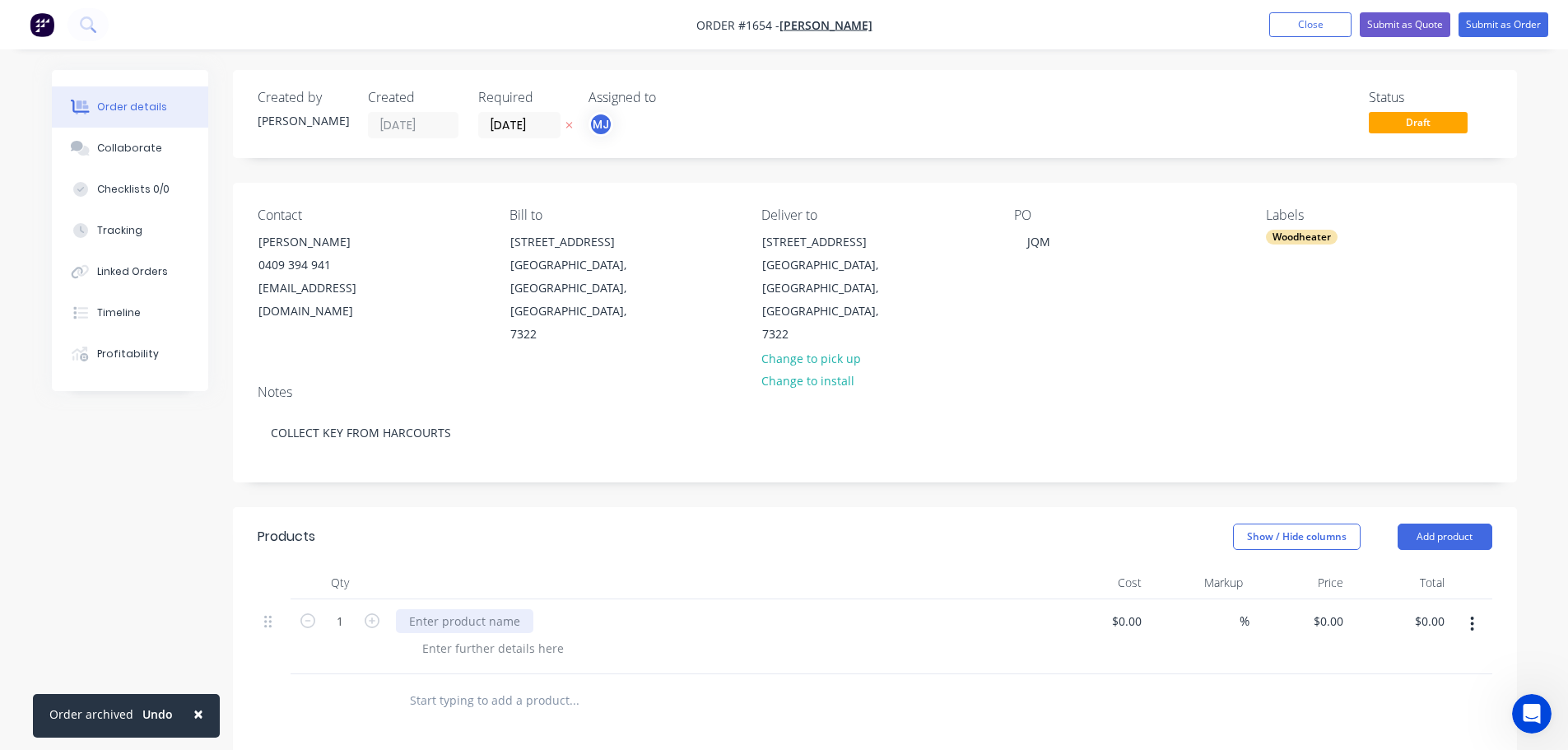
click at [438, 609] on div at bounding box center [465, 620] width 137 height 23
click at [348, 609] on input "1" at bounding box center [340, 621] width 43 height 24
type input "2"
click at [425, 636] on div at bounding box center [493, 648] width 168 height 23
click at [740, 636] on div "*1 X SHED *1 X HOME - [MEDICAL_DATA] HAS FALLEN OUT" at bounding box center [725, 657] width 632 height 41
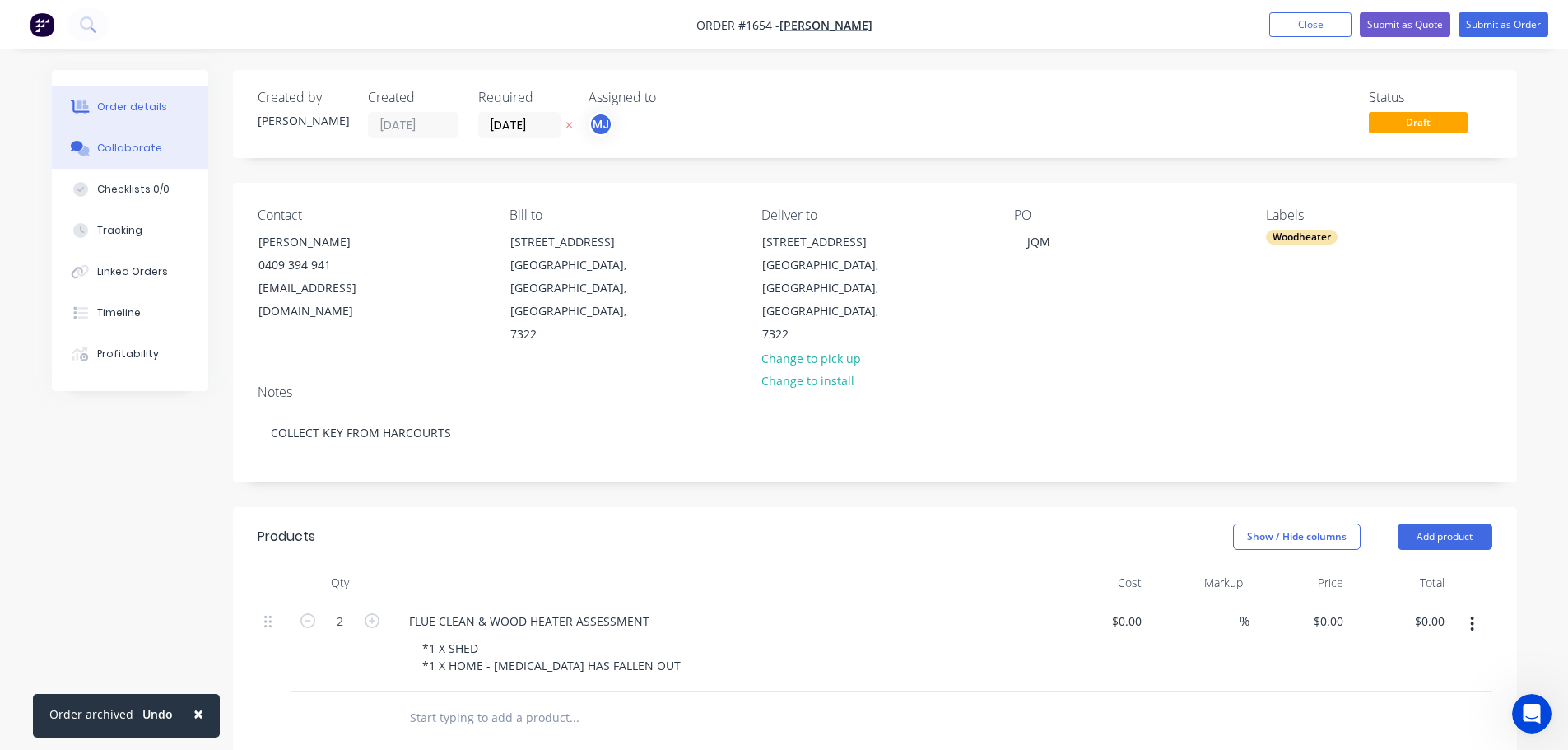
click at [120, 150] on div "Collaborate" at bounding box center [129, 148] width 65 height 15
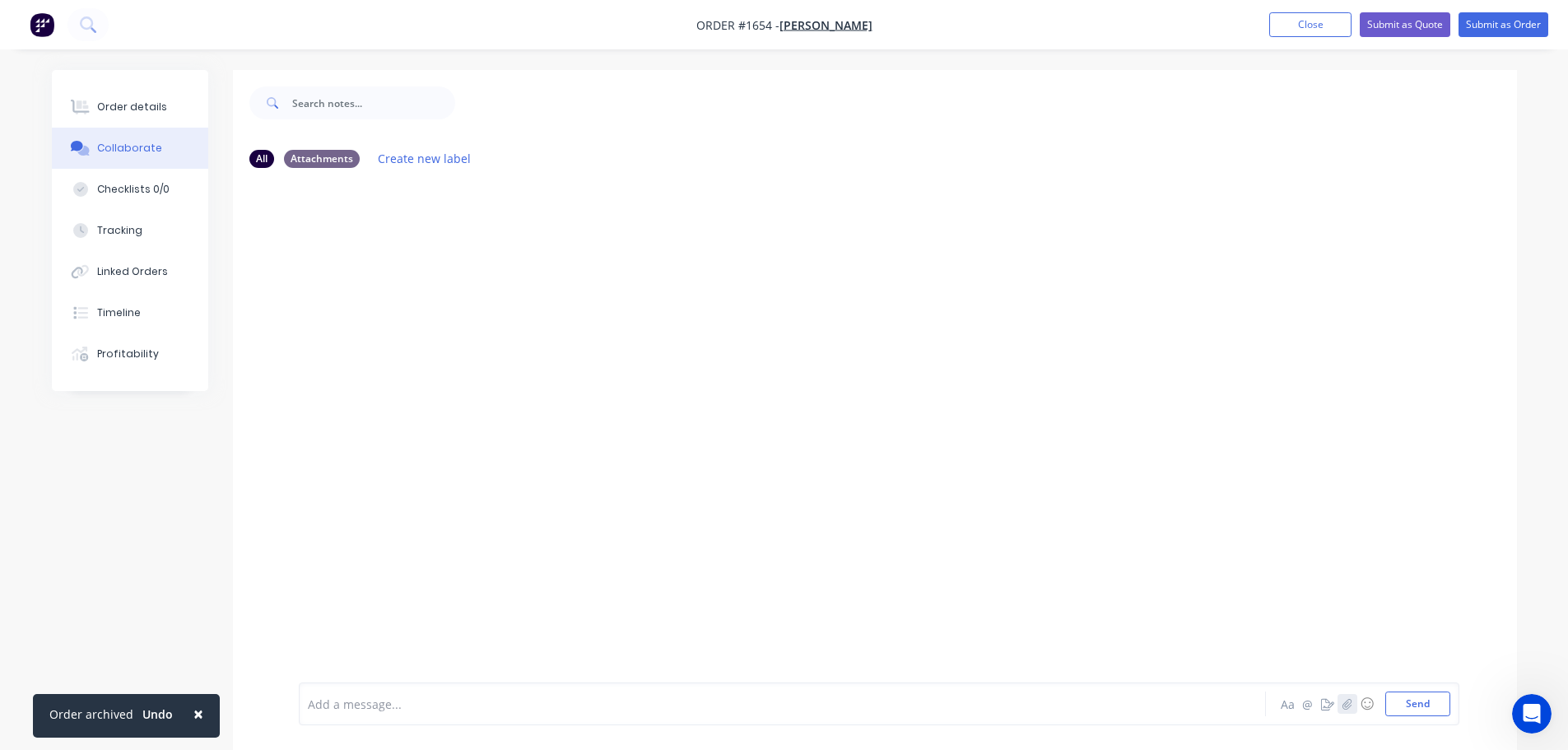
click at [1341, 707] on button "button" at bounding box center [1347, 703] width 20 height 20
click at [1439, 714] on button "Send" at bounding box center [1418, 703] width 65 height 24
click at [1515, 30] on button "Submit as Order" at bounding box center [1504, 24] width 90 height 24
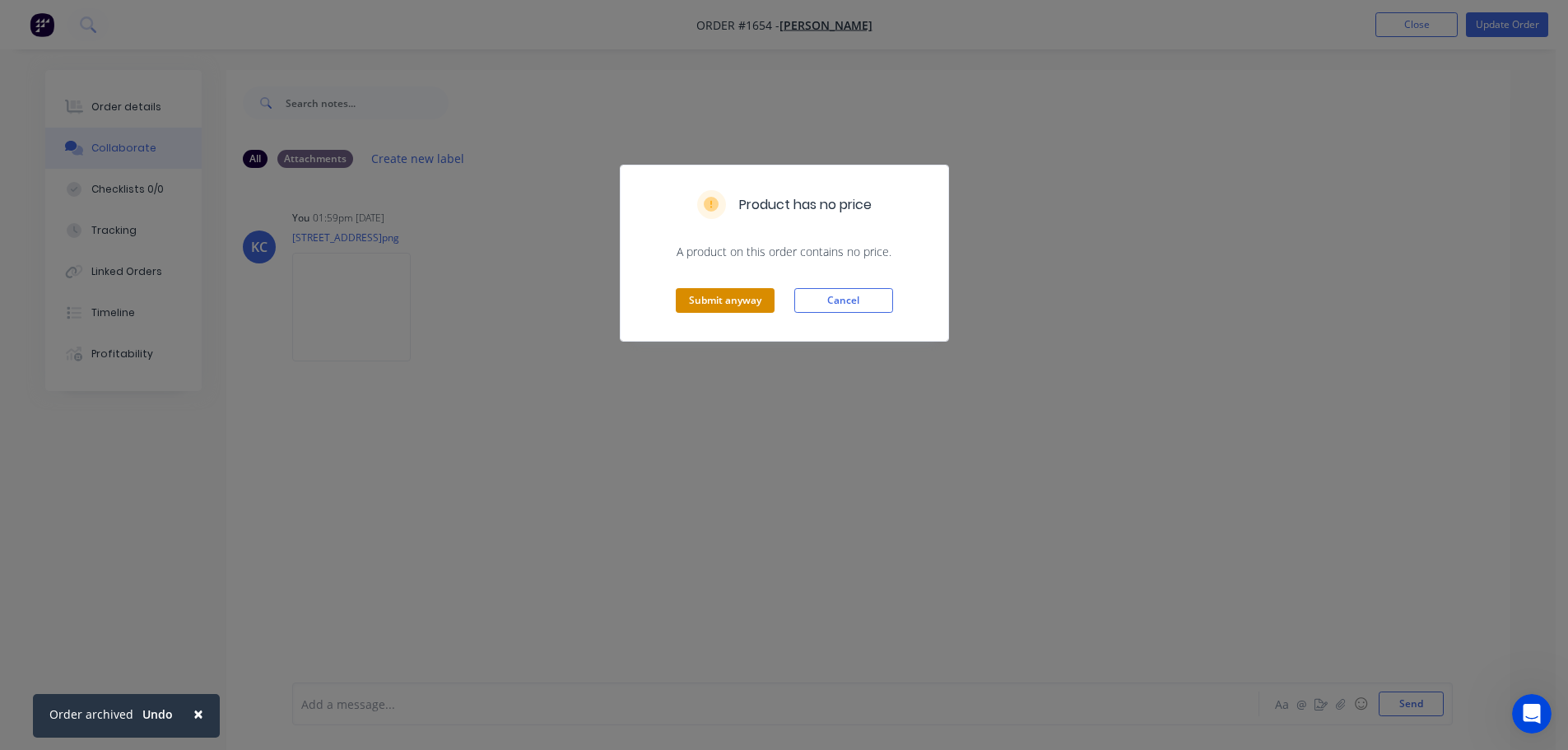
click at [720, 312] on button "Submit anyway" at bounding box center [725, 300] width 99 height 24
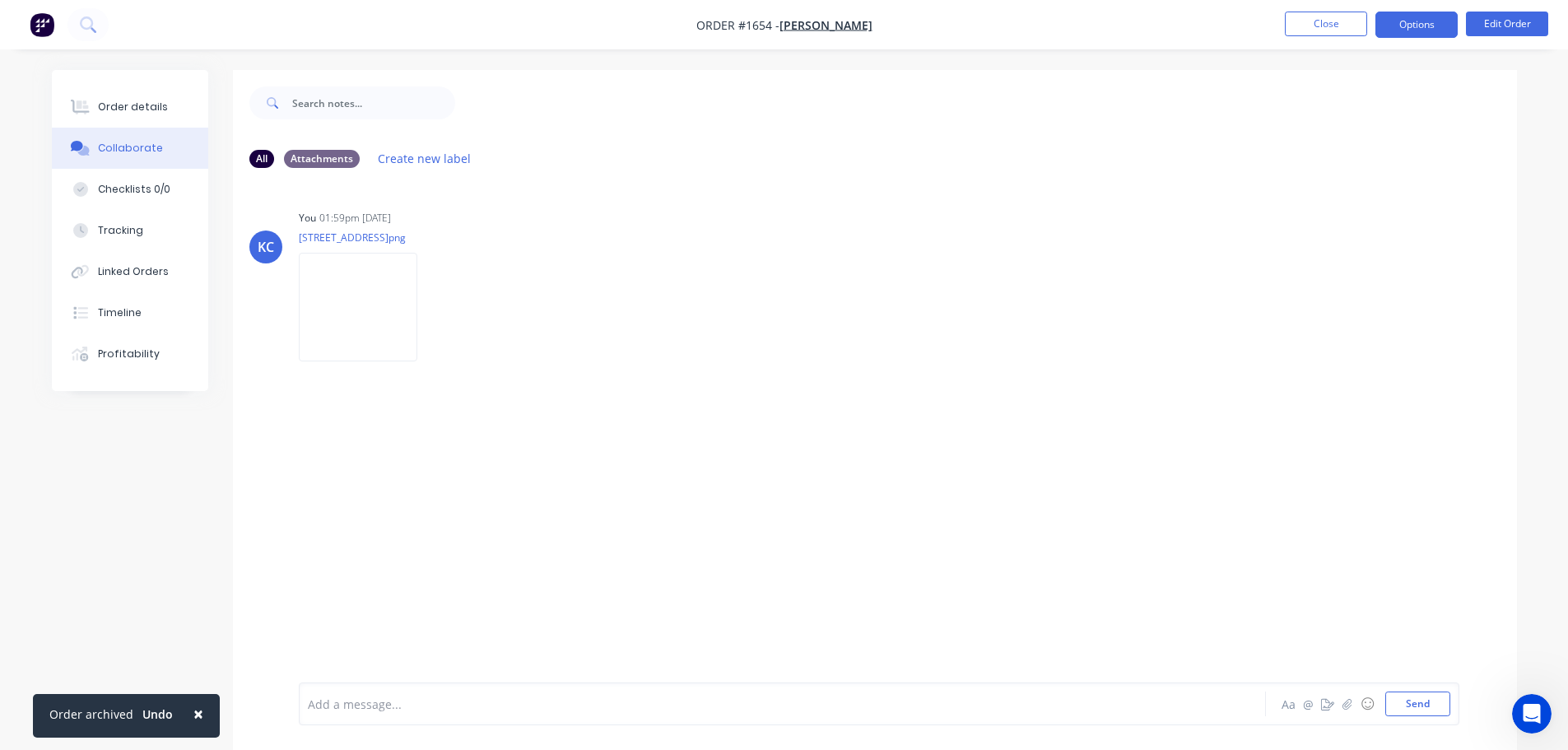
click at [1437, 31] on button "Options" at bounding box center [1417, 24] width 83 height 26
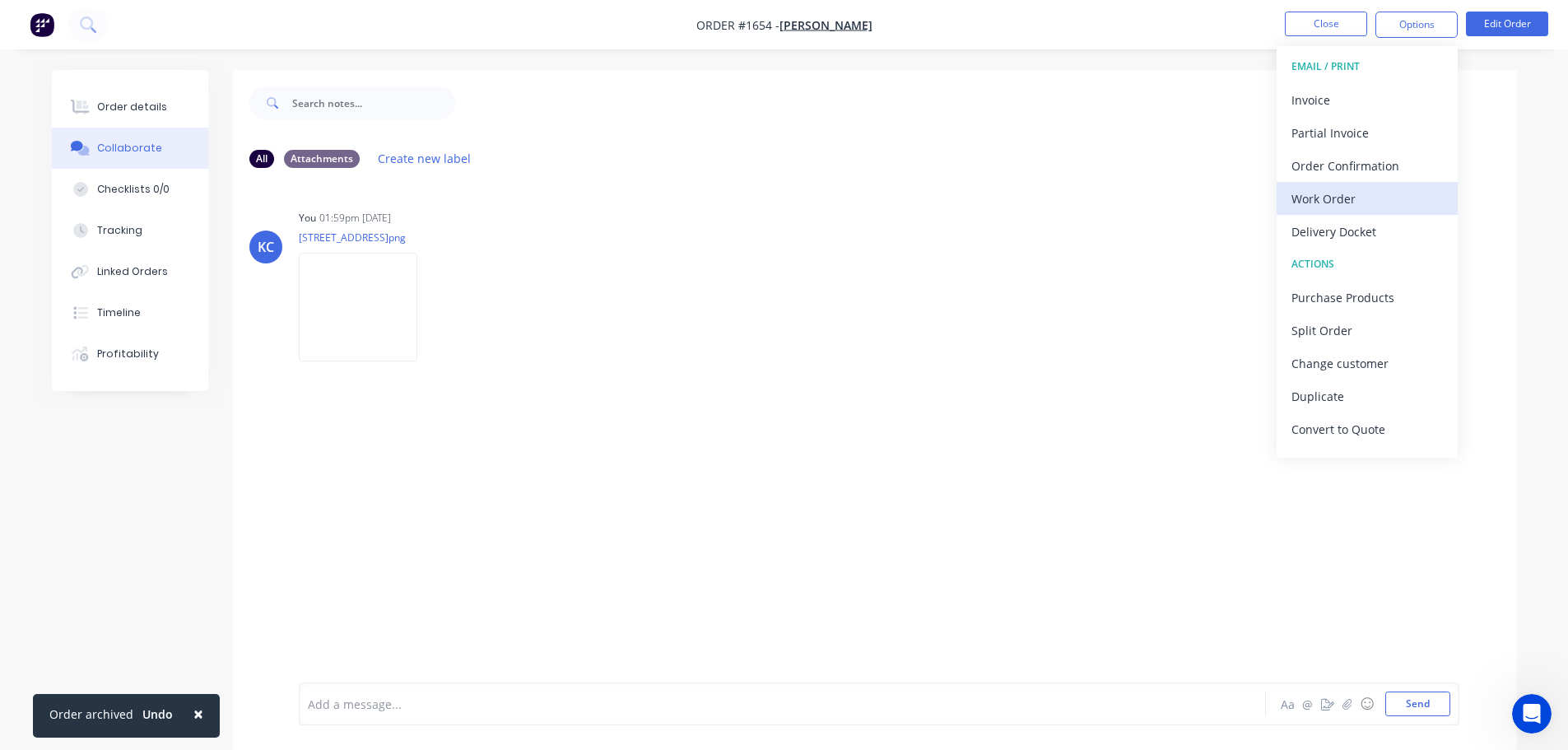
click at [1361, 206] on div "Work Order" at bounding box center [1367, 198] width 151 height 23
click at [1330, 204] on div "Custom" at bounding box center [1367, 198] width 151 height 23
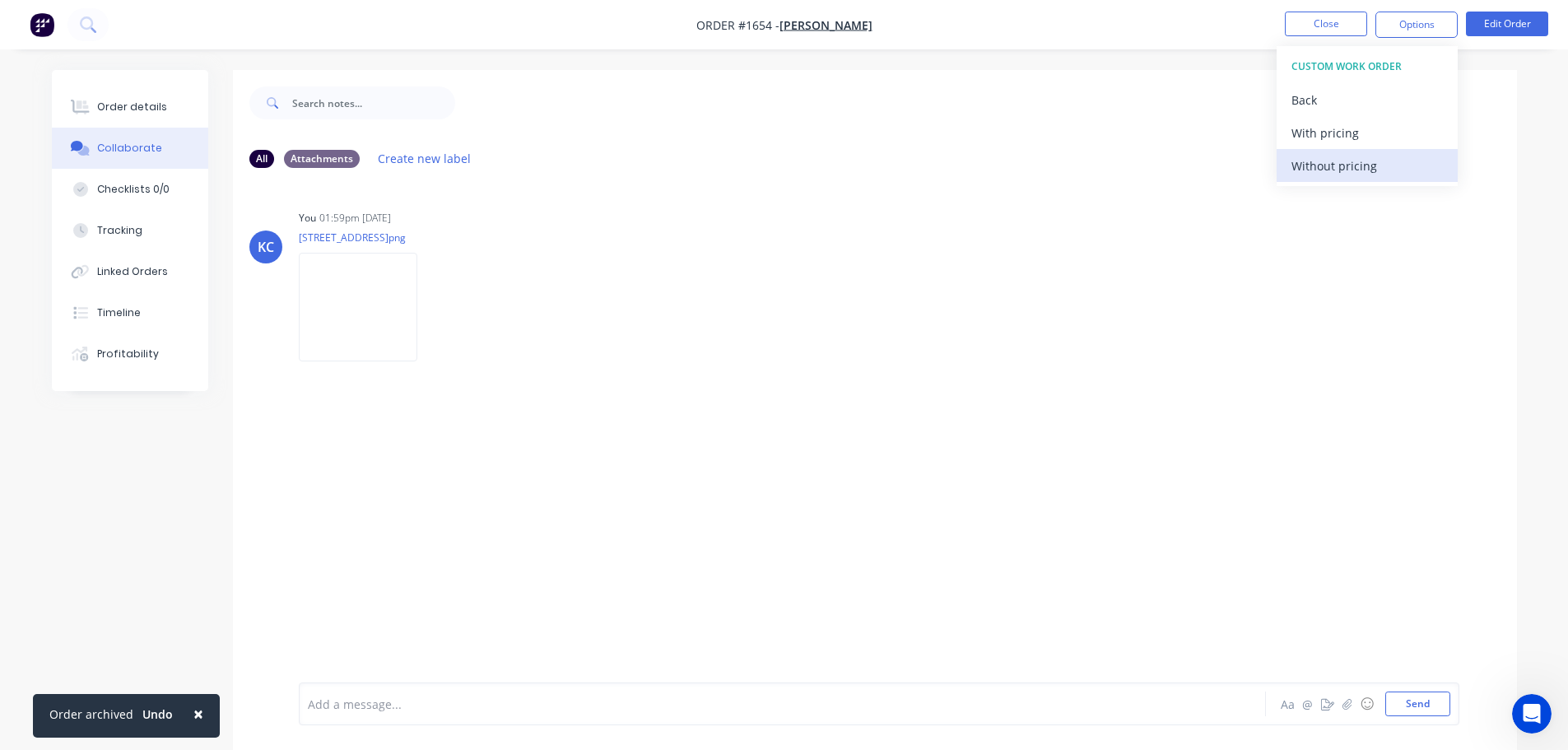
click at [1324, 181] on button "Without pricing" at bounding box center [1367, 165] width 181 height 33
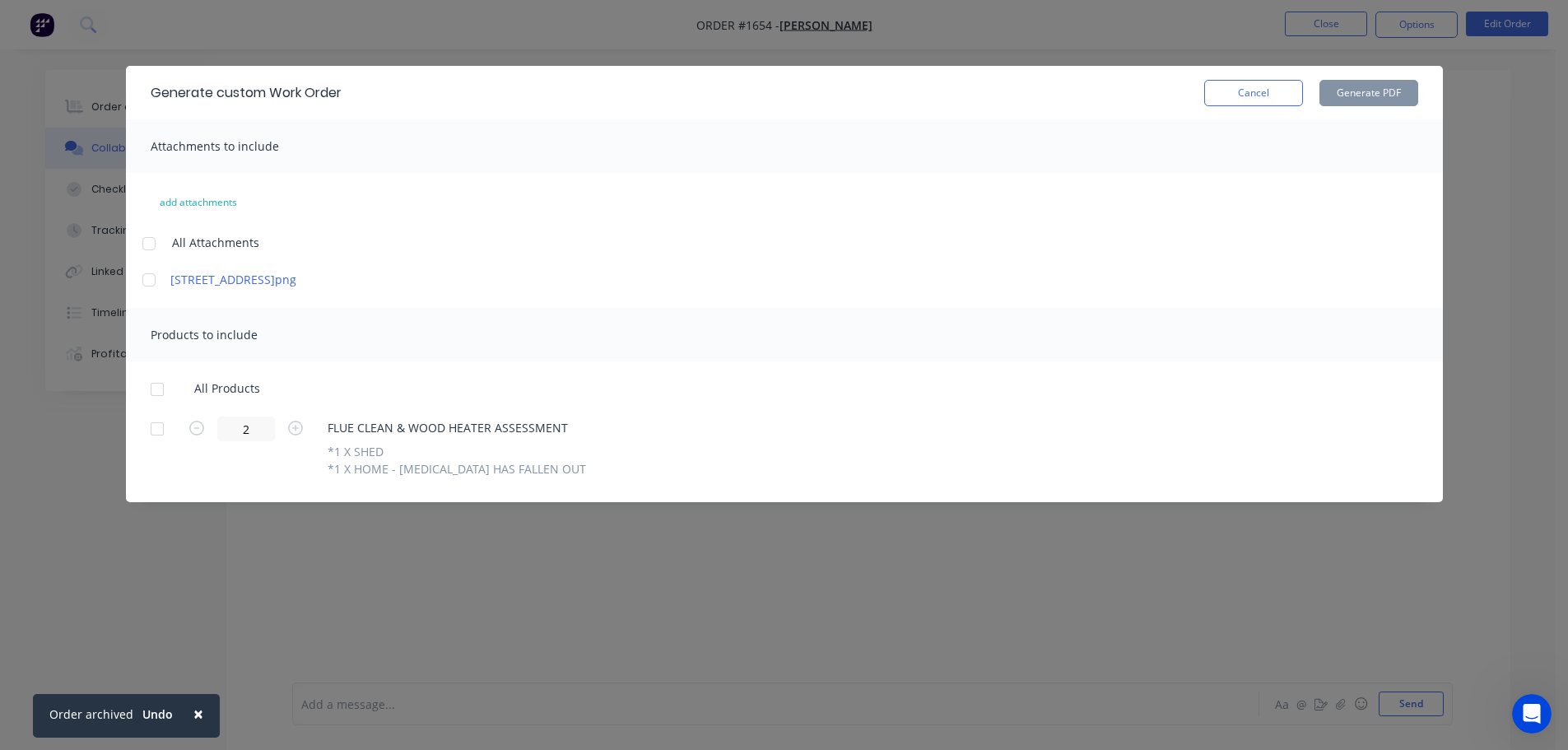
click at [149, 237] on div at bounding box center [148, 243] width 33 height 33
click at [152, 391] on div at bounding box center [157, 389] width 33 height 33
click at [1360, 98] on button "Generate PDF" at bounding box center [1368, 93] width 99 height 26
click at [1244, 90] on button "Cancel" at bounding box center [1253, 93] width 99 height 26
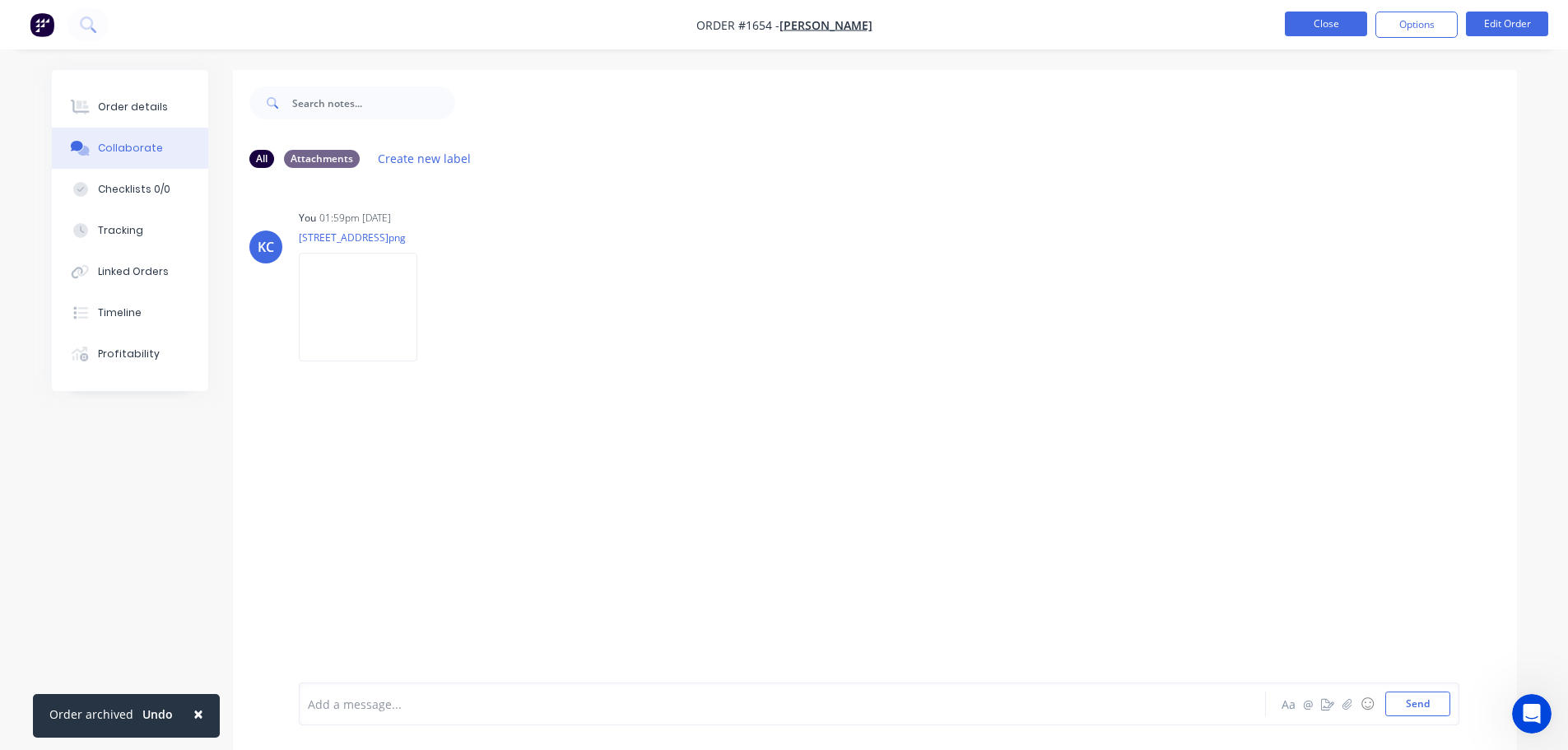
click at [1329, 23] on button "Close" at bounding box center [1327, 23] width 83 height 24
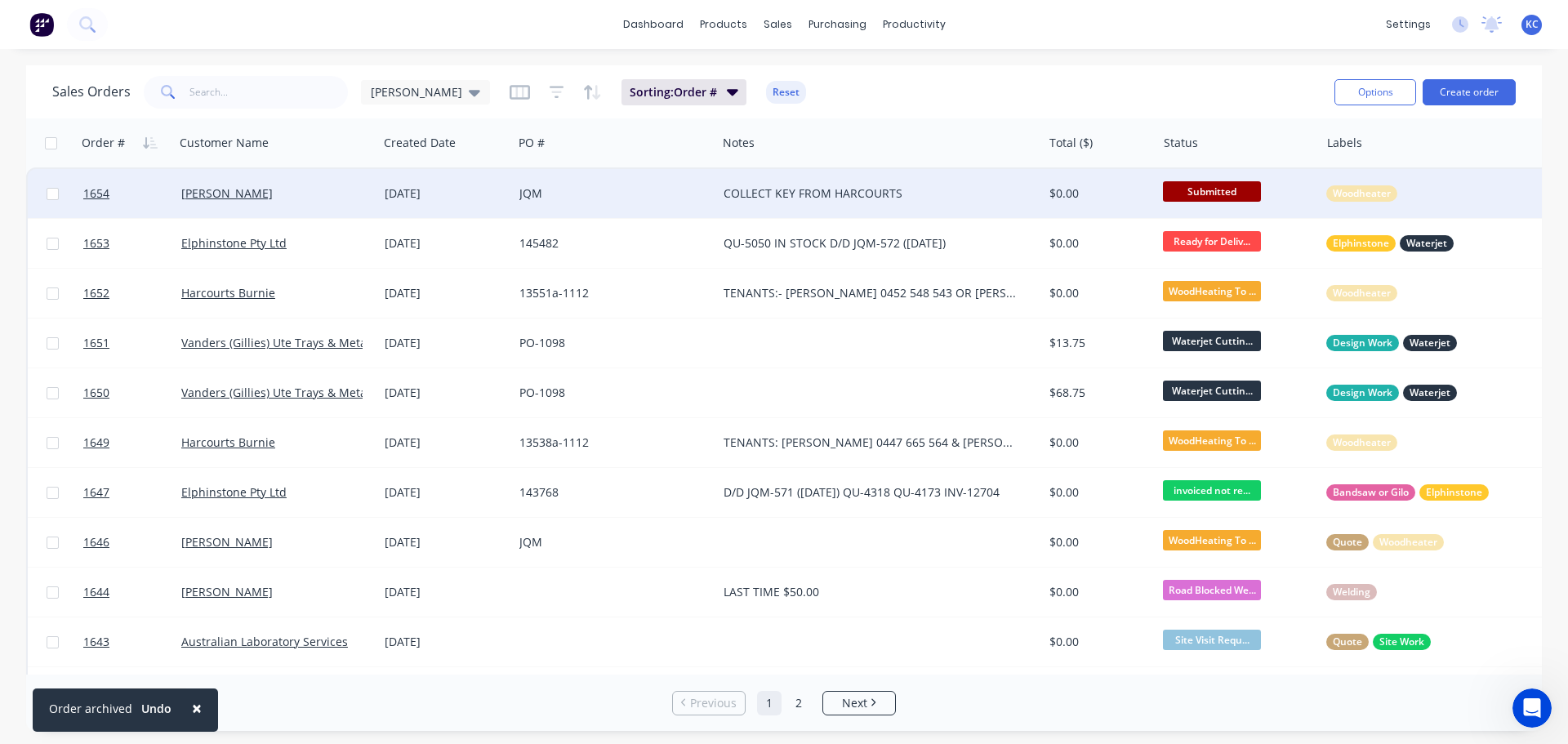
click at [1214, 192] on span "Submitted" at bounding box center [1211, 192] width 98 height 20
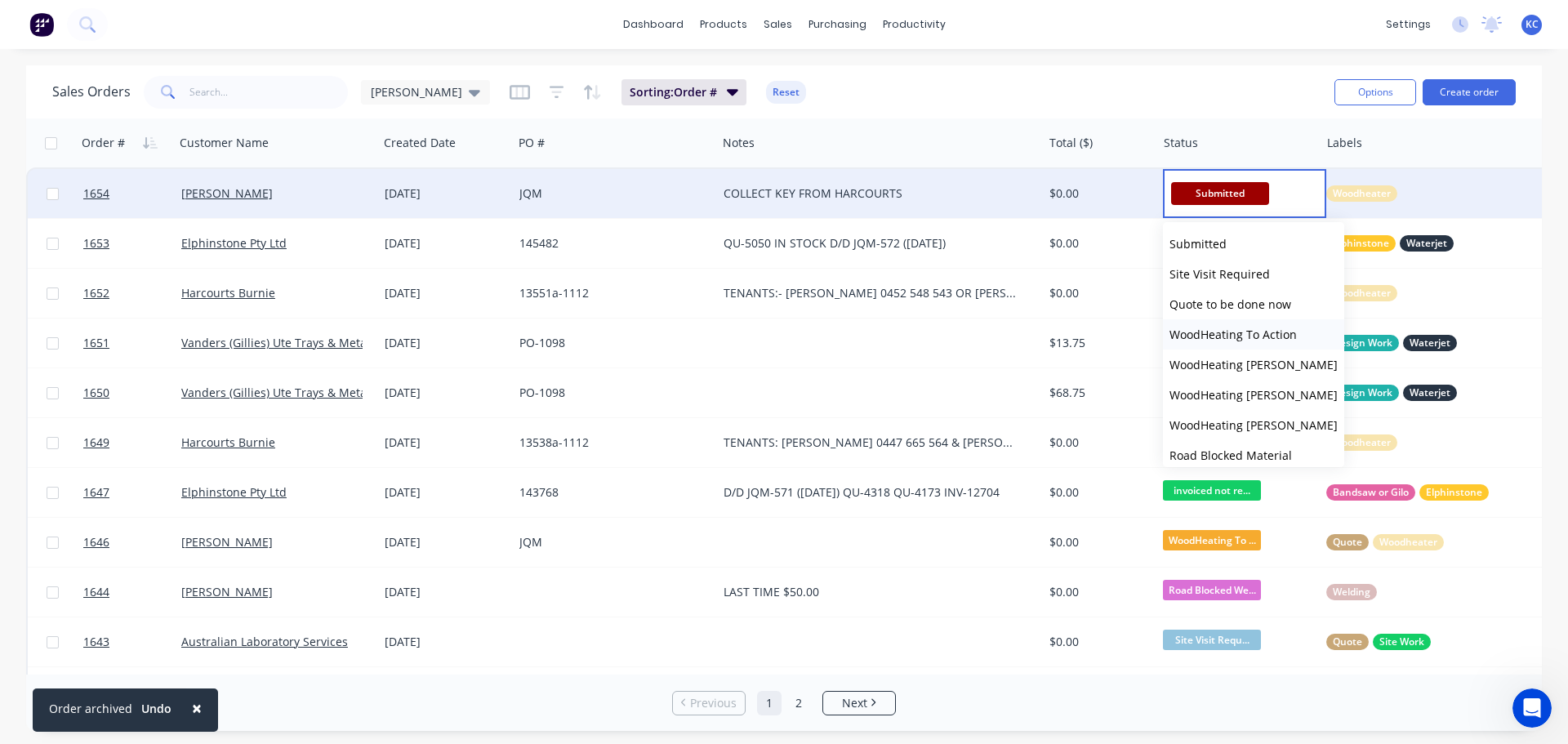
click at [1227, 336] on span "WoodHeating To Action" at bounding box center [1233, 334] width 128 height 16
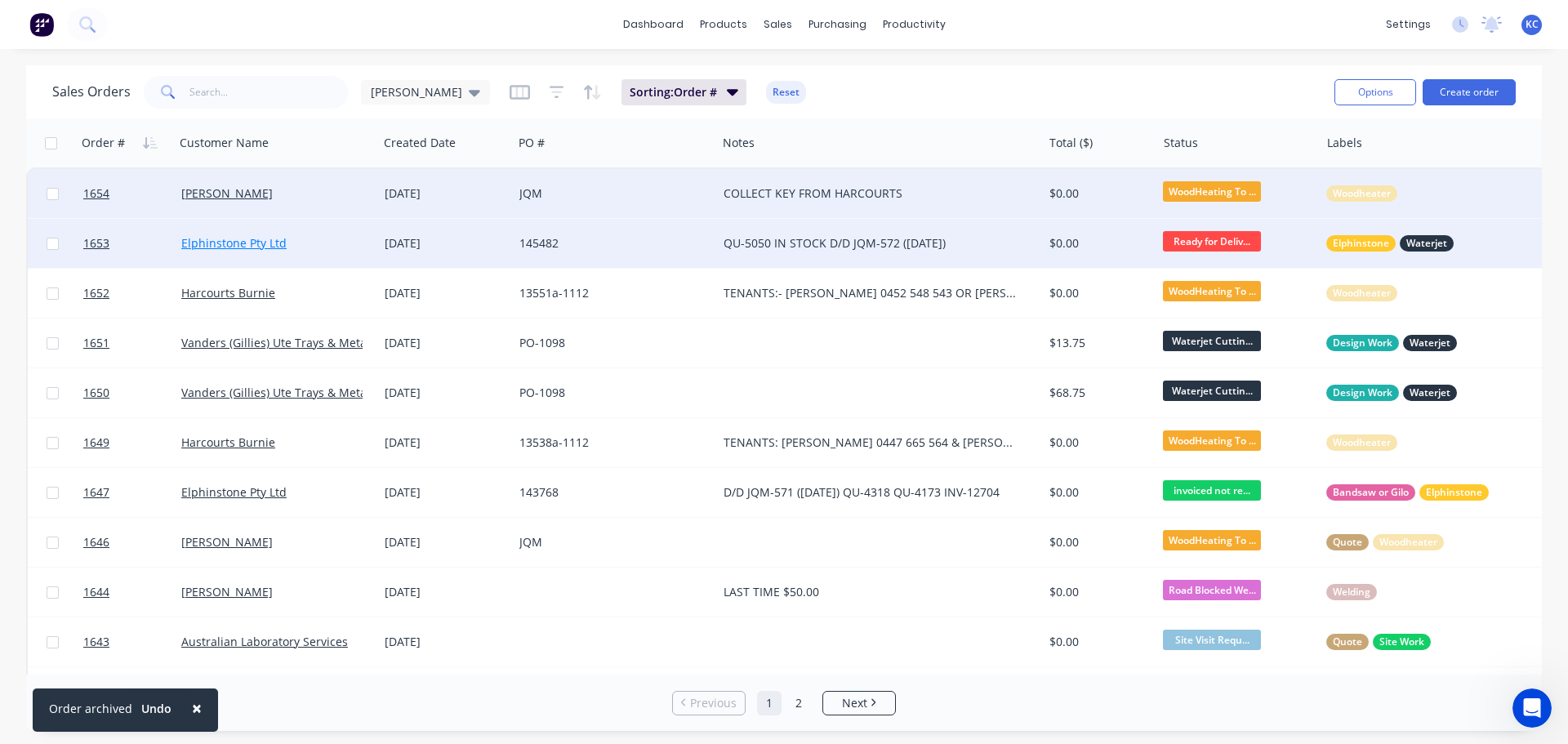
click at [210, 236] on link "Elphinstone Pty Ltd" at bounding box center [234, 242] width 105 height 16
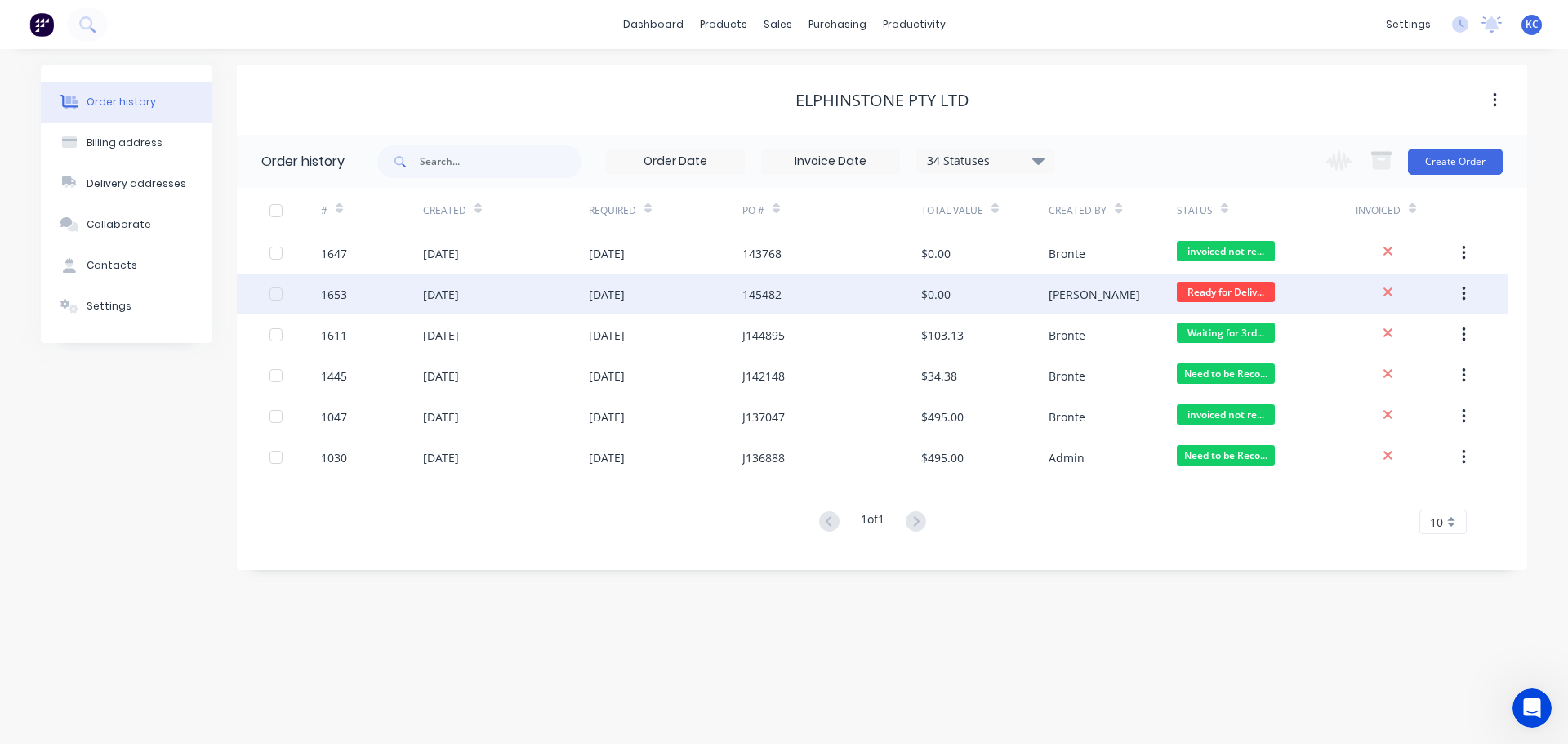
click at [340, 296] on div "1653" at bounding box center [334, 294] width 26 height 17
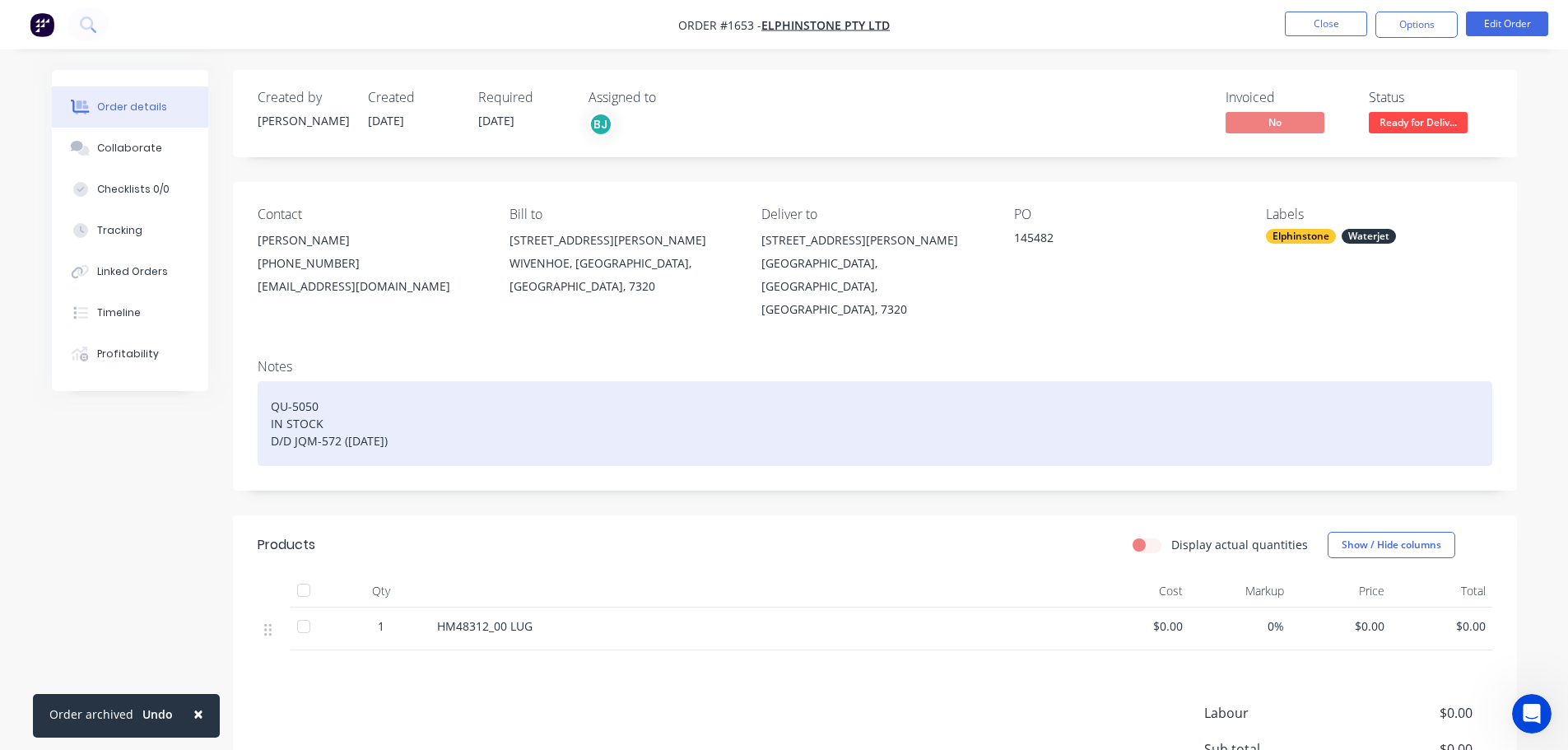
click at [438, 419] on div "QU-5050 IN STOCK D/D JQM-572 ([DATE])" at bounding box center [874, 423] width 1235 height 84
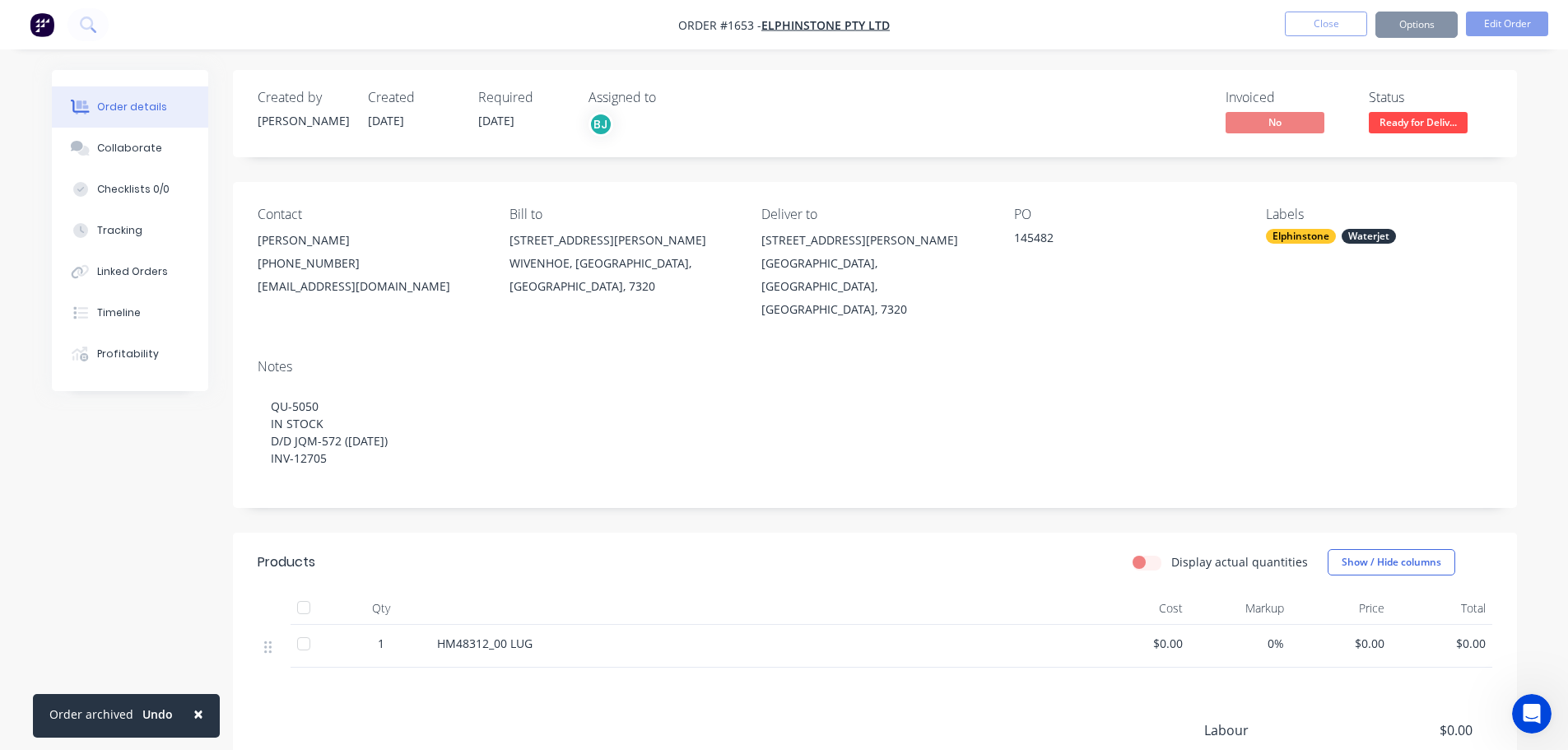
click at [640, 591] on div at bounding box center [760, 607] width 658 height 33
click at [150, 144] on div "Collaborate" at bounding box center [129, 148] width 65 height 15
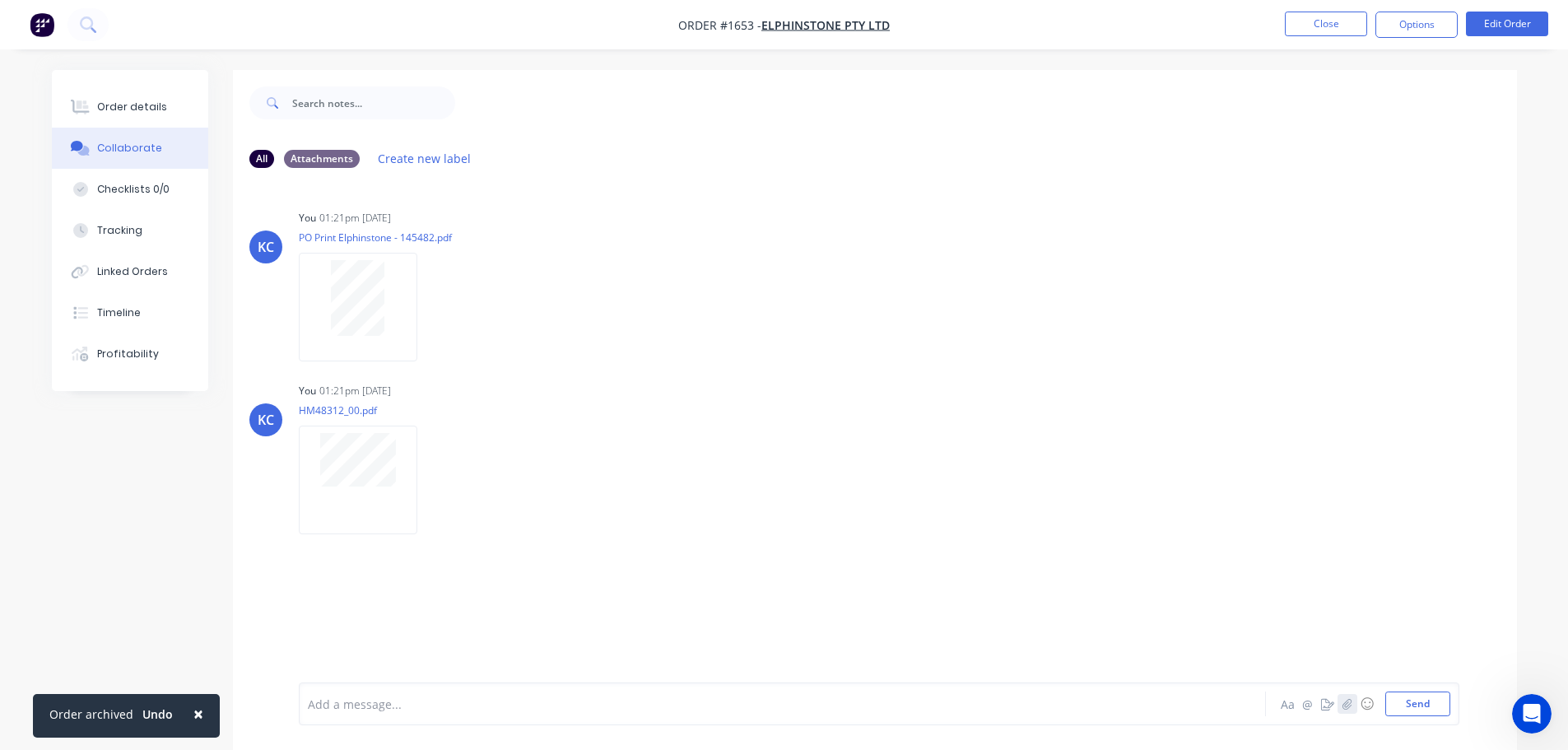
click at [1339, 705] on button "button" at bounding box center [1347, 703] width 20 height 20
click at [1398, 696] on button "Send" at bounding box center [1418, 703] width 65 height 24
click at [128, 89] on button "Order details" at bounding box center [130, 107] width 157 height 41
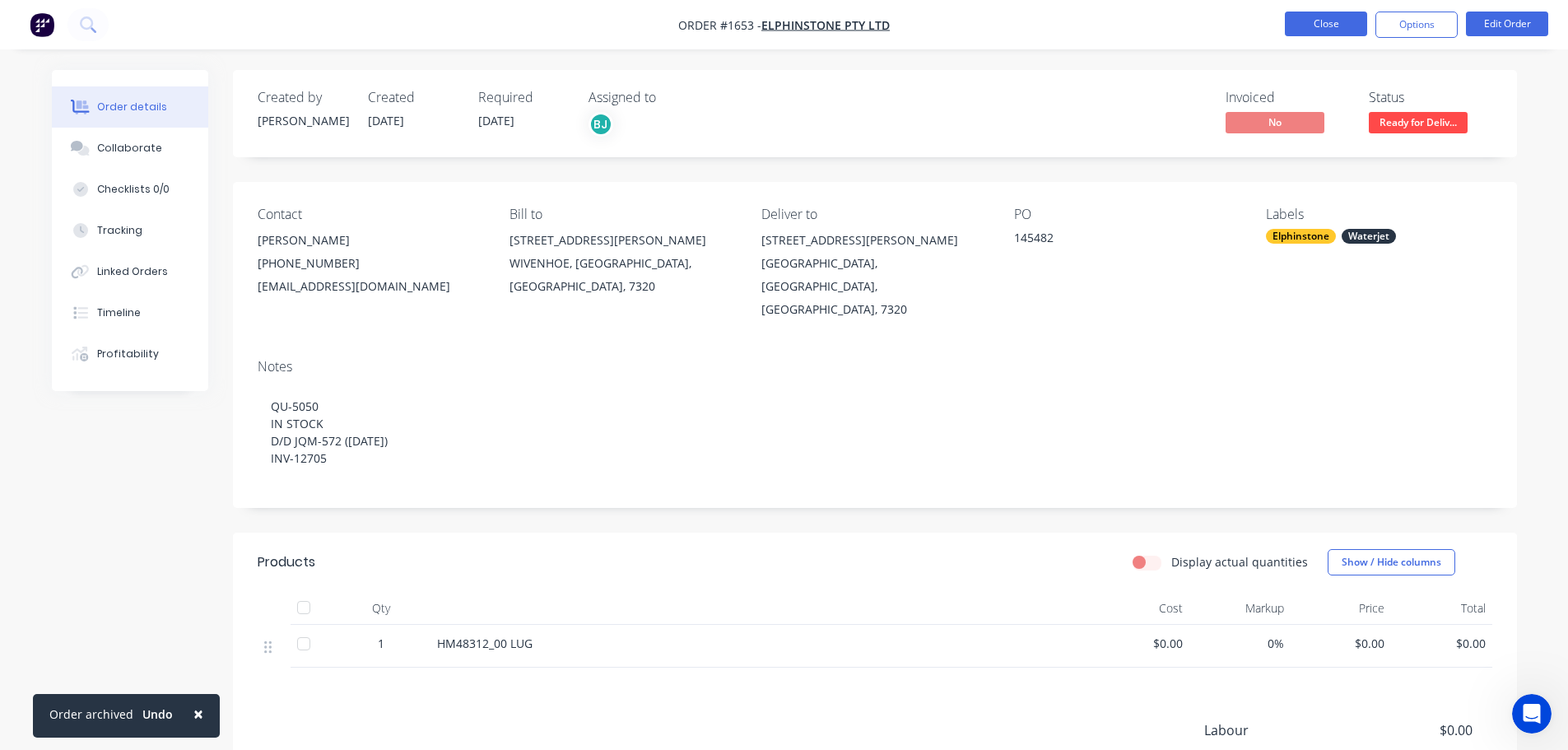
click at [1356, 24] on button "Close" at bounding box center [1327, 23] width 83 height 24
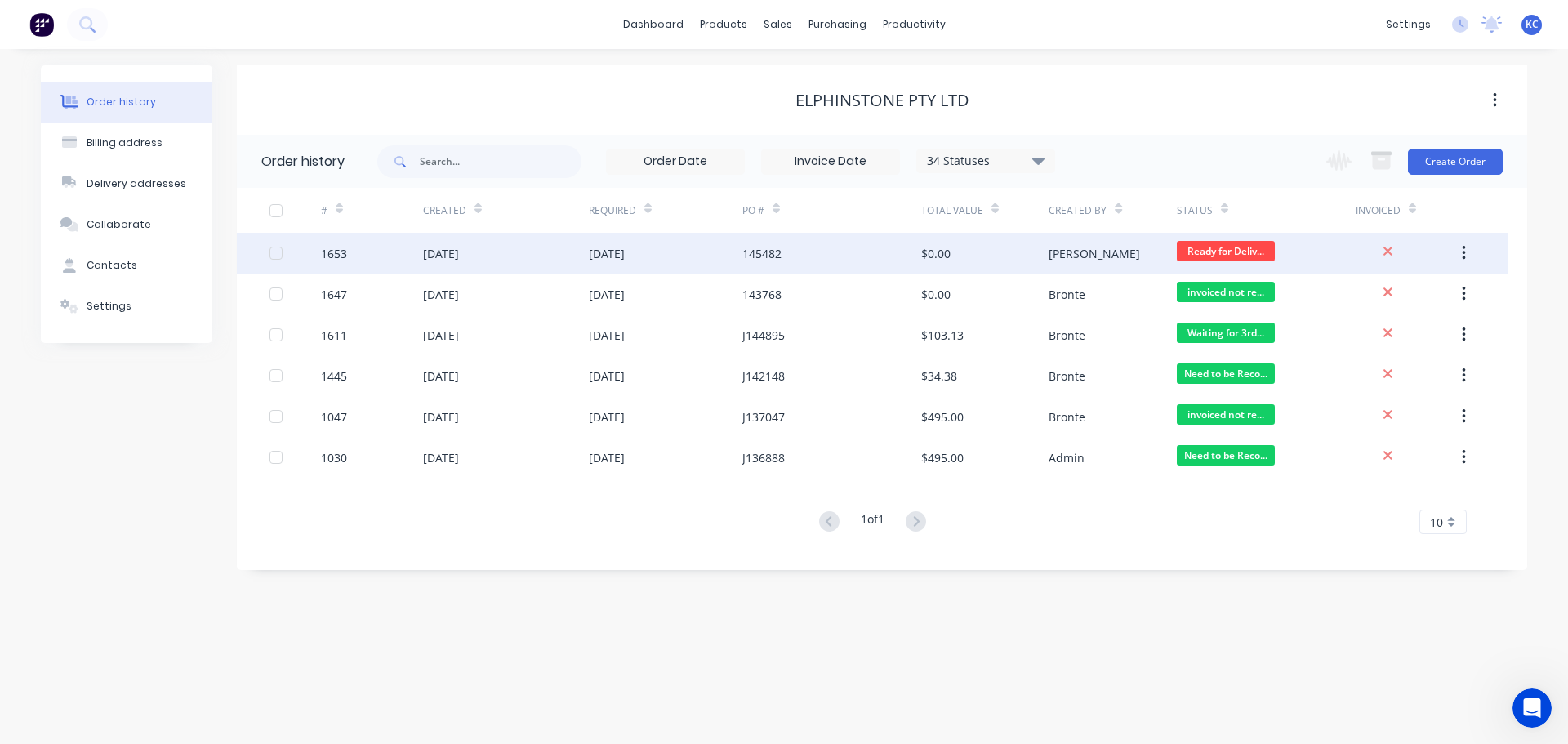
drag, startPoint x: 523, startPoint y: 257, endPoint x: 407, endPoint y: 253, distance: 116.1
click at [407, 253] on div "1653" at bounding box center [373, 253] width 102 height 41
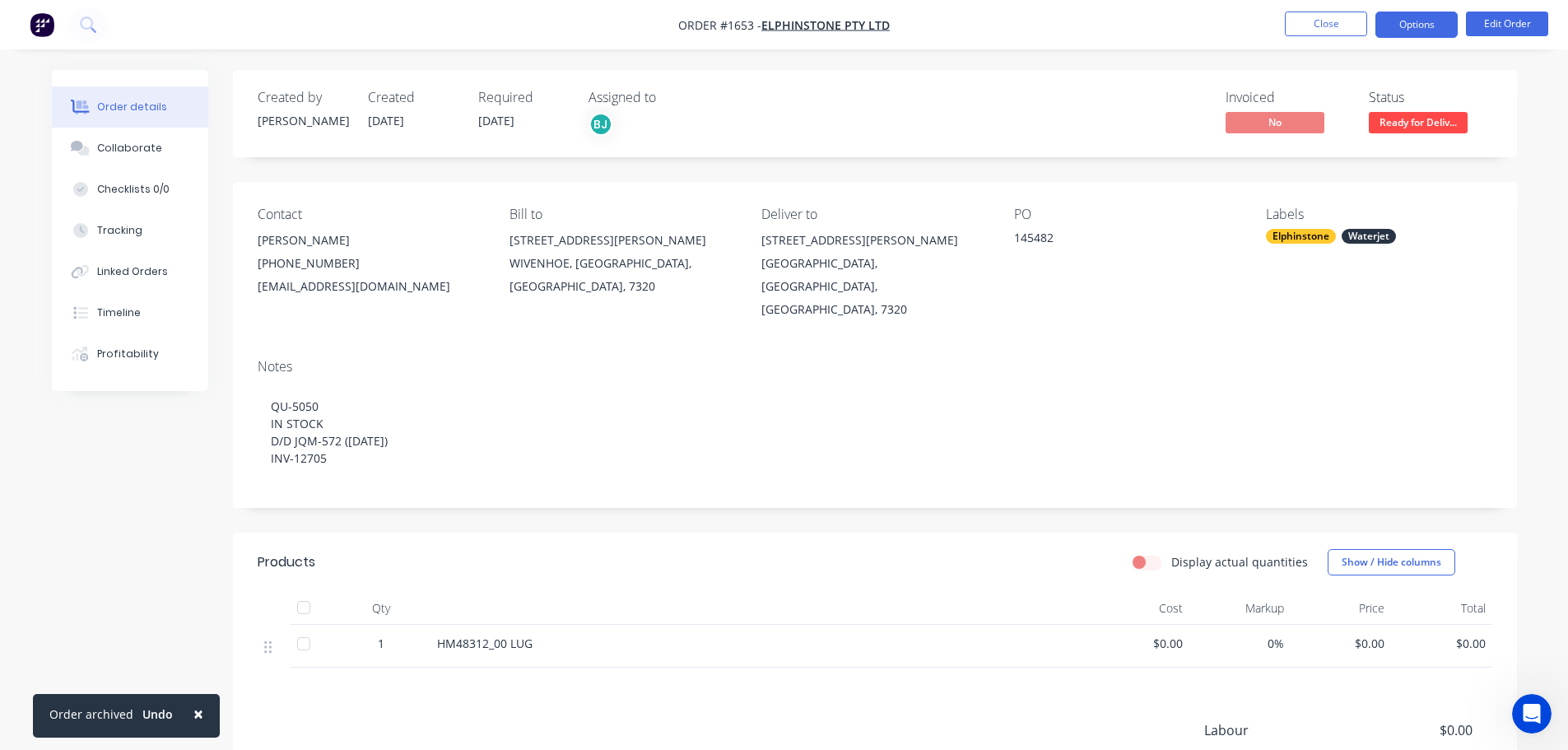
click at [1411, 30] on button "Options" at bounding box center [1417, 24] width 83 height 26
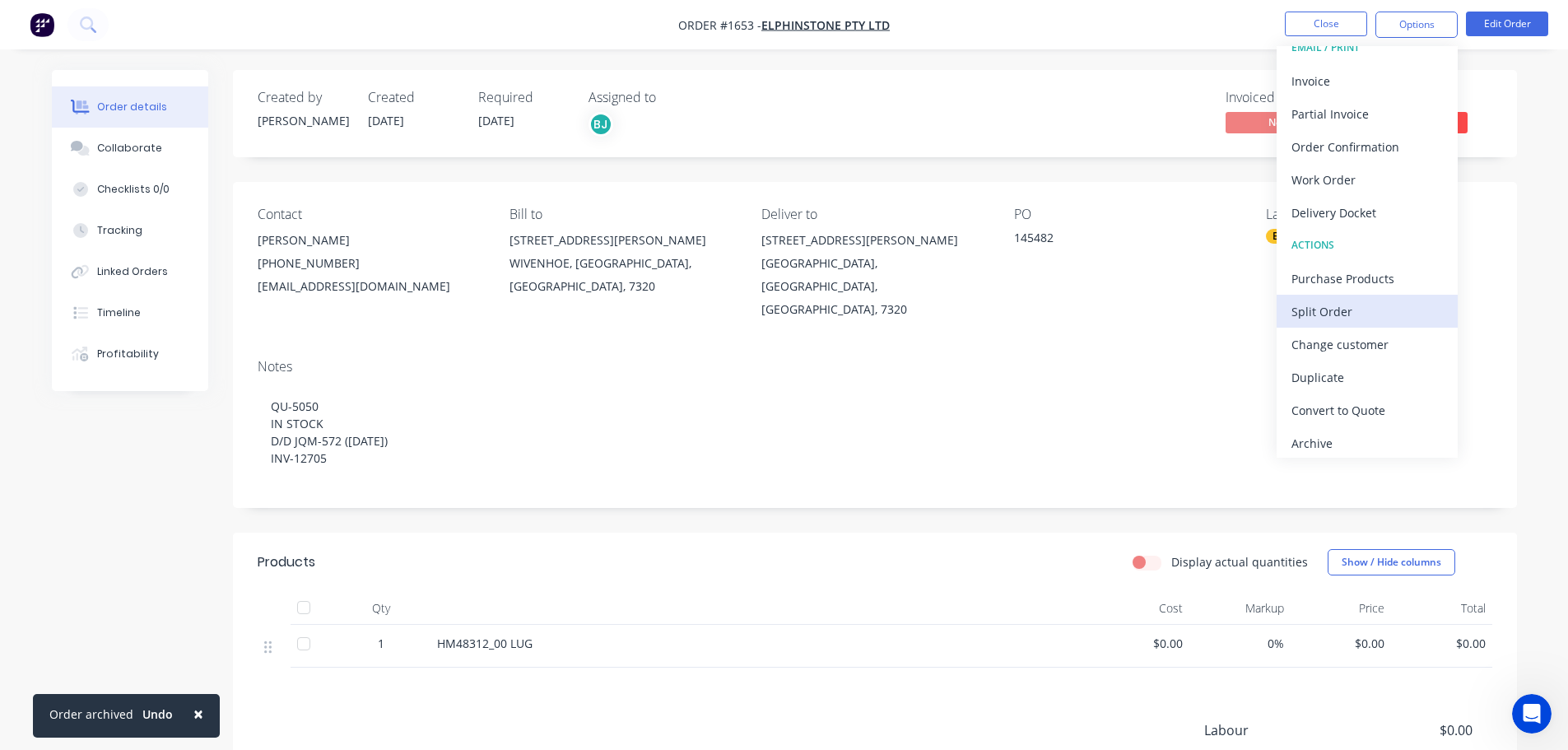
scroll to position [24, 0]
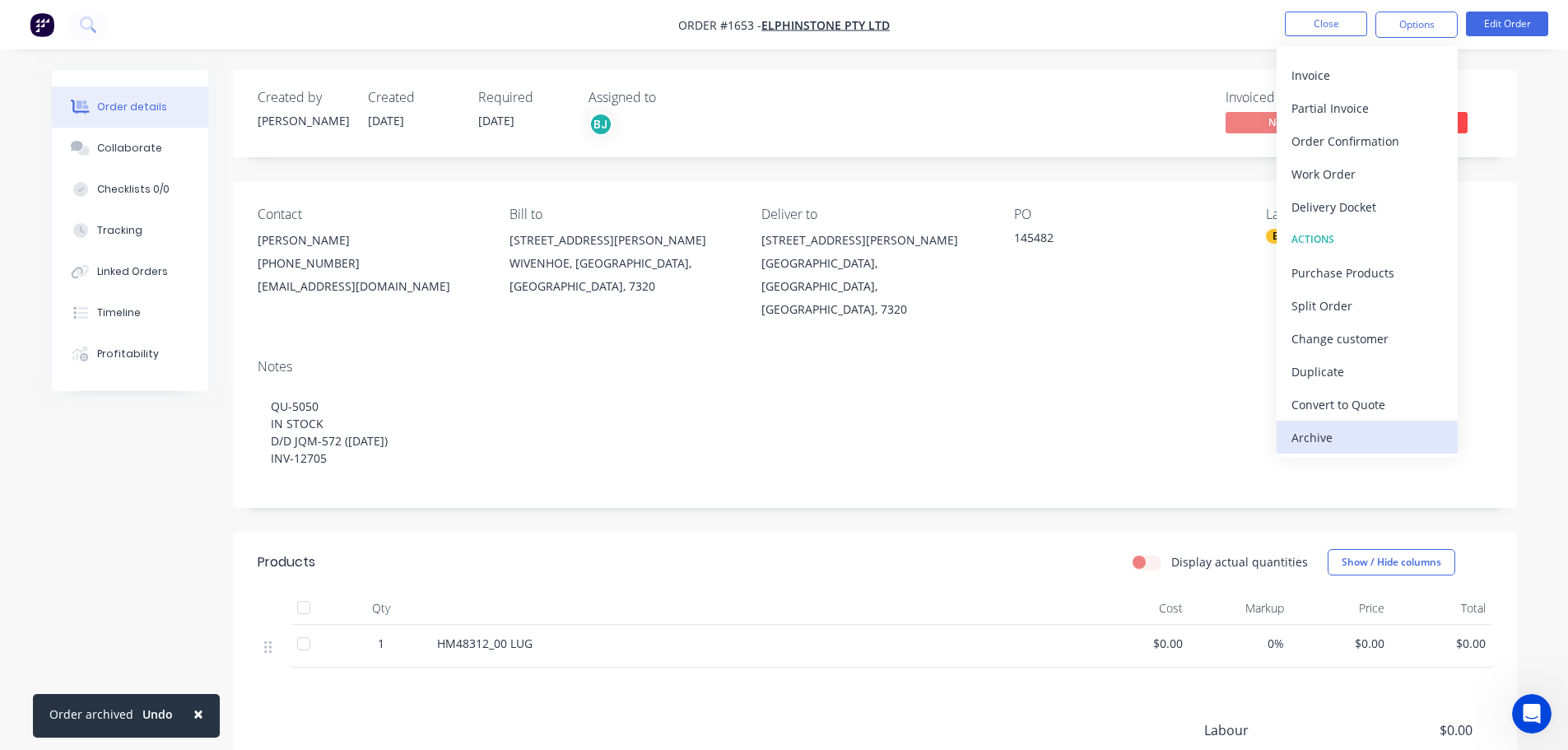
click at [1360, 440] on div "Archive" at bounding box center [1367, 436] width 151 height 23
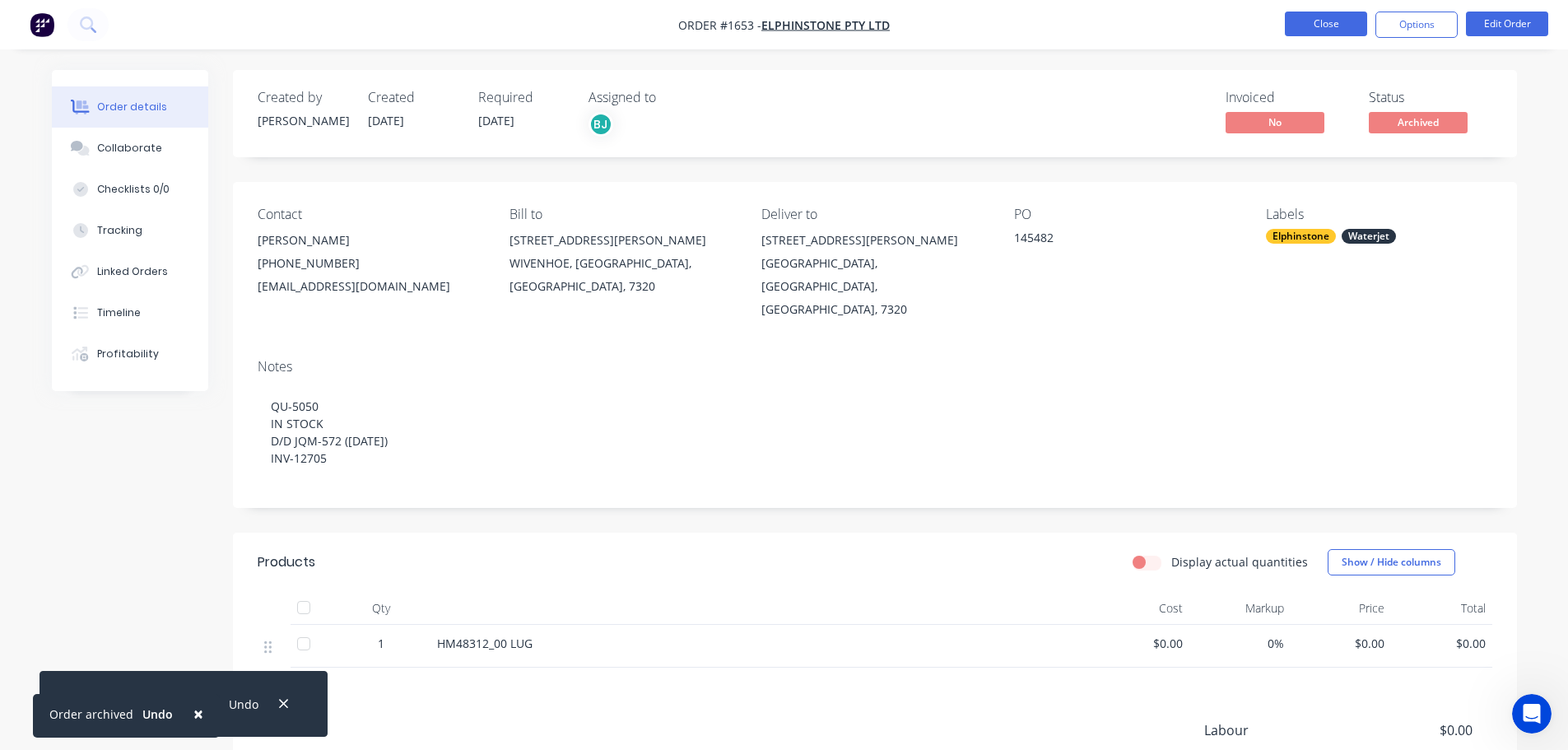
click at [1324, 26] on button "Close" at bounding box center [1327, 23] width 83 height 24
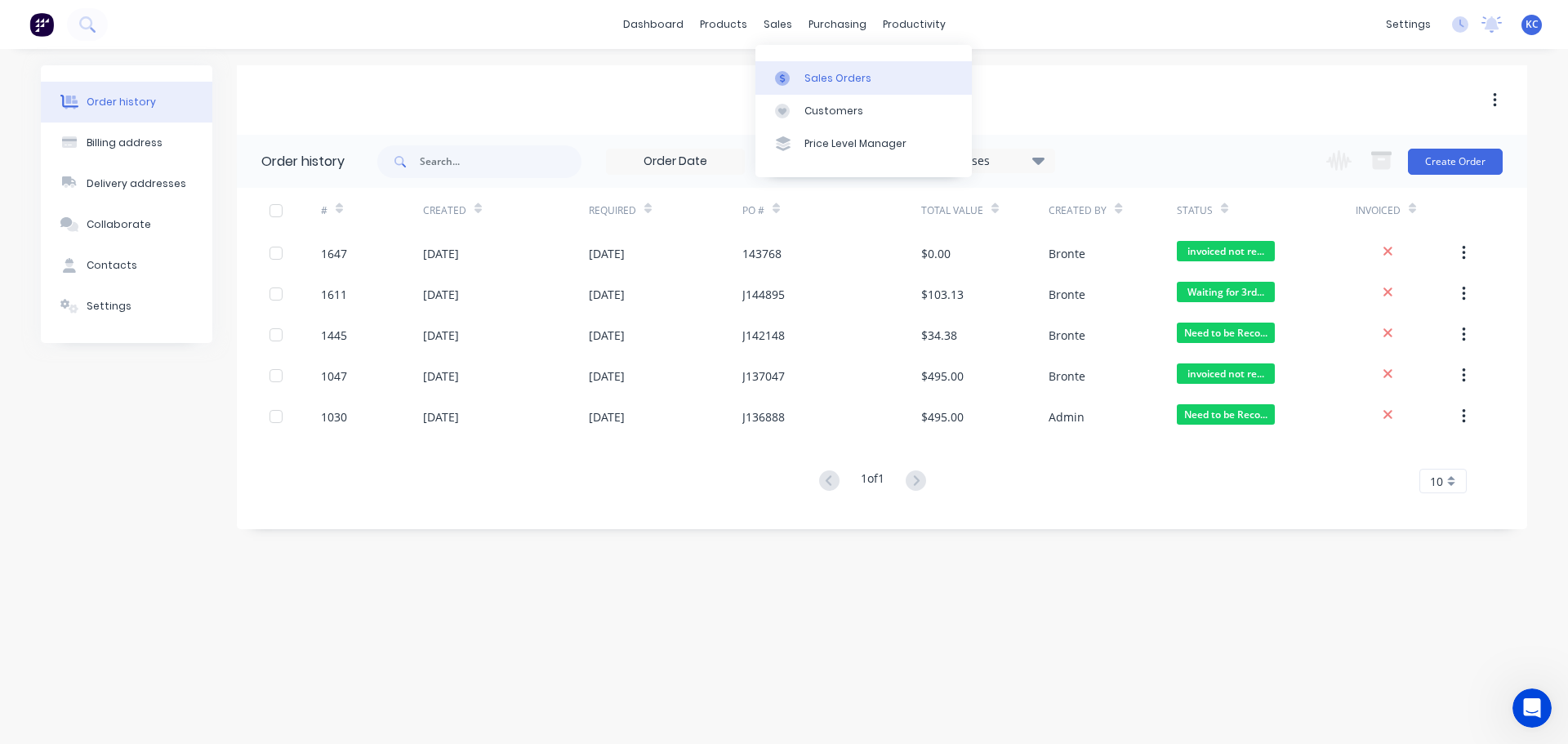
click at [822, 74] on div "Sales Orders" at bounding box center [839, 78] width 67 height 15
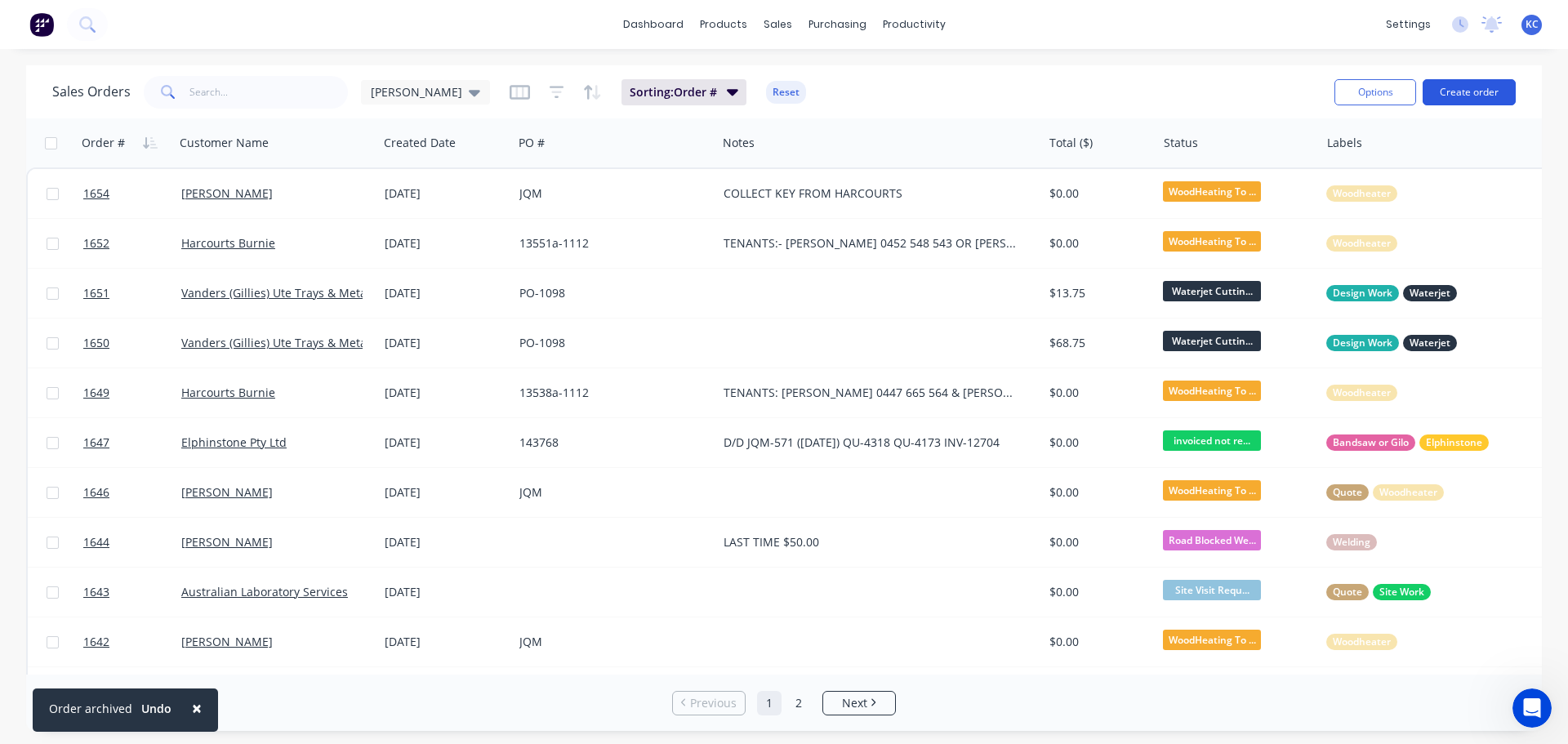
click at [1493, 88] on button "Create order" at bounding box center [1469, 92] width 93 height 26
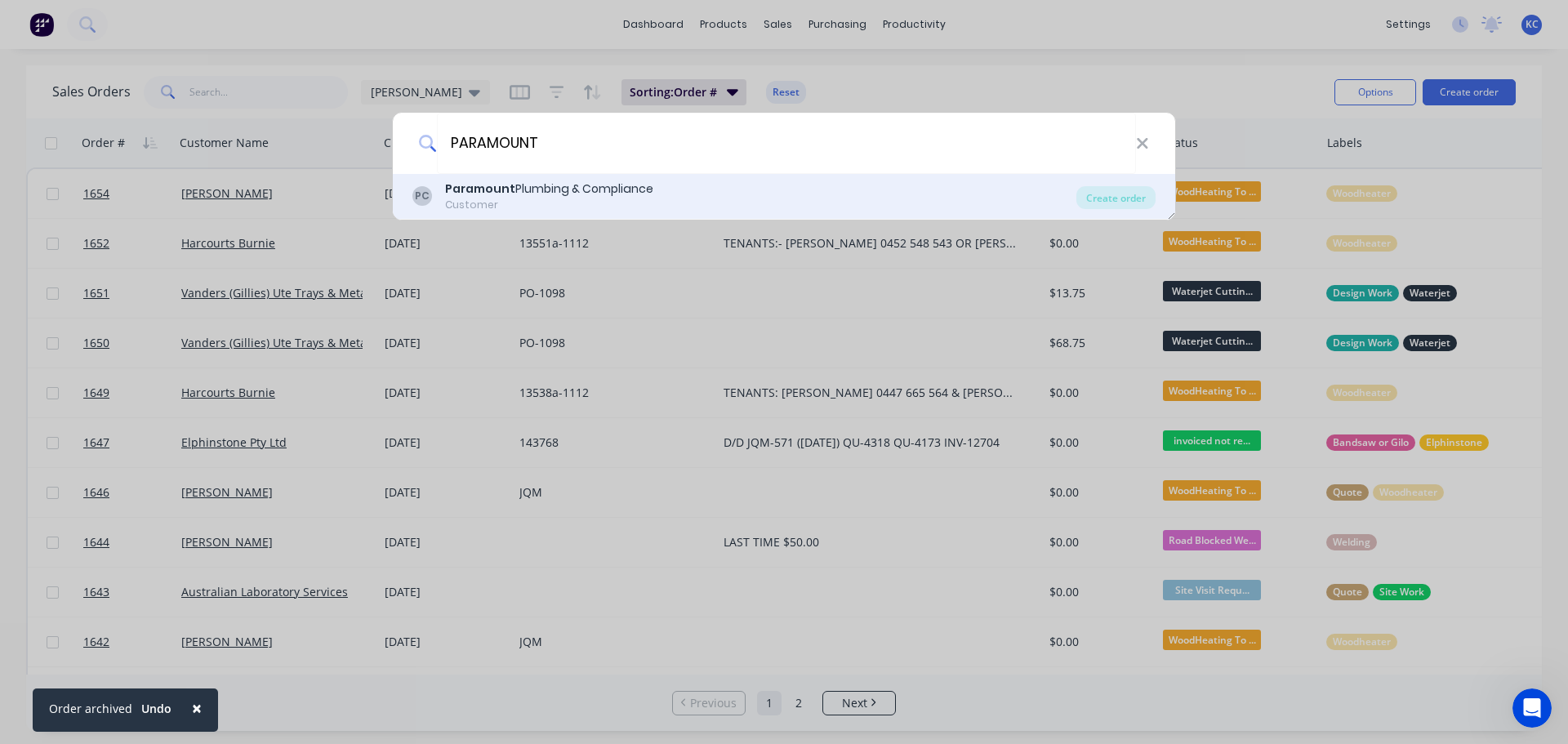
type input "PARAMOUNT"
click at [521, 196] on div "Paramount Plumbing & Compliance" at bounding box center [550, 189] width 209 height 17
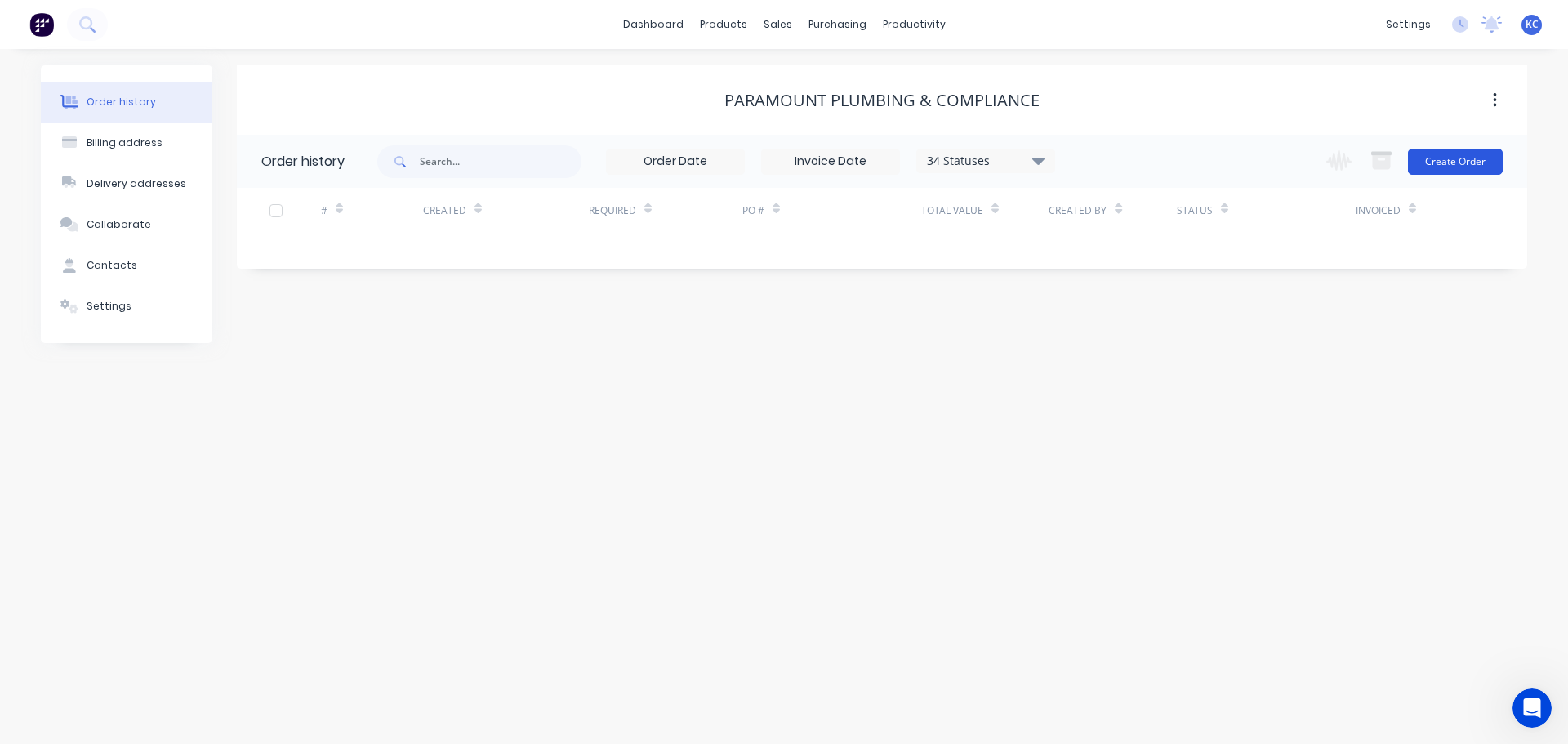
click at [1451, 169] on button "Create Order" at bounding box center [1455, 162] width 95 height 26
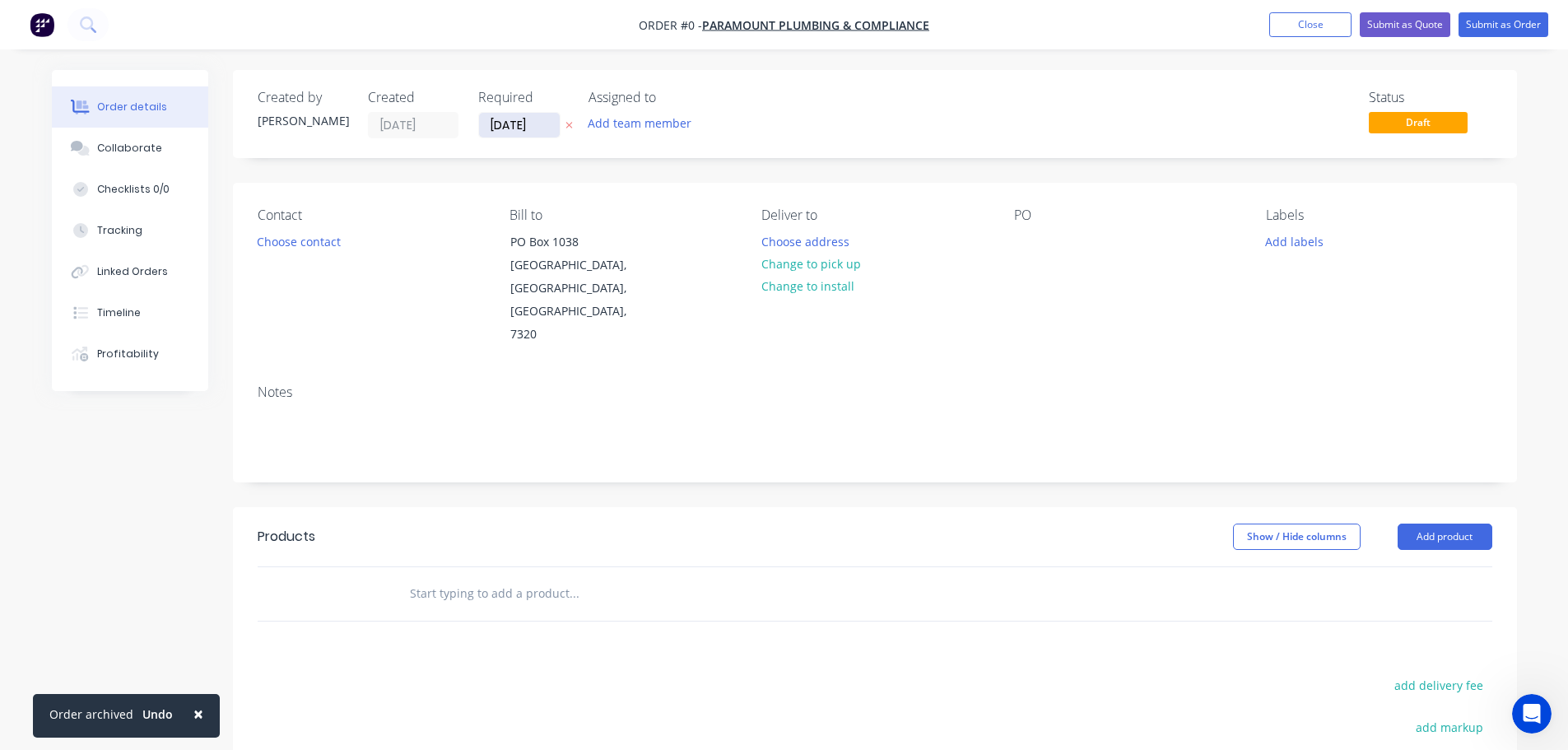
click at [545, 121] on input "[DATE]" at bounding box center [519, 125] width 81 height 24
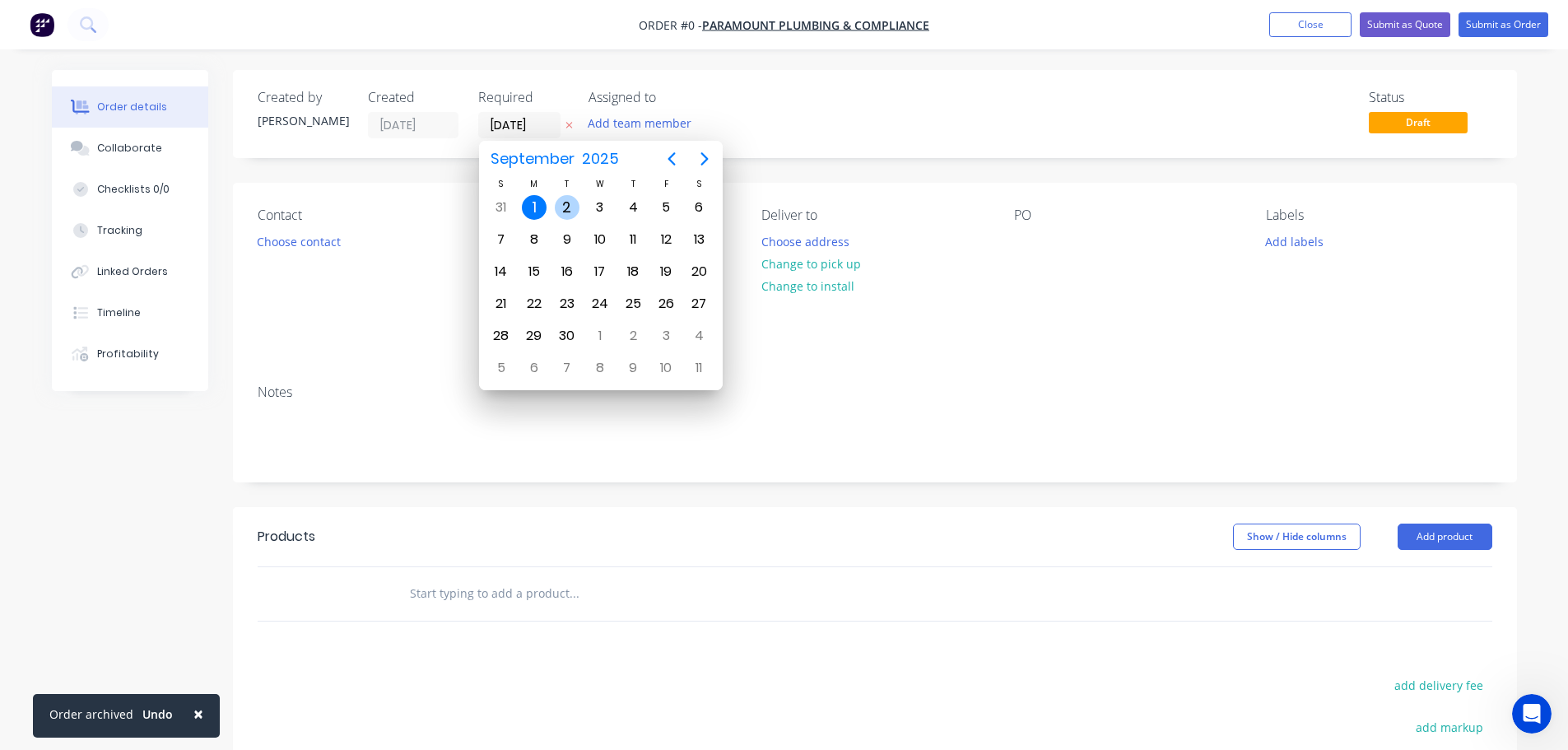
click at [565, 202] on div "2" at bounding box center [567, 207] width 24 height 24
type input "[DATE]"
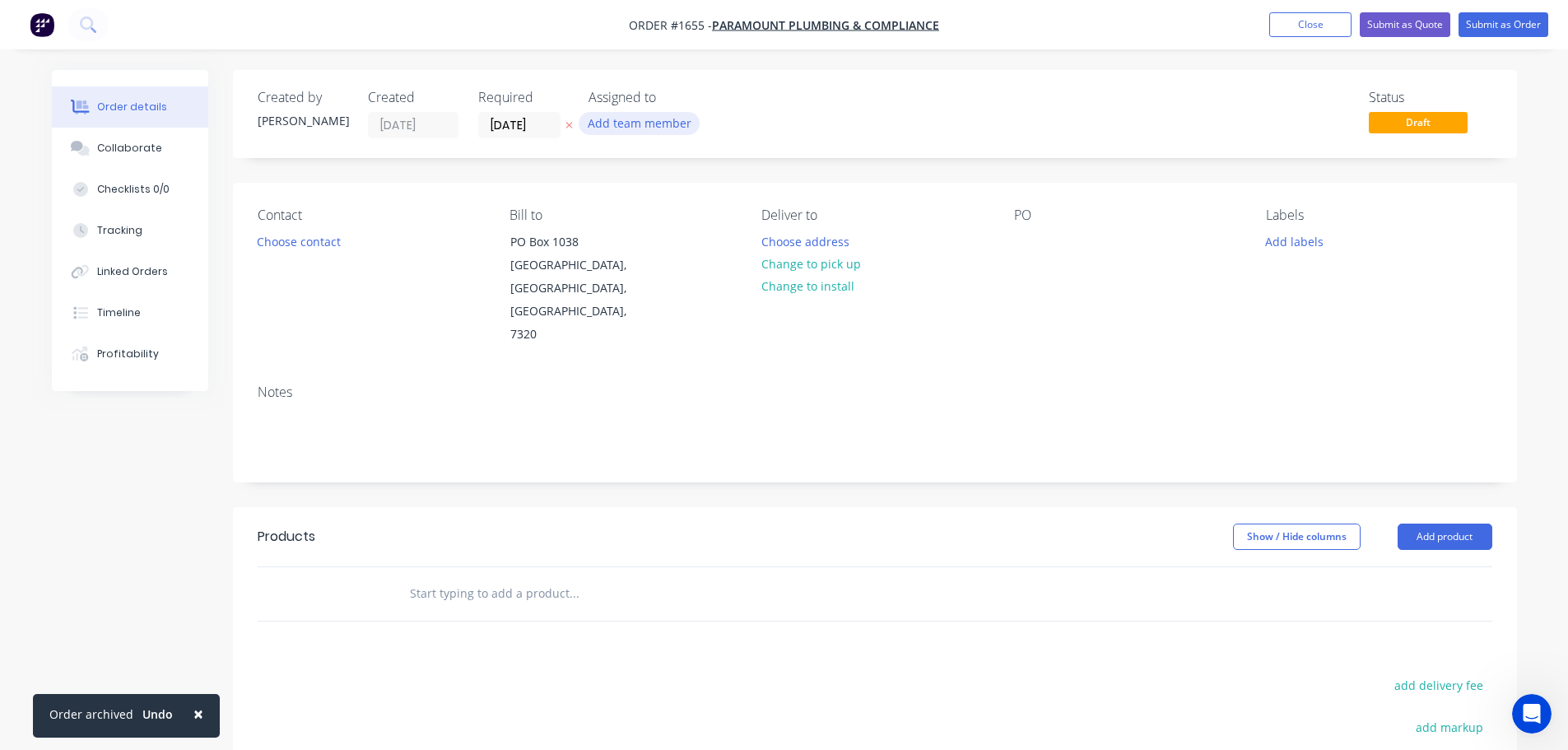
click at [637, 131] on button "Add team member" at bounding box center [638, 123] width 121 height 23
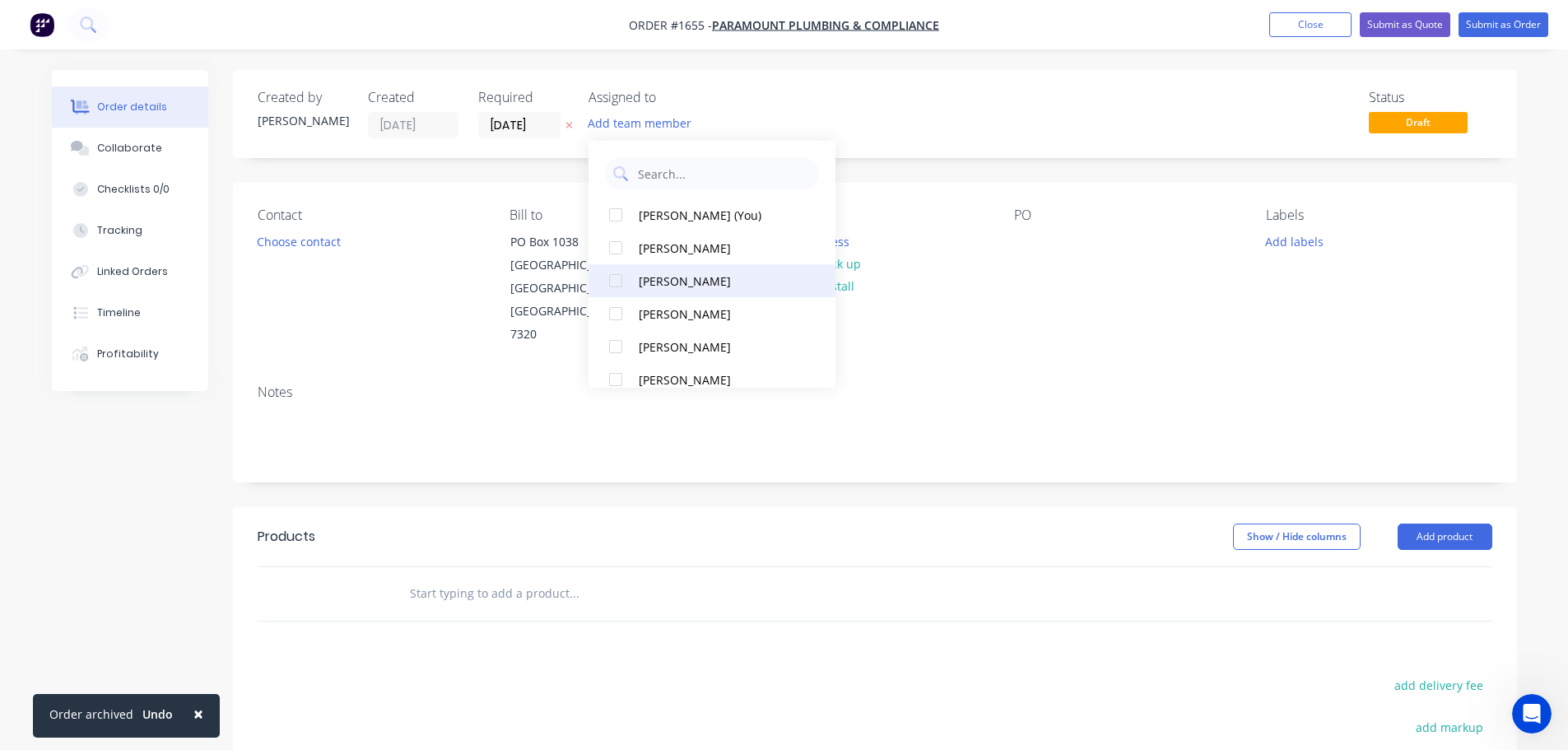
click at [612, 283] on div at bounding box center [615, 280] width 33 height 33
click at [326, 235] on button "Choose contact" at bounding box center [299, 241] width 101 height 23
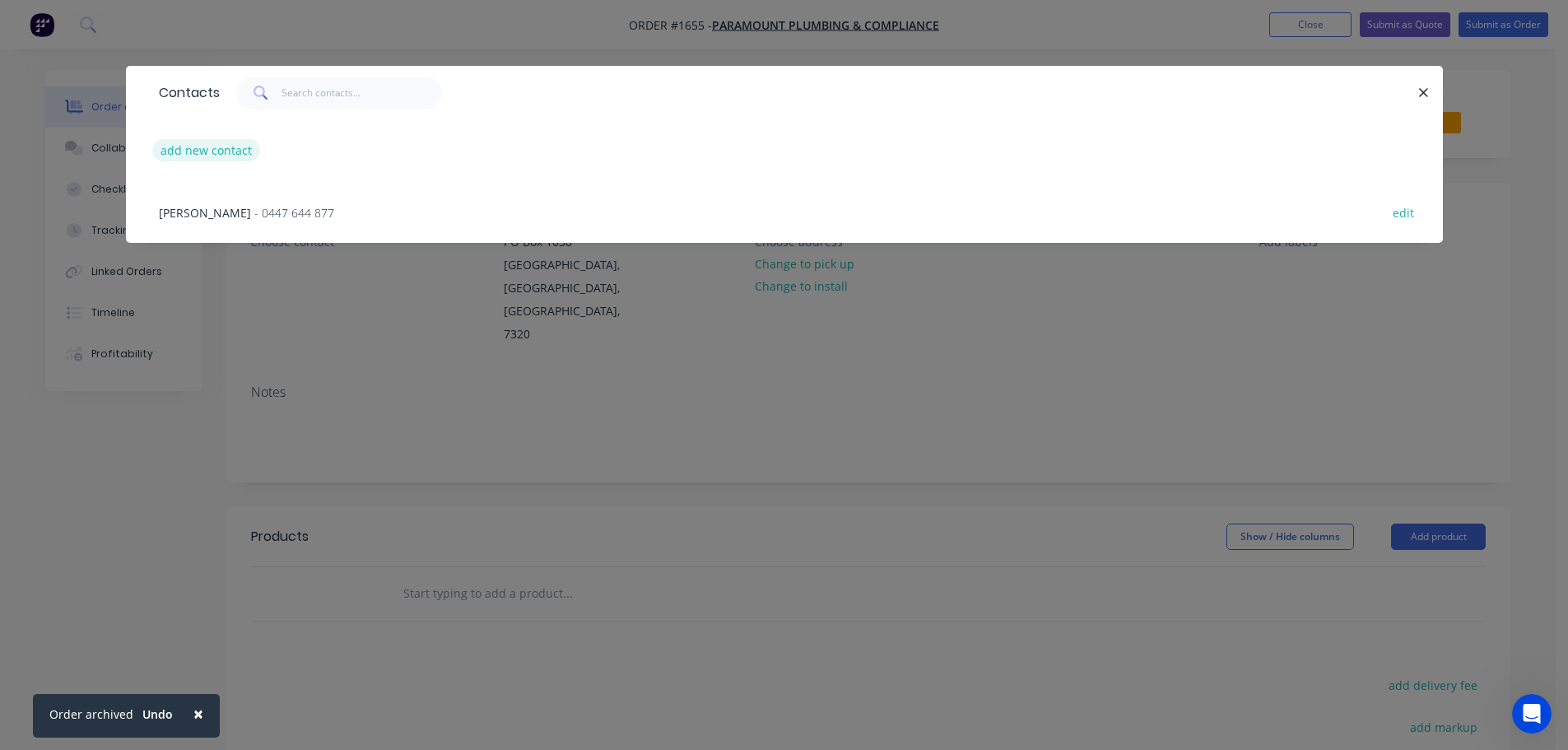
click at [228, 152] on button "add new contact" at bounding box center [207, 150] width 109 height 23
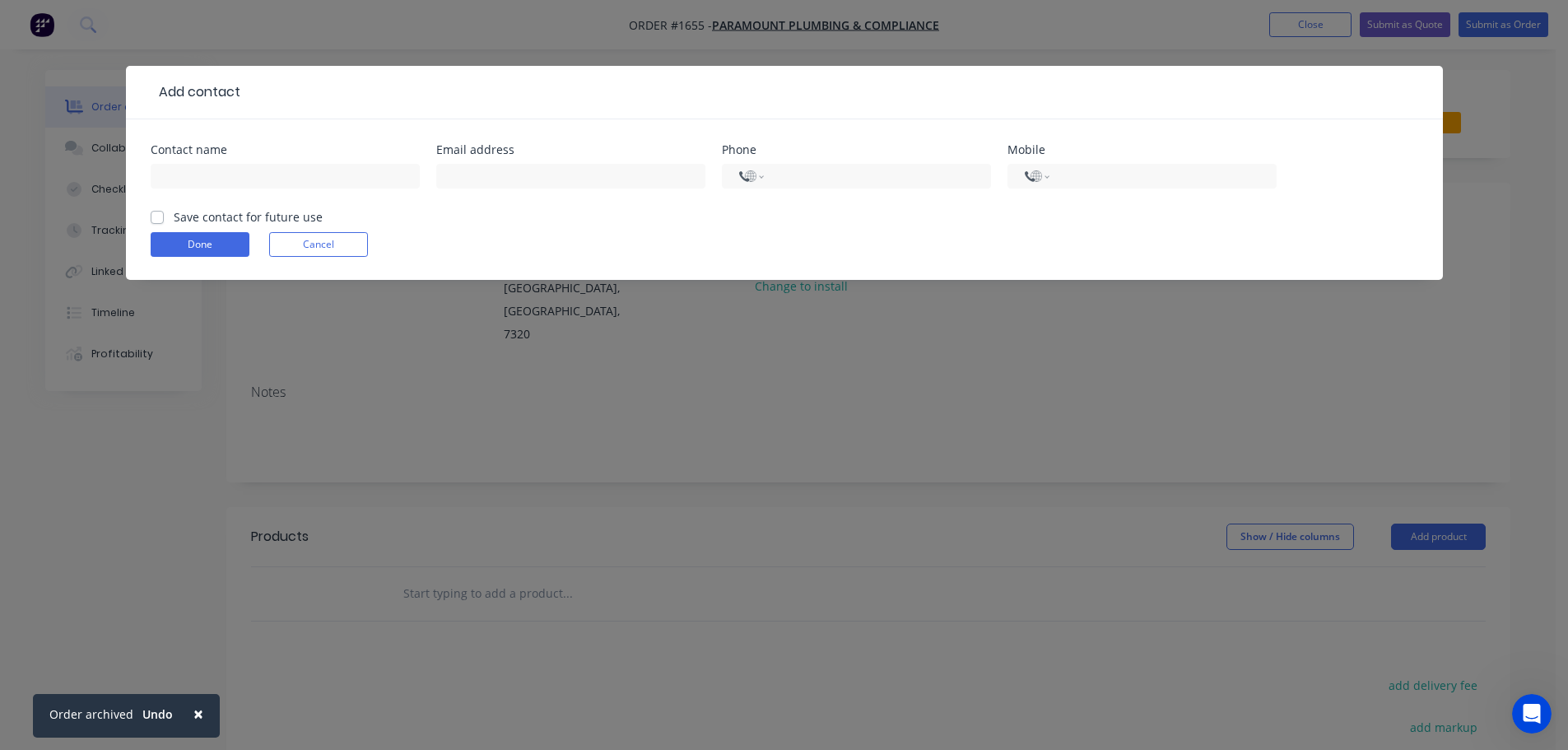
select select "AU"
click at [216, 176] on input "text" at bounding box center [284, 176] width 269 height 24
type input "c"
type input "[DEMOGRAPHIC_DATA]"
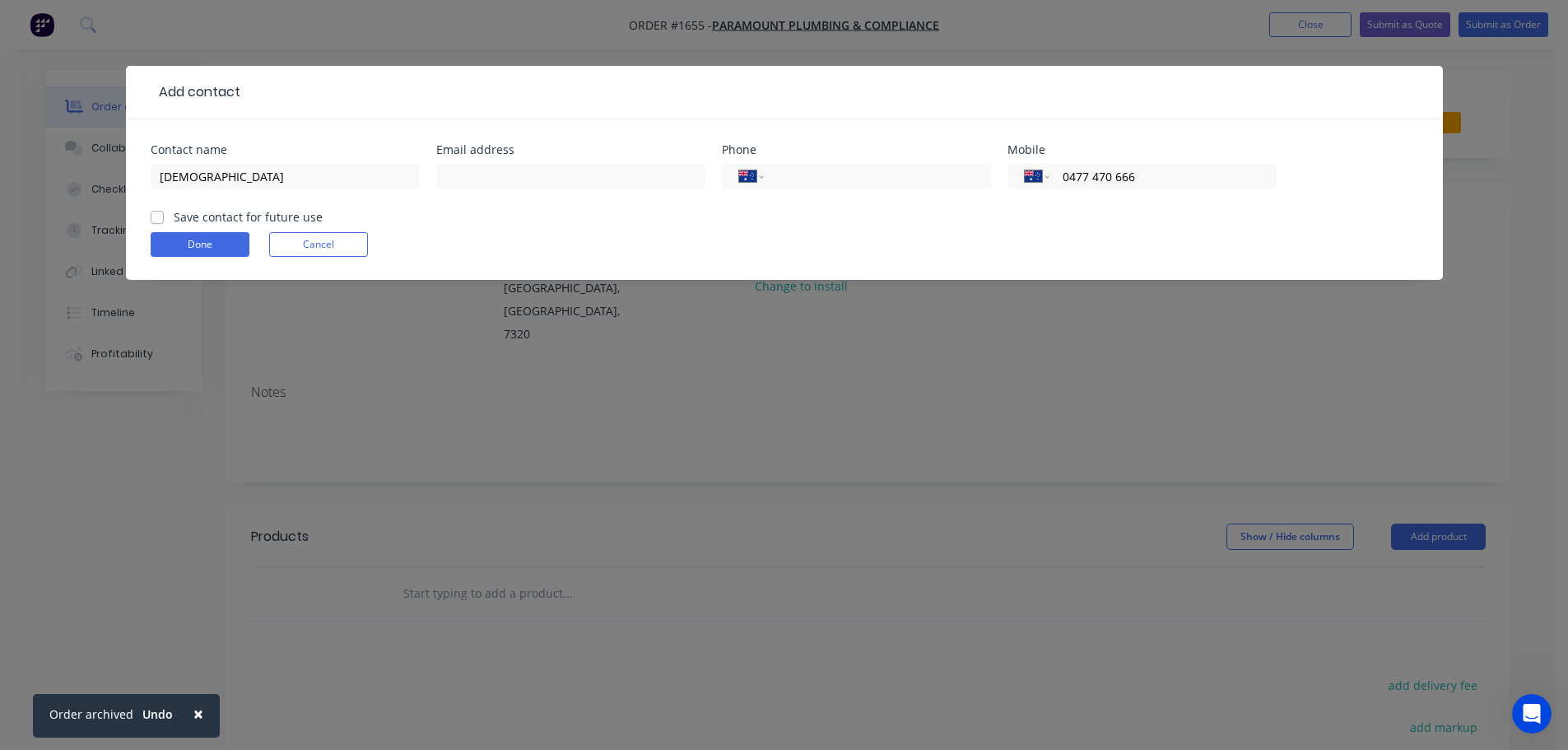
type input "0477 470 666"
click at [174, 211] on label "Save contact for future use" at bounding box center [248, 217] width 149 height 17
click at [157, 211] on input "Save contact for future use" at bounding box center [157, 216] width 13 height 16
checkbox input "true"
click at [177, 239] on button "Done" at bounding box center [199, 244] width 99 height 24
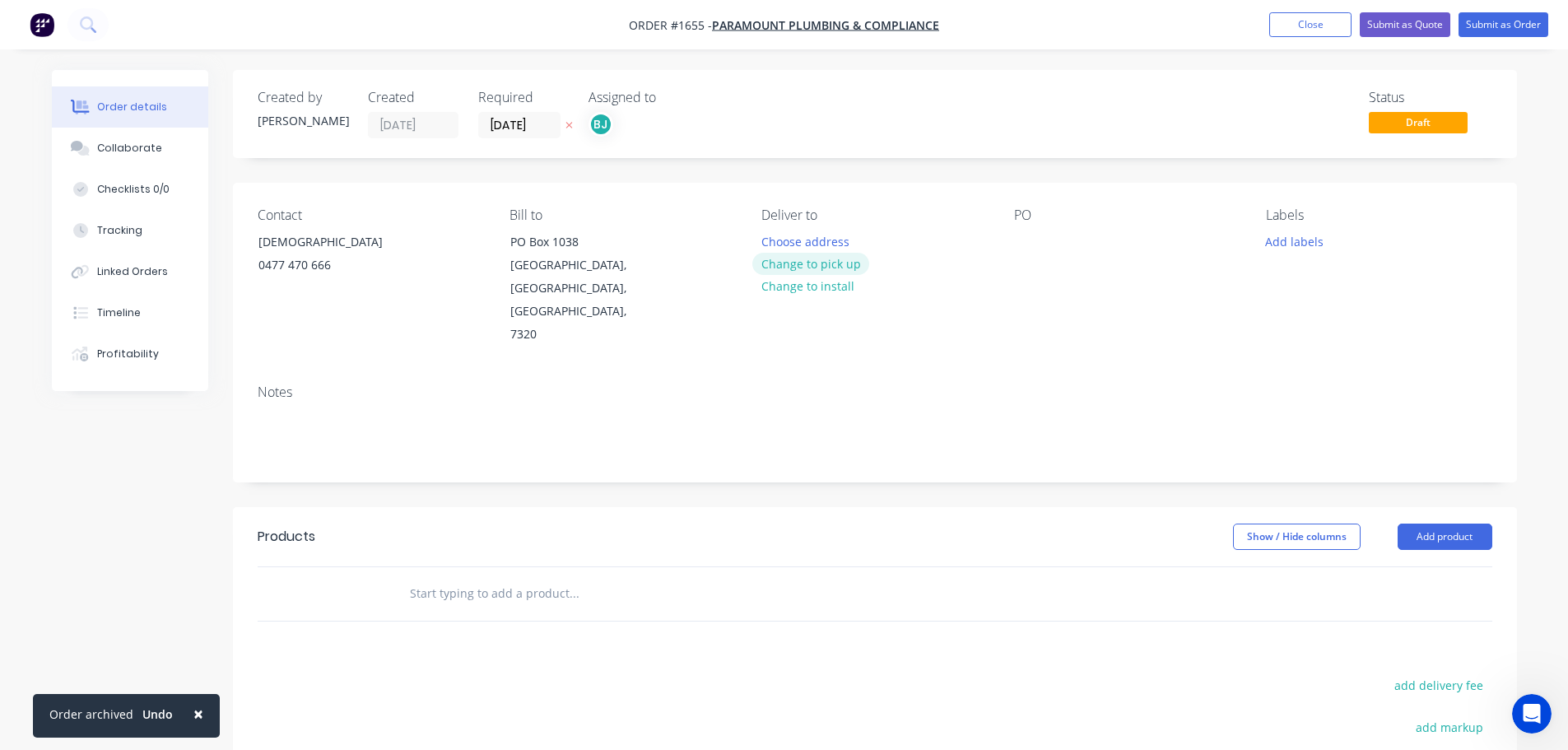
click at [829, 258] on button "Change to pick up" at bounding box center [810, 264] width 116 height 23
click at [1292, 243] on button "Add labels" at bounding box center [1295, 241] width 76 height 23
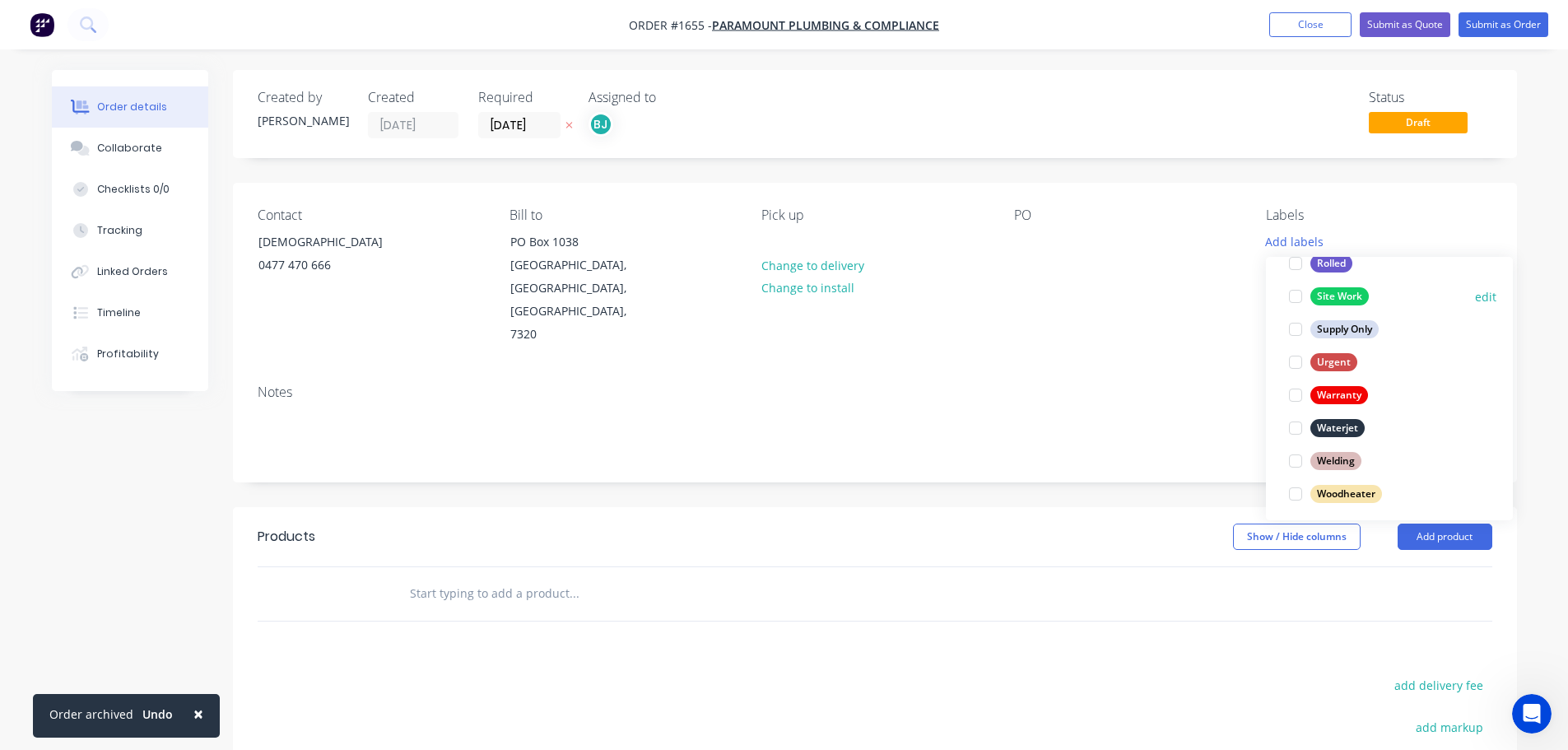
scroll to position [790, 0]
click at [1292, 421] on div at bounding box center [1295, 421] width 33 height 33
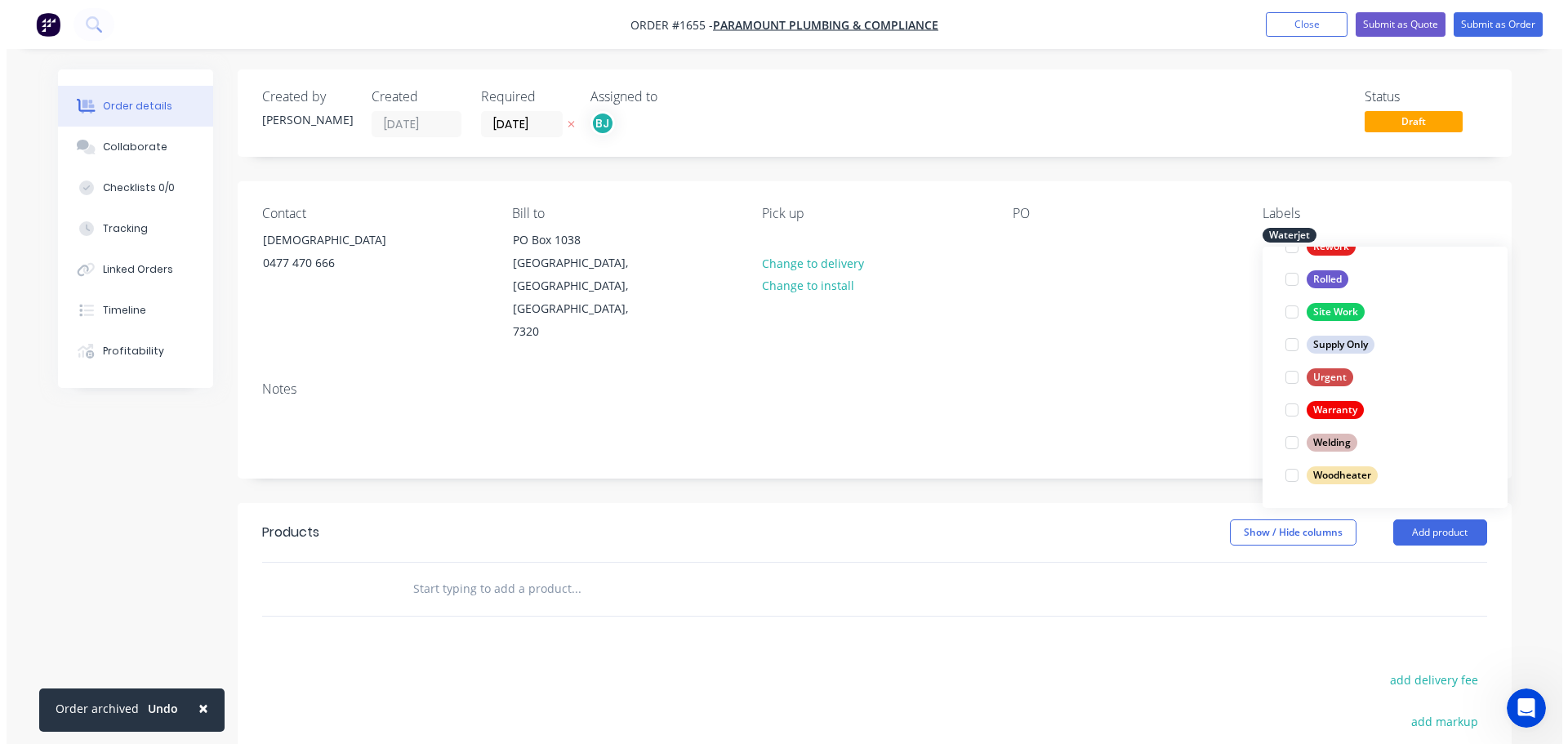
scroll to position [0, 0]
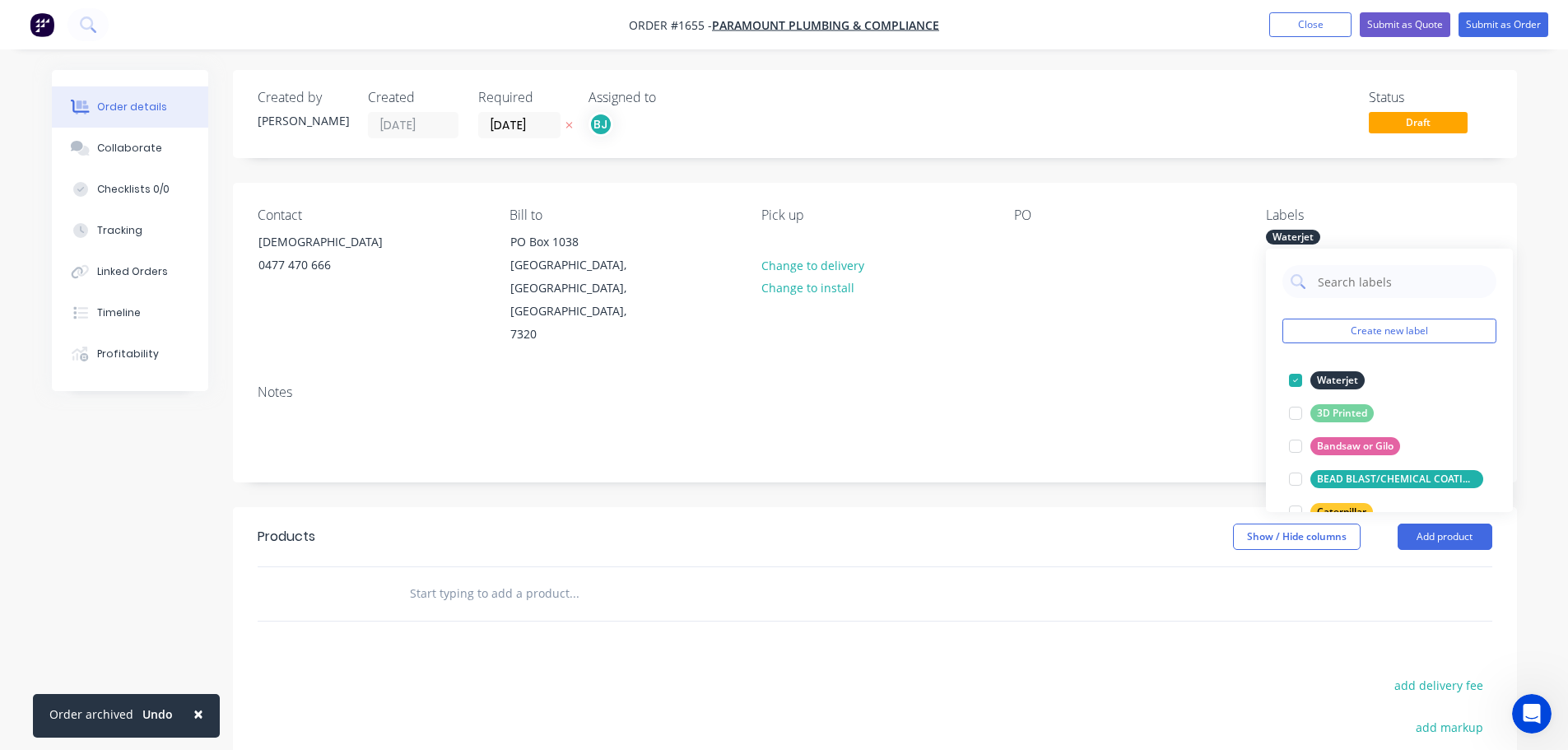
click at [947, 567] on div at bounding box center [685, 593] width 592 height 54
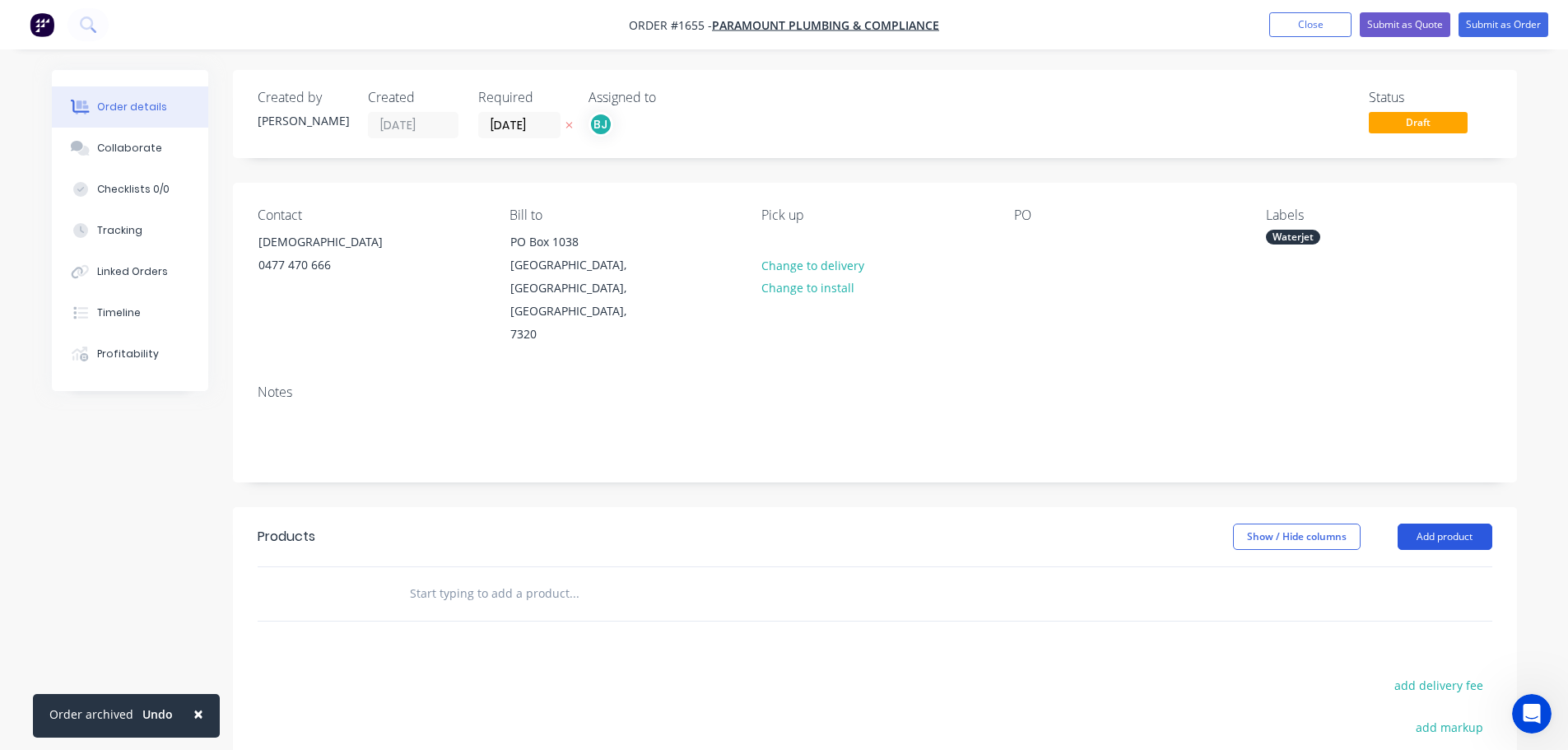
click at [1438, 524] on button "Add product" at bounding box center [1445, 537] width 95 height 26
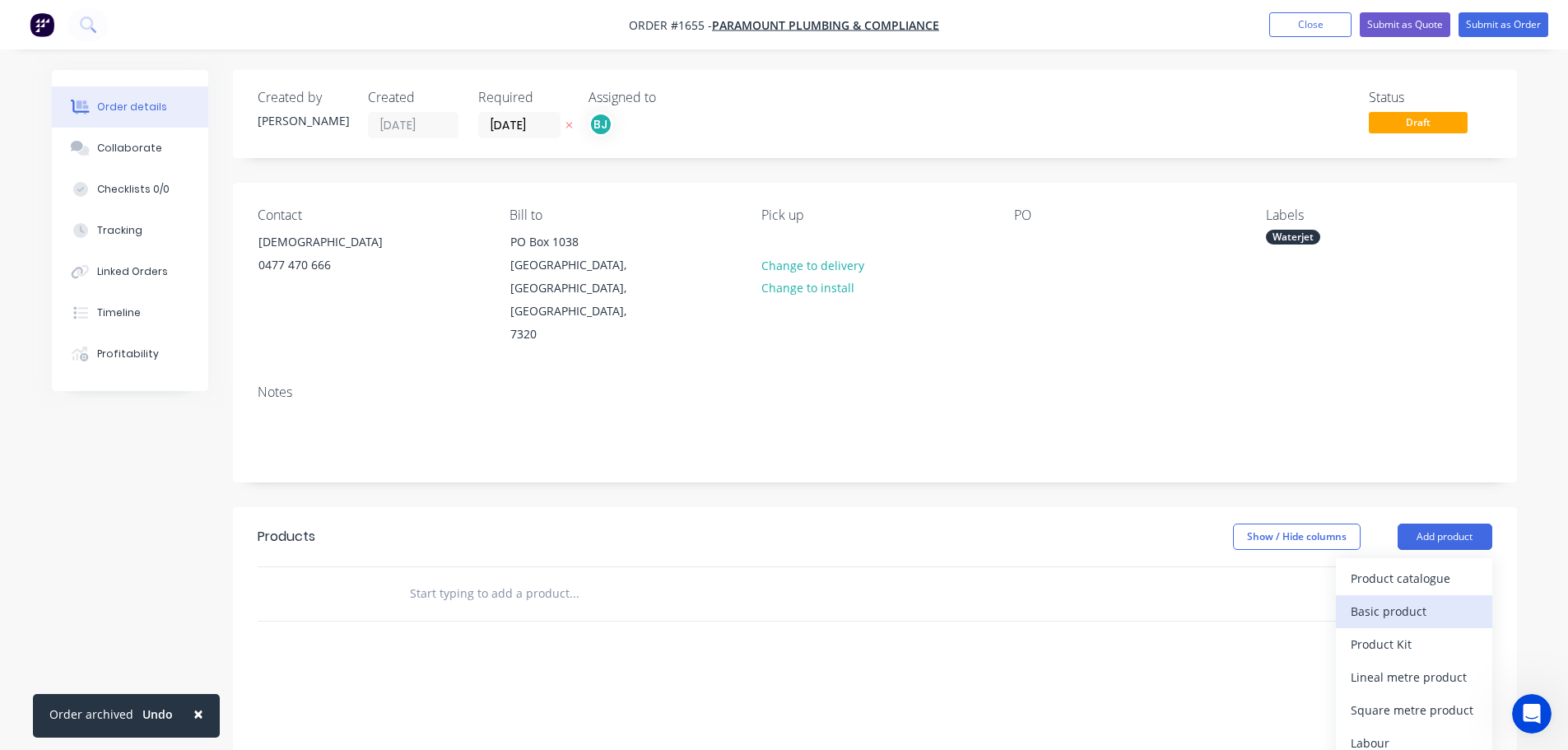
click at [1400, 595] on button "Basic product" at bounding box center [1414, 611] width 157 height 33
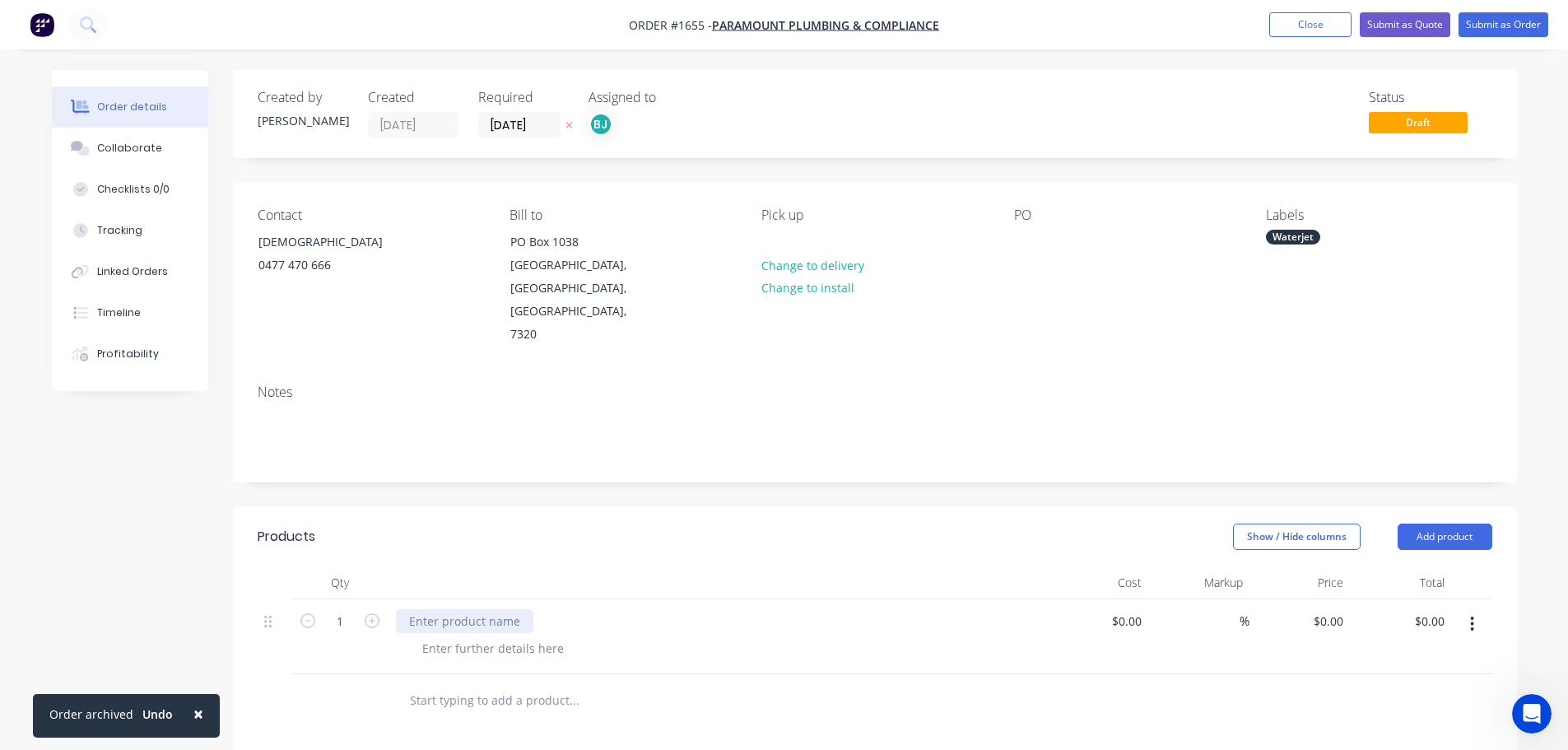
click at [443, 609] on div at bounding box center [465, 620] width 137 height 23
click at [1486, 30] on button "Submit as Order" at bounding box center [1504, 24] width 90 height 24
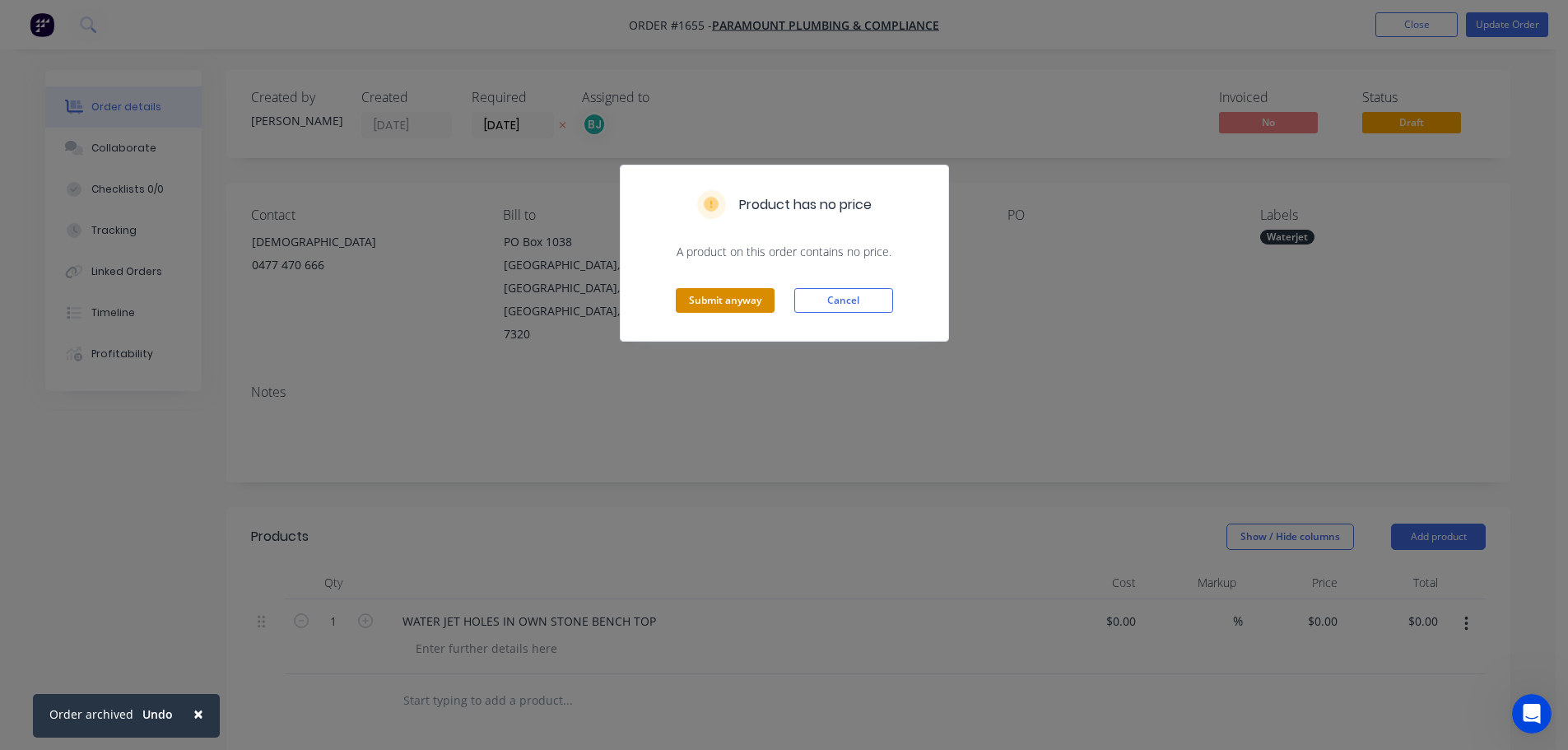
click at [718, 311] on button "Submit anyway" at bounding box center [725, 300] width 99 height 24
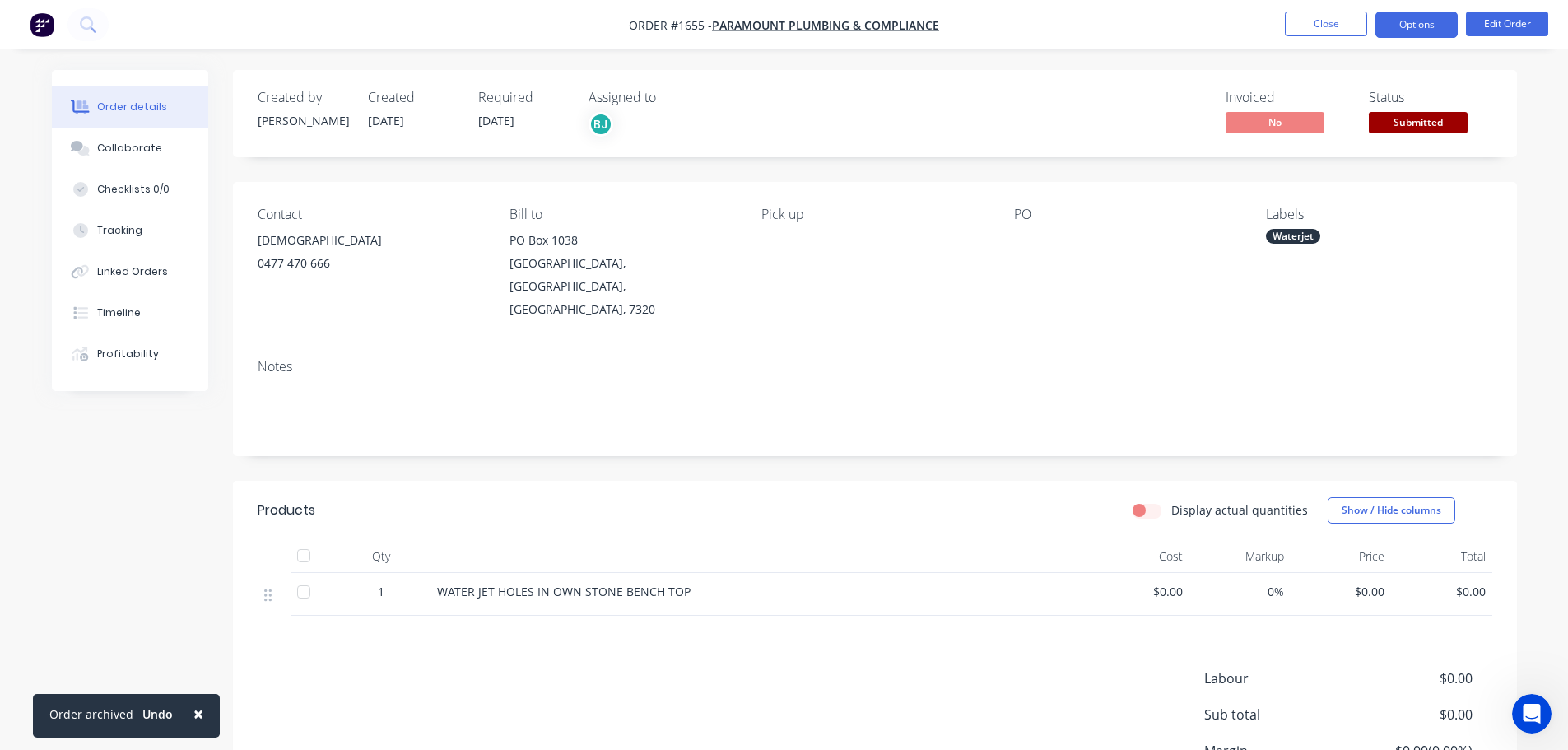
click at [1418, 29] on button "Options" at bounding box center [1417, 24] width 83 height 26
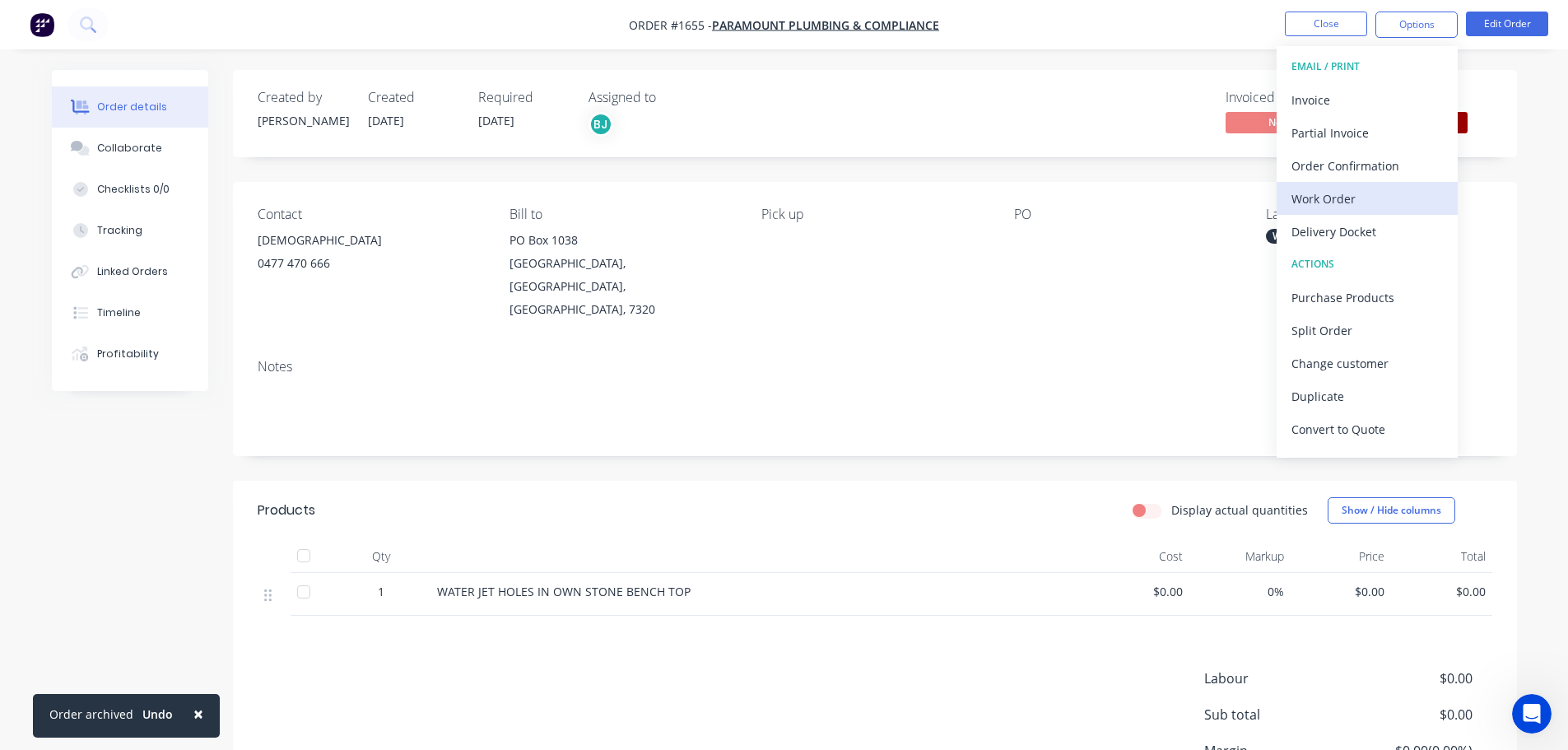
click at [1379, 191] on div "Work Order" at bounding box center [1367, 198] width 151 height 23
click at [1360, 200] on div "Custom" at bounding box center [1367, 198] width 151 height 23
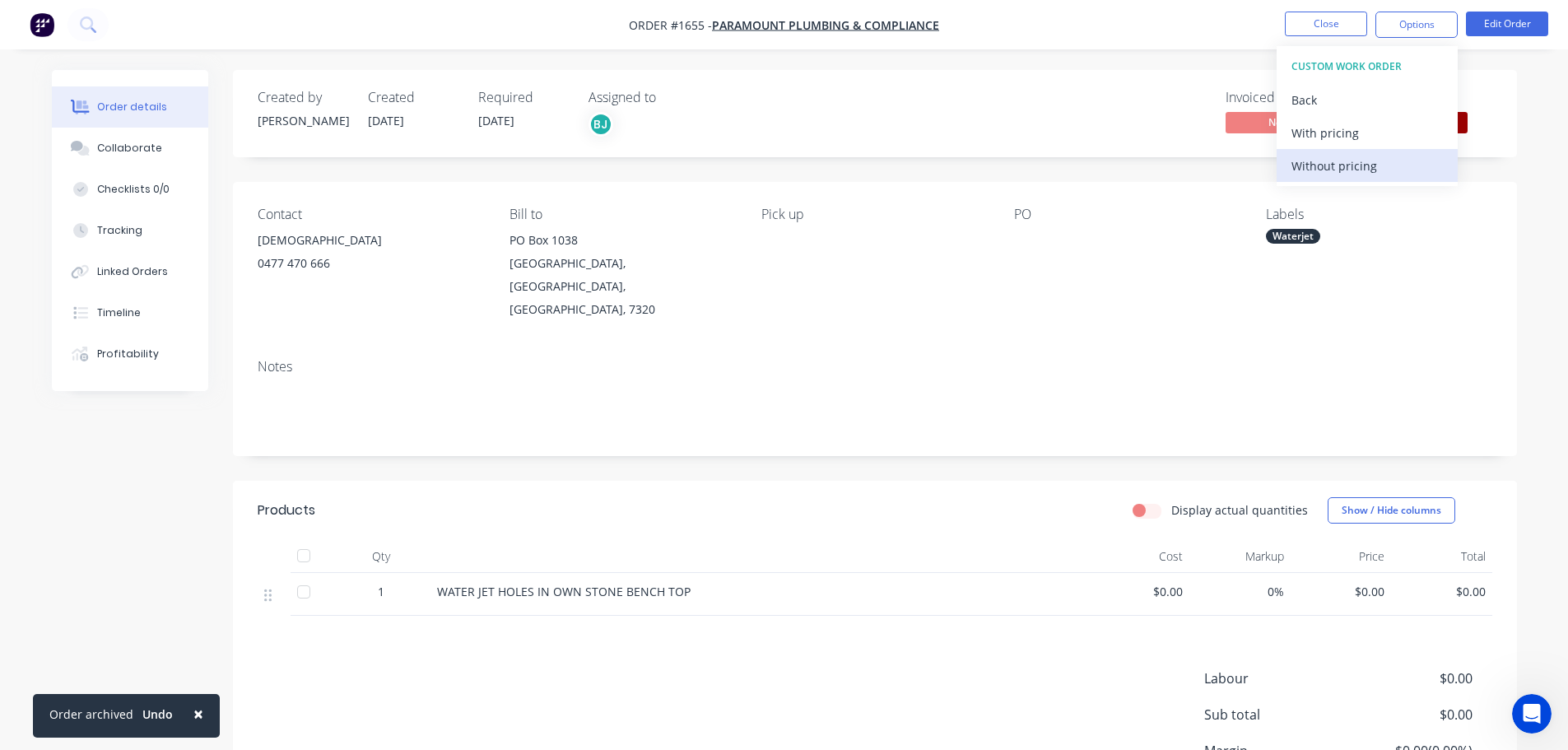
click at [1355, 163] on div "Without pricing" at bounding box center [1367, 165] width 151 height 23
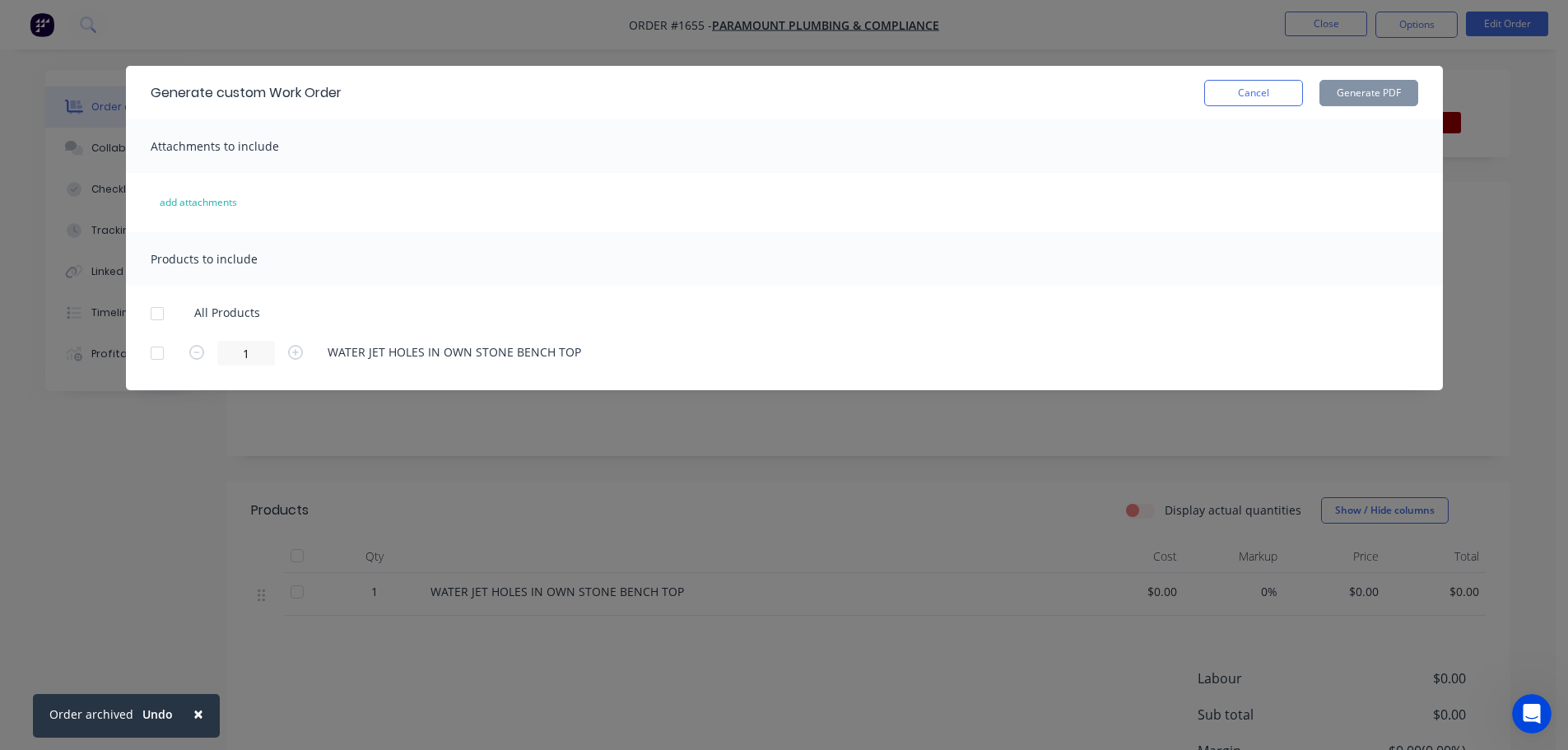
click at [157, 320] on div at bounding box center [157, 313] width 33 height 33
click at [1392, 84] on button "Generate PDF" at bounding box center [1368, 93] width 99 height 26
click at [1245, 95] on button "Cancel" at bounding box center [1253, 93] width 99 height 26
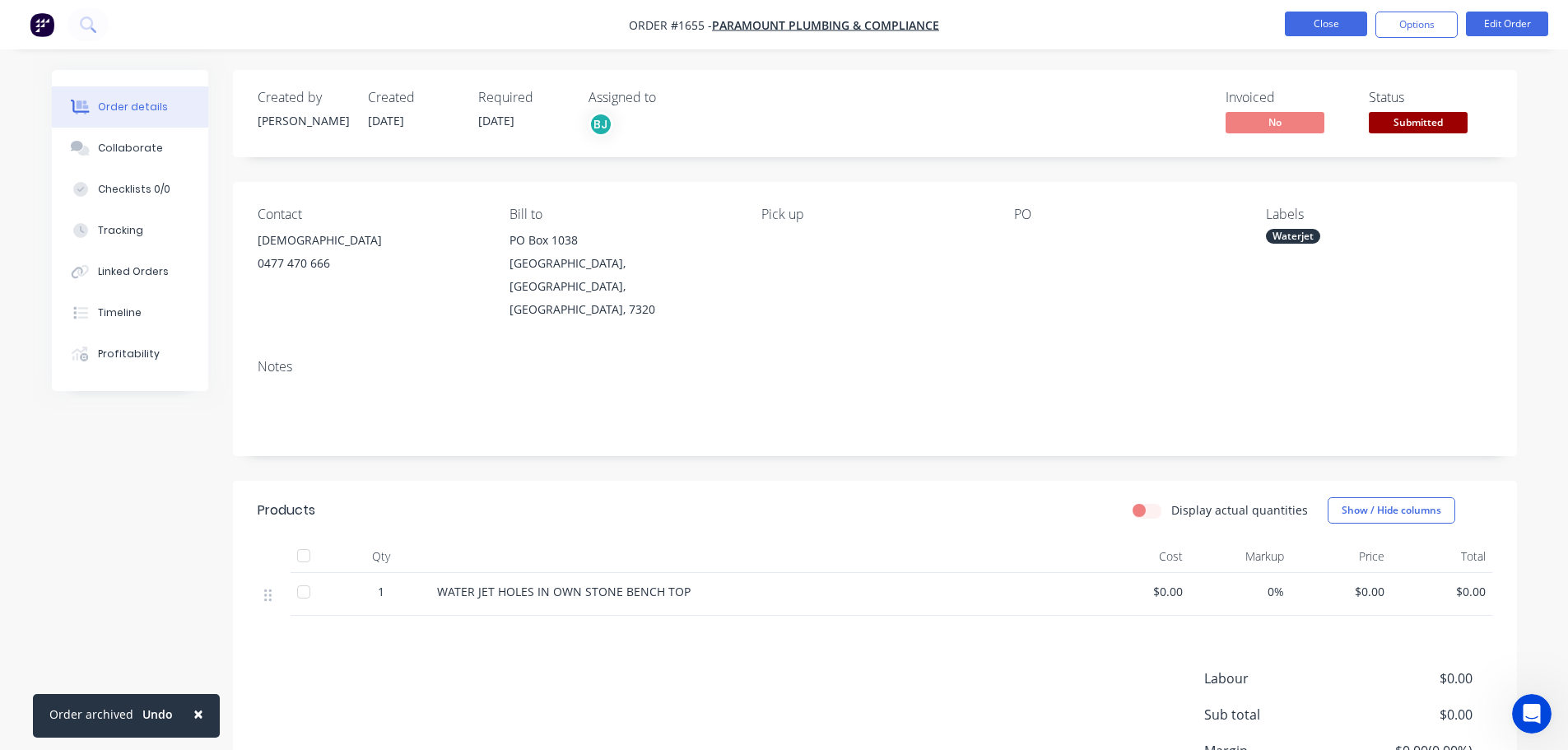
click at [1327, 24] on button "Close" at bounding box center [1327, 23] width 83 height 24
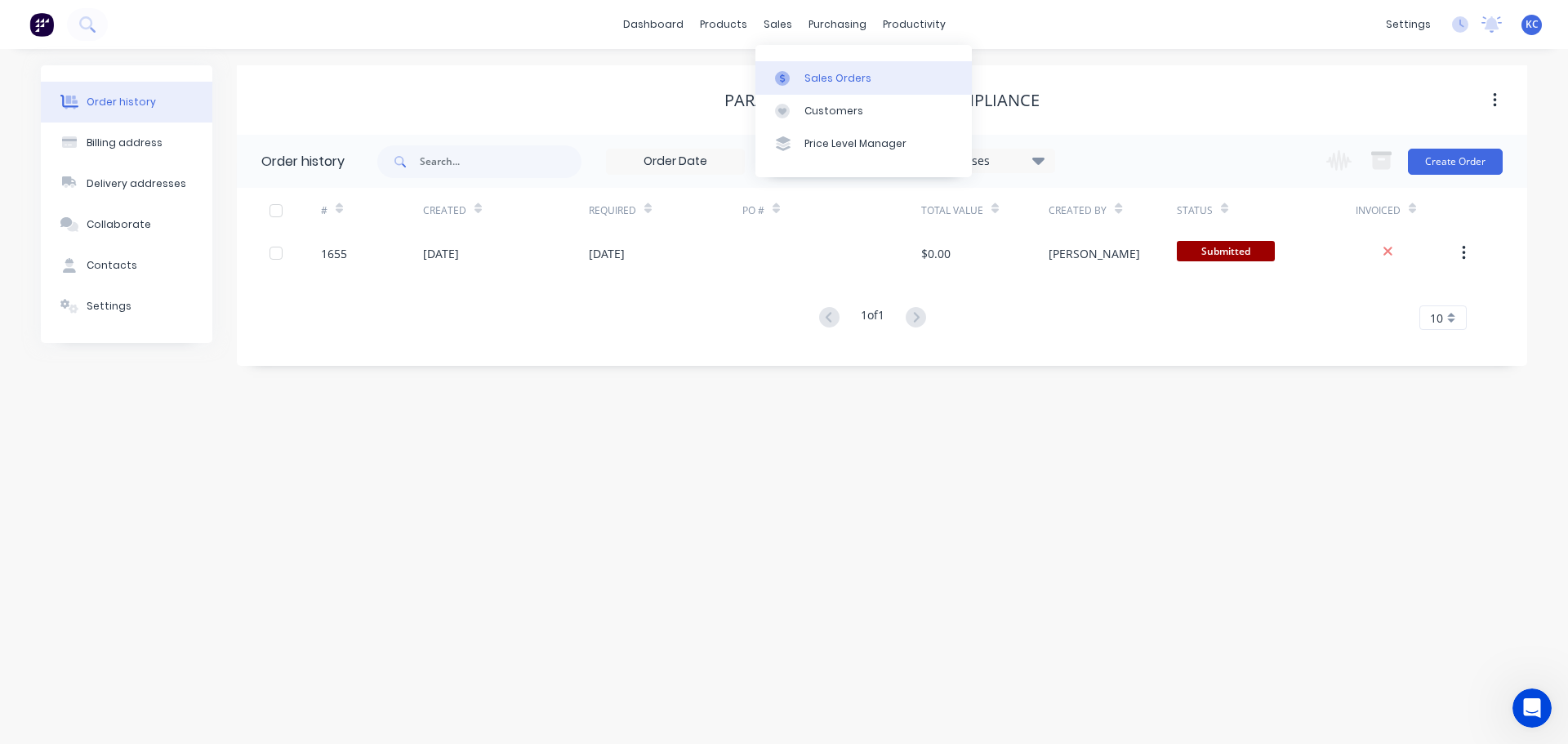
click at [805, 71] on div "Sales Orders" at bounding box center [839, 78] width 67 height 15
